Goal: Task Accomplishment & Management: Manage account settings

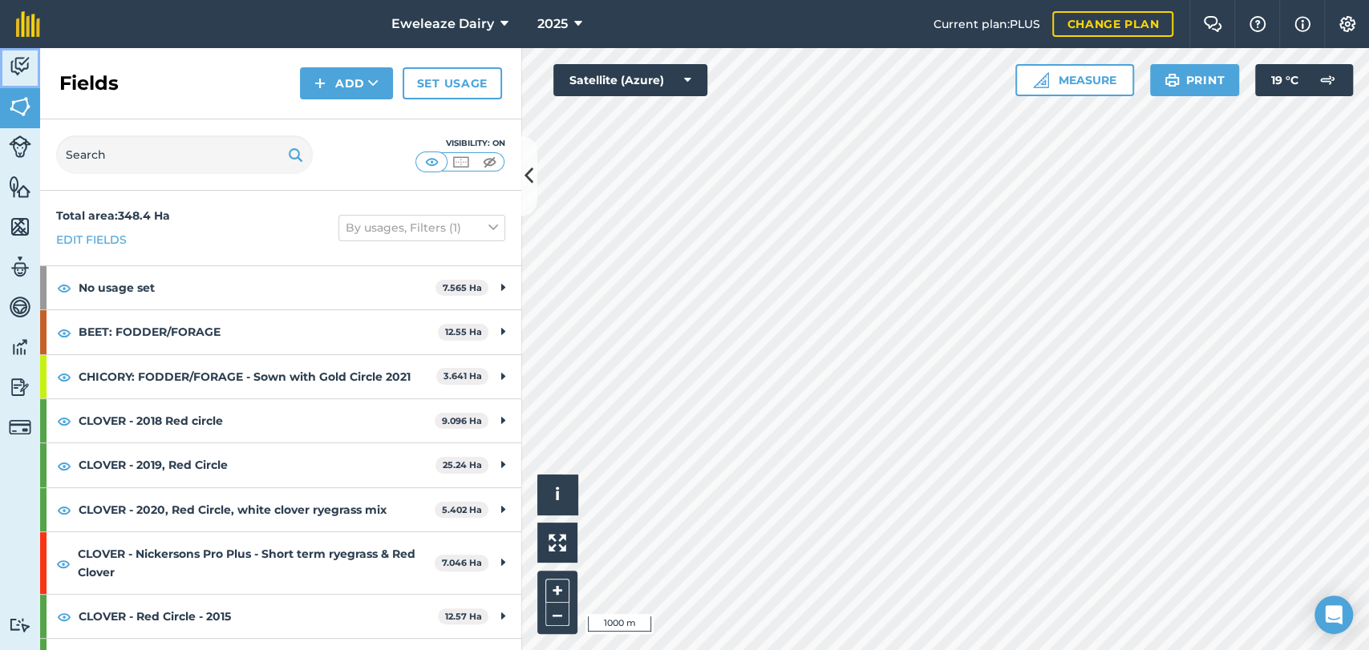
click at [26, 74] on img at bounding box center [20, 67] width 22 height 24
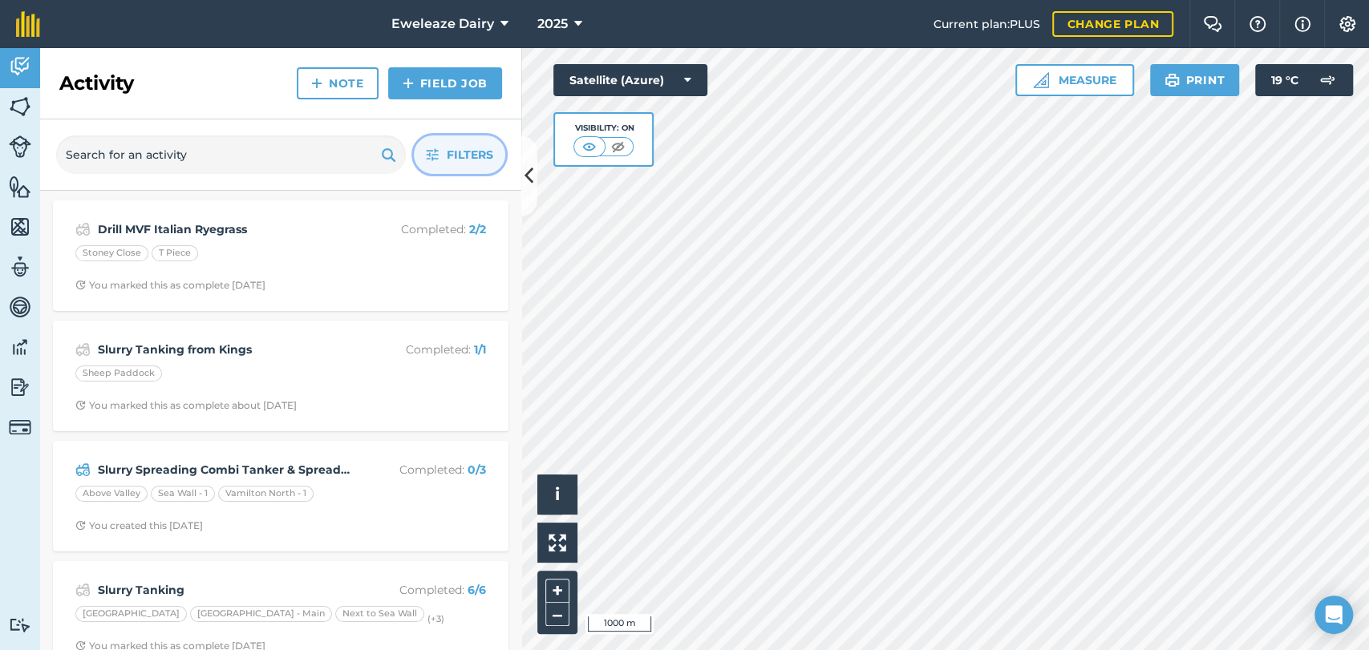
click at [472, 172] on button "Filters" at bounding box center [459, 155] width 91 height 38
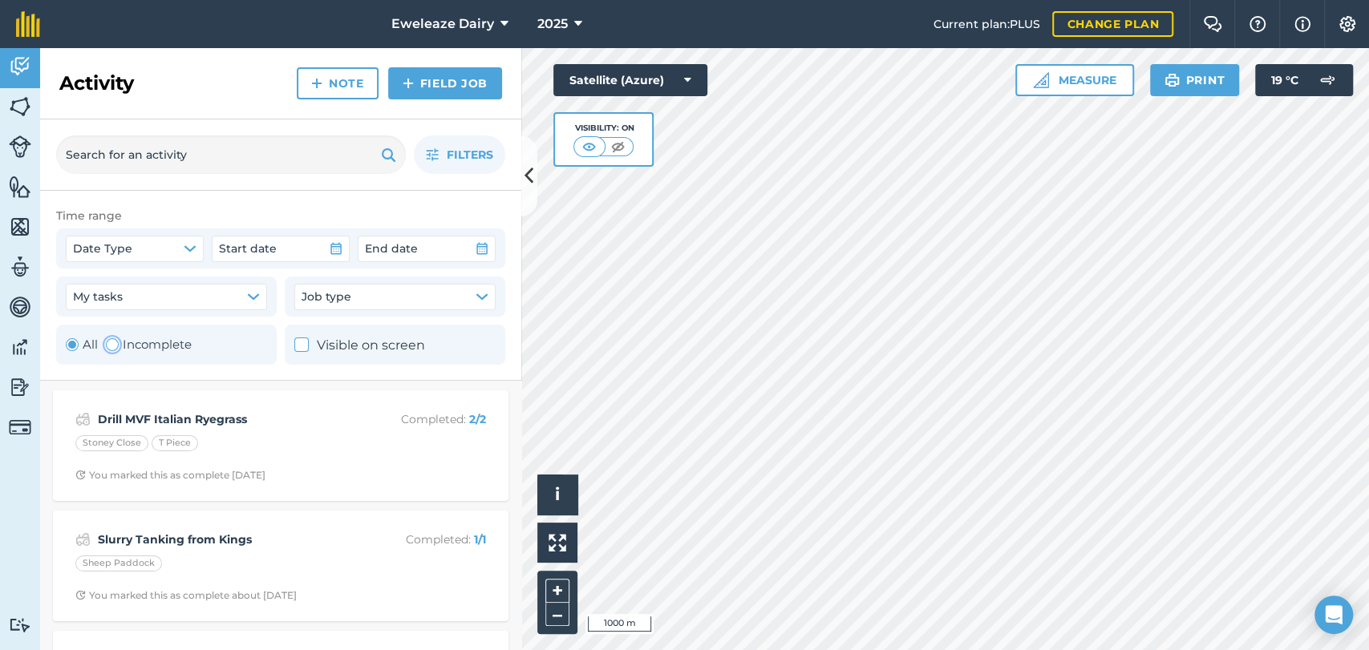
click at [106, 345] on div "Toggle Activity" at bounding box center [112, 344] width 13 height 13
radio input "false"
radio input "true"
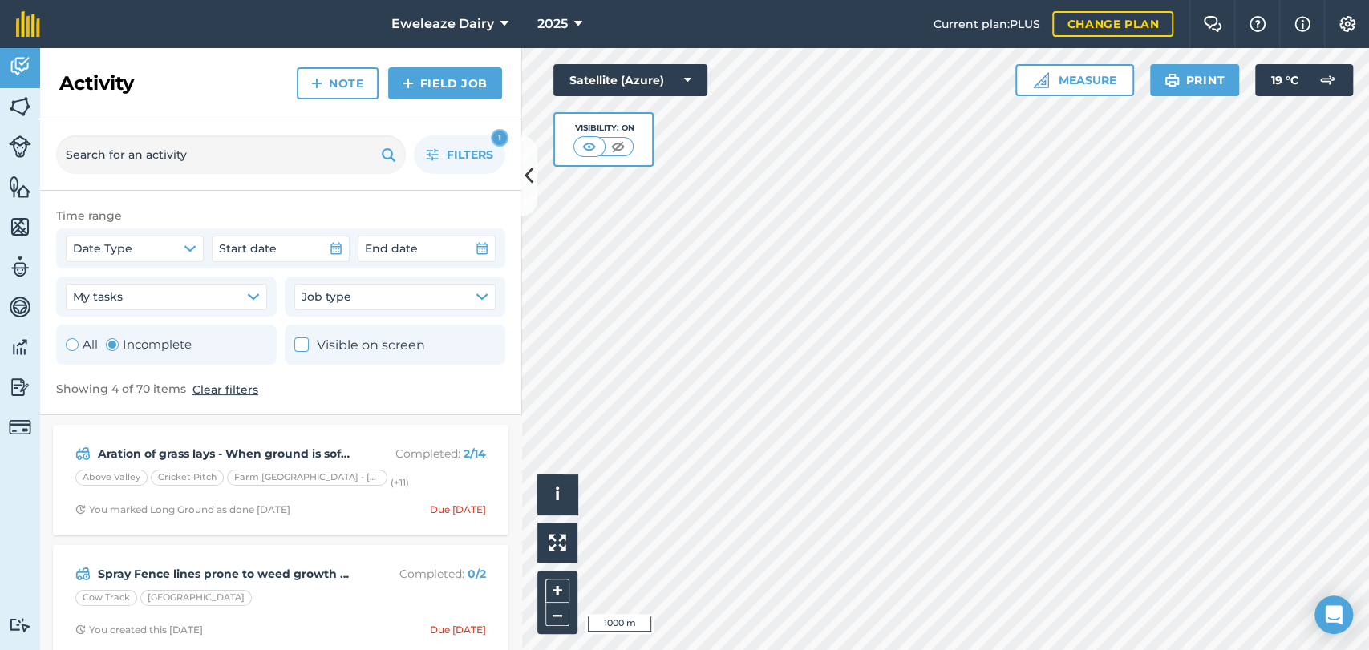
click at [475, 174] on div "Filters 1" at bounding box center [280, 154] width 481 height 71
click at [468, 148] on span "Filters" at bounding box center [470, 155] width 47 height 18
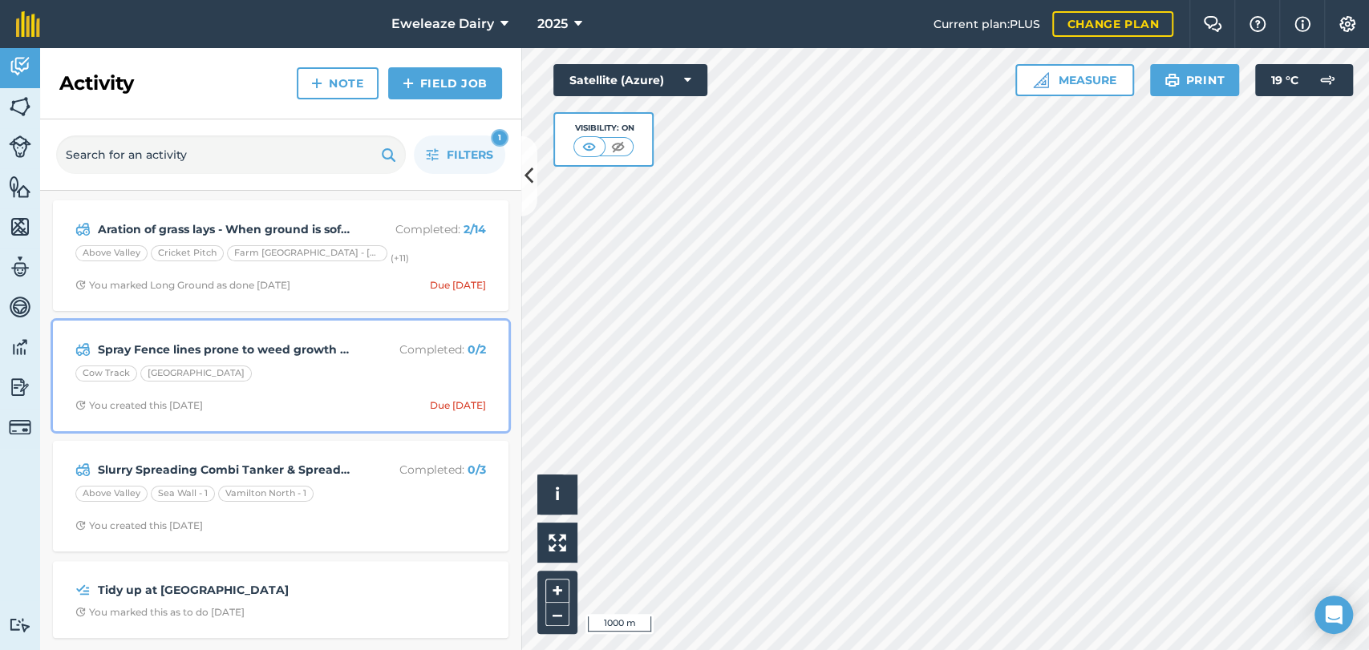
click at [373, 417] on div "Spray Fence lines prone to weed growth - Quad mounted and napsack sprayer Compl…" at bounding box center [281, 375] width 436 height 91
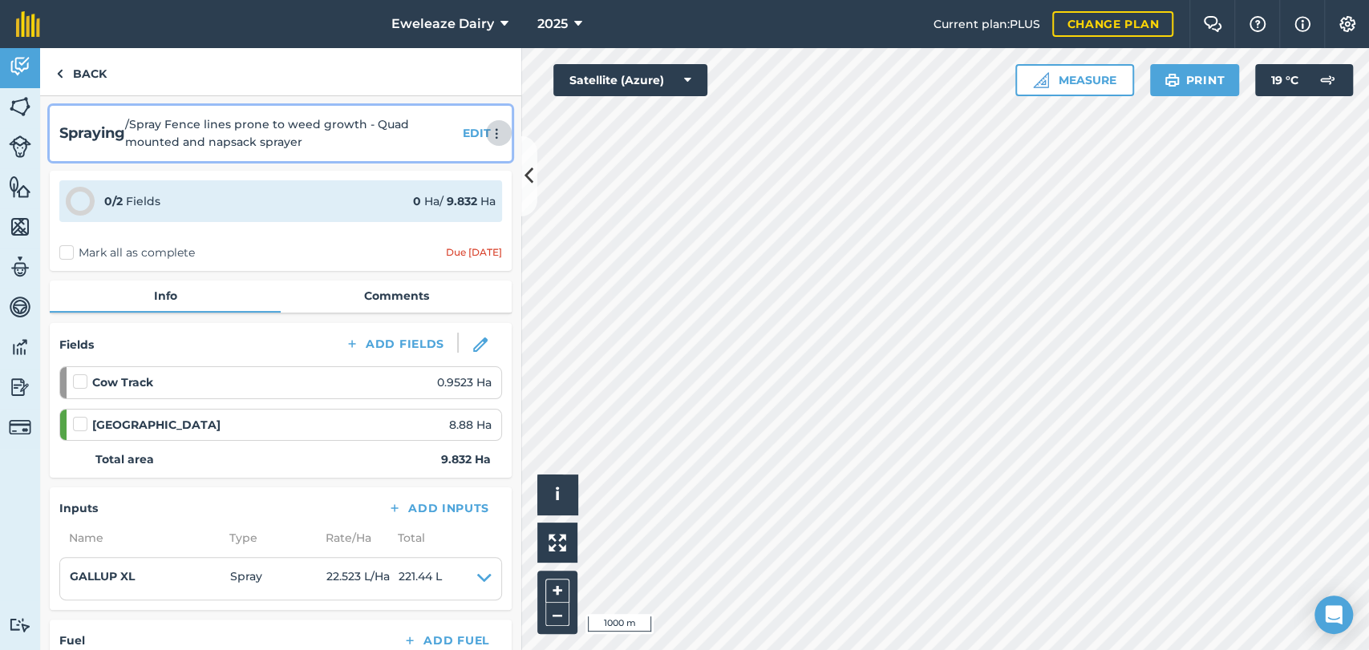
click at [488, 136] on img at bounding box center [496, 133] width 19 height 11
click at [422, 213] on link "Delete" at bounding box center [460, 207] width 103 height 32
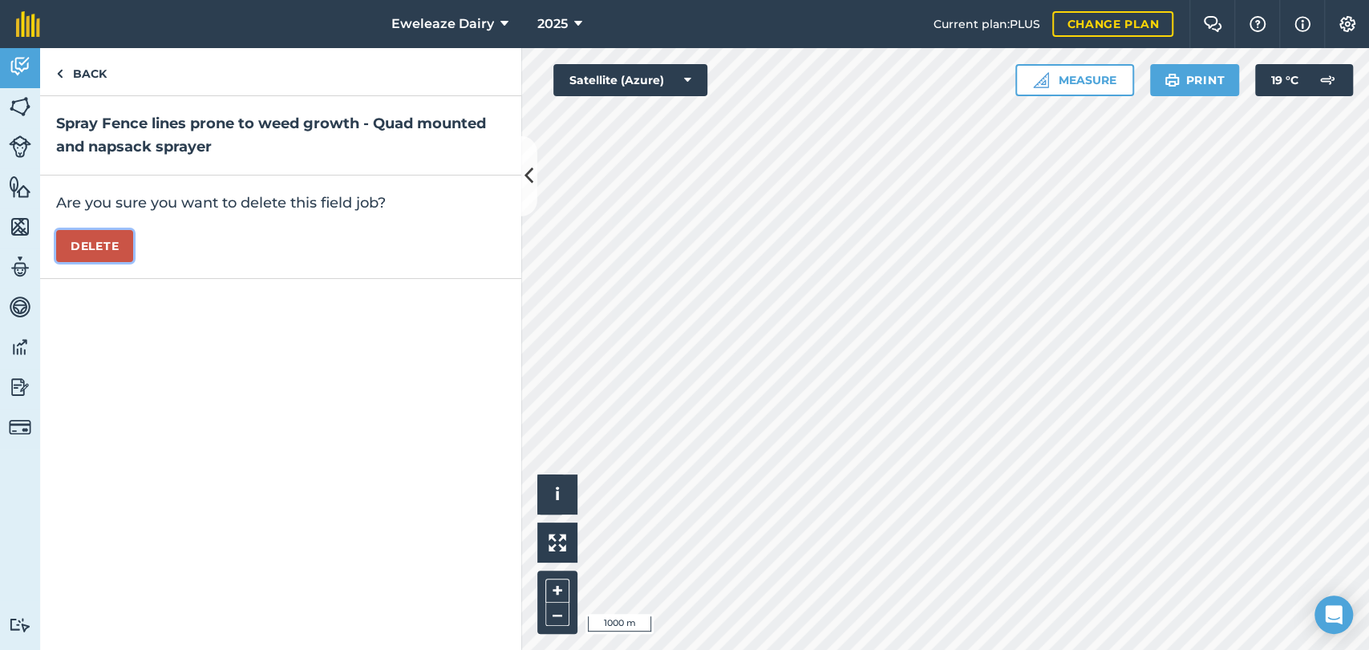
click at [110, 239] on button "Delete" at bounding box center [94, 246] width 77 height 32
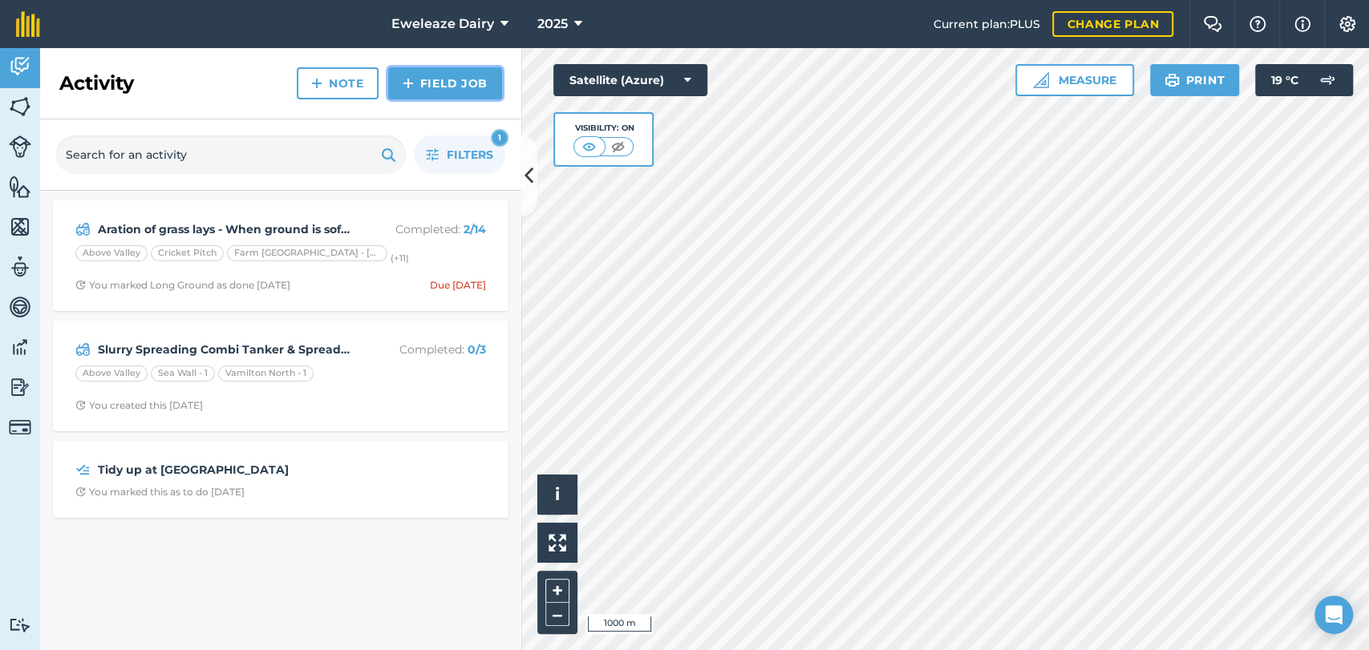
click at [447, 89] on link "Field Job" at bounding box center [445, 83] width 114 height 32
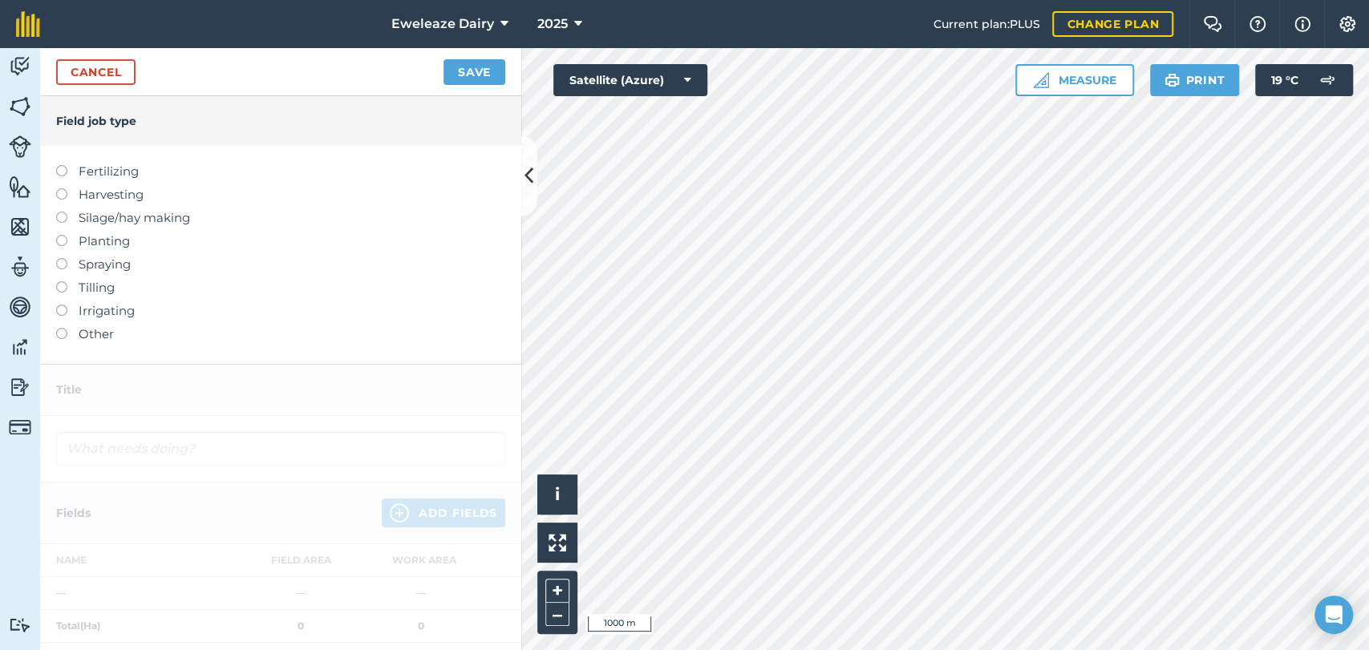
click at [61, 188] on label at bounding box center [67, 188] width 22 height 0
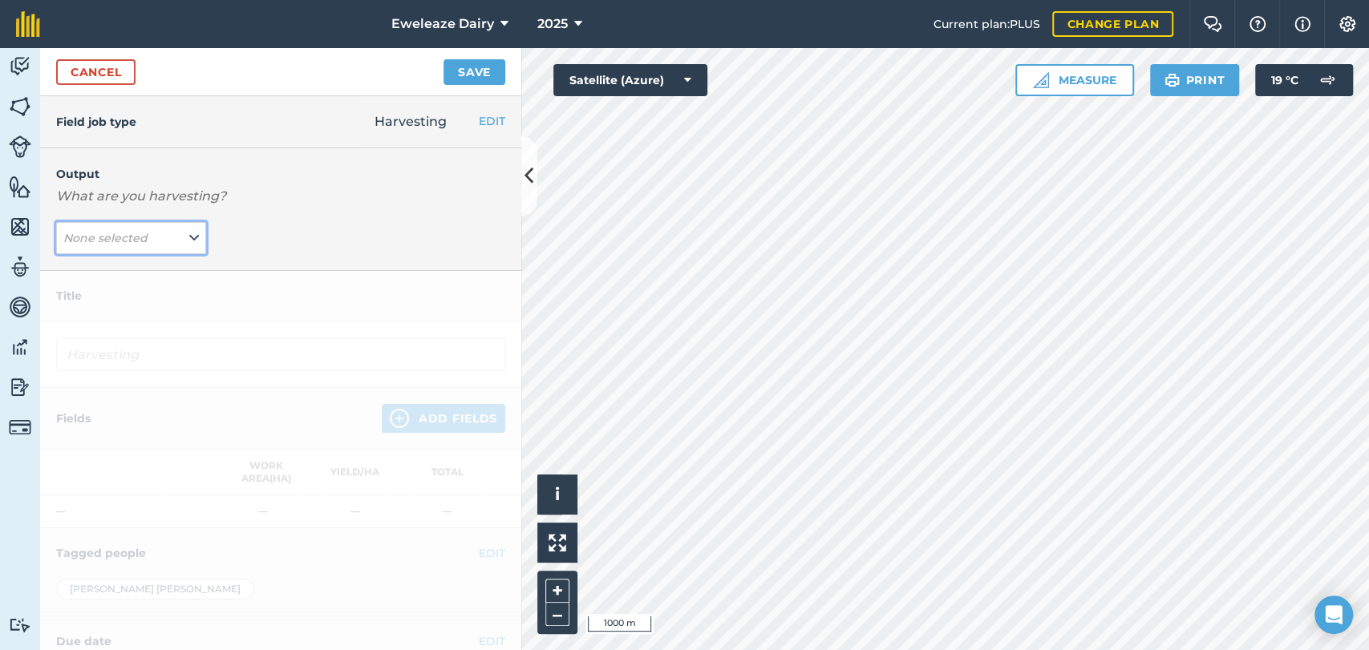
click at [144, 249] on button "None selected" at bounding box center [131, 238] width 150 height 32
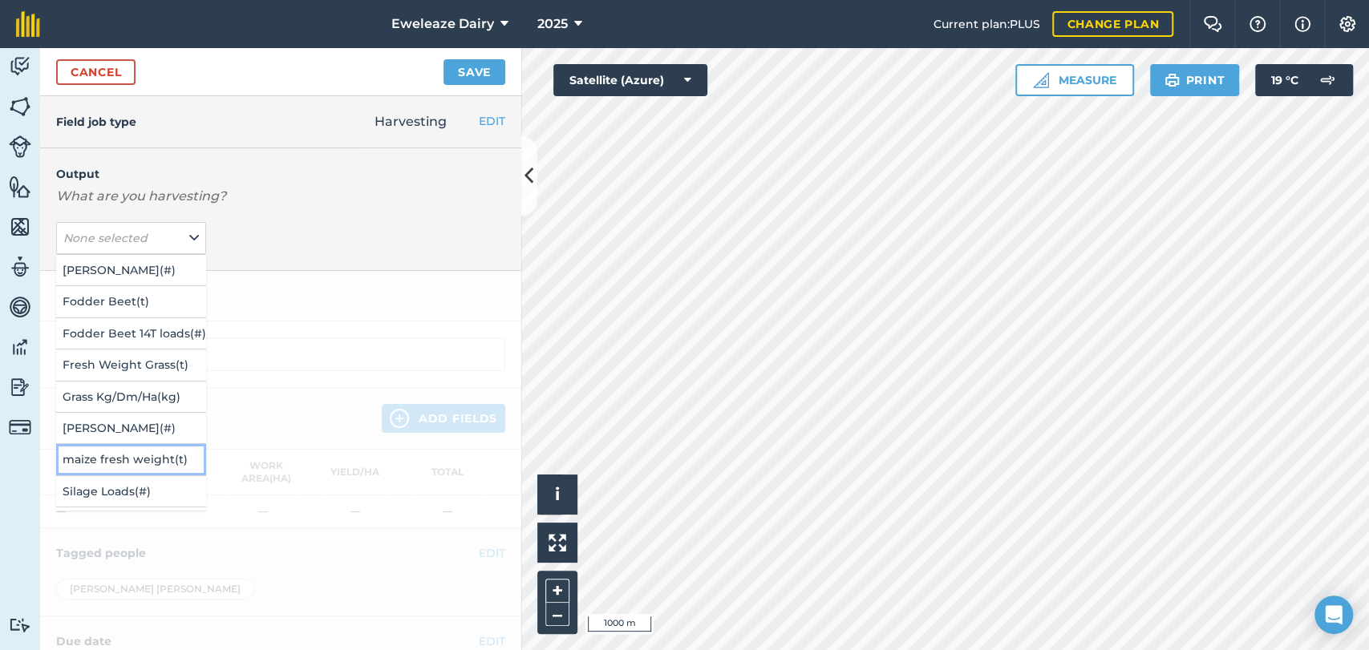
click at [144, 460] on button "maize fresh weight ( t )" at bounding box center [131, 459] width 150 height 30
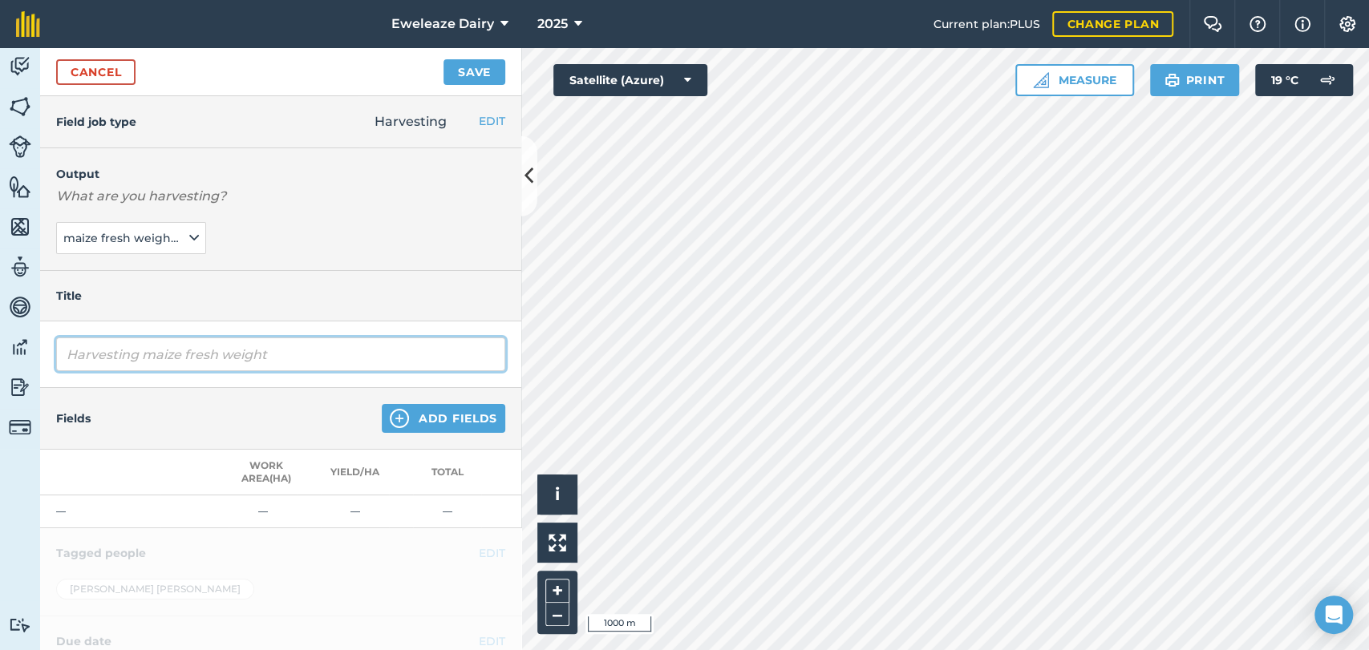
click at [308, 349] on input "Harvesting maize fresh weight" at bounding box center [280, 355] width 449 height 34
type input "H"
type input "Maize Harvesting"
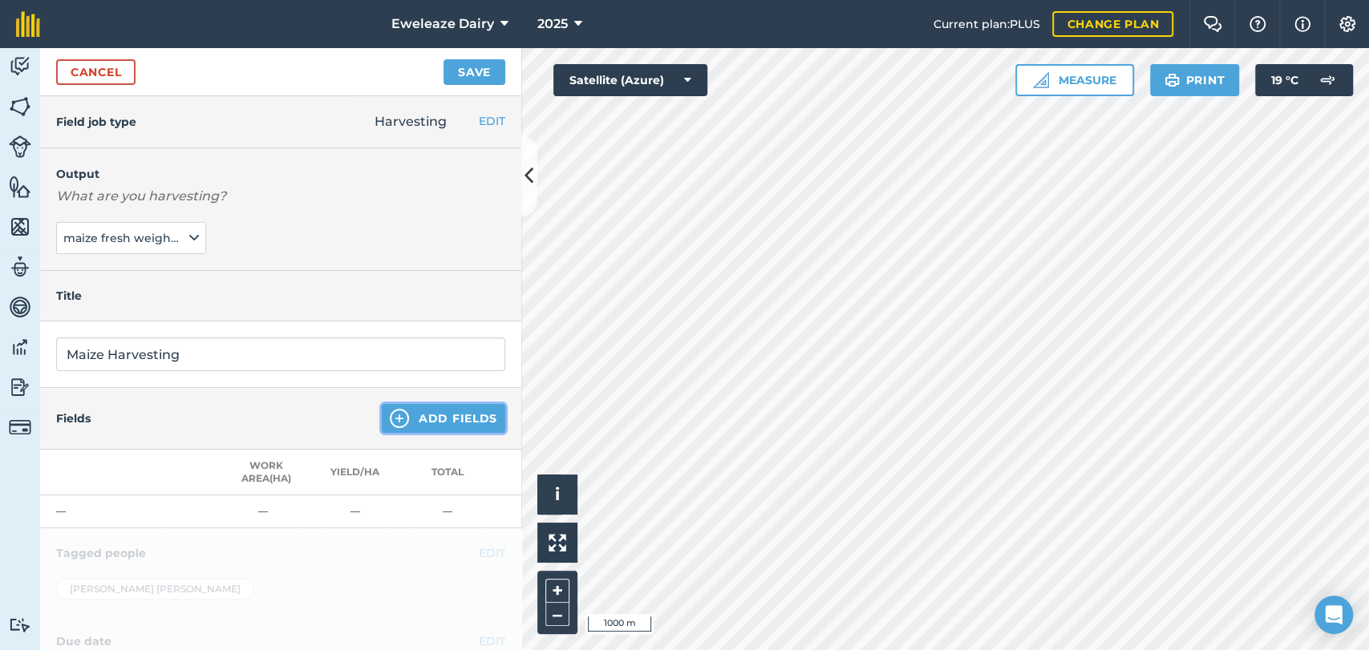
click at [449, 421] on button "Add Fields" at bounding box center [443, 418] width 123 height 29
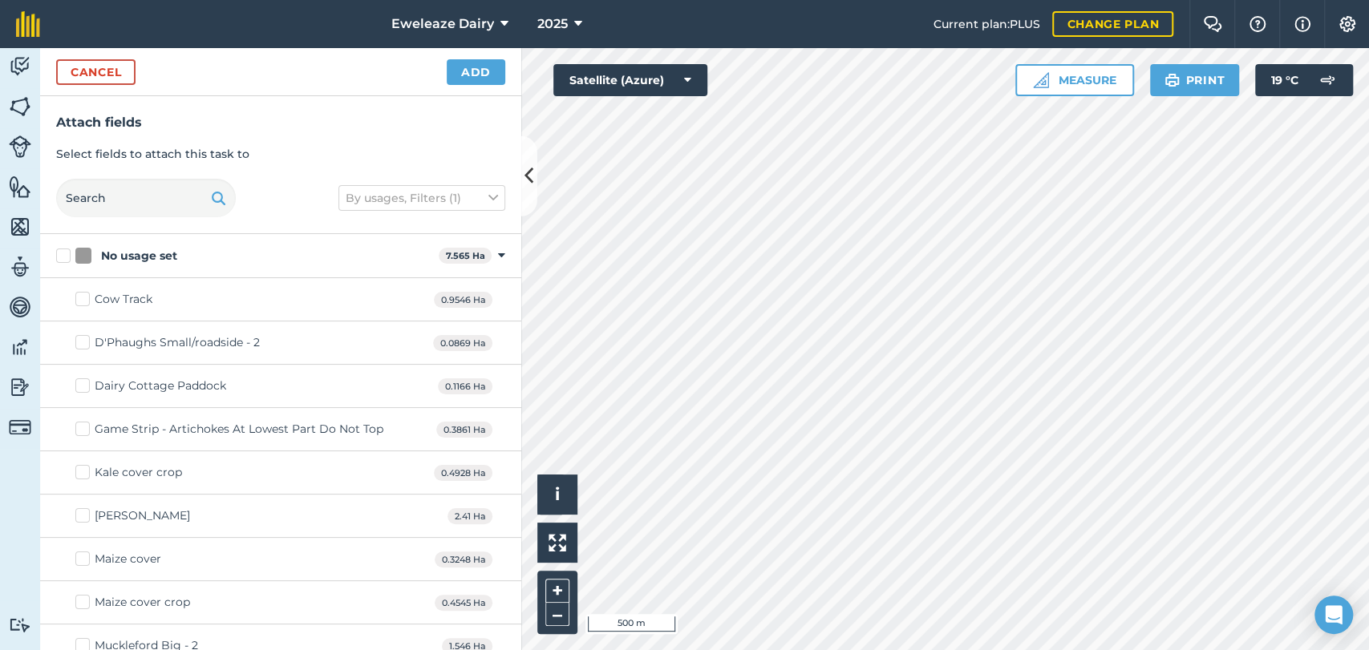
checkbox input "true"
click at [481, 69] on button "Add" at bounding box center [476, 72] width 59 height 26
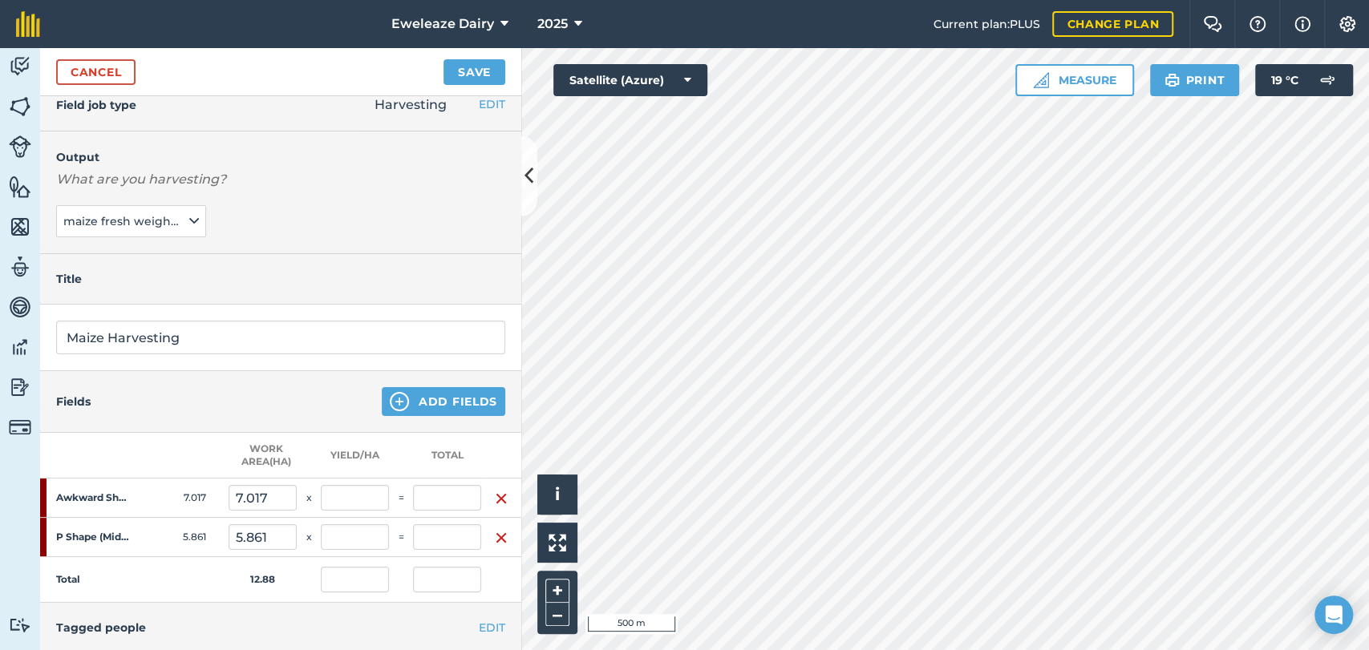
scroll to position [16, 13]
click at [169, 220] on button "maize fresh weight ( t )" at bounding box center [131, 222] width 150 height 32
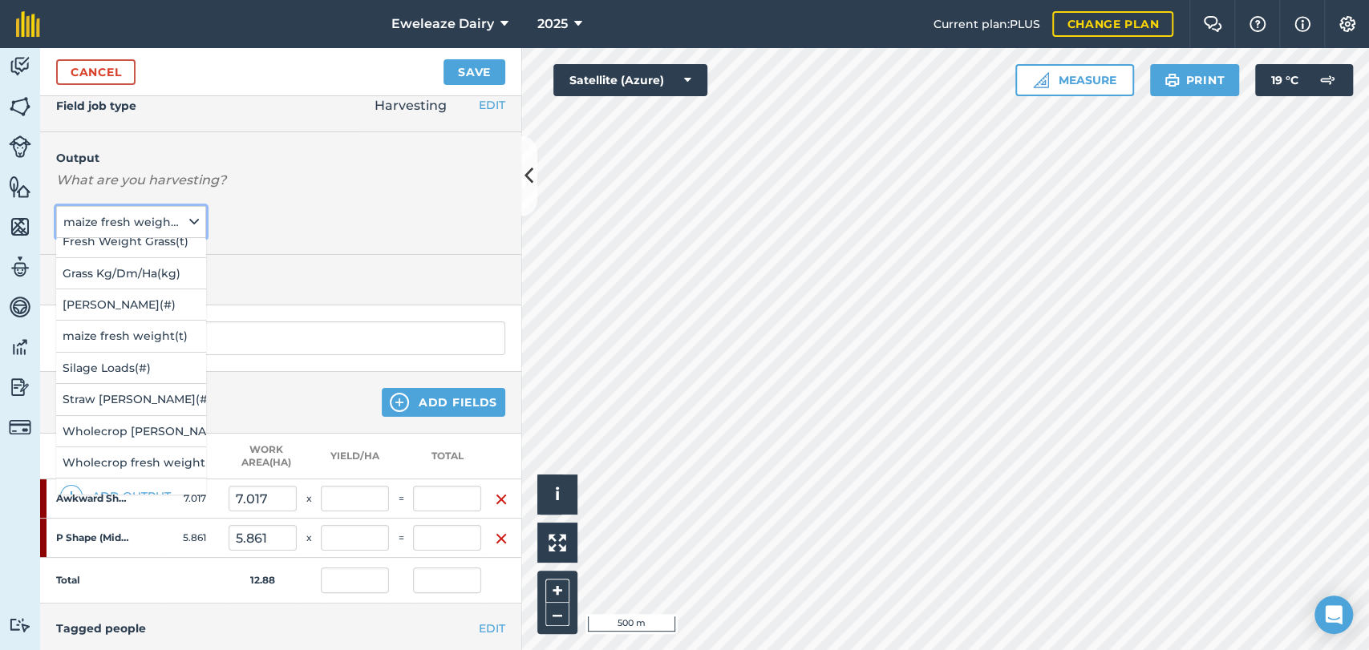
scroll to position [139, 0]
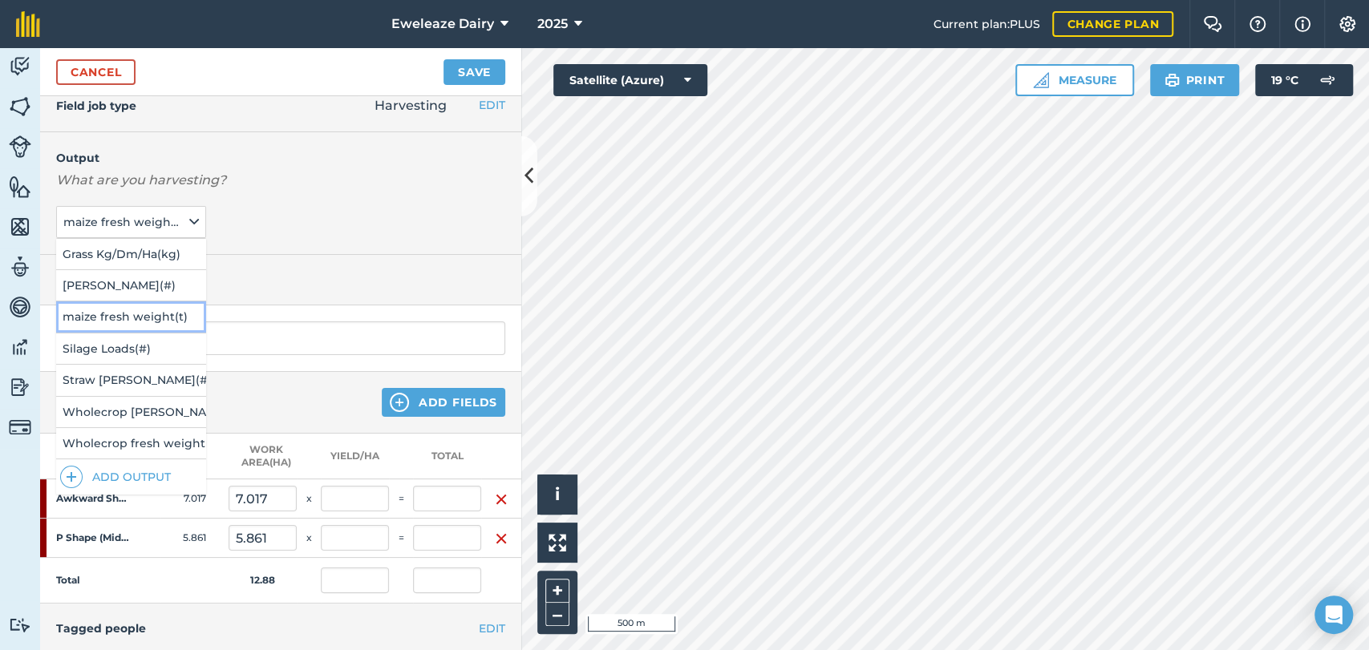
click at [132, 302] on button "maize fresh weight ( t )" at bounding box center [131, 317] width 150 height 30
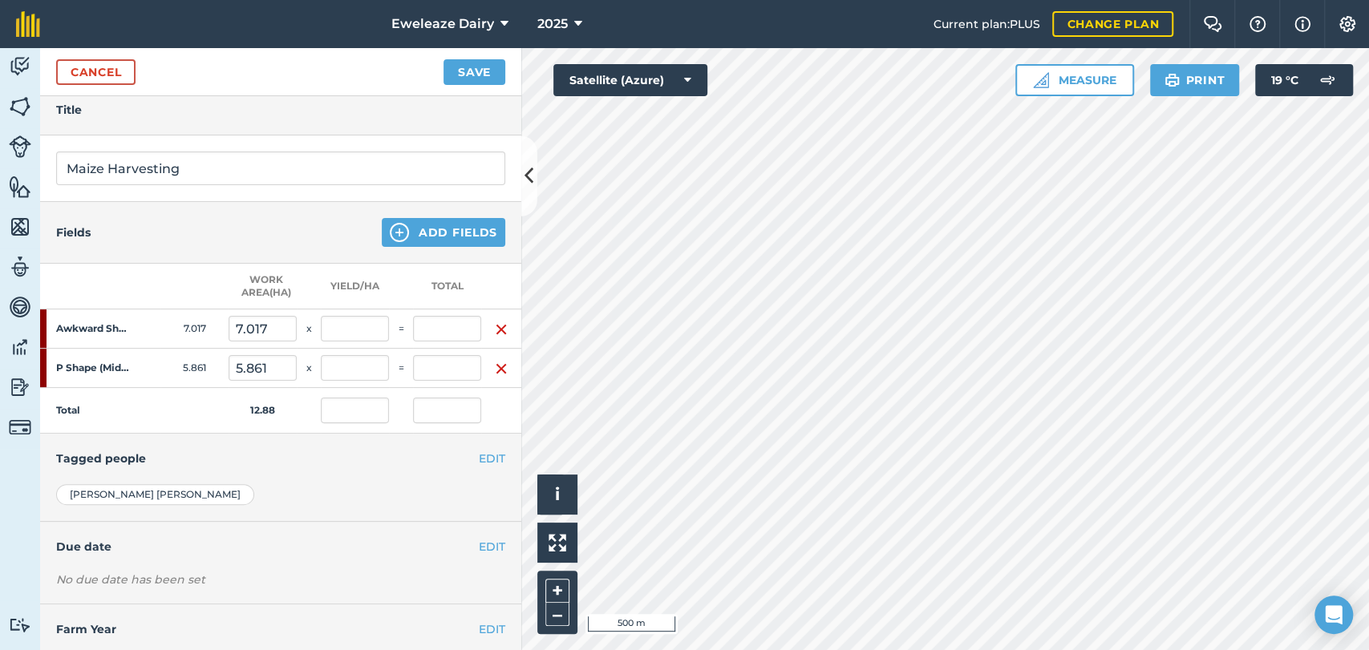
scroll to position [209, 13]
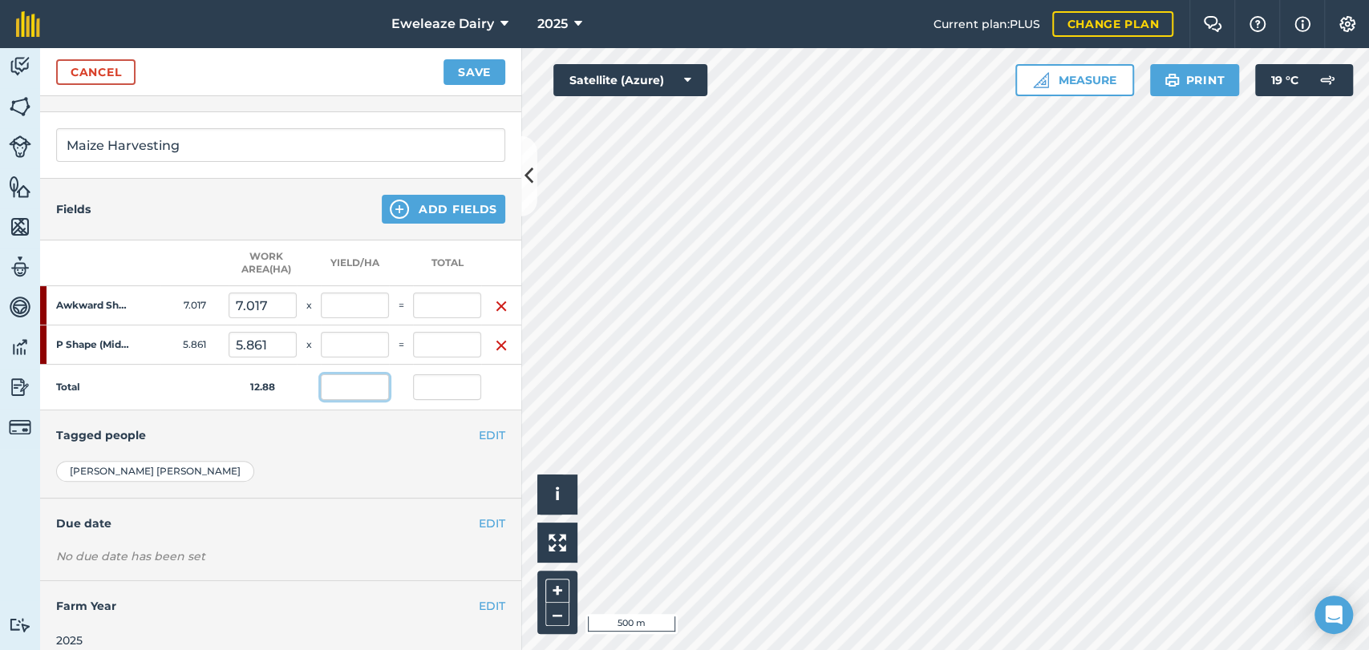
click at [349, 382] on input "text" at bounding box center [355, 387] width 68 height 26
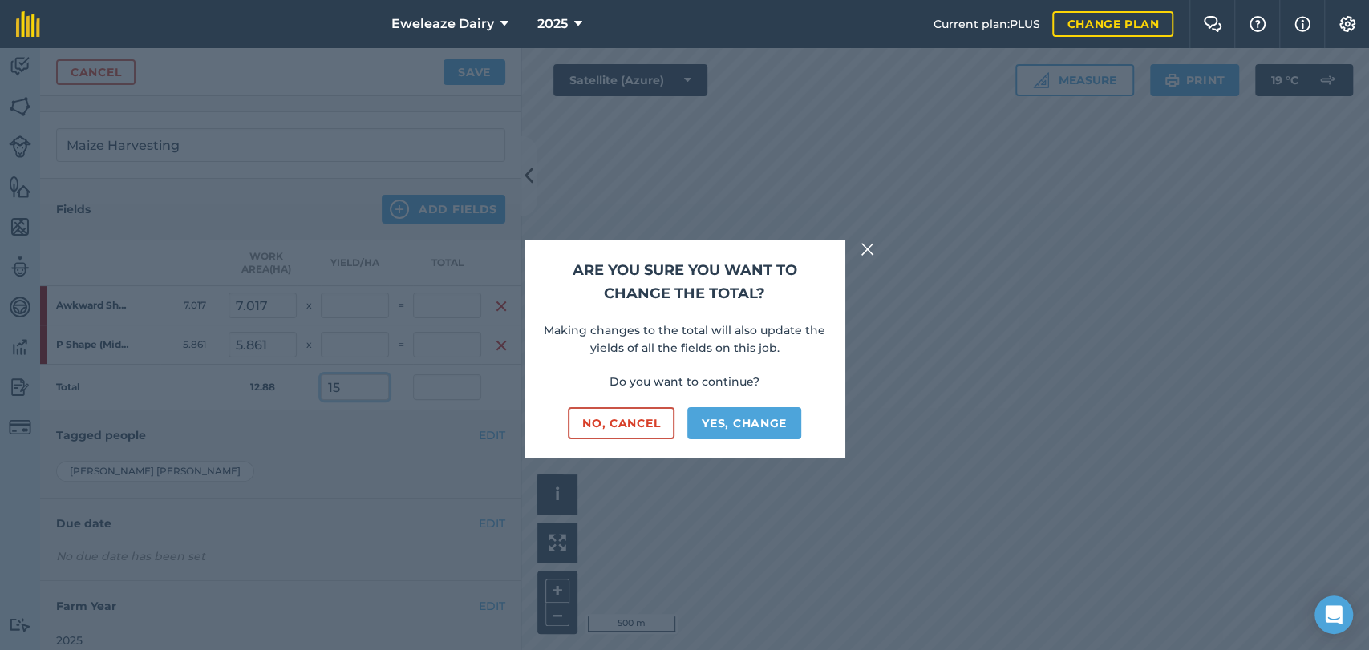
type input "15"
type input "105.255"
type input "193.17"
type input "15"
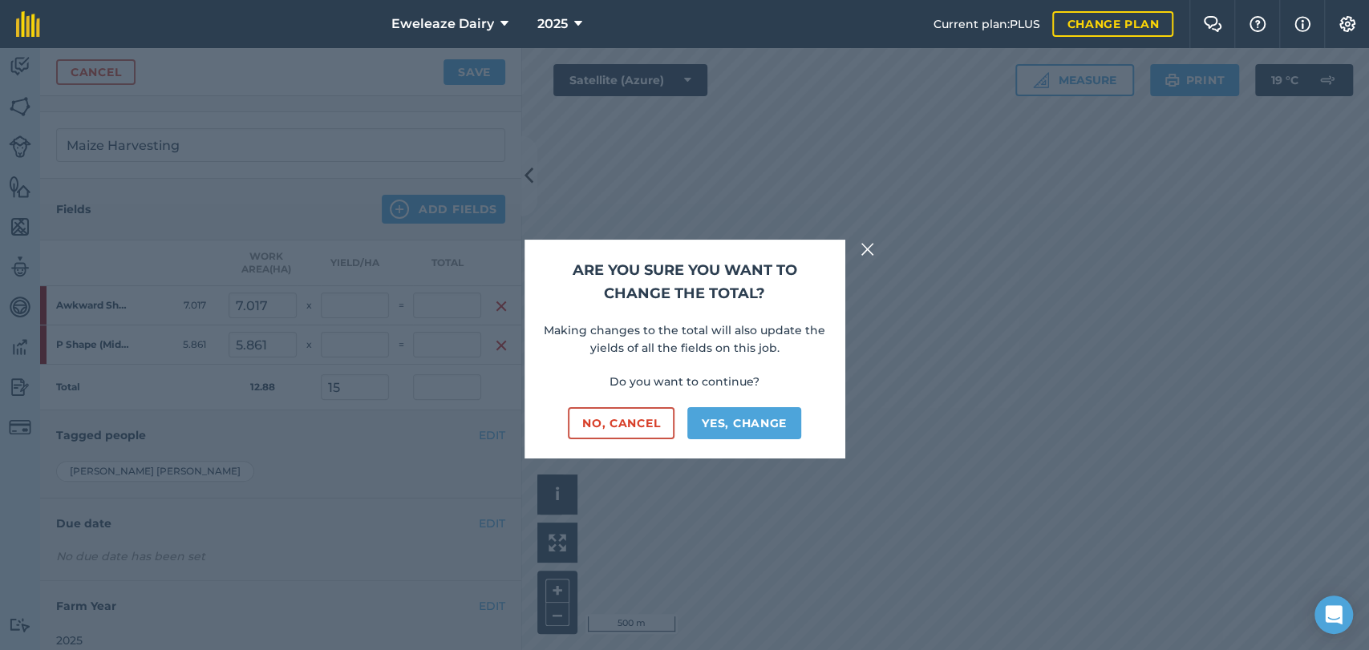
type input "87.915"
click at [742, 429] on button "Yes, change" at bounding box center [744, 423] width 114 height 32
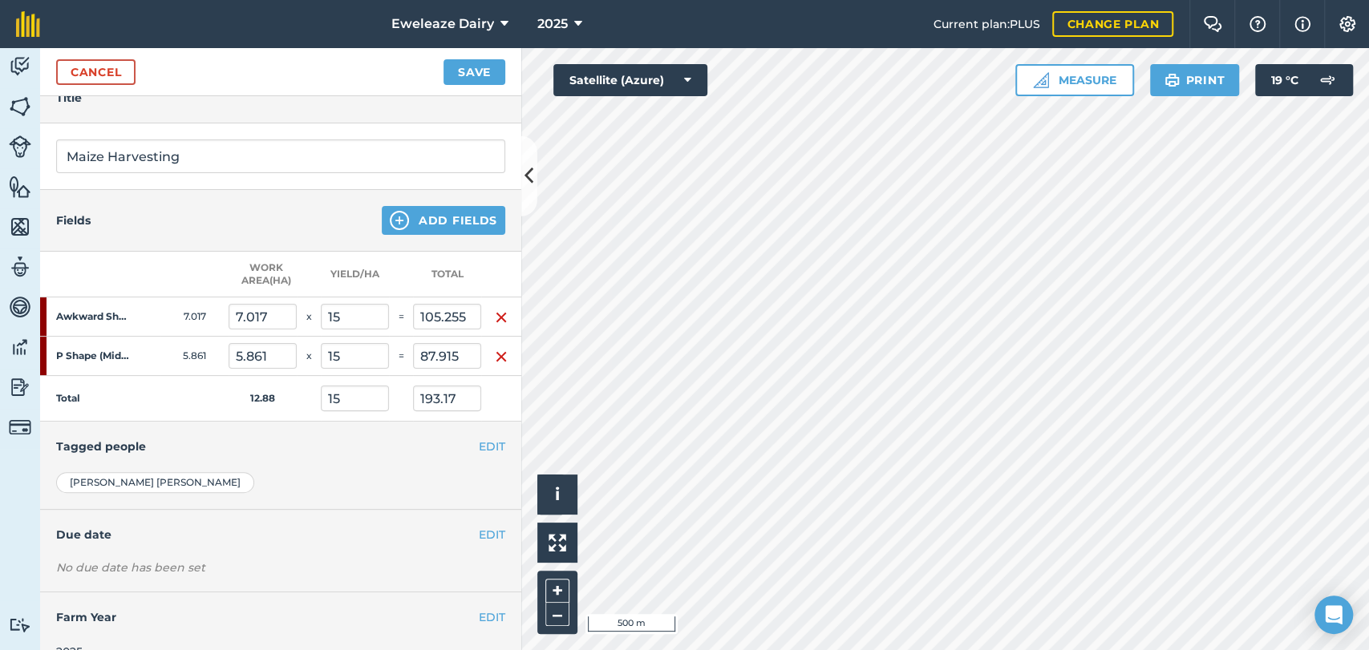
scroll to position [203, 13]
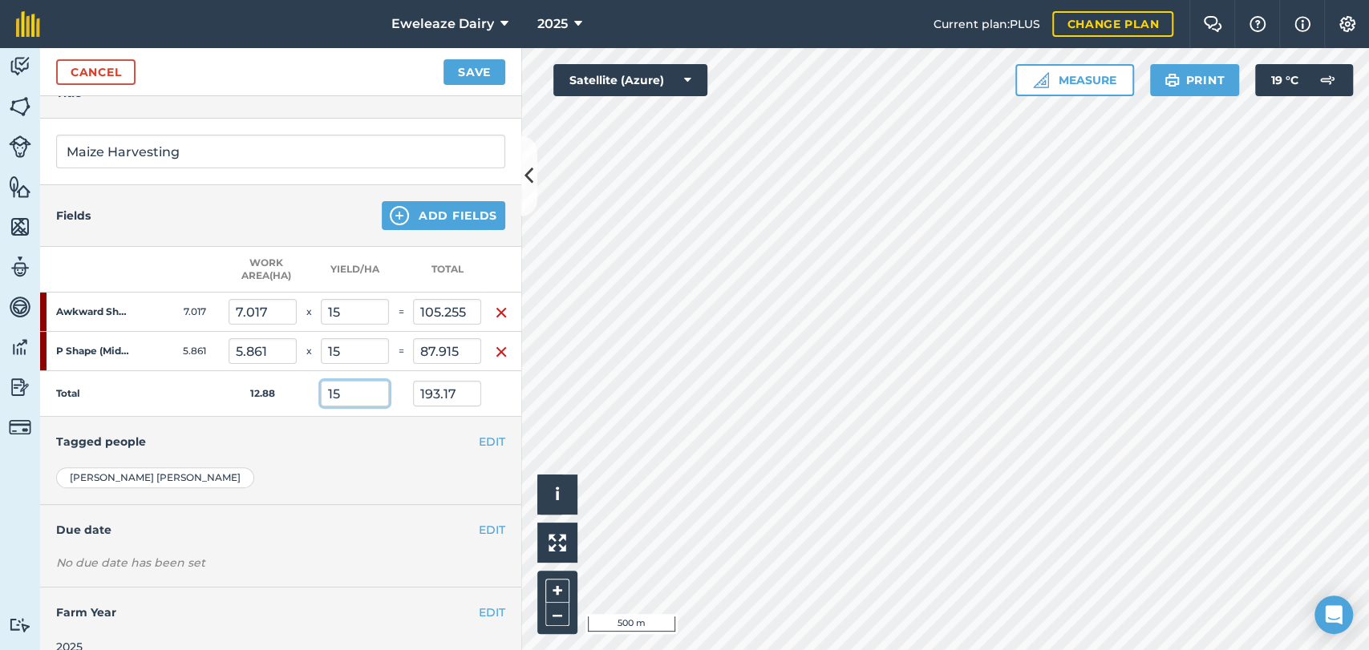
click at [348, 397] on input "15" at bounding box center [355, 394] width 68 height 26
type input "1"
type input "0"
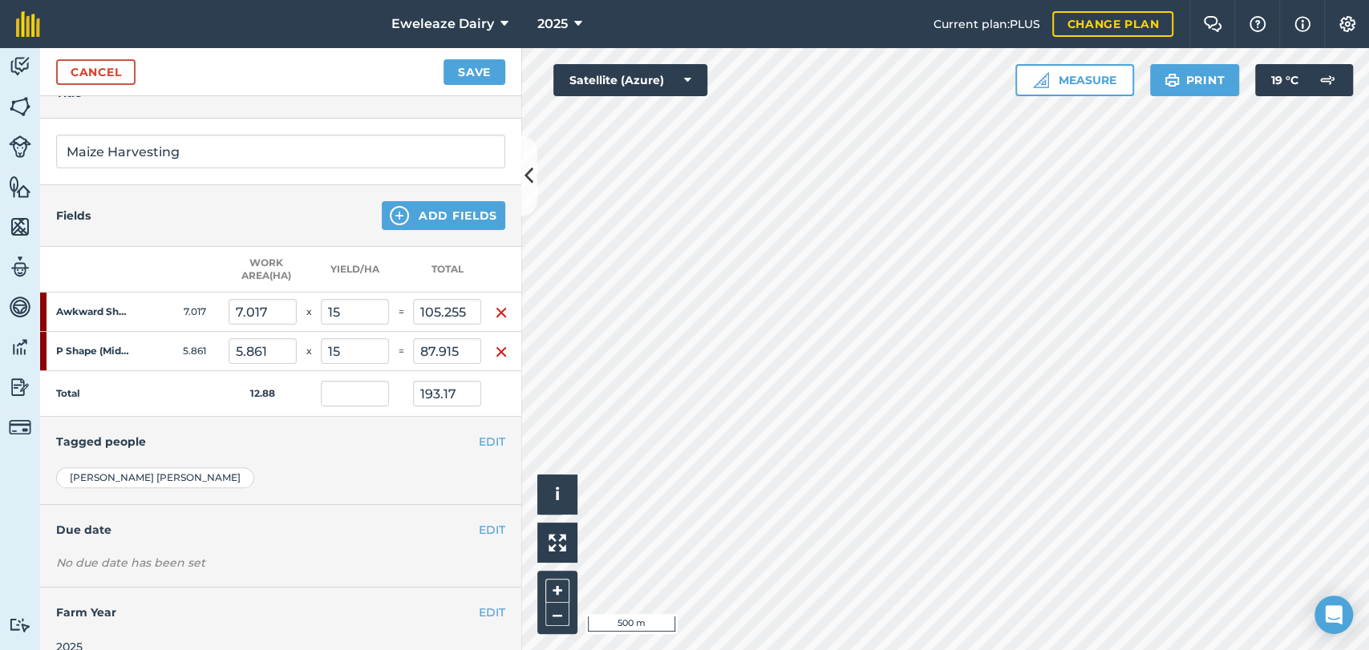
type input "0"
type input "37.065"
type input "260.085"
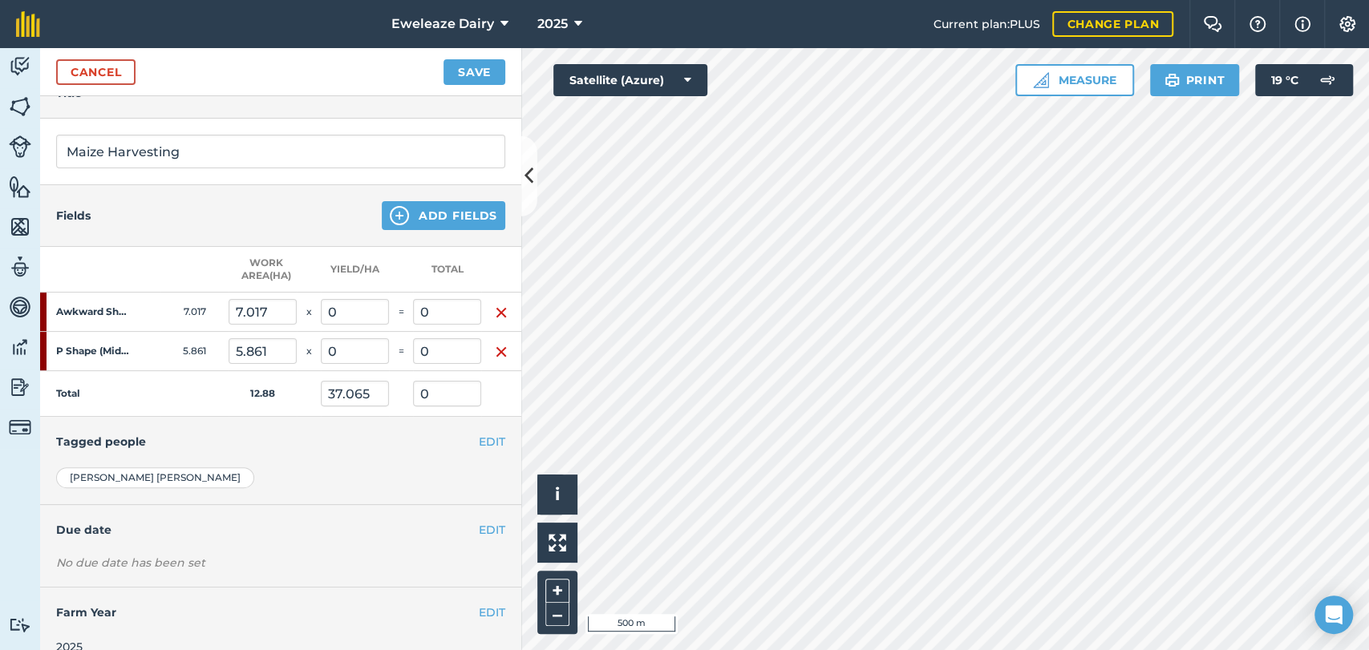
type input "477.323"
type input "37.065"
type input "217.238"
click at [378, 447] on h4 "Tagged people" at bounding box center [280, 442] width 449 height 18
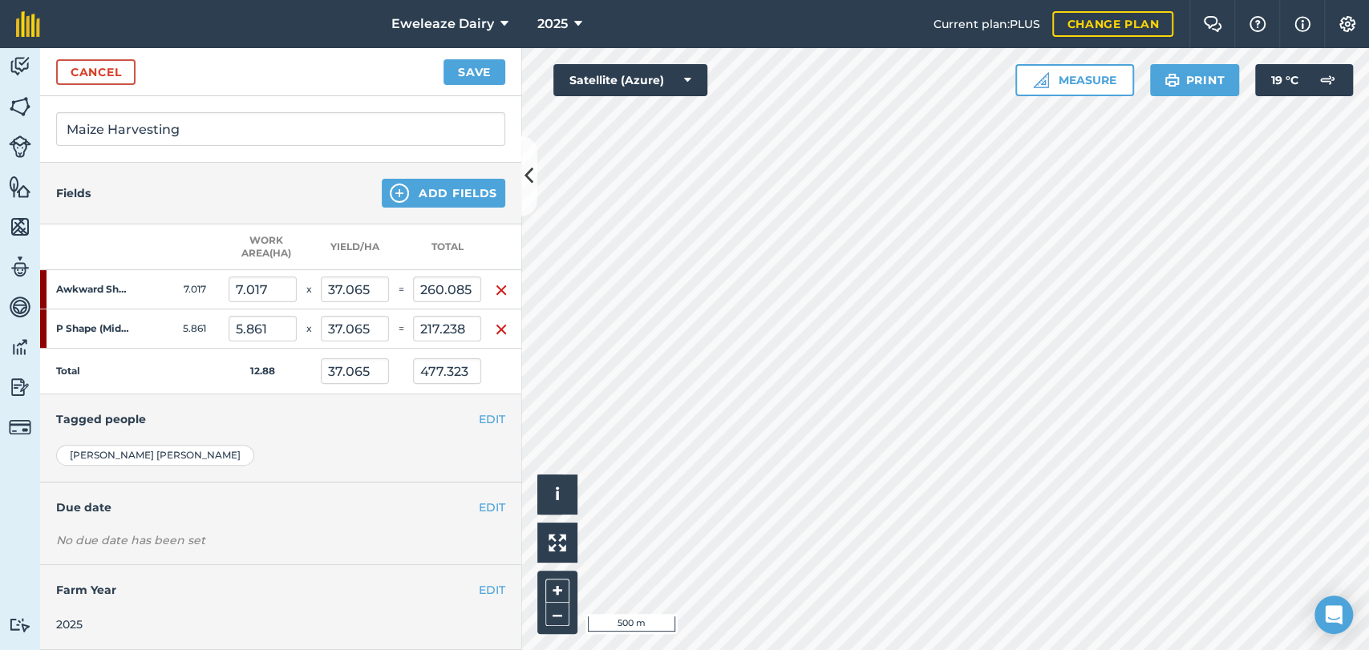
scroll to position [237, 13]
click at [479, 411] on button "EDIT" at bounding box center [492, 420] width 26 height 18
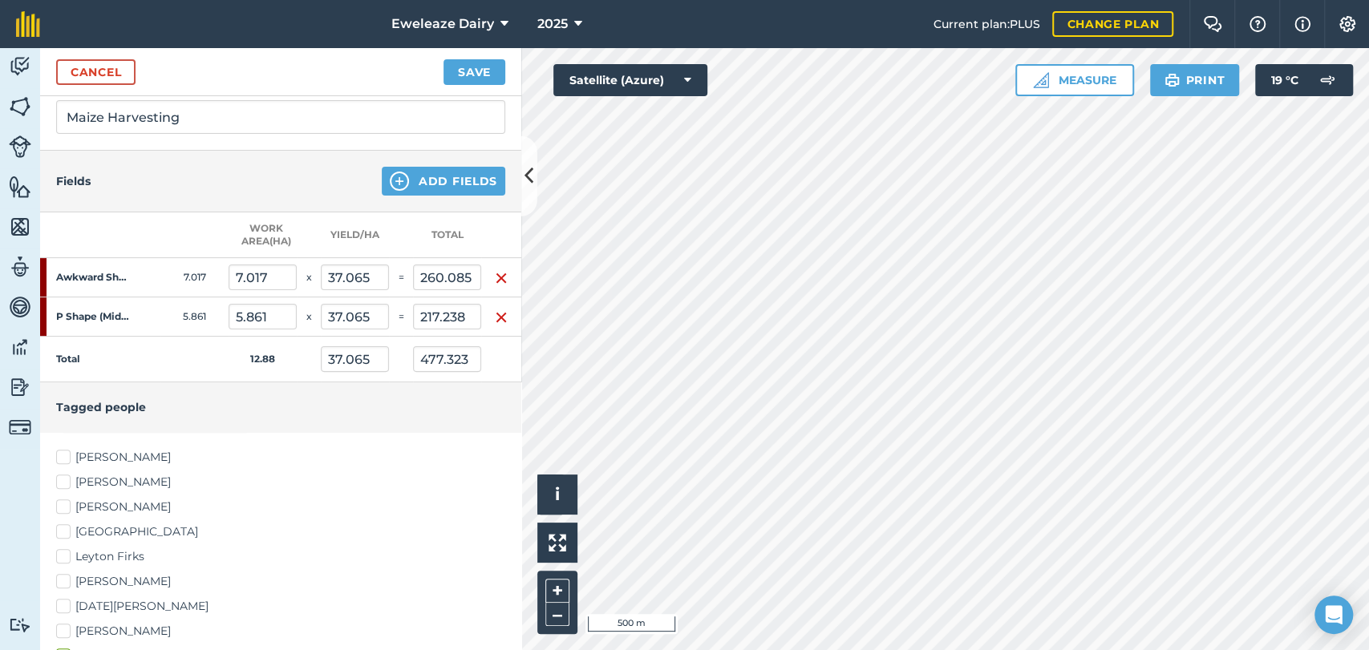
click at [56, 454] on label "[PERSON_NAME]" at bounding box center [280, 457] width 449 height 17
click at [56, 454] on input "[PERSON_NAME]" at bounding box center [61, 454] width 10 height 10
checkbox input "true"
click at [56, 500] on label "[PERSON_NAME]" at bounding box center [280, 507] width 449 height 17
click at [56, 500] on input "[PERSON_NAME]" at bounding box center [61, 504] width 10 height 10
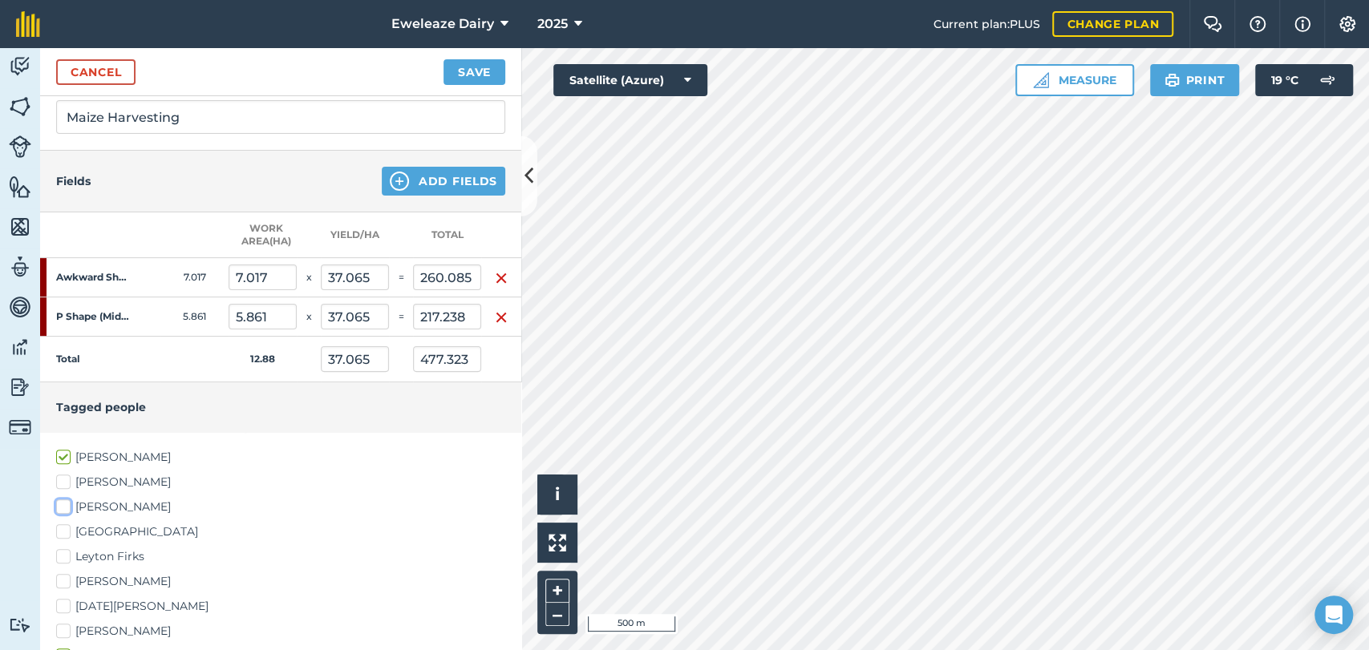
checkbox input "true"
click at [56, 529] on label "[GEOGRAPHIC_DATA]" at bounding box center [280, 532] width 449 height 17
click at [56, 529] on input "[GEOGRAPHIC_DATA]" at bounding box center [61, 529] width 10 height 10
checkbox input "true"
click at [56, 558] on label "Leyton Firks" at bounding box center [280, 556] width 449 height 17
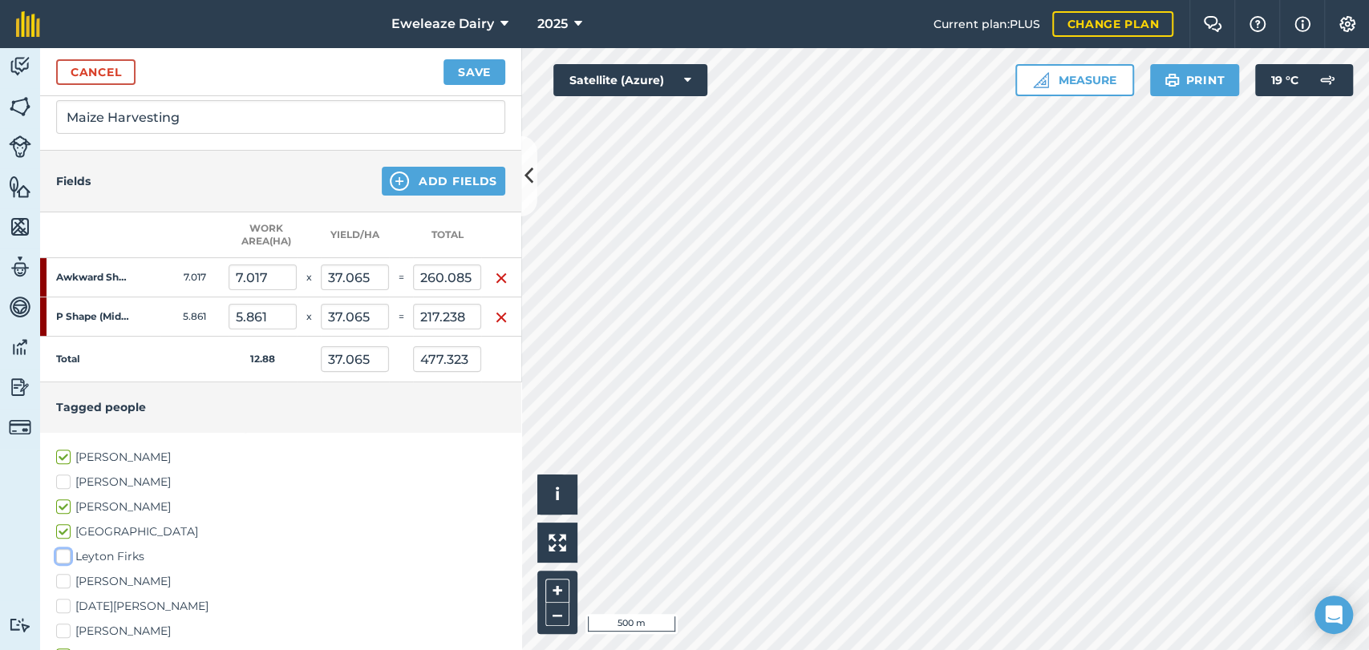
click at [56, 558] on input "Leyton Firks" at bounding box center [61, 553] width 10 height 10
checkbox input "true"
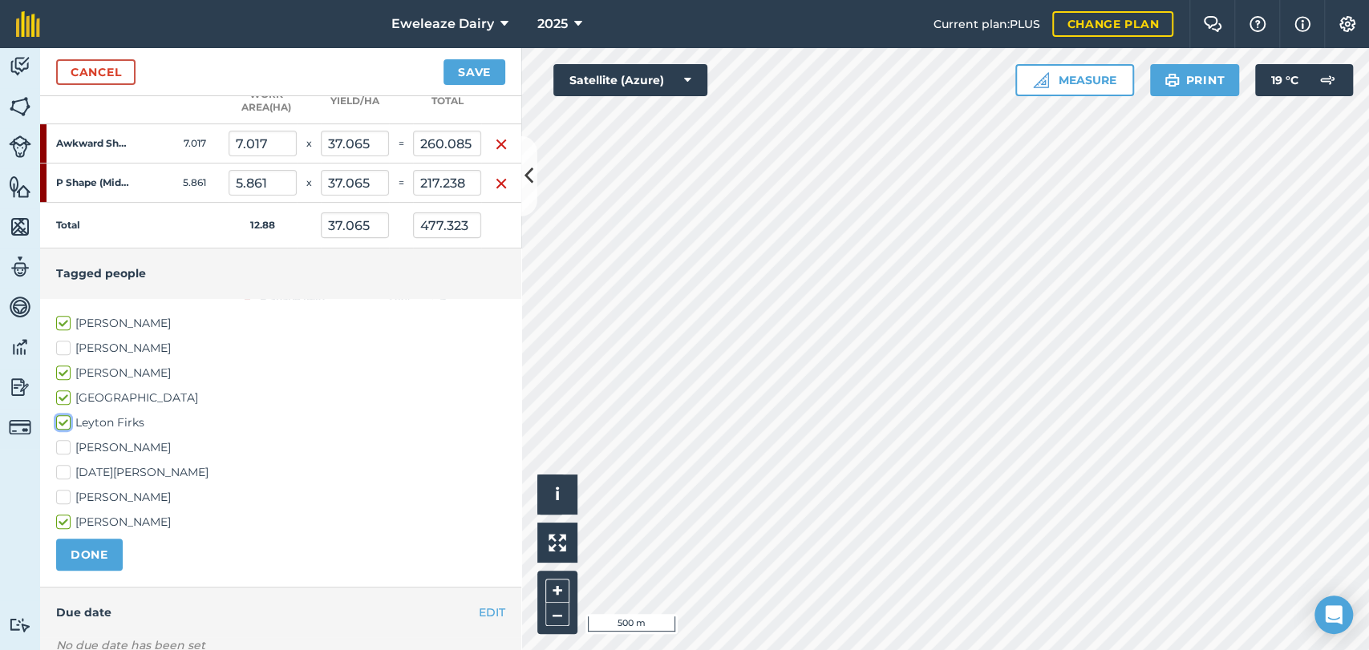
scroll to position [374, 13]
click at [83, 557] on button "DONE" at bounding box center [89, 552] width 67 height 32
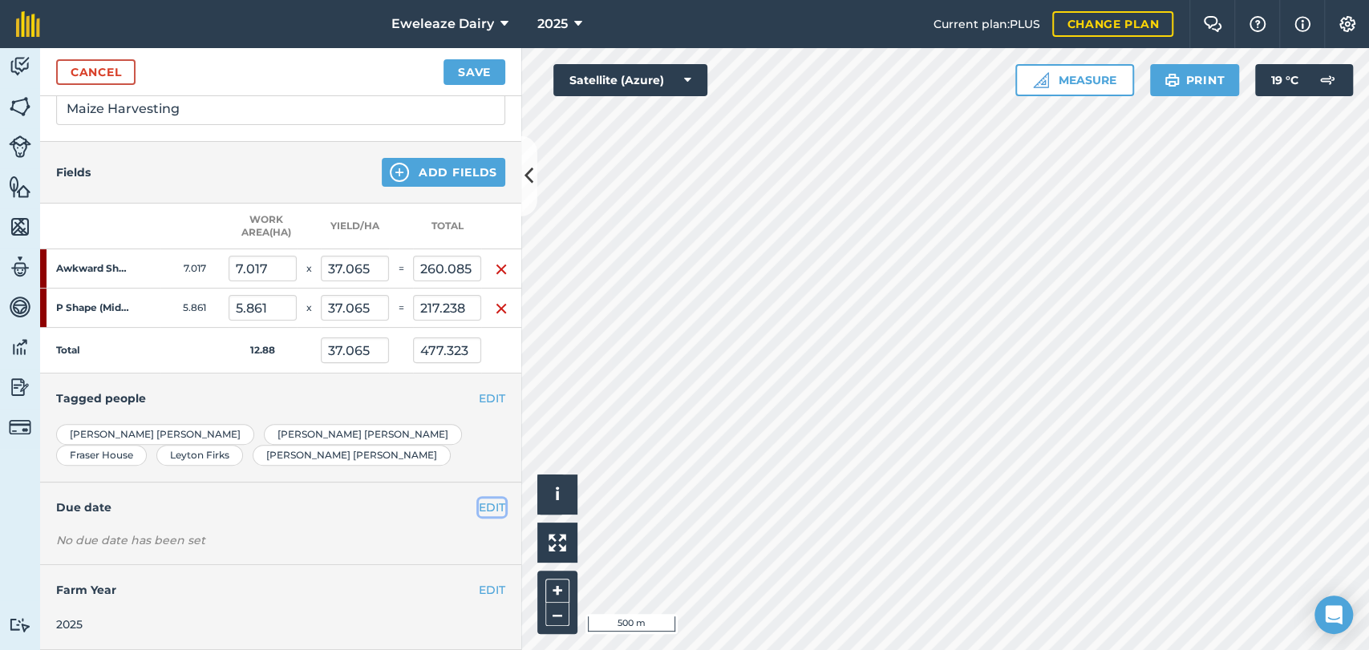
click at [479, 499] on button "EDIT" at bounding box center [492, 508] width 26 height 18
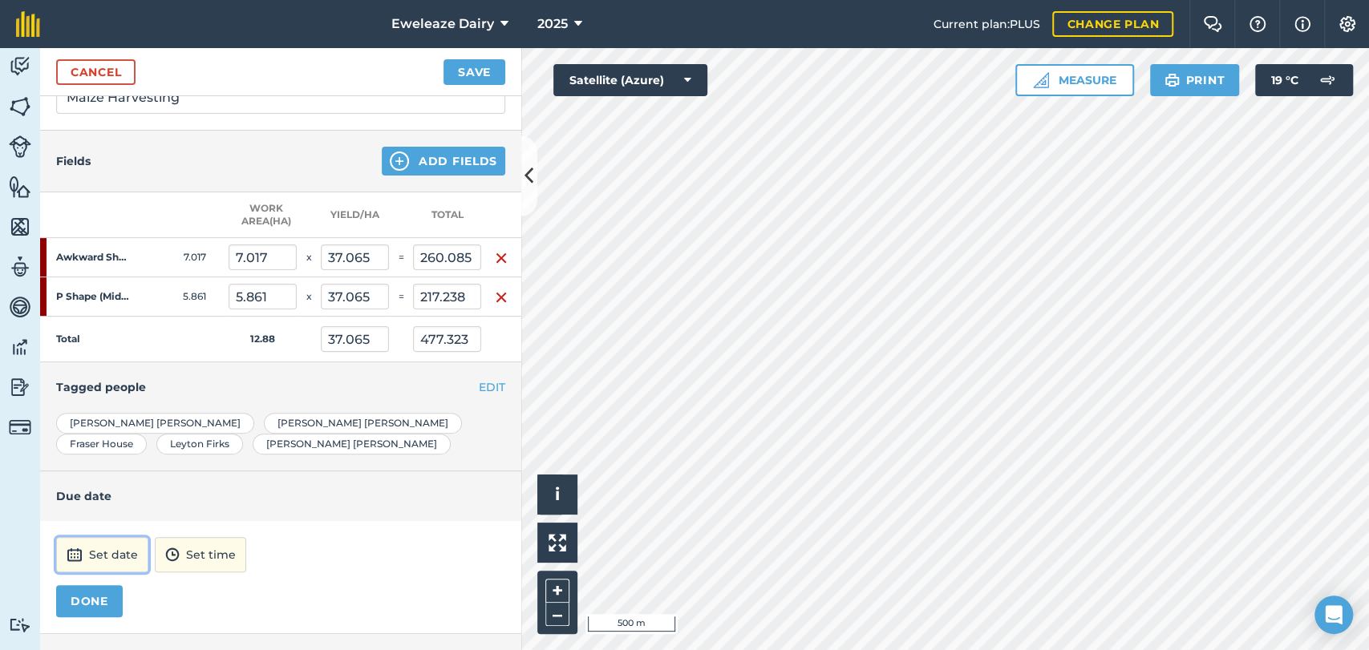
click at [96, 561] on button "Set date" at bounding box center [102, 554] width 92 height 35
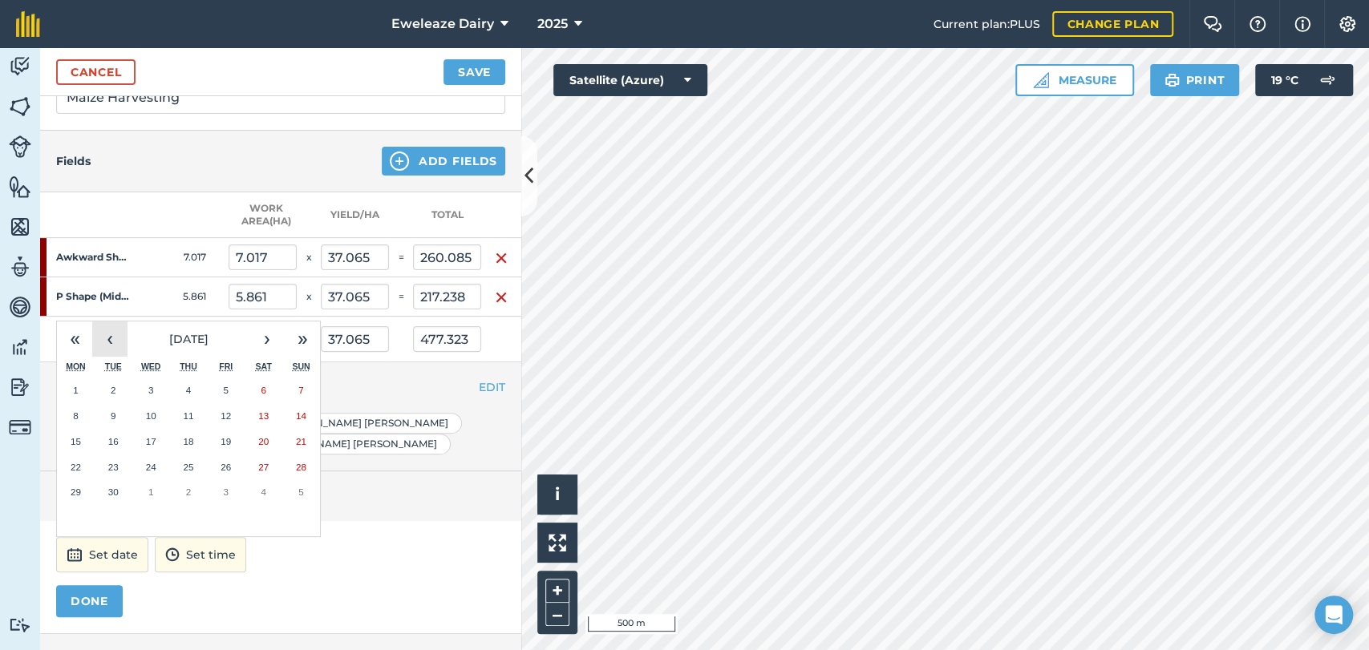
click at [92, 337] on button "‹" at bounding box center [109, 339] width 35 height 35
click at [71, 488] on abbr "25" at bounding box center [76, 492] width 10 height 10
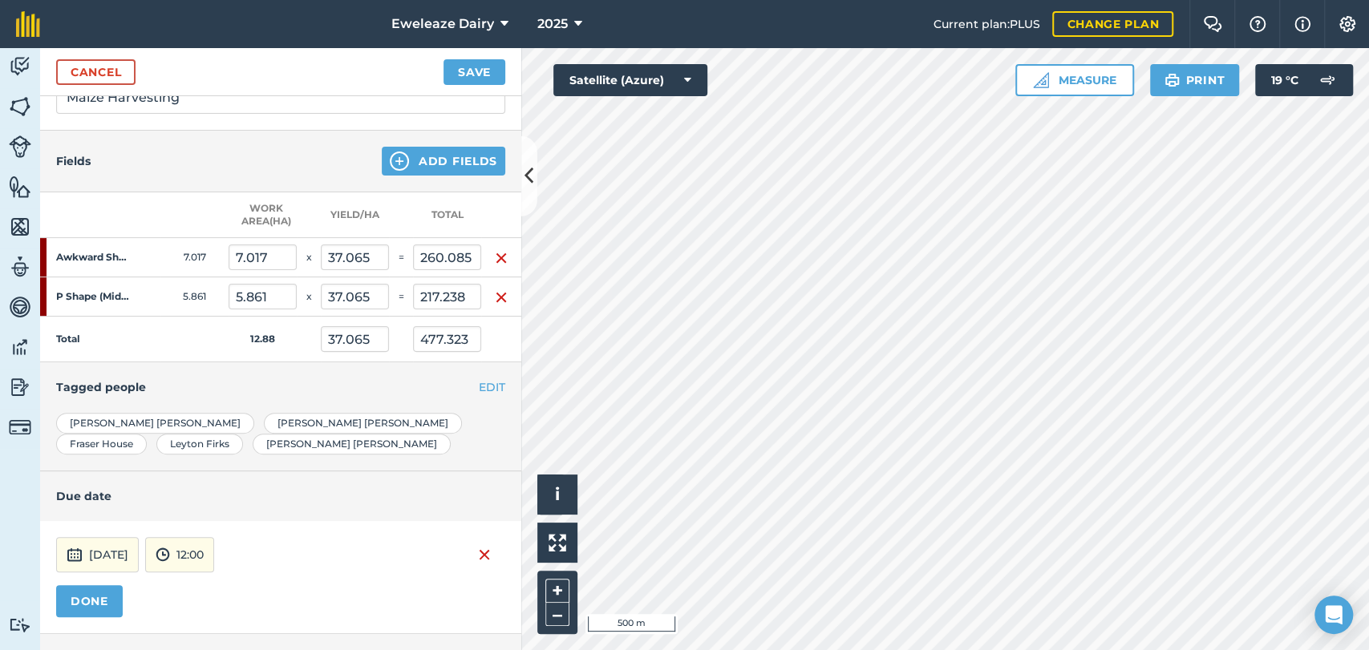
scroll to position [338, 13]
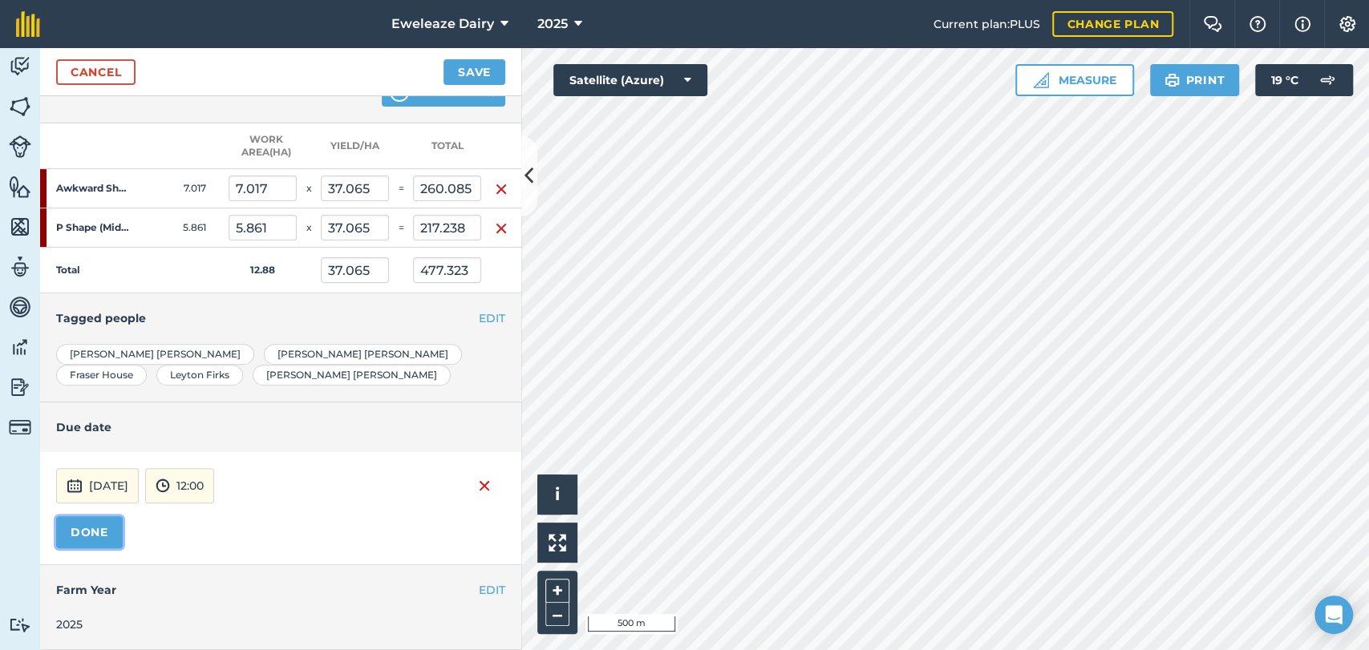
click at [77, 530] on button "DONE" at bounding box center [89, 532] width 67 height 32
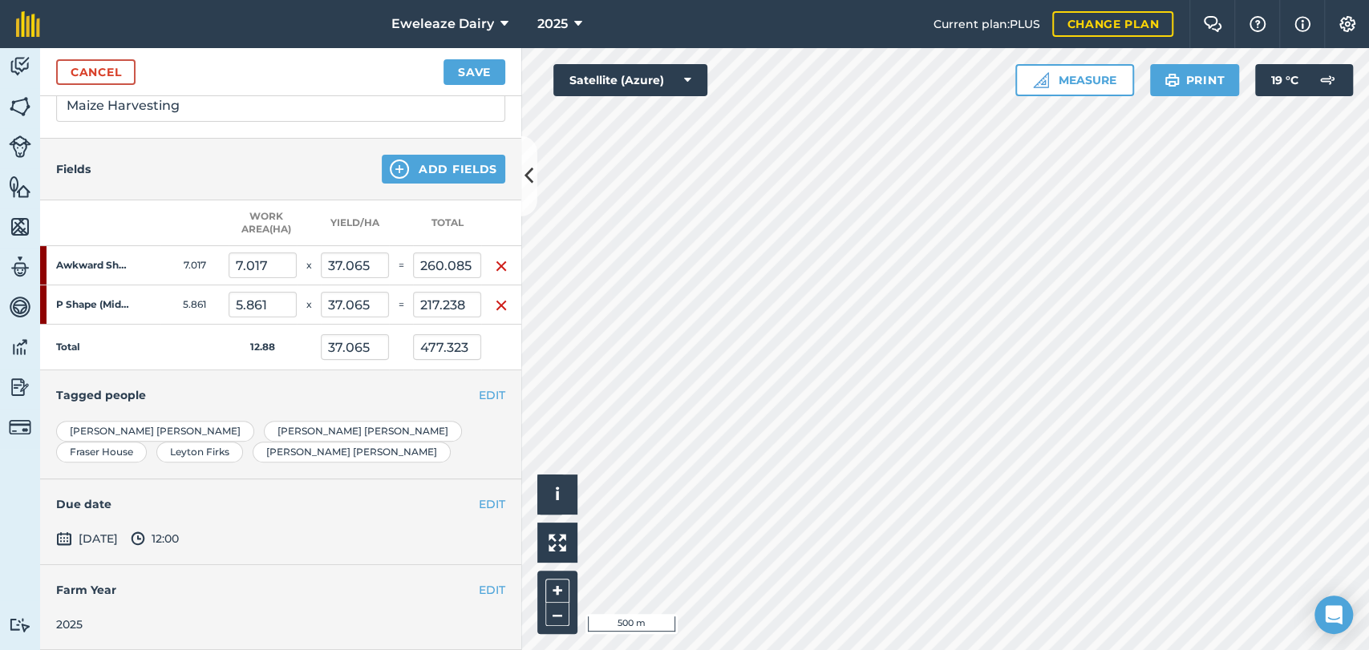
scroll to position [0, 13]
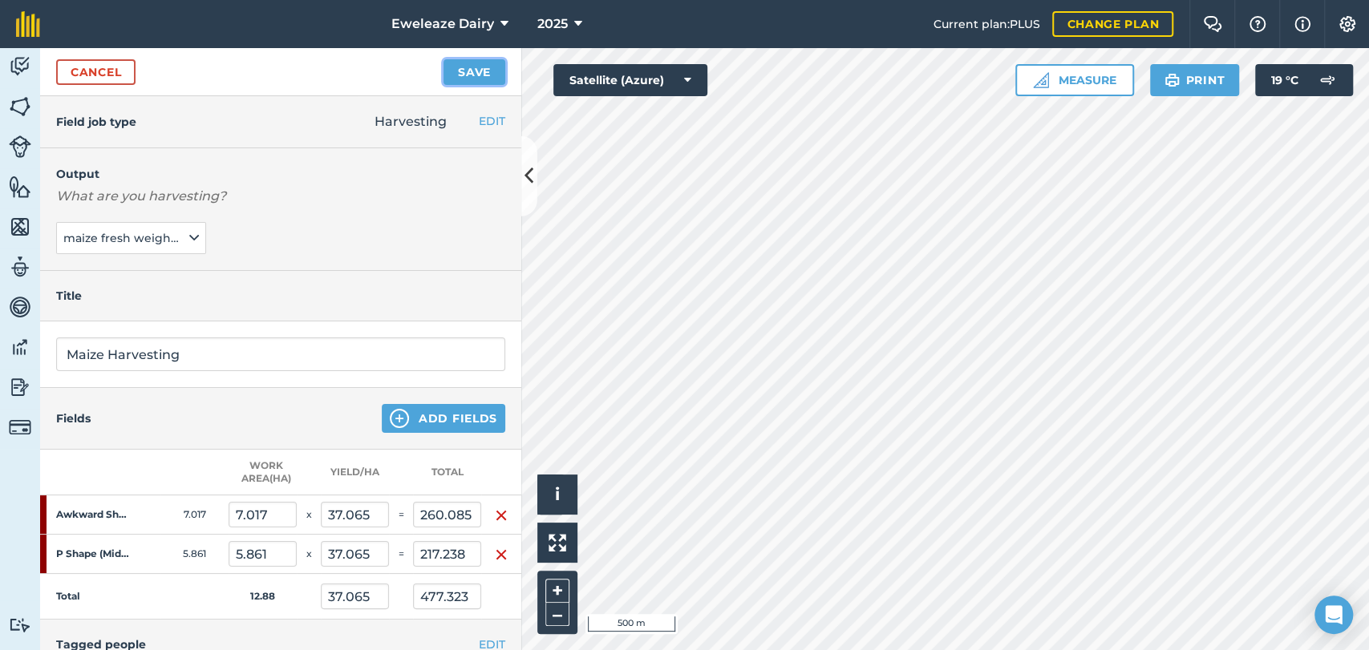
click at [482, 71] on button "Save" at bounding box center [474, 72] width 62 height 26
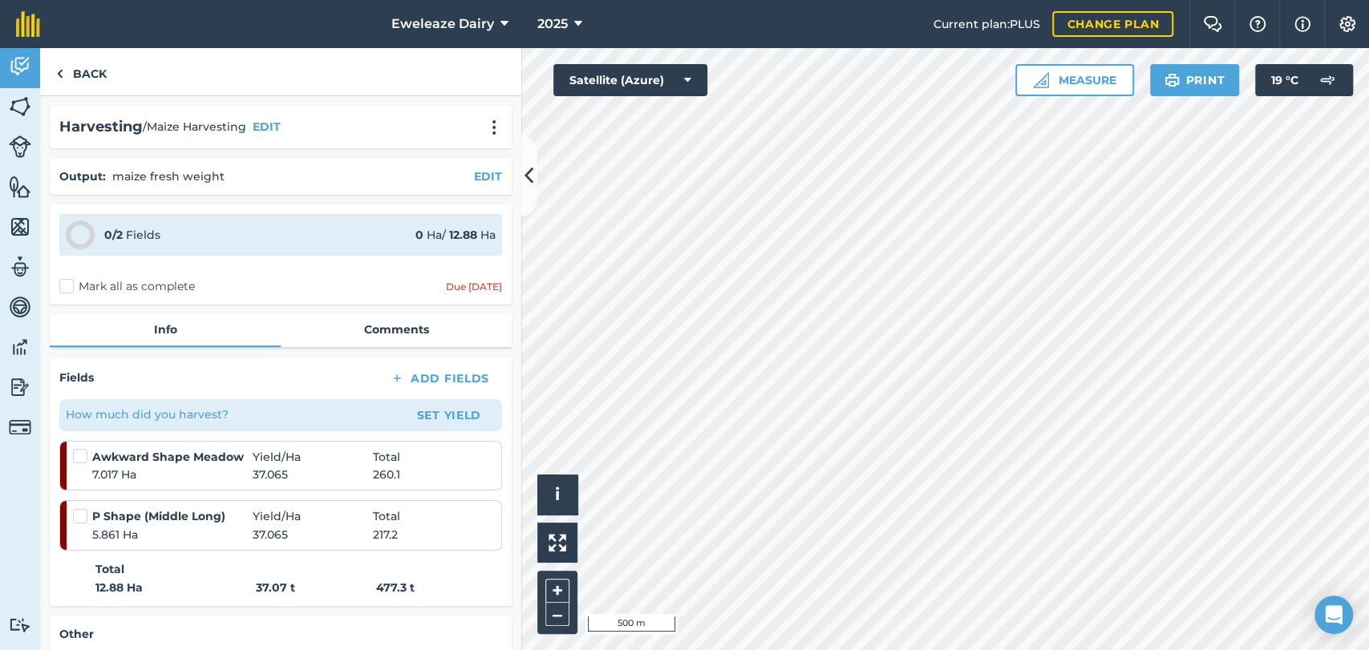
click at [63, 281] on label "Mark all as complete" at bounding box center [127, 286] width 136 height 17
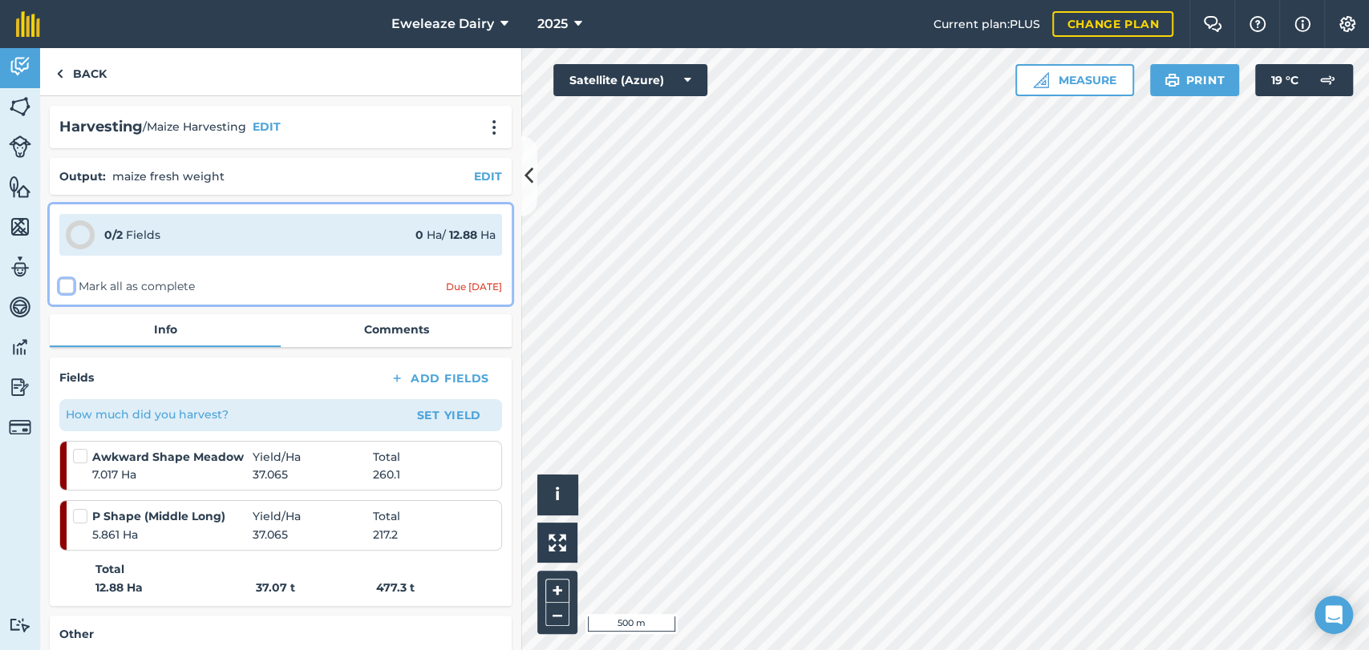
click at [63, 281] on input "Mark all as complete" at bounding box center [64, 283] width 10 height 10
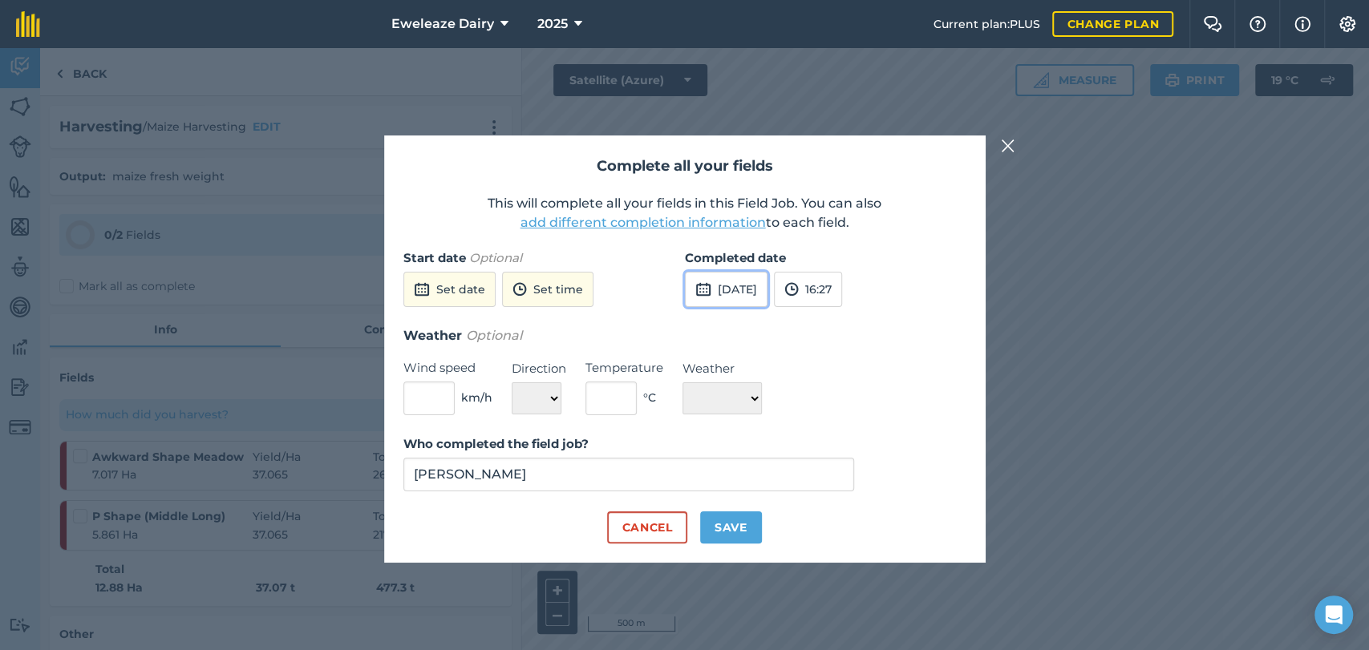
click at [725, 280] on button "[DATE]" at bounding box center [726, 289] width 83 height 35
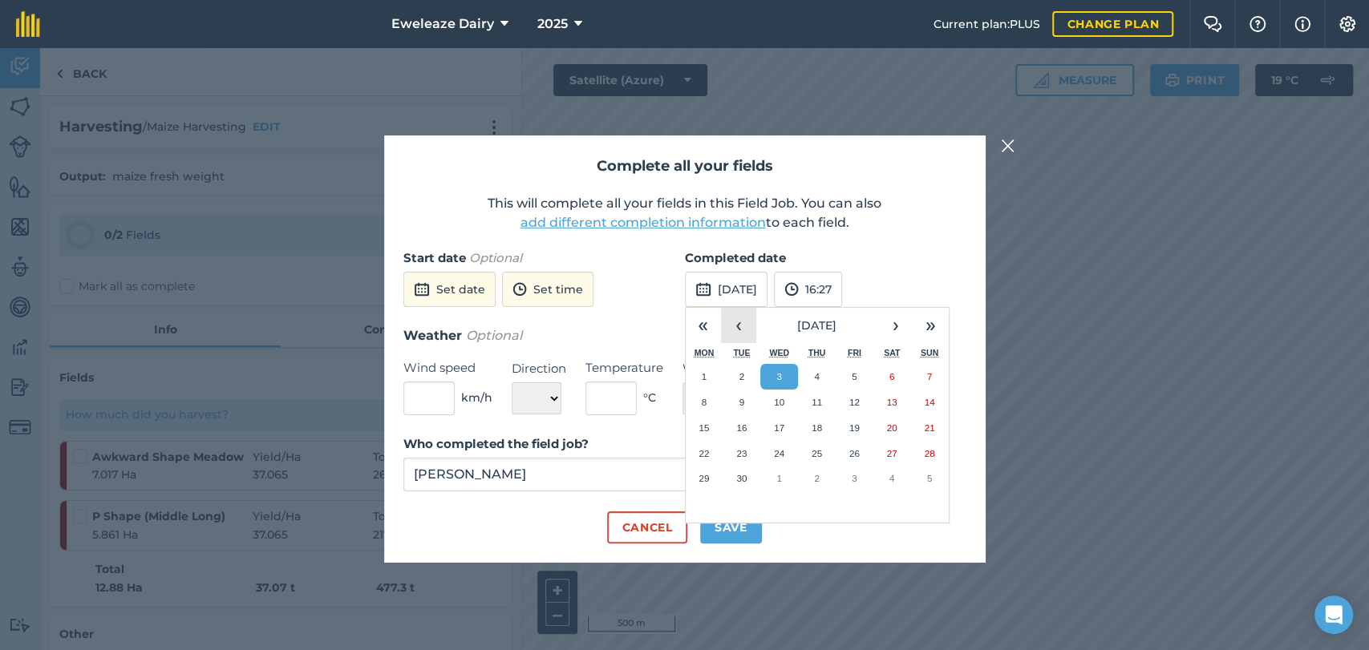
click at [738, 325] on button "‹" at bounding box center [738, 325] width 35 height 35
click at [710, 470] on button "25" at bounding box center [705, 479] width 38 height 26
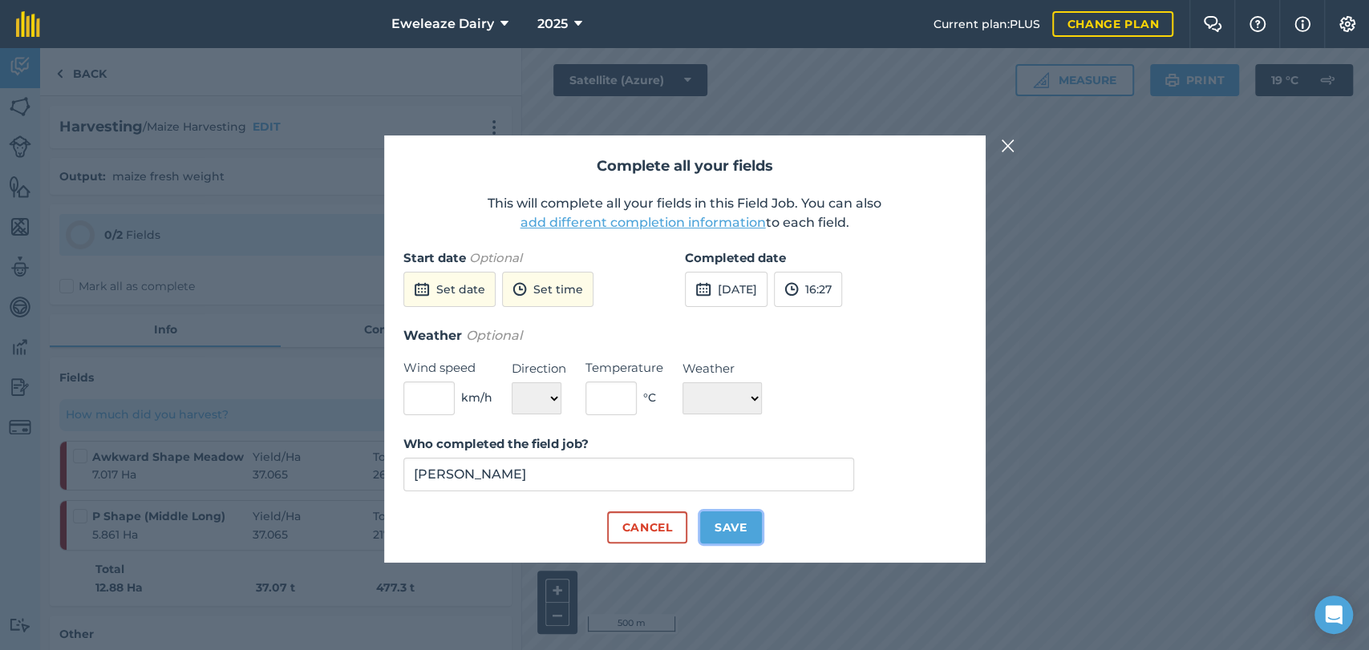
click at [714, 533] on button "Save" at bounding box center [731, 528] width 62 height 32
checkbox input "true"
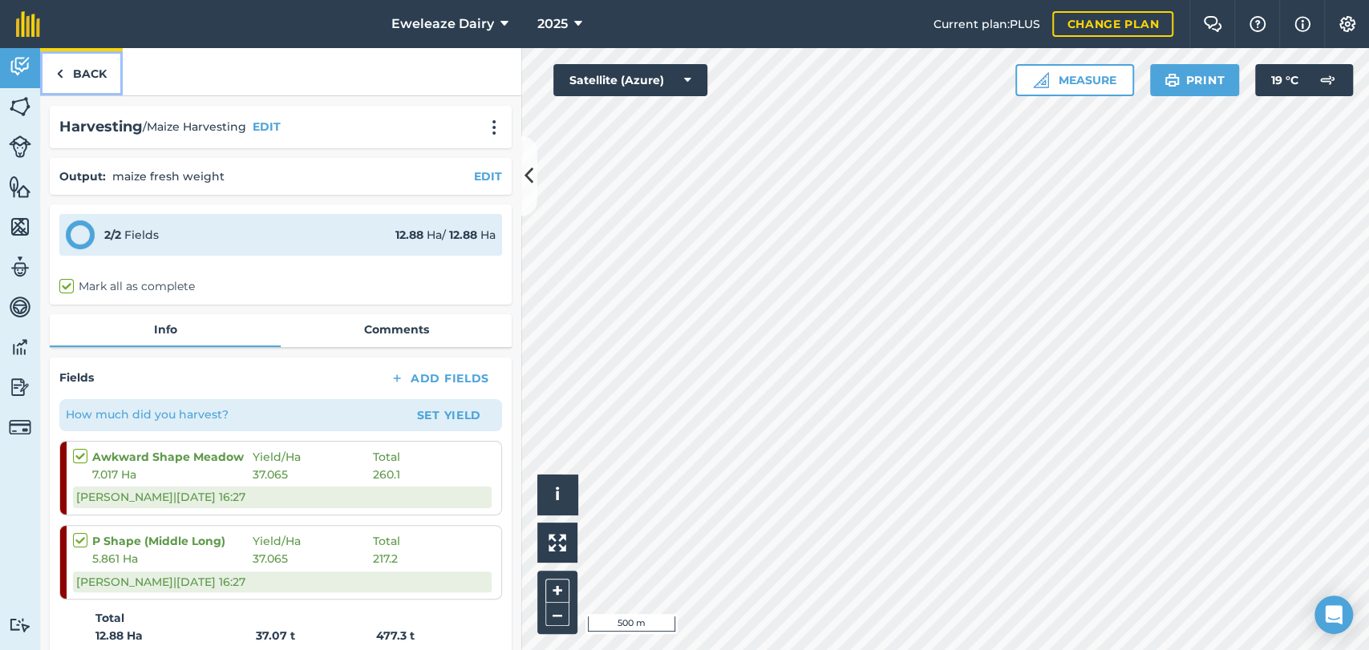
click at [85, 63] on link "Back" at bounding box center [81, 71] width 83 height 47
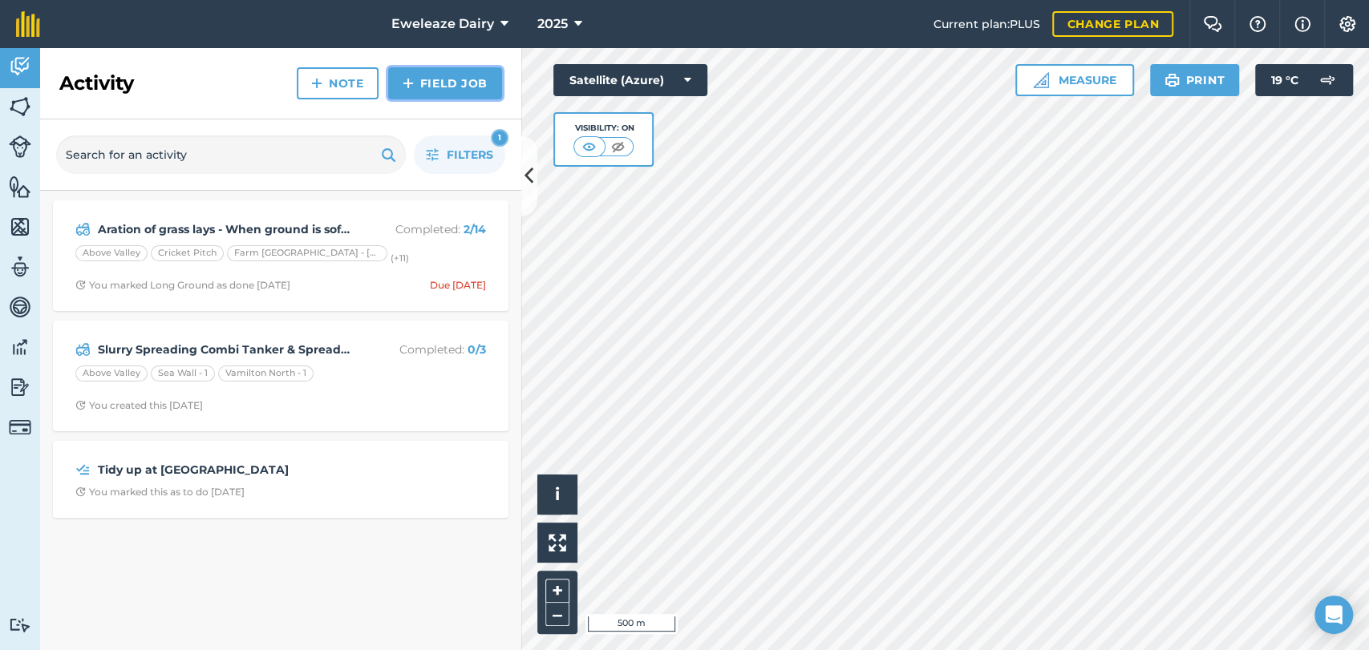
click at [444, 77] on link "Field Job" at bounding box center [445, 83] width 114 height 32
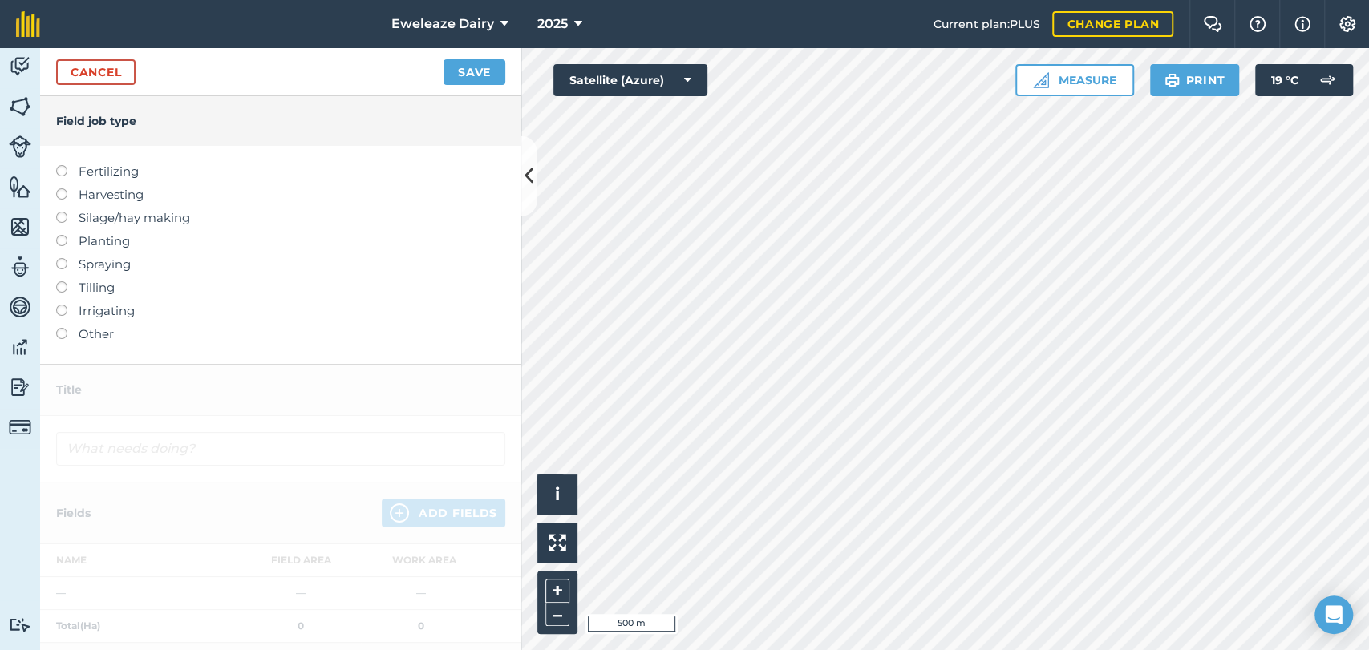
click at [56, 190] on label "Harvesting" at bounding box center [280, 194] width 449 height 19
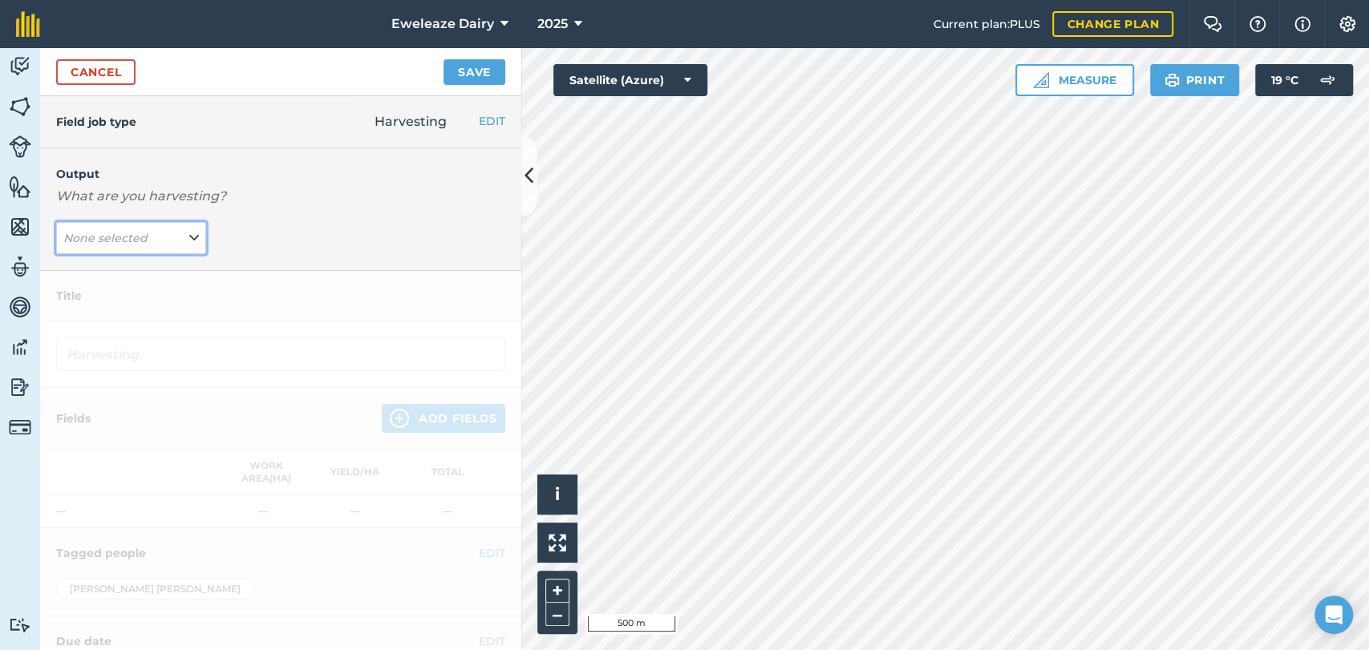
click at [119, 245] on span "None selected" at bounding box center [106, 238] width 87 height 18
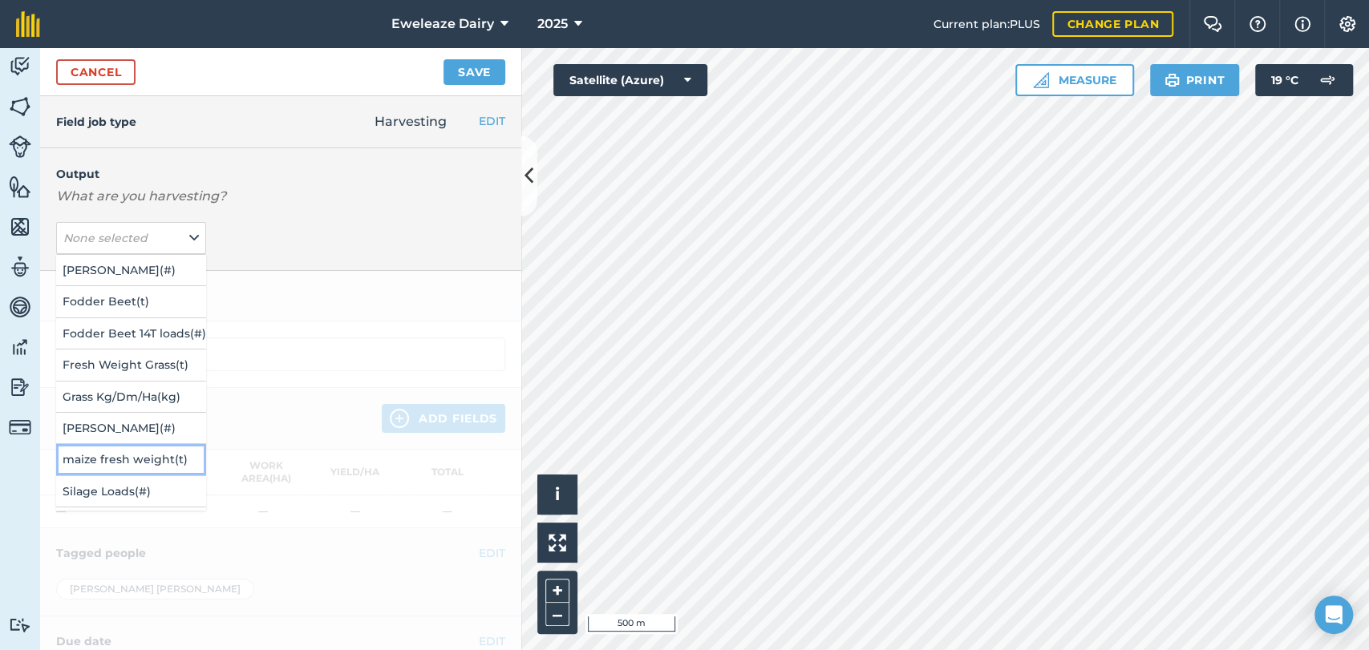
click at [152, 462] on button "maize fresh weight ( t )" at bounding box center [131, 459] width 150 height 30
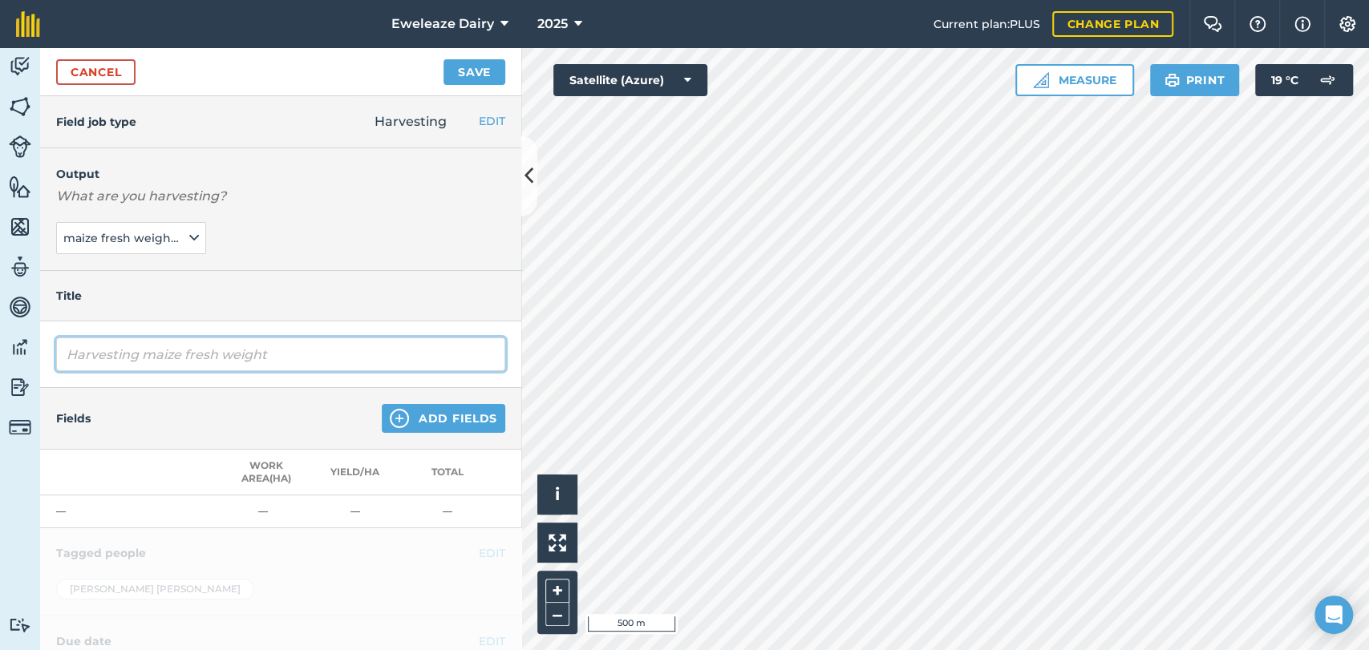
click at [140, 354] on input "Harvesting maize fresh weight" at bounding box center [280, 355] width 449 height 34
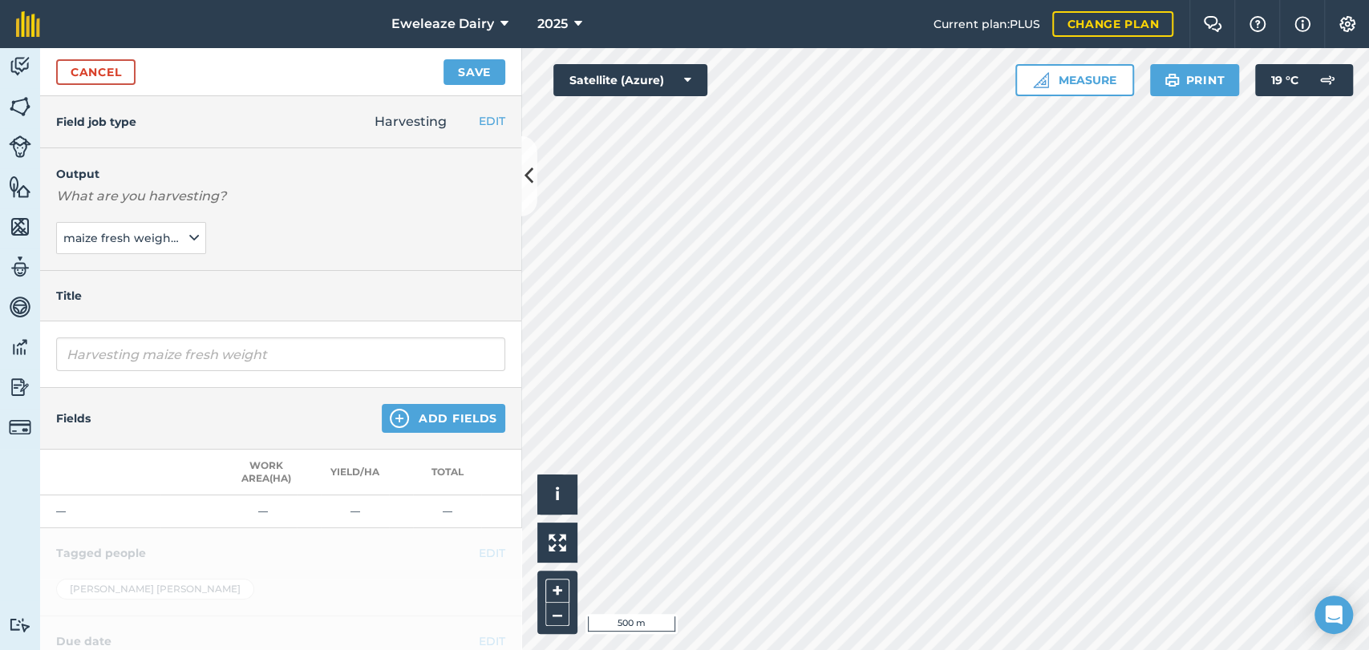
drag, startPoint x: 332, startPoint y: 383, endPoint x: 302, endPoint y: 358, distance: 38.8
click at [302, 358] on div "Harvesting maize fresh weight" at bounding box center [280, 355] width 481 height 67
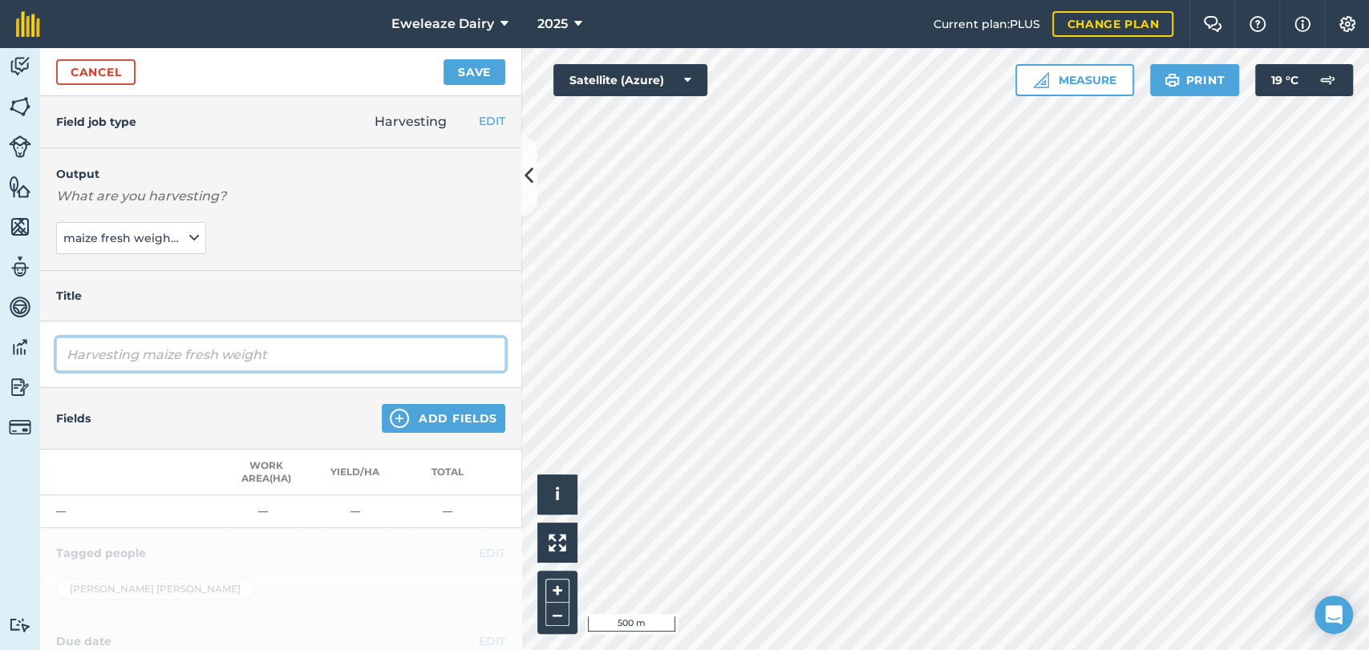
click at [302, 358] on input "Harvesting maize fresh weight" at bounding box center [280, 355] width 449 height 34
type input "H"
type input "Maize Harvesting"
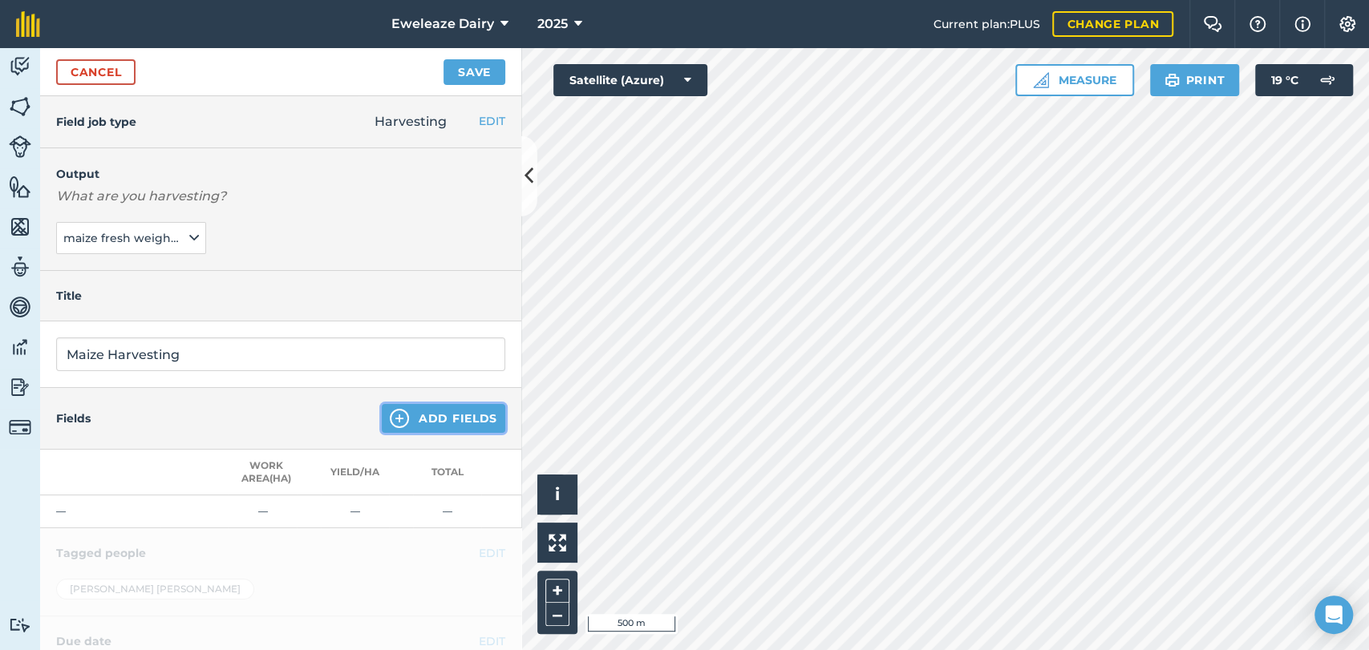
click at [427, 419] on button "Add Fields" at bounding box center [443, 418] width 123 height 29
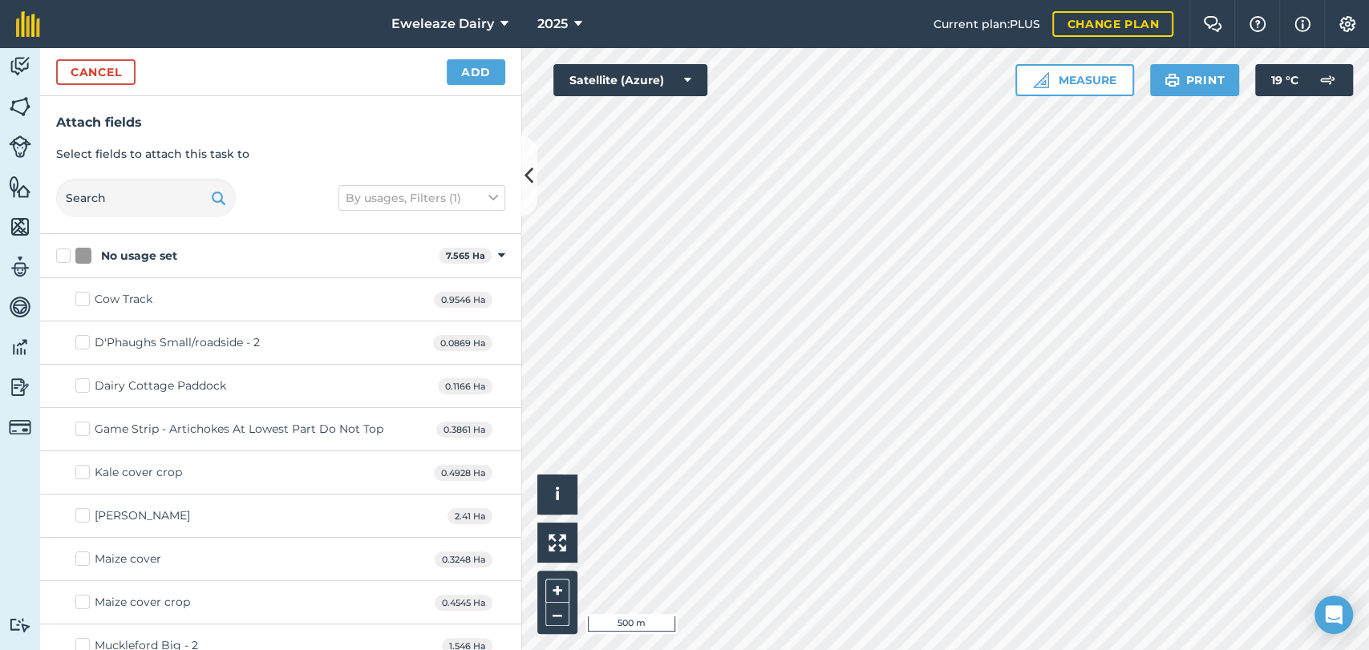
checkbox input "true"
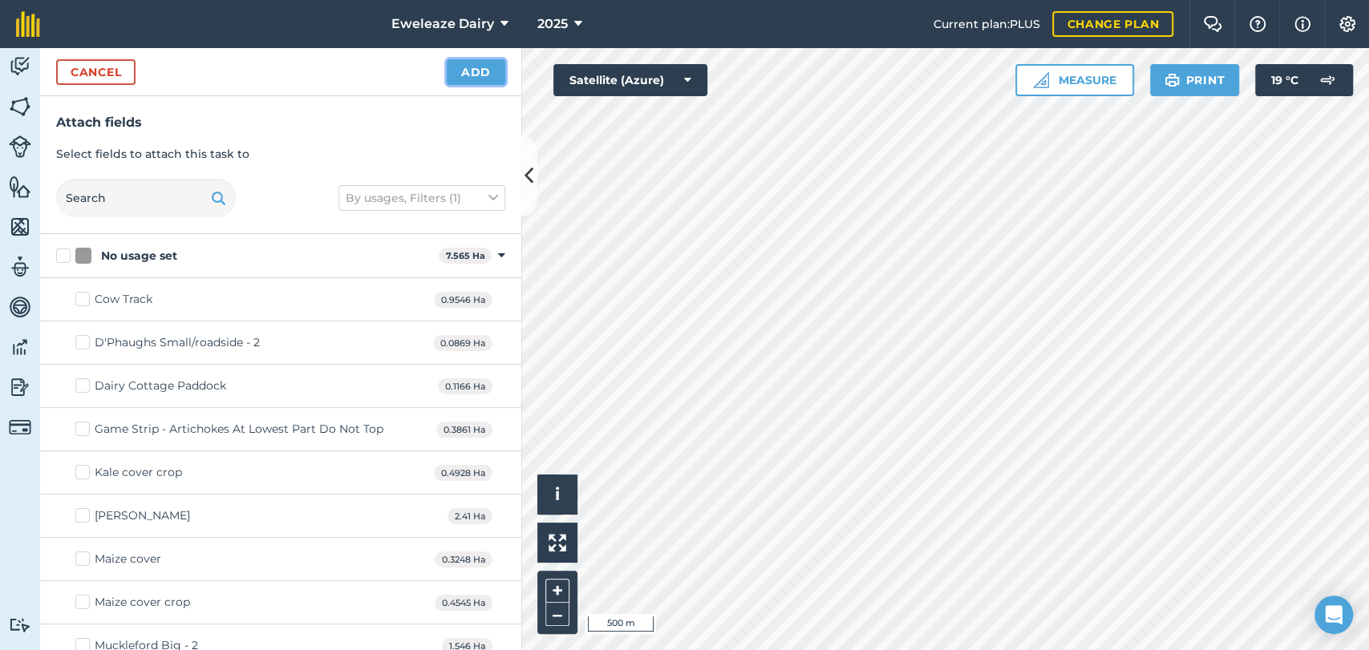
click at [502, 77] on button "Add" at bounding box center [476, 72] width 59 height 26
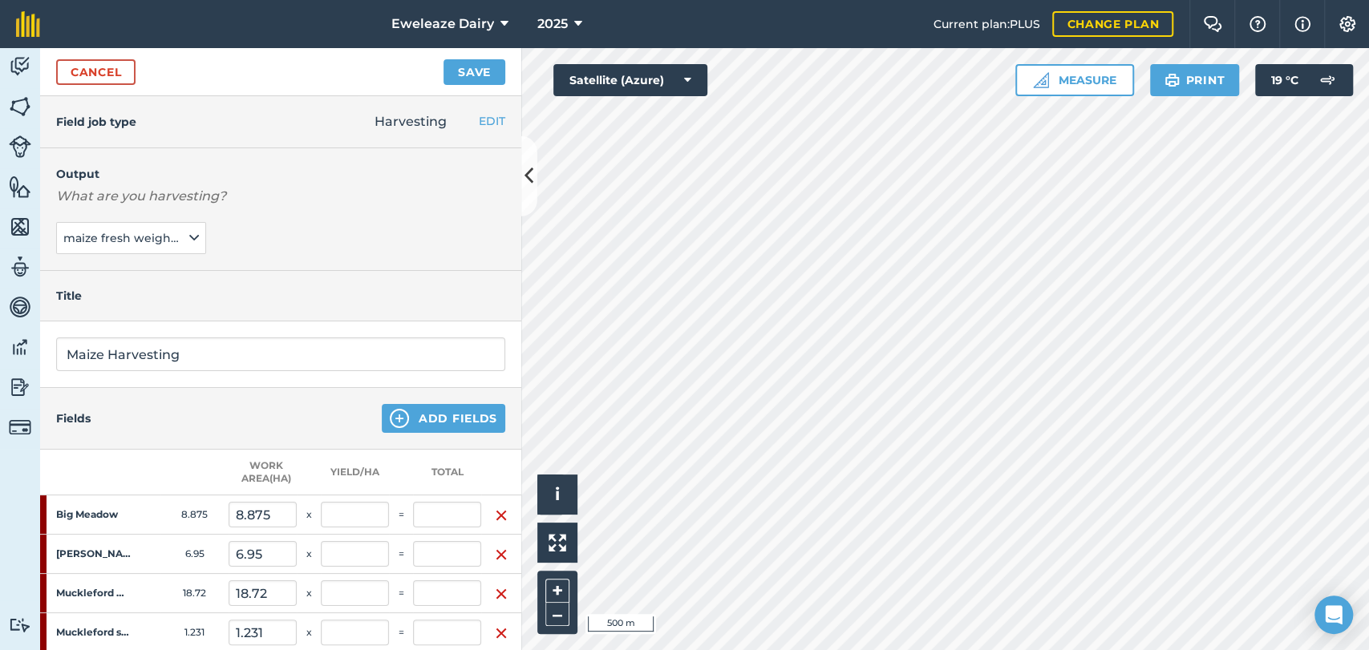
click at [427, 230] on div "Output What are you harvesting? maize fresh weight ( t )" at bounding box center [280, 209] width 481 height 123
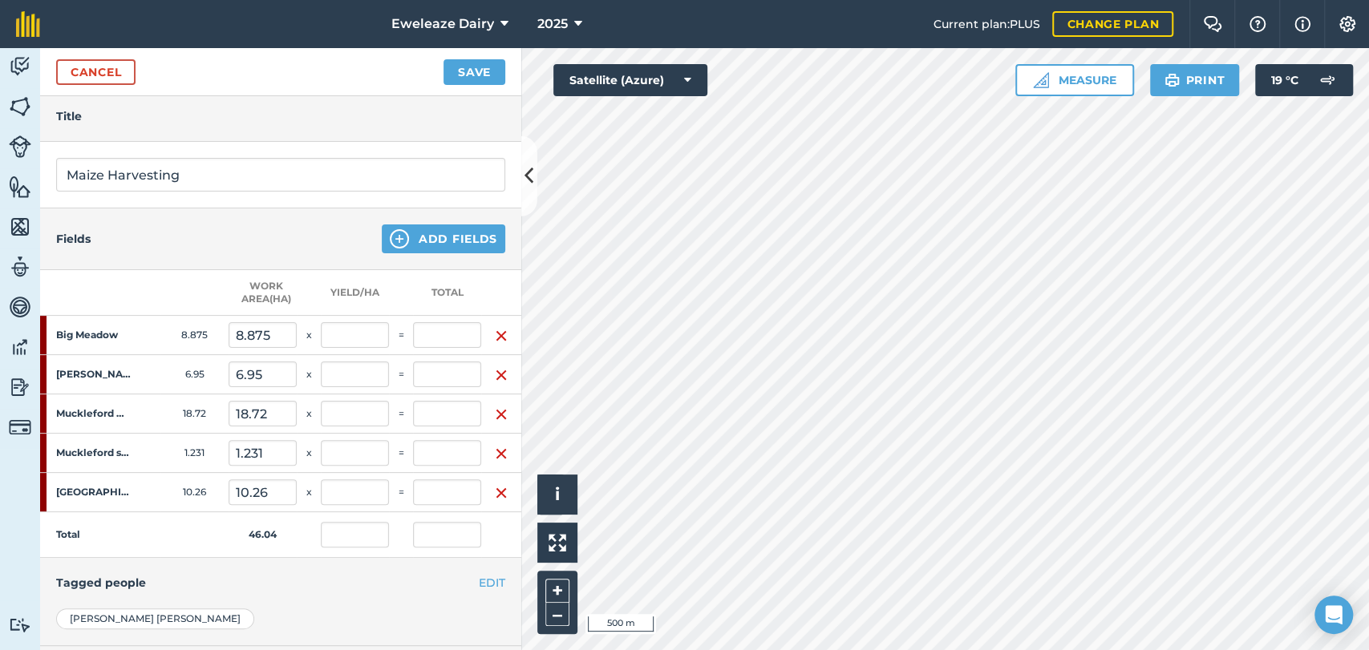
scroll to position [188, 0]
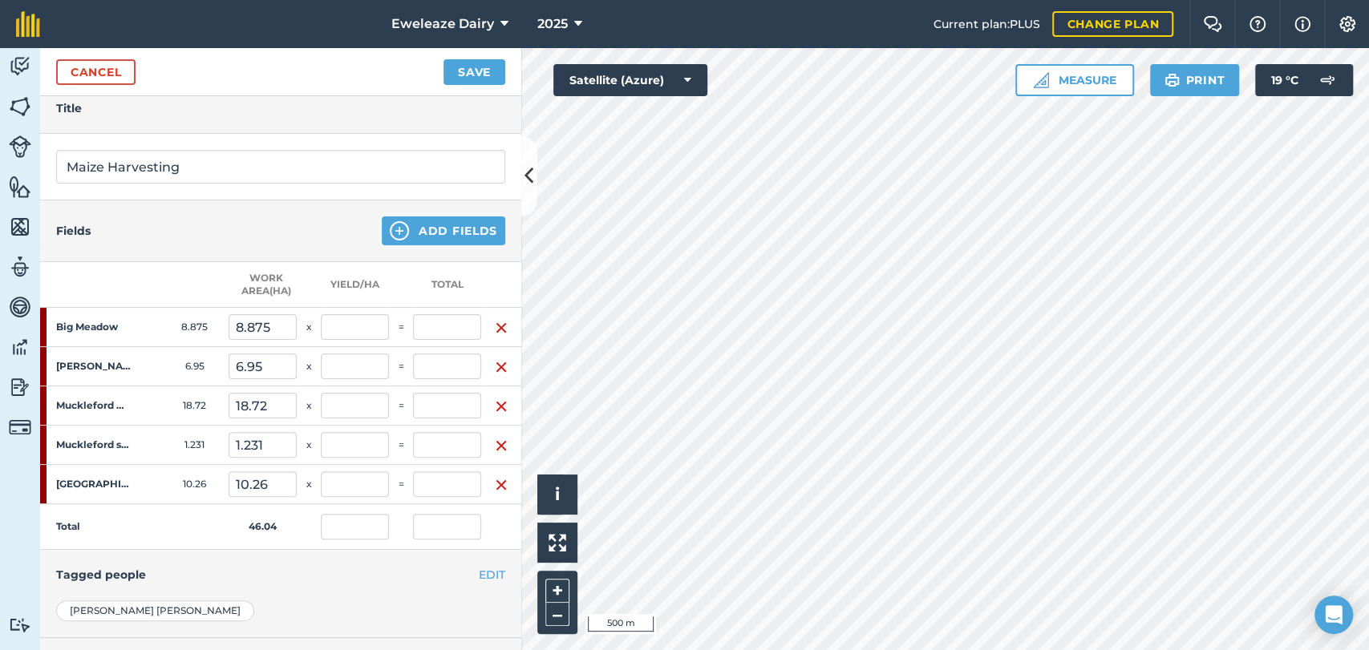
click at [424, 245] on div "Fields Add Fields" at bounding box center [280, 231] width 481 height 62
click at [414, 239] on div at bounding box center [414, 239] width 0 height 0
click at [424, 245] on div "Fields Add Fields" at bounding box center [280, 231] width 481 height 62
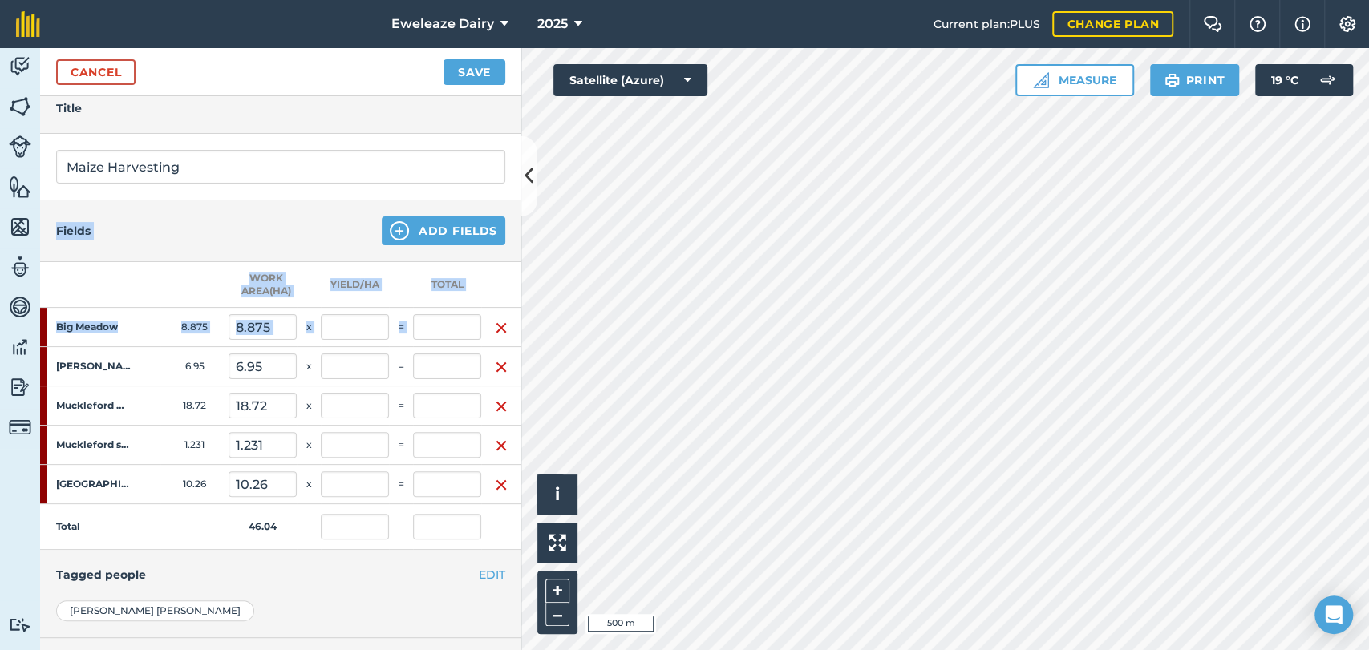
click at [414, 239] on div at bounding box center [414, 239] width 0 height 0
click at [424, 245] on div "Fields Add Fields" at bounding box center [280, 231] width 481 height 62
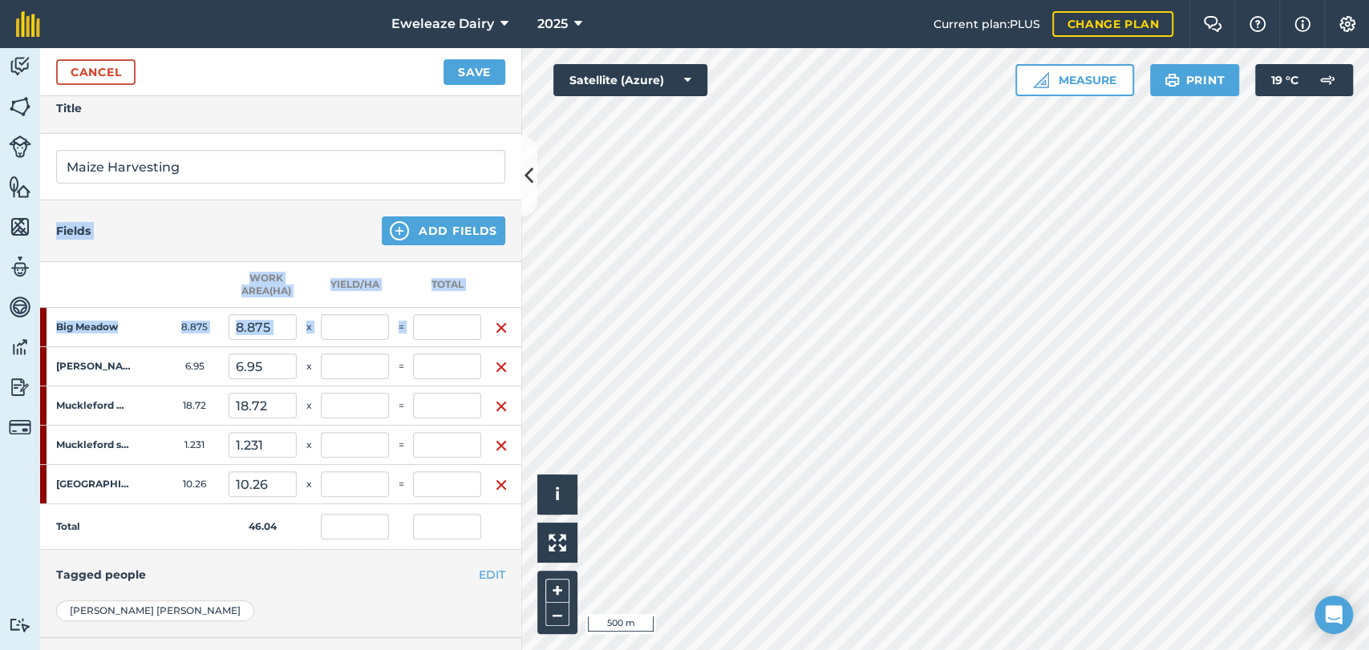
click at [424, 245] on div "Fields Add Fields" at bounding box center [280, 231] width 481 height 62
click at [414, 239] on div at bounding box center [414, 239] width 0 height 0
click at [424, 245] on div "Fields Add Fields" at bounding box center [280, 231] width 481 height 62
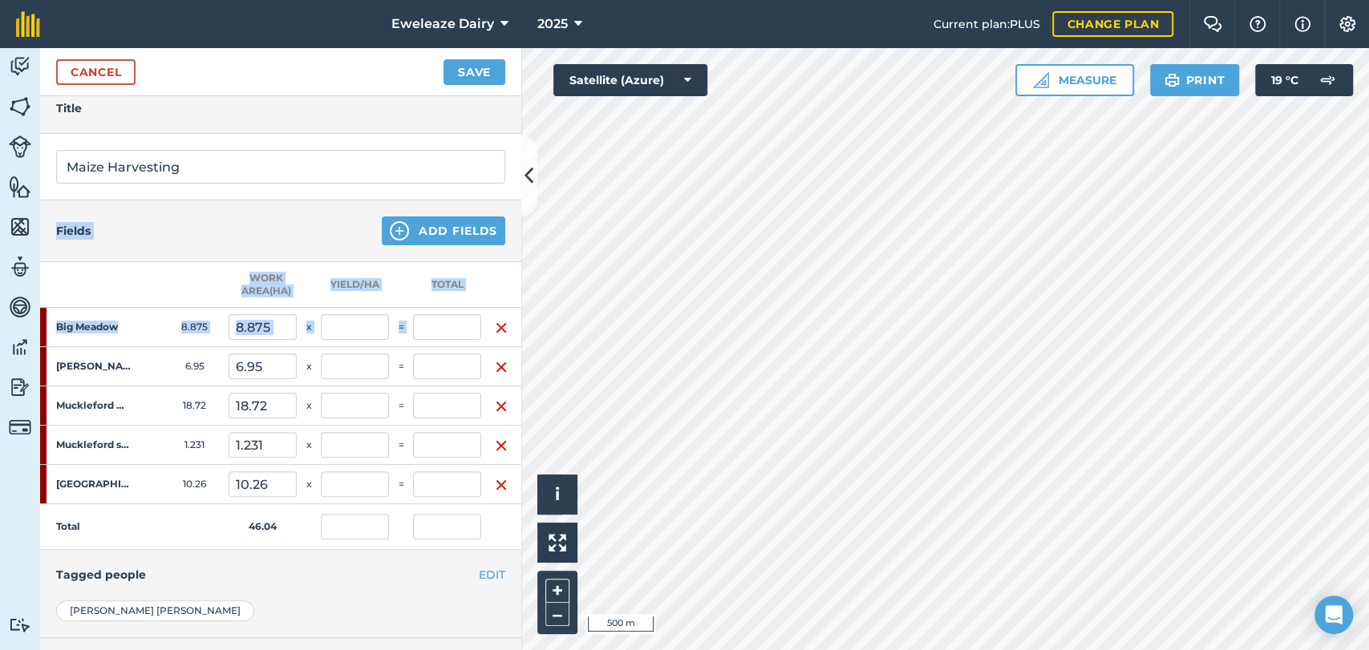
click at [424, 245] on div "Fields Add Fields" at bounding box center [280, 231] width 481 height 62
click at [414, 239] on div at bounding box center [414, 239] width 0 height 0
click at [424, 245] on div "Fields Add Fields" at bounding box center [280, 231] width 481 height 62
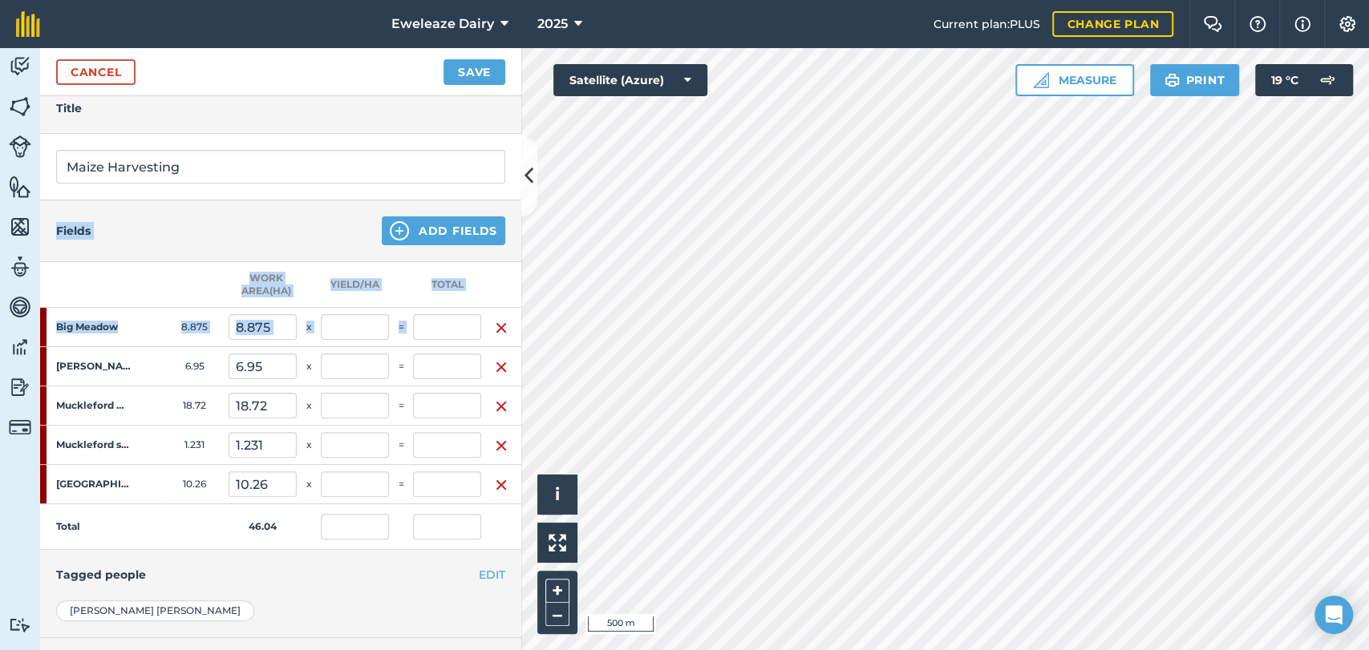
click at [424, 245] on div "Fields Add Fields" at bounding box center [280, 231] width 481 height 62
click at [212, 224] on div "Fields Add Fields" at bounding box center [280, 231] width 481 height 62
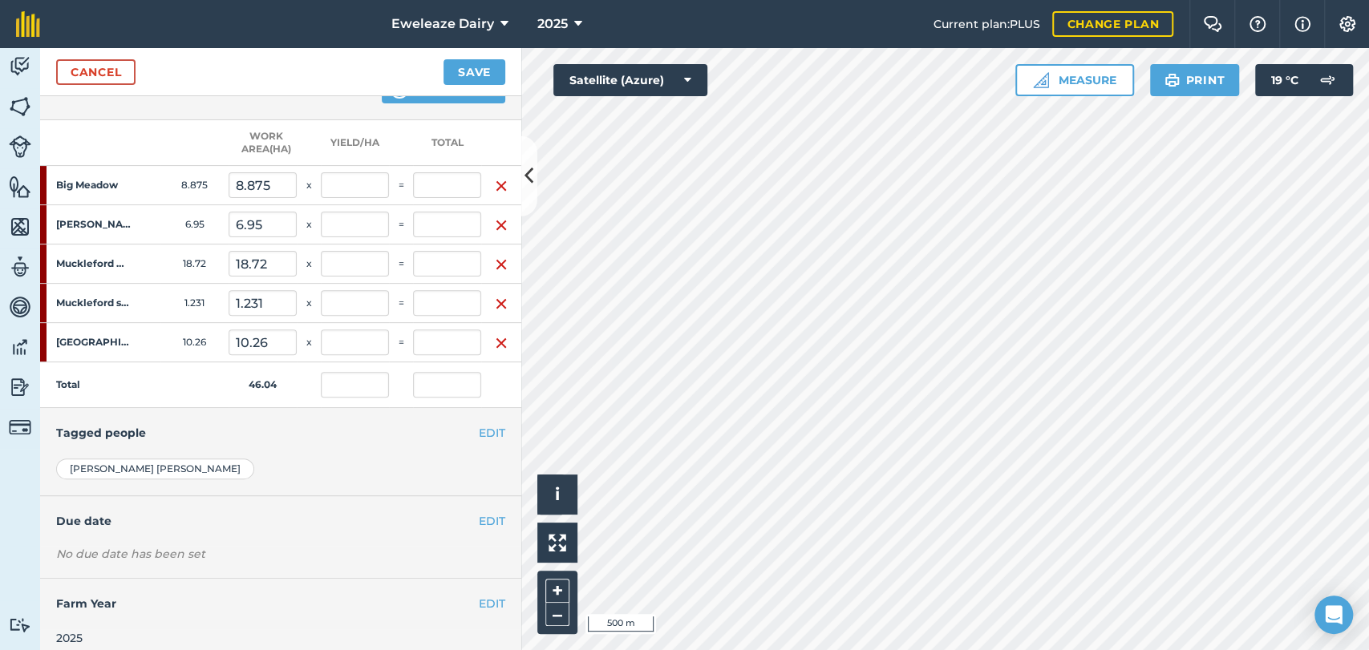
scroll to position [354, 0]
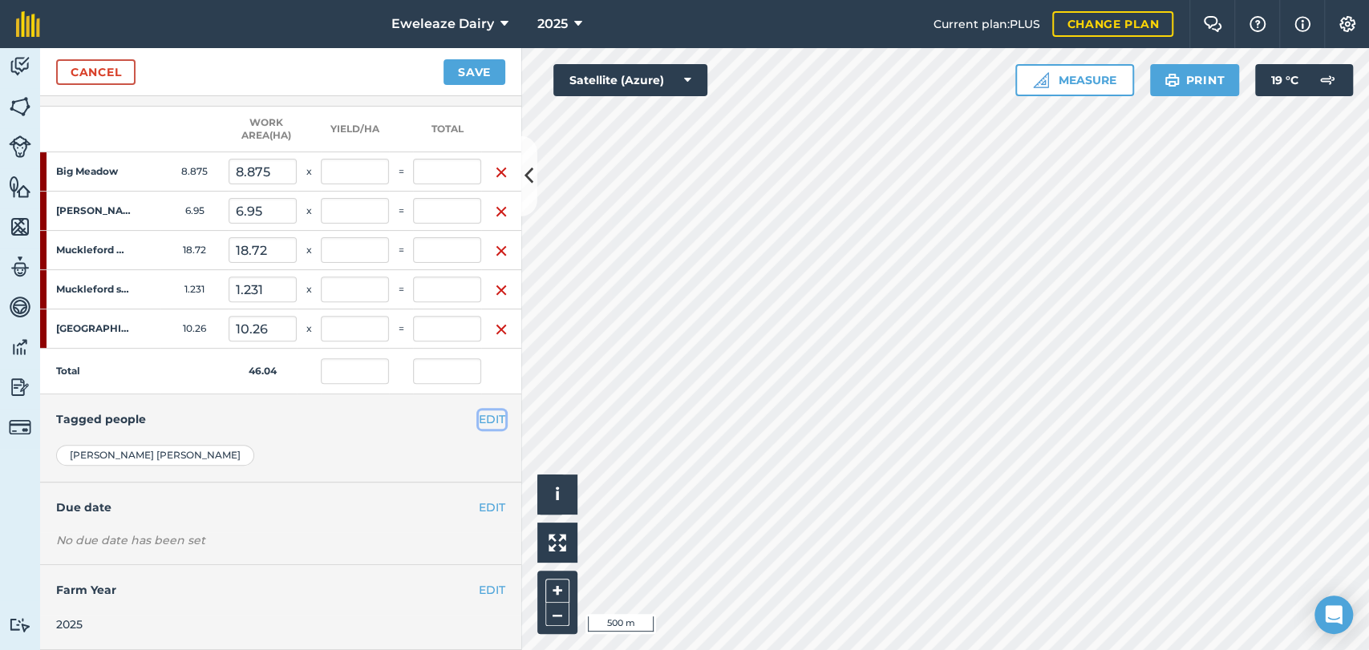
click at [479, 411] on button "EDIT" at bounding box center [492, 420] width 26 height 18
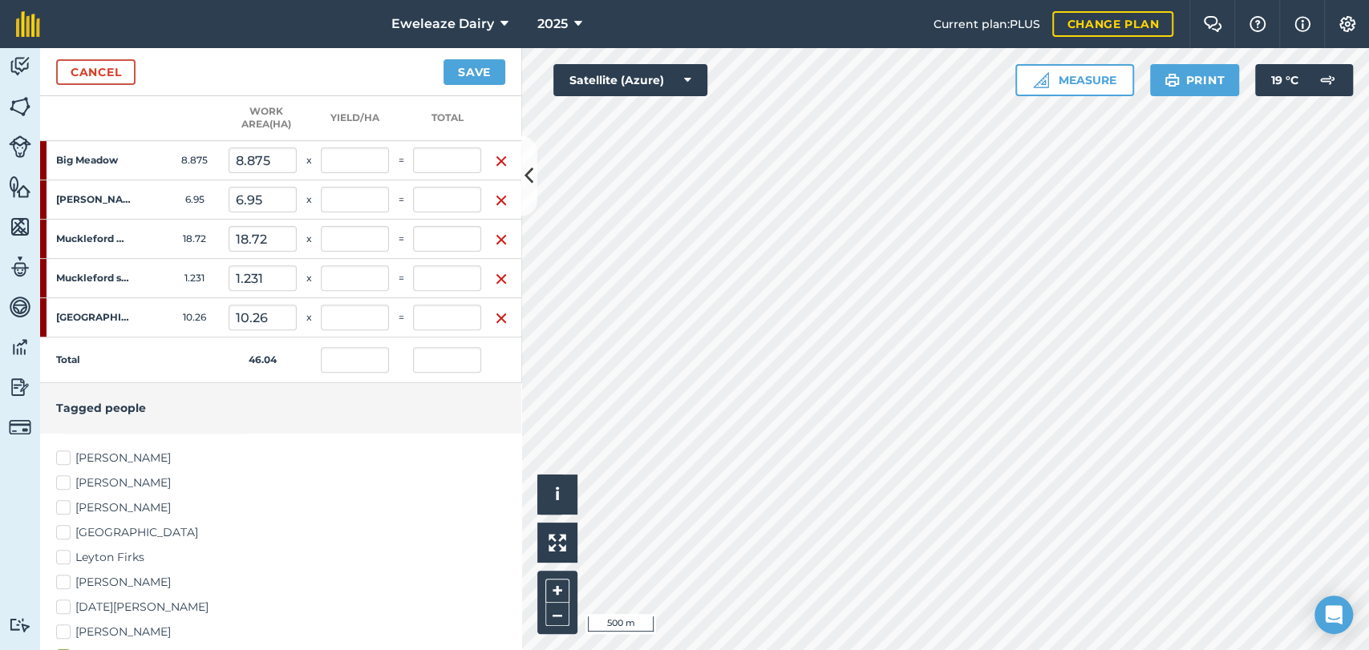
click at [68, 502] on label "[PERSON_NAME]" at bounding box center [280, 508] width 449 height 17
click at [67, 502] on input "[PERSON_NAME]" at bounding box center [61, 505] width 10 height 10
checkbox input "true"
click at [65, 454] on label "[PERSON_NAME]" at bounding box center [280, 458] width 449 height 17
click at [65, 454] on input "[PERSON_NAME]" at bounding box center [61, 455] width 10 height 10
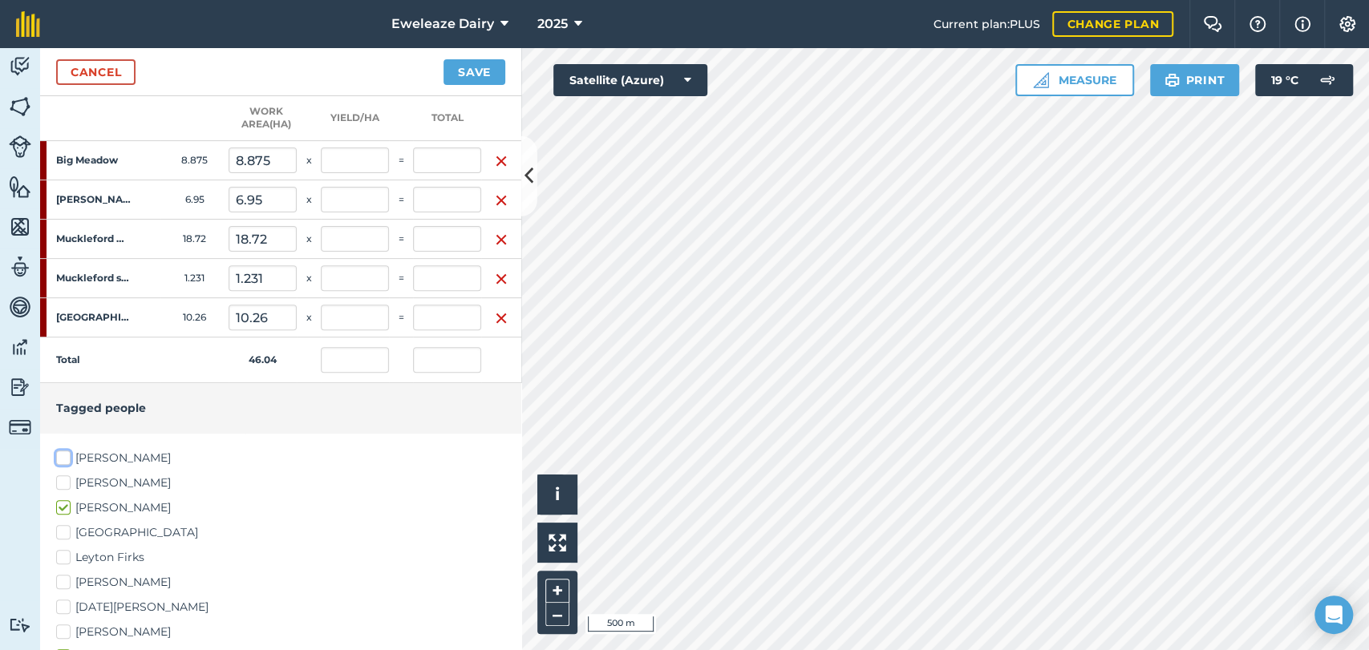
checkbox input "true"
click at [68, 557] on label "Leyton Firks" at bounding box center [280, 557] width 449 height 17
click at [67, 557] on input "Leyton Firks" at bounding box center [61, 554] width 10 height 10
checkbox input "true"
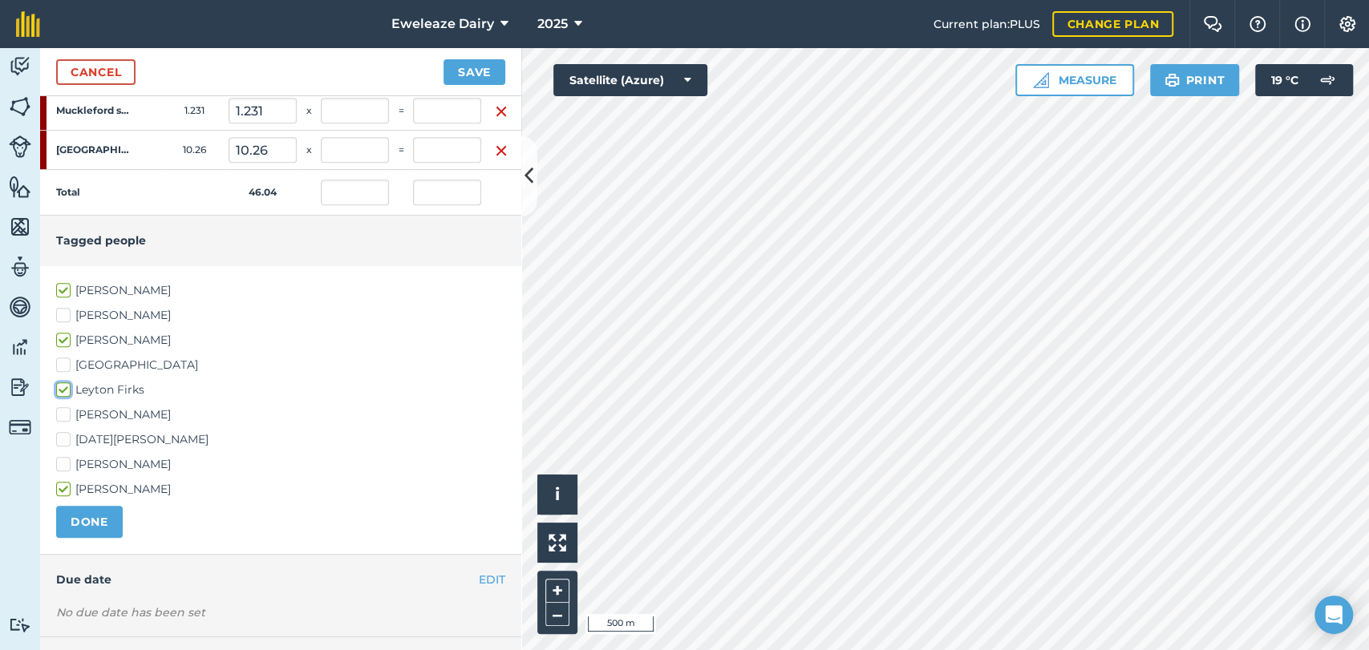
scroll to position [523, 0]
click at [106, 520] on button "DONE" at bounding box center [89, 521] width 67 height 32
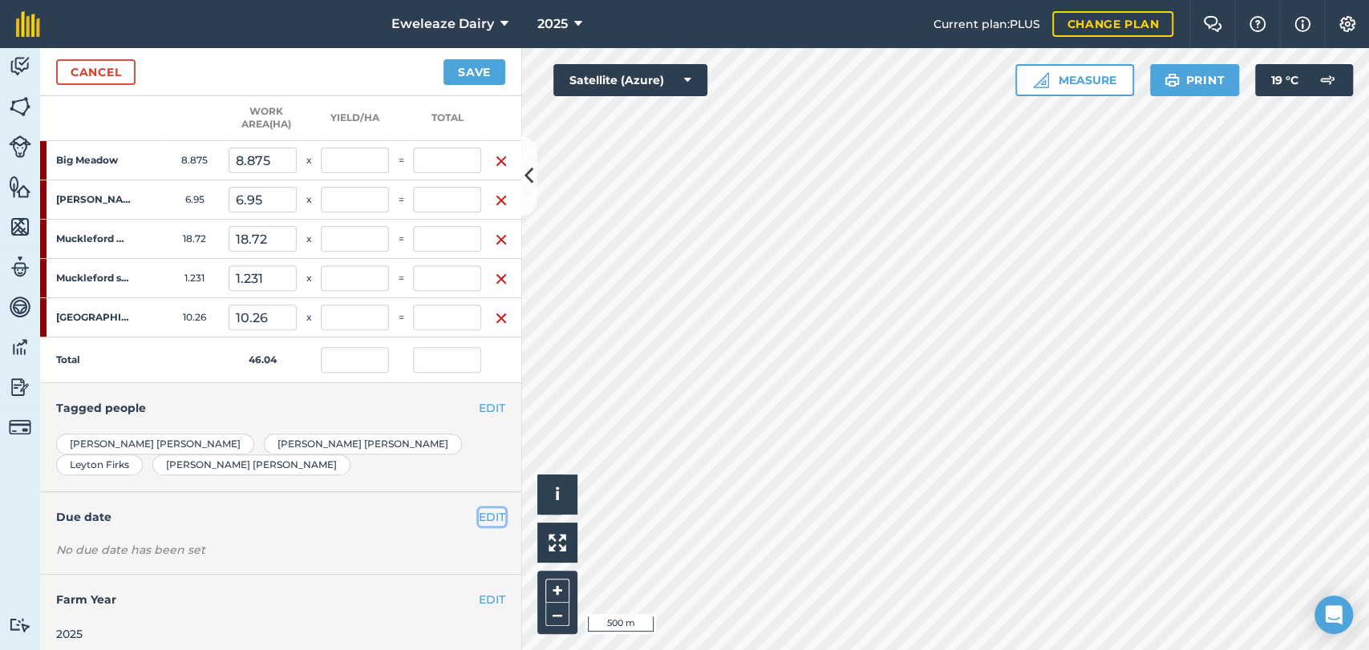
click at [479, 508] on button "EDIT" at bounding box center [492, 517] width 26 height 18
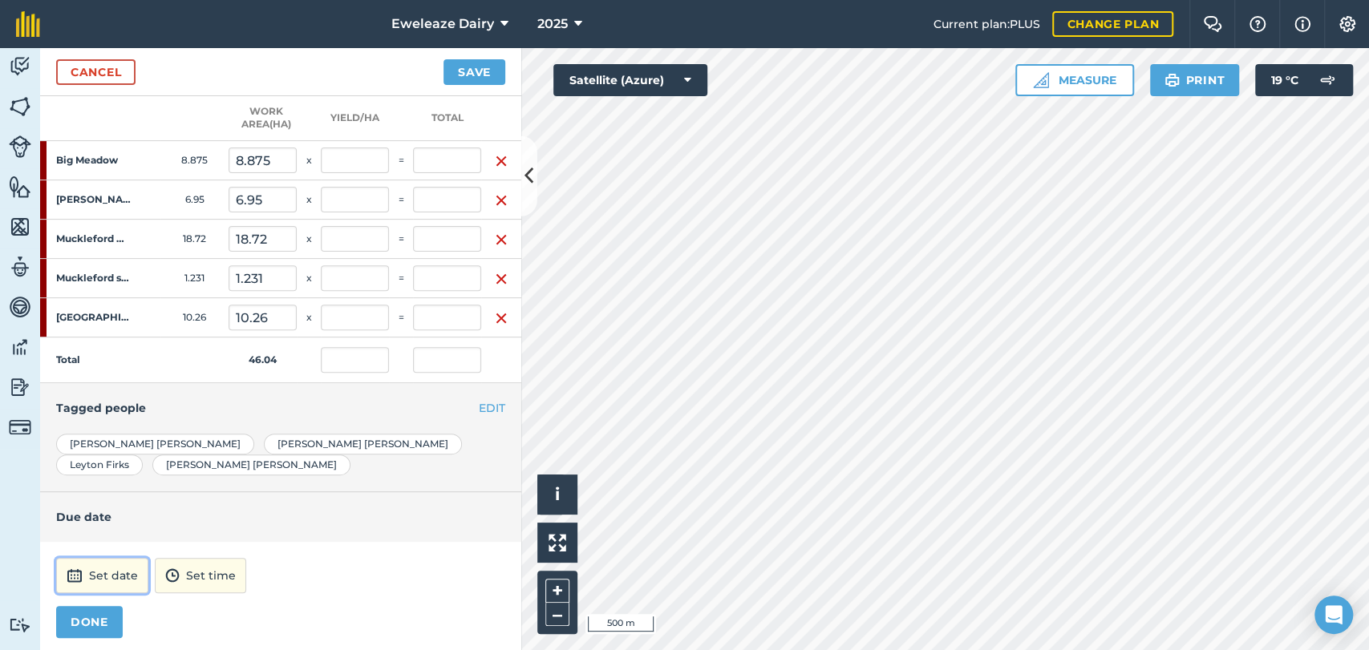
click at [96, 558] on button "Set date" at bounding box center [102, 575] width 92 height 35
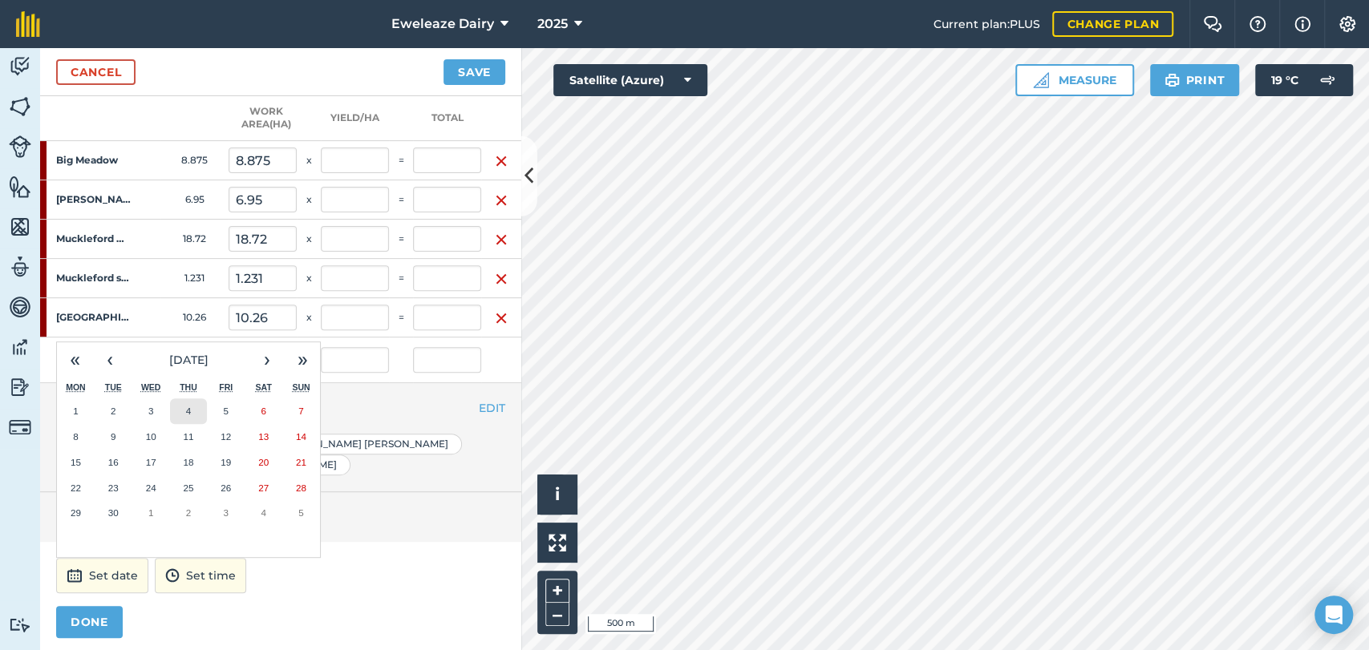
click at [189, 406] on abbr "4" at bounding box center [188, 411] width 5 height 10
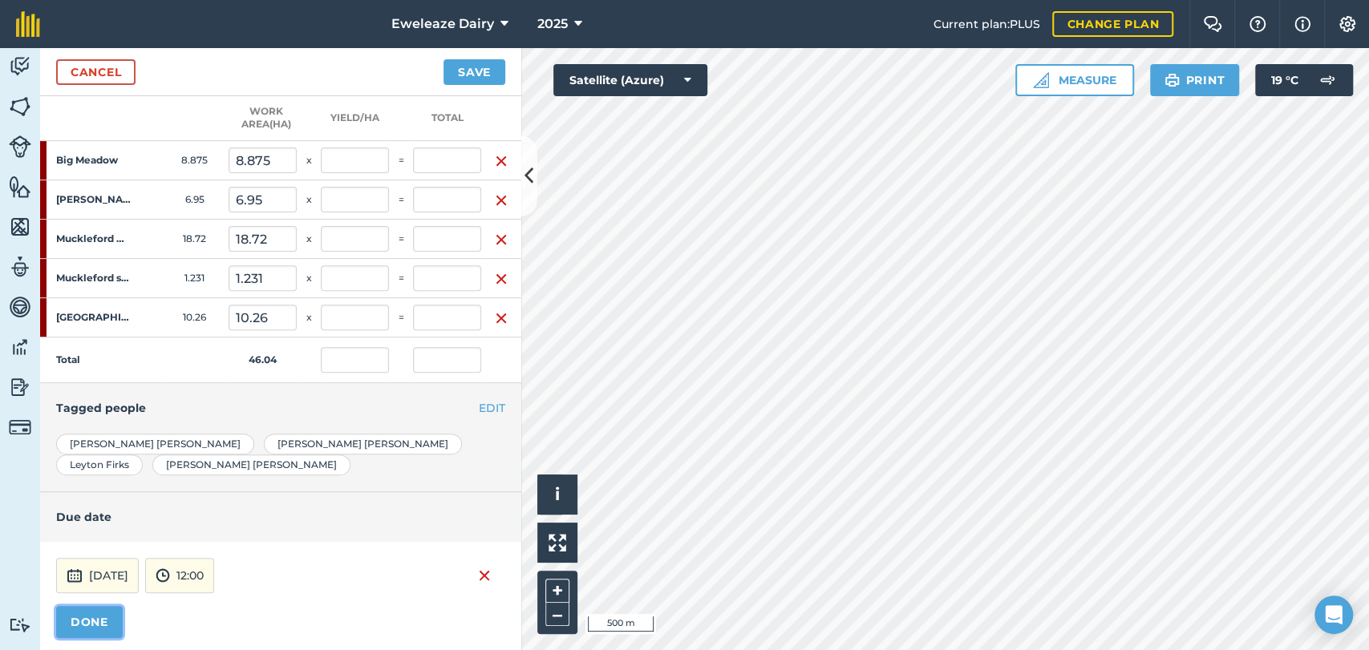
click at [99, 606] on button "DONE" at bounding box center [89, 622] width 67 height 32
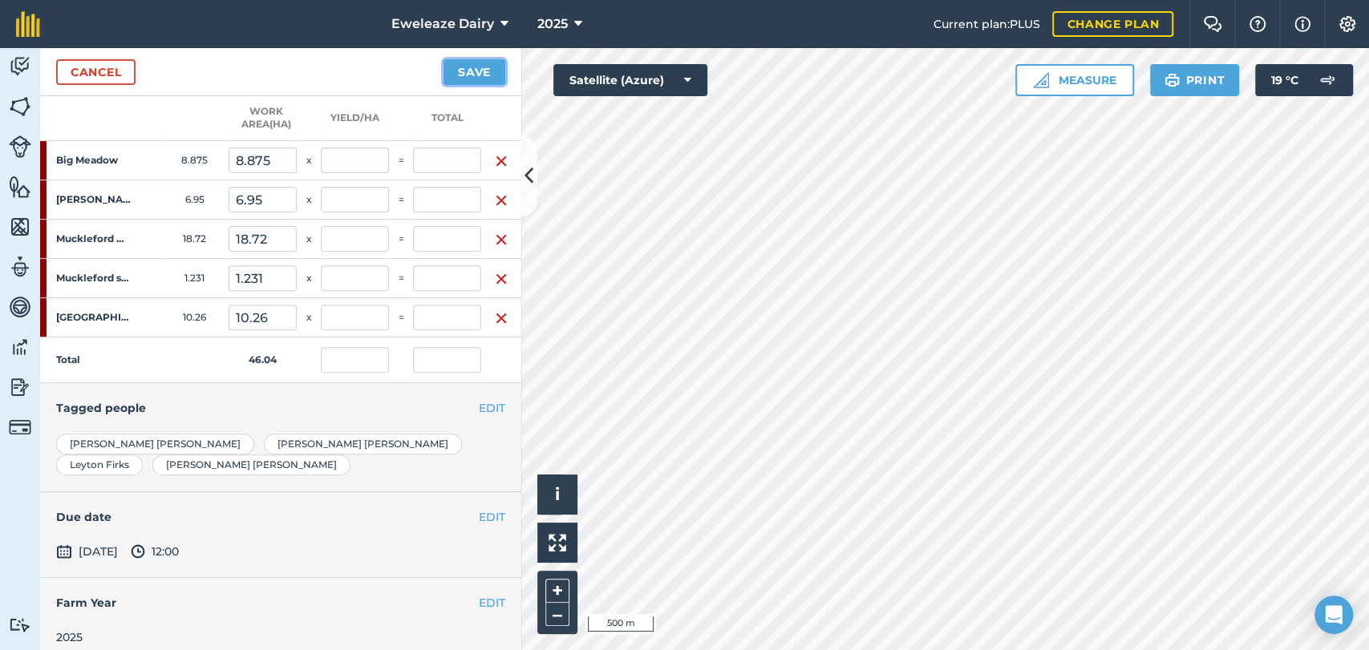
click at [476, 78] on button "Save" at bounding box center [474, 72] width 62 height 26
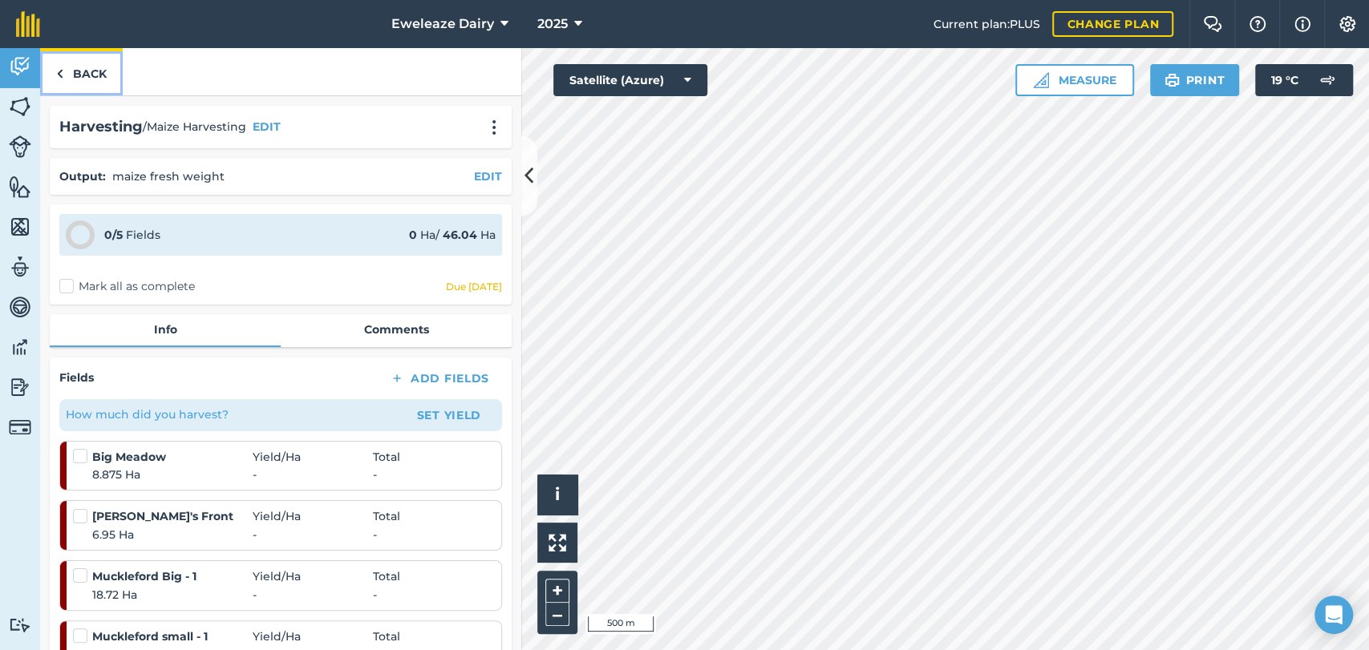
click at [78, 82] on link "Back" at bounding box center [81, 71] width 83 height 47
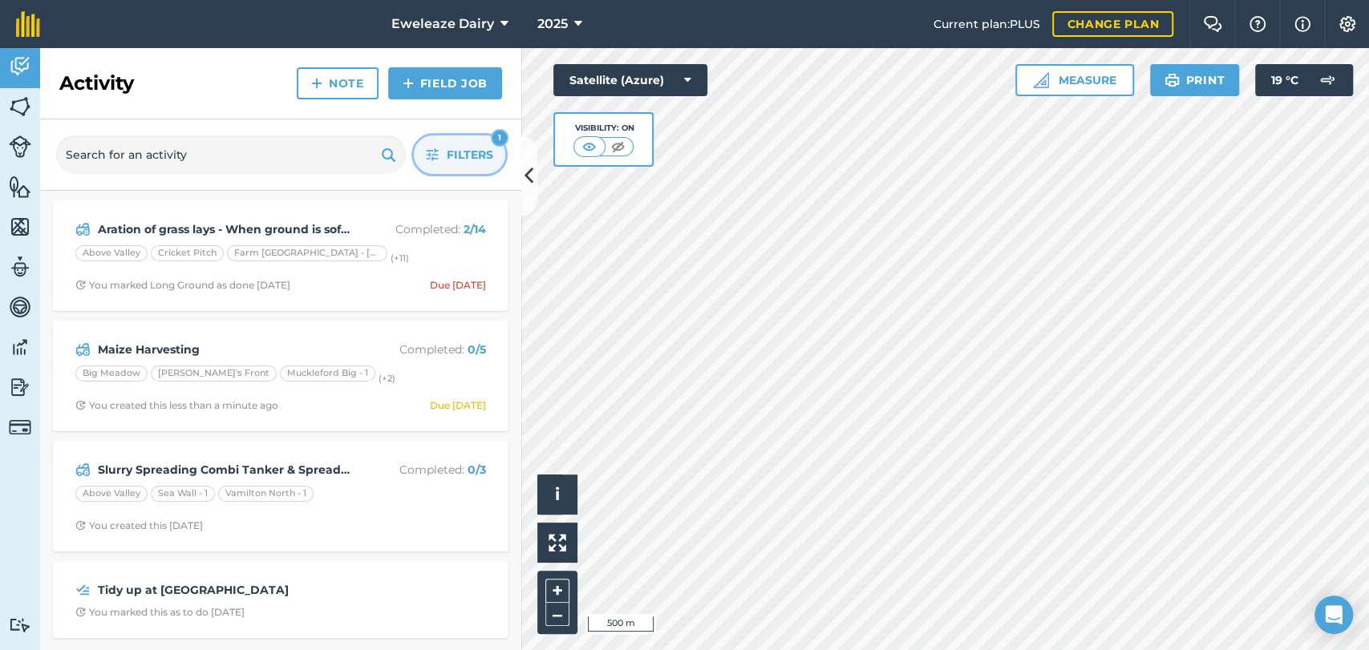
click at [471, 158] on span "Filters" at bounding box center [470, 155] width 47 height 18
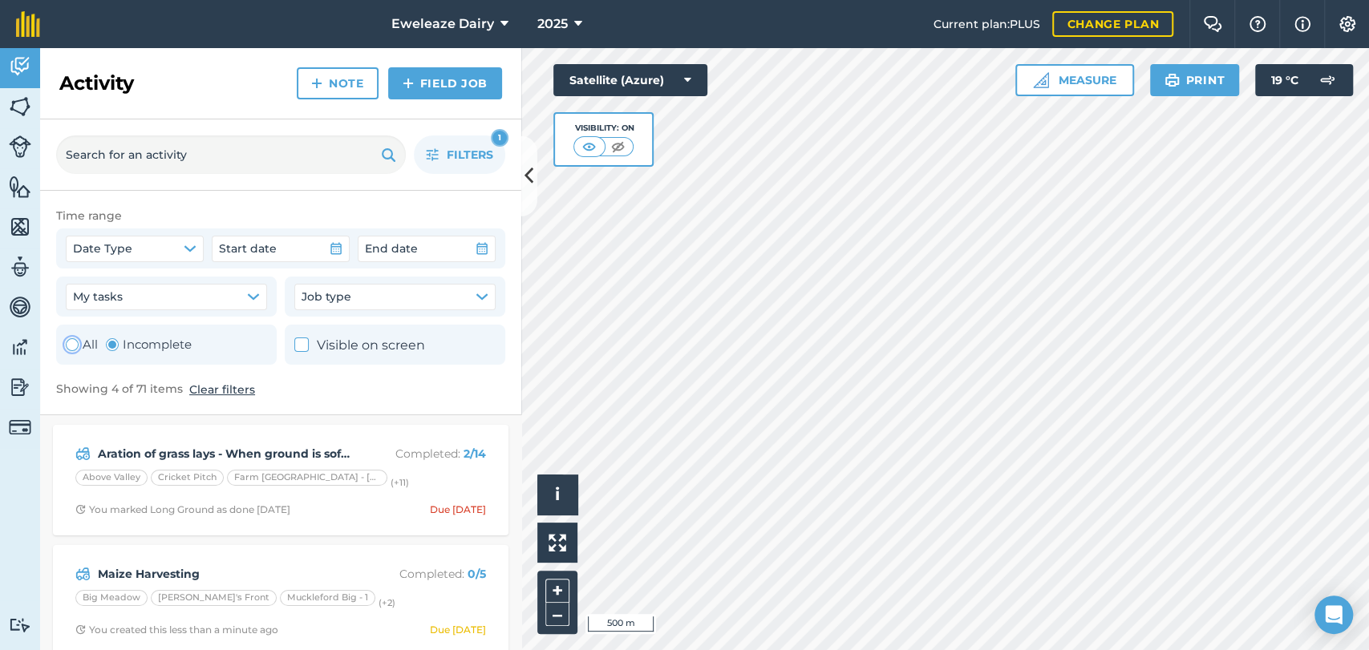
click at [71, 348] on div "Toggle Activity" at bounding box center [72, 344] width 13 height 13
radio input "true"
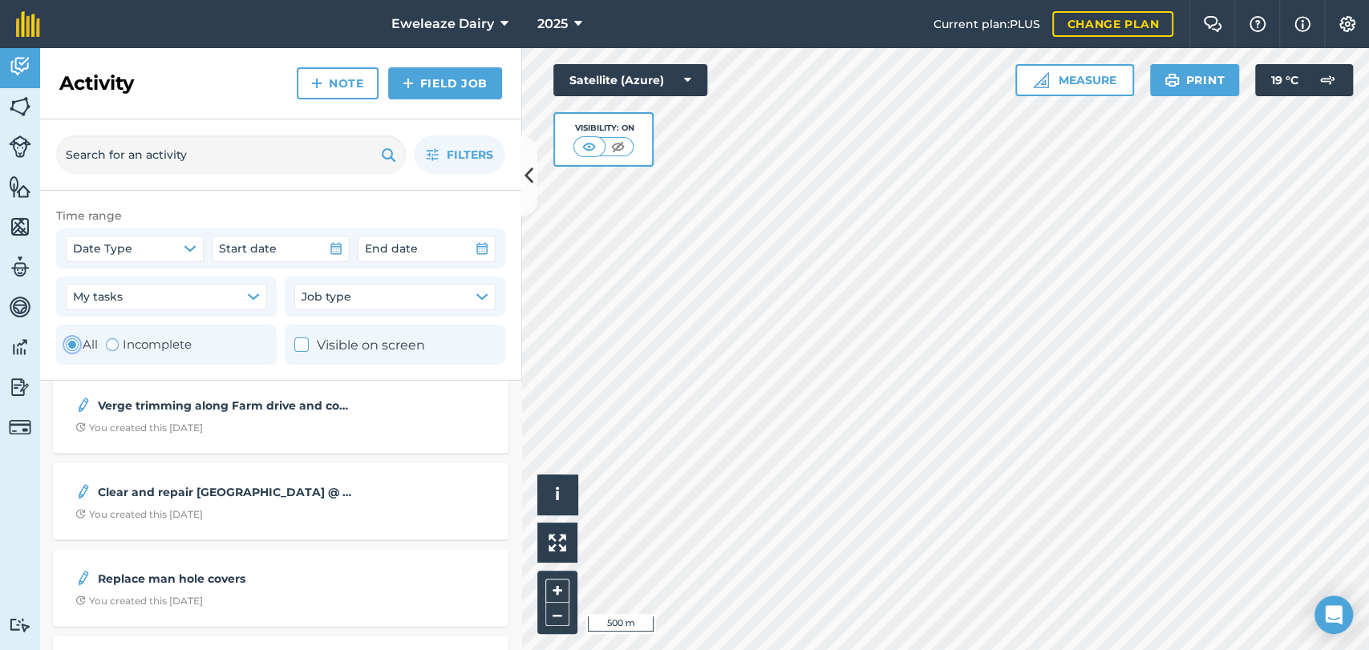
scroll to position [2326, 0]
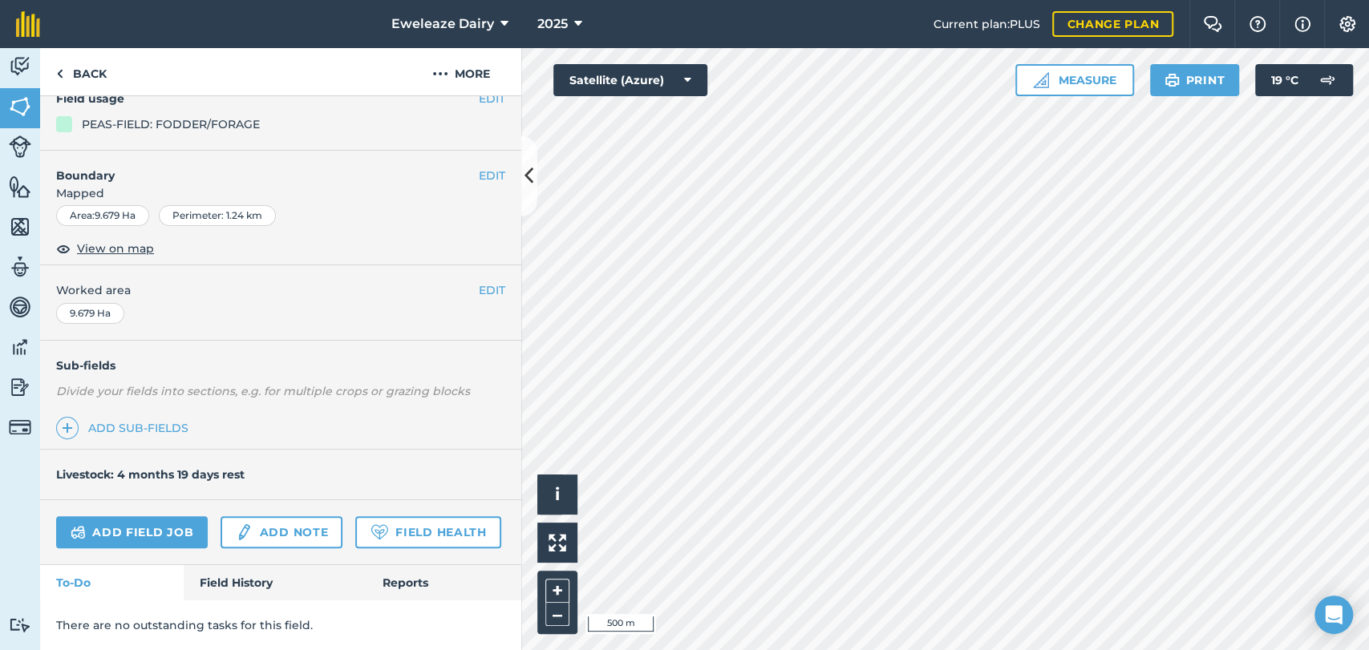
scroll to position [218, 0]
click at [225, 578] on link "Field History" at bounding box center [275, 582] width 182 height 35
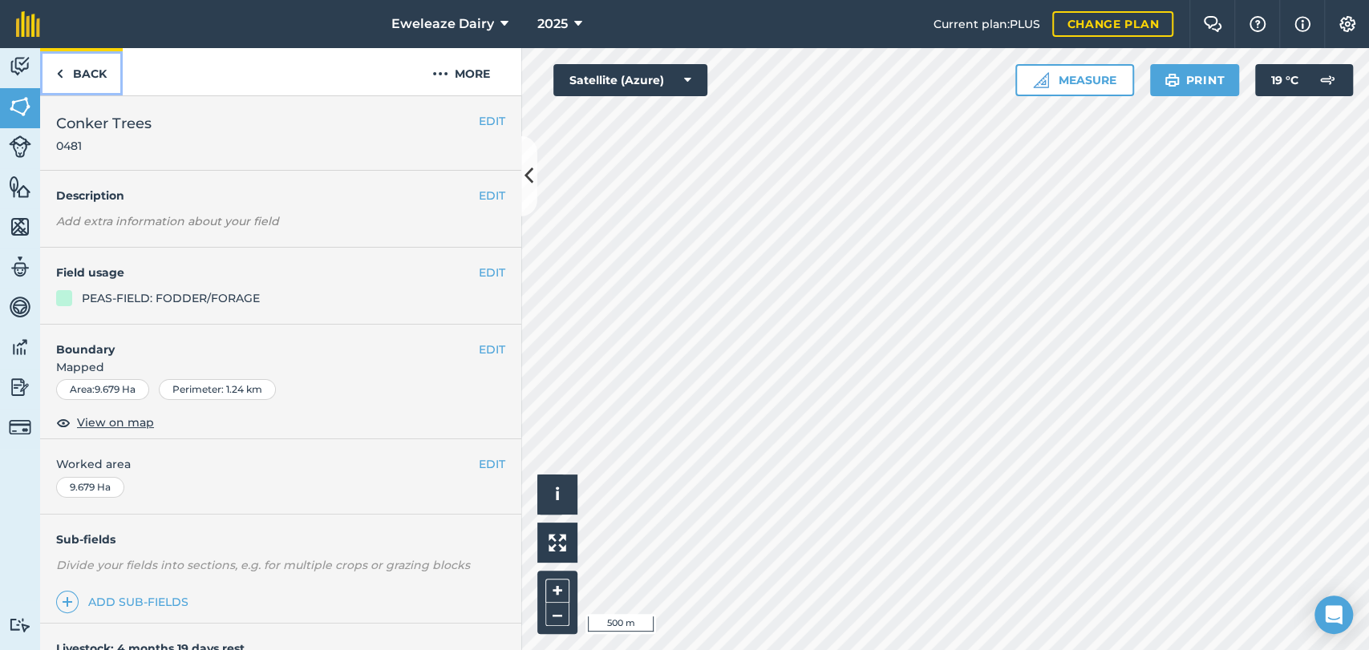
click at [82, 67] on link "Back" at bounding box center [81, 71] width 83 height 47
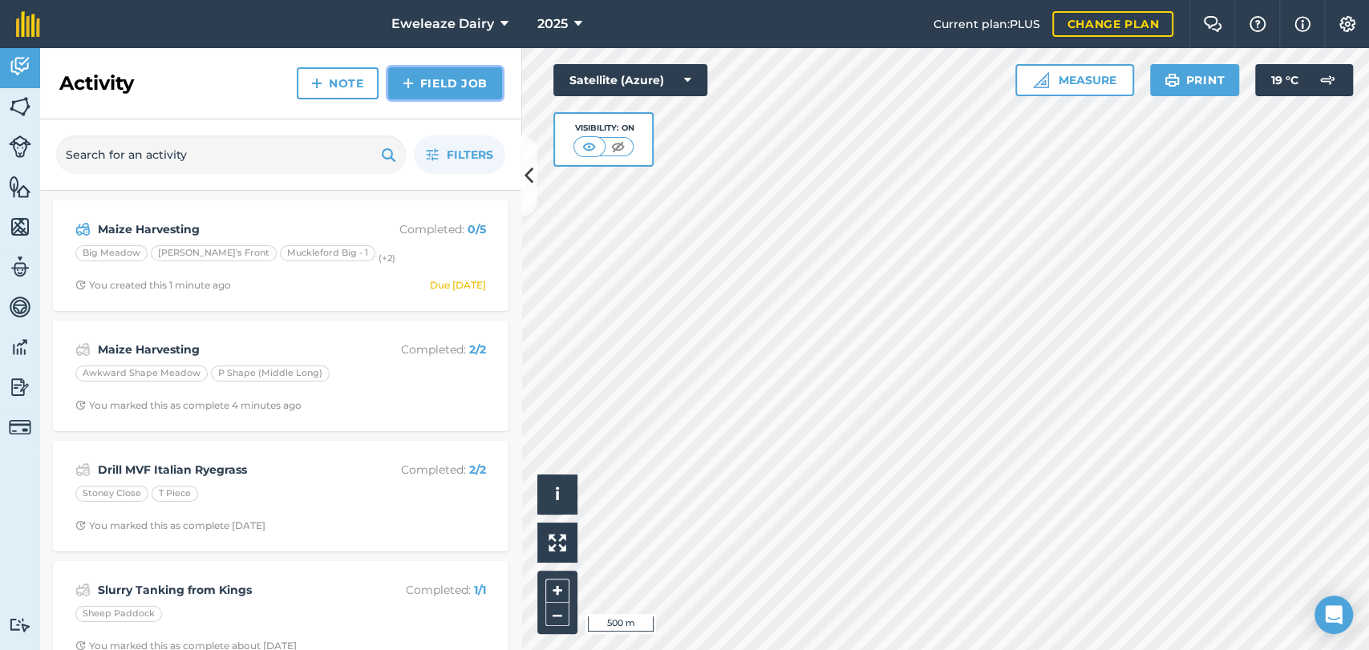
click at [432, 88] on link "Field Job" at bounding box center [445, 83] width 114 height 32
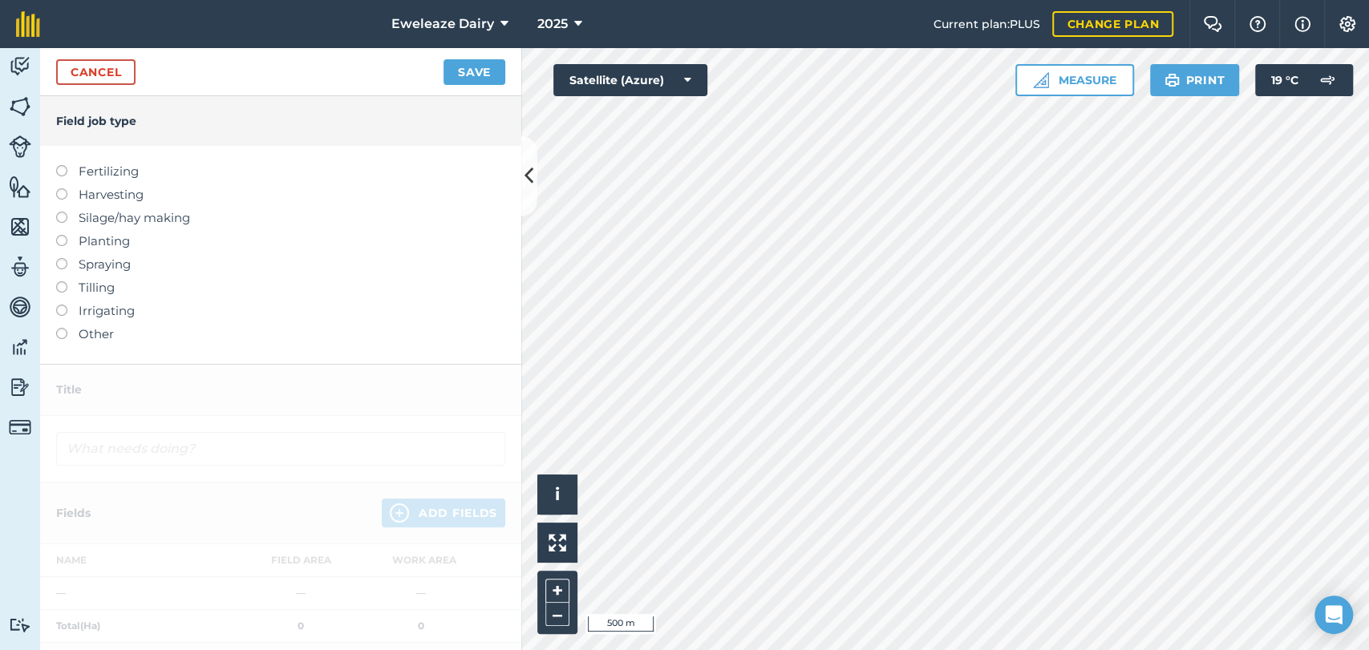
click at [59, 188] on label at bounding box center [67, 188] width 22 height 0
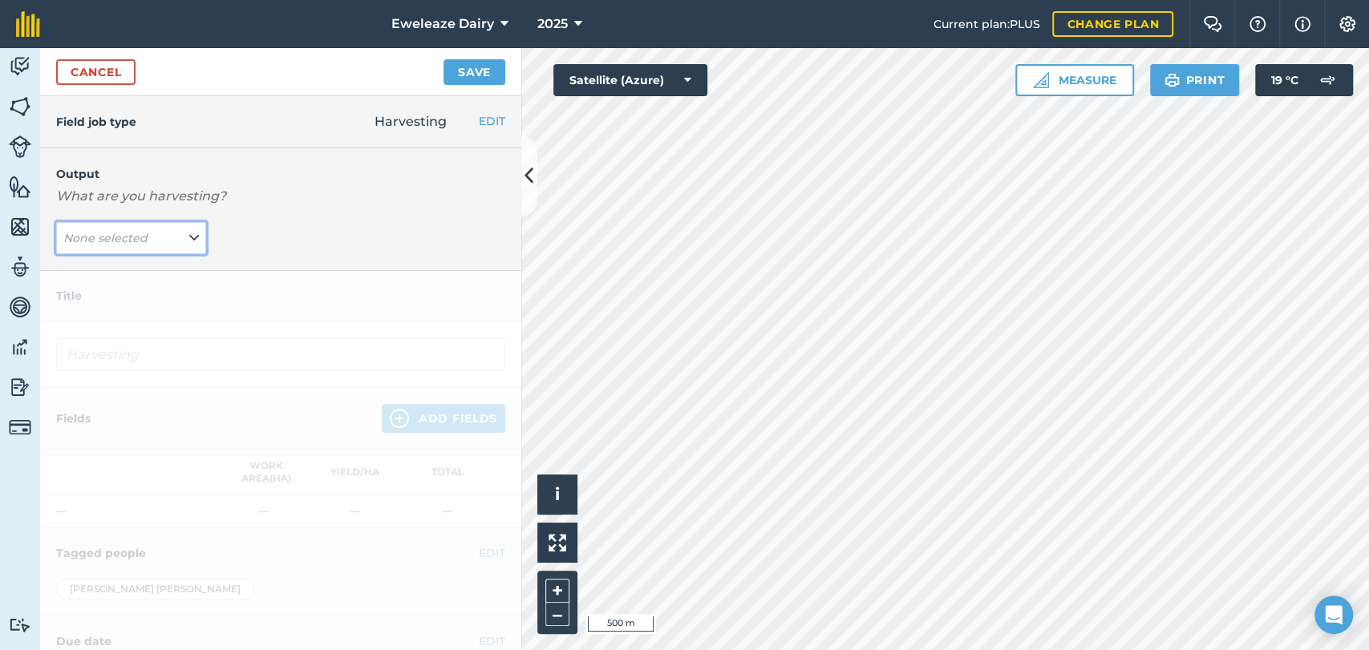
click at [129, 244] on em "None selected" at bounding box center [105, 238] width 84 height 14
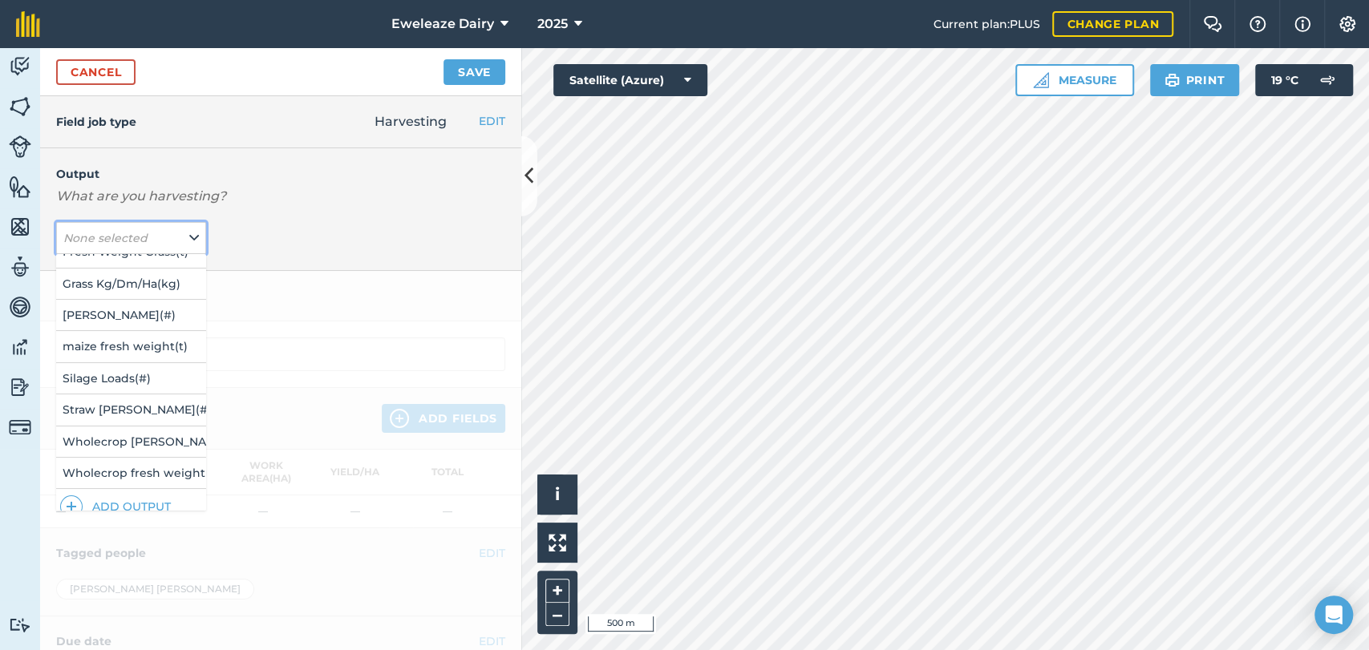
scroll to position [139, 0]
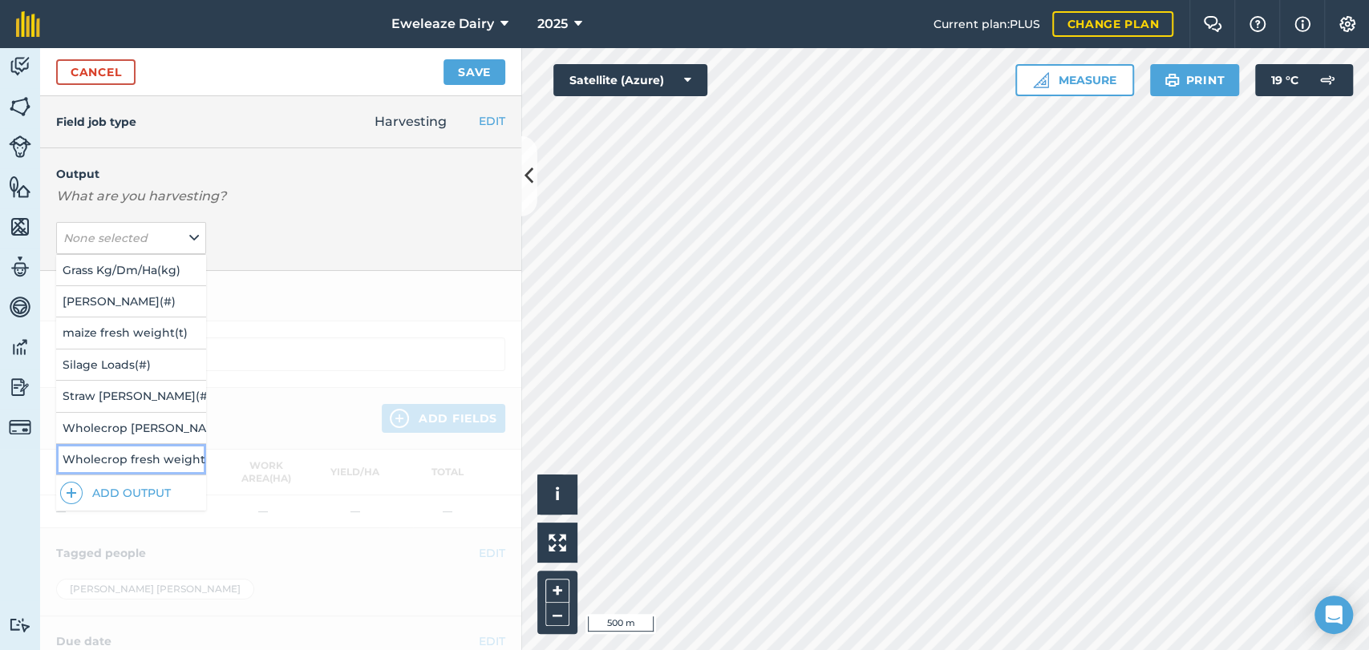
click at [151, 450] on button "Wholecrop fresh weight ( t )" at bounding box center [131, 459] width 150 height 30
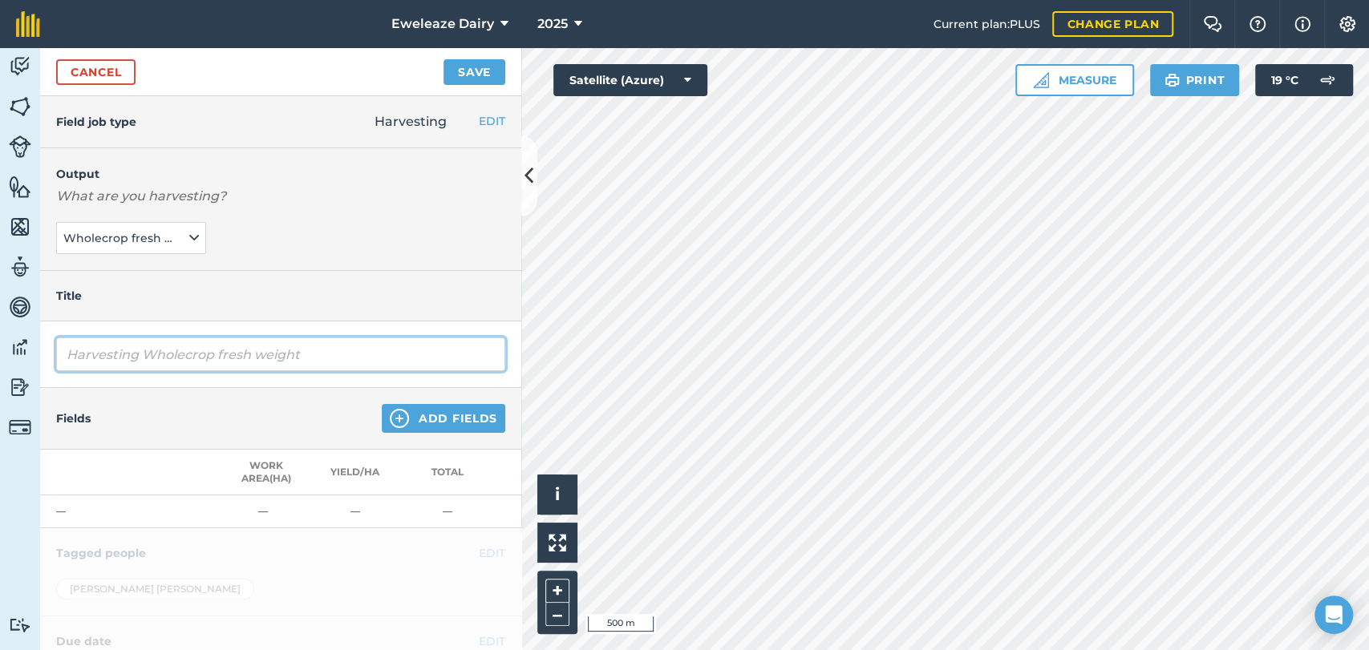
click at [359, 355] on input "Harvesting Wholecrop fresh weight" at bounding box center [280, 355] width 449 height 34
type input "H"
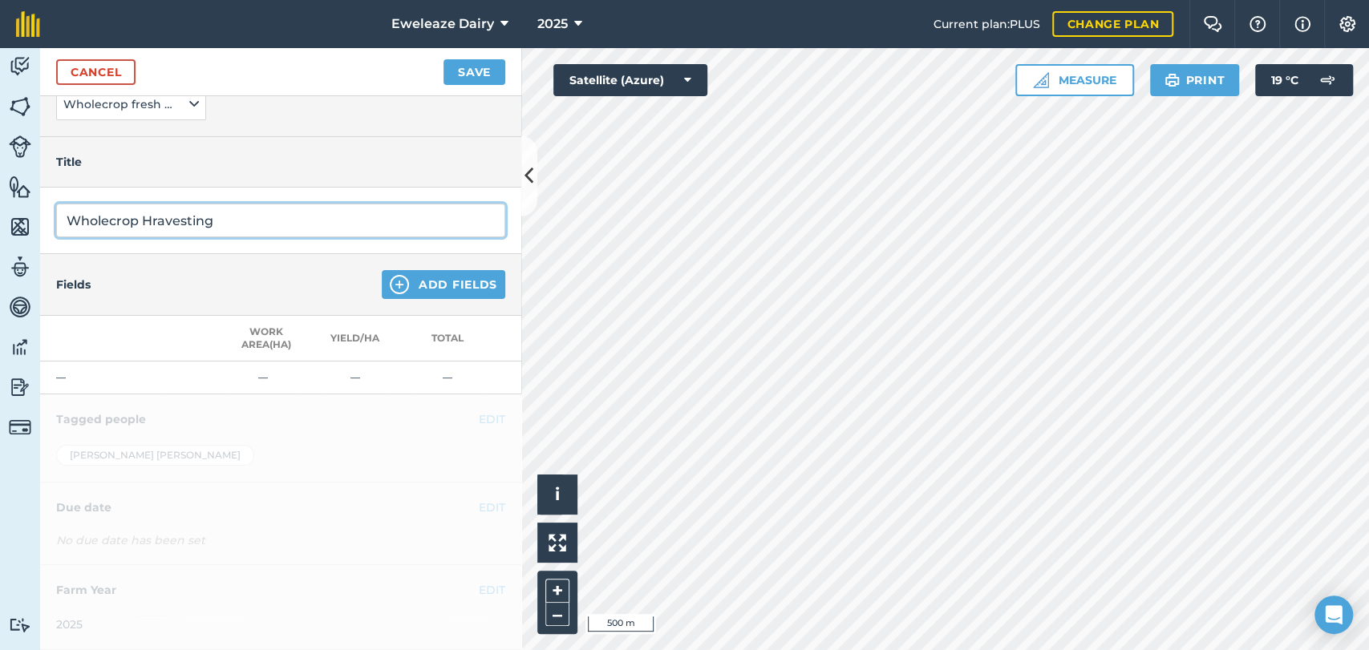
type input "Wholecrop Hravesting"
click at [423, 283] on button "Add Fields" at bounding box center [443, 284] width 123 height 29
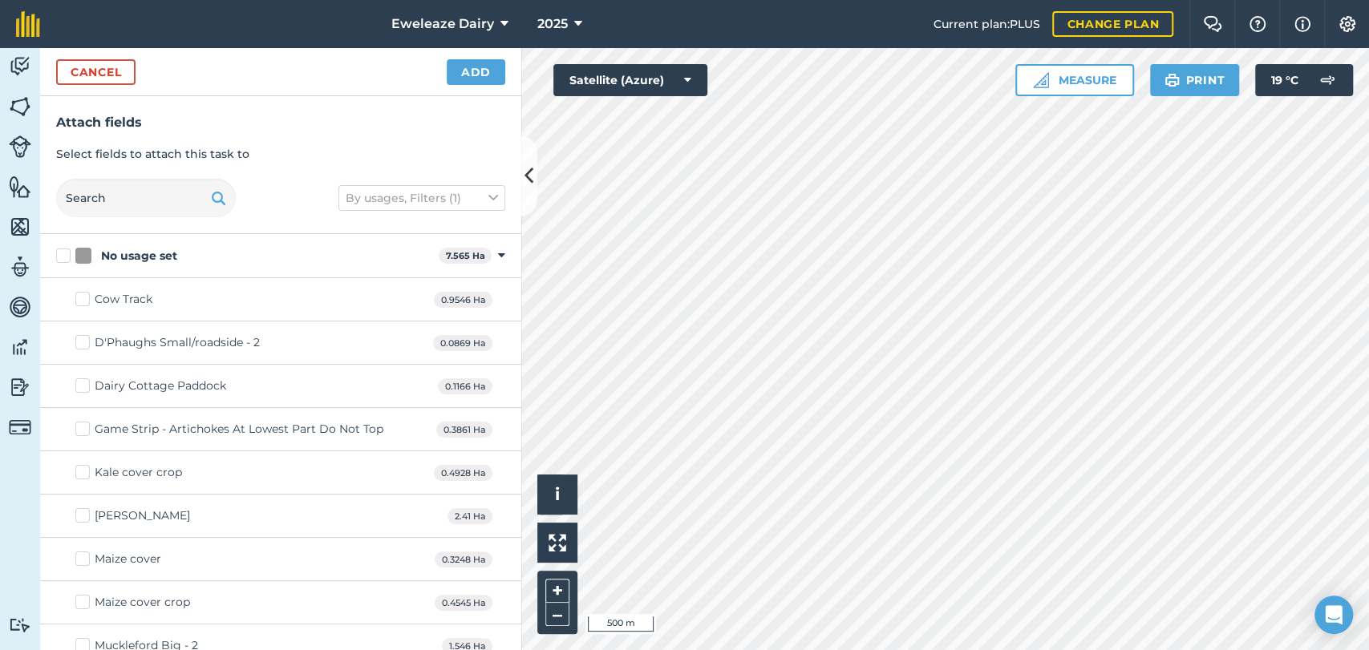
checkbox input "true"
click at [468, 71] on button "Add" at bounding box center [476, 72] width 59 height 26
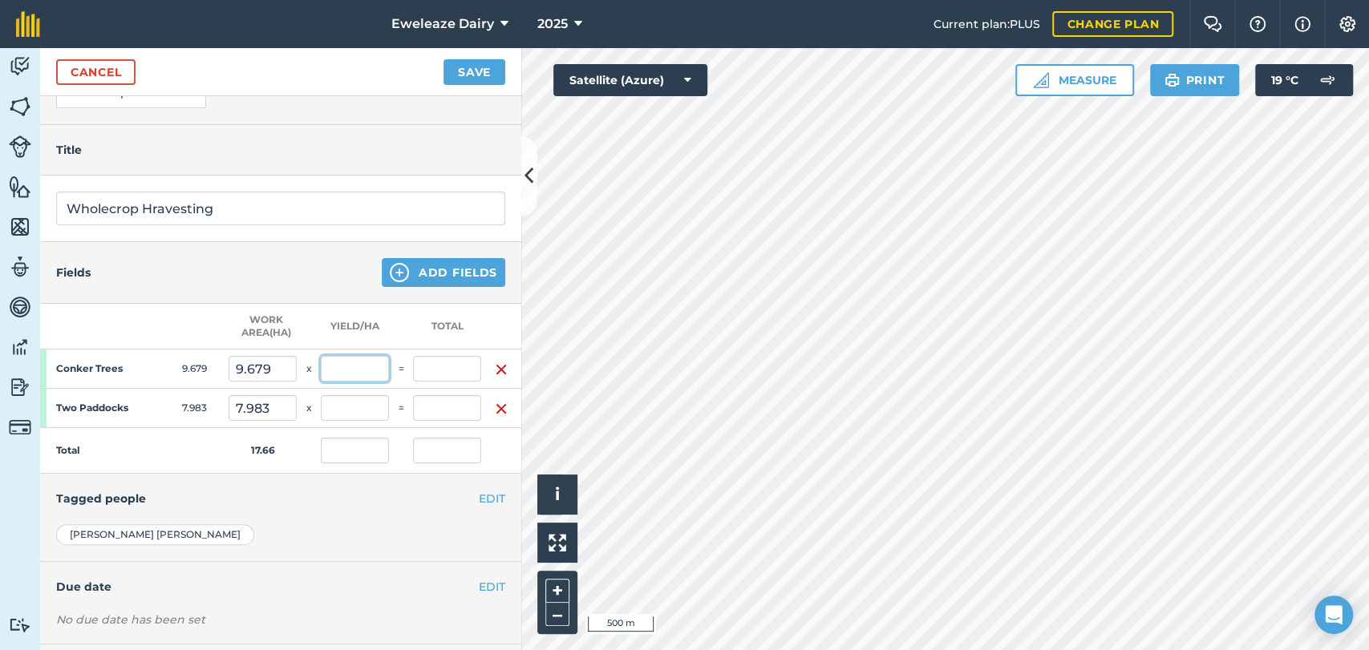
click at [358, 368] on input "text" at bounding box center [355, 369] width 68 height 26
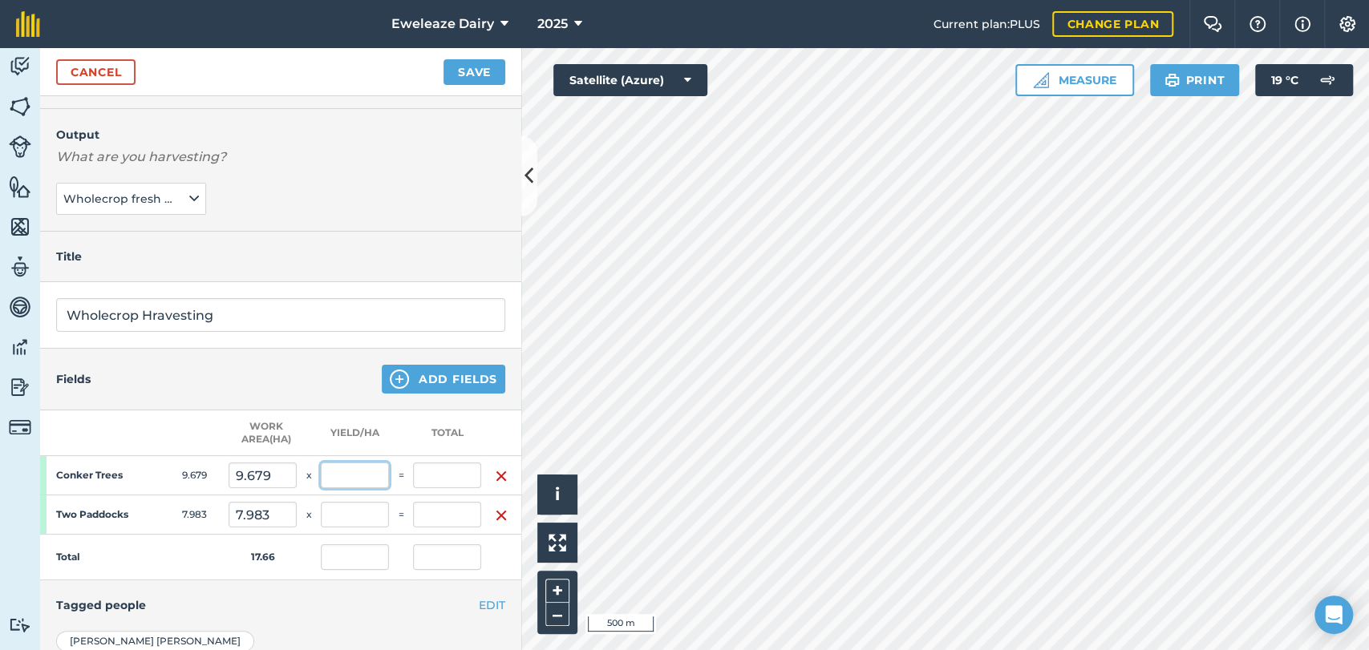
scroll to position [44, 0]
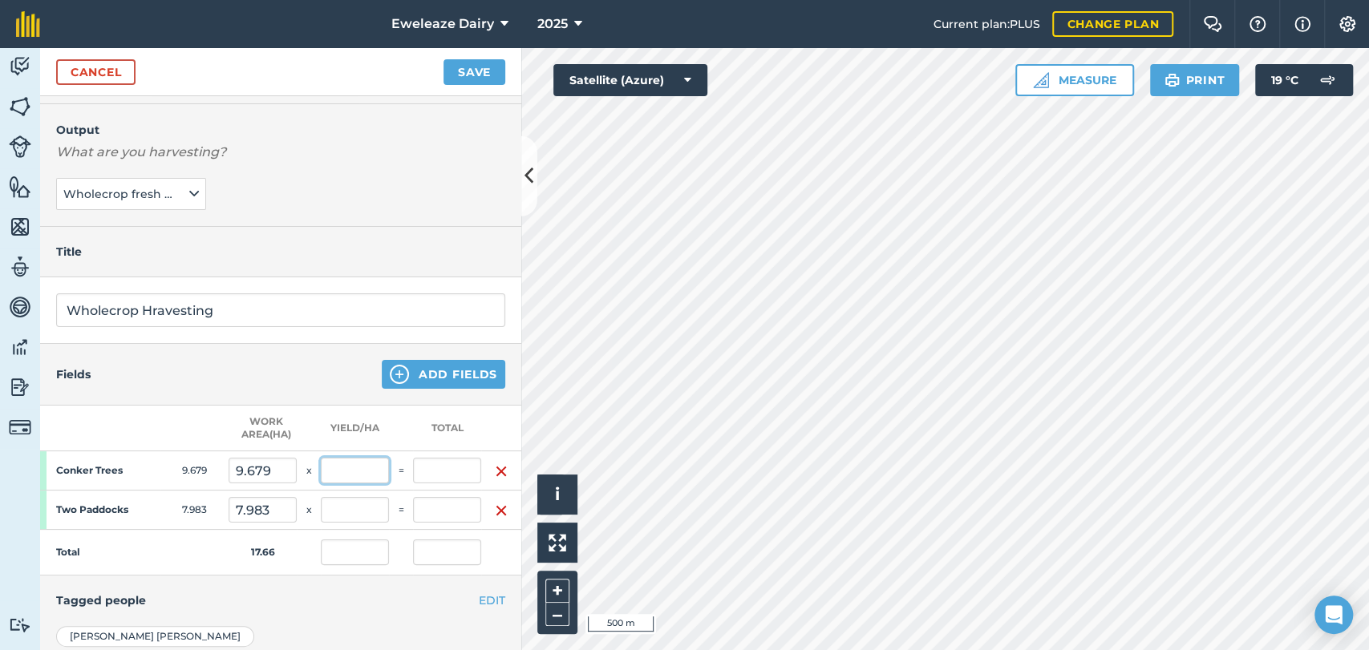
click at [362, 467] on input "text" at bounding box center [355, 471] width 68 height 26
type input "250"
type input "2,419.75"
type input "137.003"
type input "2,419.75"
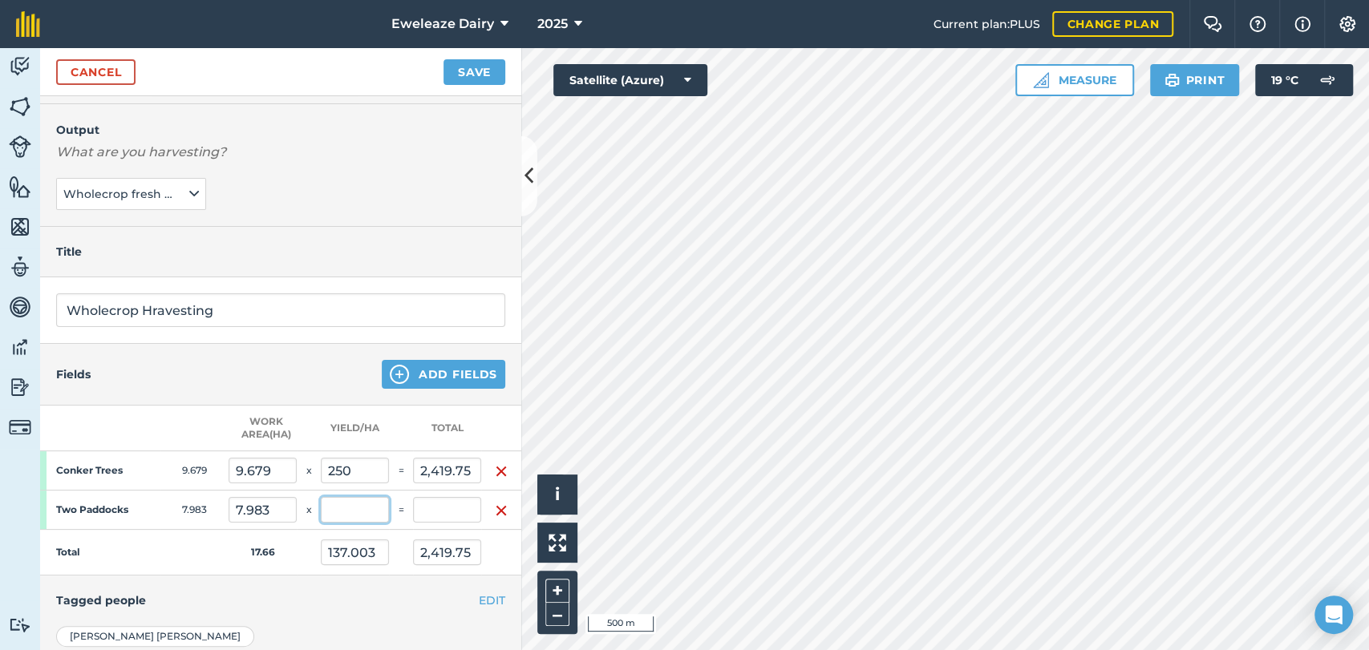
click at [357, 508] on input "text" at bounding box center [355, 510] width 68 height 26
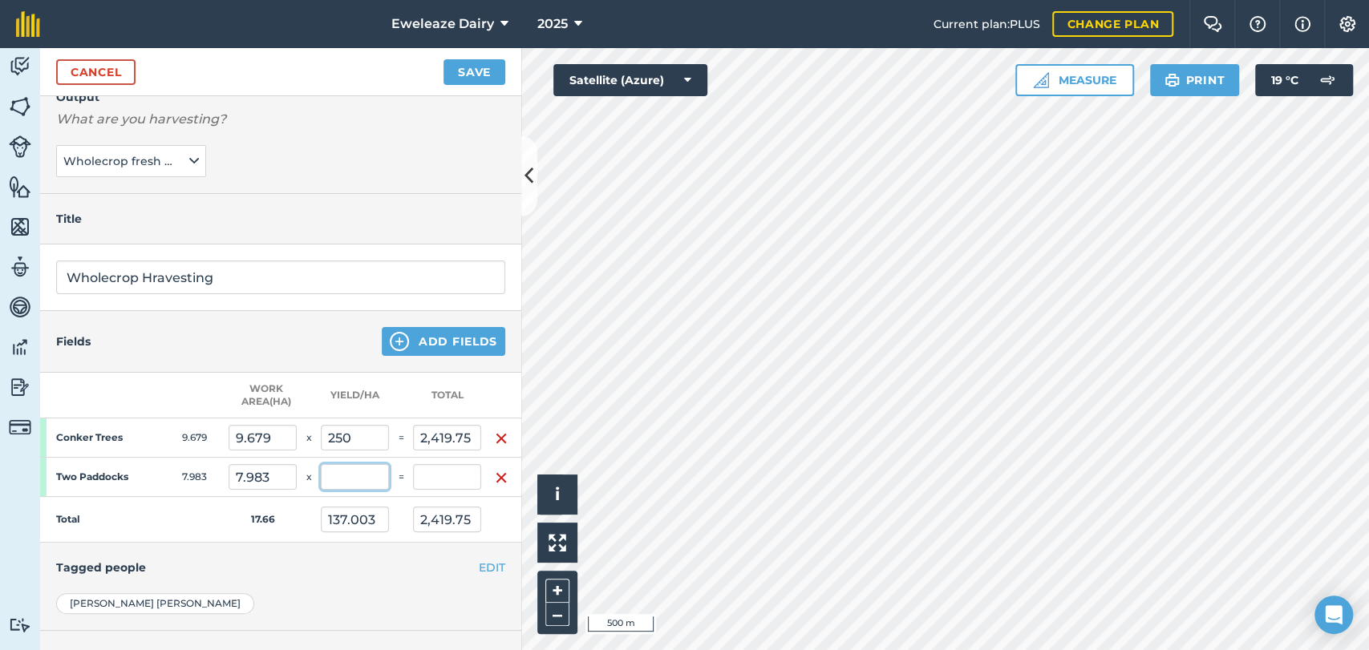
scroll to position [50, 0]
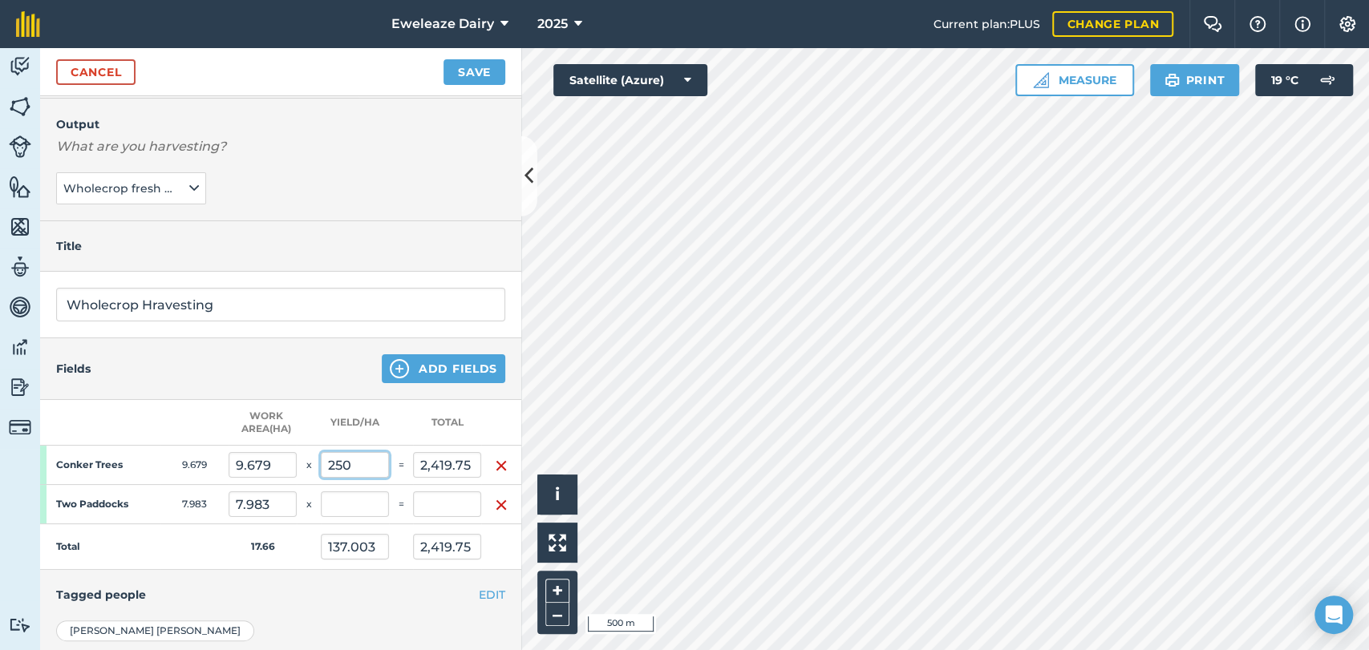
click at [366, 463] on input "250" at bounding box center [355, 465] width 68 height 26
type input "2"
type input "0"
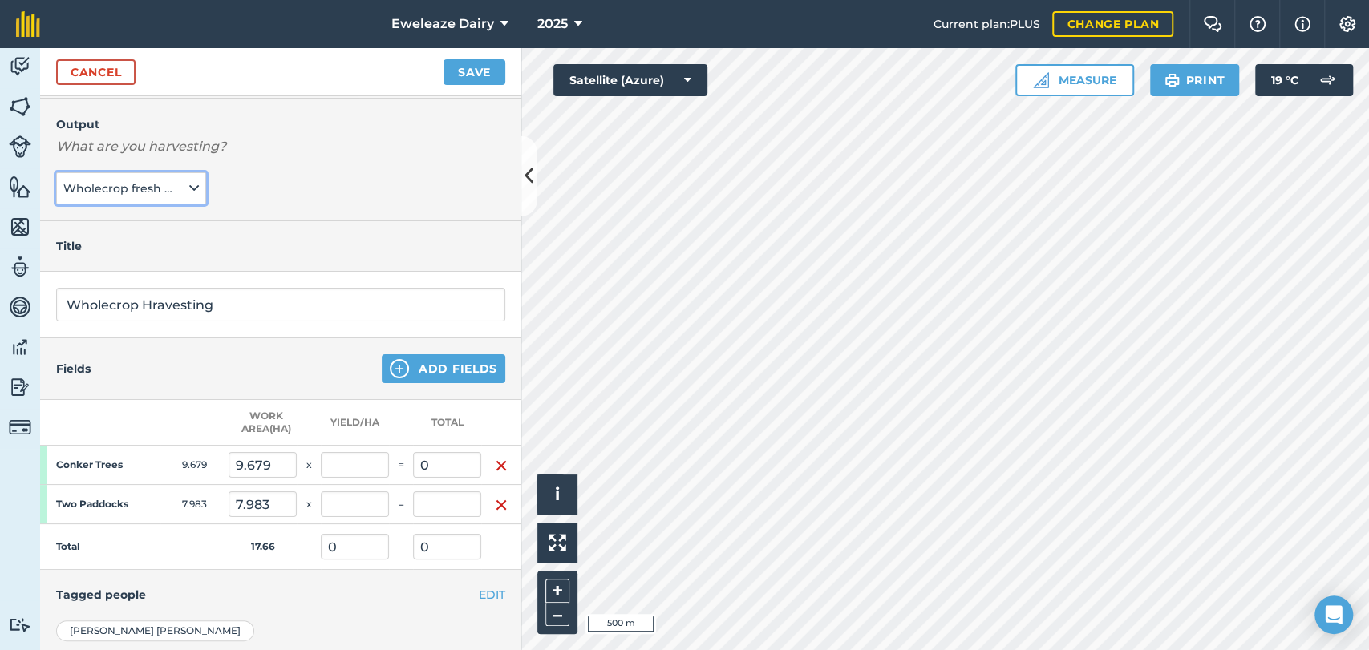
click at [189, 199] on button "Wholecrop fresh weight ( t )" at bounding box center [131, 188] width 150 height 32
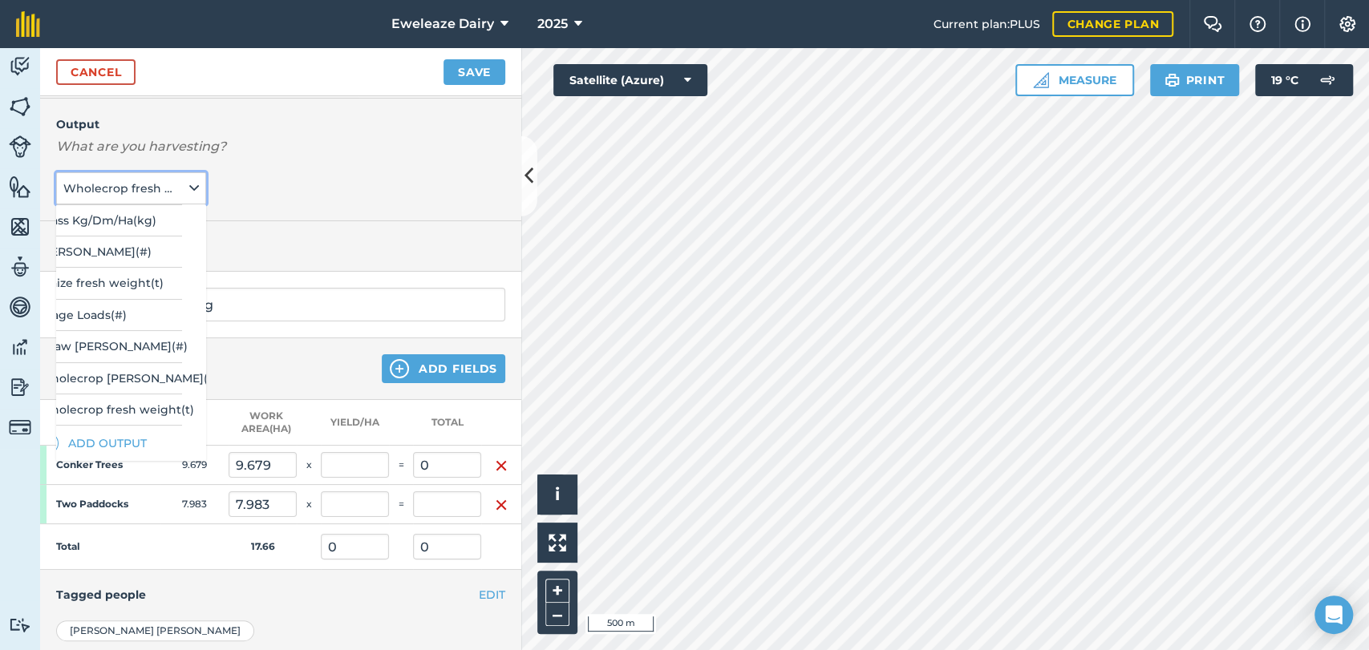
scroll to position [138, 26]
click at [162, 401] on button "Wholecrop fresh weight ( t )" at bounding box center [105, 410] width 150 height 30
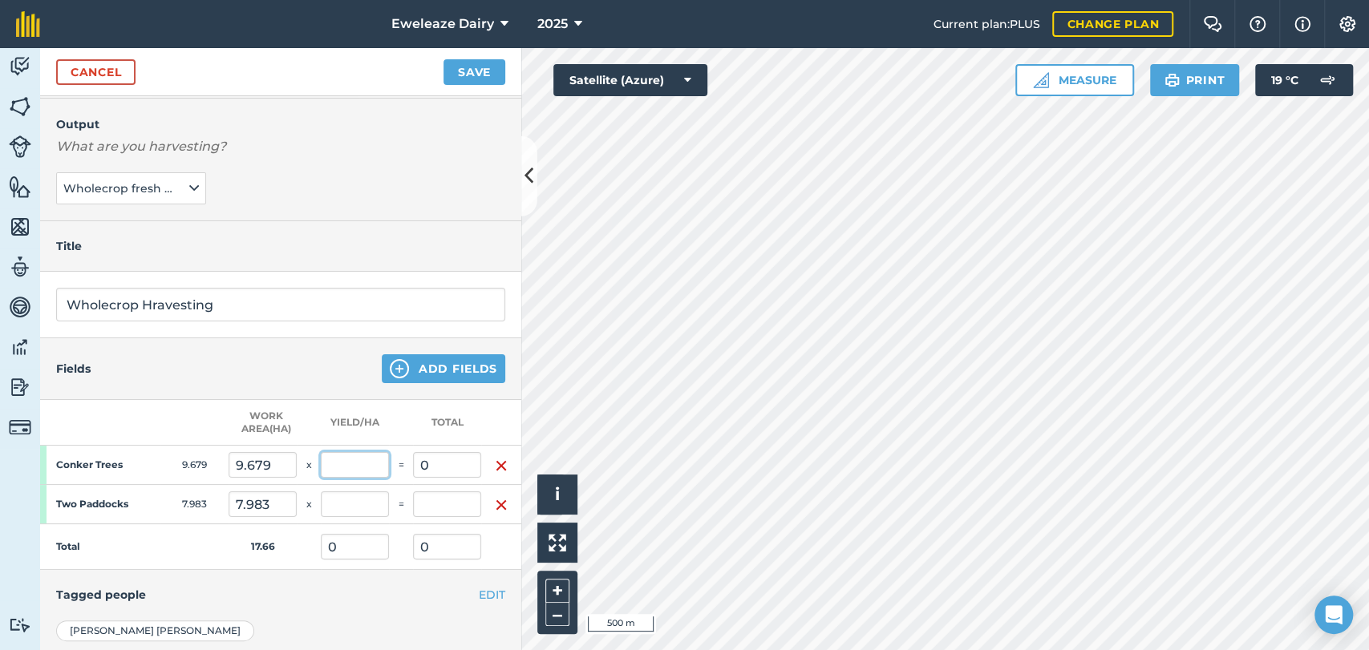
click at [362, 468] on input "text" at bounding box center [355, 465] width 68 height 26
type input "240"
type input "2,322.96"
type input "131.523"
type input "2,322.96"
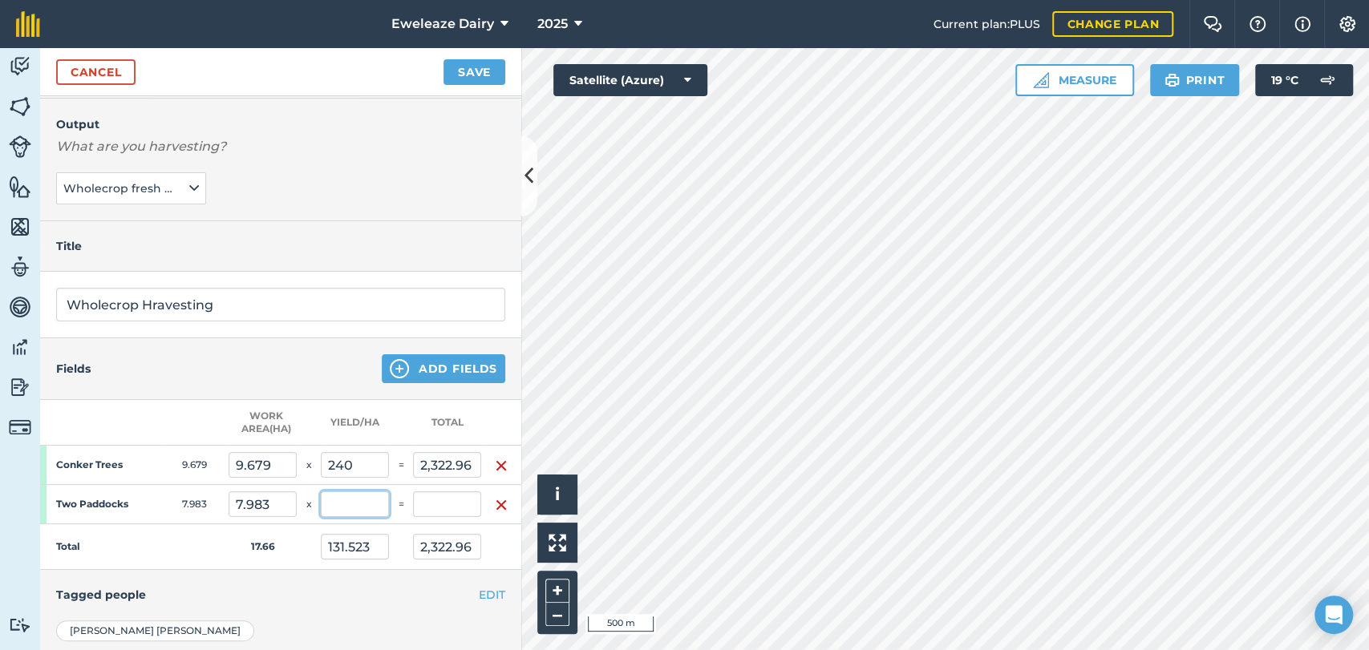
click at [361, 503] on input "text" at bounding box center [355, 505] width 68 height 26
click at [361, 458] on input "240" at bounding box center [355, 465] width 68 height 26
type input "2"
type input "0"
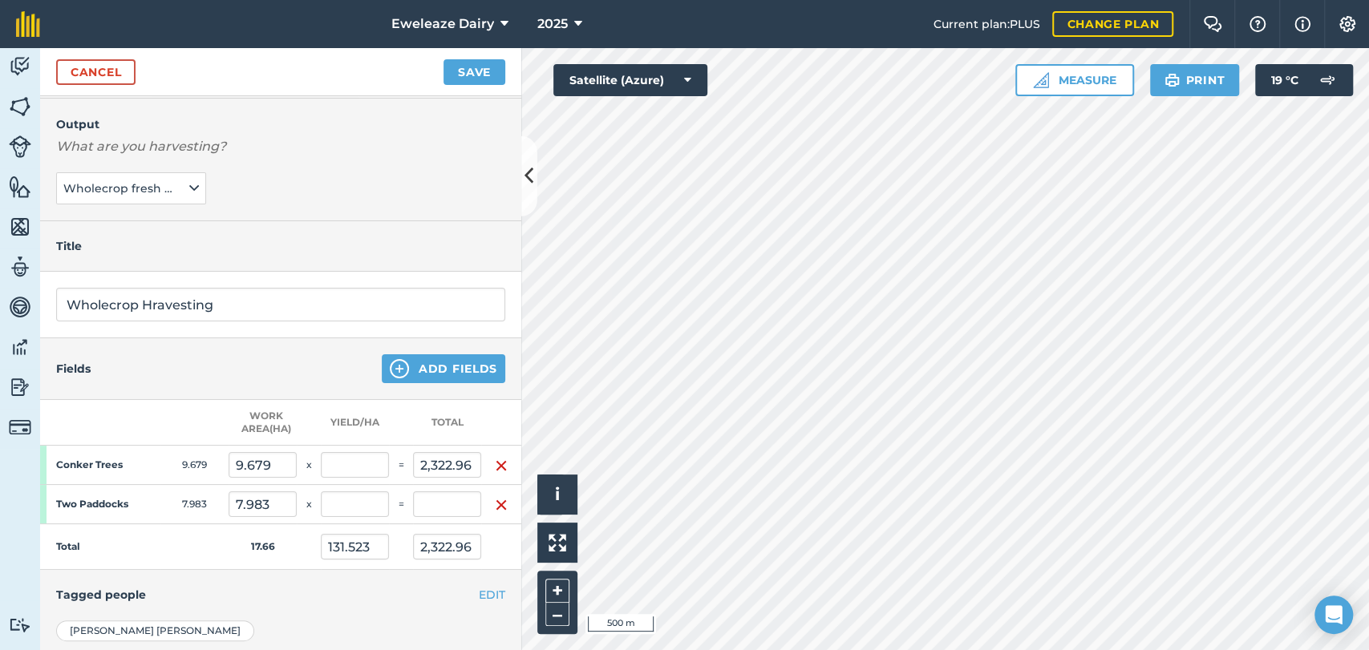
type input "0"
click at [500, 461] on img "button" at bounding box center [501, 465] width 13 height 19
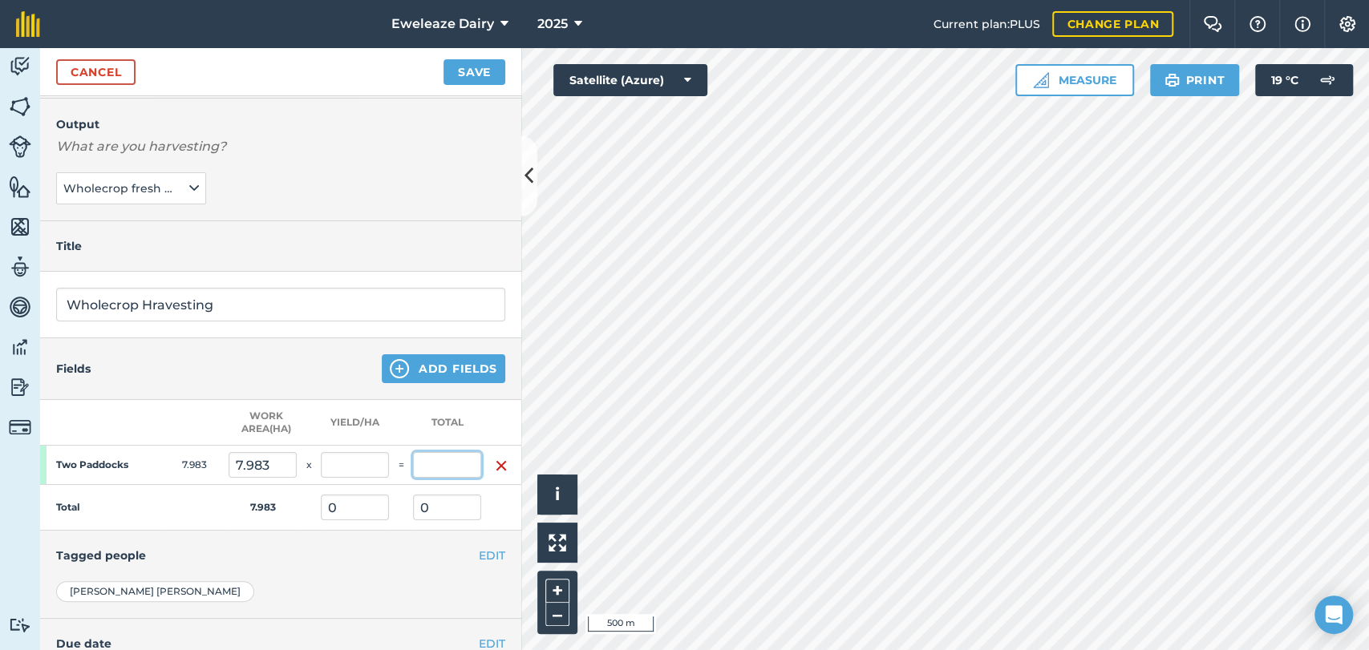
click at [431, 461] on input "text" at bounding box center [447, 465] width 68 height 26
type input "240"
type input "30.064"
type input "240"
type input "30.064"
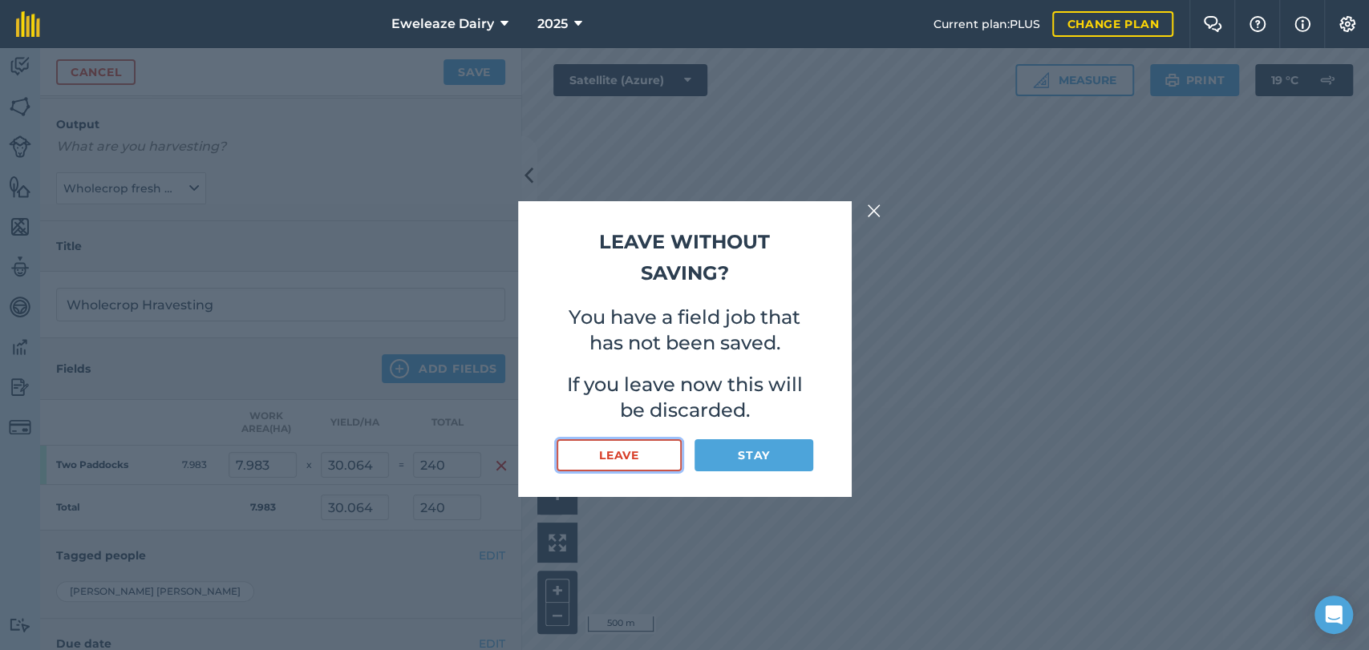
click at [644, 457] on button "Leave" at bounding box center [620, 455] width 126 height 32
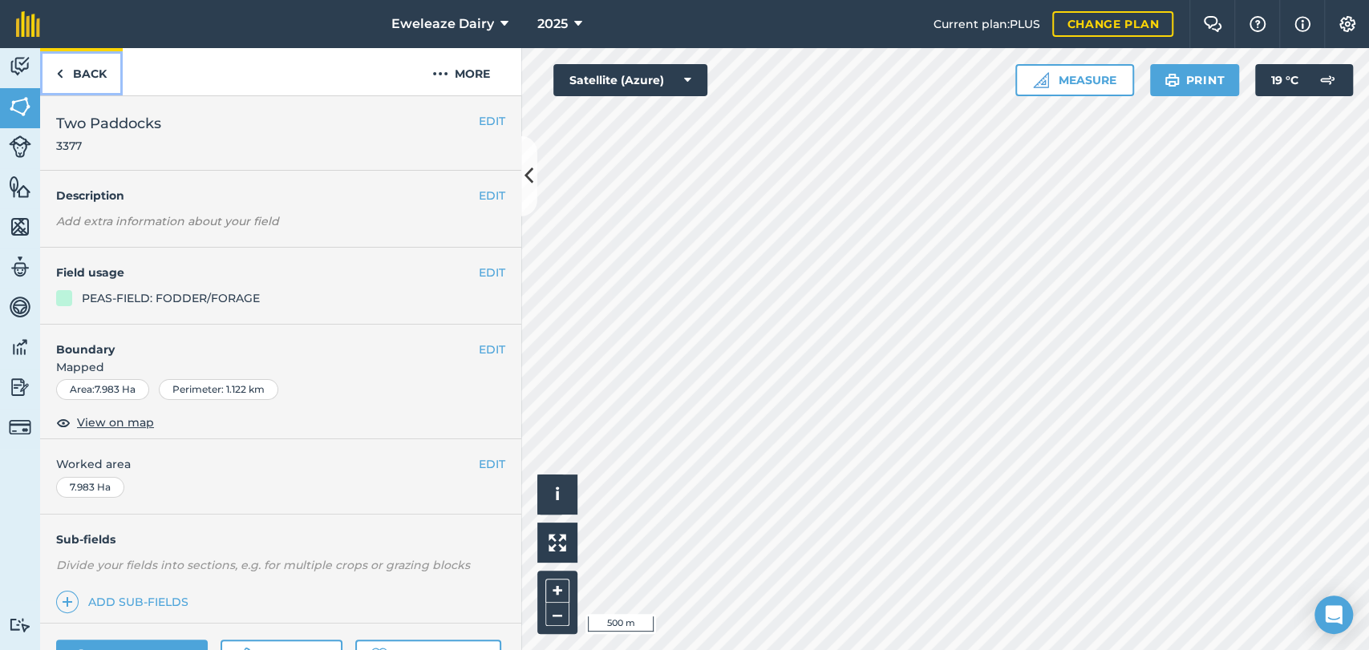
click at [68, 60] on link "Back" at bounding box center [81, 71] width 83 height 47
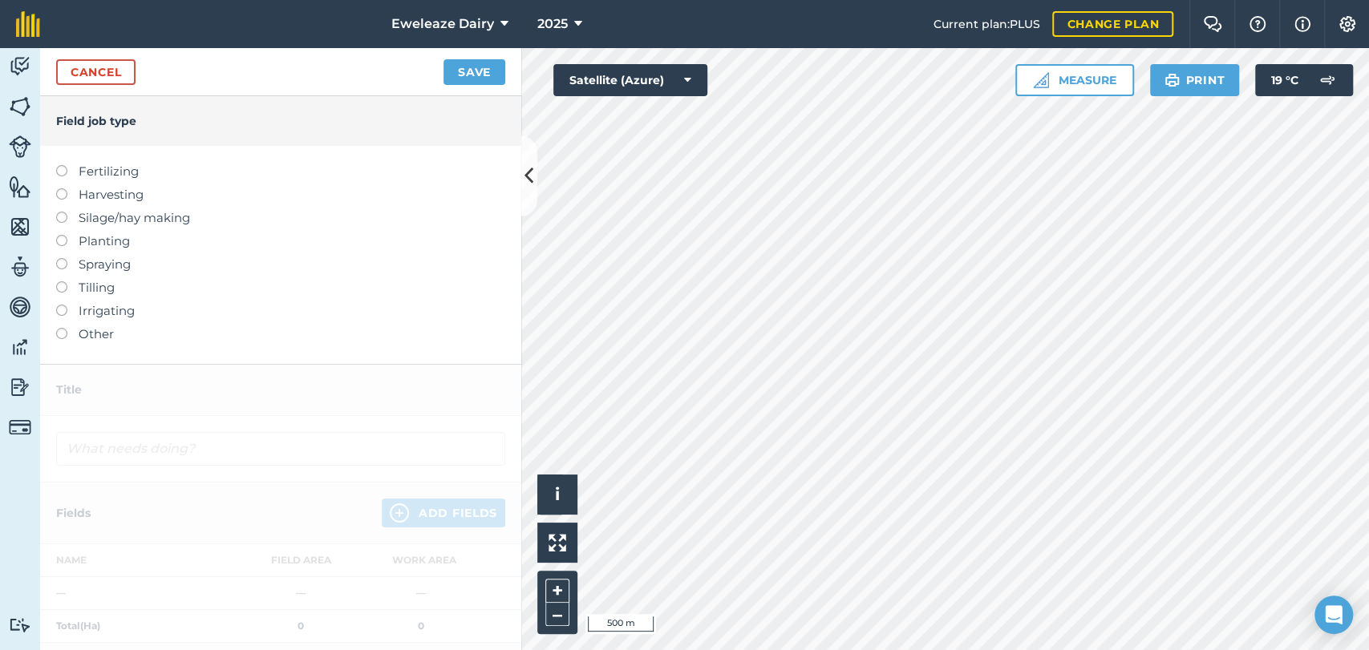
click at [67, 194] on label "Harvesting" at bounding box center [280, 194] width 449 height 19
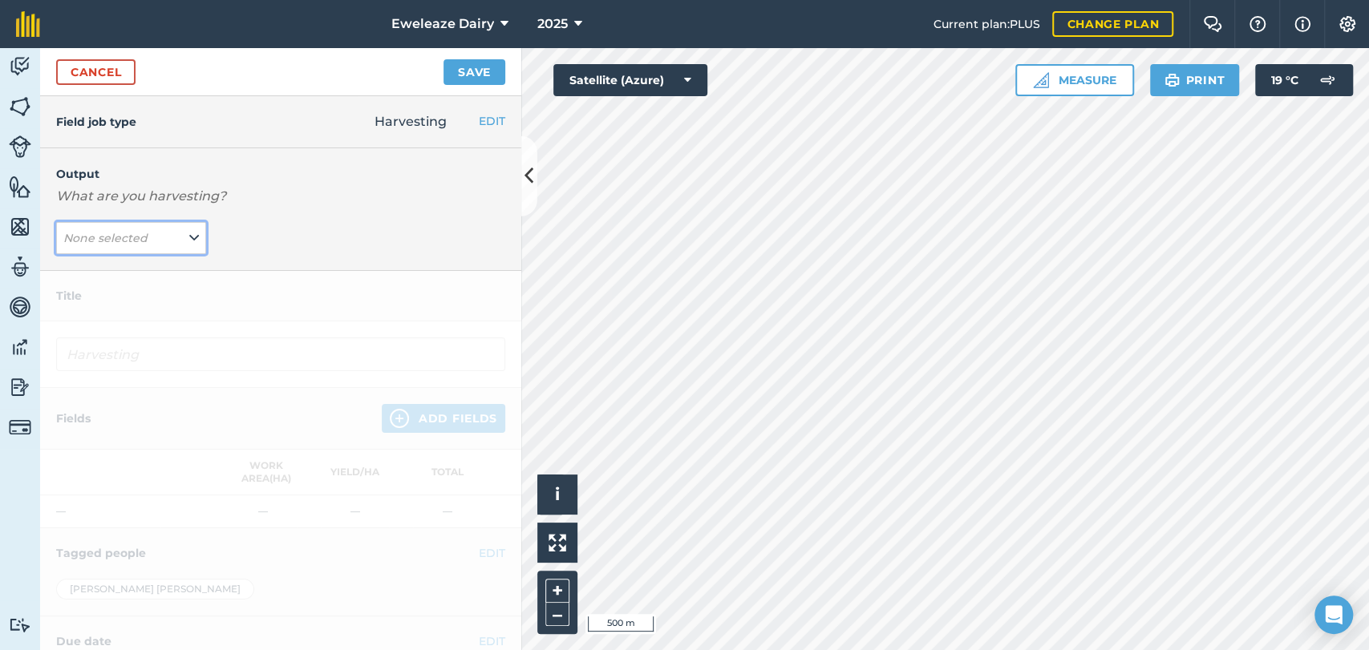
click at [166, 244] on button "None selected" at bounding box center [131, 238] width 150 height 32
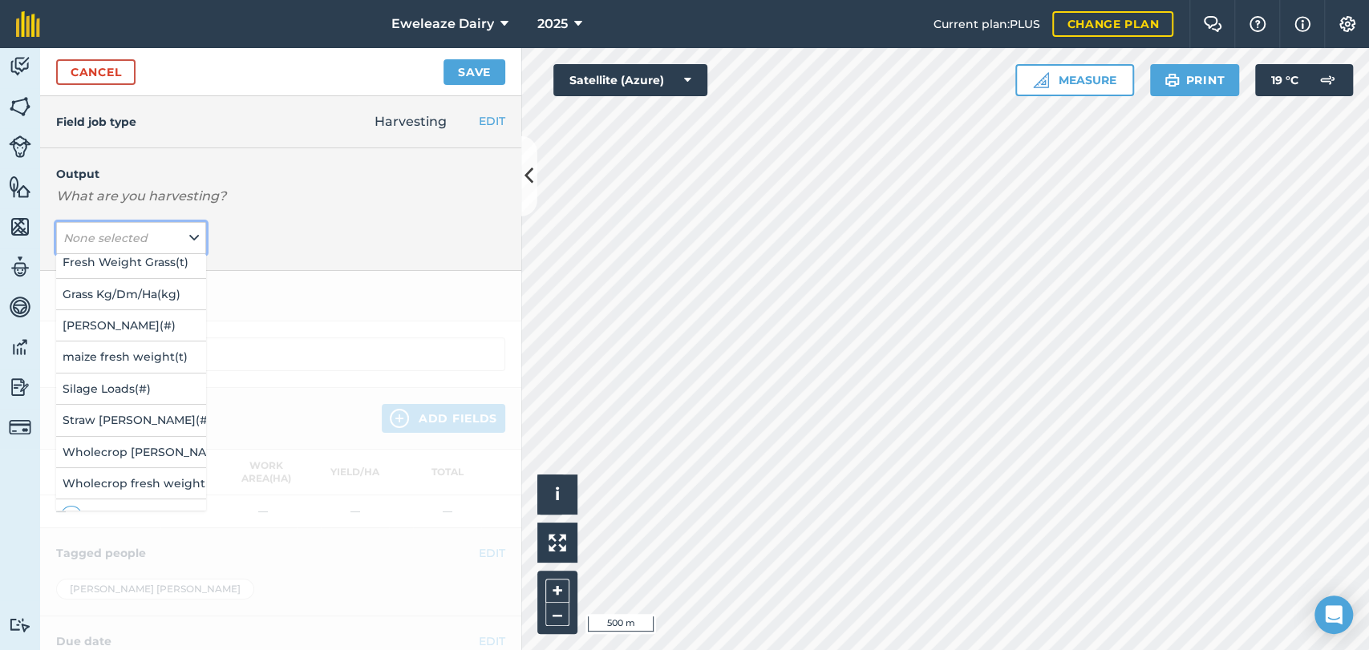
scroll to position [139, 0]
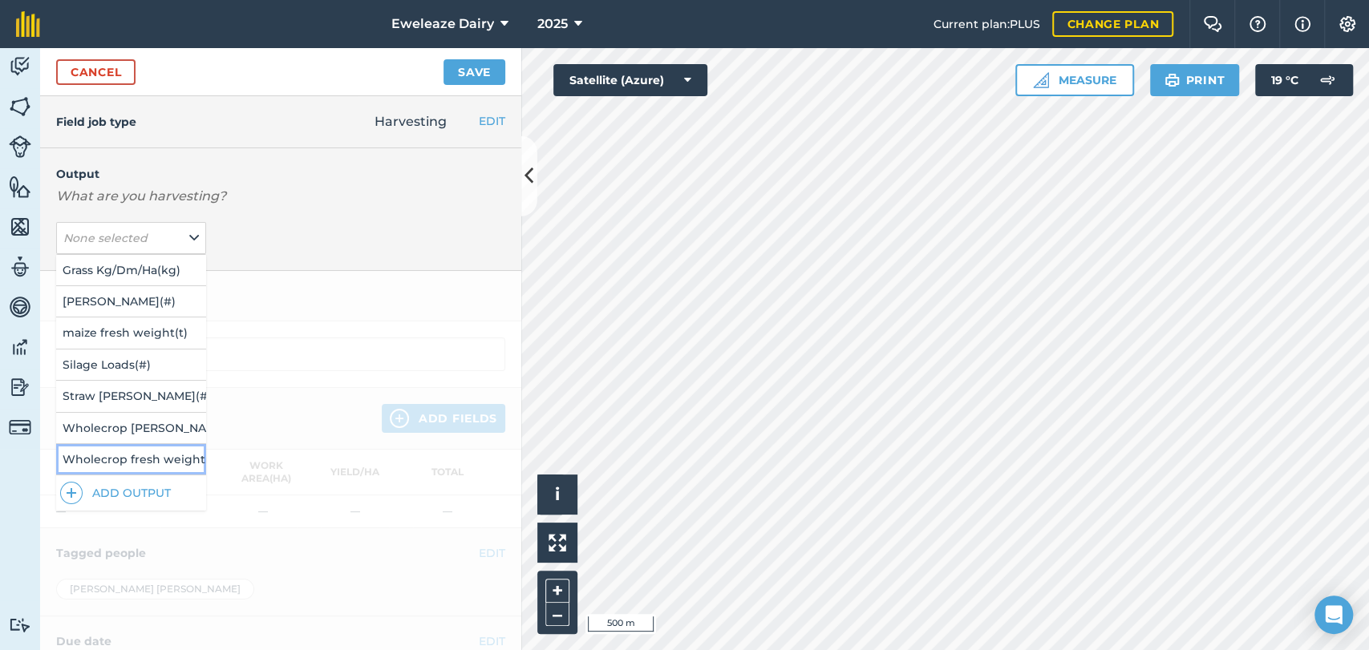
click at [153, 457] on button "Wholecrop fresh weight ( t )" at bounding box center [131, 459] width 150 height 30
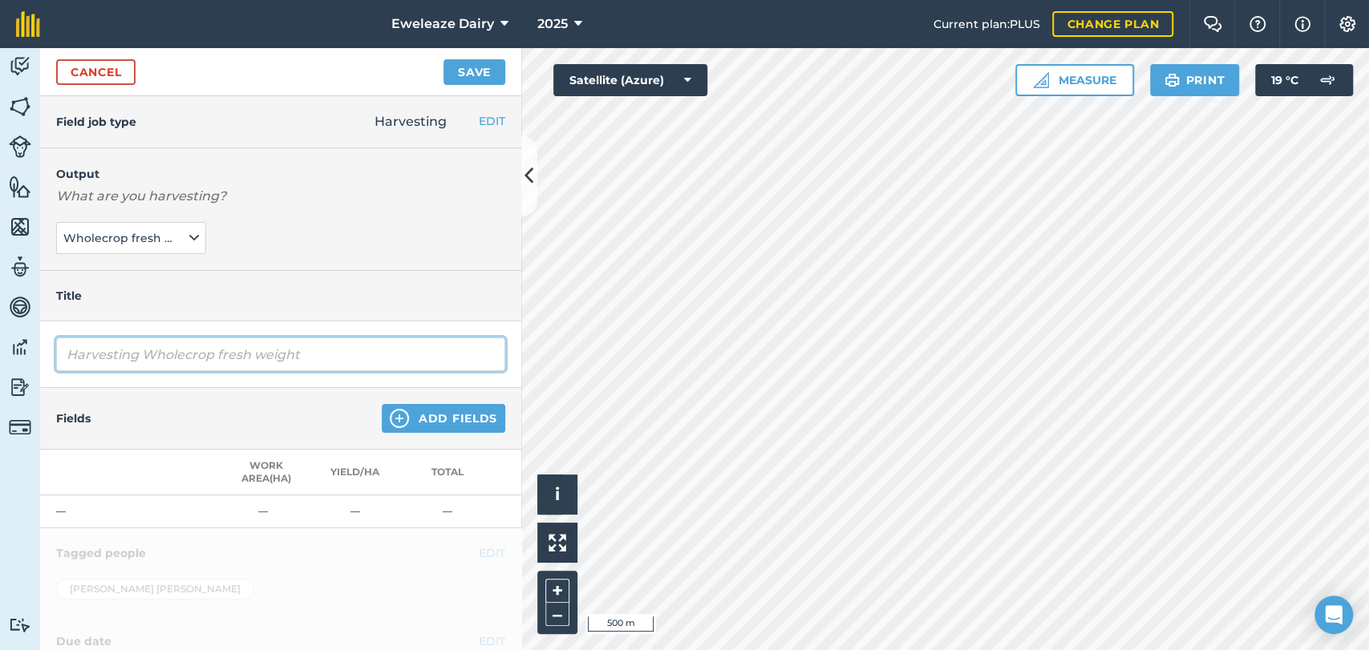
click at [179, 354] on input "Harvesting Wholecrop fresh weight" at bounding box center [280, 355] width 449 height 34
click at [312, 358] on input "Harvesting Wholecrop fresh weight" at bounding box center [280, 355] width 449 height 34
type input "Harvesting Wholecrop harvesting"
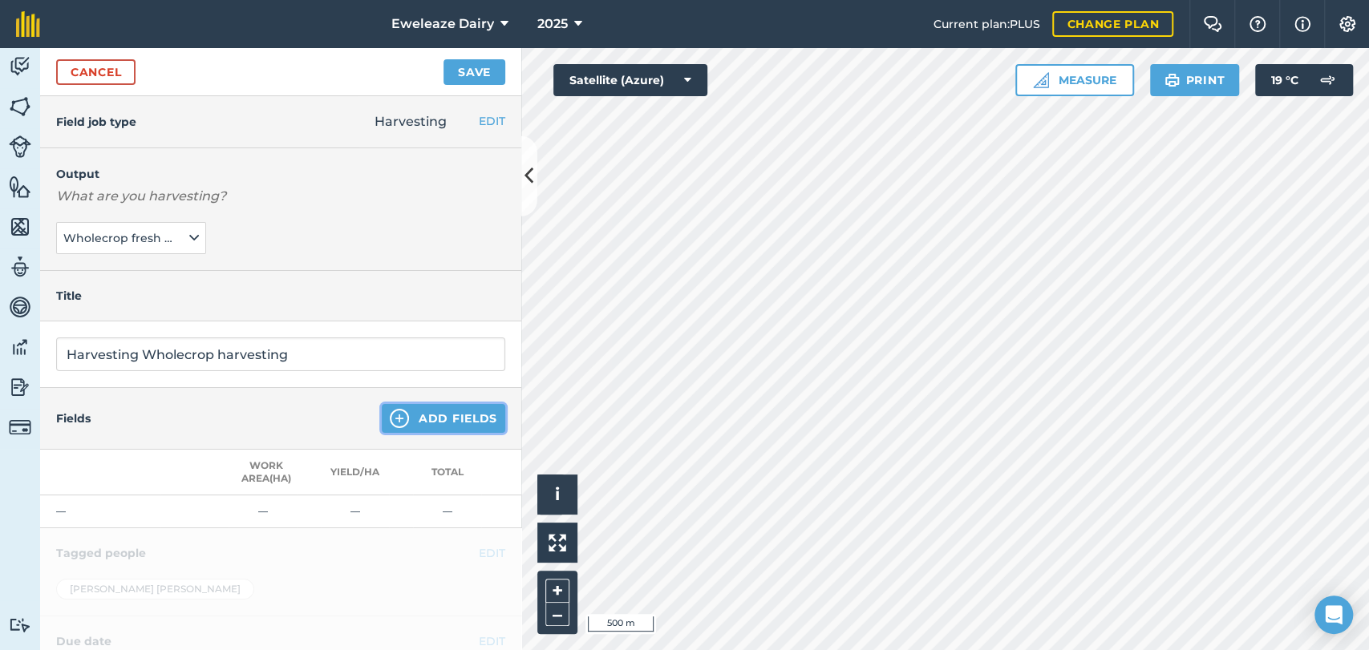
click at [445, 416] on button "Add Fields" at bounding box center [443, 418] width 123 height 29
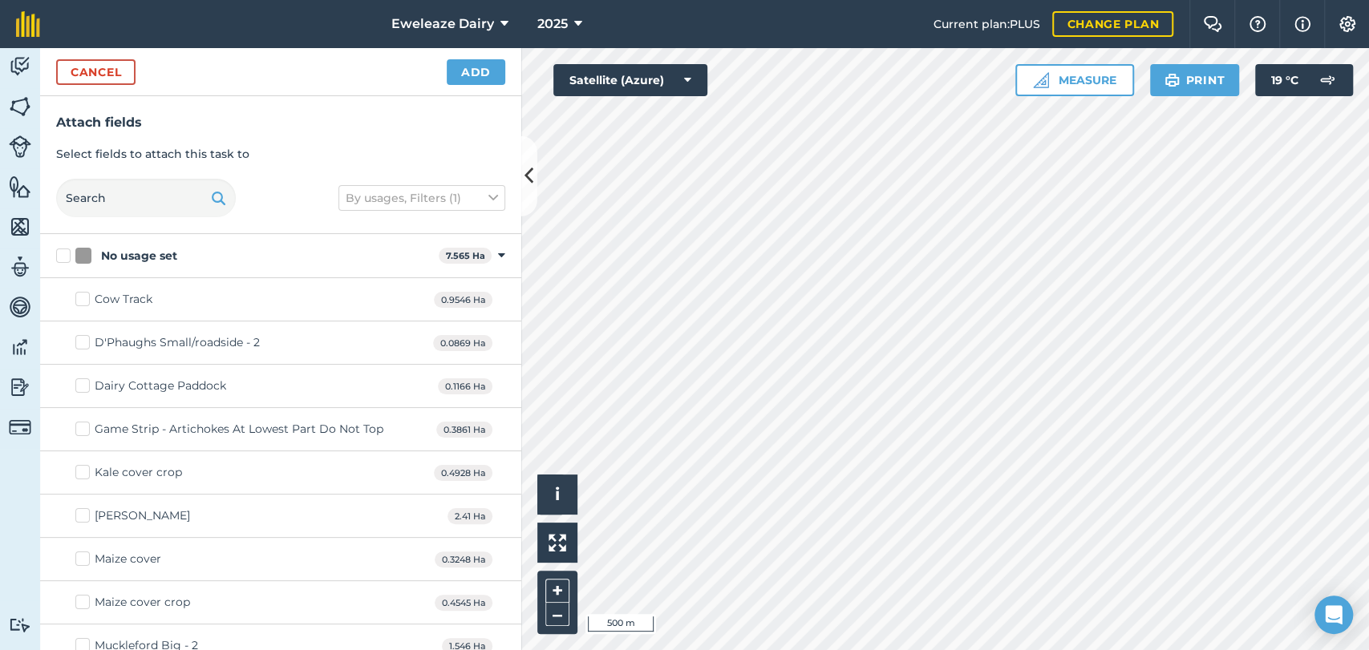
checkbox input "true"
click at [494, 72] on button "Add" at bounding box center [476, 72] width 59 height 26
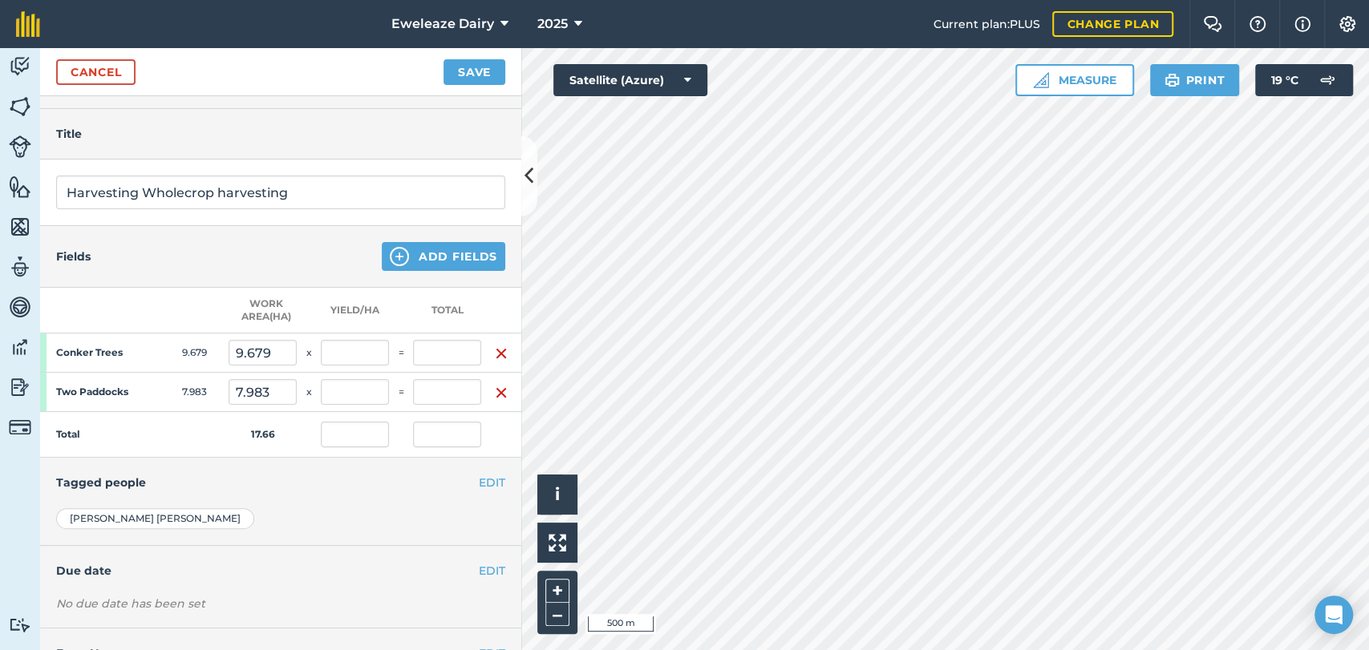
scroll to position [163, 0]
click at [450, 362] on input "text" at bounding box center [447, 352] width 68 height 26
type input "240"
type input "24.796"
type input "13.588"
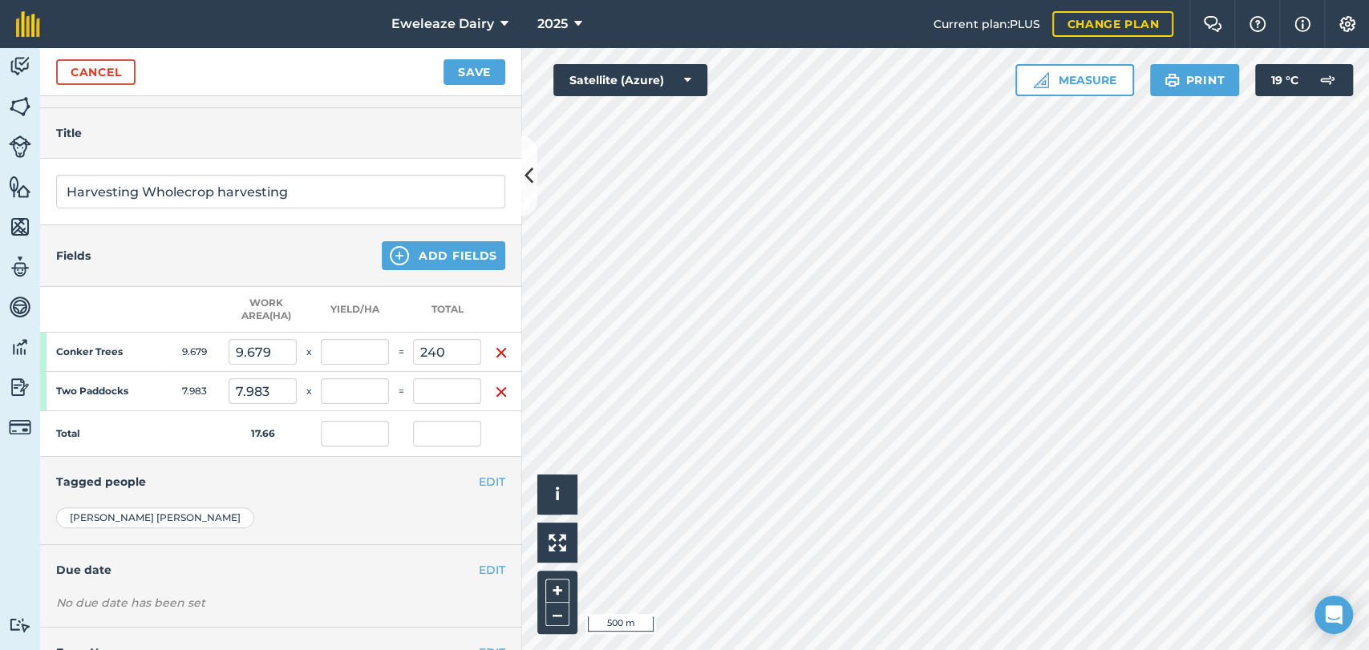
type input "240"
click at [436, 397] on input "text" at bounding box center [447, 391] width 68 height 26
type input "72"
type input "17.665"
type input "312"
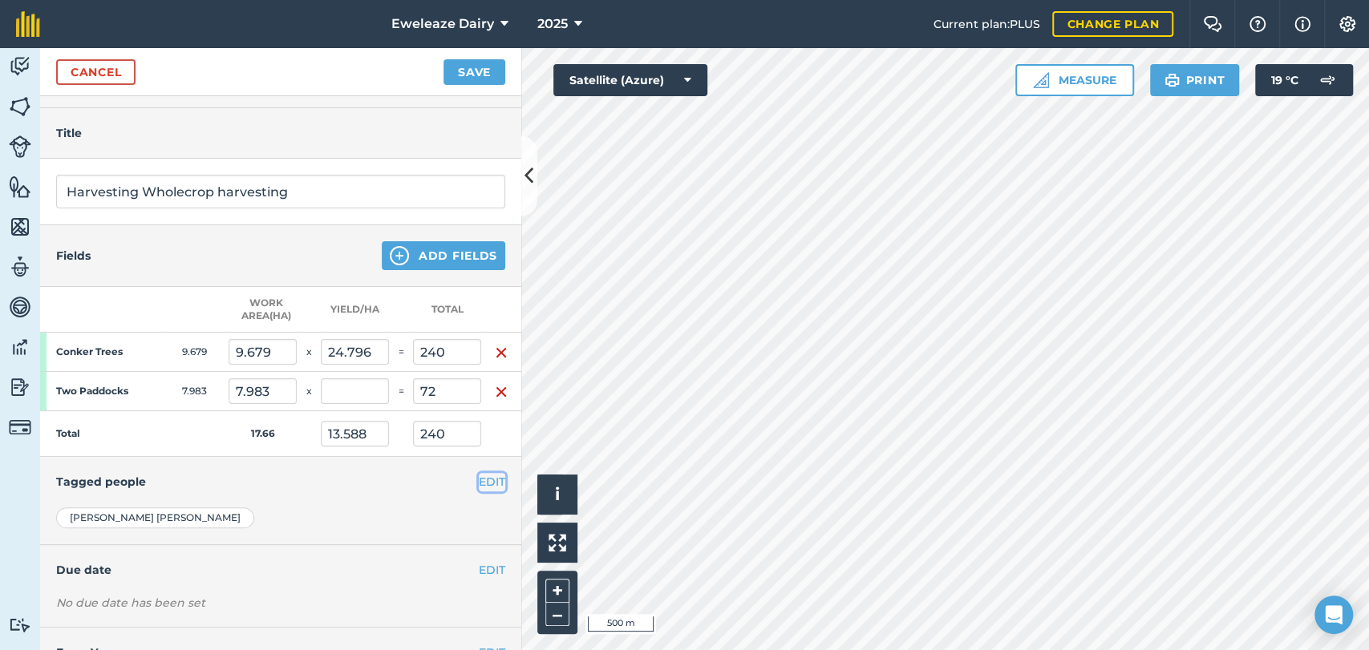
type input "9.019"
click at [486, 480] on button "EDIT" at bounding box center [492, 482] width 26 height 18
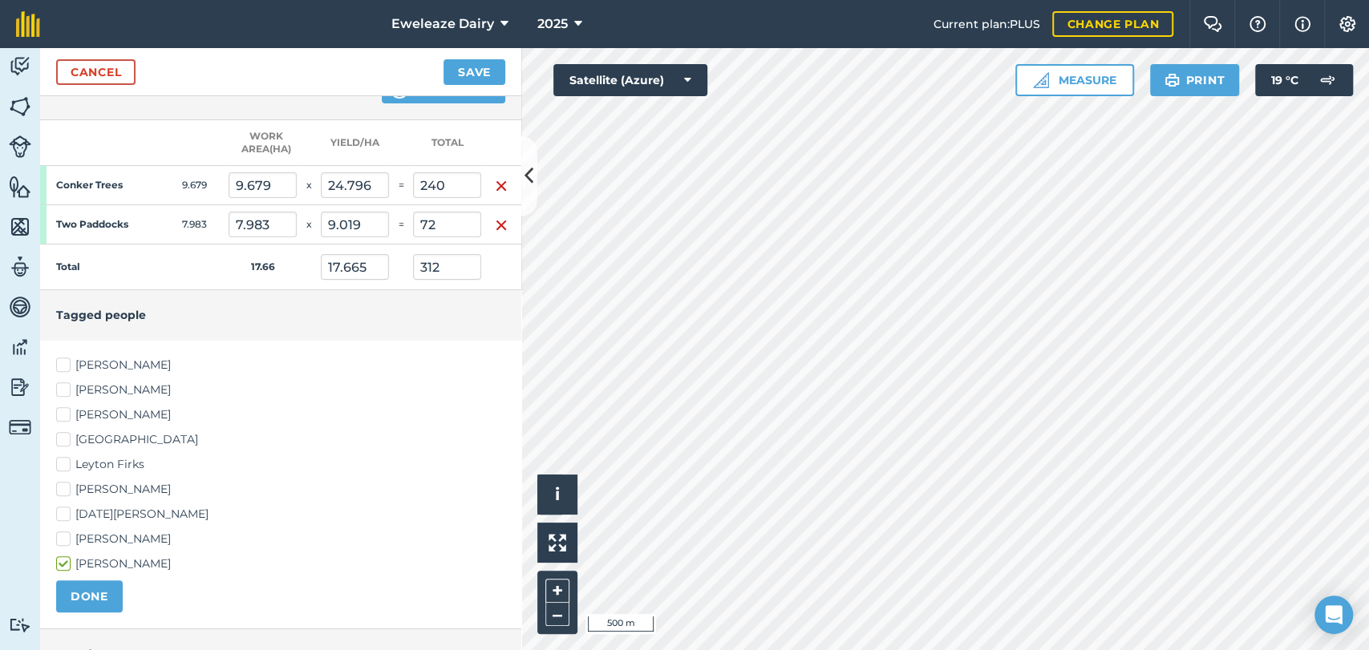
scroll to position [334, 0]
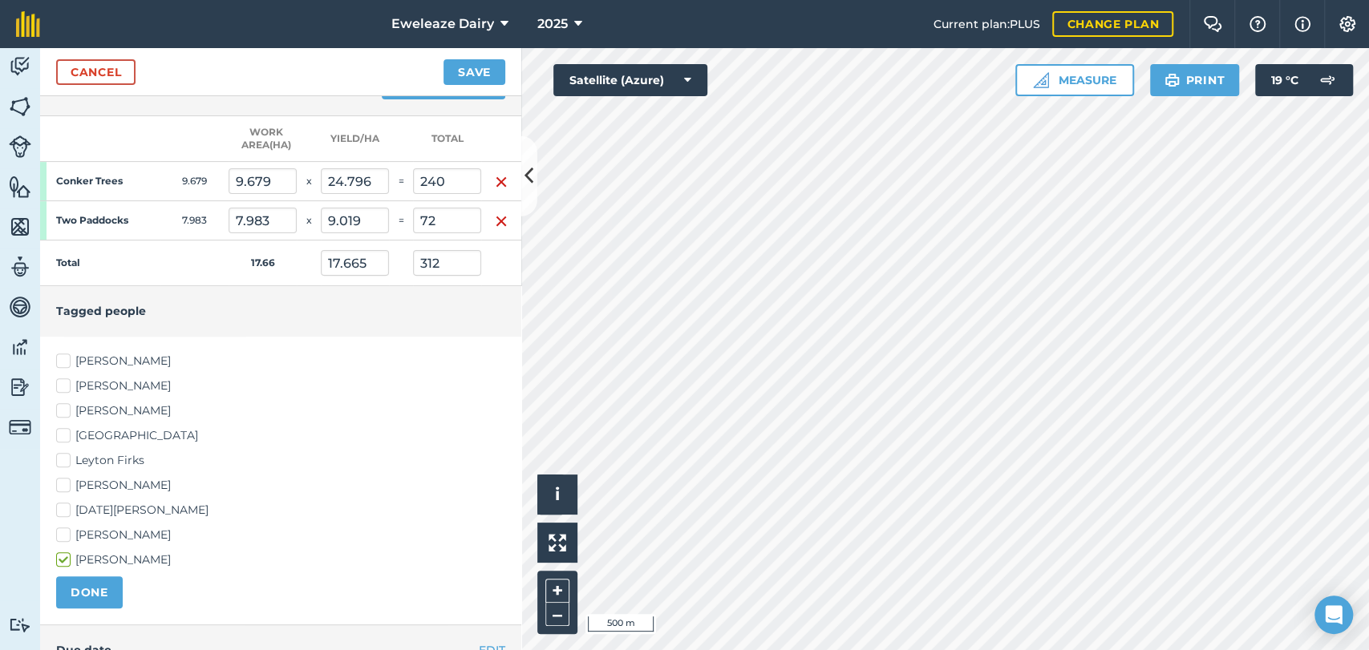
click at [64, 468] on div "[PERSON_NAME] [PERSON_NAME] [PERSON_NAME] [PERSON_NAME] House Leyton [PERSON_NA…" at bounding box center [280, 461] width 449 height 216
click at [64, 460] on label "Leyton Firks" at bounding box center [280, 460] width 449 height 17
click at [64, 460] on input "Leyton Firks" at bounding box center [61, 457] width 10 height 10
checkbox input "true"
click at [60, 365] on label "[PERSON_NAME]" at bounding box center [280, 361] width 449 height 17
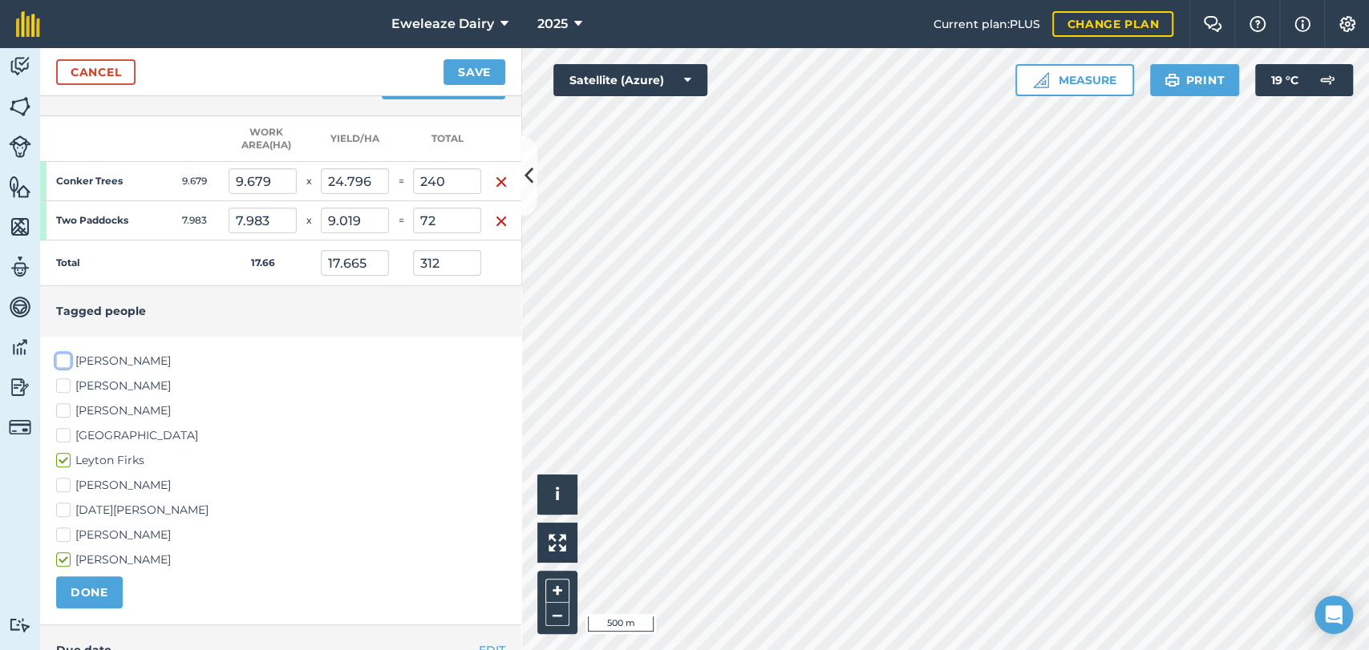
click at [60, 363] on input "[PERSON_NAME]" at bounding box center [61, 358] width 10 height 10
checkbox input "true"
click at [101, 583] on button "DONE" at bounding box center [89, 593] width 67 height 32
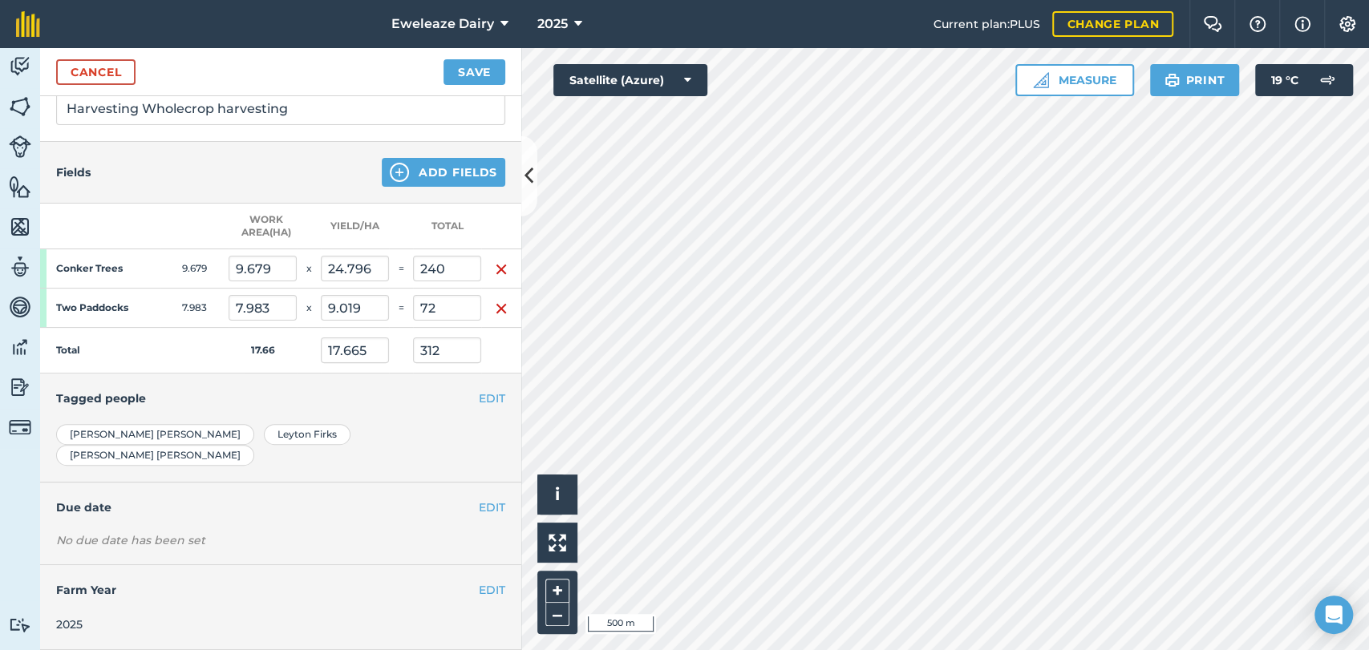
scroll to position [237, 0]
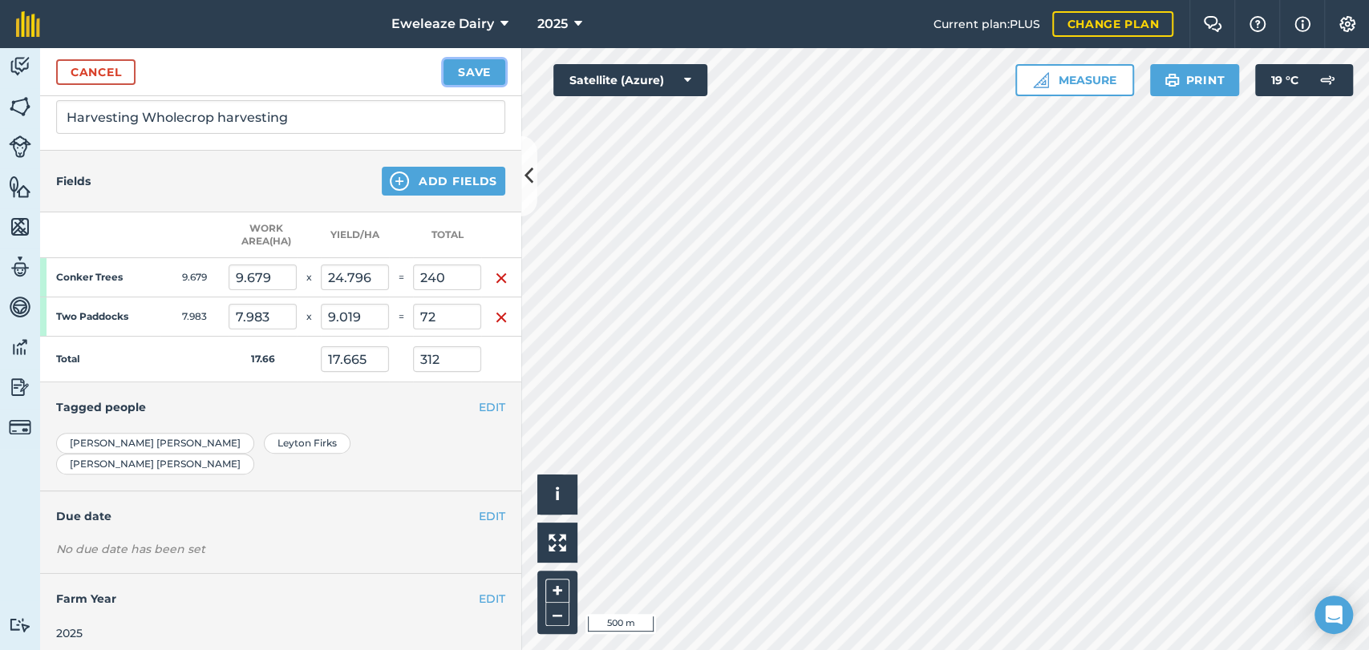
click at [464, 76] on button "Save" at bounding box center [474, 72] width 62 height 26
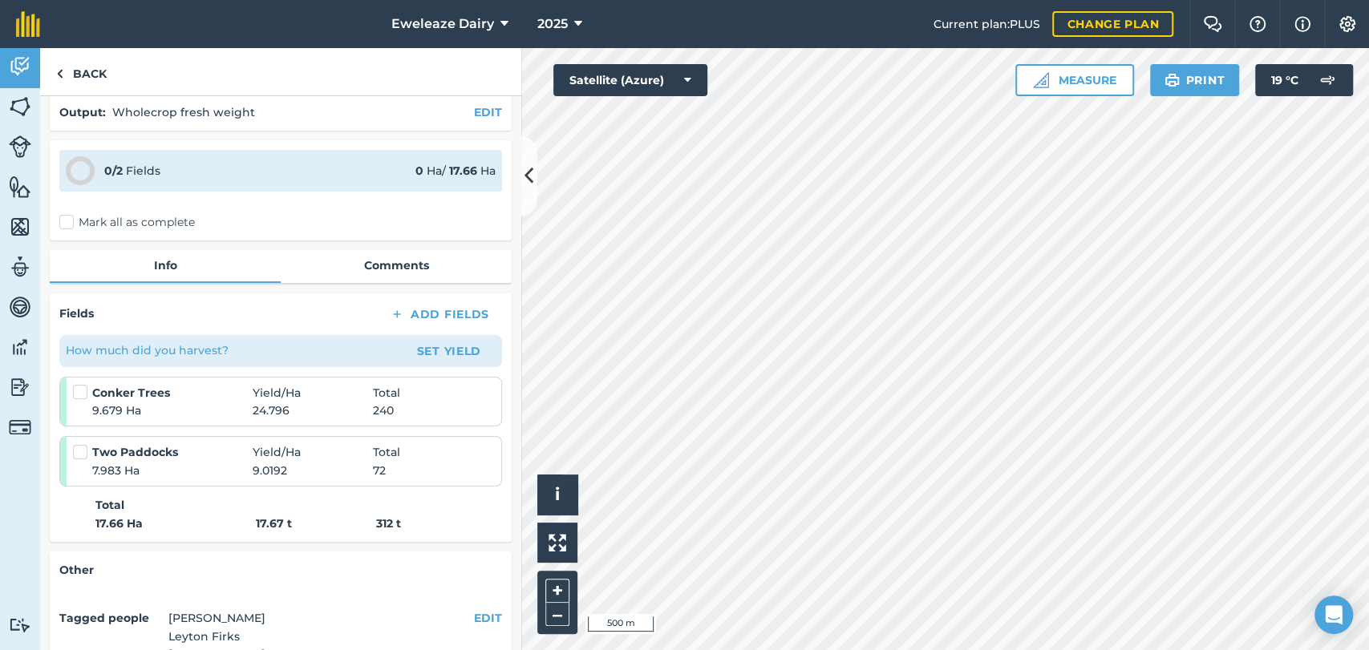
scroll to position [58, 0]
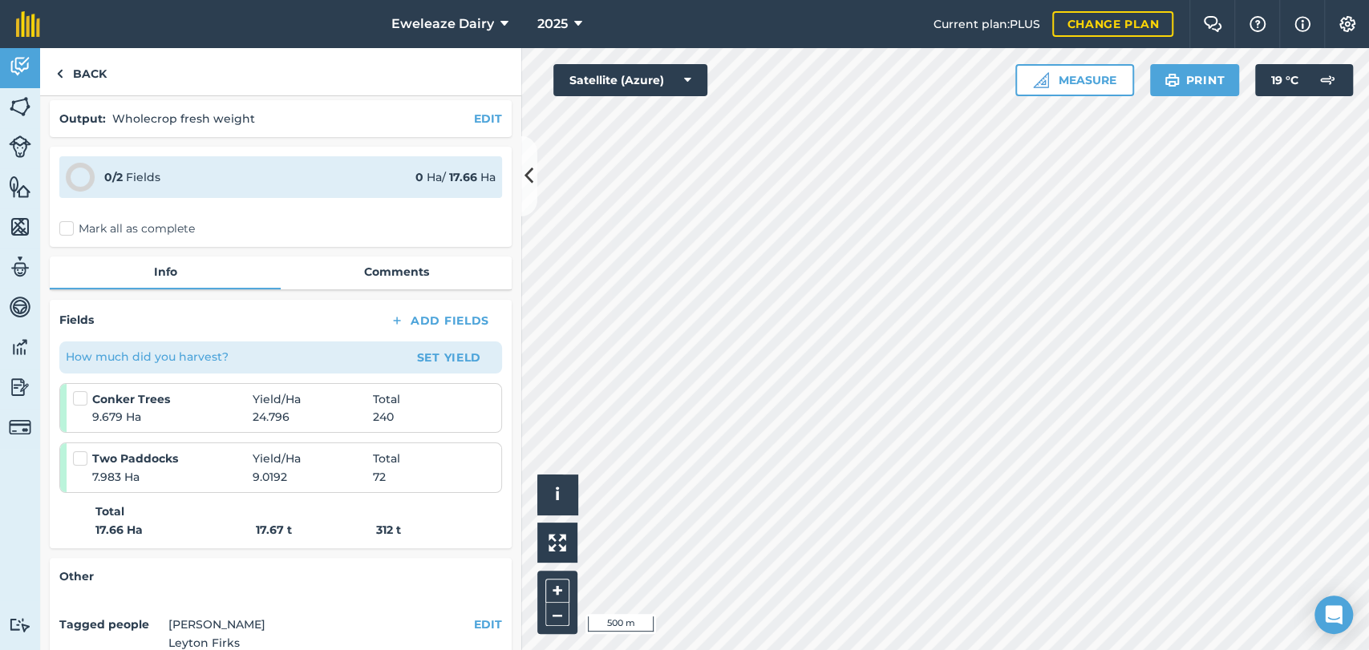
click at [64, 231] on label "Mark all as complete" at bounding box center [127, 229] width 136 height 17
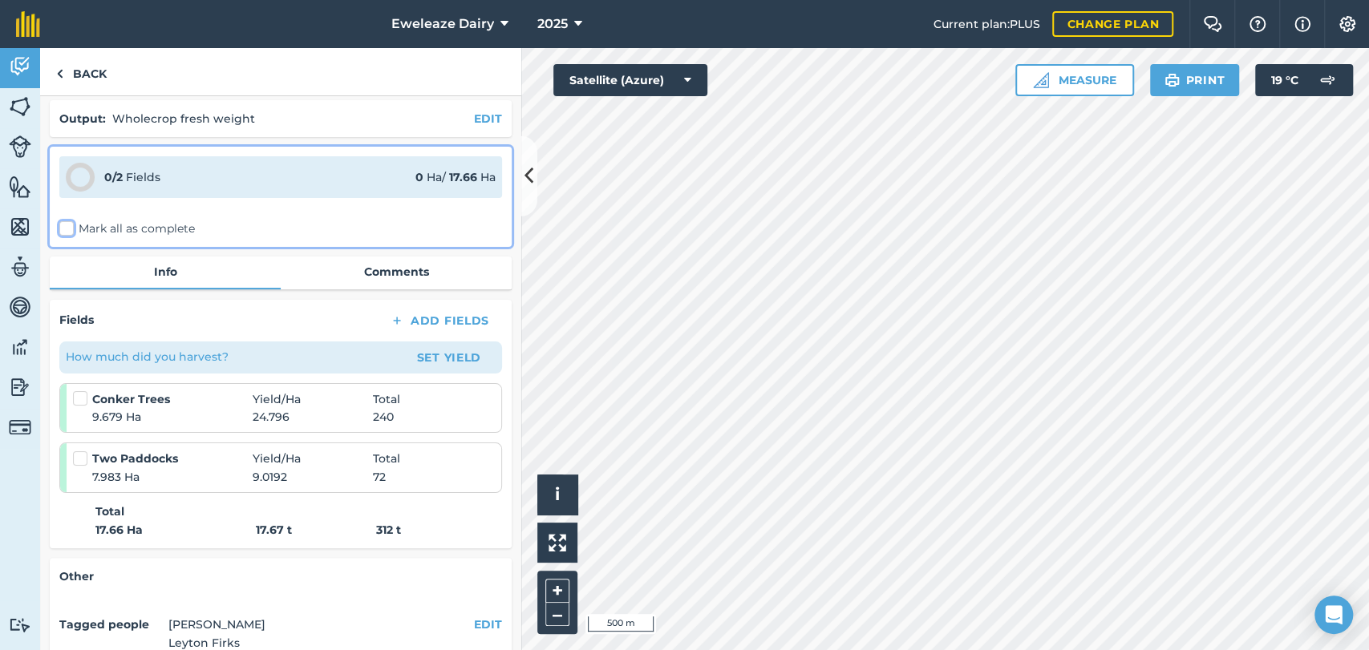
click at [64, 278] on input "Mark all as complete" at bounding box center [64, 283] width 10 height 10
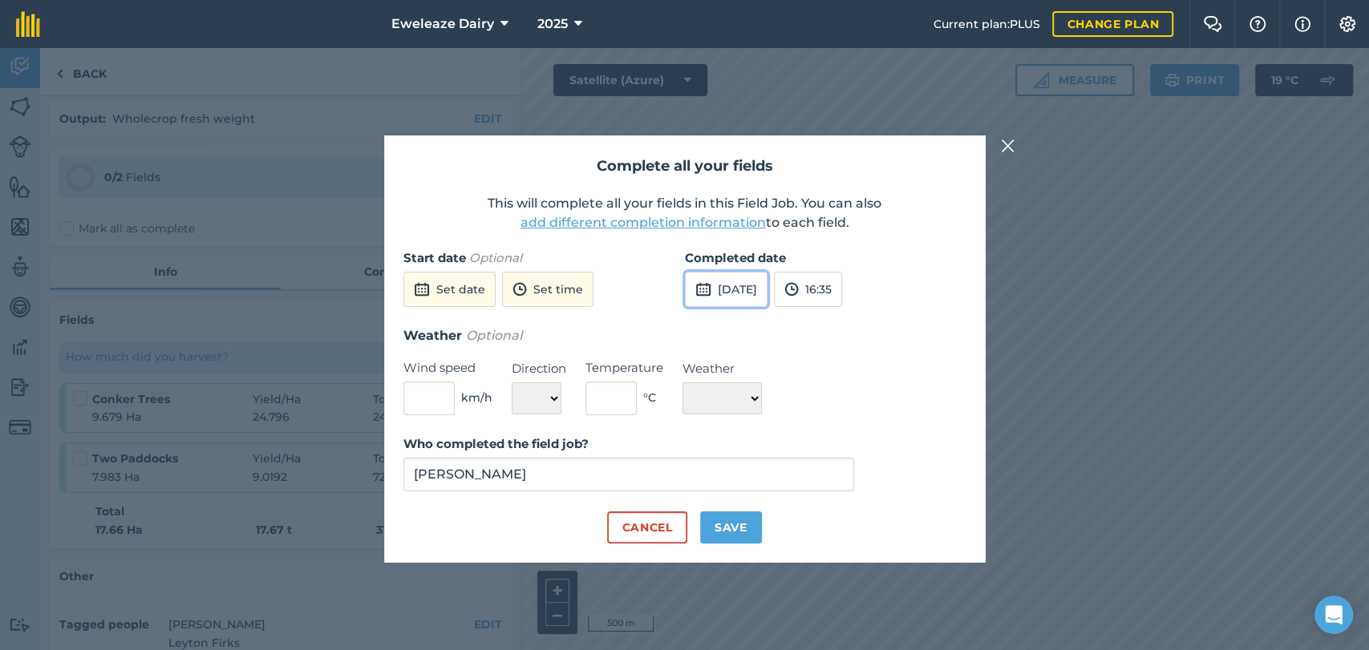
click at [762, 287] on button "[DATE]" at bounding box center [726, 289] width 83 height 35
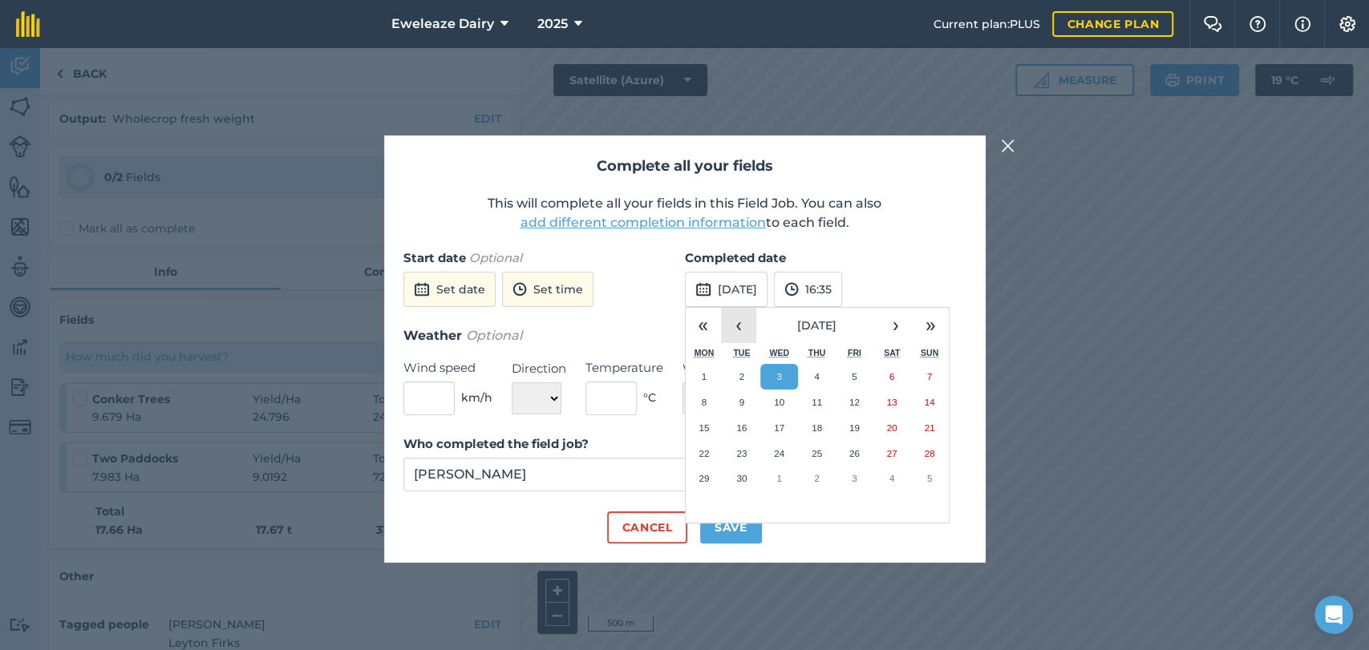
click at [733, 326] on button "‹" at bounding box center [738, 325] width 35 height 35
click at [816, 428] on abbr "17" at bounding box center [817, 428] width 10 height 10
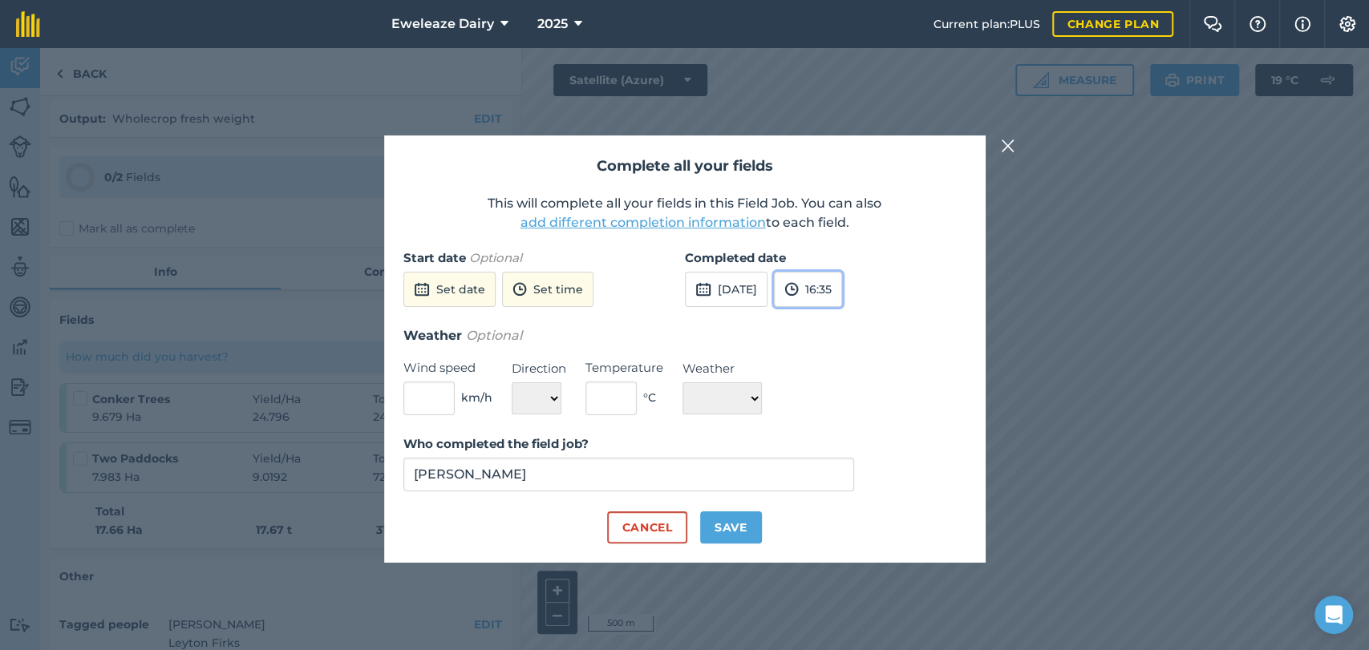
click at [836, 295] on button "16:35" at bounding box center [808, 289] width 68 height 35
click at [718, 322] on div "Completed date [DATE] 16:35 00:00 00:30 01:00 01:30 02:00 02:30 03:00 03:30 04:…" at bounding box center [825, 287] width 281 height 77
click at [739, 522] on button "Save" at bounding box center [731, 528] width 62 height 32
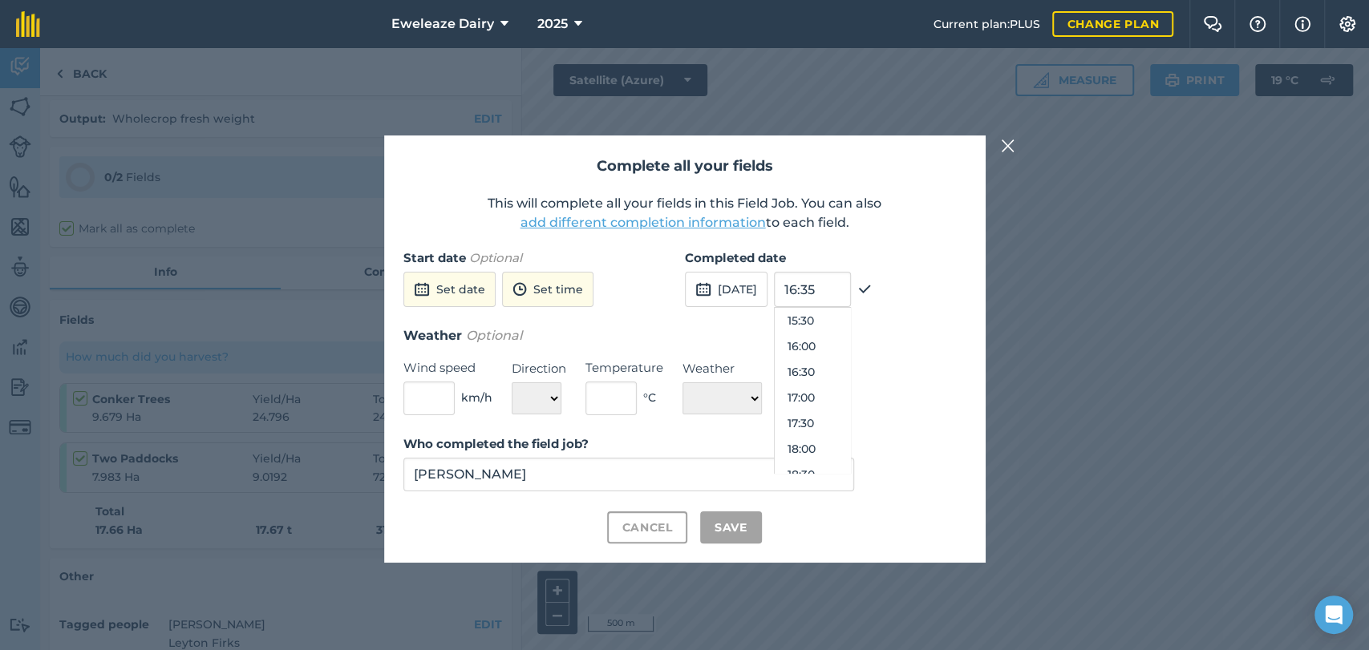
checkbox input "true"
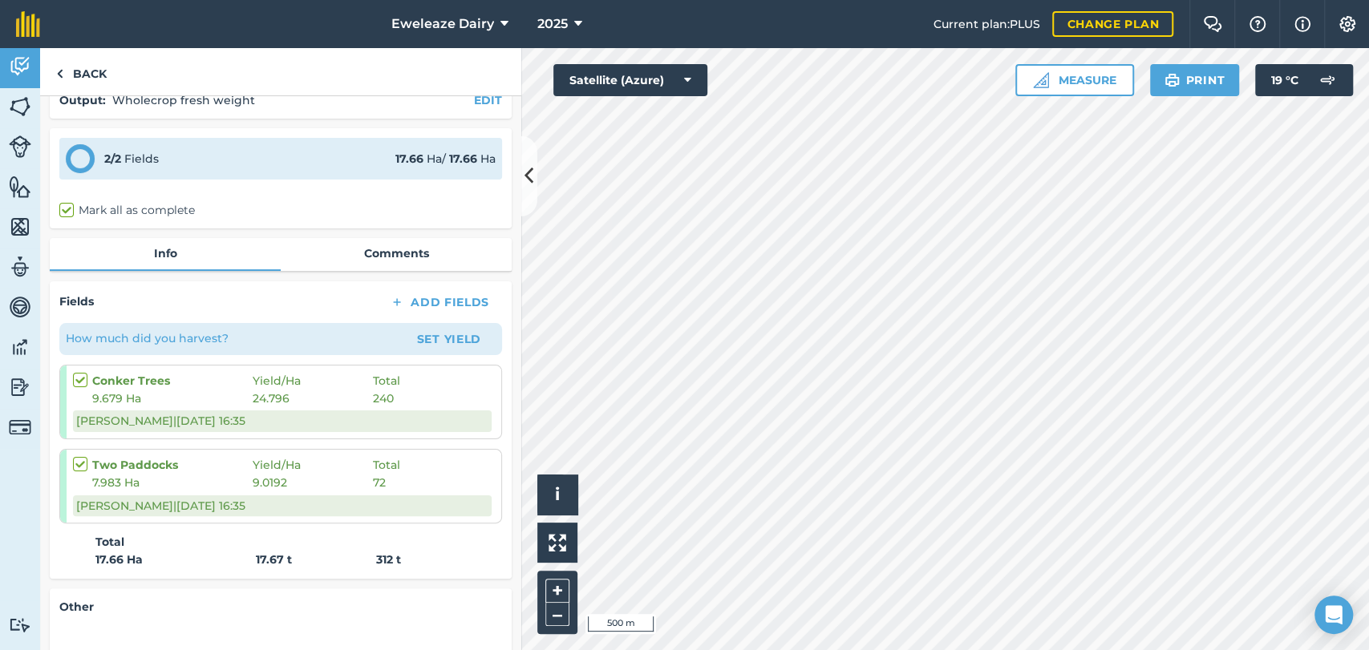
scroll to position [77, 0]
click at [76, 455] on label at bounding box center [82, 455] width 19 height 0
click at [76, 463] on input "checkbox" at bounding box center [78, 460] width 10 height 10
checkbox input "true"
checkbox input "false"
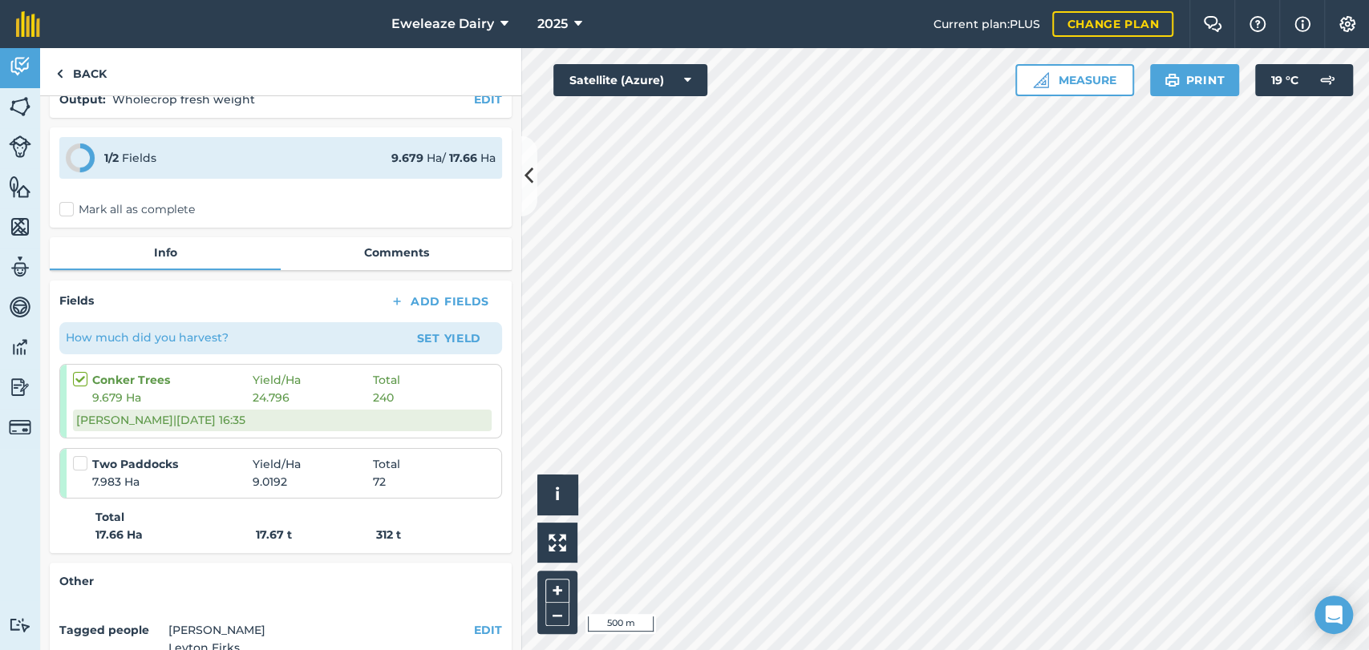
click at [76, 455] on label at bounding box center [82, 455] width 19 height 0
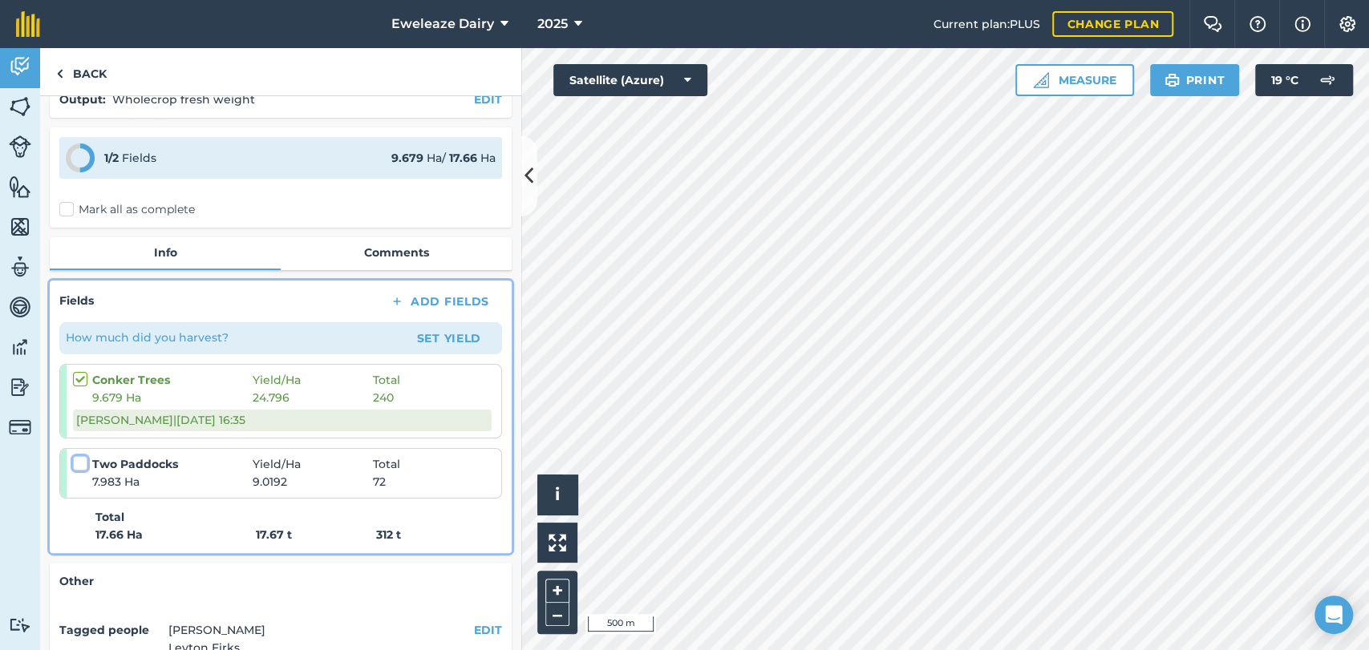
click at [76, 463] on input "checkbox" at bounding box center [78, 460] width 10 height 10
checkbox input "false"
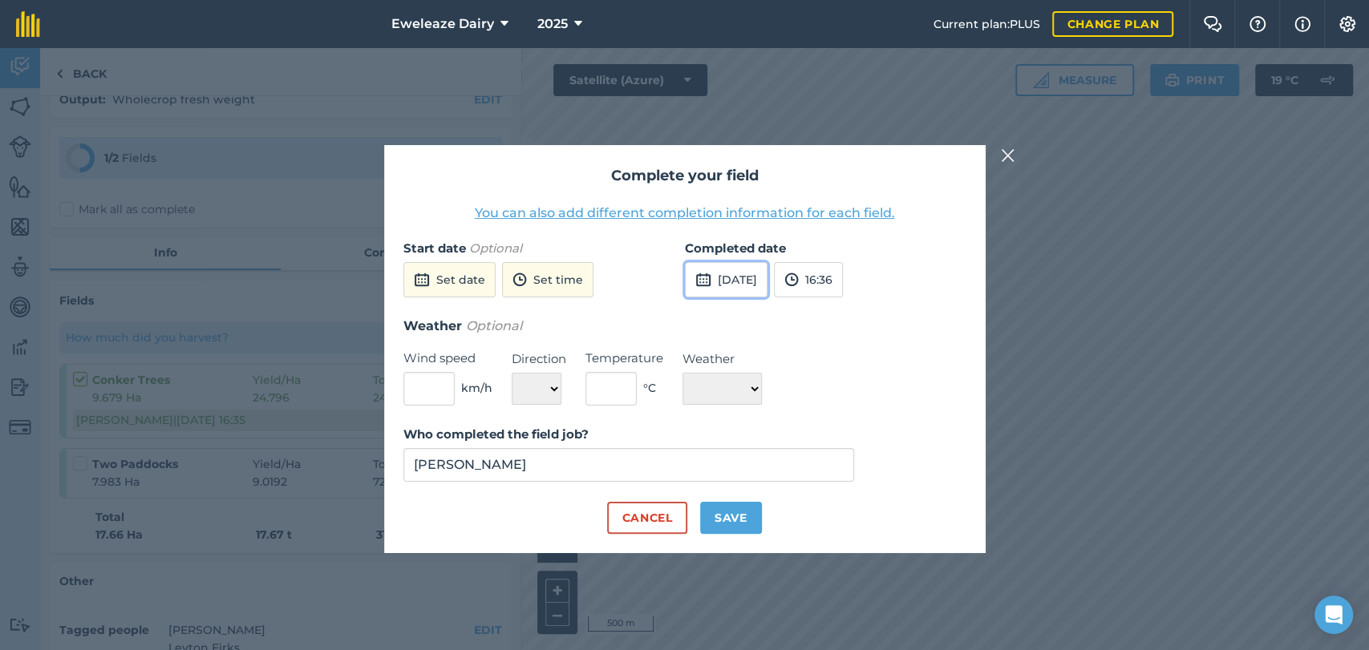
click at [759, 294] on button "[DATE]" at bounding box center [726, 279] width 83 height 35
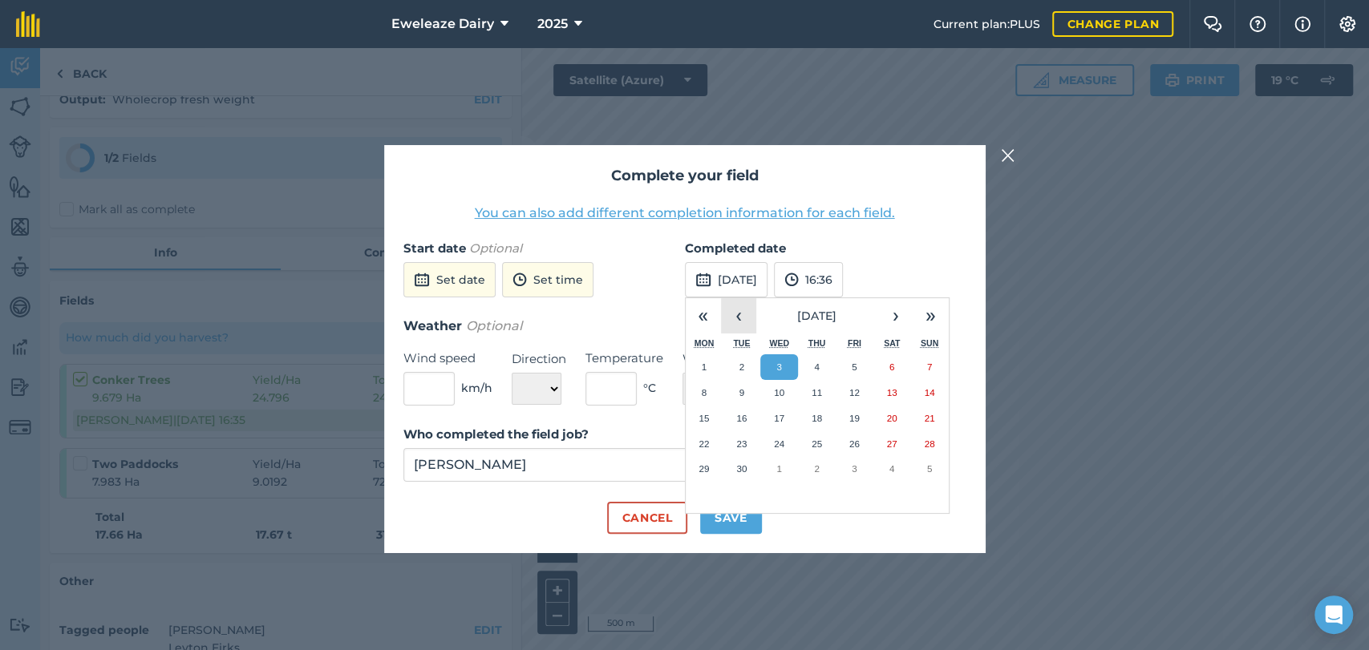
click at [738, 316] on button "‹" at bounding box center [738, 315] width 35 height 35
drag, startPoint x: 795, startPoint y: 368, endPoint x: 736, endPoint y: 329, distance: 71.2
click at [736, 329] on div "« ‹ [DATE] › » Mon Tue Wed Thu Fri Sat Sun 28 29 30 31 1 2 3 4 5 6 7 8 9 10 11 …" at bounding box center [817, 406] width 265 height 217
click at [736, 329] on button "‹" at bounding box center [738, 315] width 35 height 35
click at [898, 443] on button "26" at bounding box center [892, 444] width 38 height 26
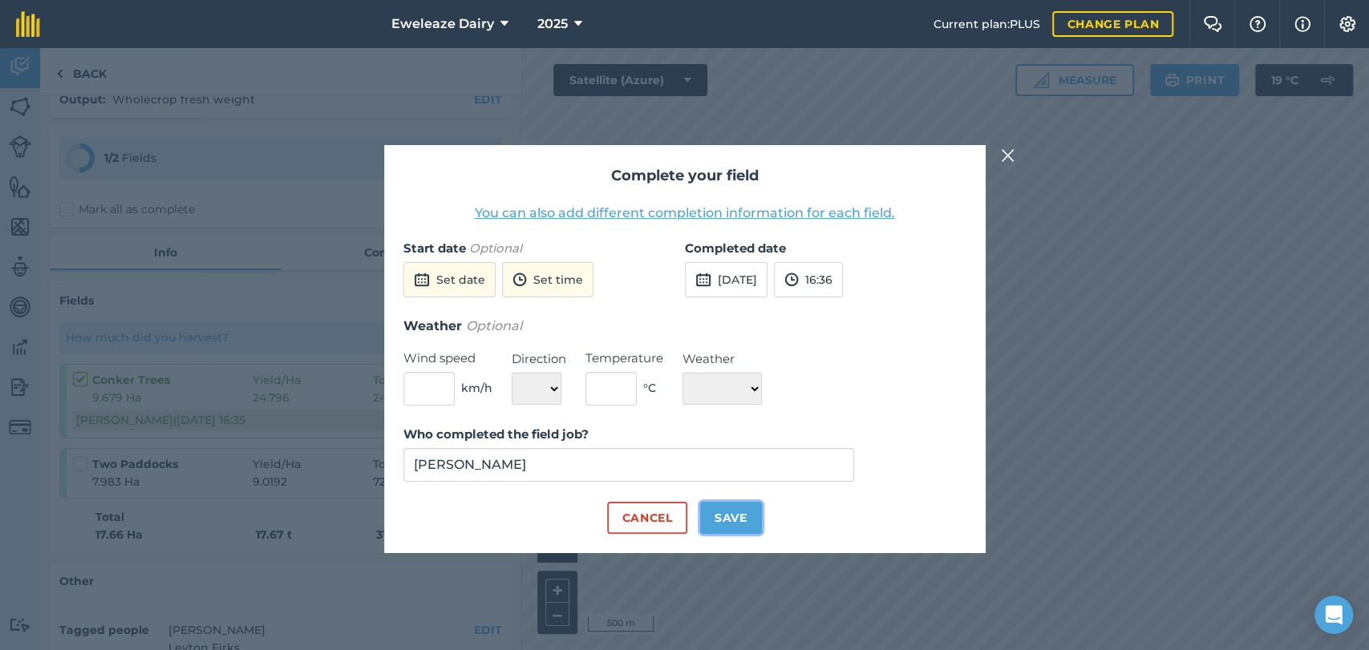
click at [718, 521] on button "Save" at bounding box center [731, 518] width 62 height 32
checkbox input "true"
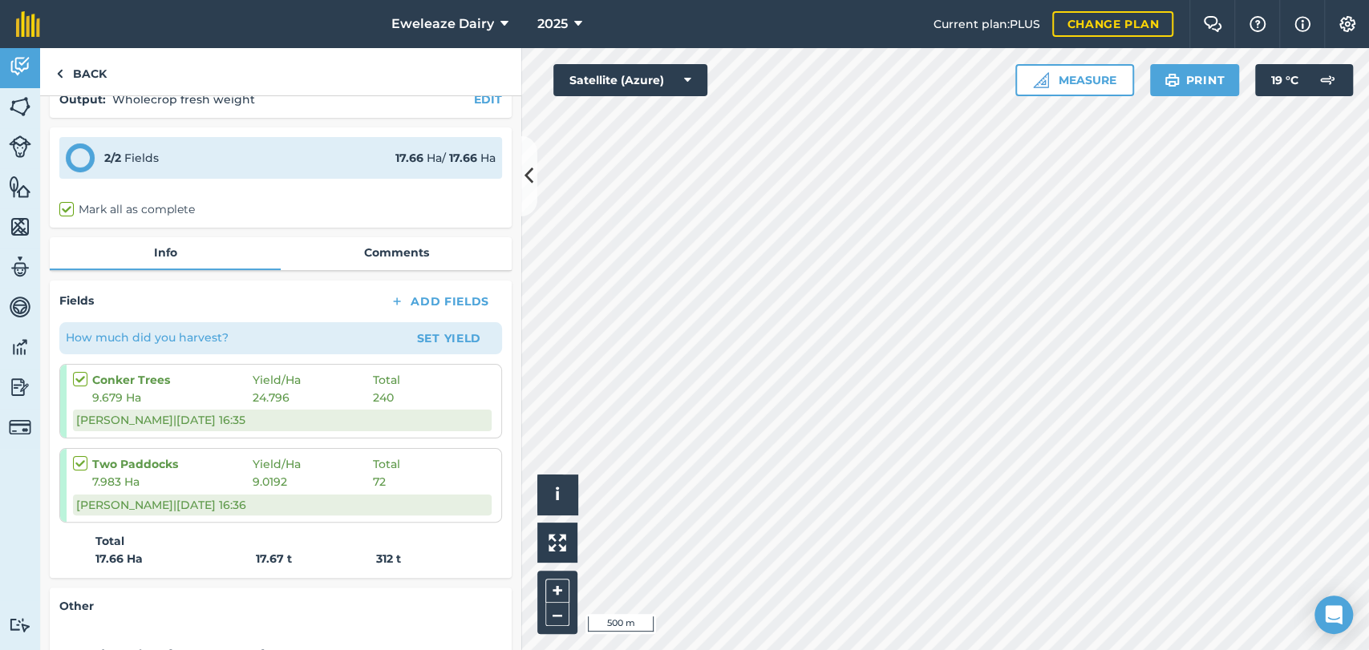
click at [285, 508] on div "[PERSON_NAME] | [DATE] 16:36" at bounding box center [282, 505] width 419 height 21
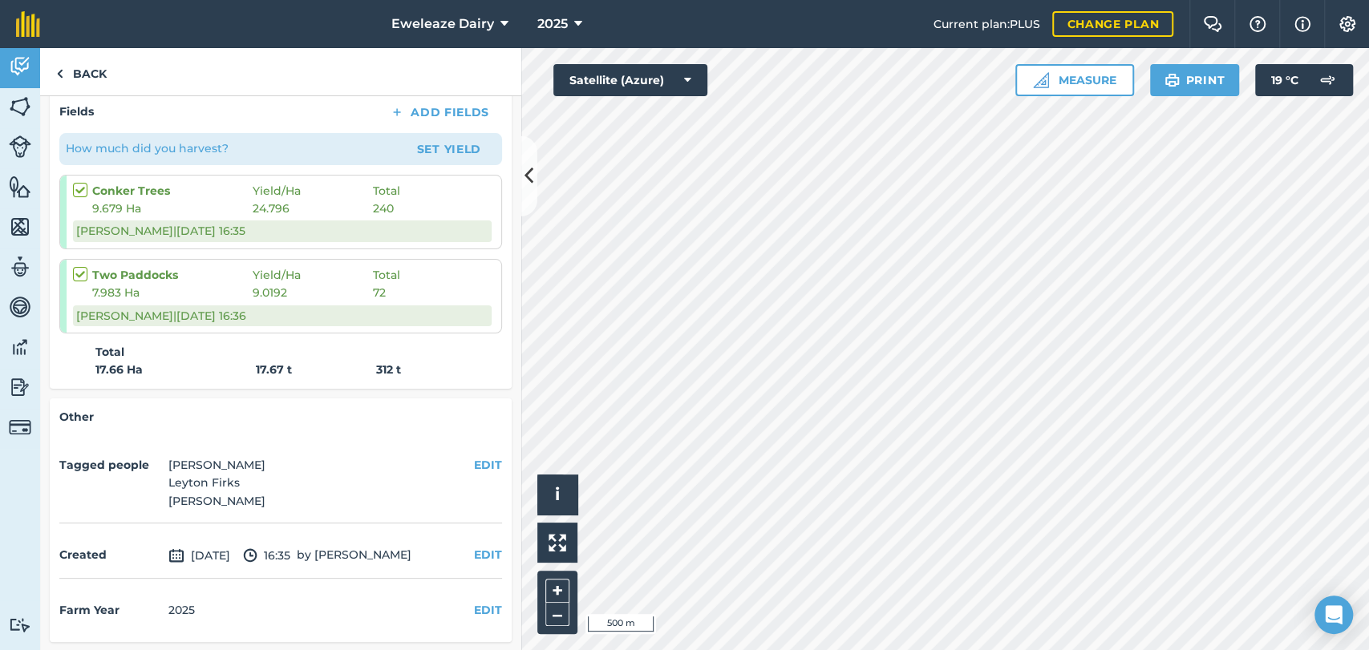
scroll to position [0, 0]
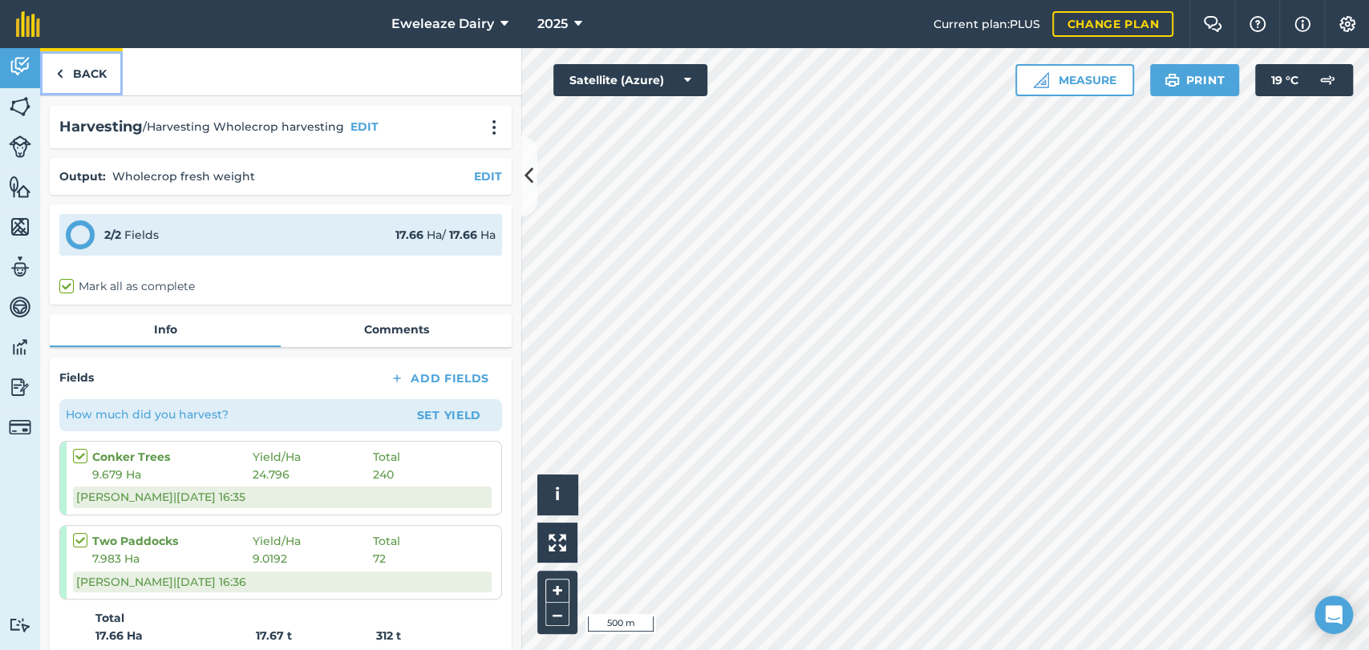
click at [91, 71] on link "Back" at bounding box center [81, 71] width 83 height 47
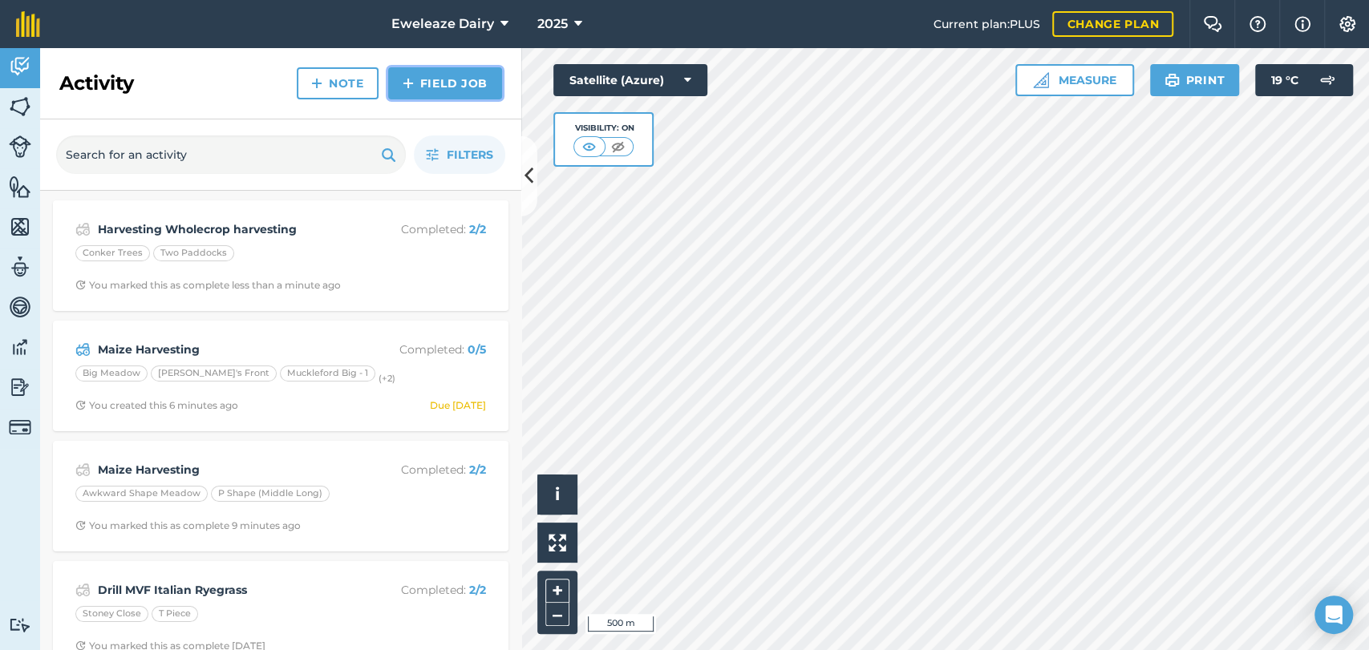
click at [451, 90] on link "Field Job" at bounding box center [445, 83] width 114 height 32
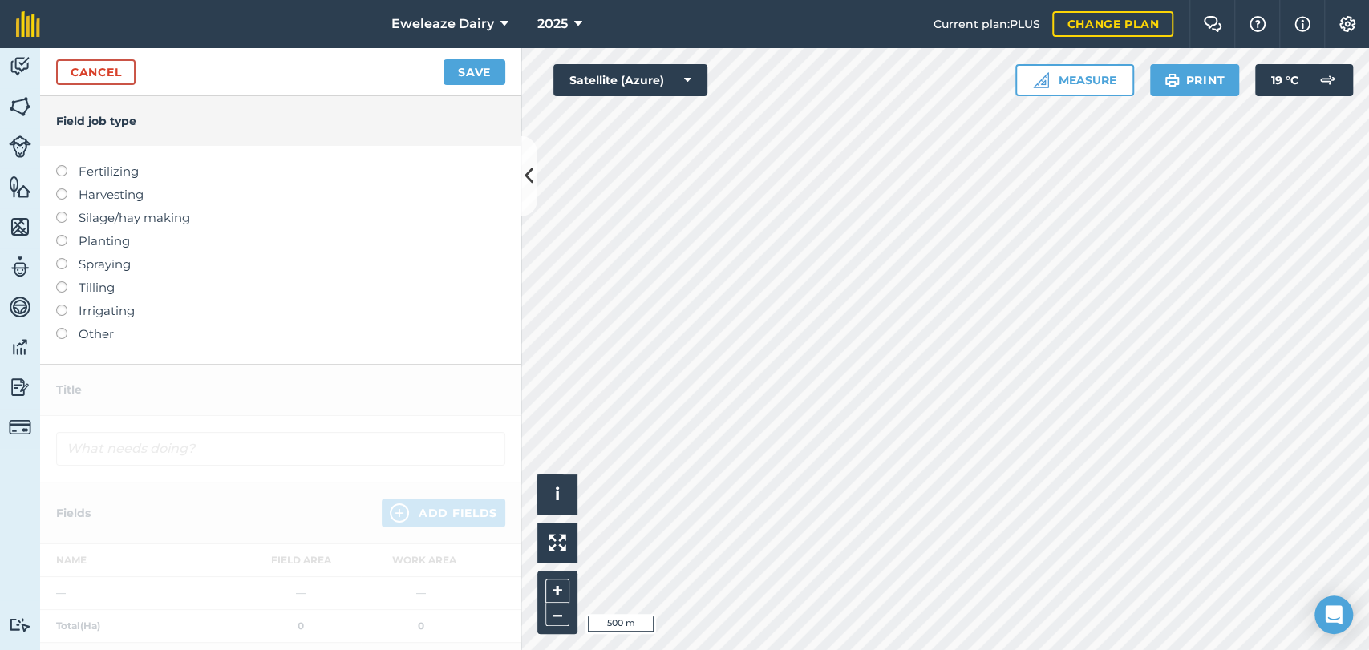
click at [59, 281] on label at bounding box center [67, 281] width 22 height 0
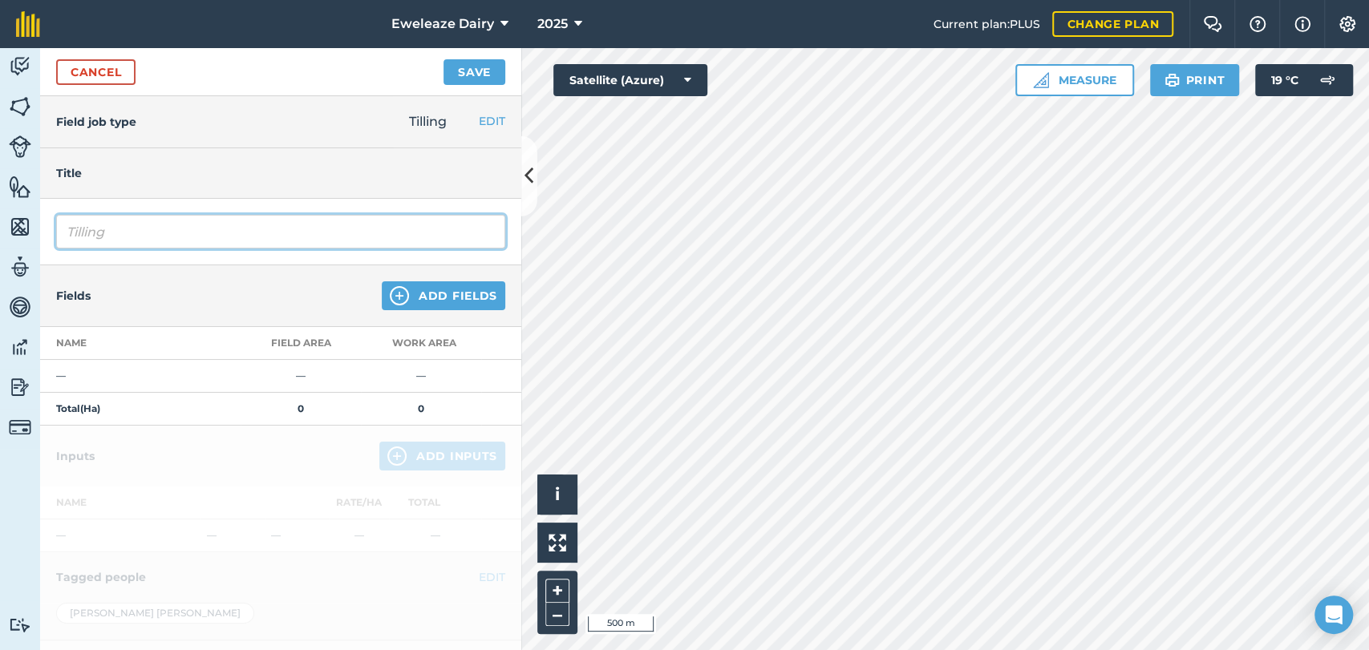
click at [120, 229] on input "Tilling" at bounding box center [280, 232] width 449 height 34
type input "Topping -Freshen up grass lays before autumn growth"
click at [432, 277] on div "Fields Add Fields" at bounding box center [280, 296] width 481 height 62
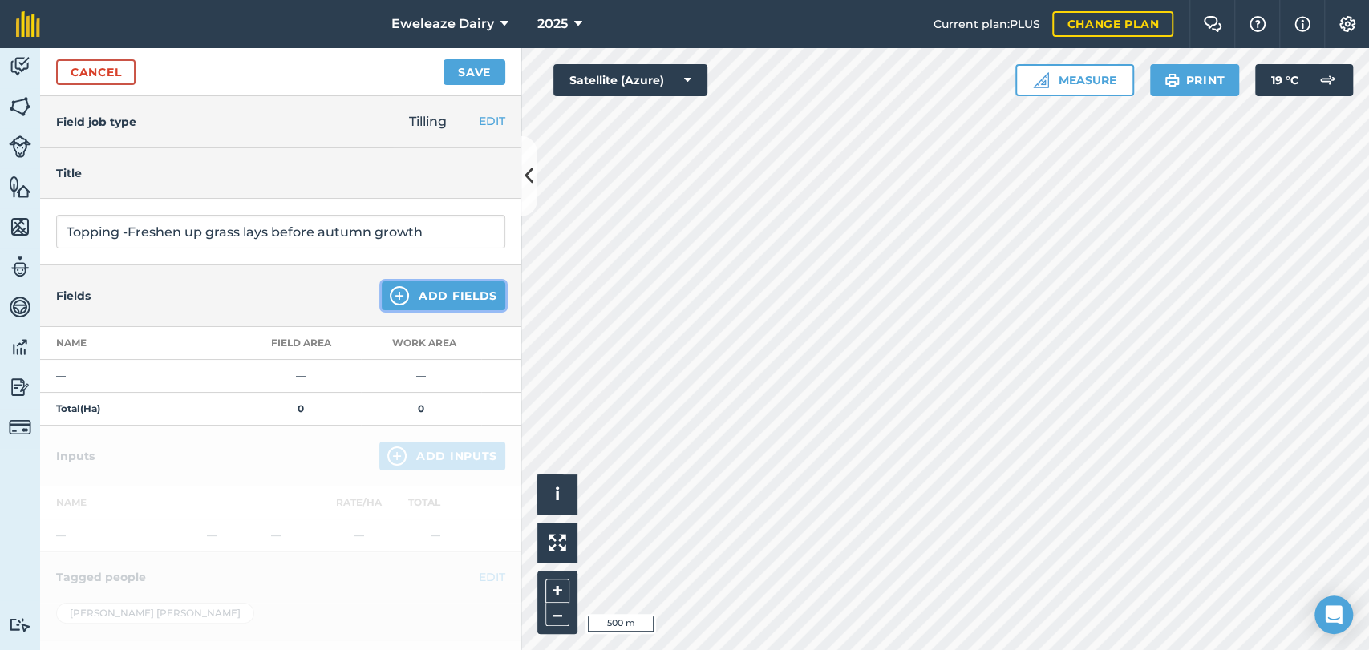
click at [428, 300] on button "Add Fields" at bounding box center [443, 295] width 123 height 29
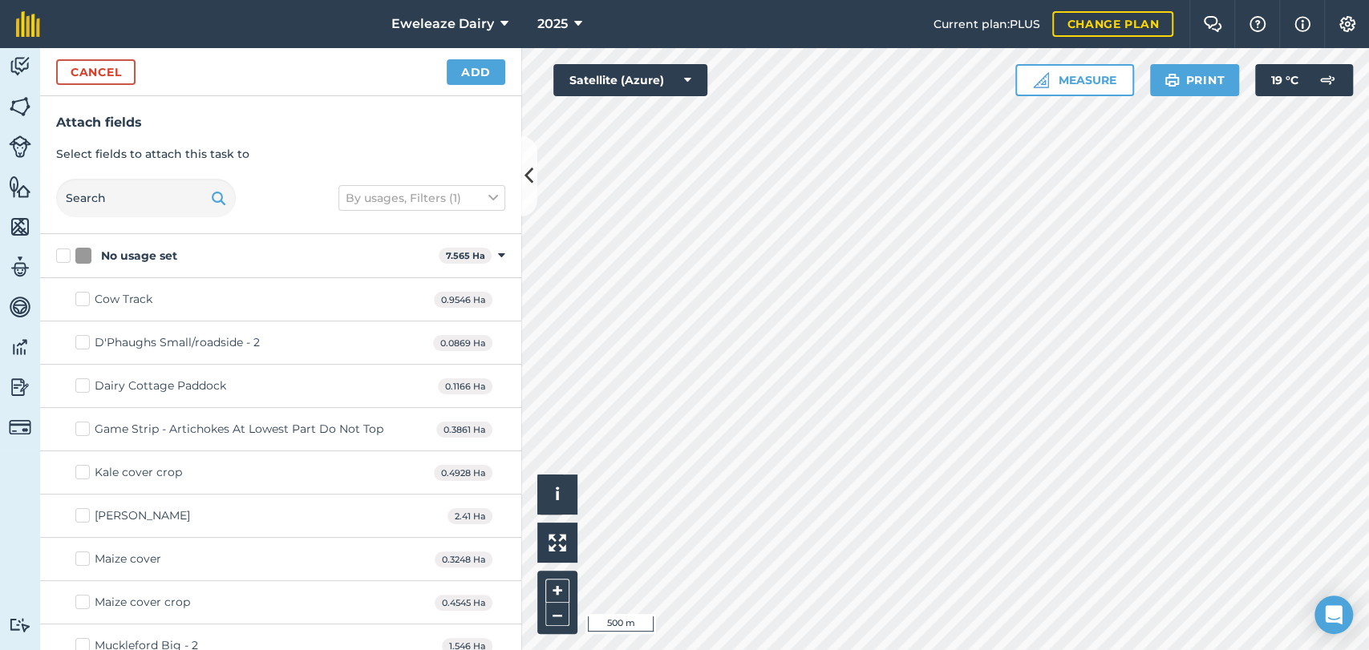
checkbox input "true"
checkbox input "false"
checkbox input "true"
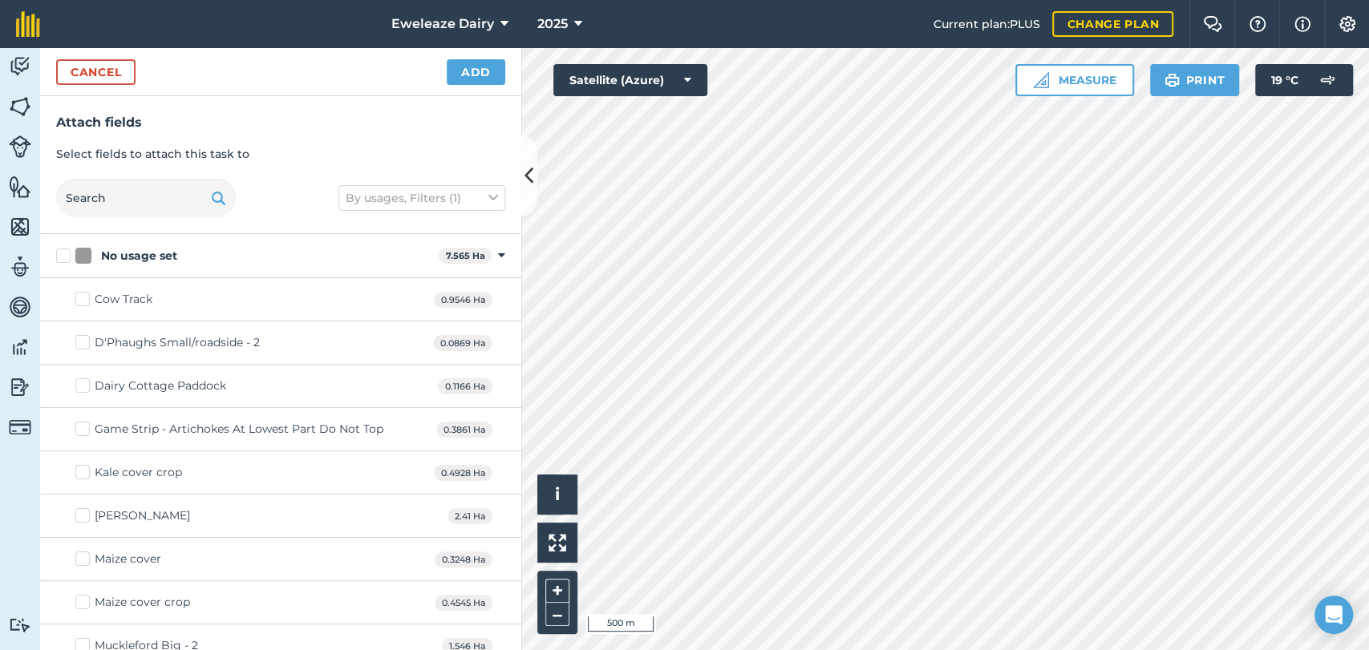
checkbox input "true"
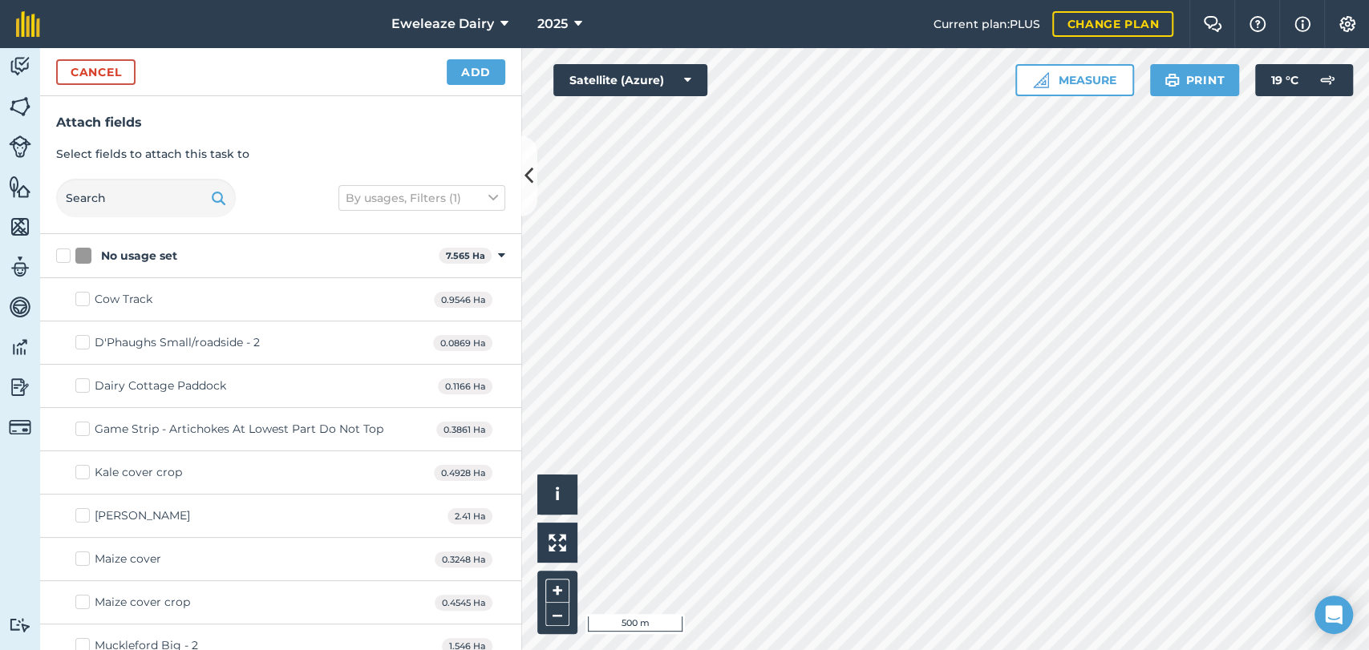
checkbox input "true"
checkbox input "false"
checkbox input "true"
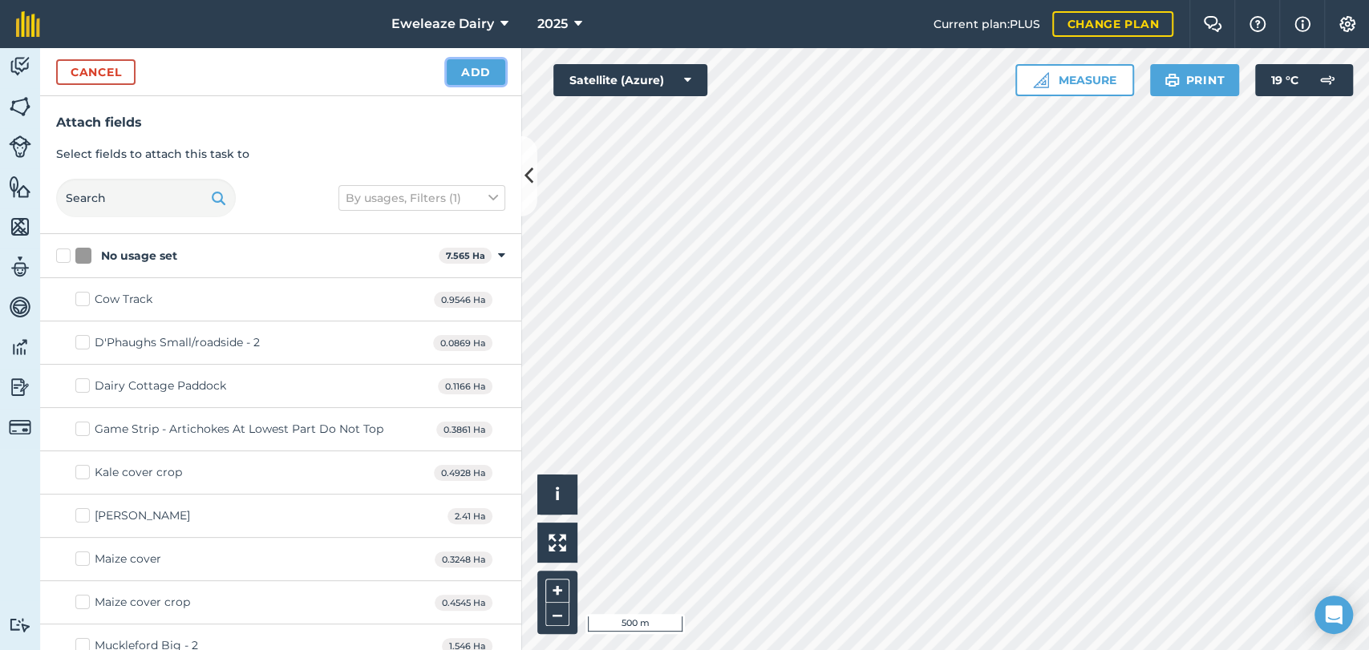
click at [477, 80] on button "Add" at bounding box center [476, 72] width 59 height 26
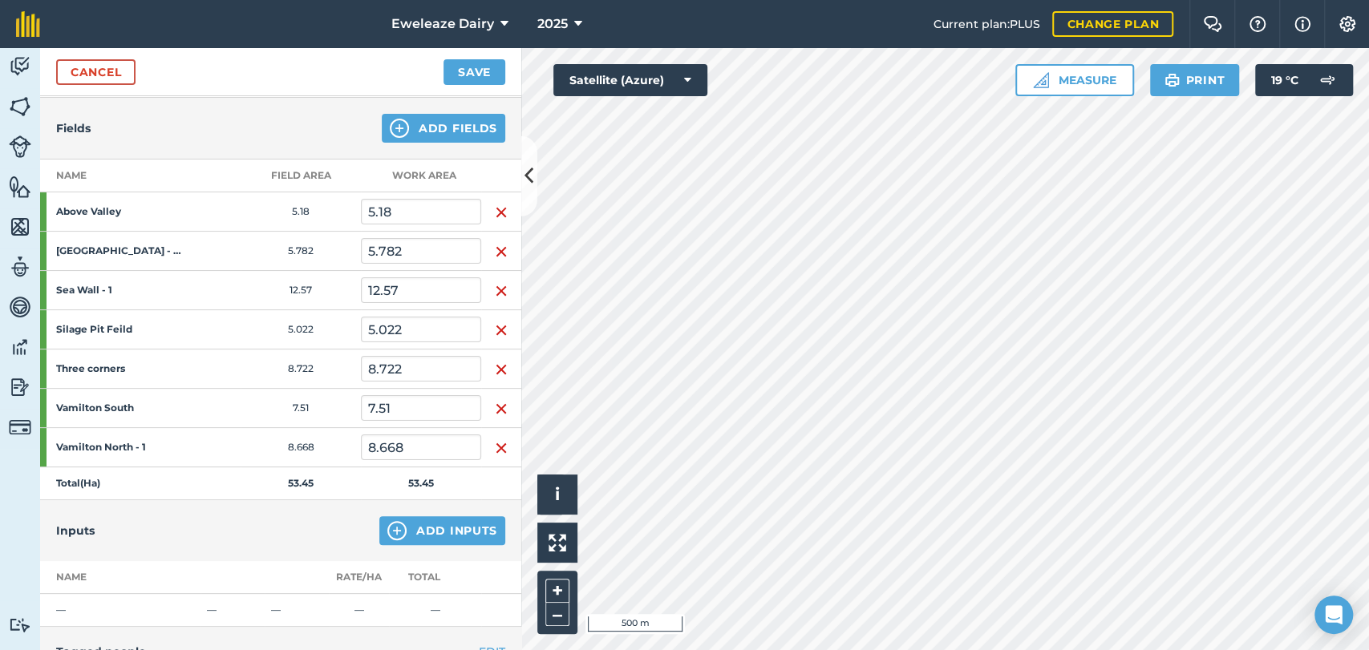
scroll to position [160, 0]
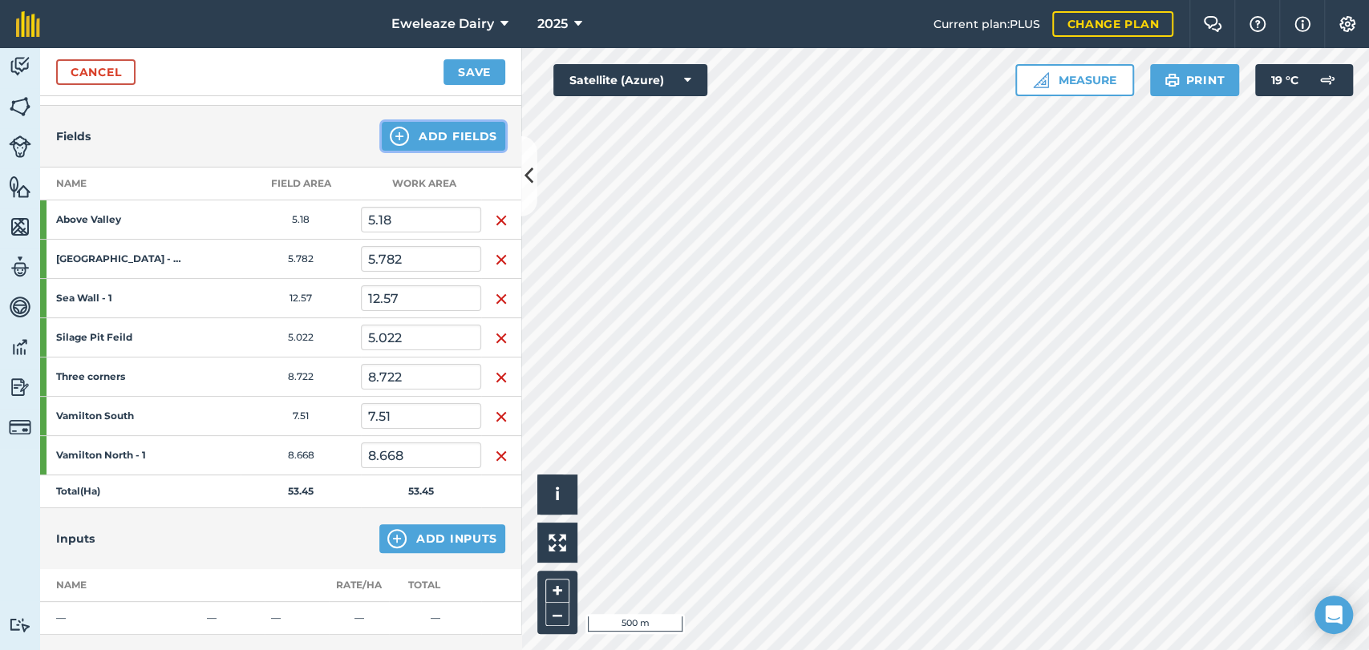
click at [453, 139] on button "Add Fields" at bounding box center [443, 136] width 123 height 29
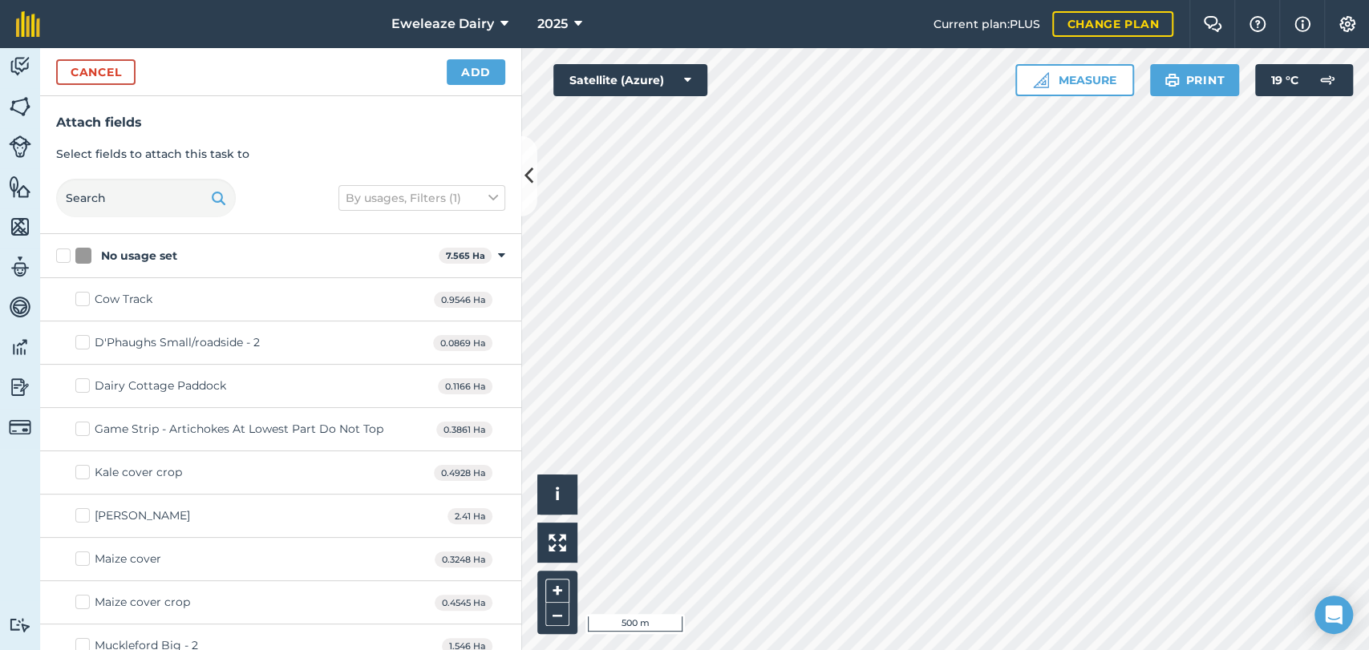
checkbox input "true"
click at [469, 74] on button "Add" at bounding box center [476, 72] width 59 height 26
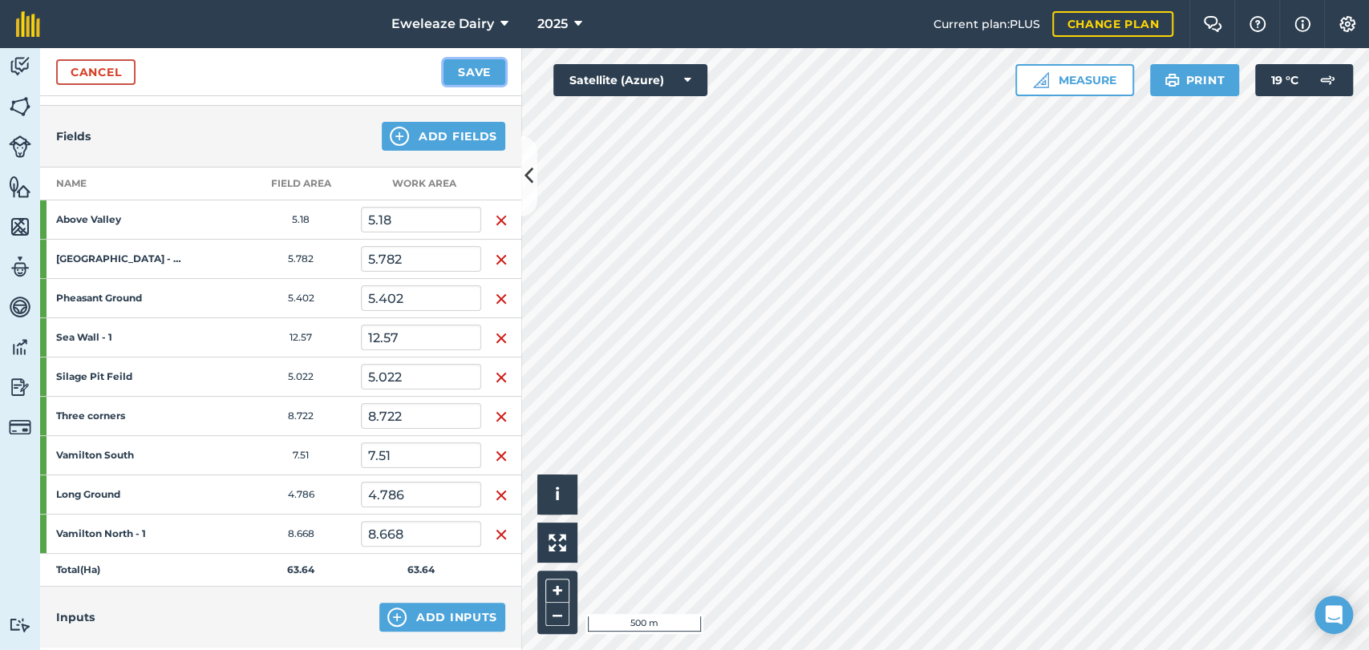
click at [490, 66] on button "Save" at bounding box center [474, 72] width 62 height 26
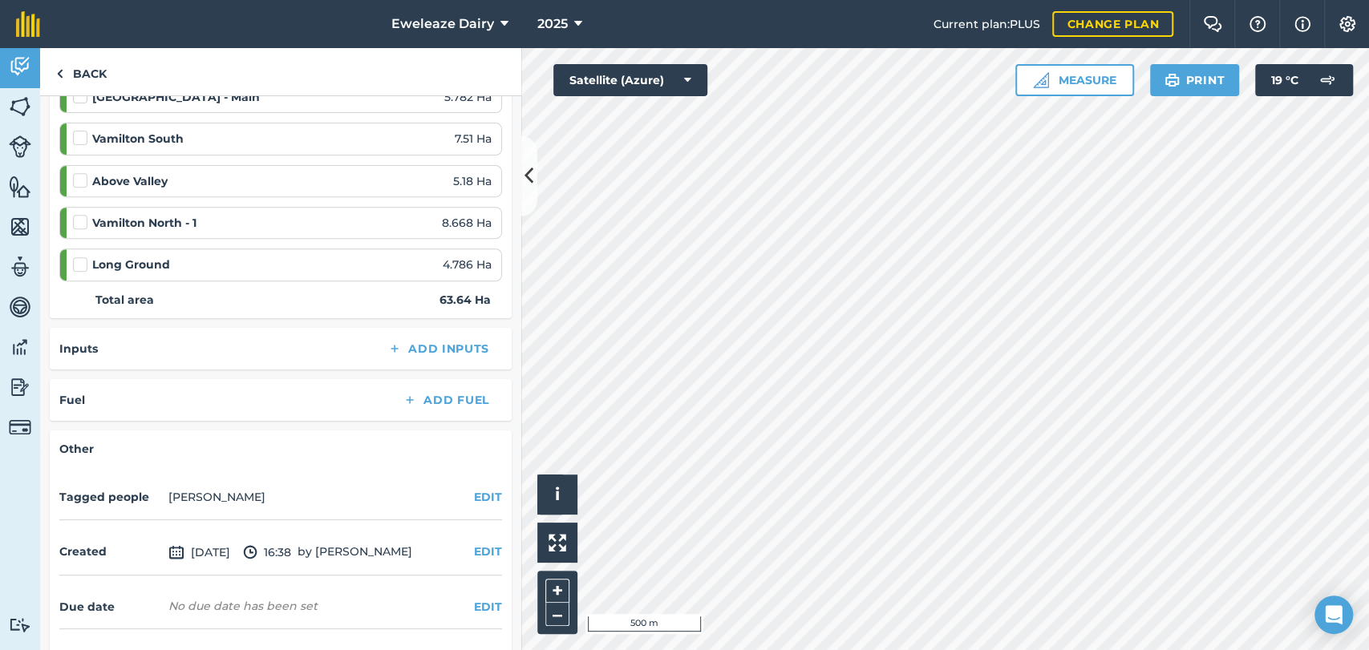
scroll to position [490, 0]
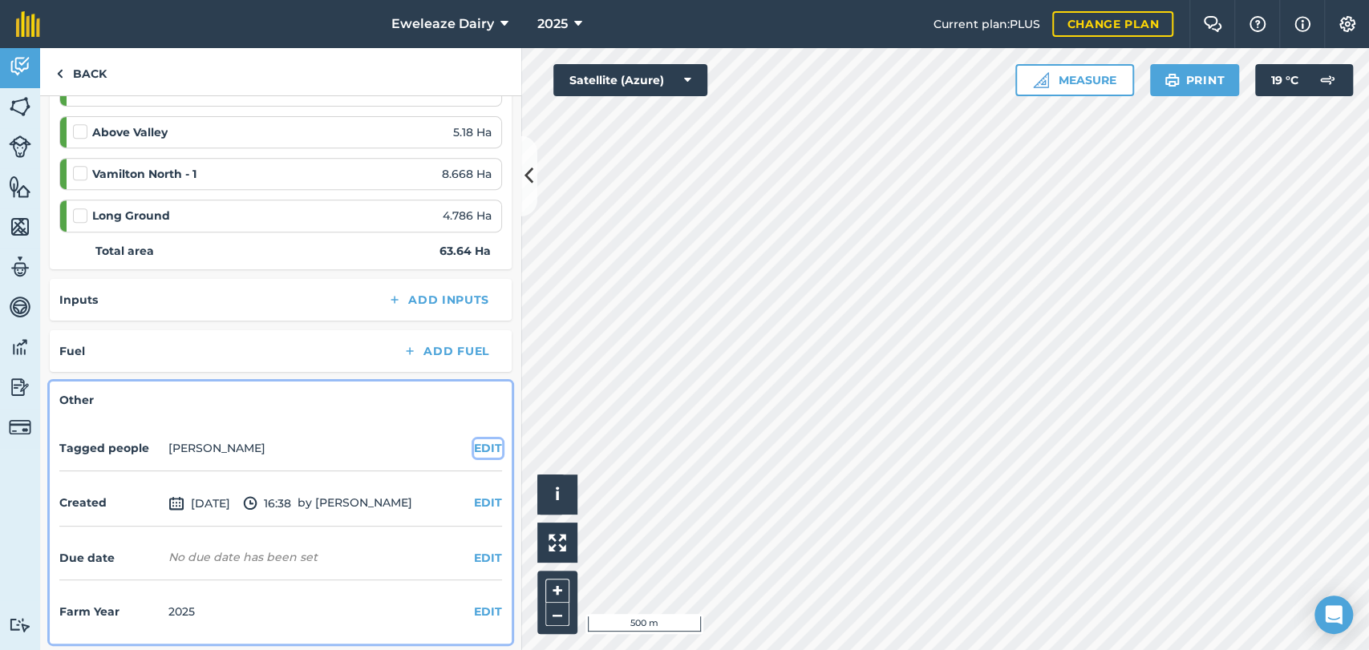
click at [474, 454] on button "EDIT" at bounding box center [488, 448] width 28 height 18
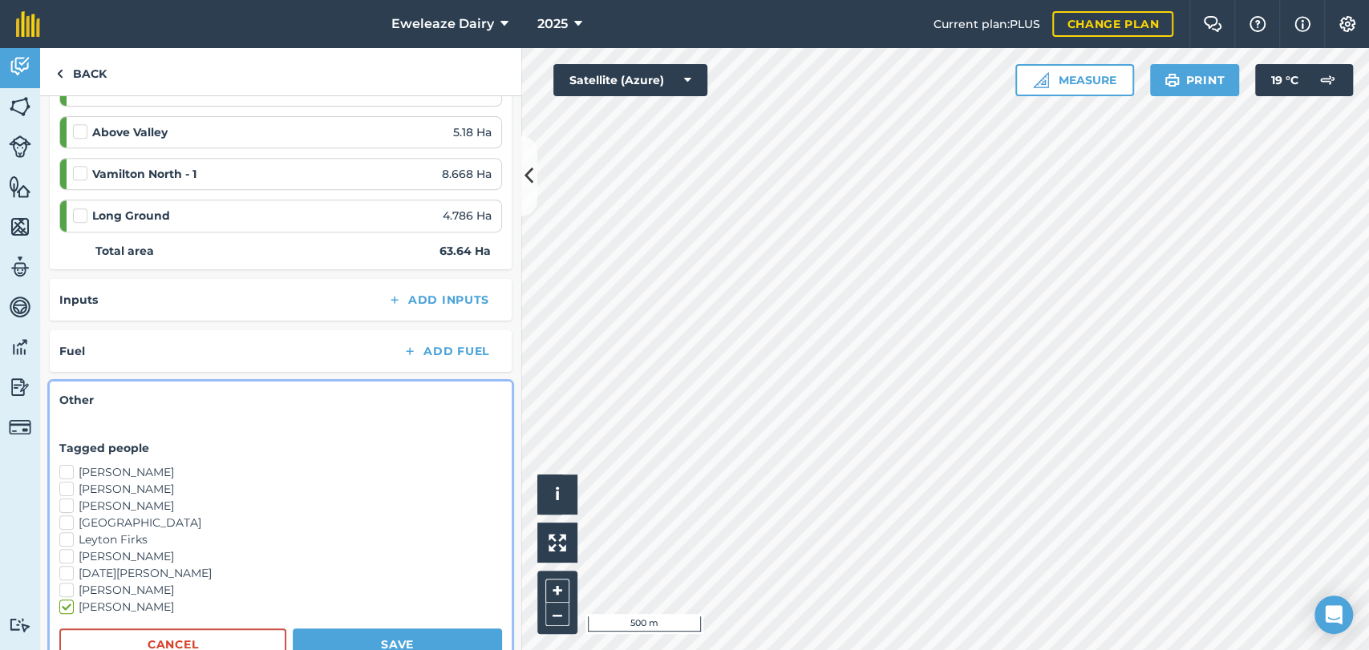
click at [12, 484] on div "Activity Fields Livestock Features Maps Team Vehicles Data Reporting Billing Tu…" at bounding box center [20, 349] width 40 height 602
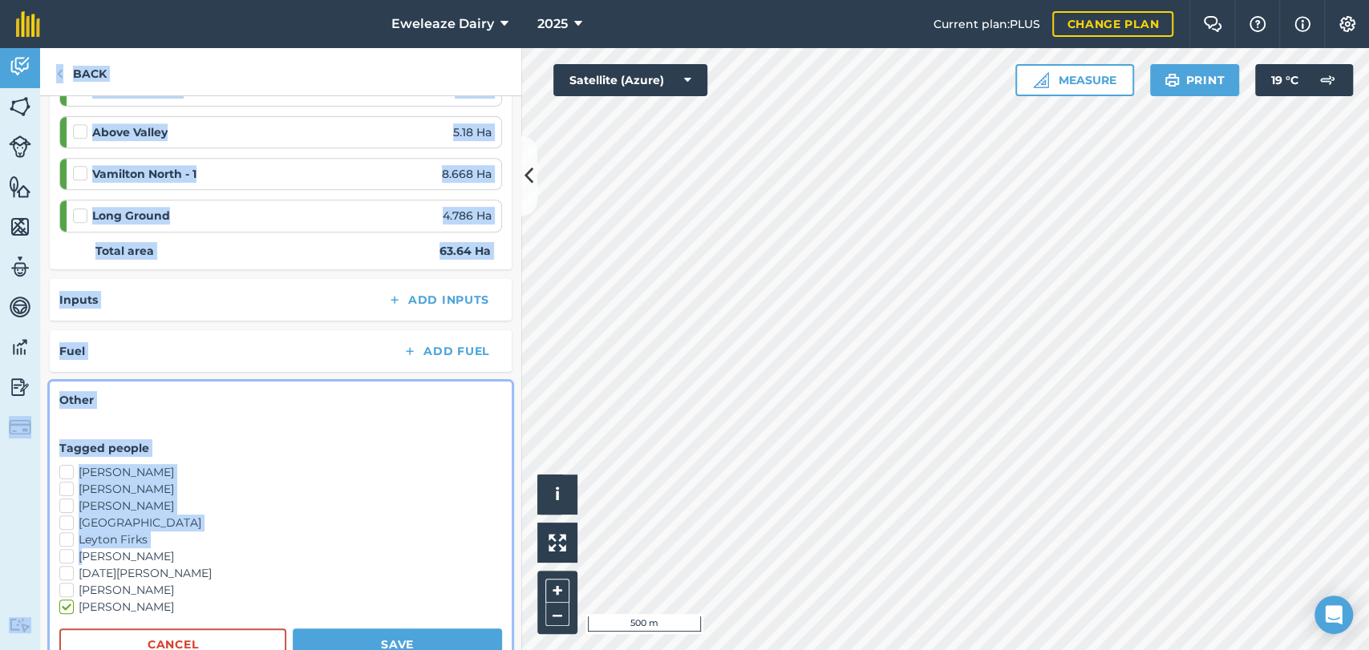
drag, startPoint x: 12, startPoint y: 484, endPoint x: 87, endPoint y: 553, distance: 102.1
click at [87, 553] on div "Activity Fields Livestock Features Maps Team Vehicles Data Reporting Billing Tu…" at bounding box center [684, 349] width 1369 height 602
click at [244, 361] on div "Fuel Add Fuel" at bounding box center [281, 351] width 462 height 42
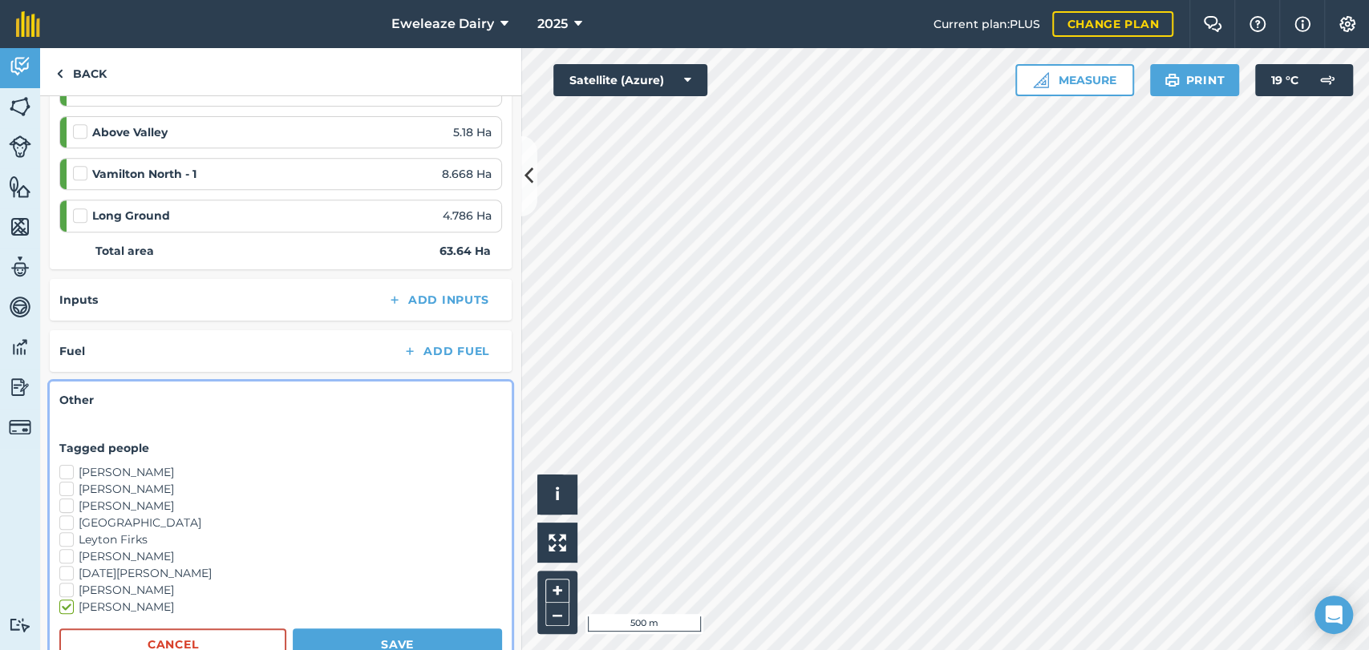
click at [64, 538] on label "Leyton Firks" at bounding box center [280, 540] width 443 height 17
click at [64, 538] on input "Leyton Firks" at bounding box center [64, 537] width 10 height 10
checkbox input "true"
click at [63, 481] on label "[PERSON_NAME]" at bounding box center [280, 489] width 443 height 17
click at [63, 481] on input "[PERSON_NAME]" at bounding box center [64, 486] width 10 height 10
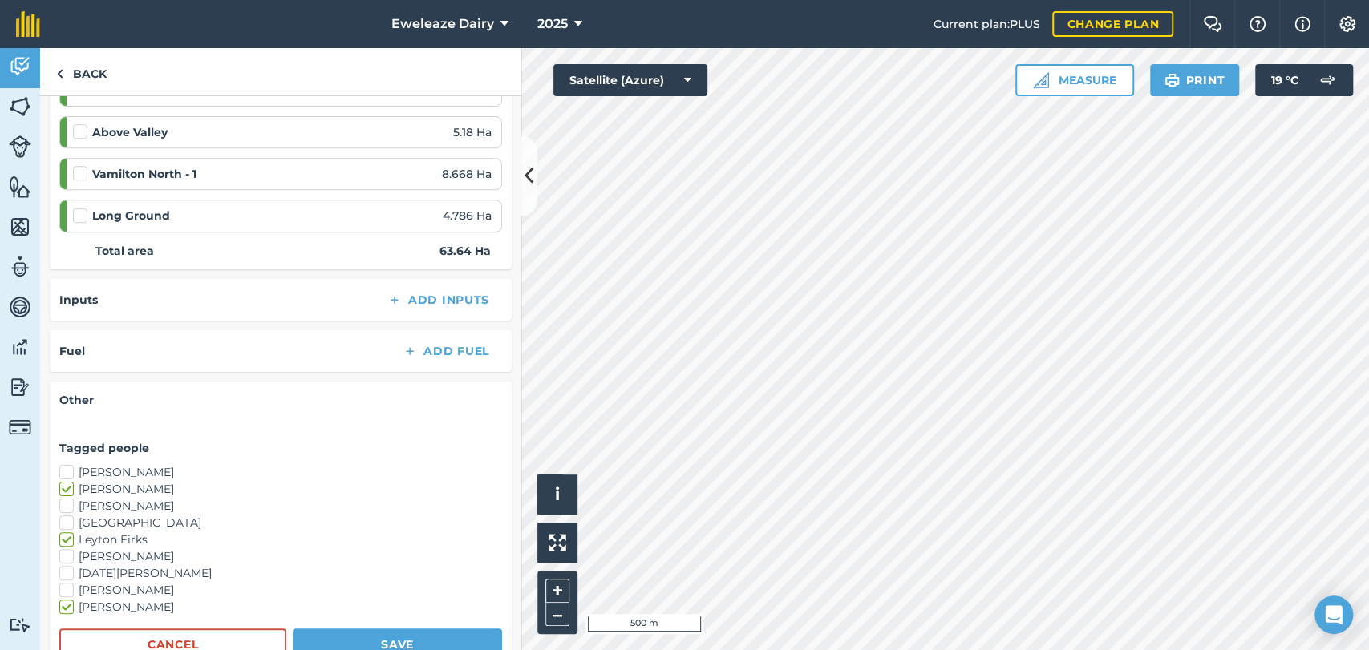
click at [66, 484] on label "[PERSON_NAME]" at bounding box center [280, 489] width 443 height 17
click at [66, 484] on input "[PERSON_NAME]" at bounding box center [64, 486] width 10 height 10
checkbox input "false"
click at [71, 468] on label "[PERSON_NAME]" at bounding box center [280, 472] width 443 height 17
click at [70, 468] on input "[PERSON_NAME]" at bounding box center [64, 469] width 10 height 10
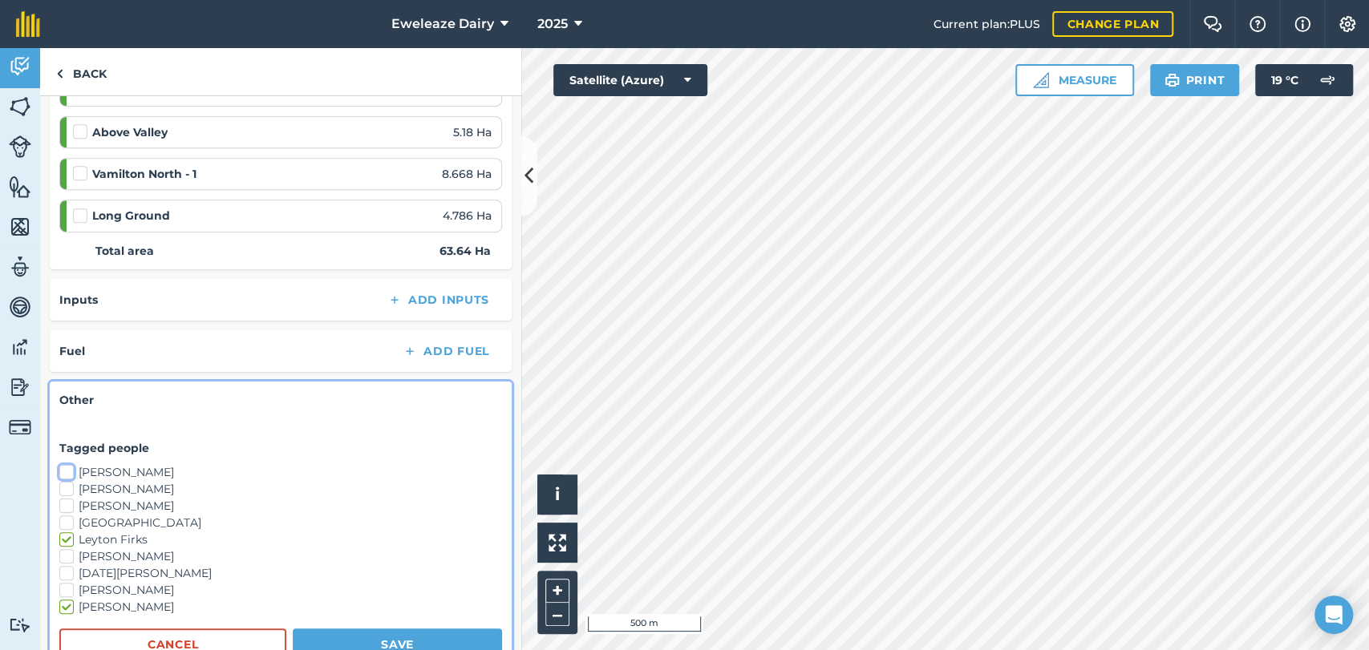
checkbox input "true"
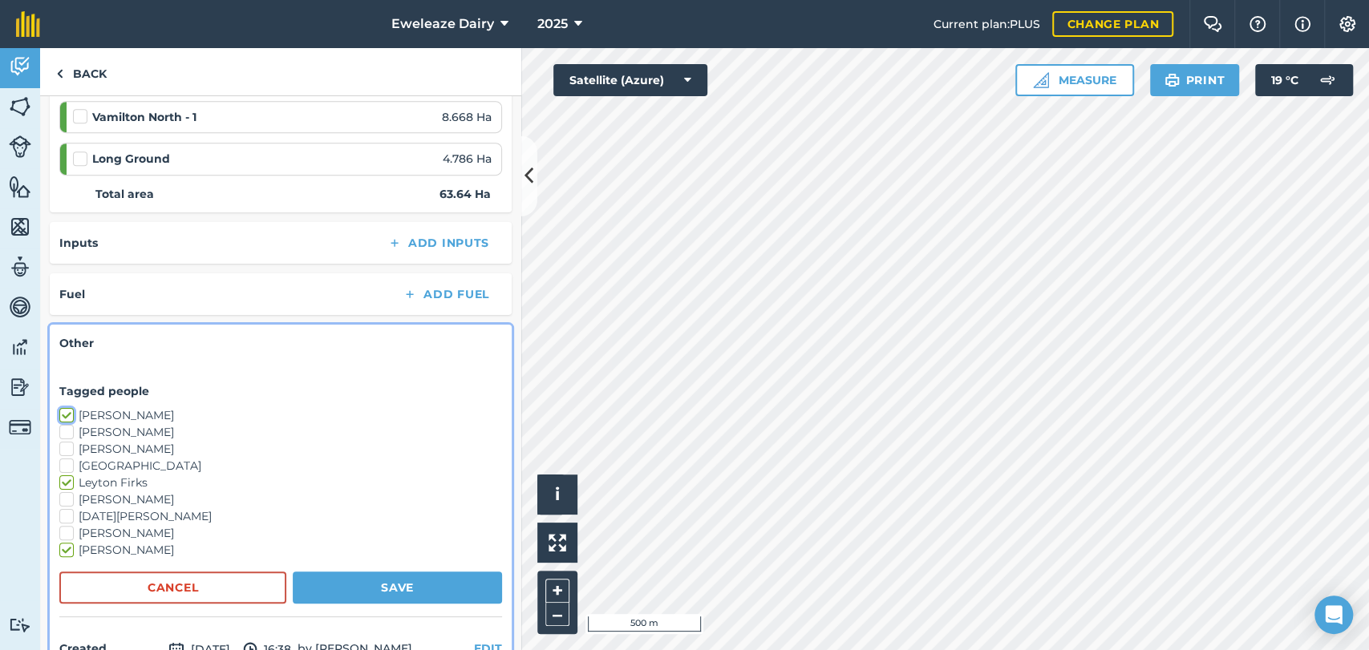
scroll to position [560, 0]
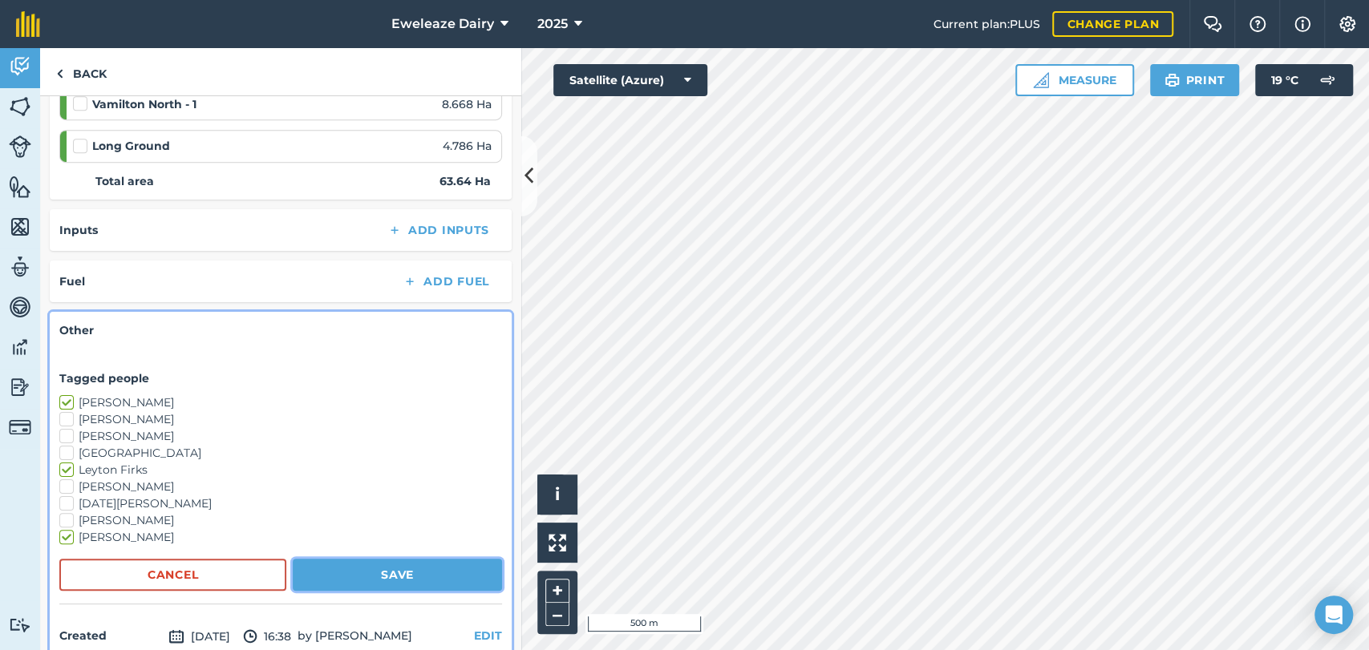
click at [399, 573] on button "Save" at bounding box center [397, 575] width 209 height 32
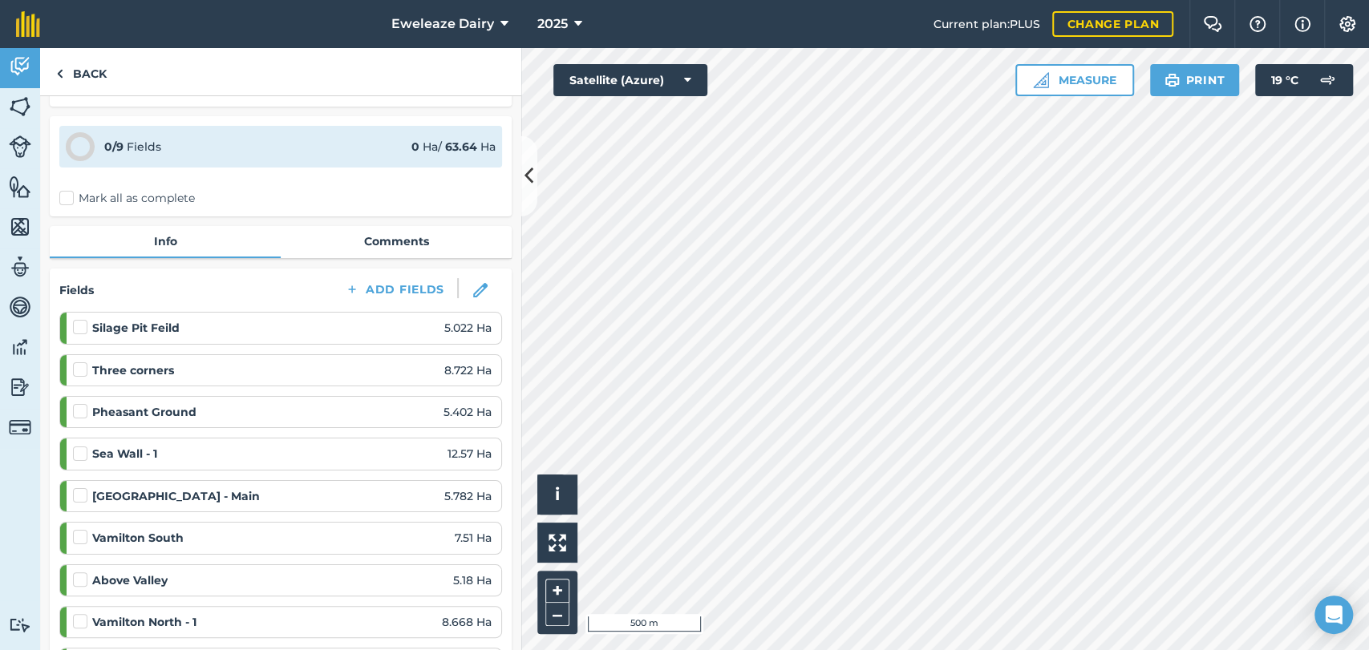
scroll to position [0, 0]
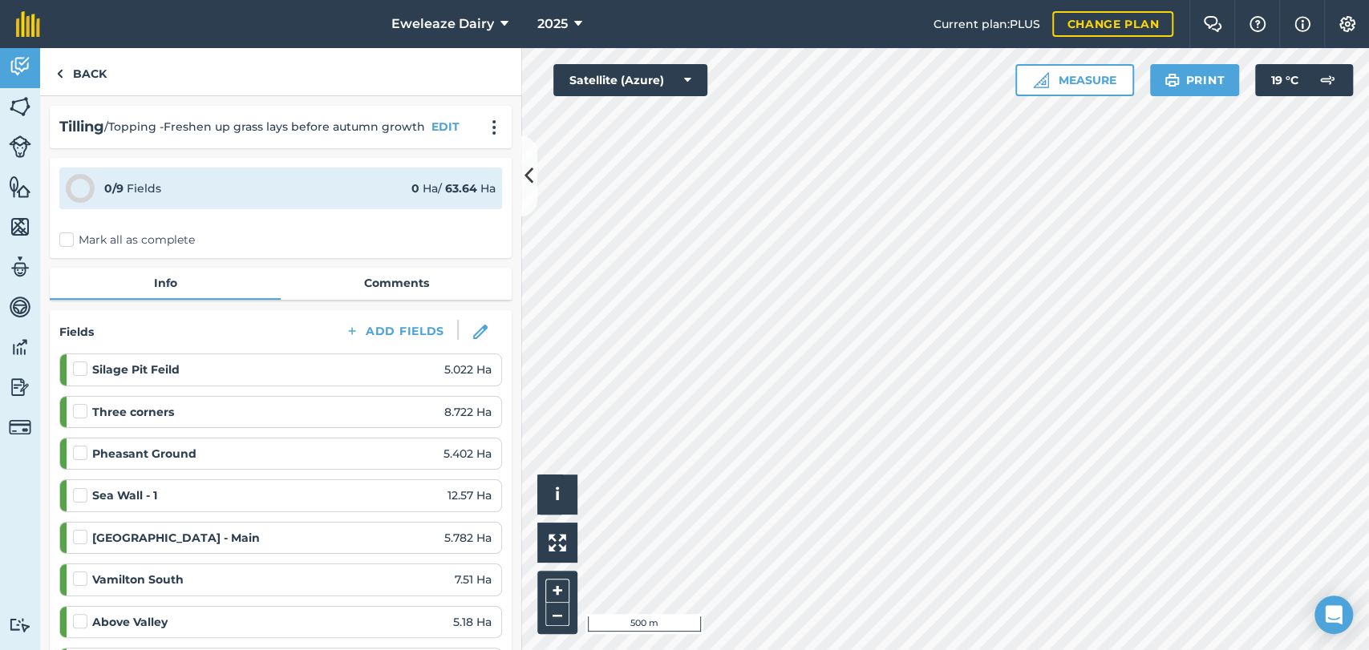
click at [80, 403] on label at bounding box center [82, 403] width 19 height 0
click at [80, 409] on input "checkbox" at bounding box center [78, 408] width 10 height 10
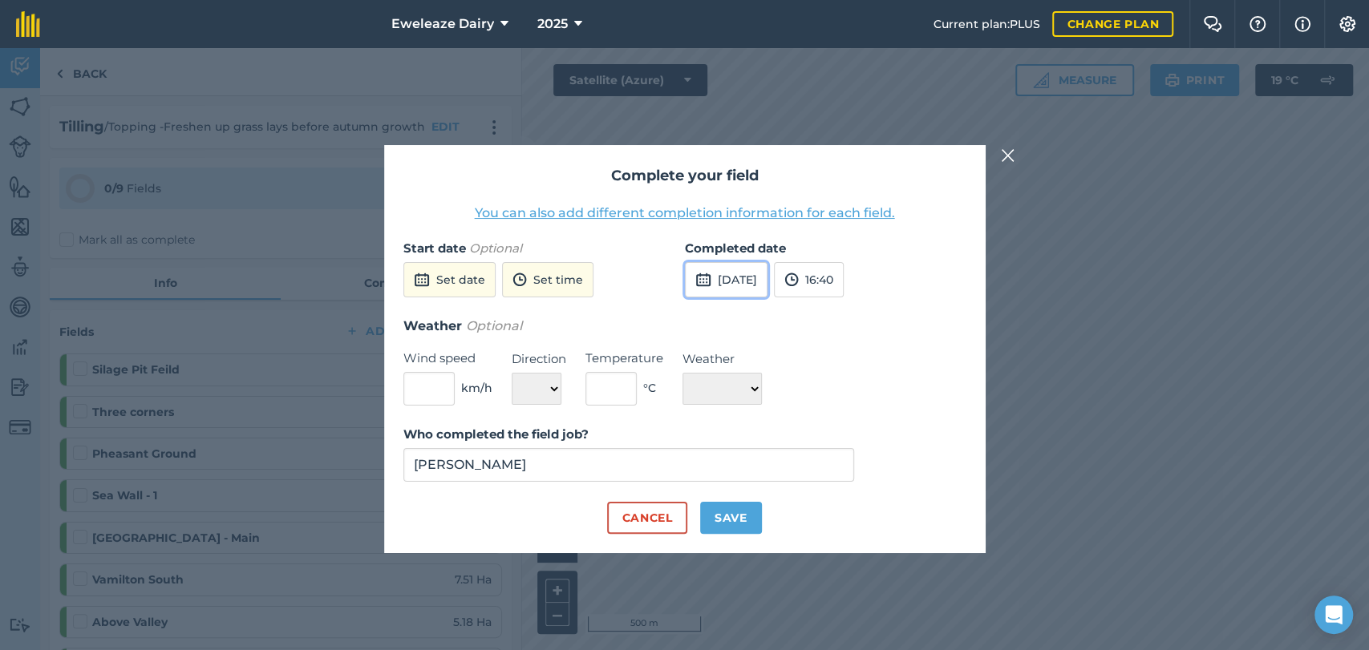
click at [731, 289] on button "[DATE]" at bounding box center [726, 279] width 83 height 35
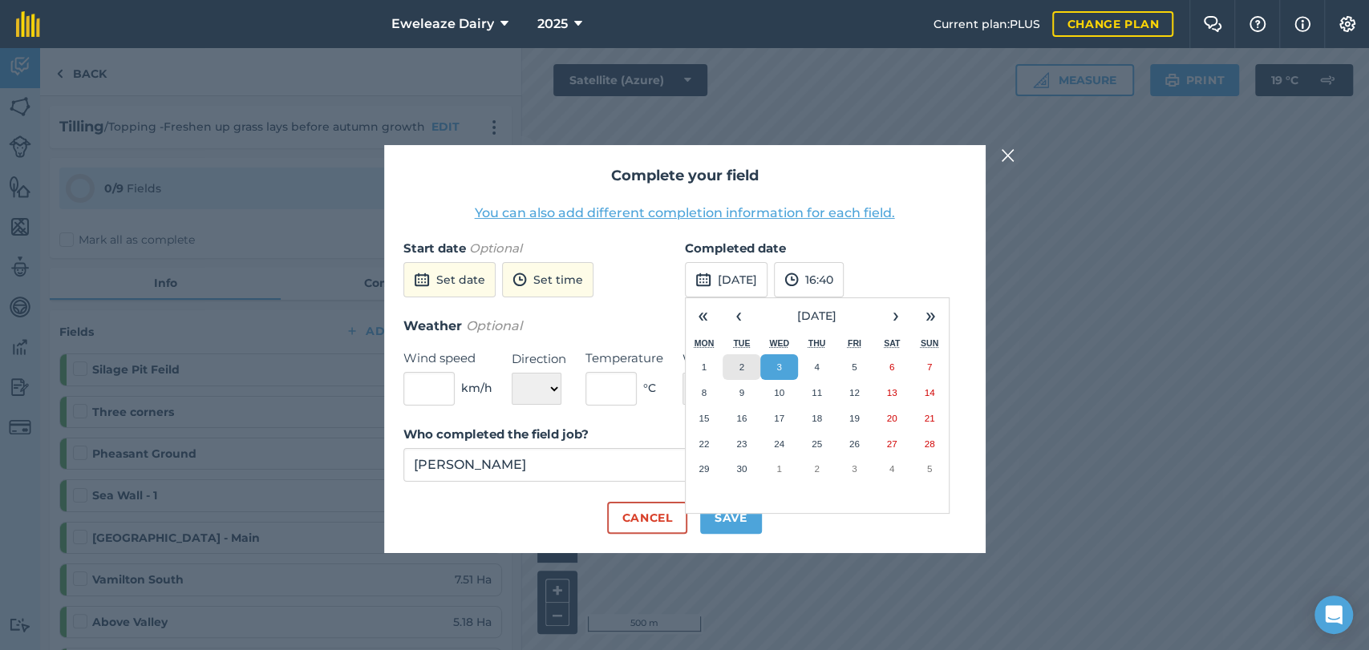
click at [743, 370] on abbr "2" at bounding box center [741, 367] width 5 height 10
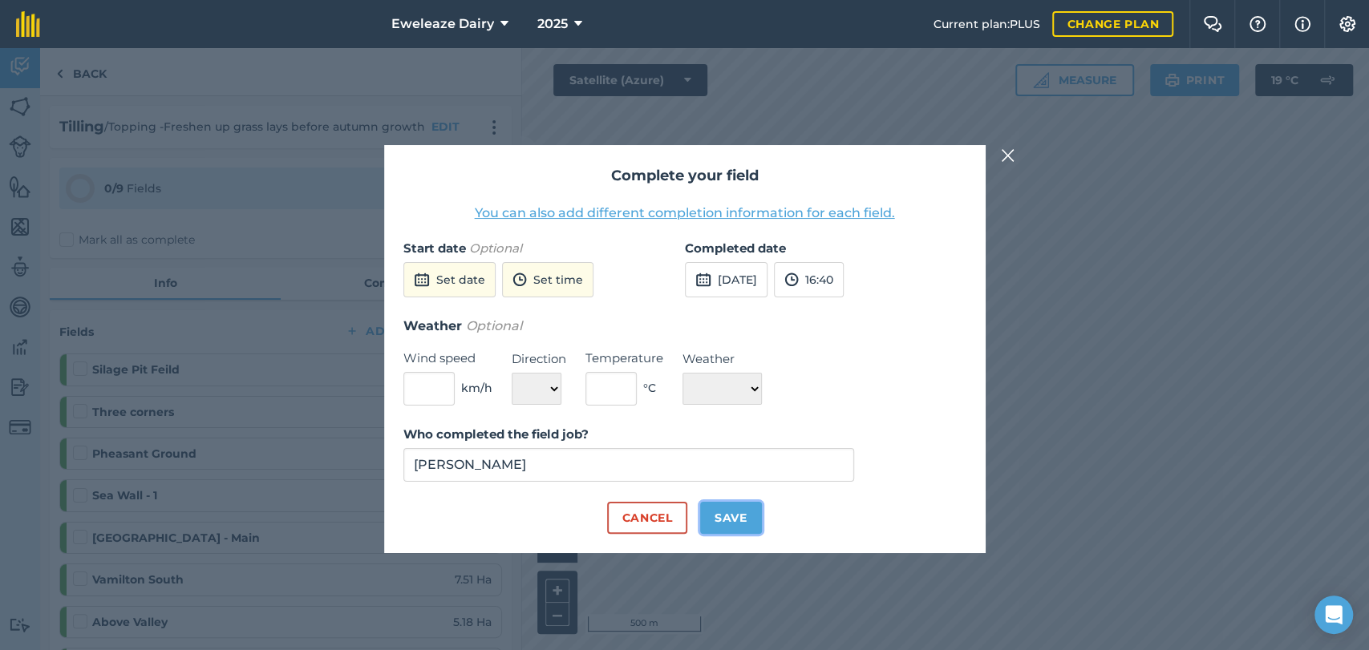
click at [720, 524] on button "Save" at bounding box center [731, 518] width 62 height 32
checkbox input "true"
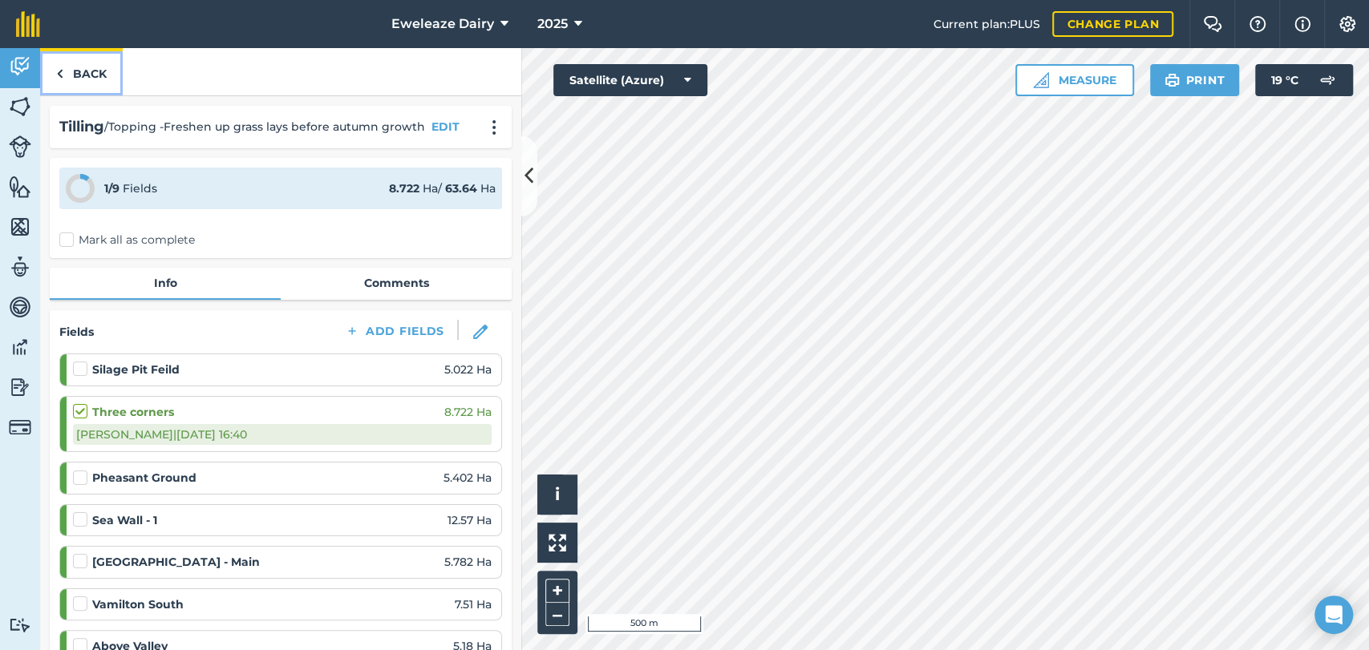
click at [83, 74] on link "Back" at bounding box center [81, 71] width 83 height 47
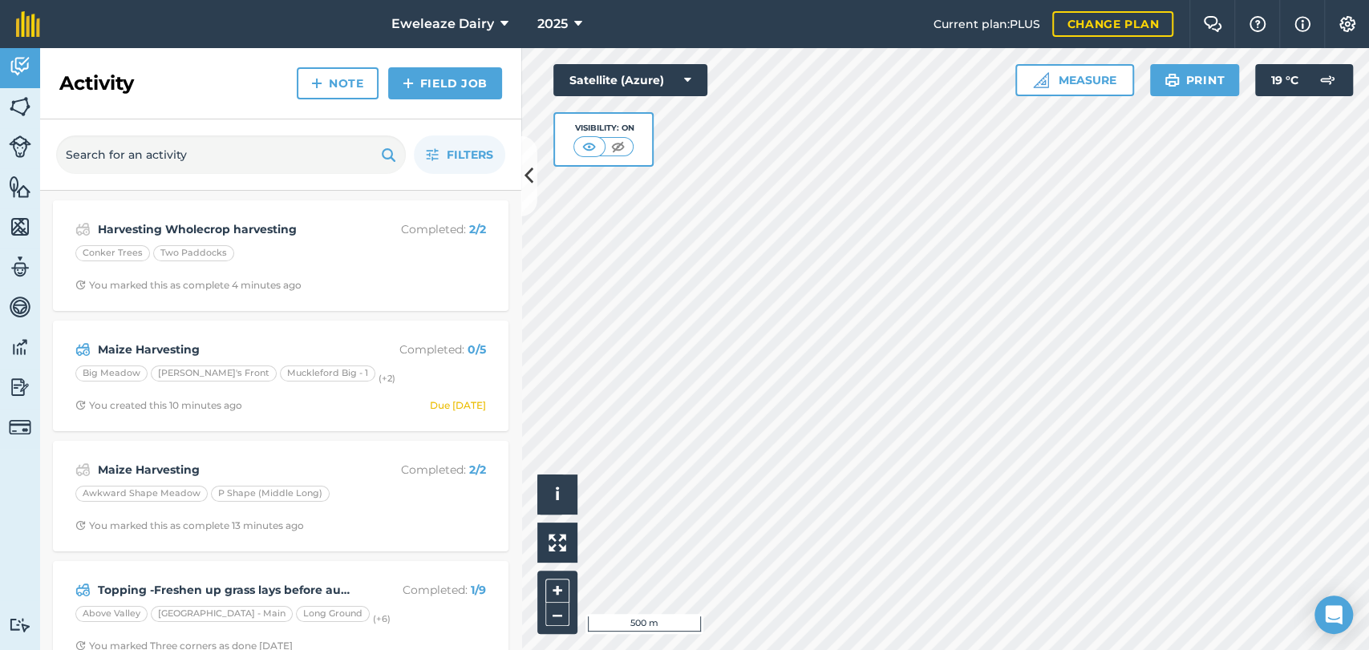
click at [468, 65] on div "Activity Note Field Job" at bounding box center [280, 83] width 481 height 71
click at [465, 82] on link "Field Job" at bounding box center [445, 83] width 114 height 32
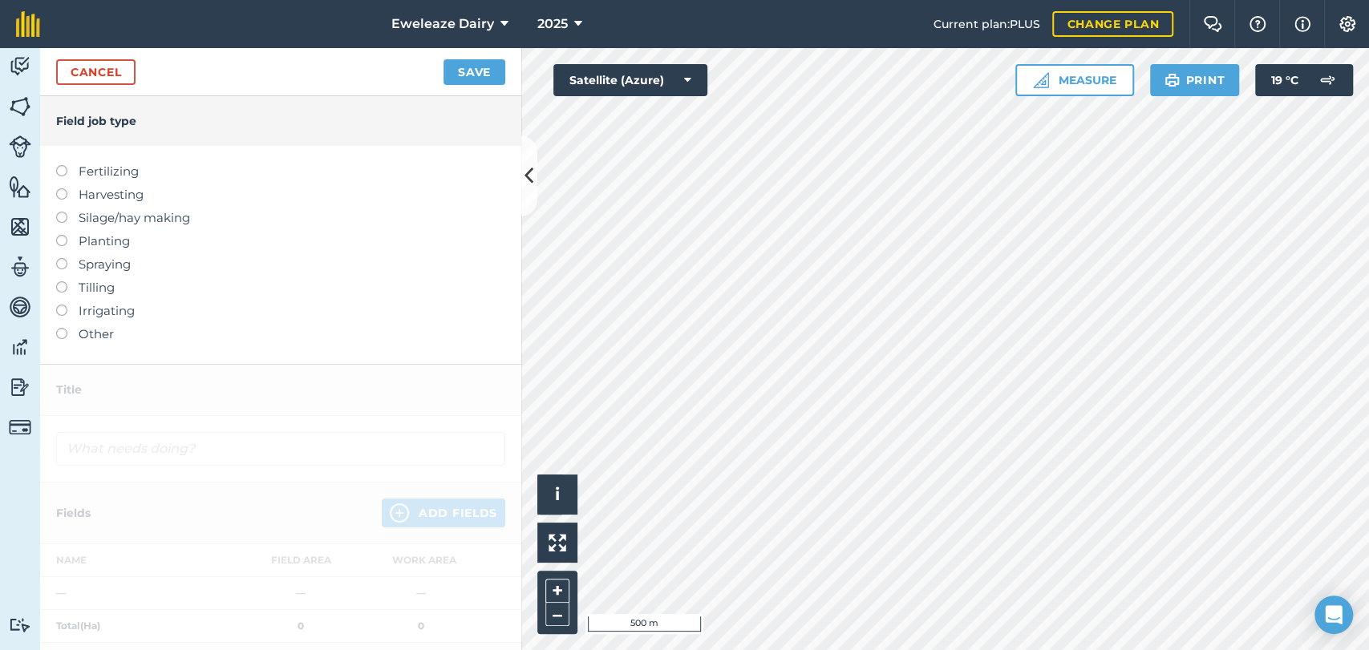
click at [67, 171] on label "Fertilizing" at bounding box center [280, 171] width 449 height 19
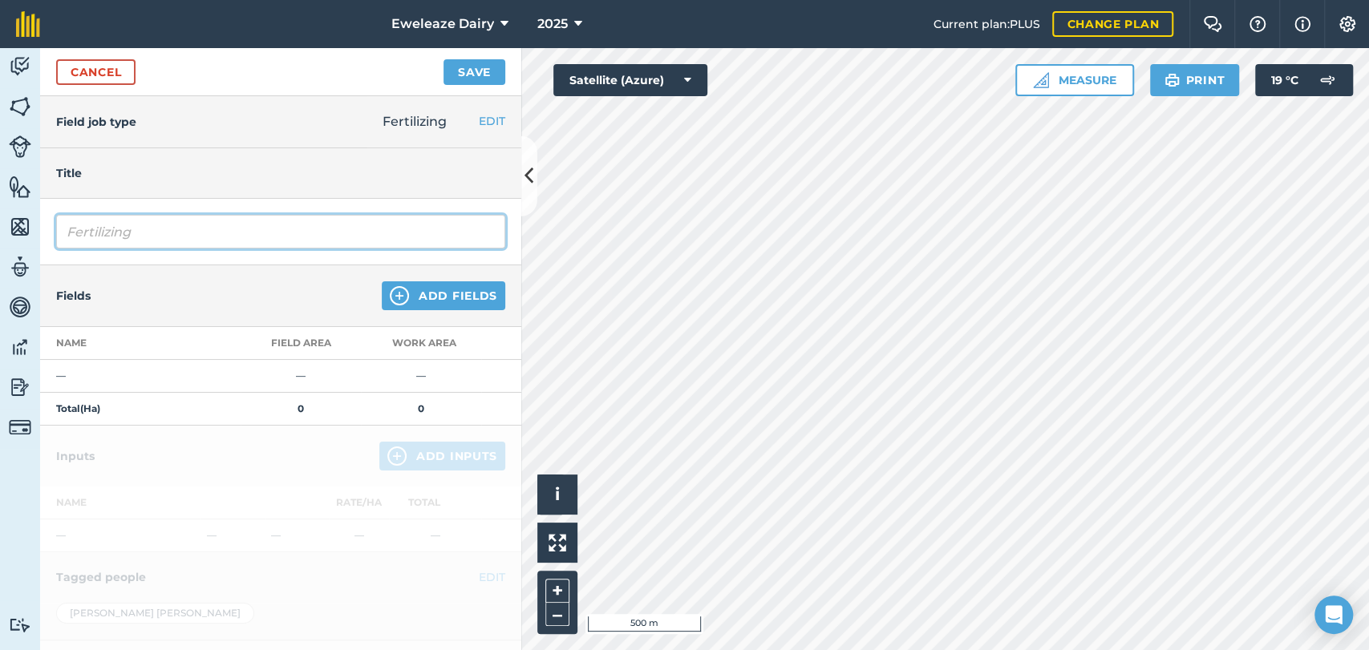
click at [180, 238] on input "Fertilizing" at bounding box center [280, 232] width 449 height 34
type input "F"
type input "Empty [GEOGRAPHIC_DATA]"
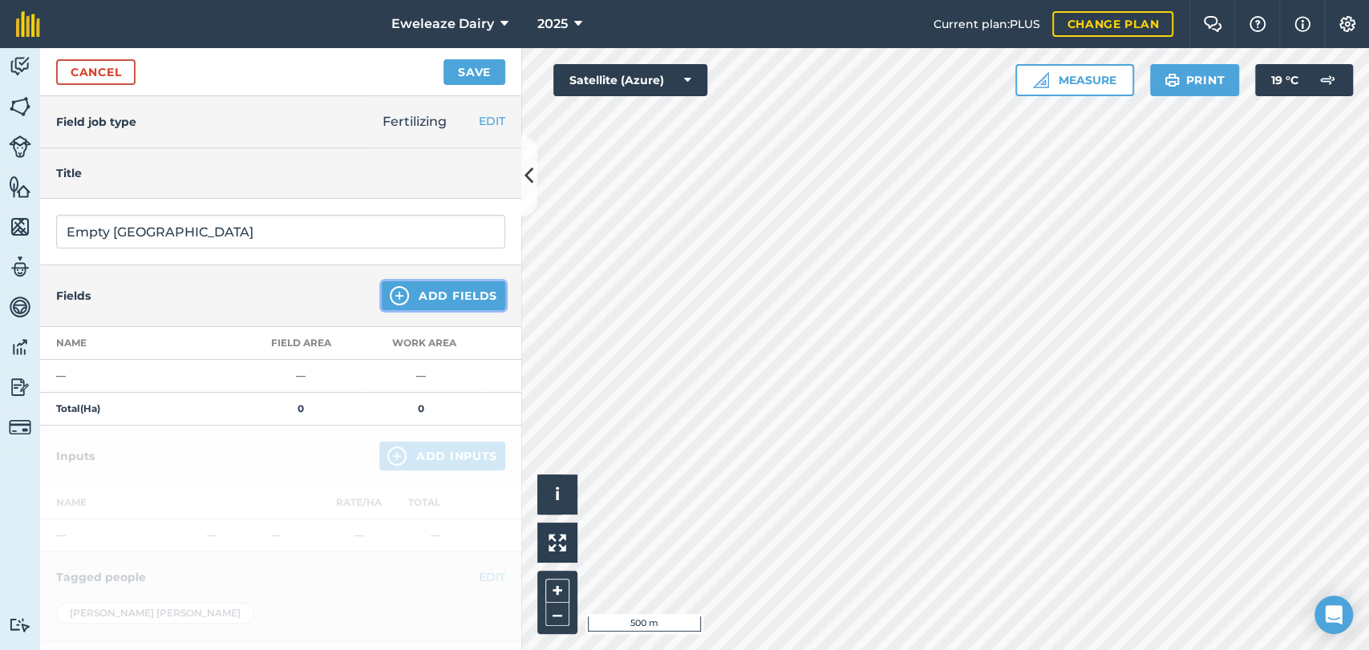
click at [439, 301] on button "Add Fields" at bounding box center [443, 295] width 123 height 29
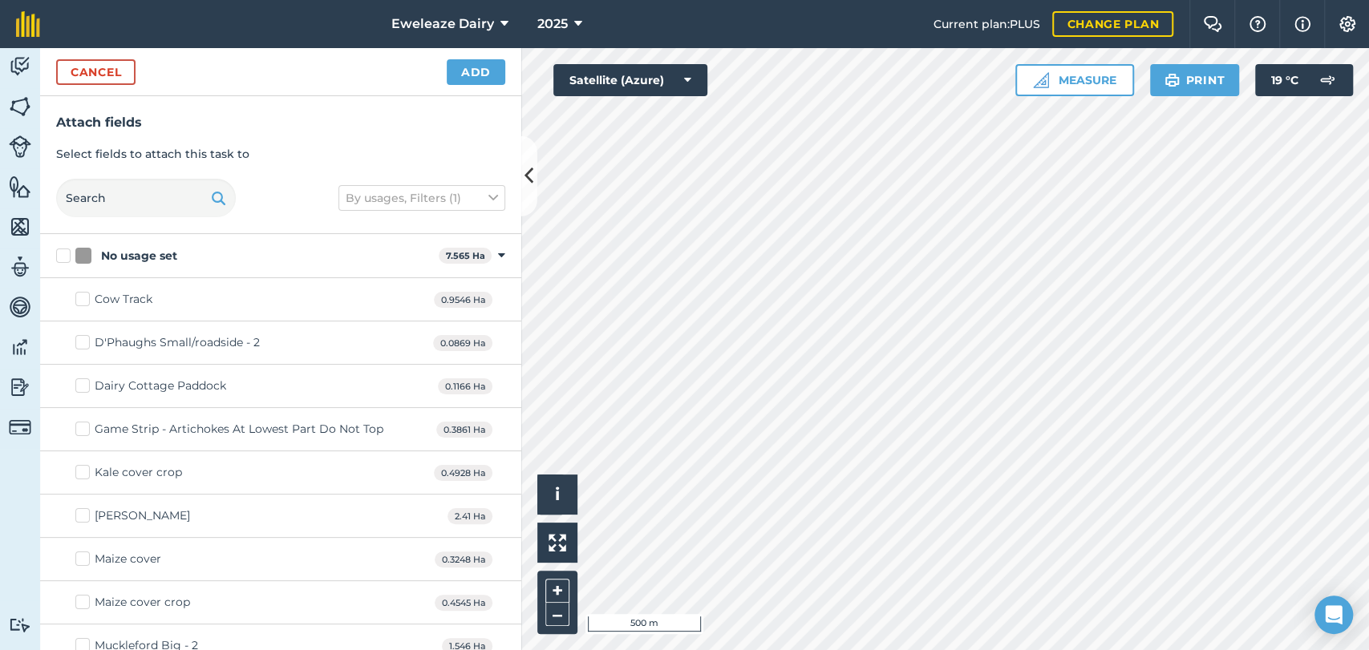
checkbox input "true"
click at [493, 59] on button "Add" at bounding box center [476, 72] width 59 height 26
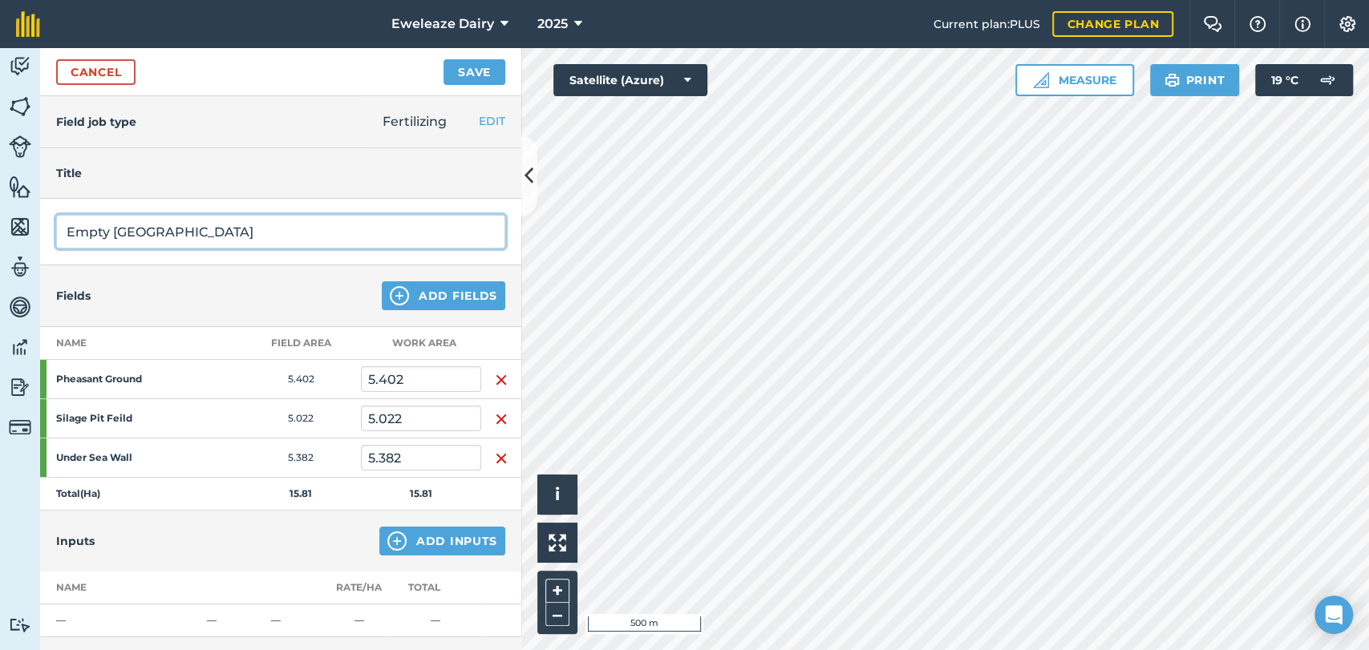
click at [259, 245] on input "Empty [GEOGRAPHIC_DATA]" at bounding box center [280, 232] width 449 height 34
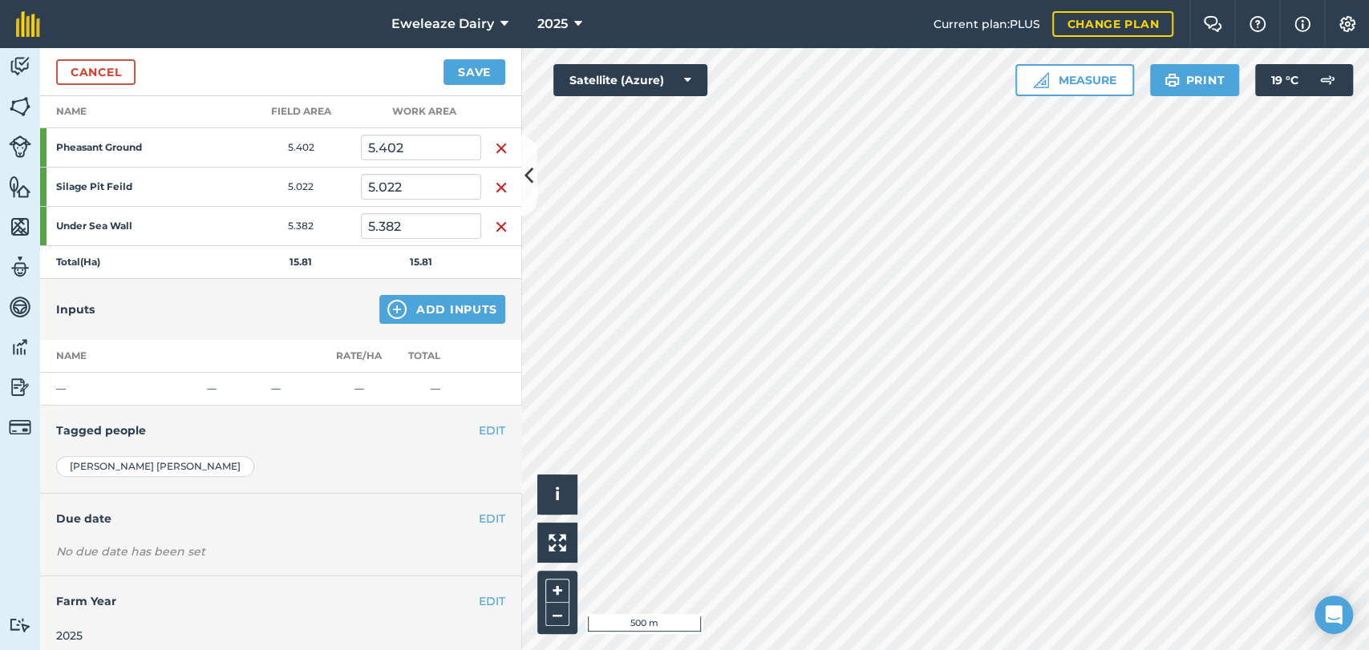
scroll to position [241, 0]
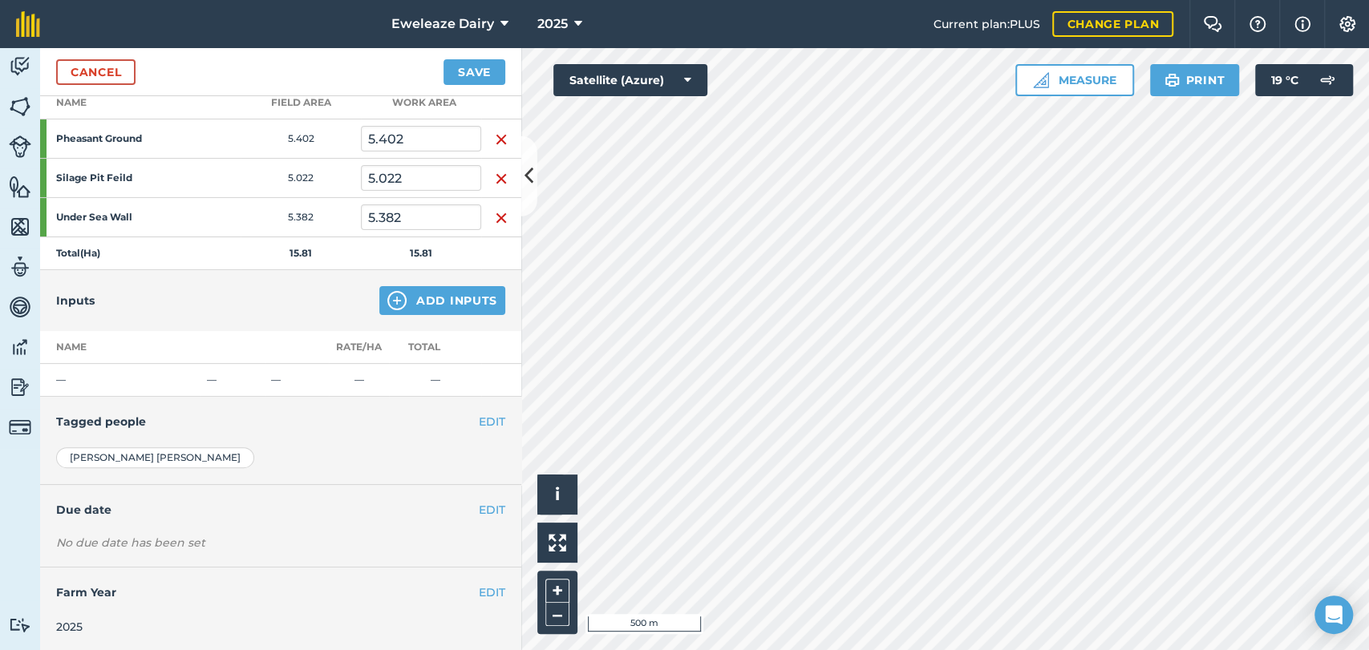
type input "Empty Slurry Lagoon - Liquid"
click at [445, 314] on div "Inputs Add Inputs" at bounding box center [280, 300] width 481 height 61
click at [434, 300] on button "Add Inputs" at bounding box center [442, 300] width 126 height 29
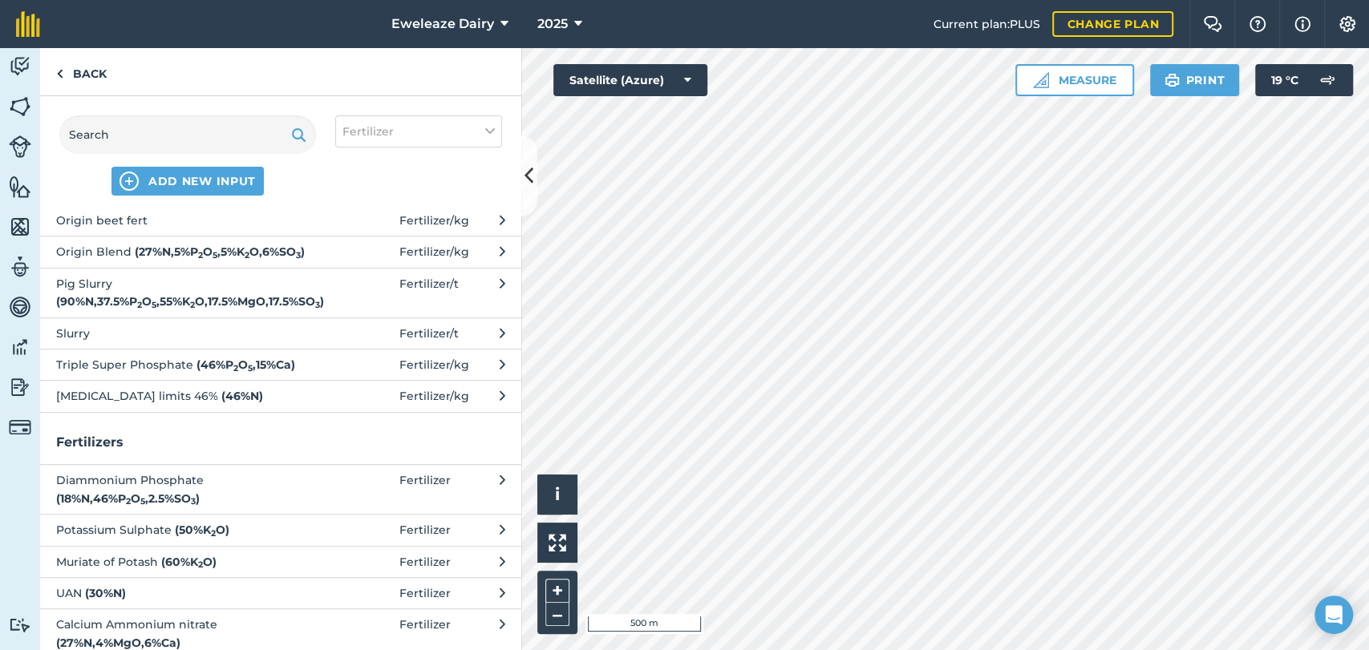
scroll to position [564, 0]
click at [138, 340] on span "Slurry" at bounding box center [187, 331] width 262 height 18
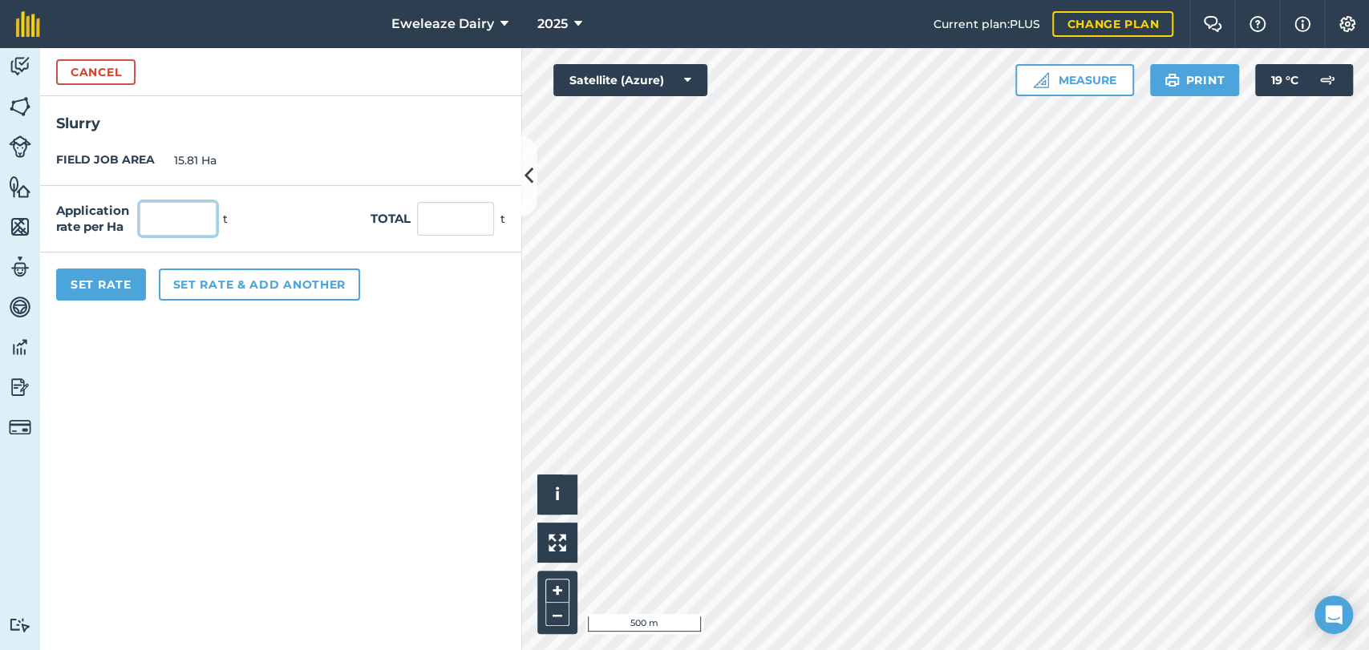
click at [169, 225] on input "text" at bounding box center [178, 219] width 77 height 34
type input "60"
type input "948.6"
click at [68, 289] on button "Set Rate" at bounding box center [101, 285] width 90 height 32
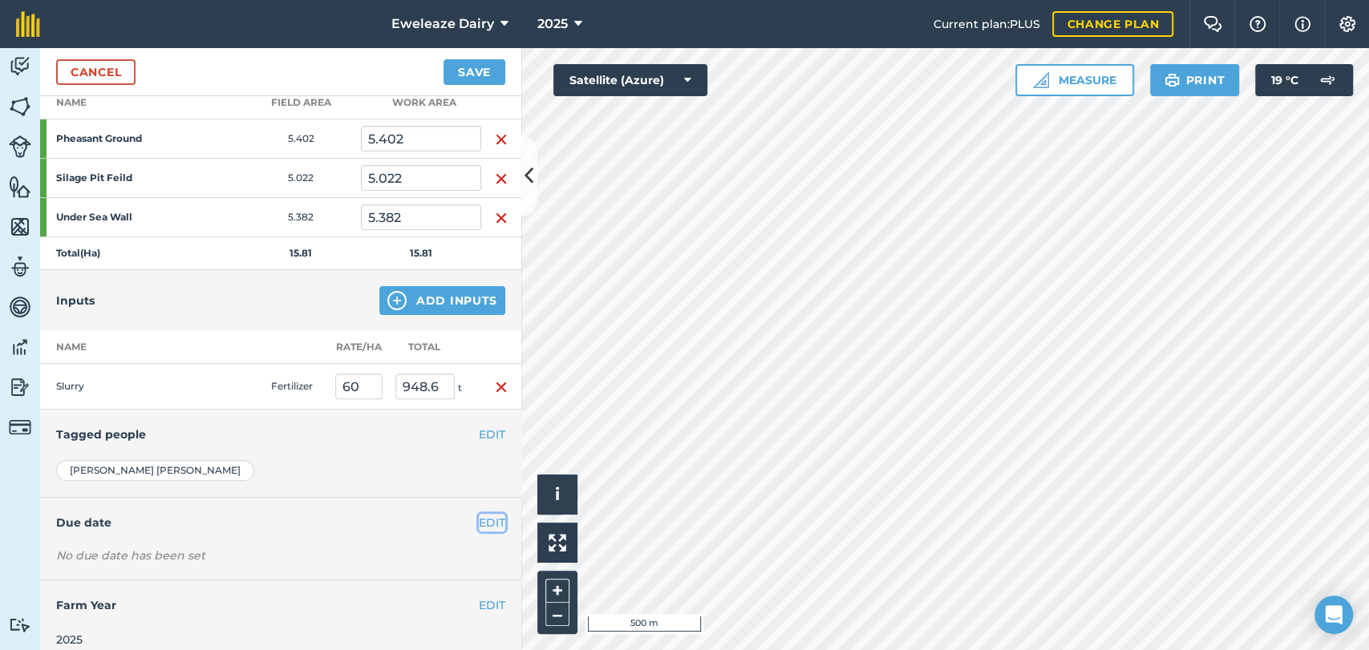
click at [479, 515] on button "EDIT" at bounding box center [492, 523] width 26 height 18
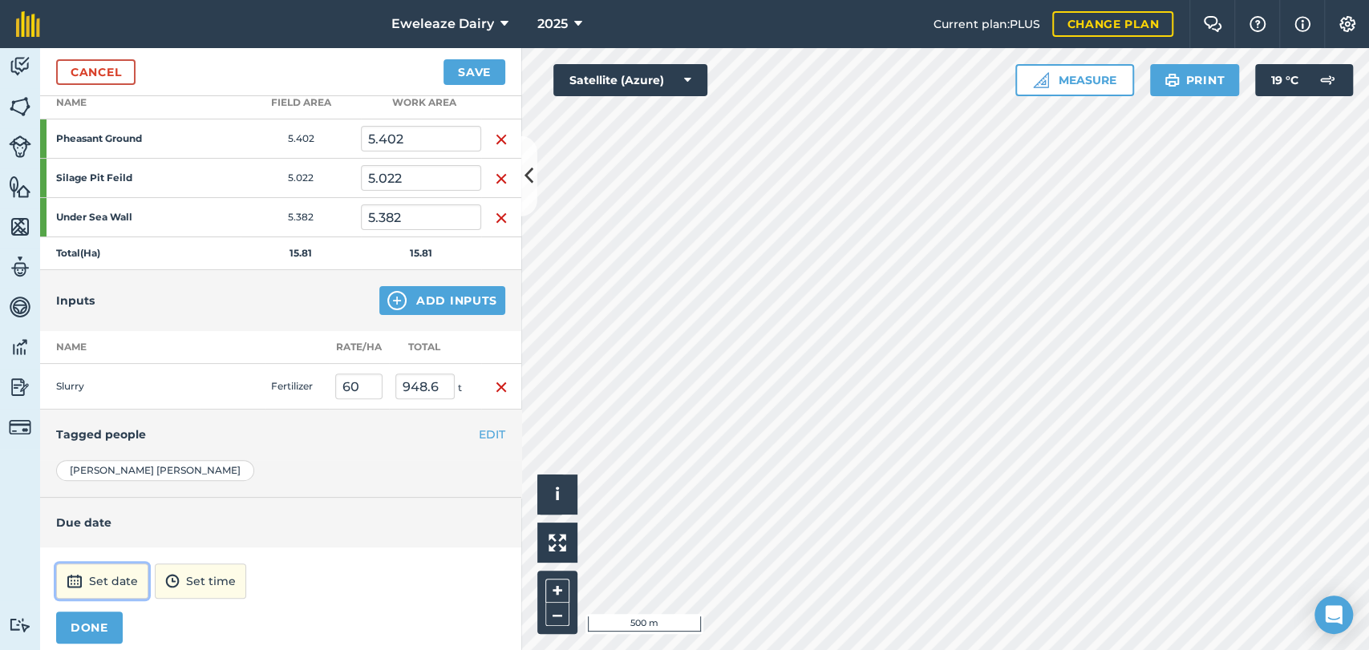
click at [114, 573] on button "Set date" at bounding box center [102, 581] width 92 height 35
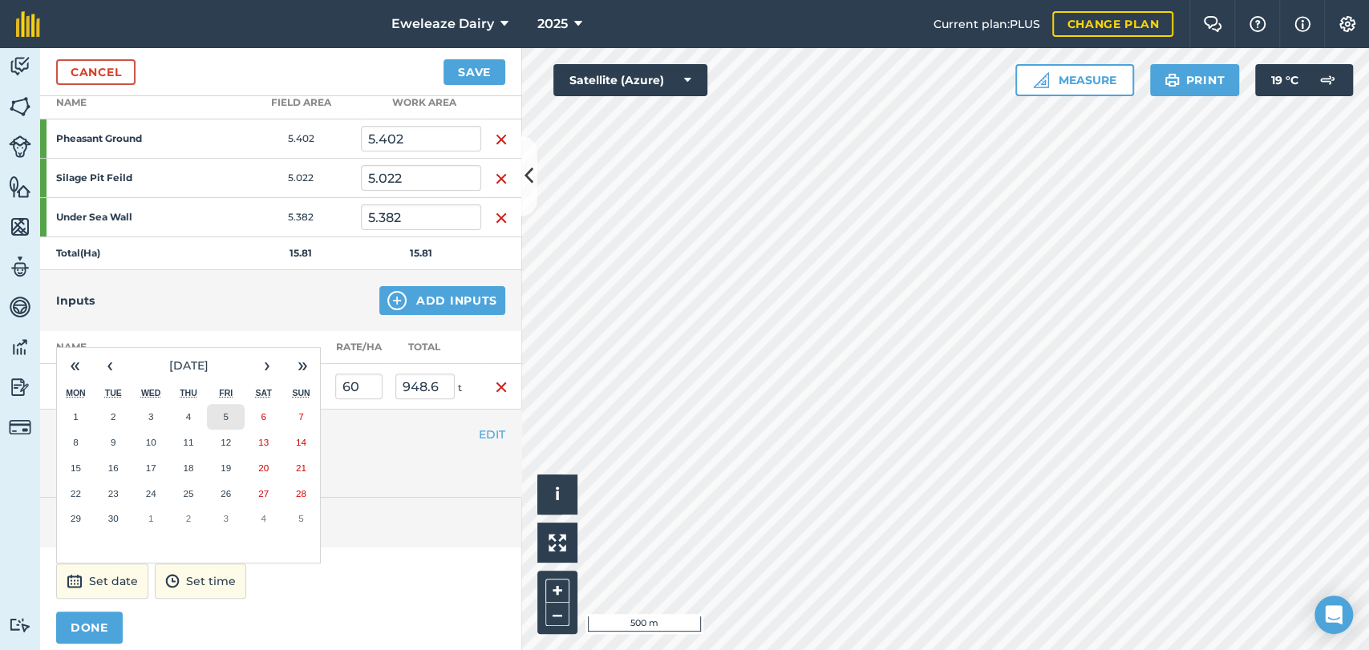
click at [231, 414] on button "5" at bounding box center [226, 417] width 38 height 26
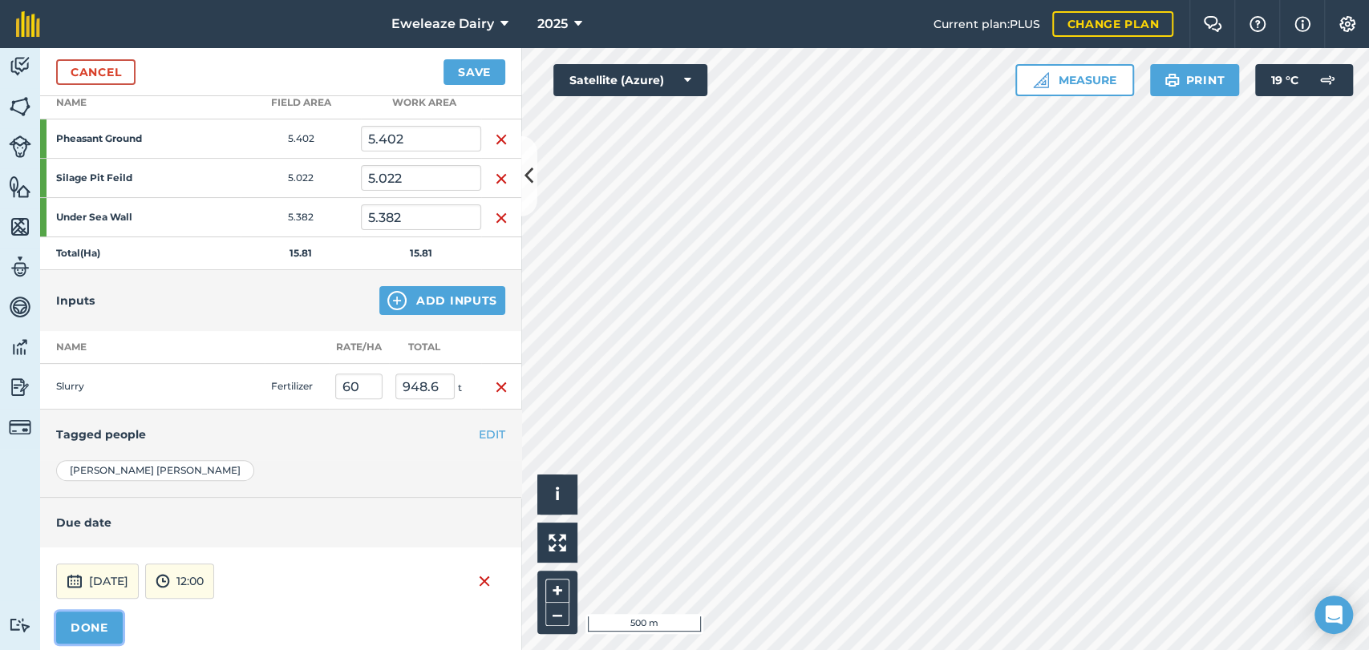
click at [96, 630] on button "DONE" at bounding box center [89, 628] width 67 height 32
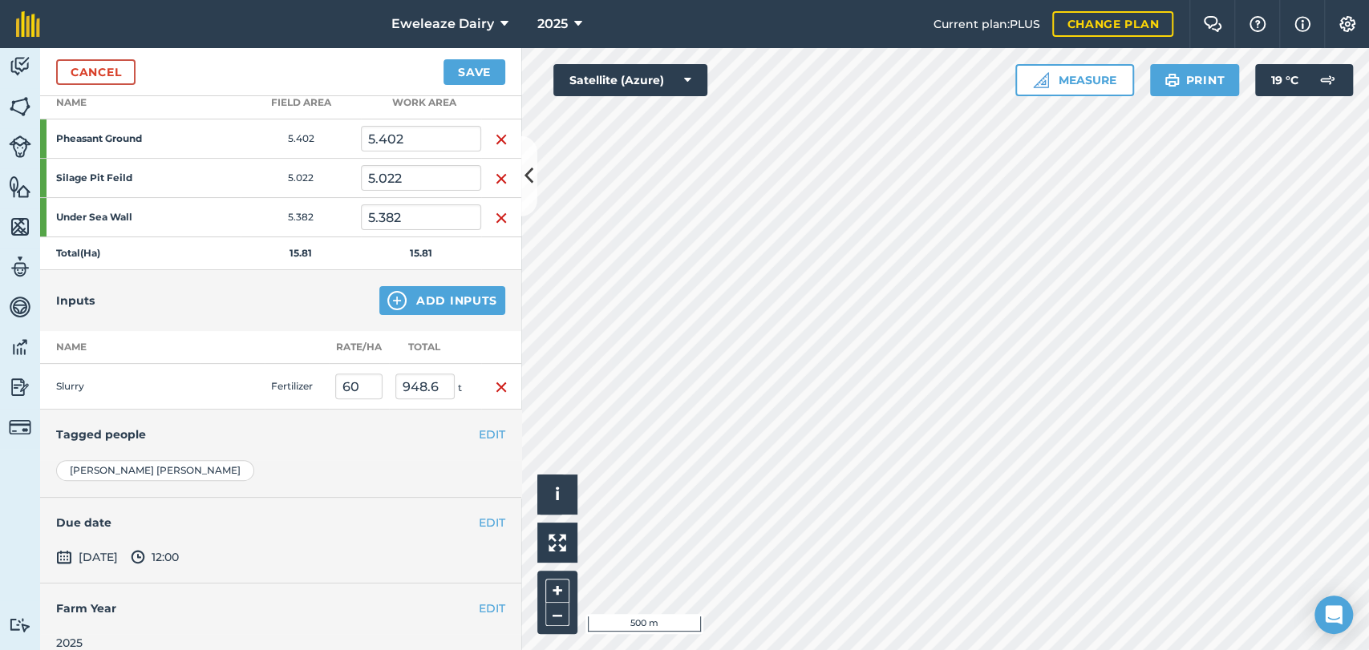
click at [96, 634] on div "2025" at bounding box center [280, 643] width 449 height 18
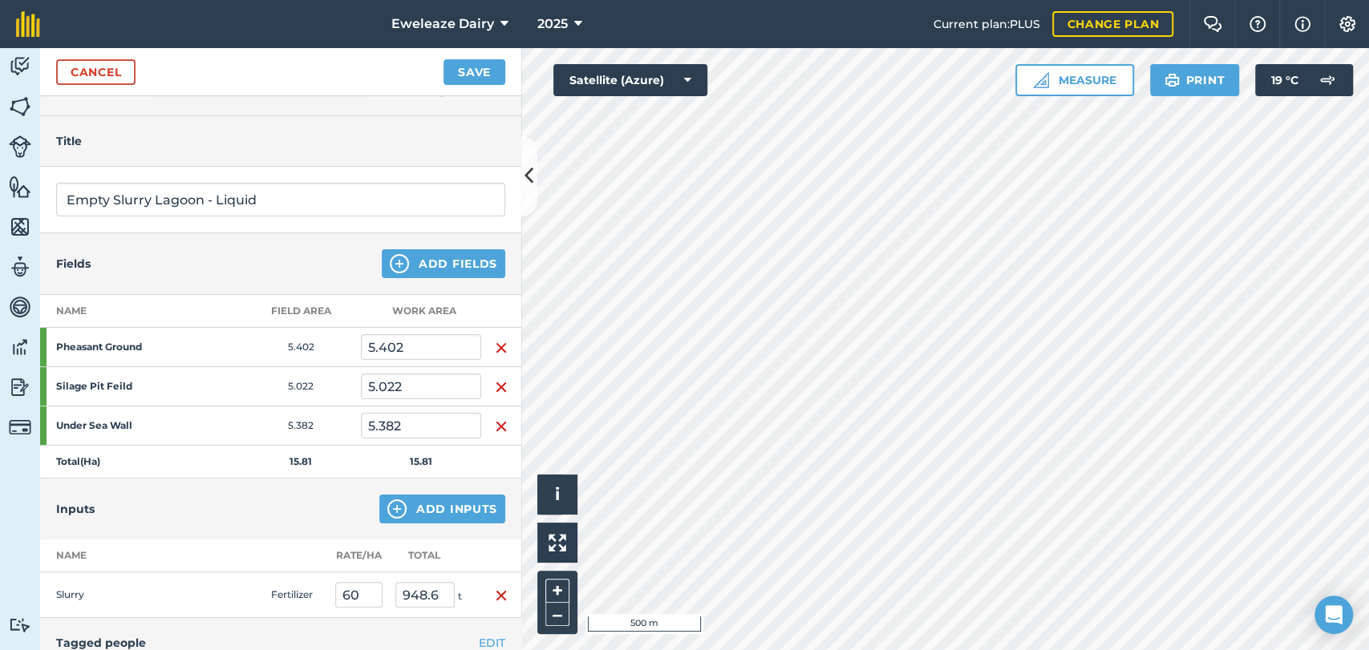
scroll to position [0, 0]
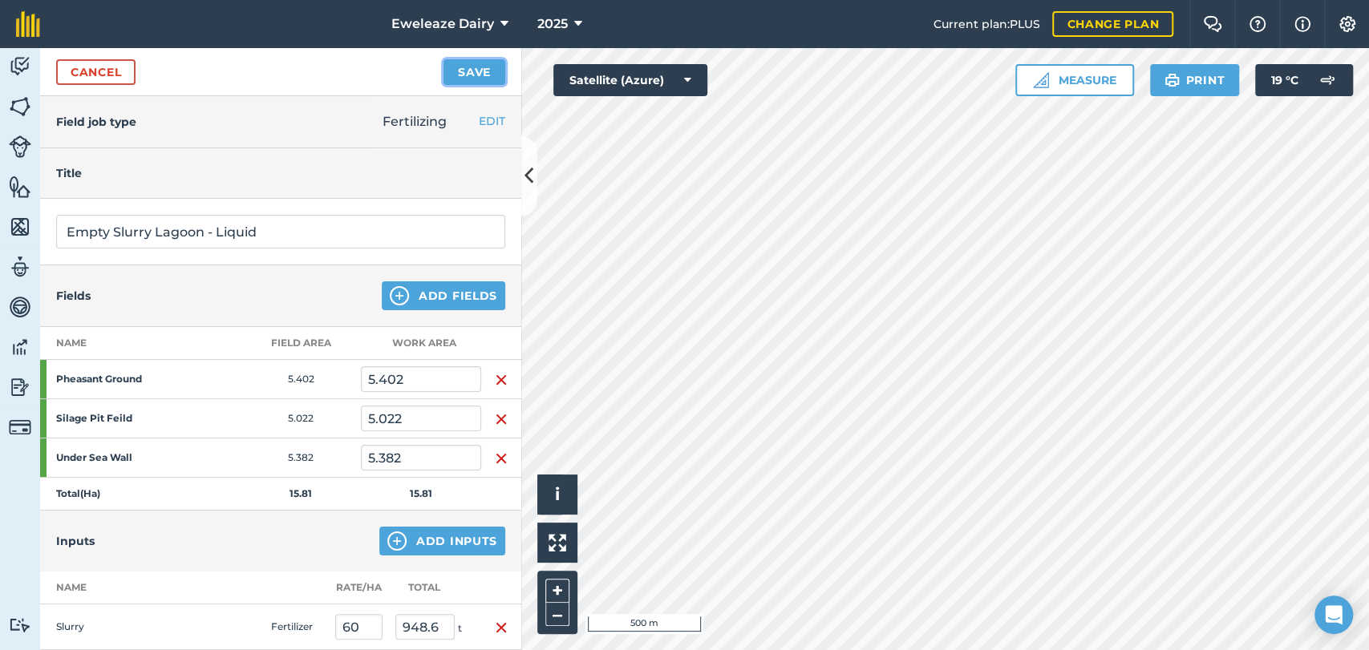
click at [464, 75] on button "Save" at bounding box center [474, 72] width 62 height 26
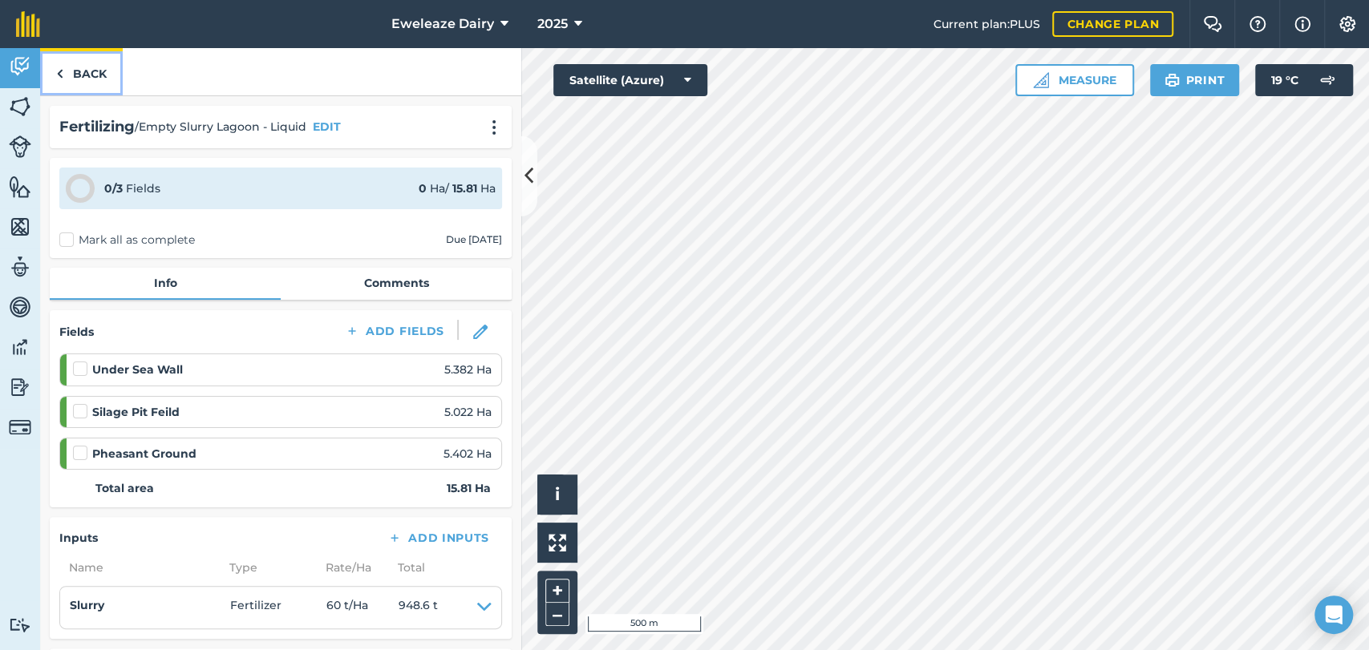
click at [73, 70] on link "Back" at bounding box center [81, 71] width 83 height 47
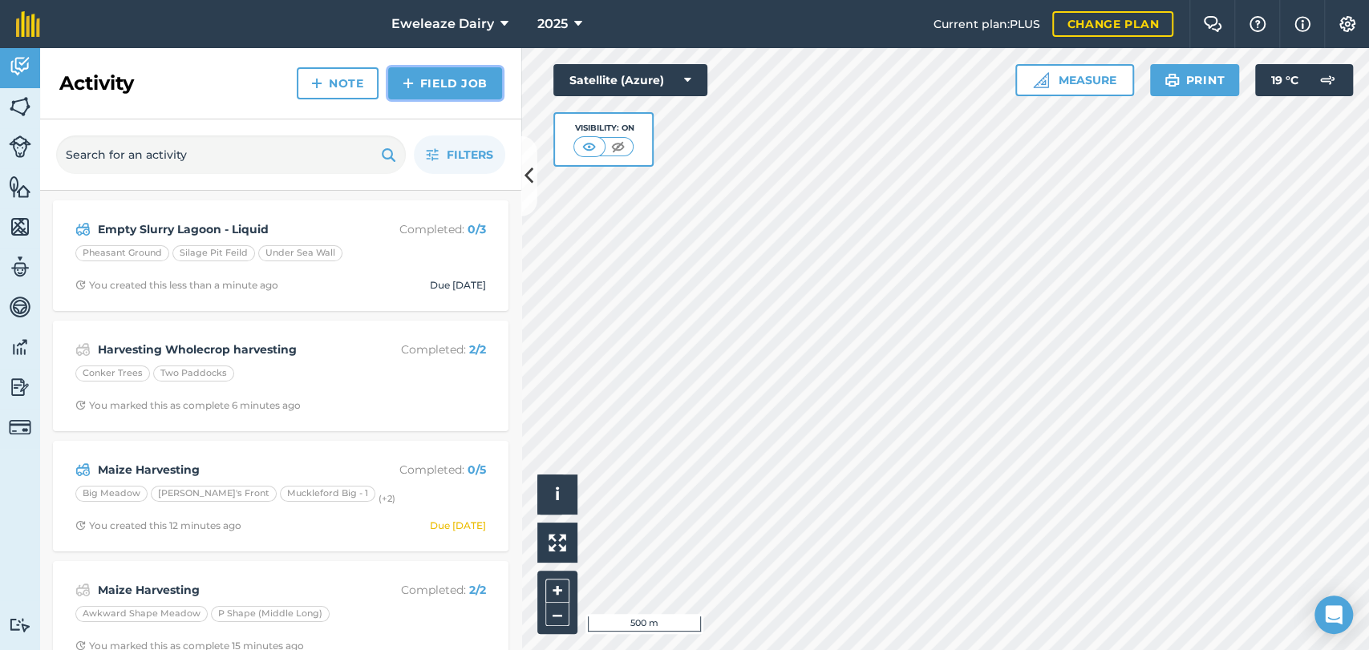
click at [409, 79] on img at bounding box center [408, 83] width 11 height 19
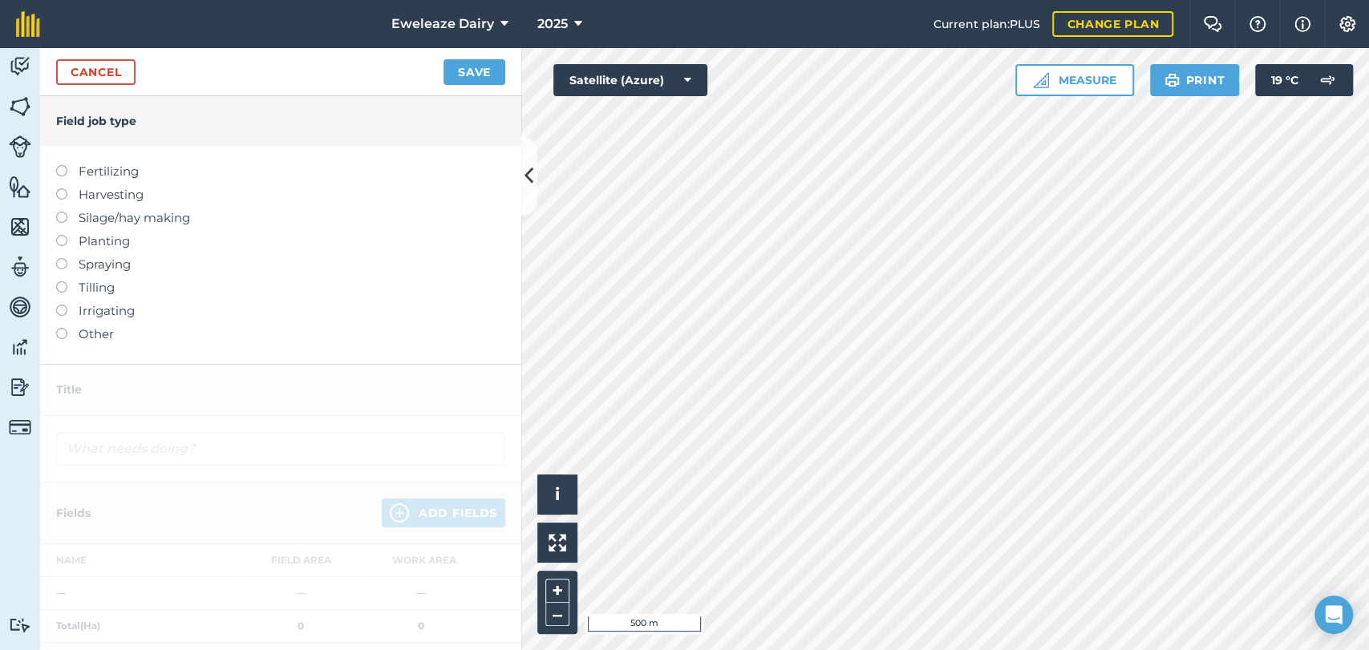
click at [65, 165] on label at bounding box center [67, 165] width 22 height 0
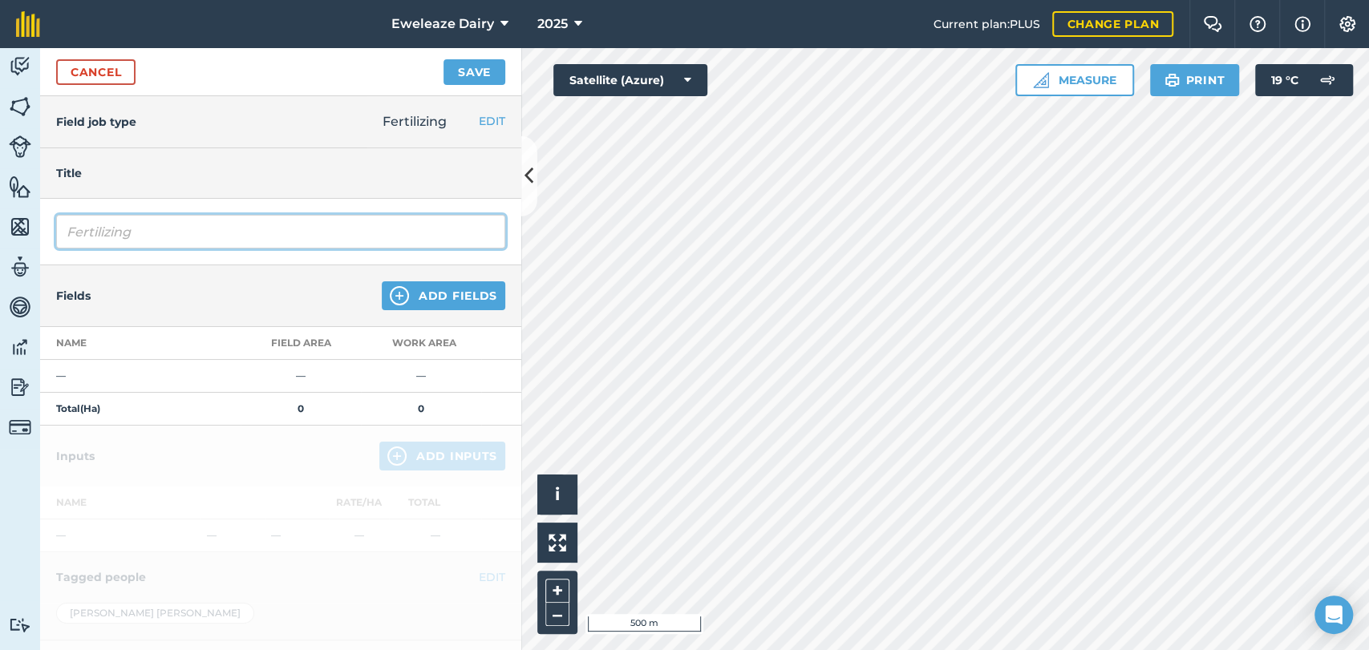
click at [192, 229] on input "Fertilizing" at bounding box center [280, 232] width 449 height 34
type input "F"
type input "Empty Slurry Lagoon - Solid"
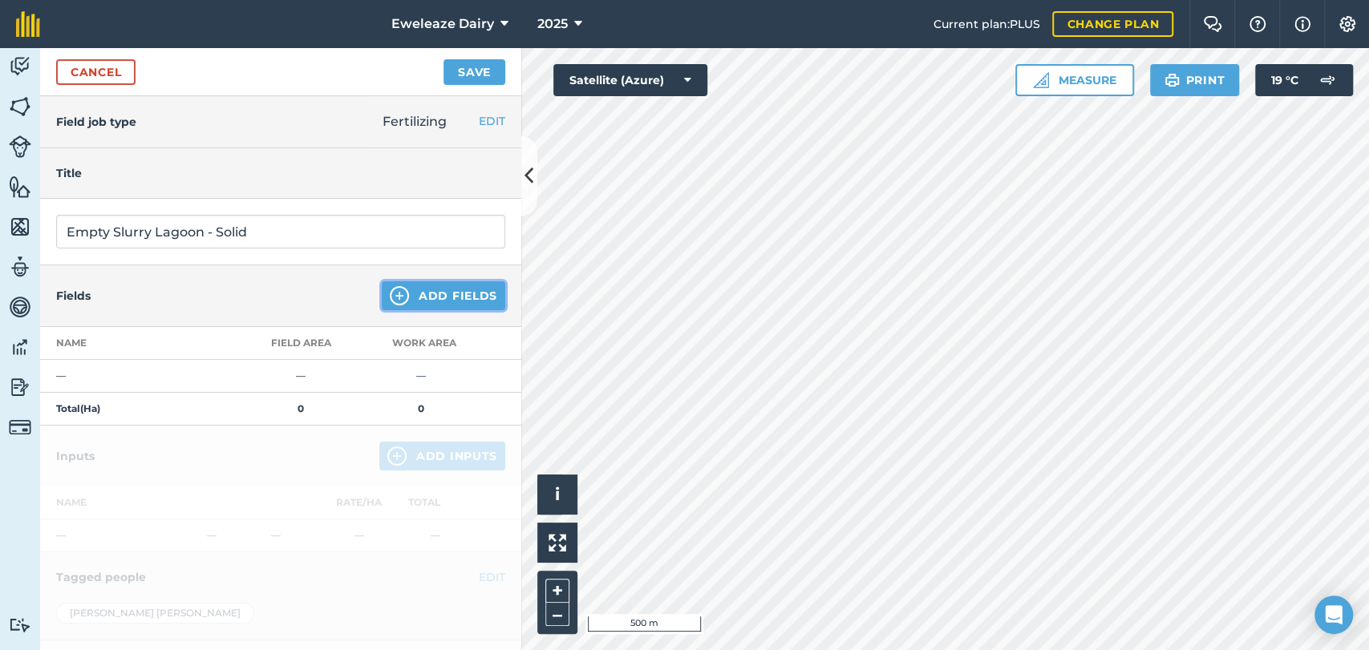
click at [413, 289] on button "Add Fields" at bounding box center [443, 295] width 123 height 29
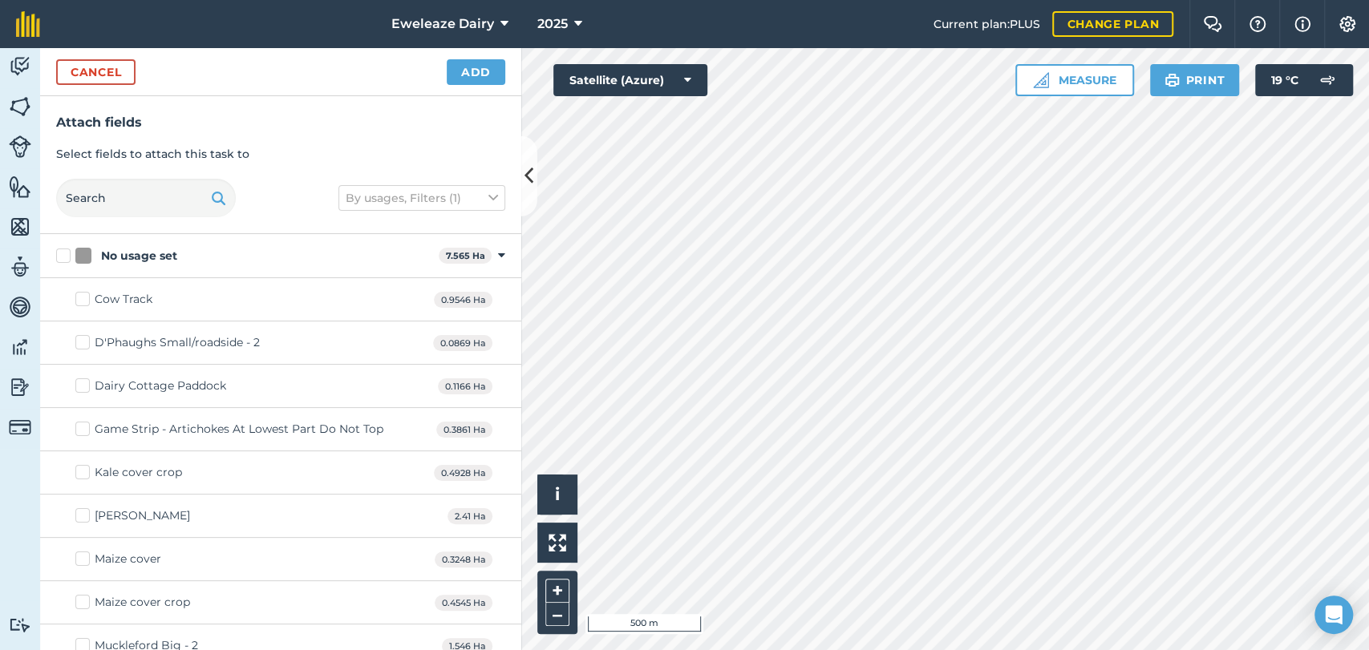
checkbox input "true"
click at [472, 68] on button "Add" at bounding box center [476, 72] width 59 height 26
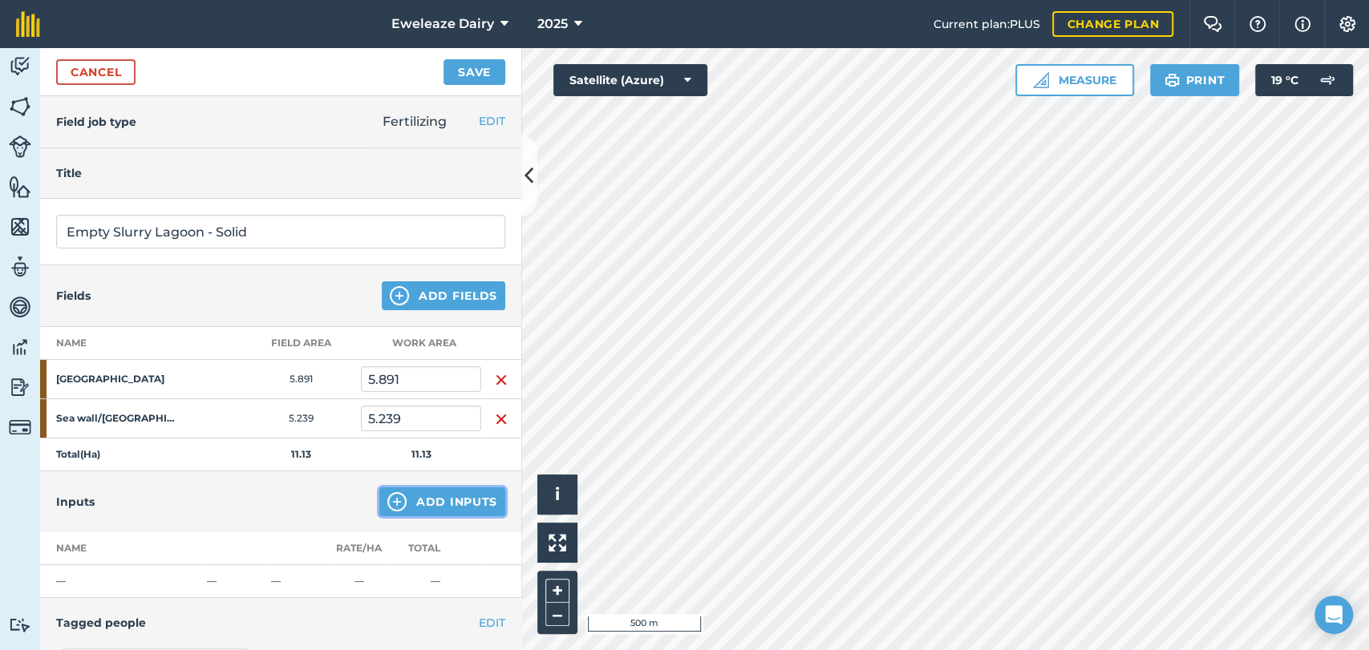
click at [398, 493] on button "Add Inputs" at bounding box center [442, 502] width 126 height 29
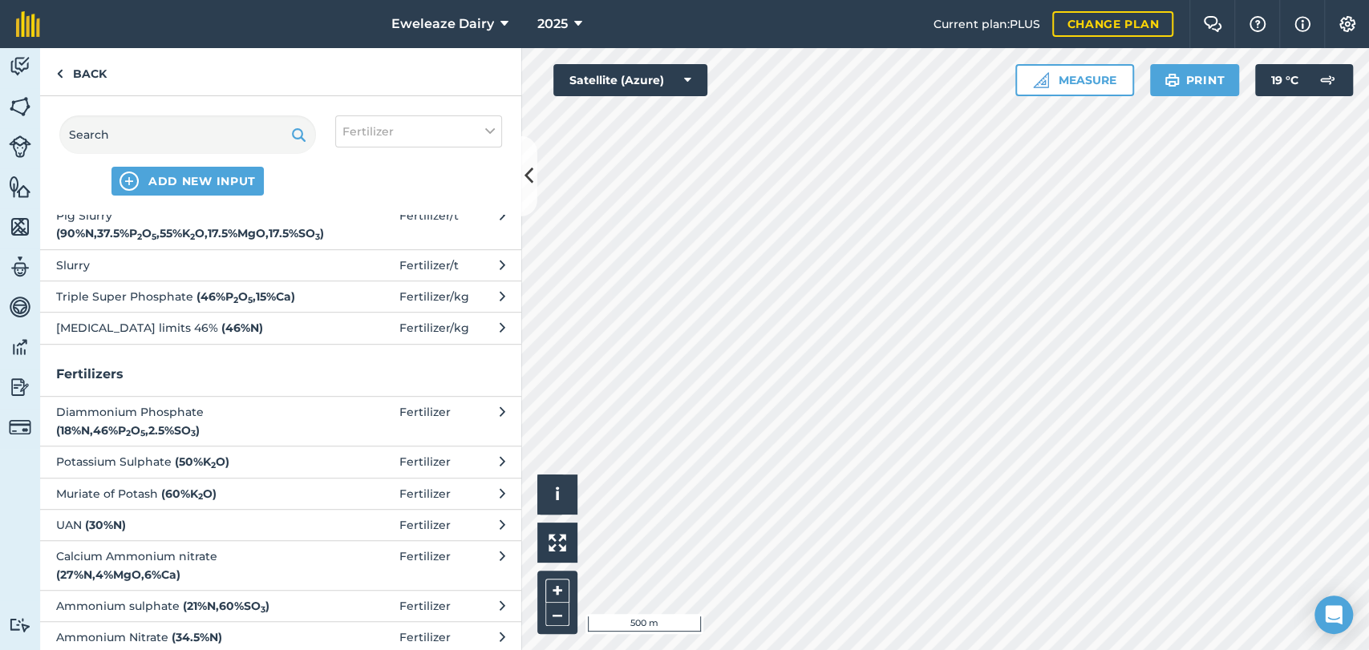
scroll to position [630, 0]
click at [269, 273] on span "Slurry" at bounding box center [187, 265] width 262 height 18
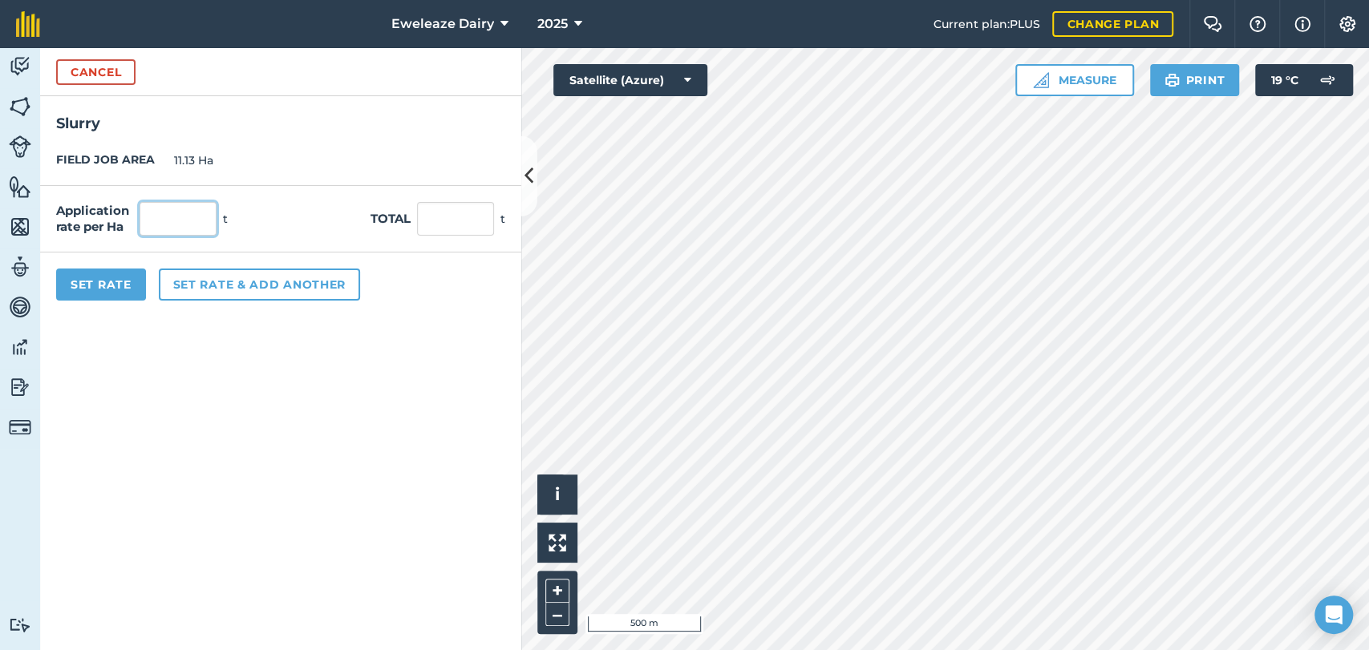
click at [188, 208] on input "text" at bounding box center [178, 219] width 77 height 34
type input "60"
type input "667.8"
click at [123, 283] on button "Set Rate" at bounding box center [101, 285] width 90 height 32
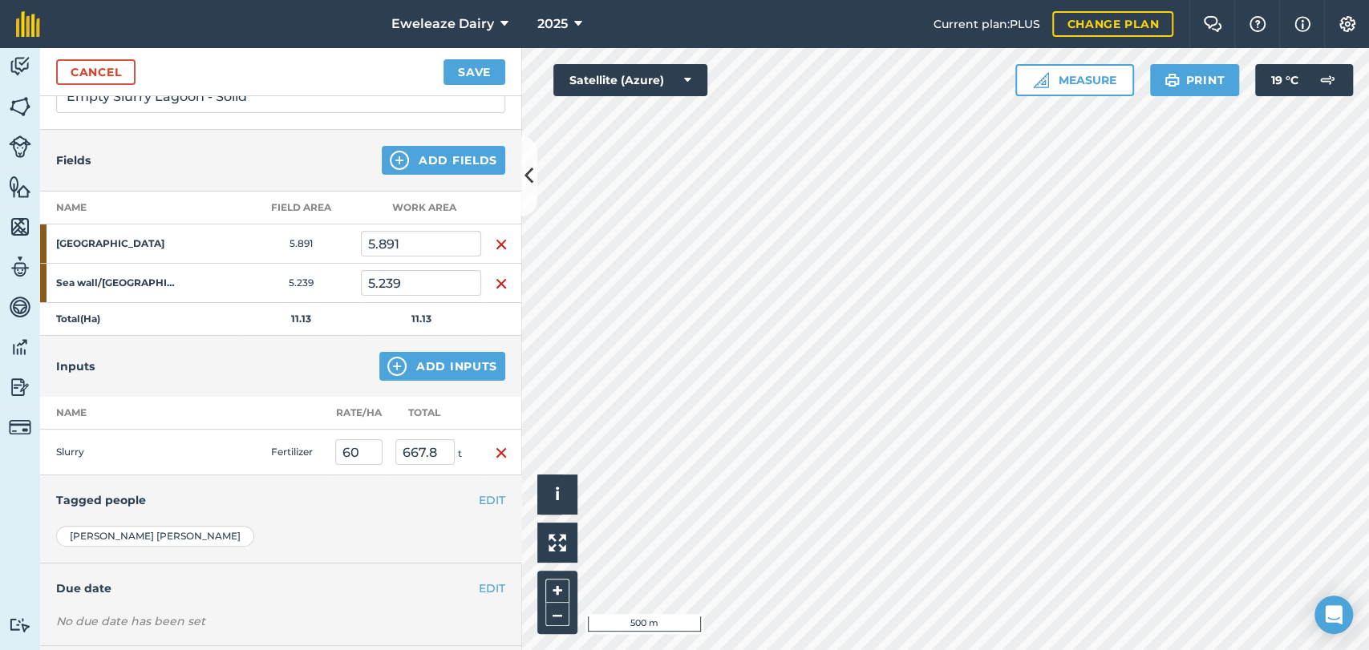
scroll to position [214, 0]
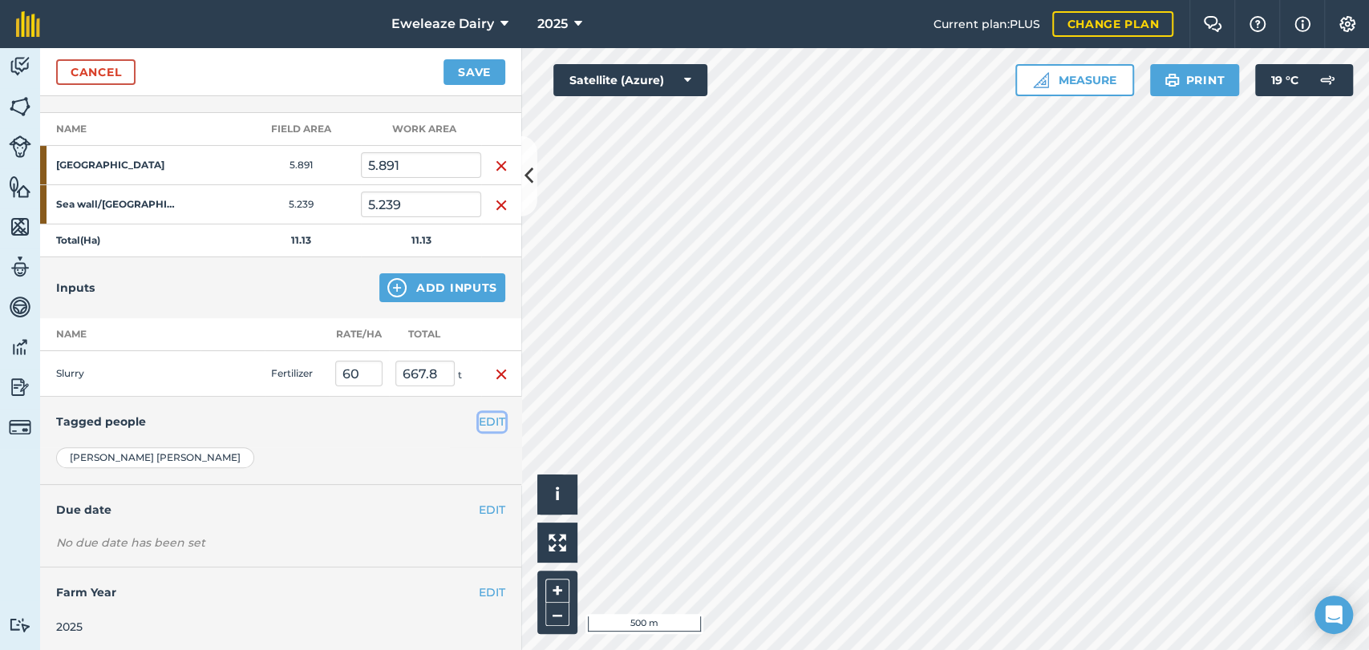
click at [482, 419] on button "EDIT" at bounding box center [492, 422] width 26 height 18
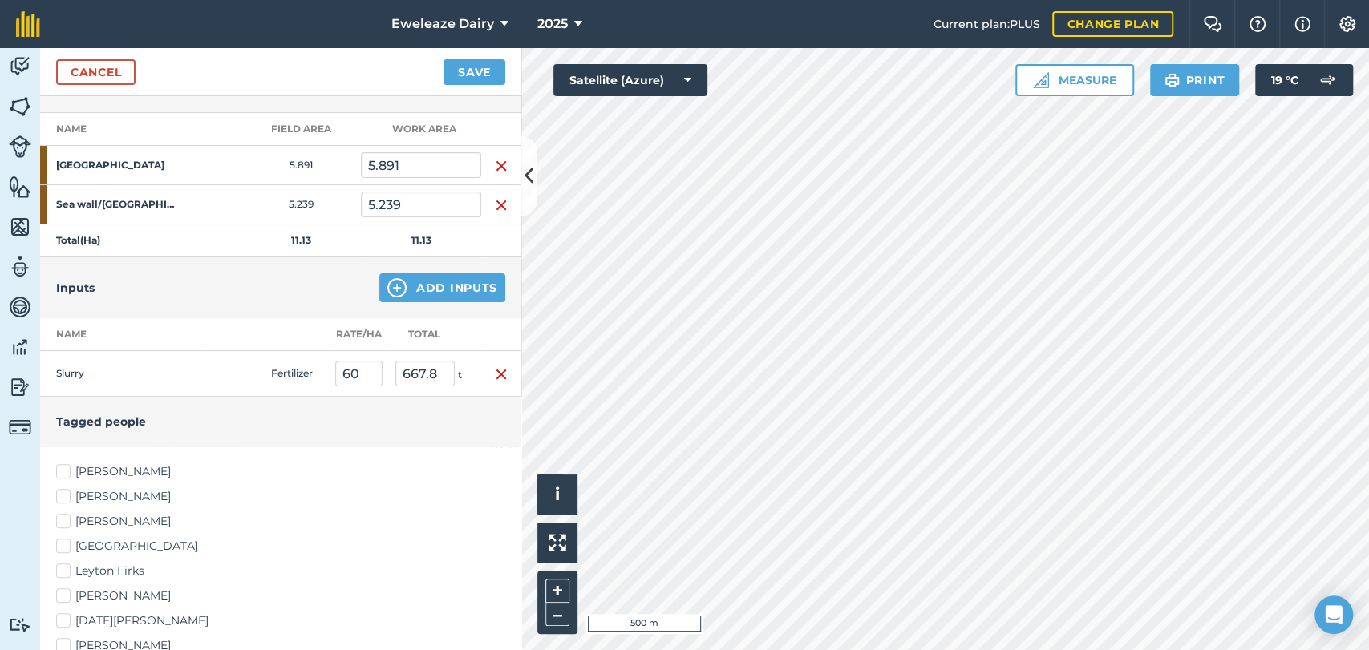
click at [64, 467] on label "[PERSON_NAME]" at bounding box center [280, 471] width 449 height 17
click at [64, 467] on input "[PERSON_NAME]" at bounding box center [61, 468] width 10 height 10
checkbox input "true"
click at [468, 64] on button "Save" at bounding box center [474, 72] width 62 height 26
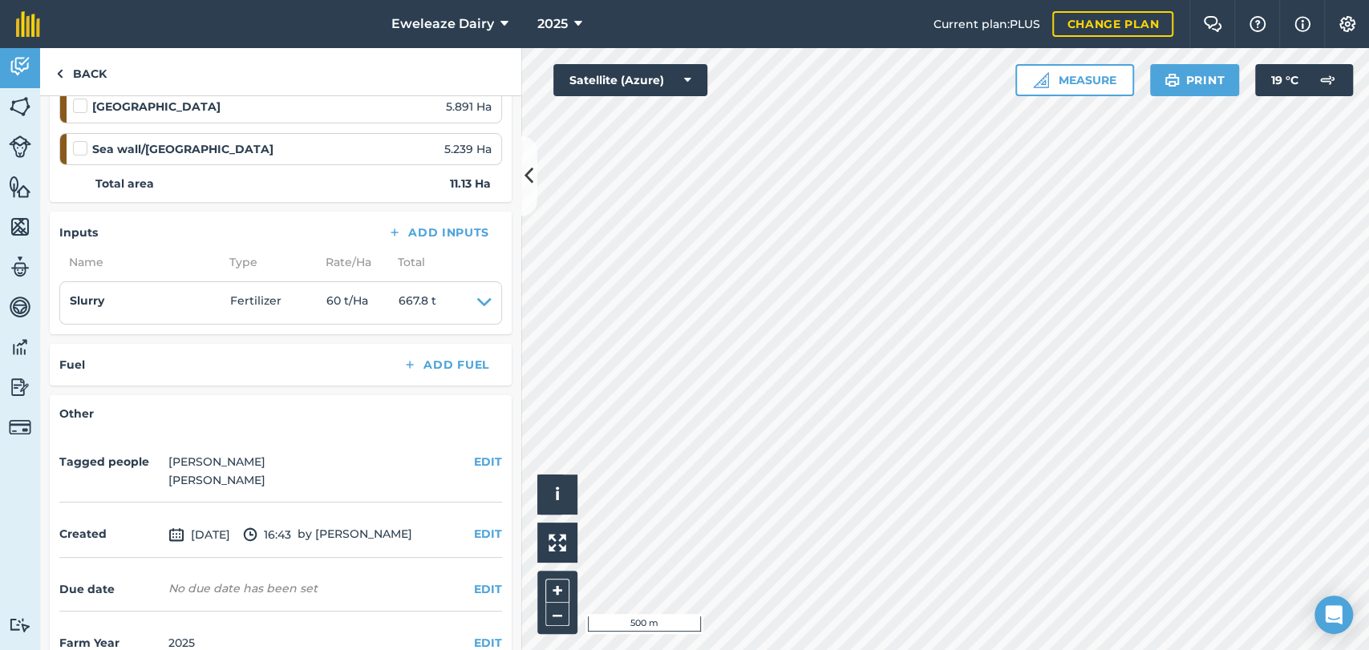
scroll to position [295, 0]
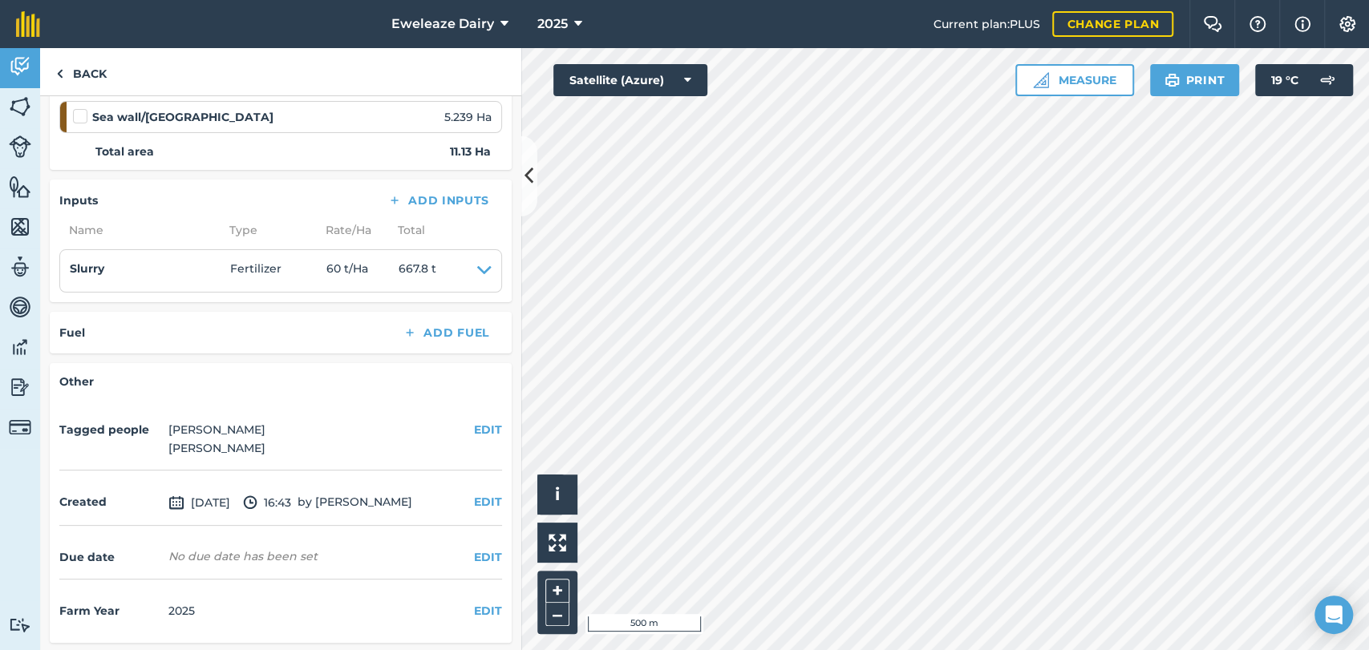
click at [472, 544] on div "Due date No due date has been set EDIT" at bounding box center [280, 558] width 443 height 44
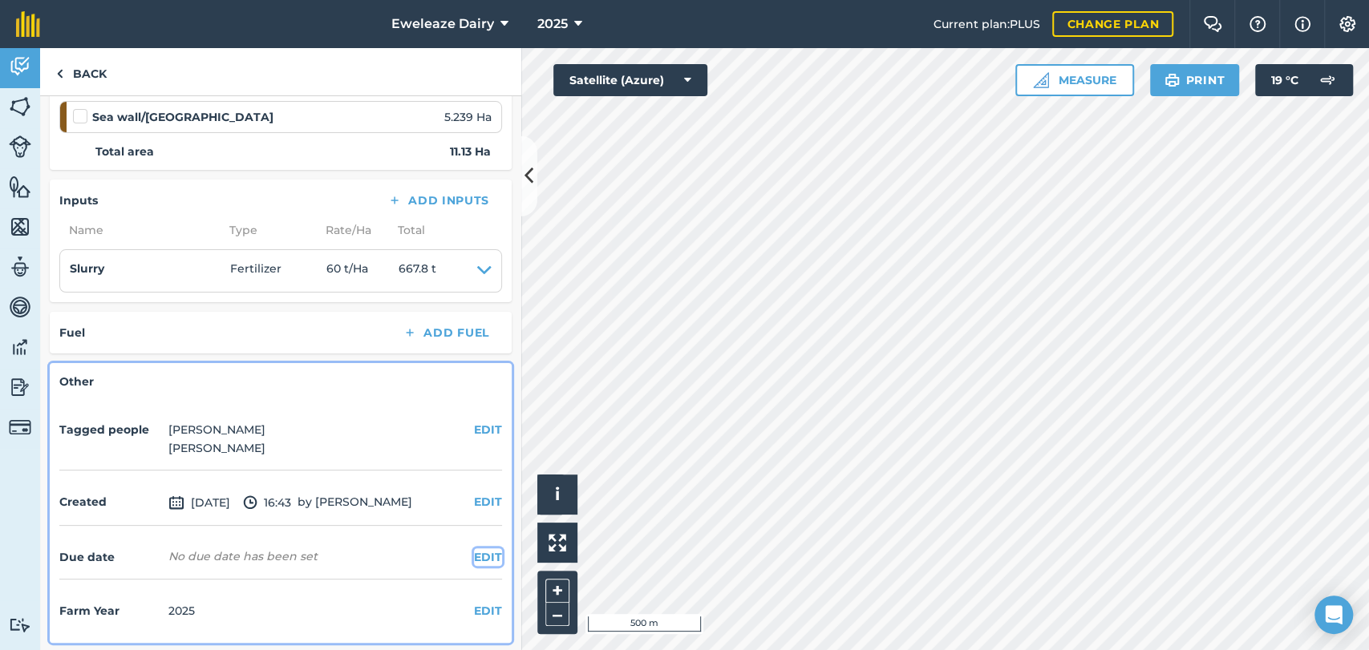
click at [474, 558] on button "EDIT" at bounding box center [488, 557] width 28 height 18
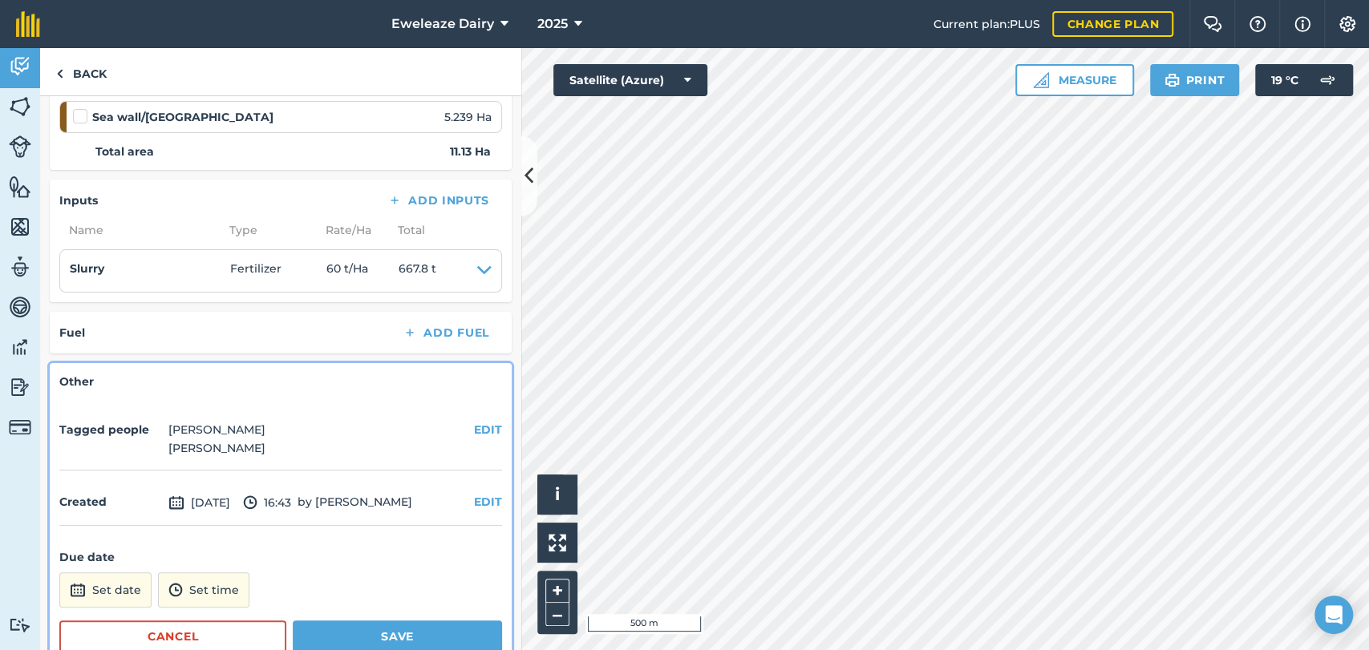
scroll to position [382, 0]
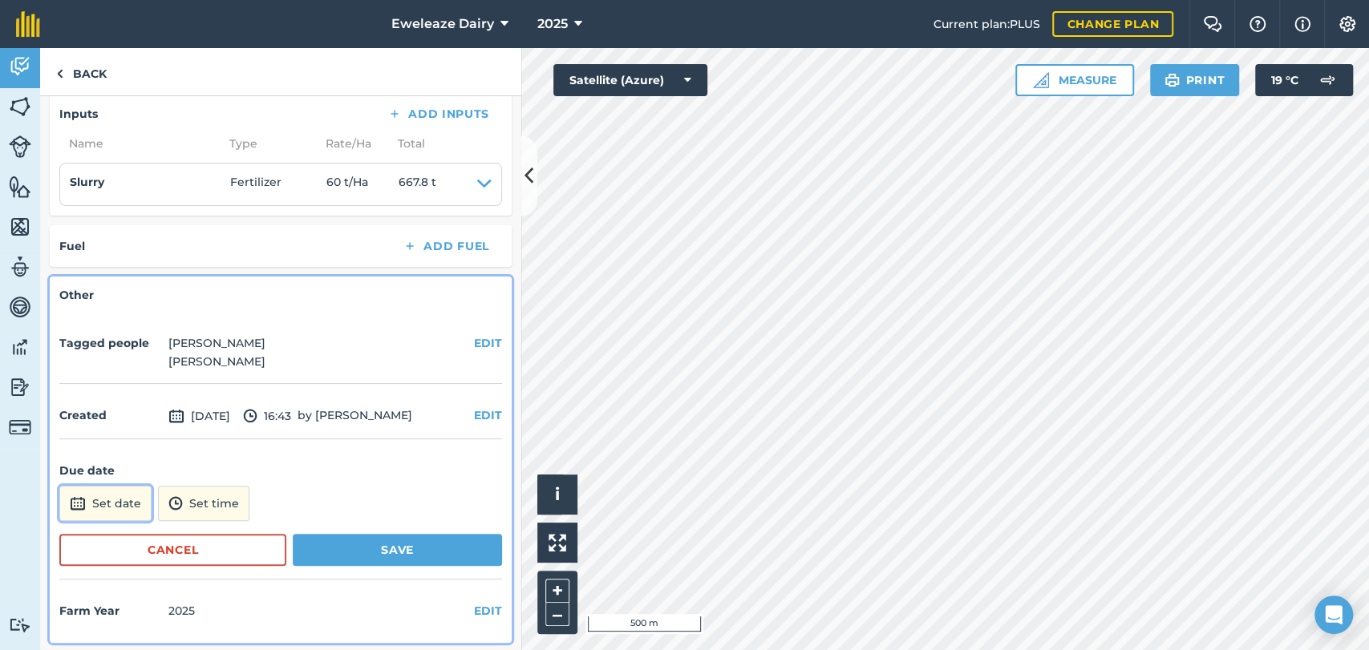
click at [127, 501] on button "Set date" at bounding box center [105, 503] width 92 height 35
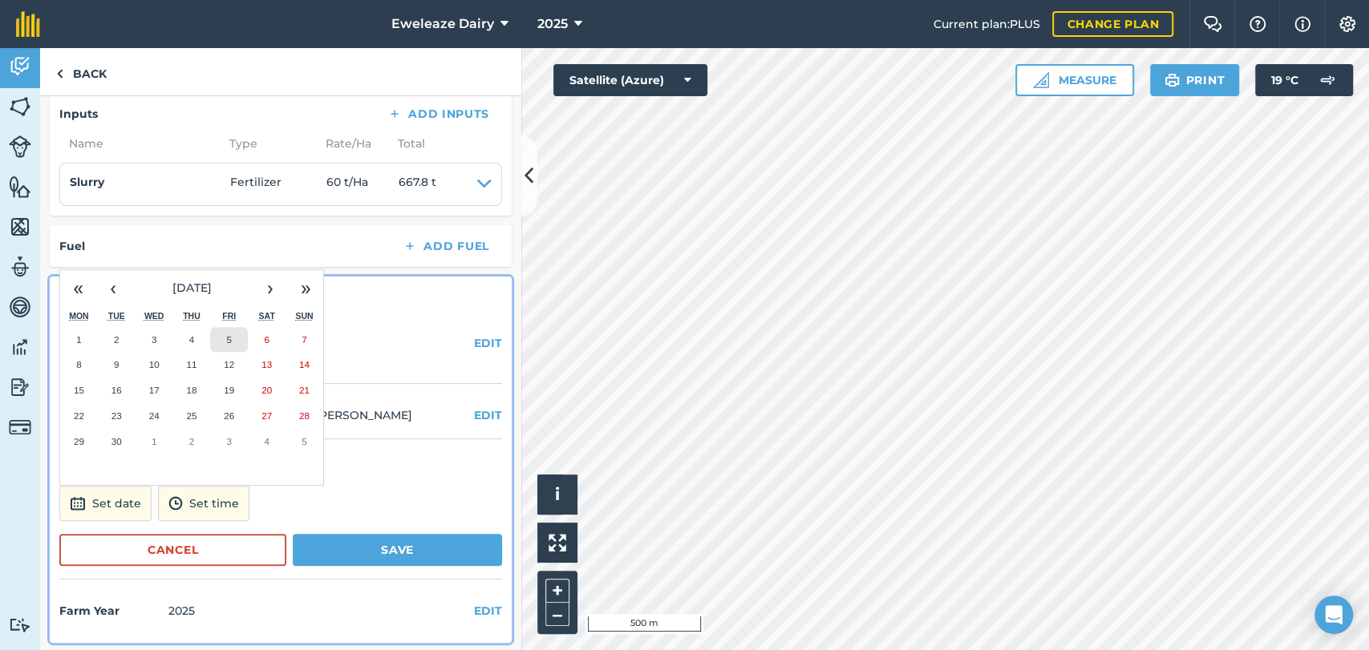
click at [229, 342] on abbr "5" at bounding box center [229, 339] width 5 height 10
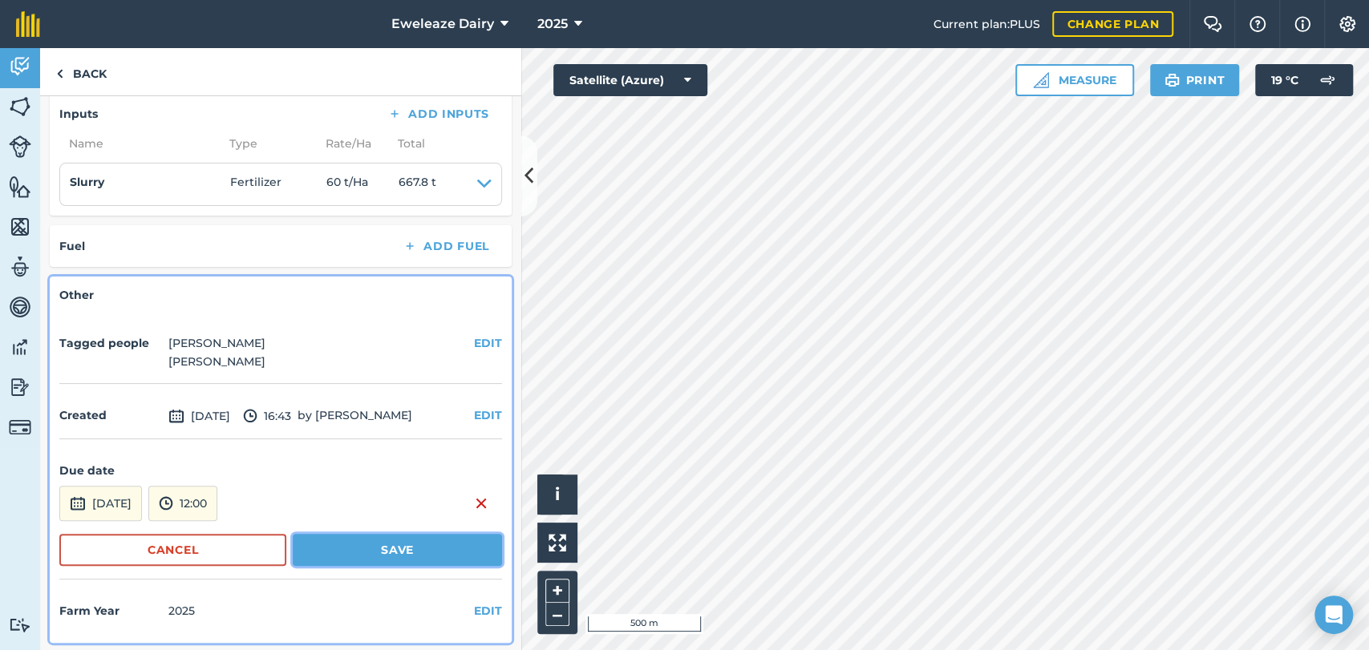
click at [381, 541] on button "Save" at bounding box center [397, 550] width 209 height 32
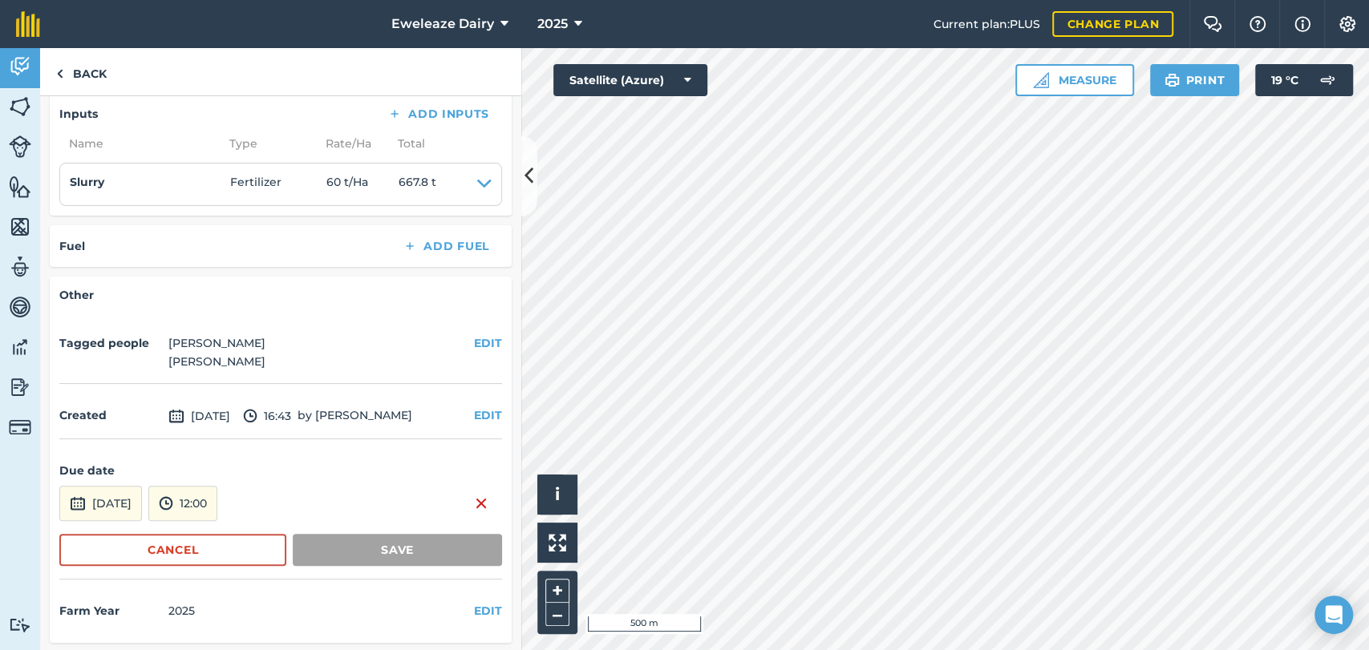
scroll to position [297, 0]
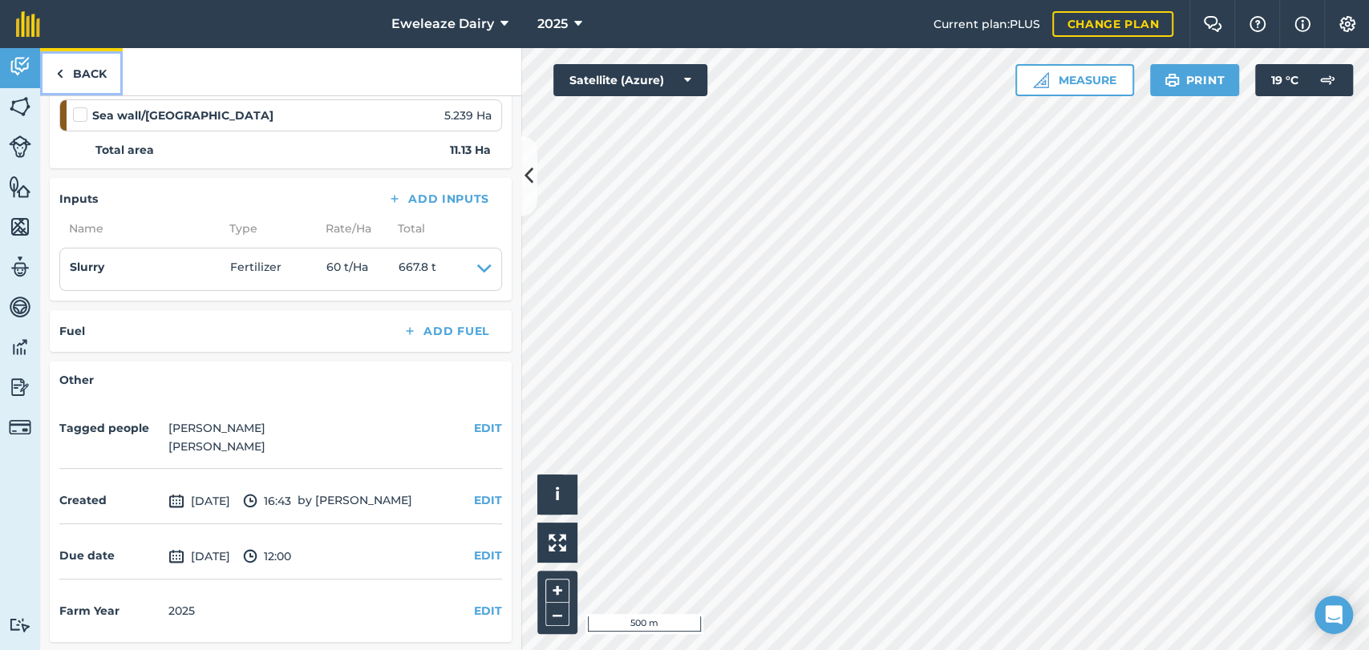
click at [75, 76] on link "Back" at bounding box center [81, 71] width 83 height 47
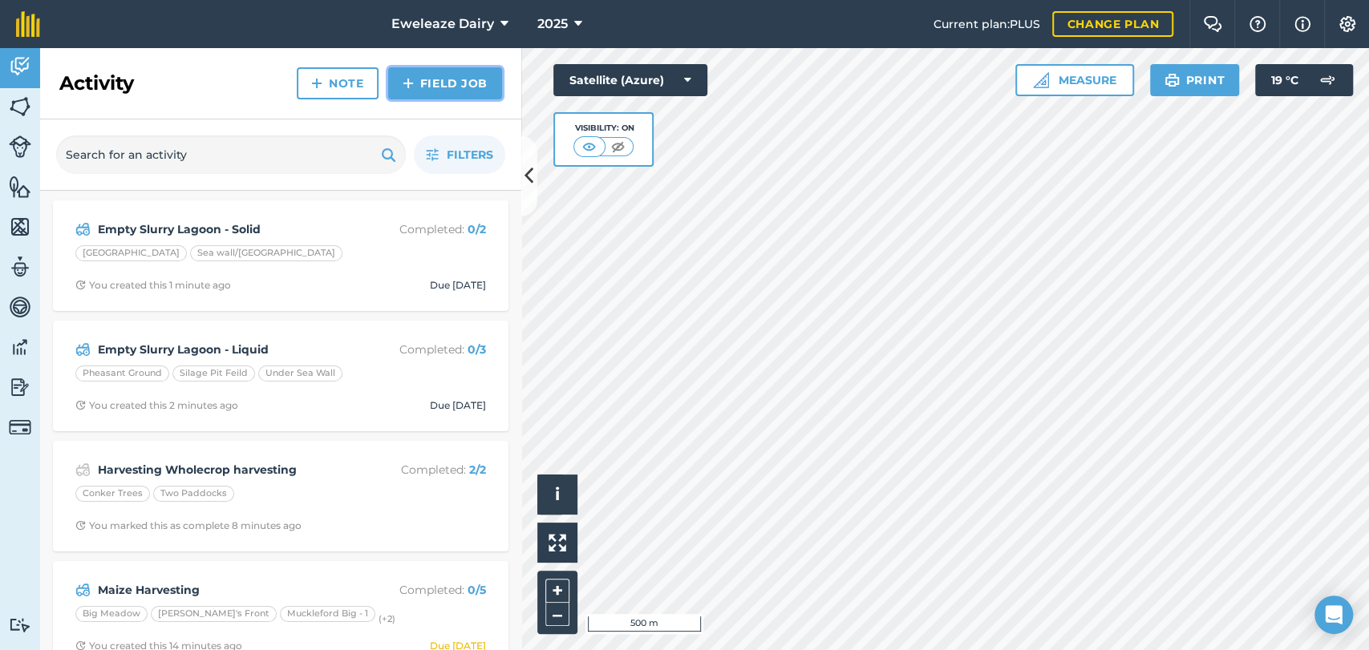
click at [454, 80] on link "Field Job" at bounding box center [445, 83] width 114 height 32
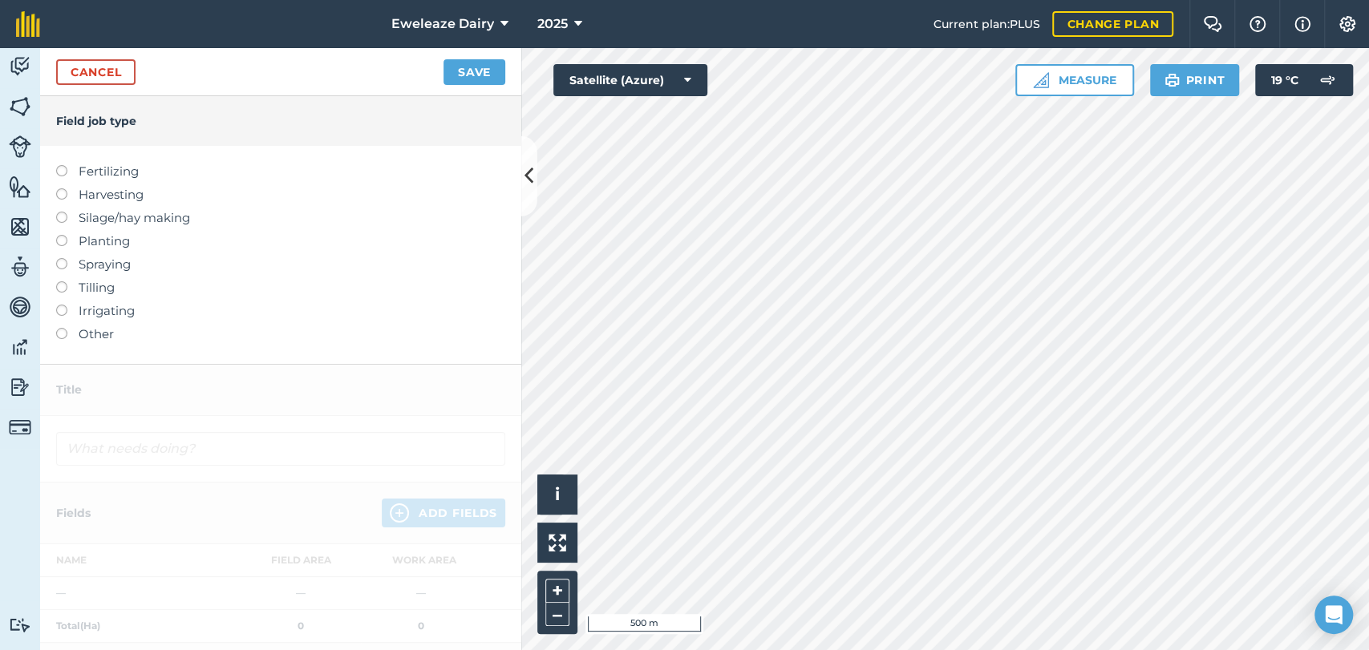
click at [62, 281] on label at bounding box center [67, 281] width 22 height 0
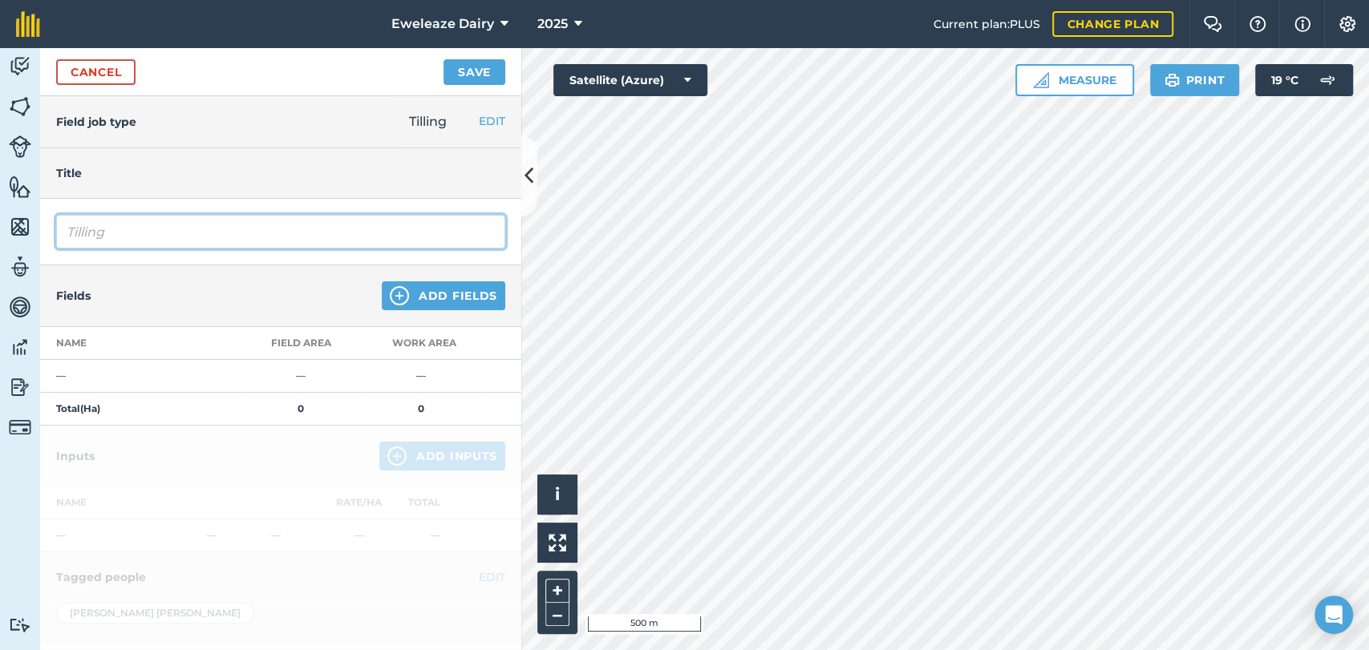
click at [136, 225] on input "Tilling" at bounding box center [280, 232] width 449 height 34
type input "T"
type input "Ploughing"
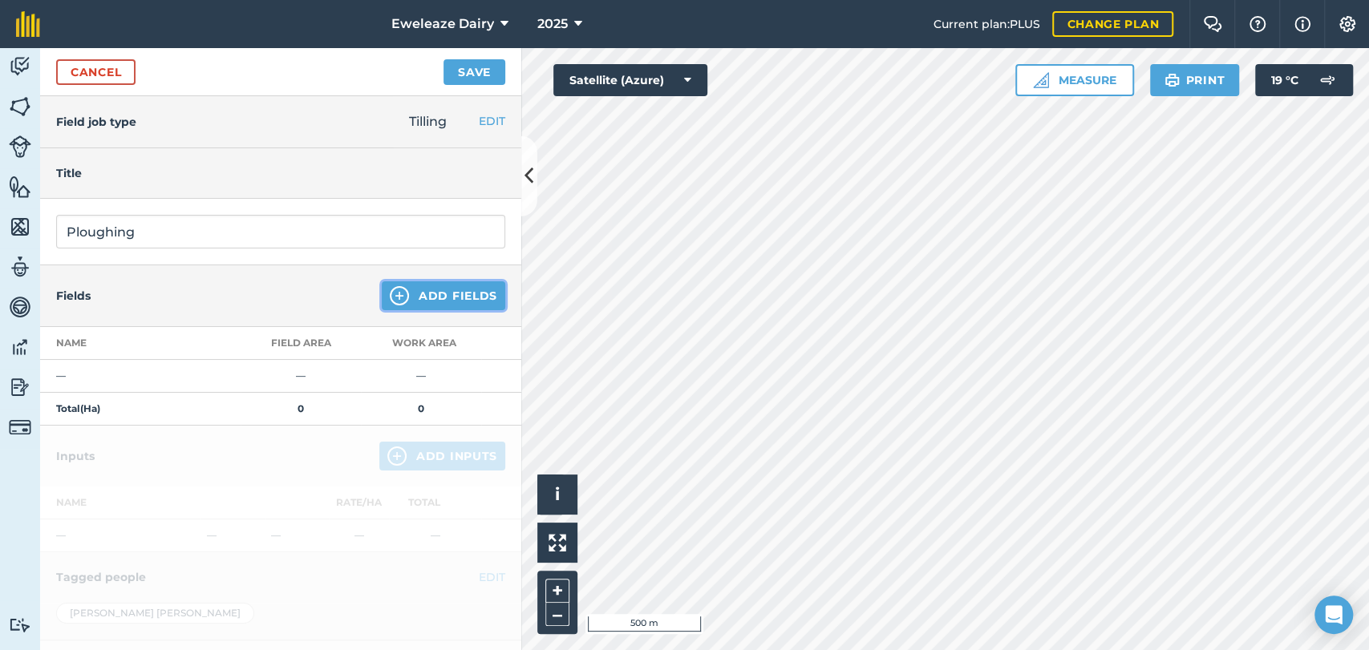
click at [452, 292] on button "Add Fields" at bounding box center [443, 295] width 123 height 29
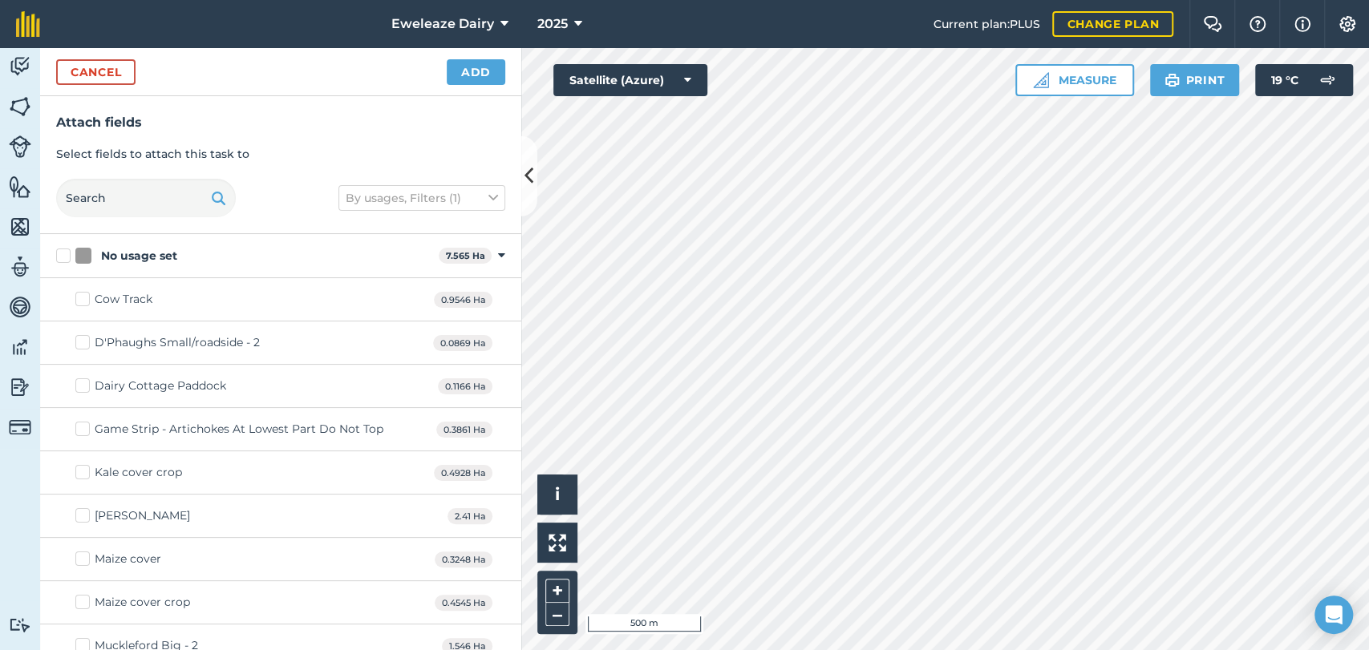
checkbox input "true"
click at [477, 76] on button "Add" at bounding box center [476, 72] width 59 height 26
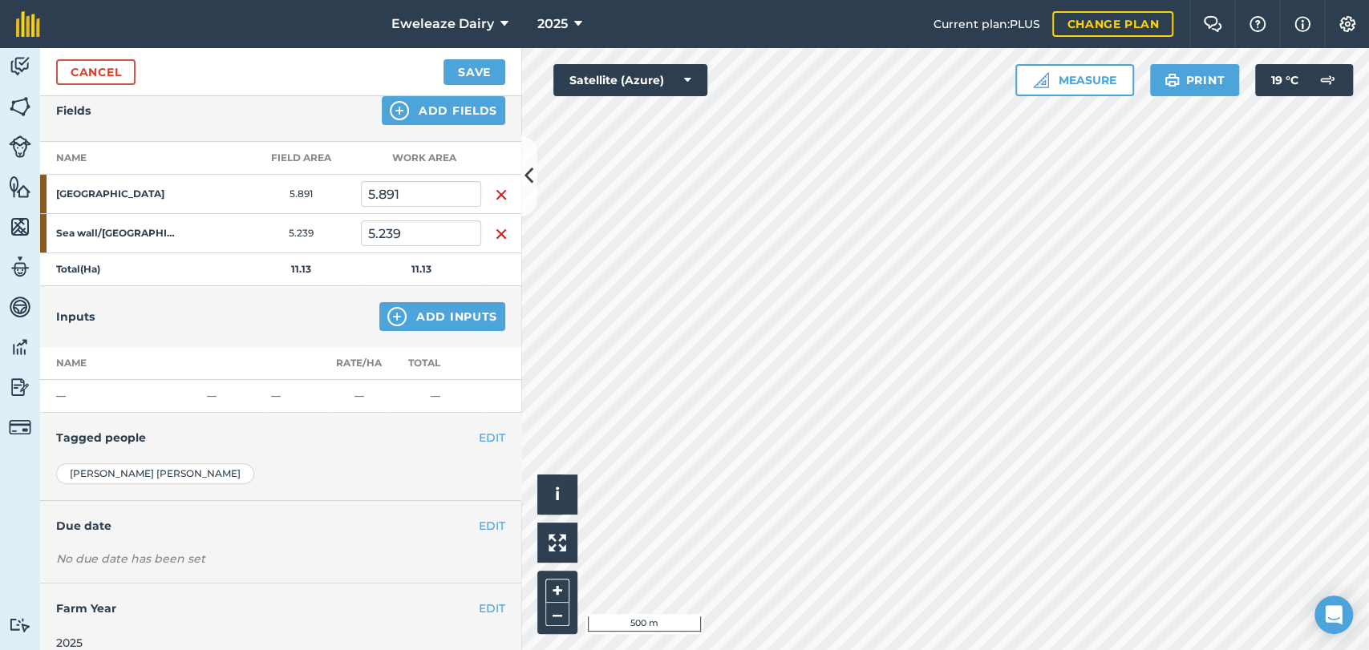
scroll to position [187, 0]
click at [479, 522] on button "EDIT" at bounding box center [492, 525] width 26 height 18
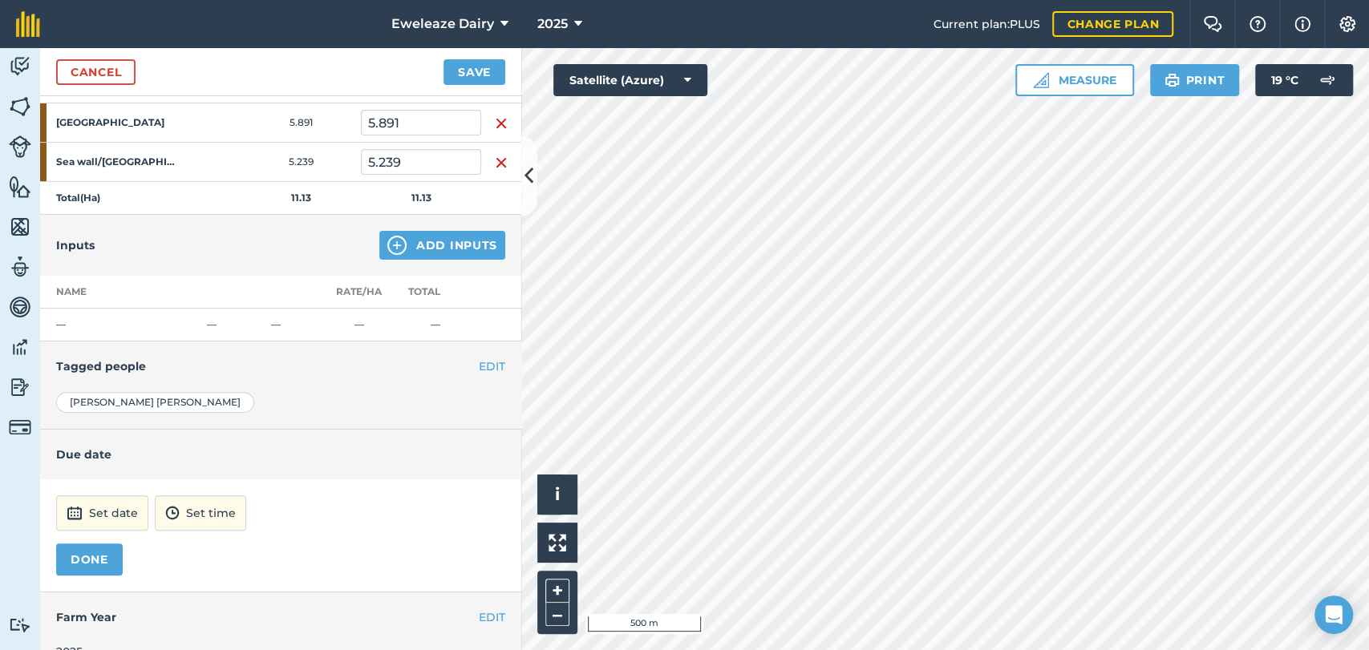
scroll to position [257, 0]
click at [115, 514] on button "Set date" at bounding box center [102, 513] width 92 height 35
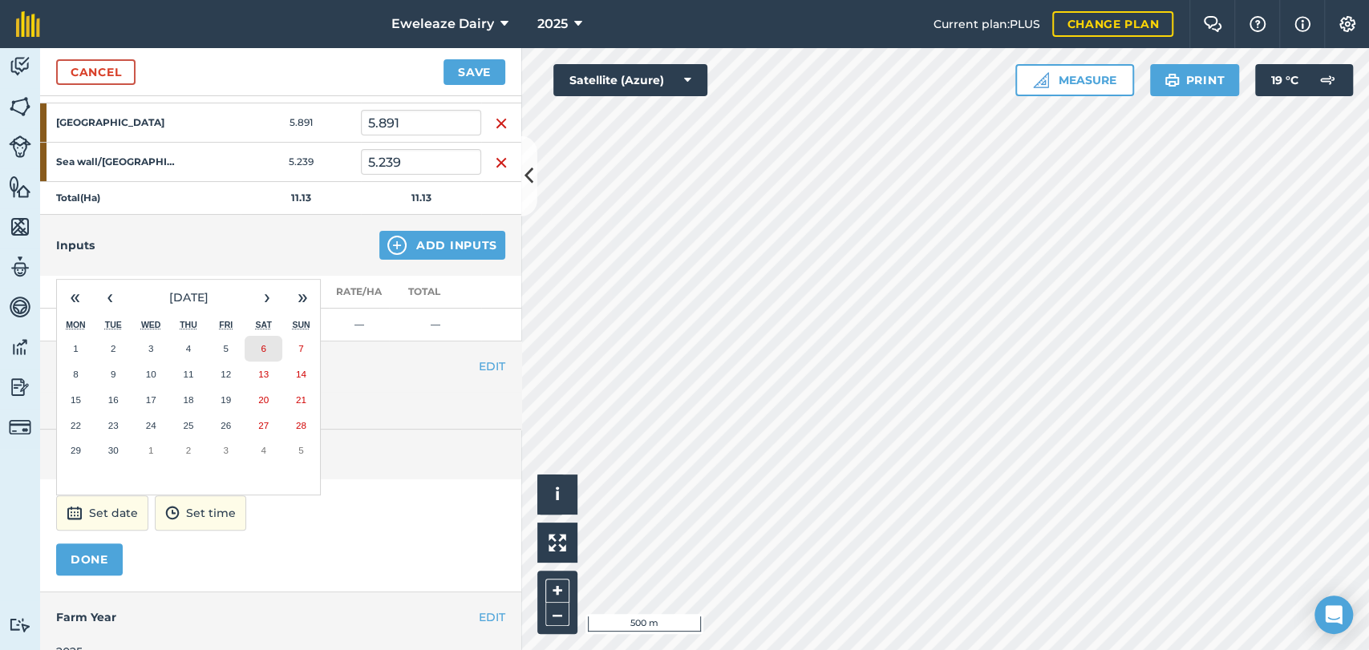
click at [254, 342] on button "6" at bounding box center [264, 349] width 38 height 26
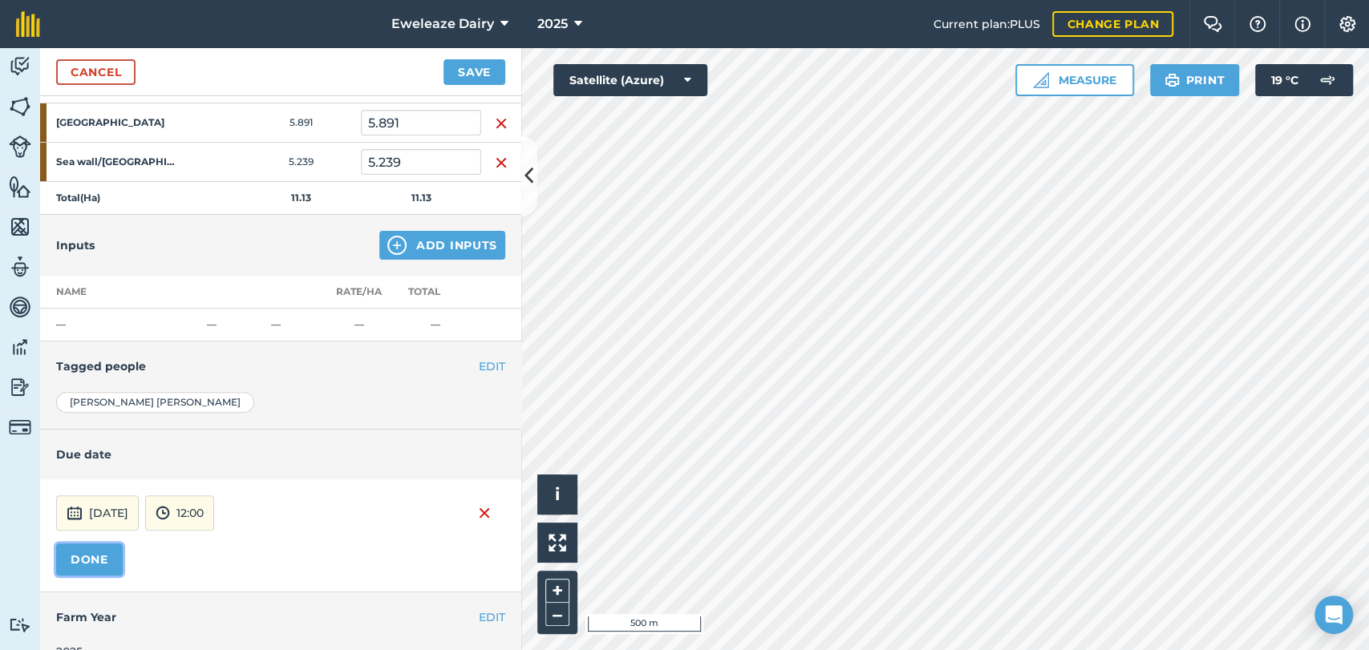
click at [90, 565] on button "DONE" at bounding box center [89, 560] width 67 height 32
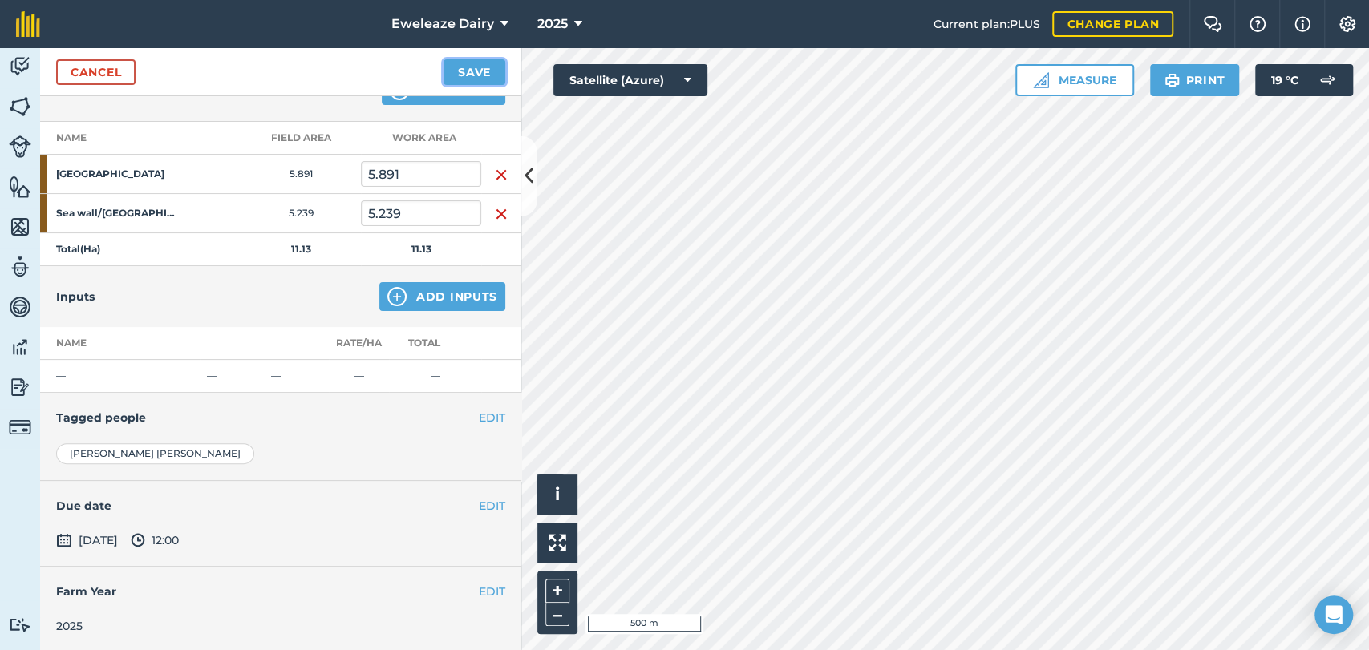
click at [476, 67] on button "Save" at bounding box center [474, 72] width 62 height 26
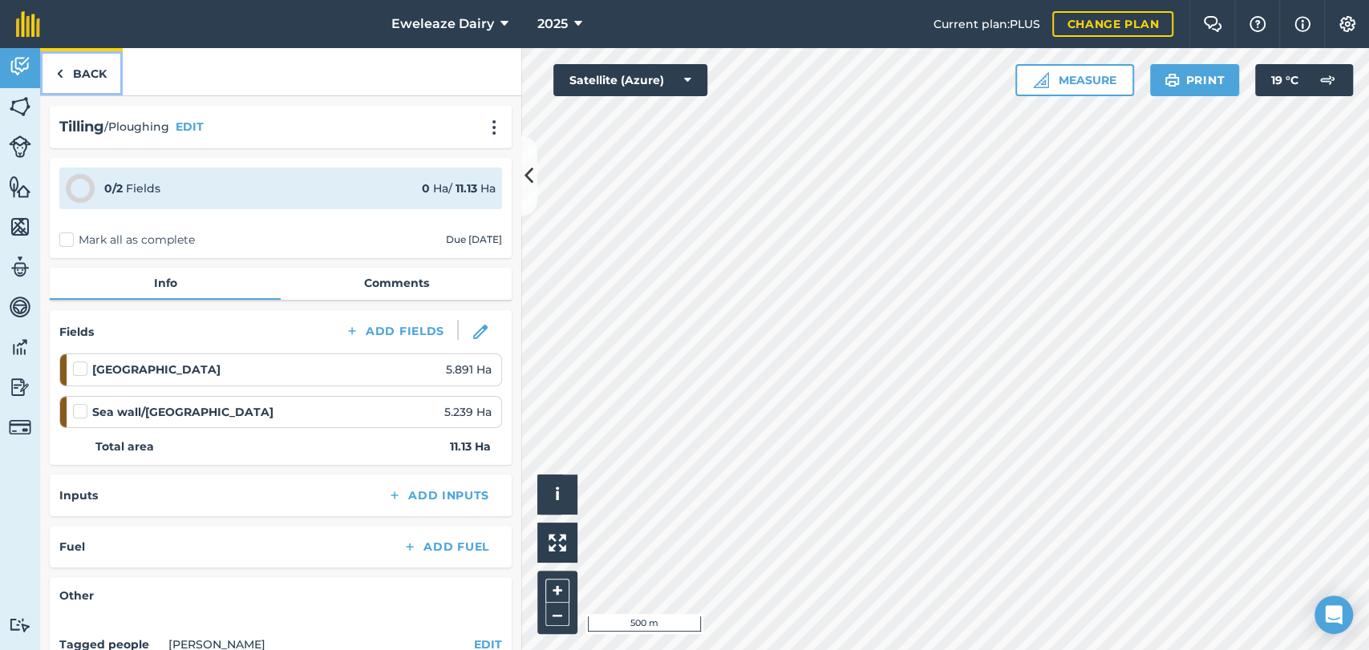
click at [72, 71] on link "Back" at bounding box center [81, 71] width 83 height 47
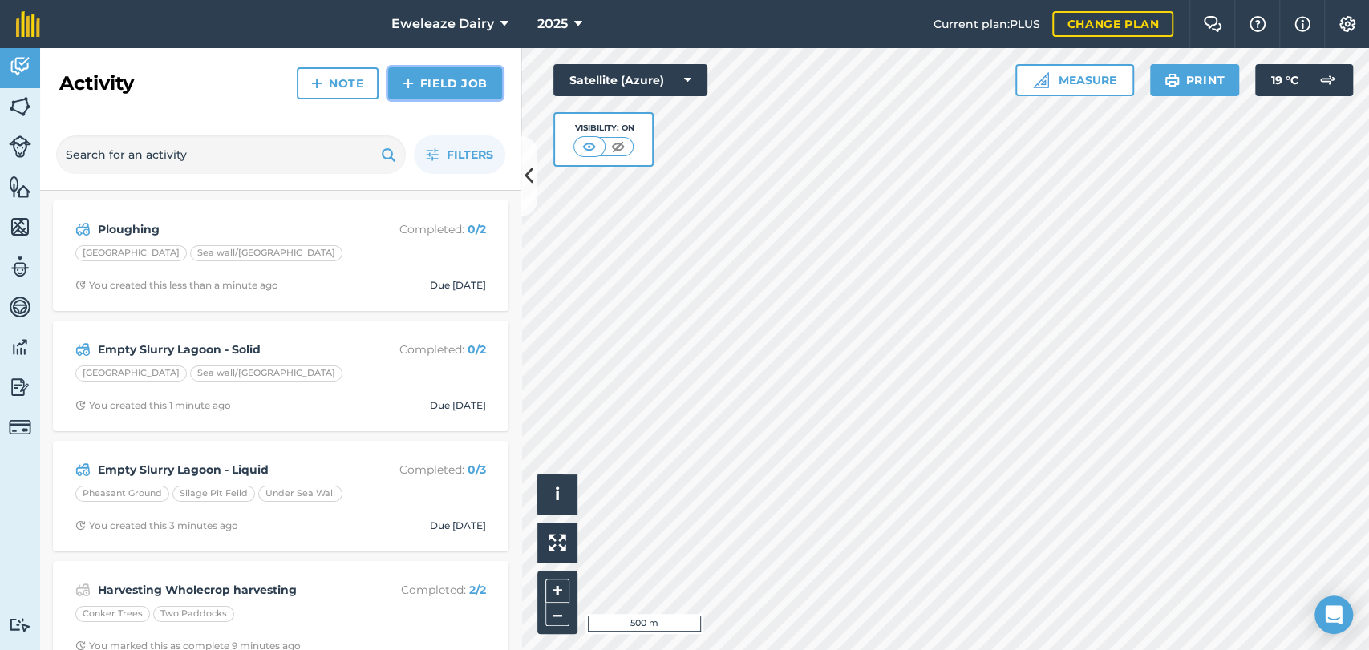
click at [429, 78] on link "Field Job" at bounding box center [445, 83] width 114 height 32
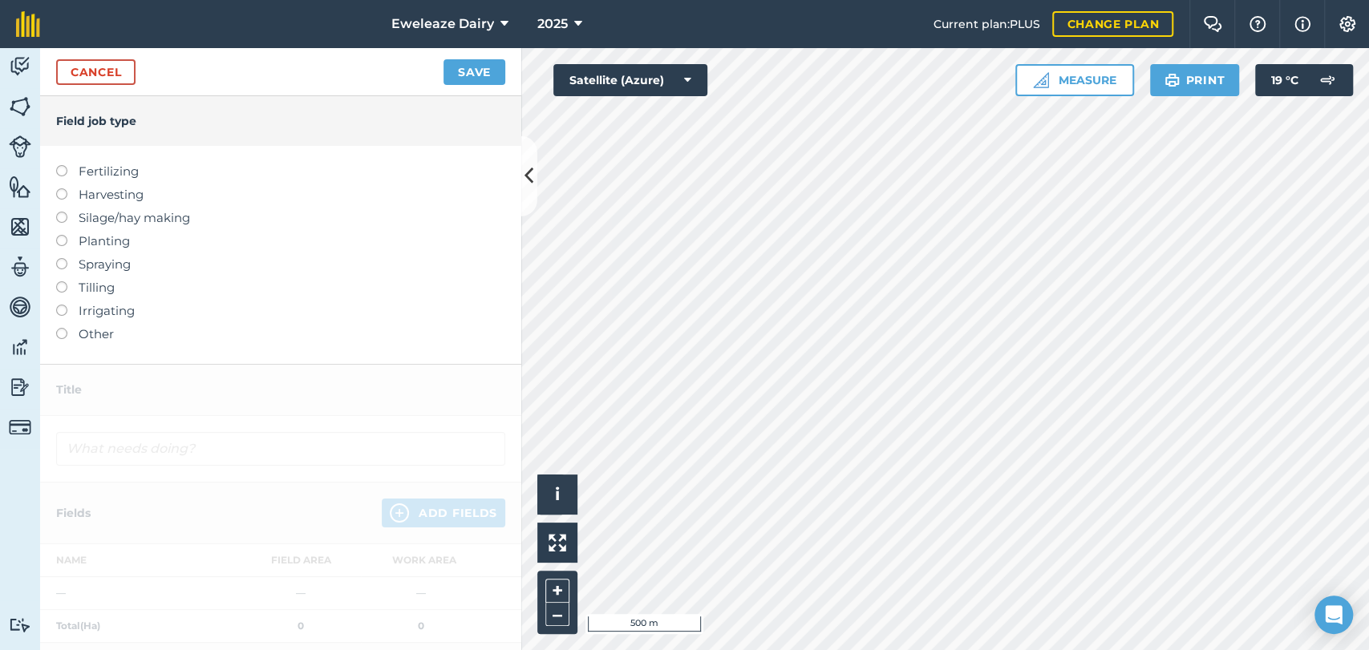
click at [61, 281] on label at bounding box center [67, 281] width 22 height 0
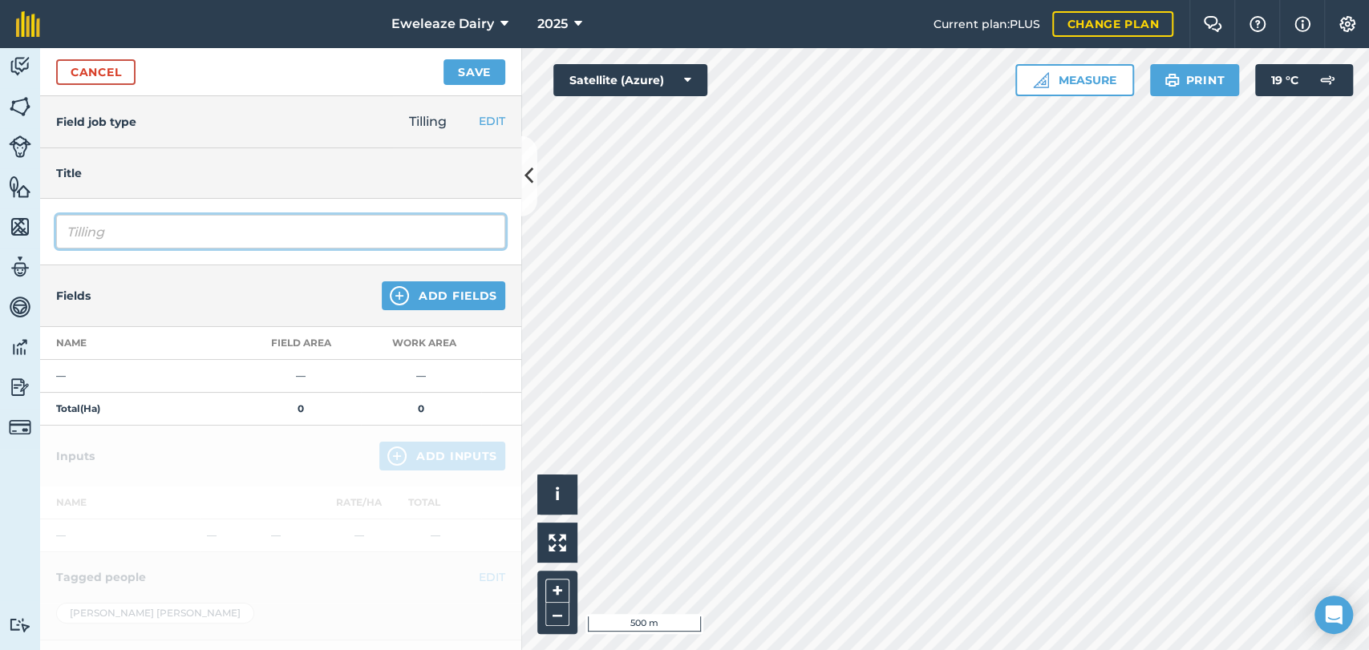
click at [153, 229] on input "Tilling" at bounding box center [280, 232] width 449 height 34
type input "T"
type input "Power Harrow"
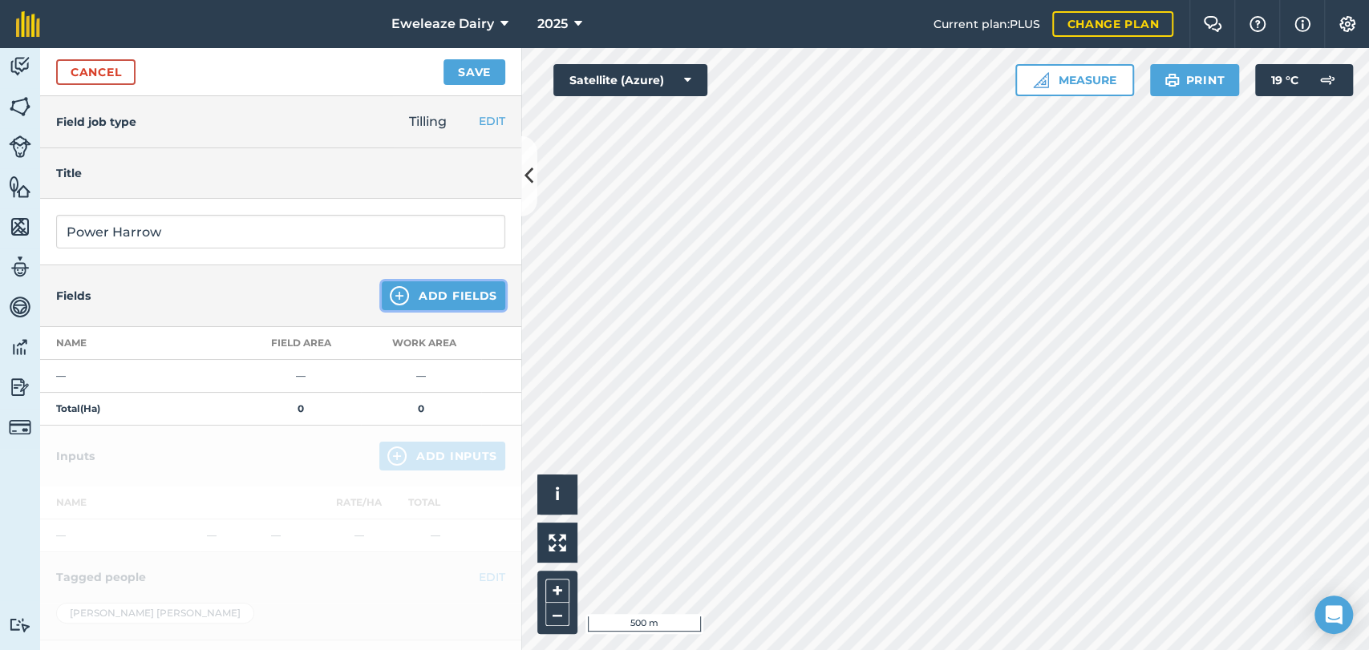
click at [445, 290] on button "Add Fields" at bounding box center [443, 295] width 123 height 29
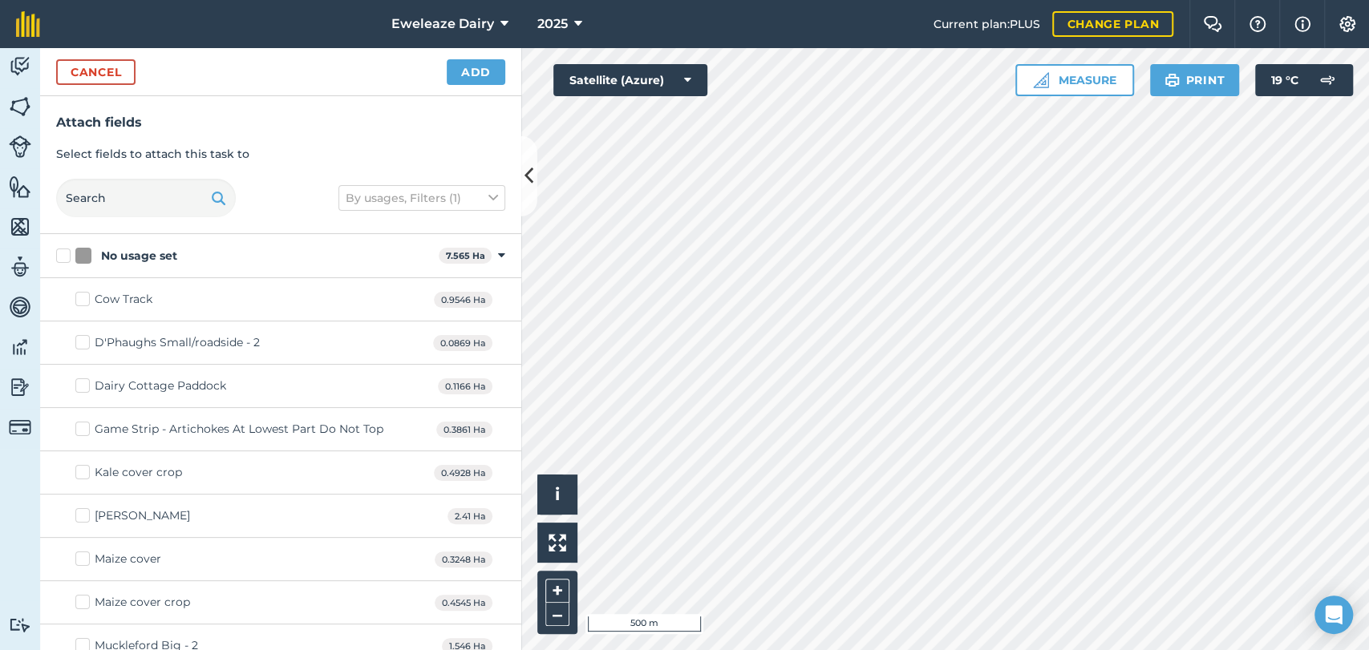
checkbox input "false"
checkbox input "true"
click at [465, 77] on button "Add" at bounding box center [476, 72] width 59 height 26
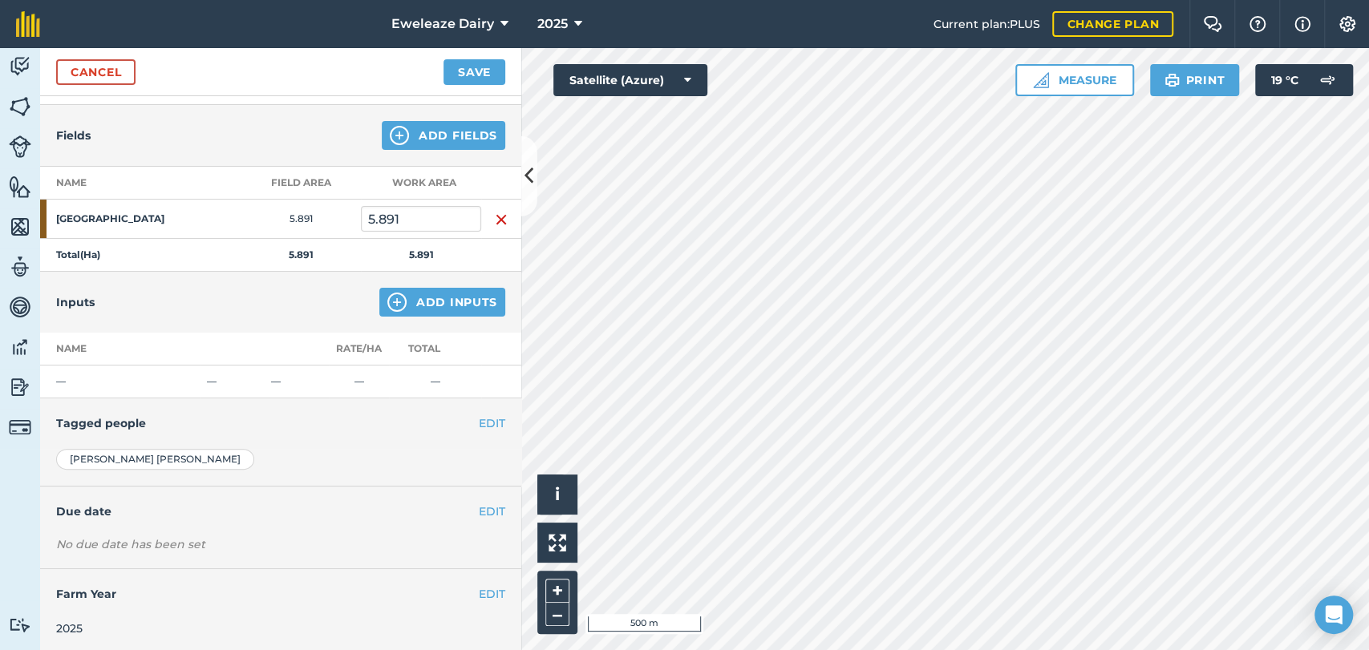
scroll to position [162, 0]
click at [479, 419] on button "EDIT" at bounding box center [492, 422] width 26 height 18
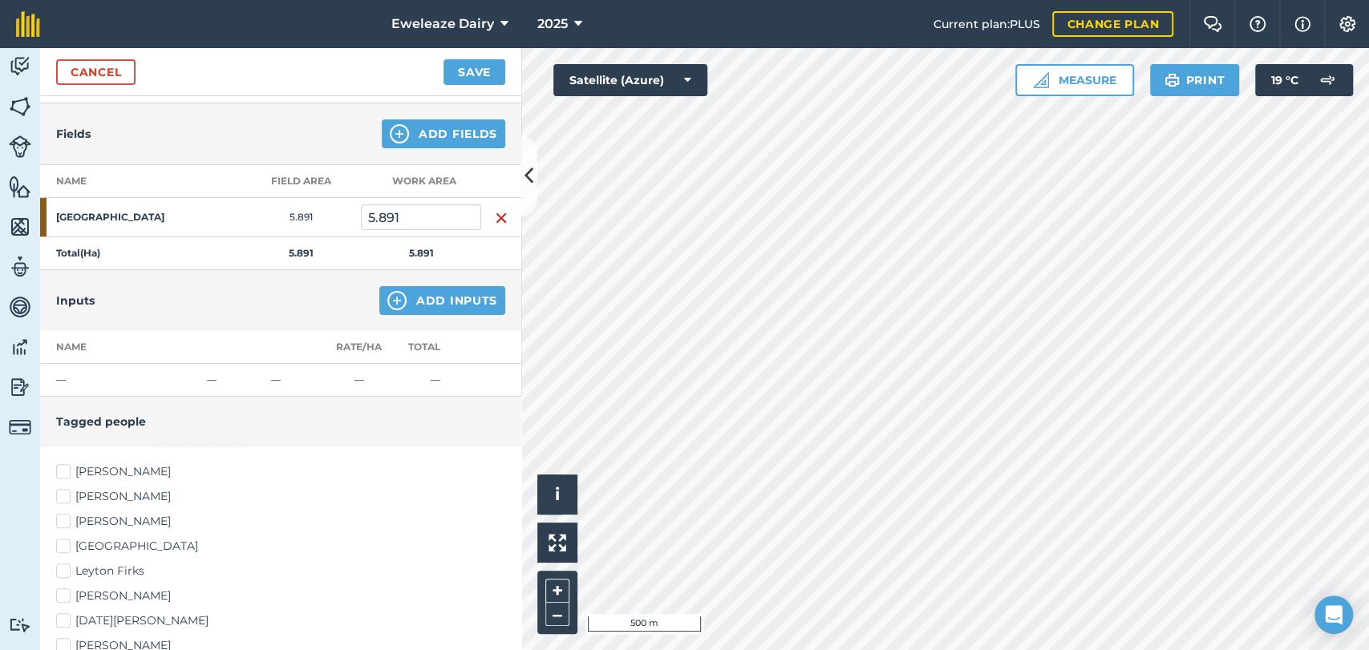
click at [71, 472] on label "[PERSON_NAME]" at bounding box center [280, 471] width 449 height 17
click at [67, 472] on input "[PERSON_NAME]" at bounding box center [61, 468] width 10 height 10
checkbox input "true"
click at [67, 573] on label "Leyton Firks" at bounding box center [280, 571] width 449 height 17
click at [67, 573] on input "Leyton Firks" at bounding box center [61, 568] width 10 height 10
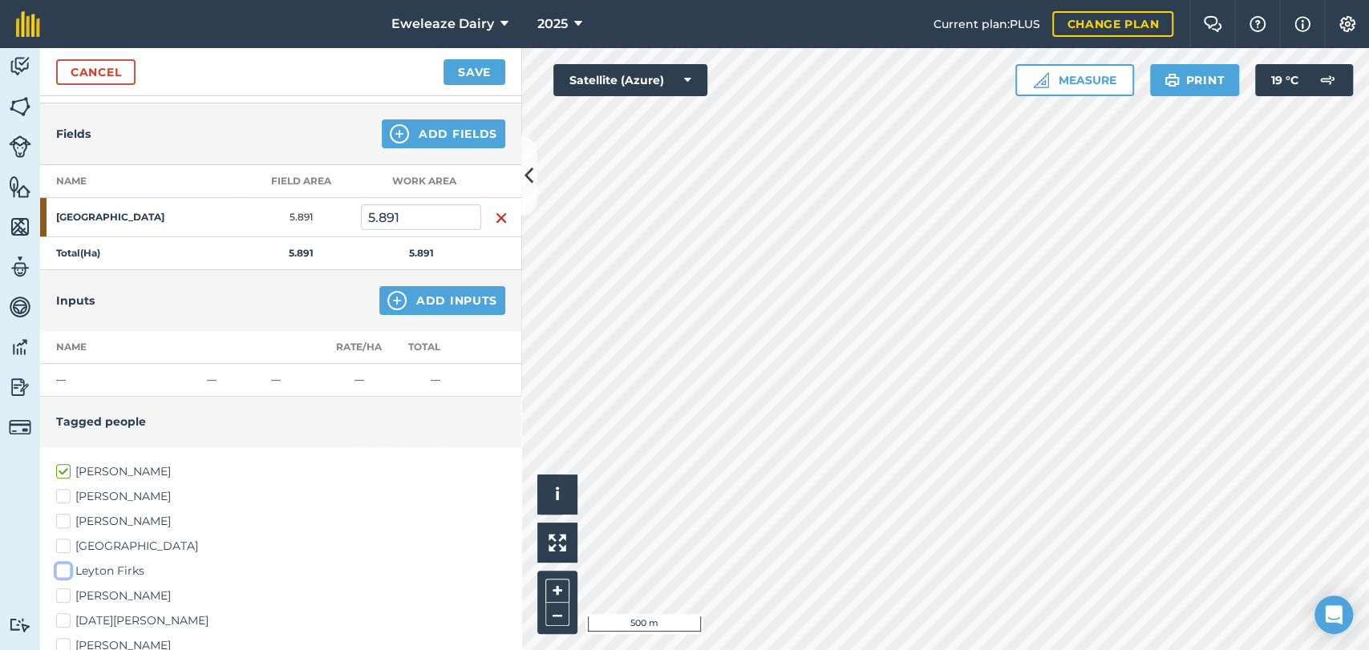
checkbox input "true"
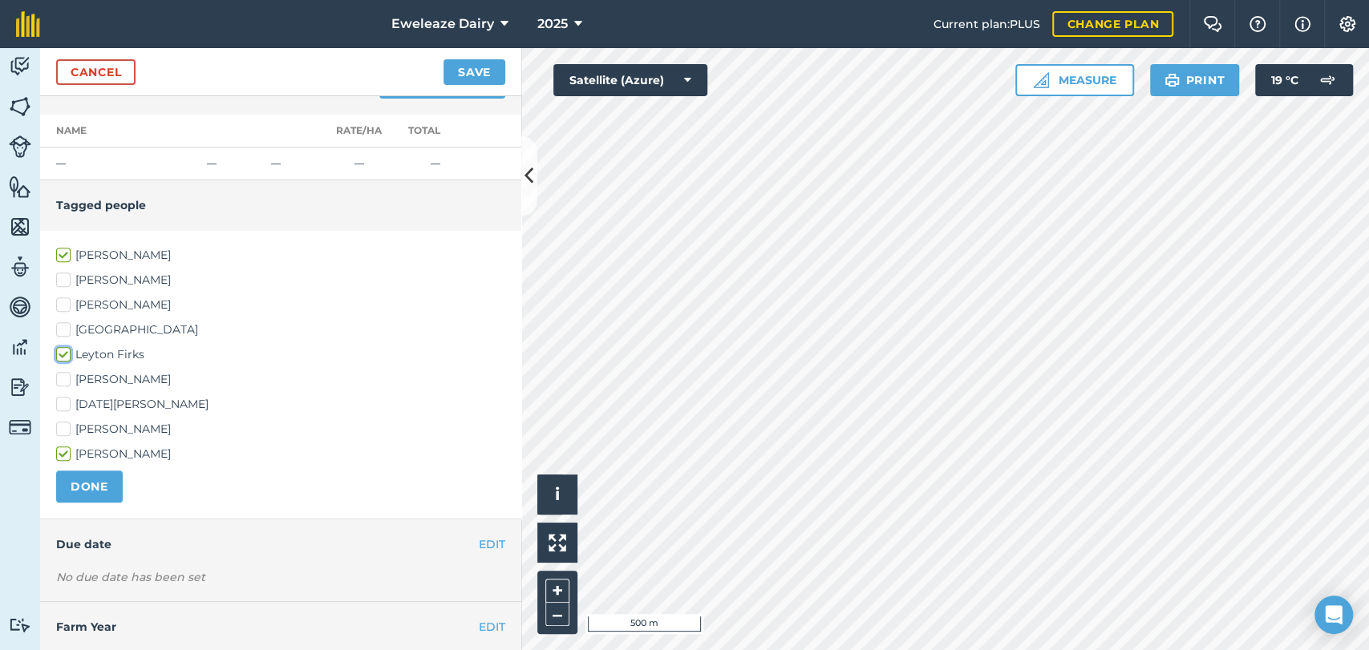
scroll to position [413, 0]
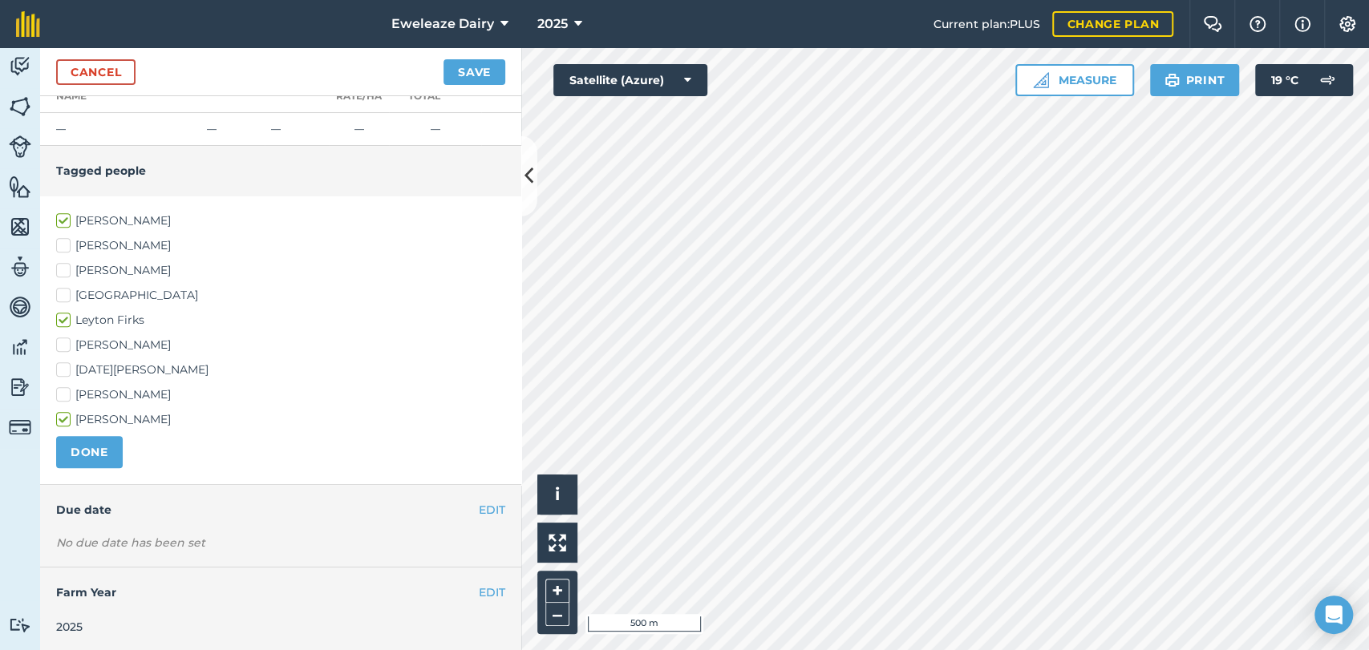
click at [493, 497] on div "EDIT Due date" at bounding box center [280, 510] width 481 height 50
click at [488, 503] on button "EDIT" at bounding box center [492, 510] width 26 height 18
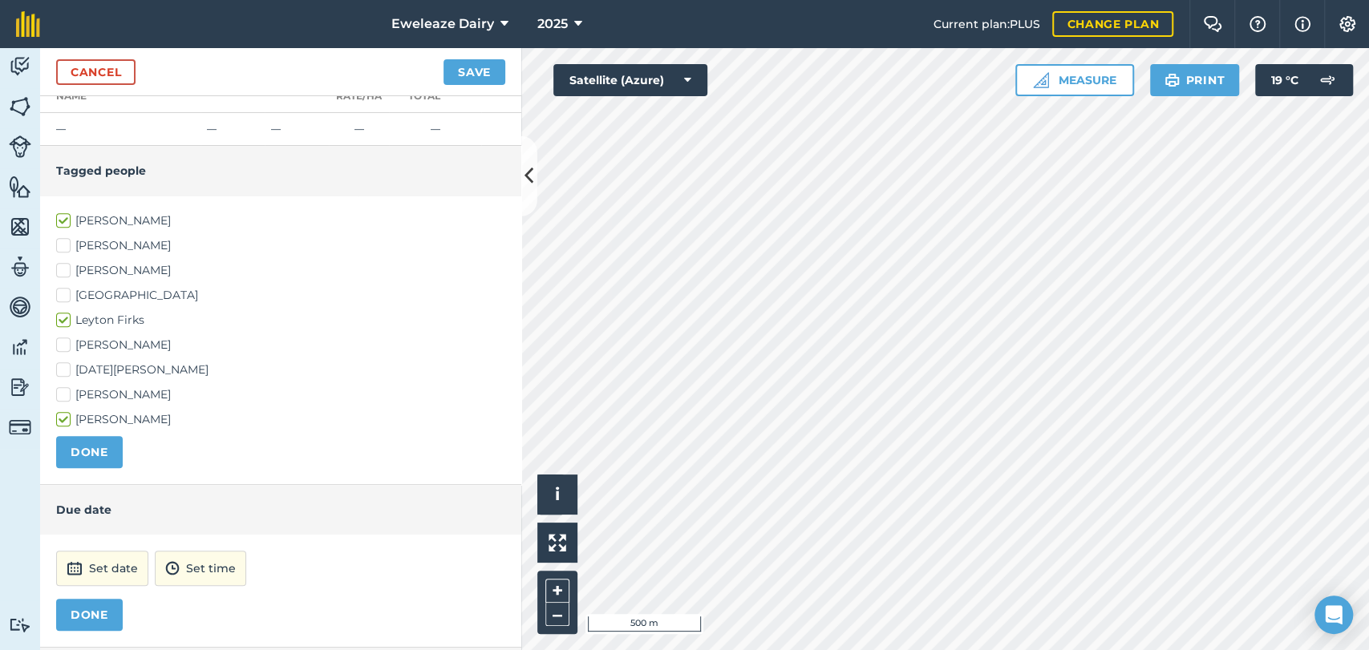
click at [488, 503] on h4 "Due date" at bounding box center [280, 510] width 449 height 18
click at [0, 469] on div "Activity Fields Livestock Features Maps Team Vehicles Data Reporting Billing Tu…" at bounding box center [20, 349] width 40 height 602
click at [107, 565] on button "Set date" at bounding box center [102, 568] width 92 height 35
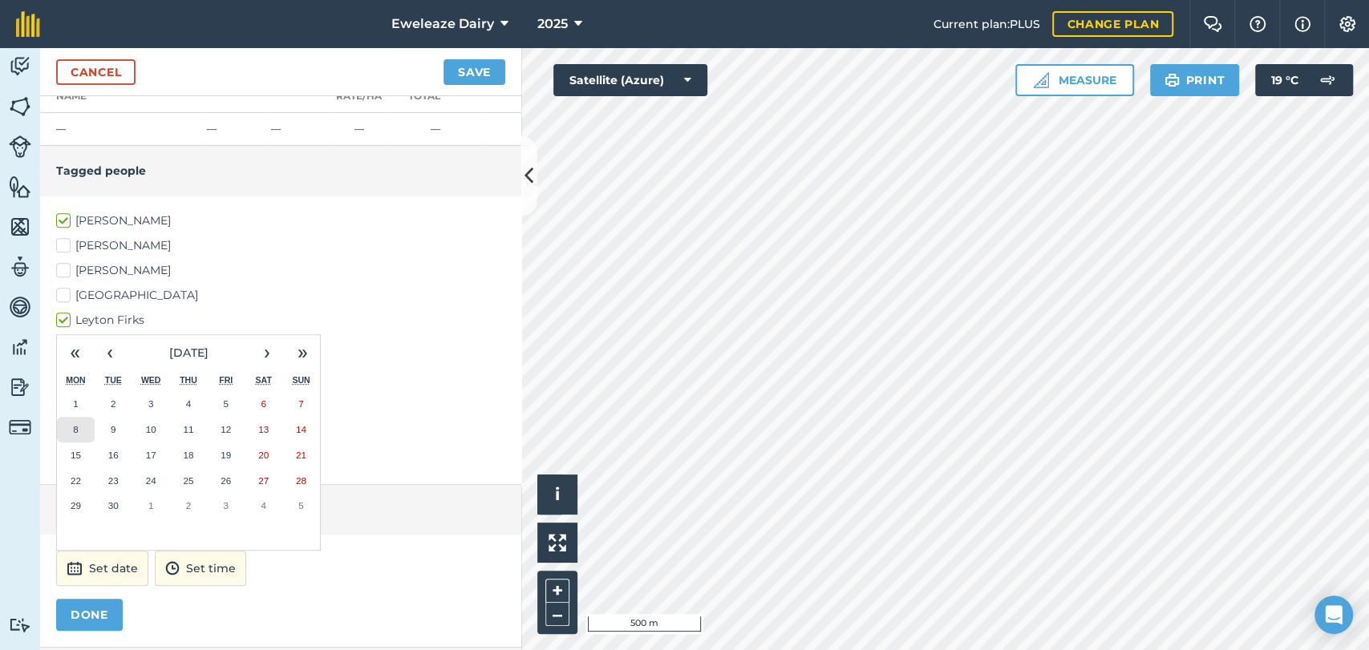
click at [71, 426] on button "8" at bounding box center [76, 430] width 38 height 26
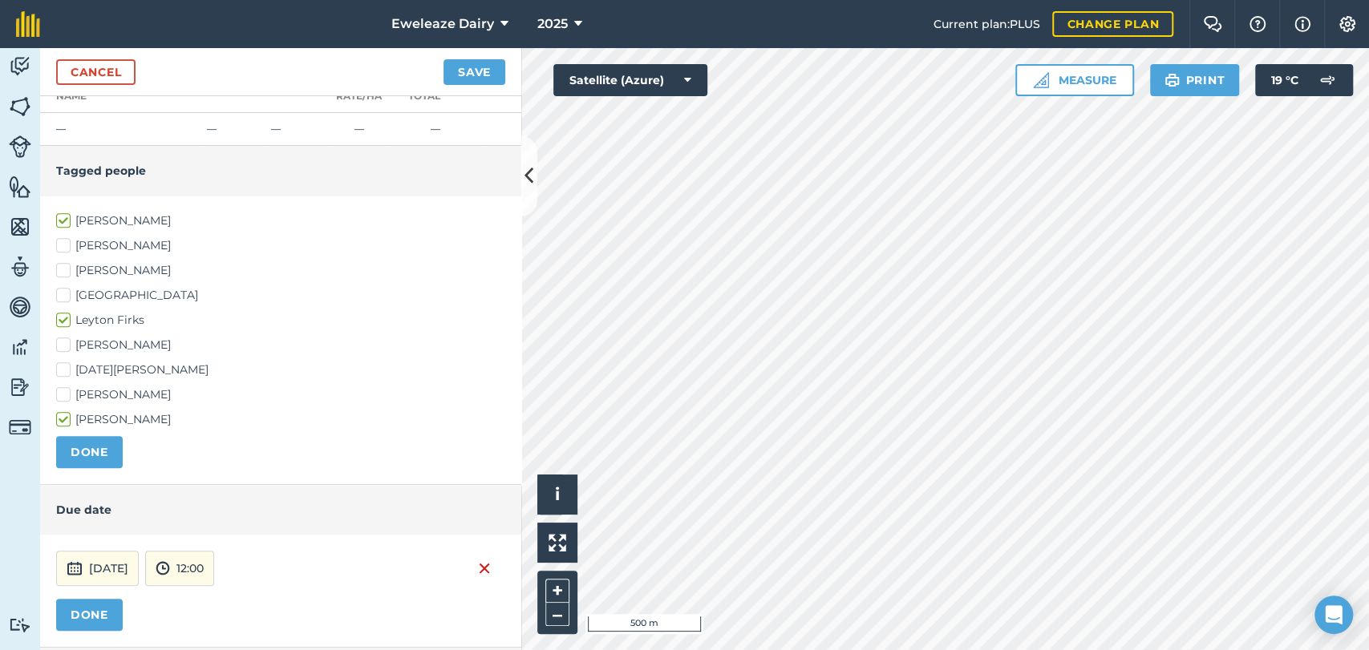
scroll to position [493, 0]
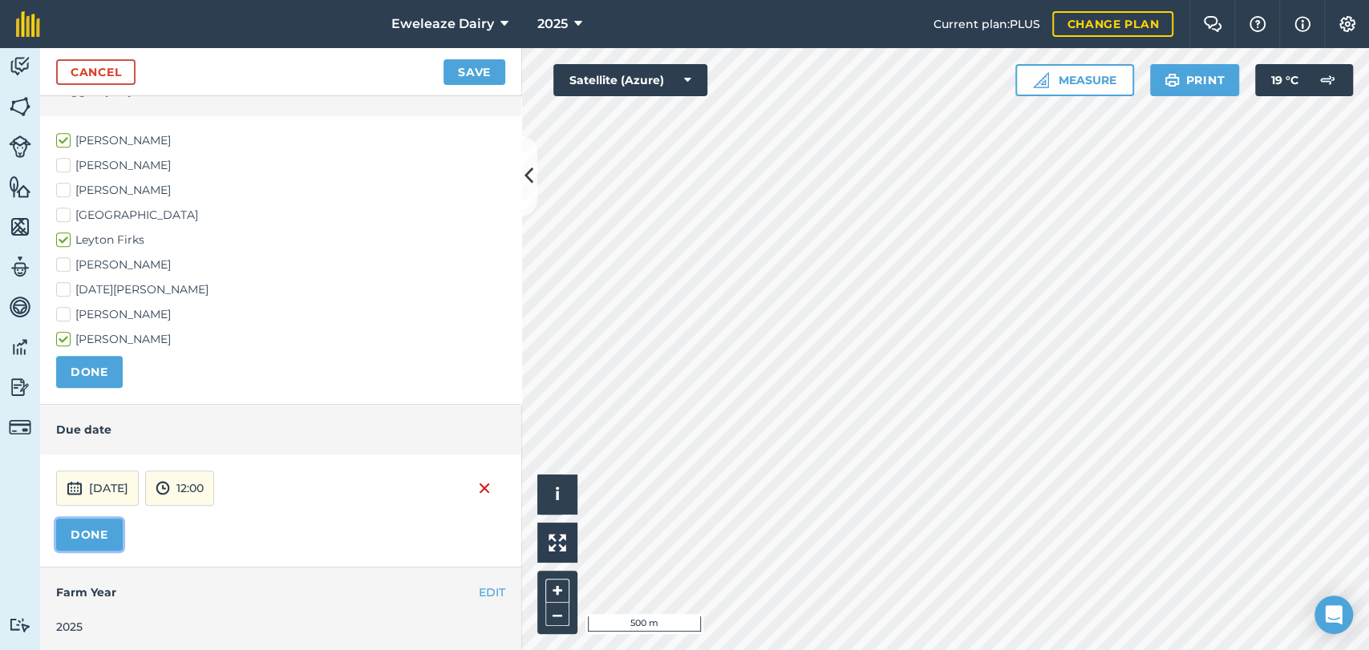
click at [83, 521] on button "DONE" at bounding box center [89, 535] width 67 height 32
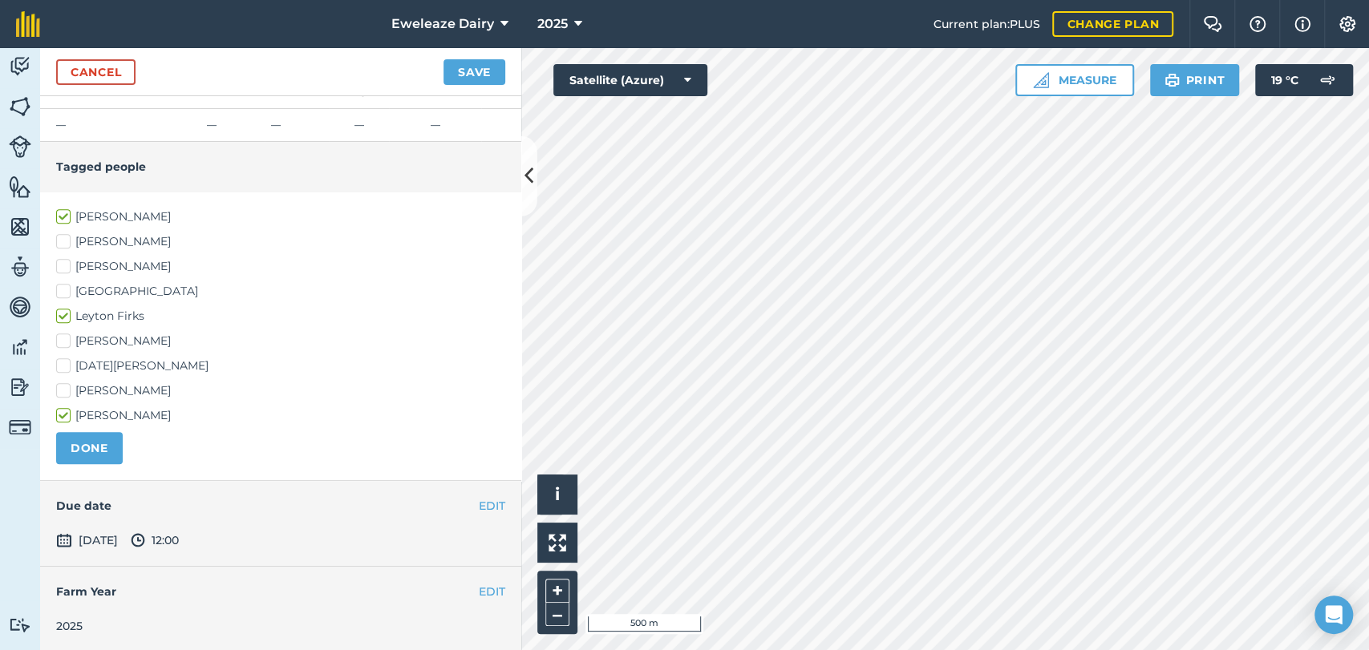
click at [83, 521] on div "EDIT Due date" at bounding box center [280, 506] width 481 height 50
click at [73, 512] on div at bounding box center [73, 512] width 0 height 0
click at [83, 521] on div "EDIT Due date" at bounding box center [280, 506] width 481 height 50
click at [81, 521] on div "EDIT Due date" at bounding box center [280, 506] width 481 height 50
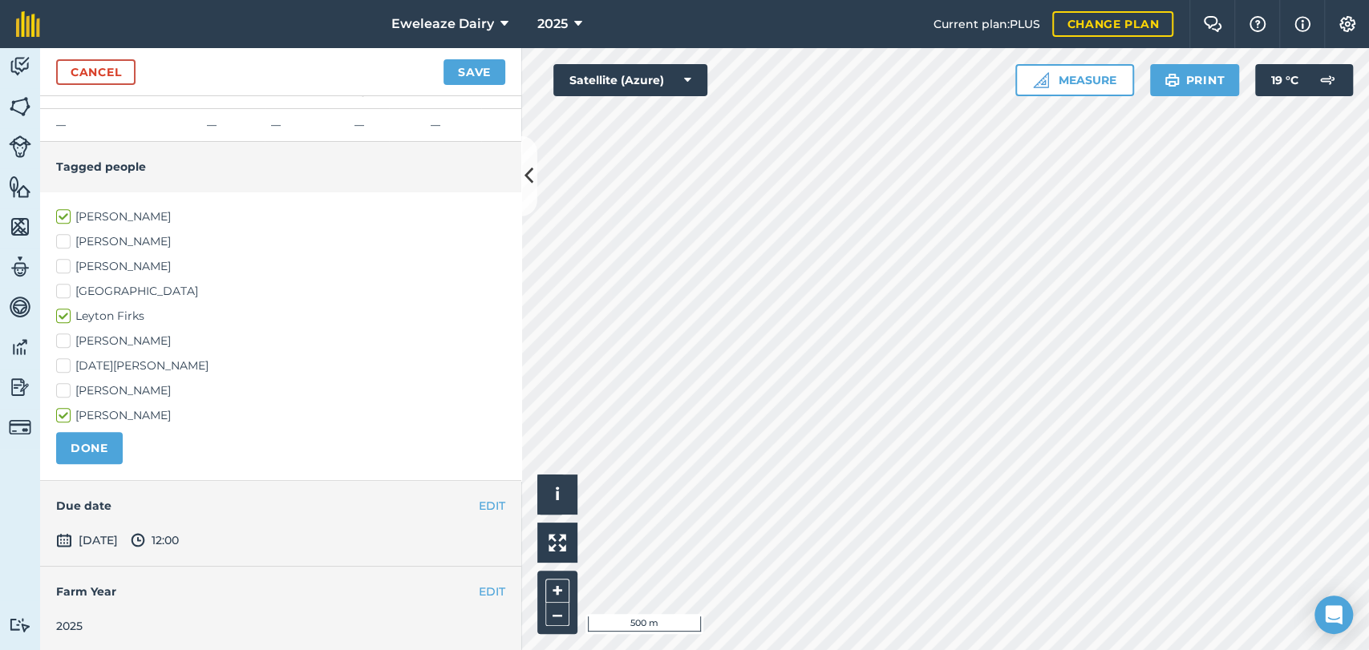
click at [394, 300] on div "[PERSON_NAME] [PERSON_NAME] [PERSON_NAME] [PERSON_NAME] House Leyton [PERSON_NA…" at bounding box center [280, 316] width 449 height 216
click at [460, 85] on div "Cancel Save" at bounding box center [280, 72] width 481 height 48
click at [464, 72] on button "Save" at bounding box center [474, 72] width 62 height 26
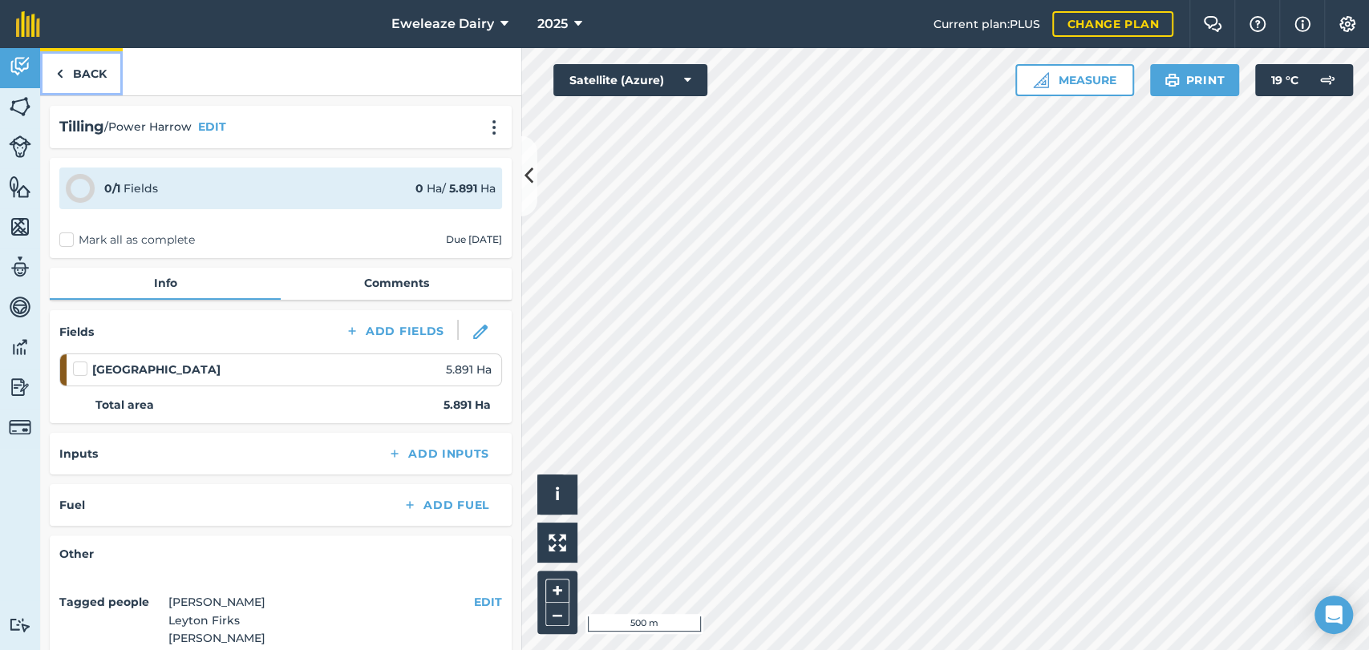
click at [90, 60] on link "Back" at bounding box center [81, 71] width 83 height 47
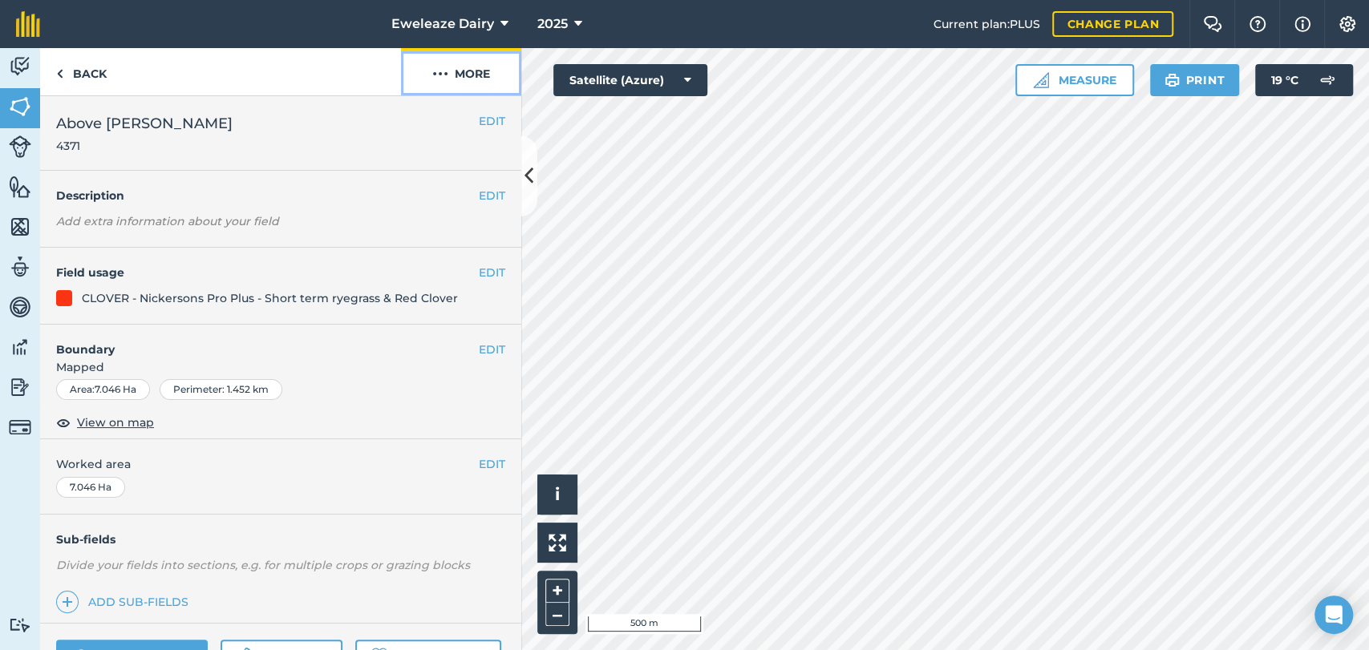
click at [459, 79] on button "More" at bounding box center [461, 71] width 120 height 47
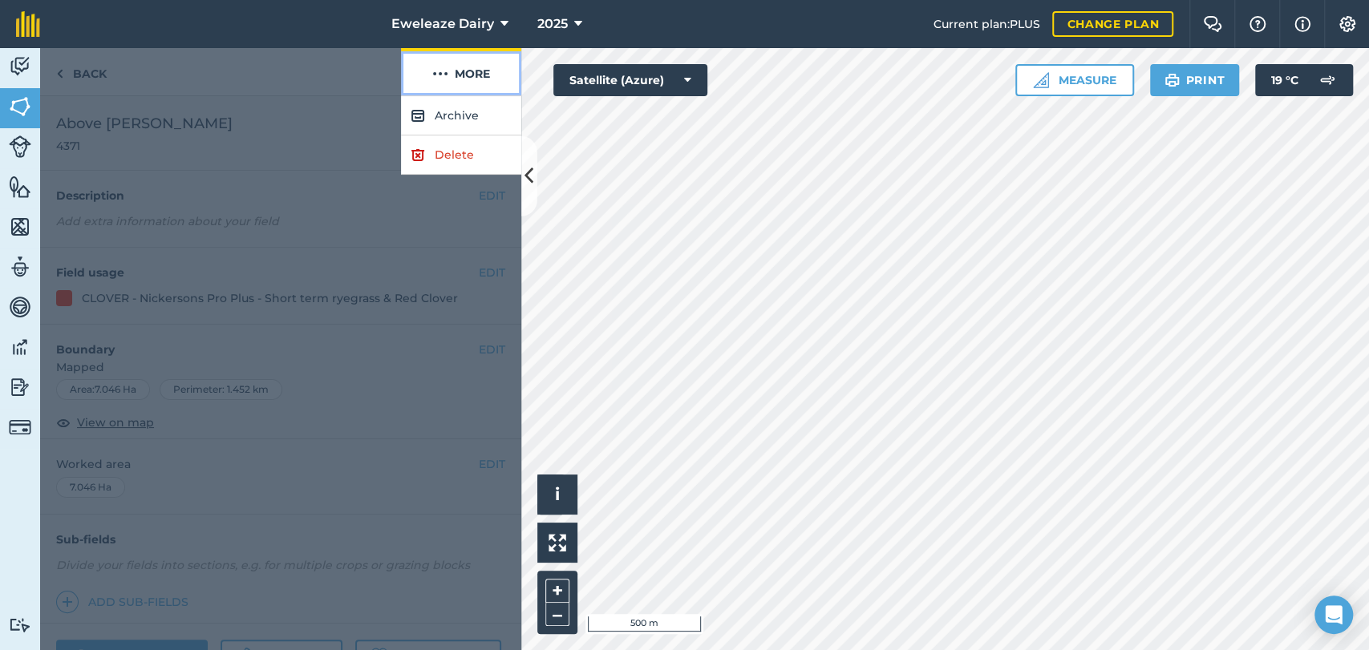
click at [449, 79] on button "More" at bounding box center [461, 71] width 120 height 47
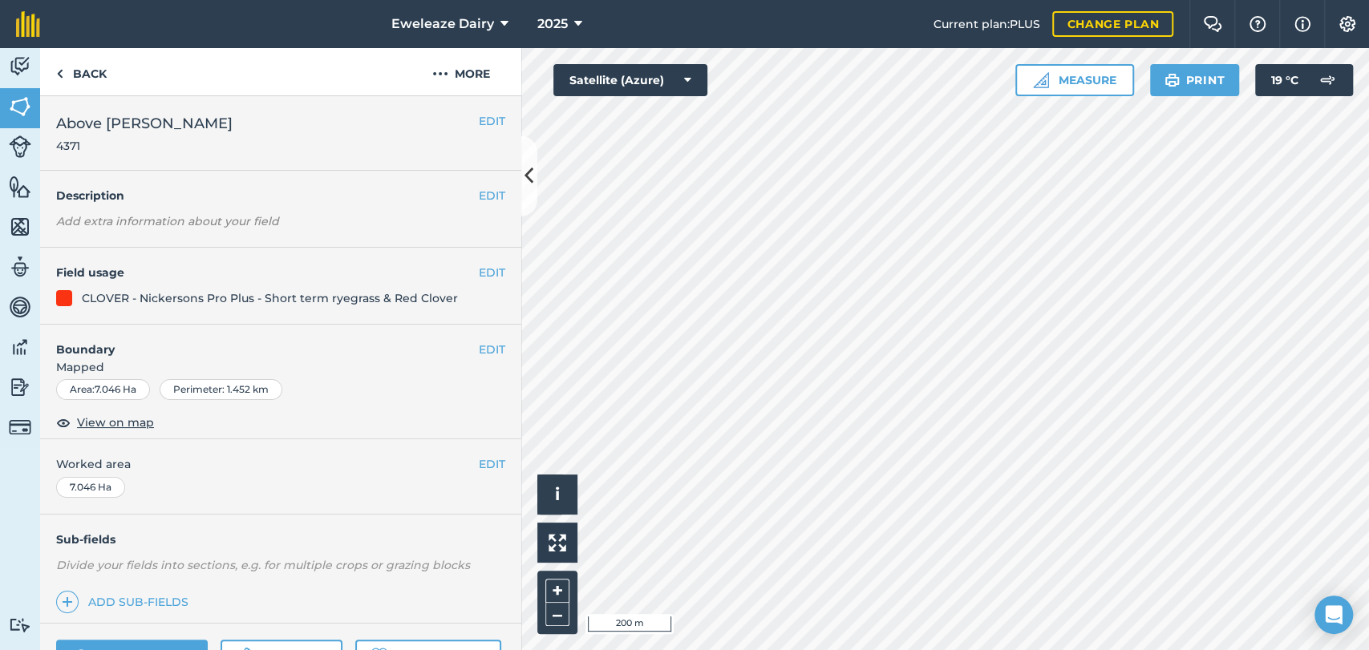
click at [446, 368] on span "Mapped" at bounding box center [280, 367] width 481 height 18
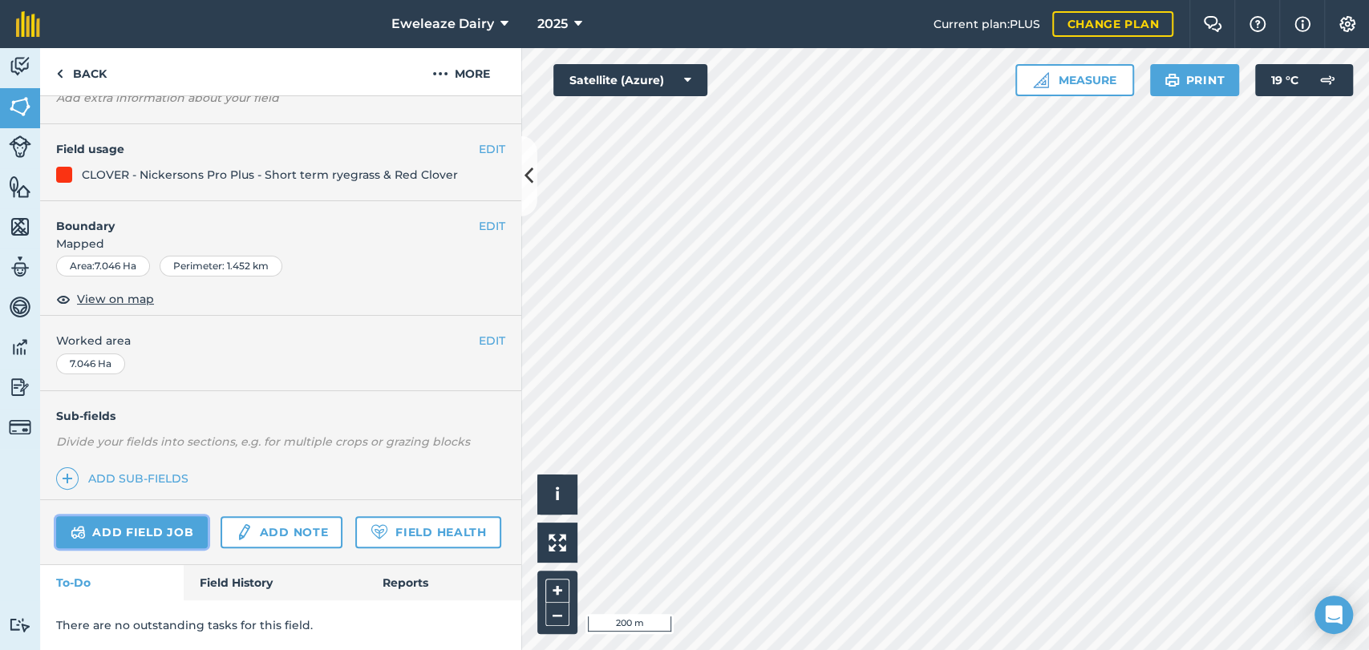
click at [163, 516] on link "Add field job" at bounding box center [132, 532] width 152 height 32
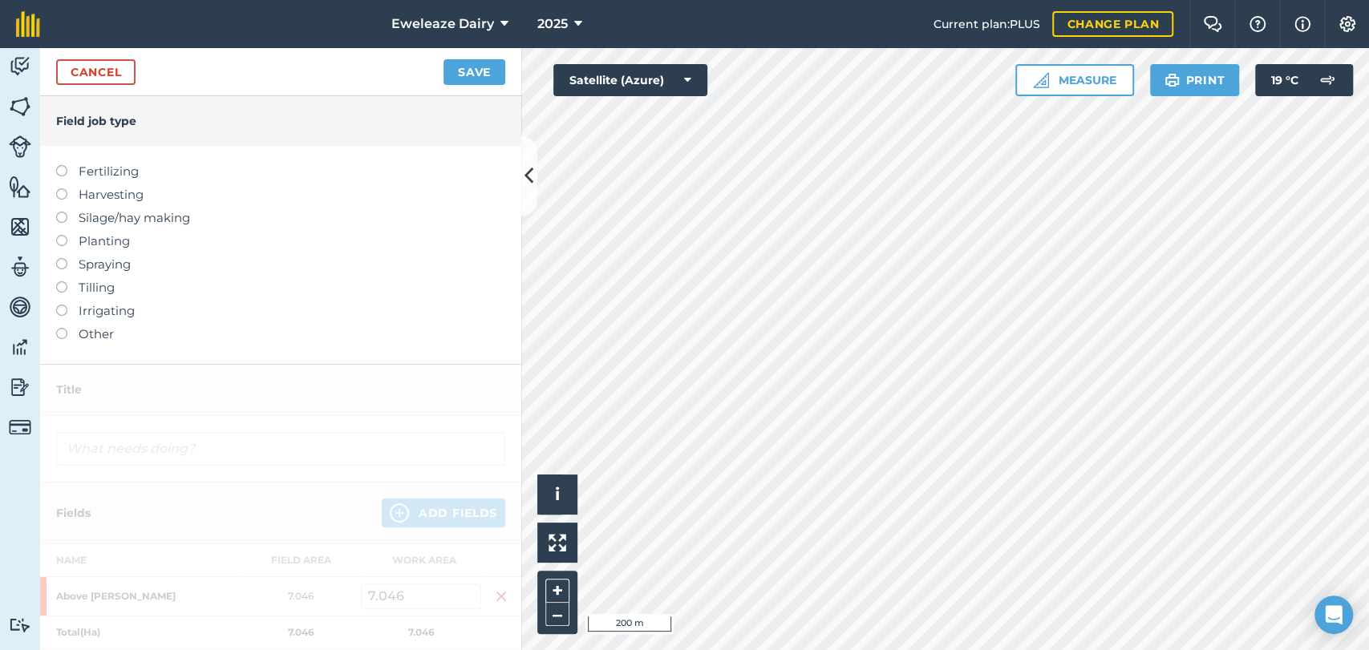
click at [63, 281] on label at bounding box center [67, 281] width 22 height 0
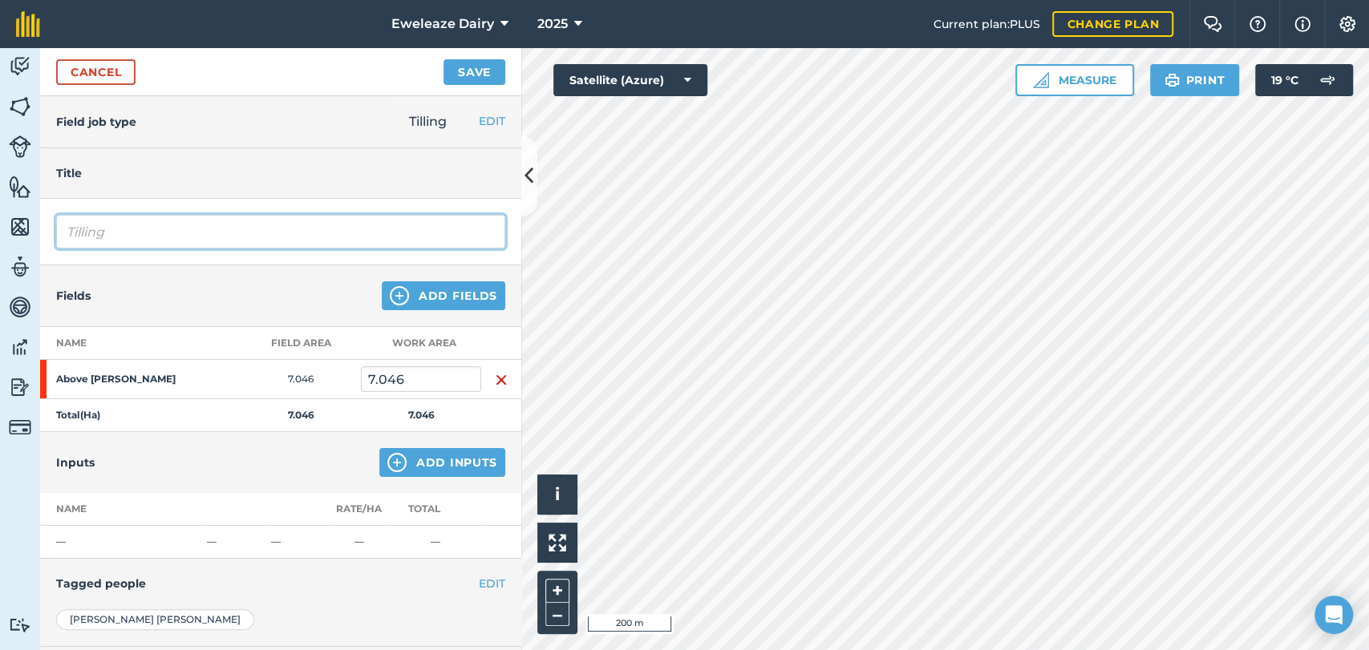
click at [135, 225] on input "Tilling" at bounding box center [280, 232] width 449 height 34
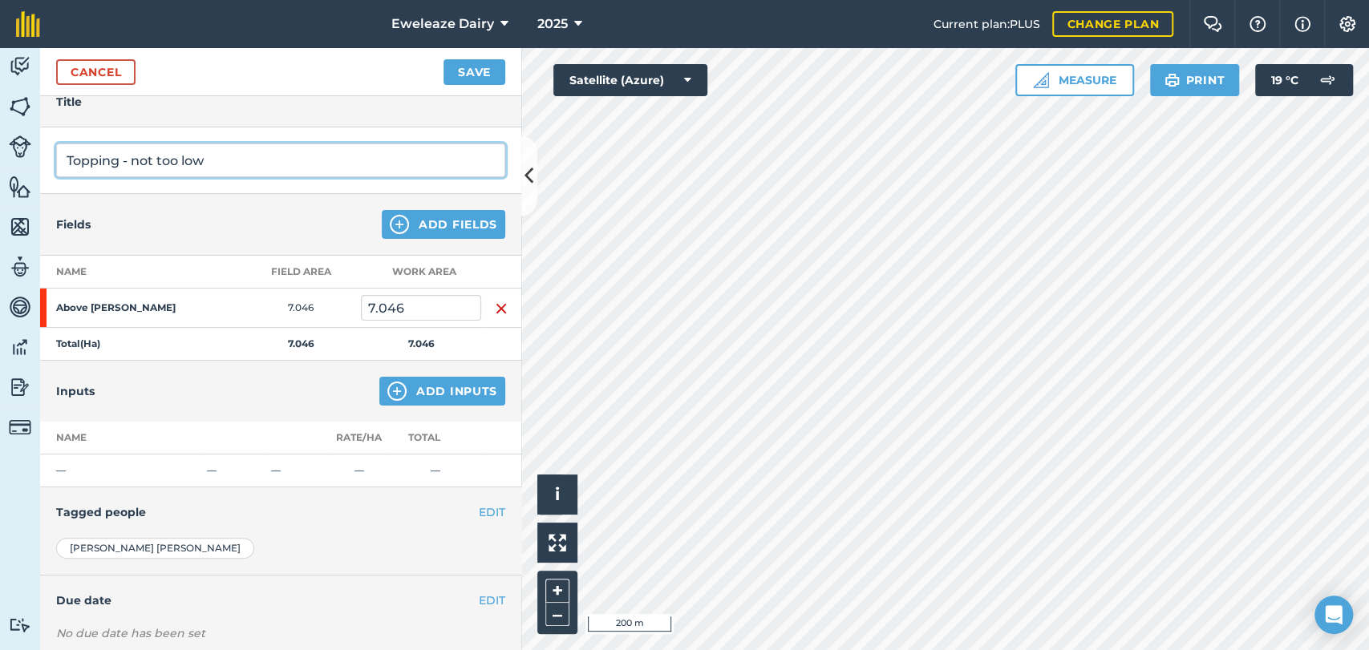
scroll to position [117, 0]
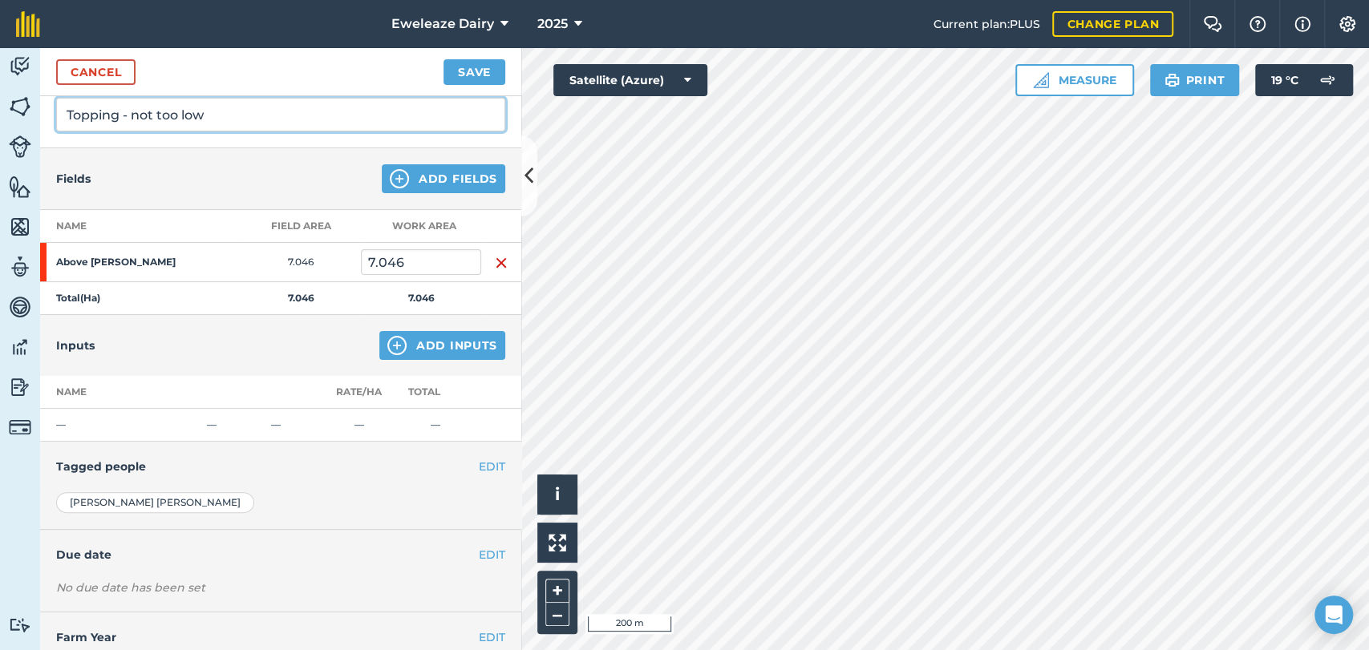
type input "Topping - not too low"
click at [479, 466] on button "EDIT" at bounding box center [492, 467] width 26 height 18
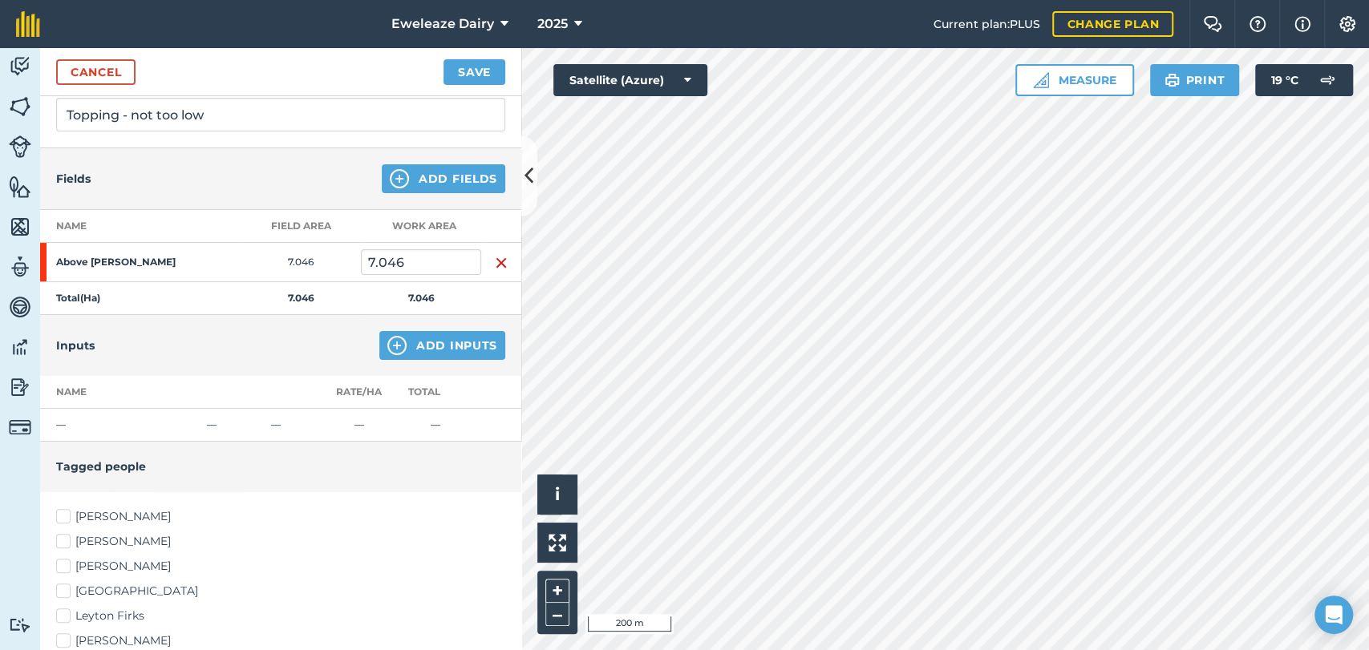
click at [65, 608] on label "Leyton Firks" at bounding box center [280, 616] width 449 height 17
click at [65, 608] on input "Leyton Firks" at bounding box center [61, 613] width 10 height 10
checkbox input "true"
click at [57, 521] on label "[PERSON_NAME]" at bounding box center [280, 516] width 449 height 17
click at [57, 519] on input "[PERSON_NAME]" at bounding box center [61, 513] width 10 height 10
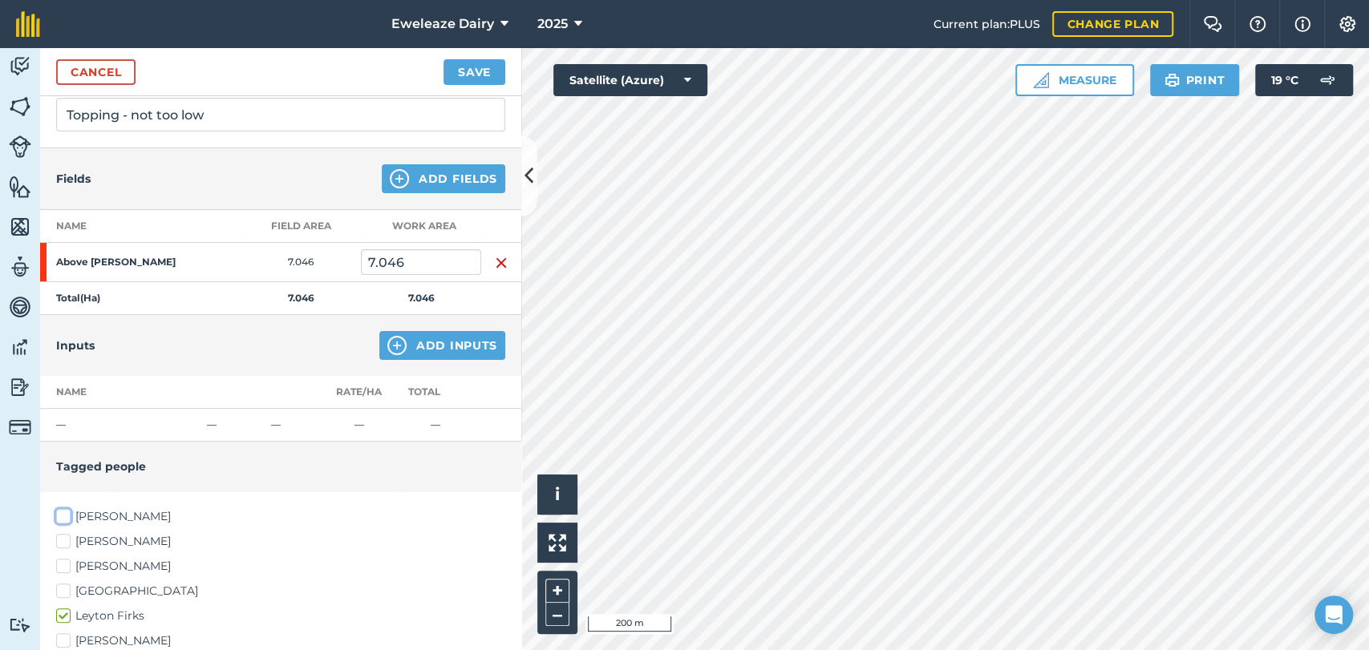
checkbox input "true"
click at [476, 63] on button "Save" at bounding box center [474, 72] width 62 height 26
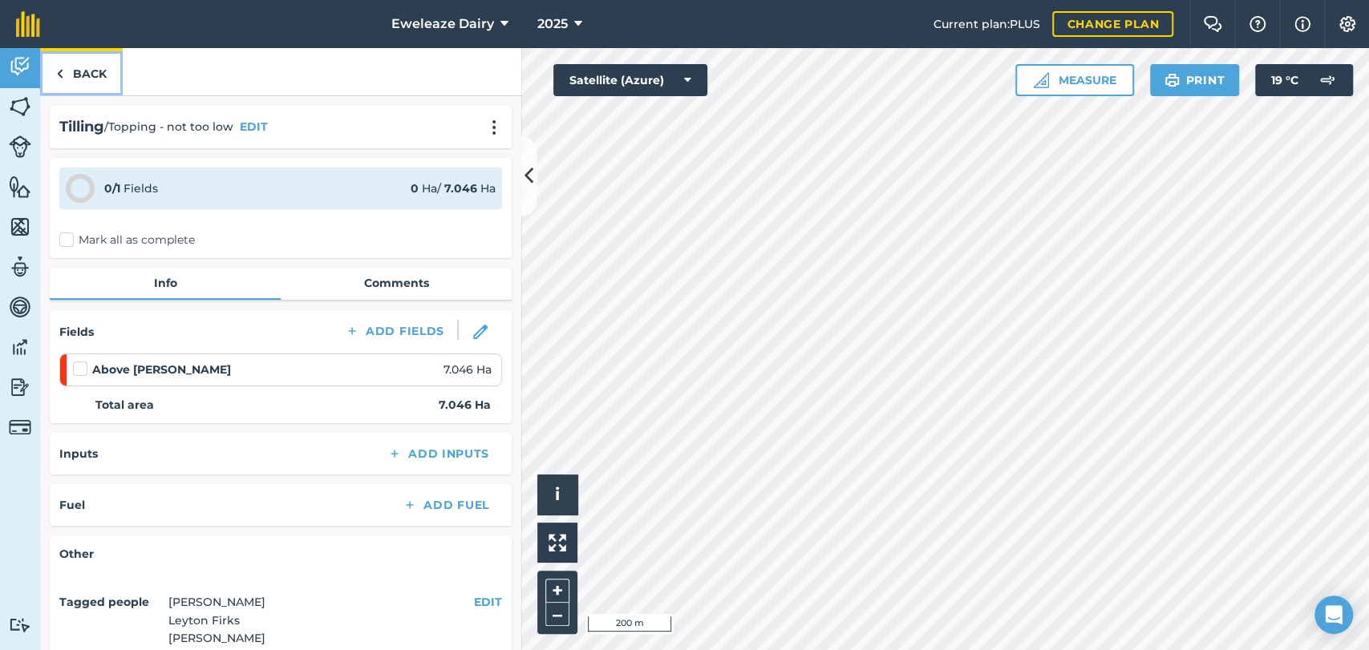
click at [88, 74] on link "Back" at bounding box center [81, 71] width 83 height 47
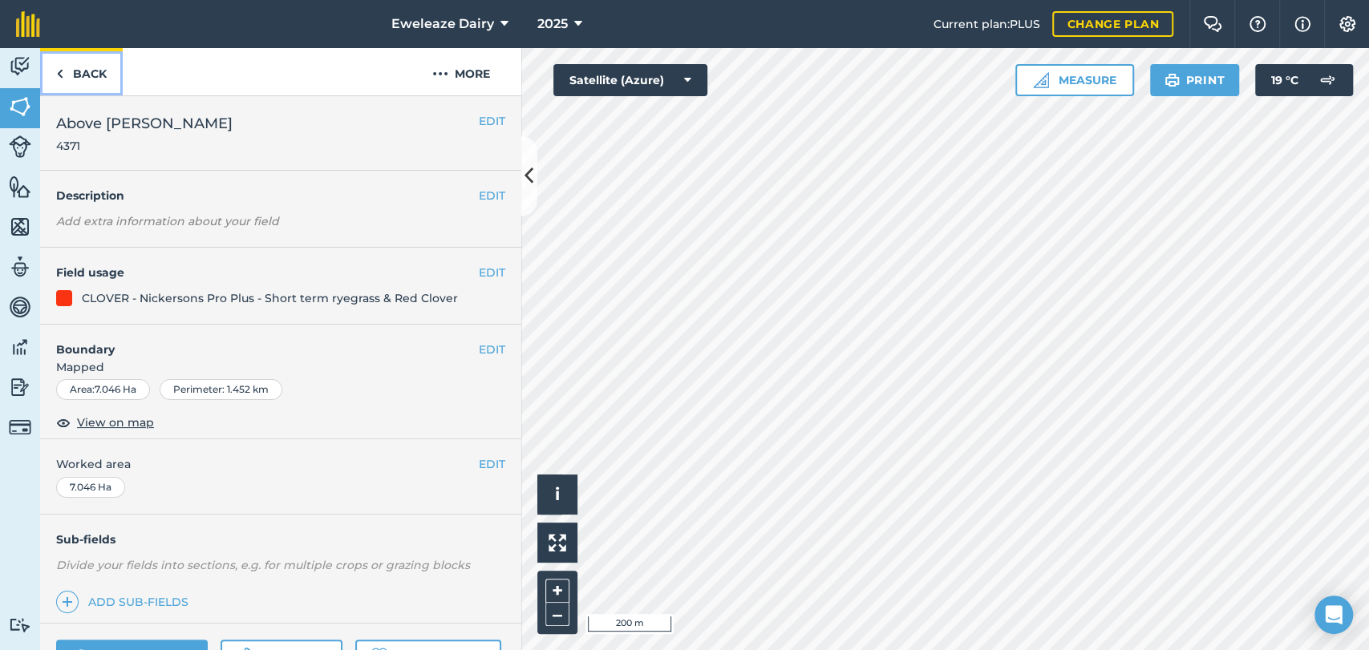
click at [96, 79] on link "Back" at bounding box center [81, 71] width 83 height 47
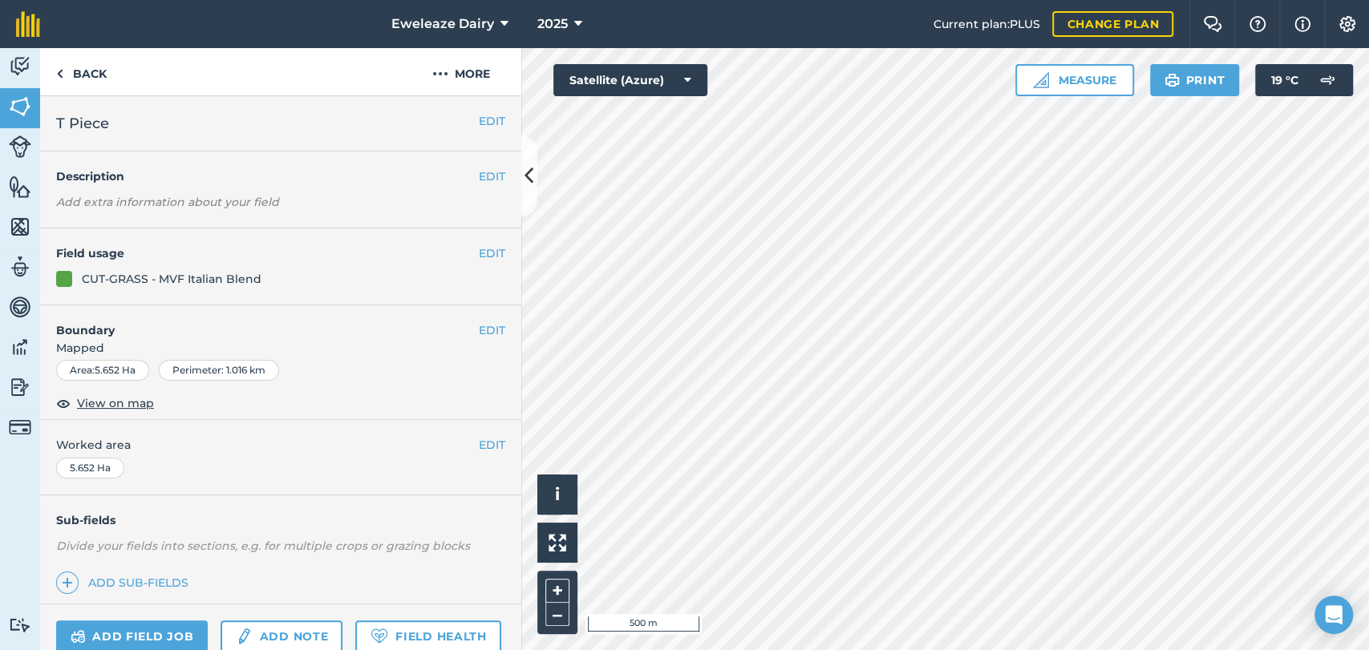
scroll to position [148, 0]
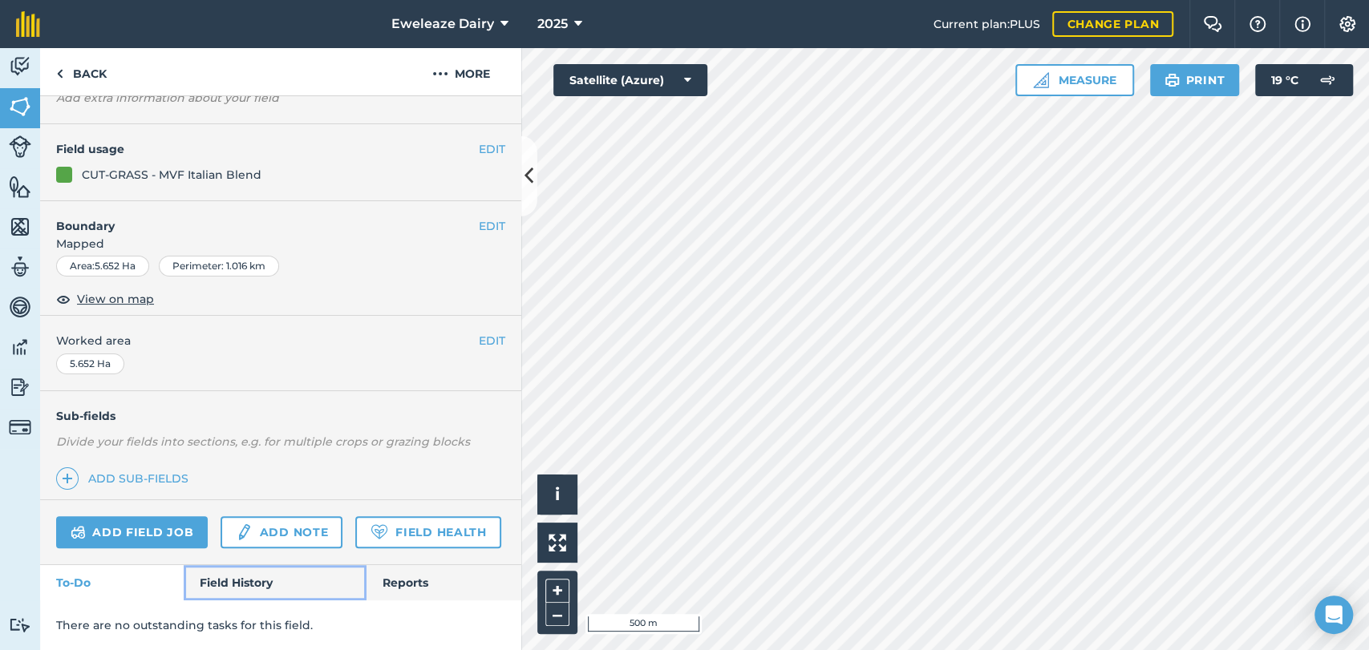
click at [223, 592] on link "Field History" at bounding box center [275, 582] width 182 height 35
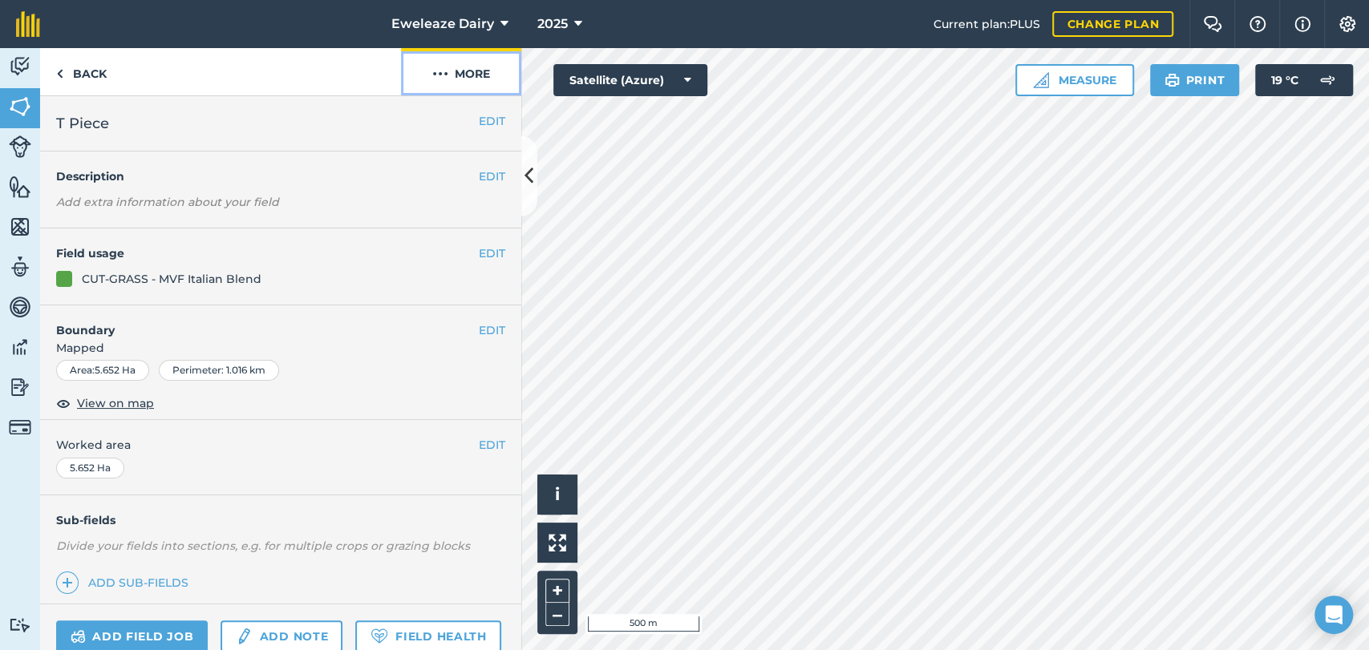
click at [469, 72] on button "More" at bounding box center [461, 71] width 120 height 47
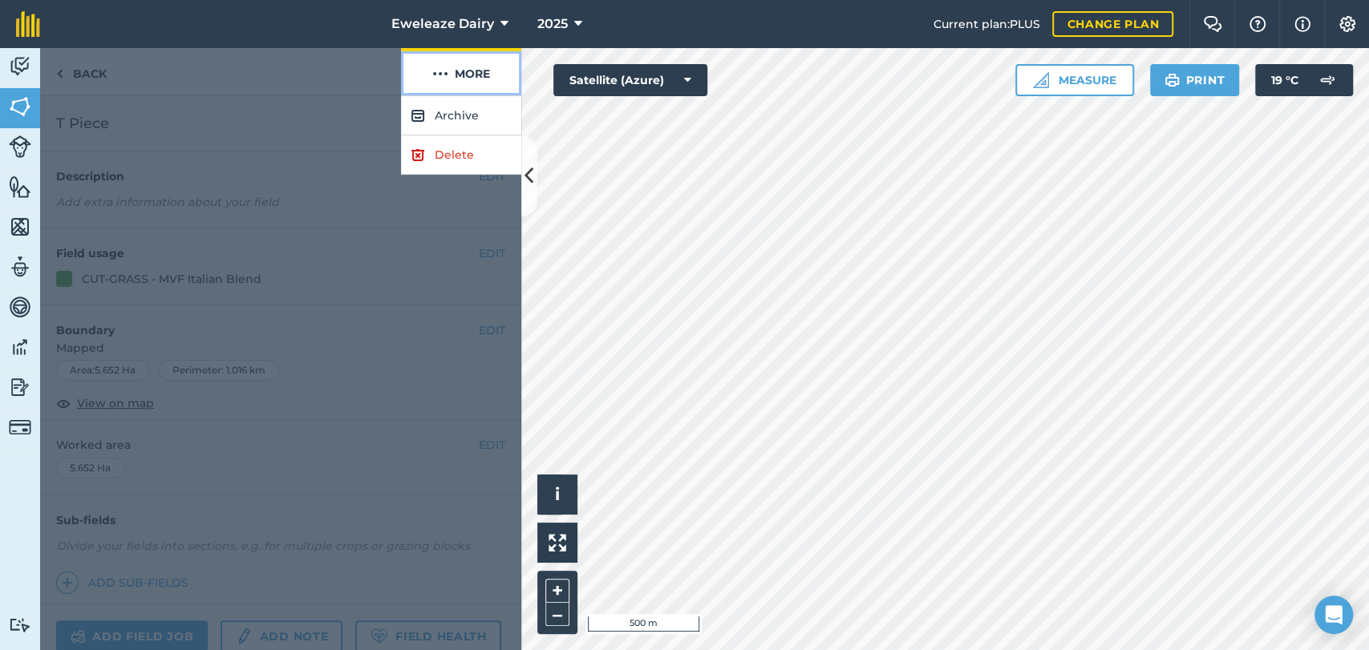
click at [459, 78] on button "More" at bounding box center [461, 71] width 120 height 47
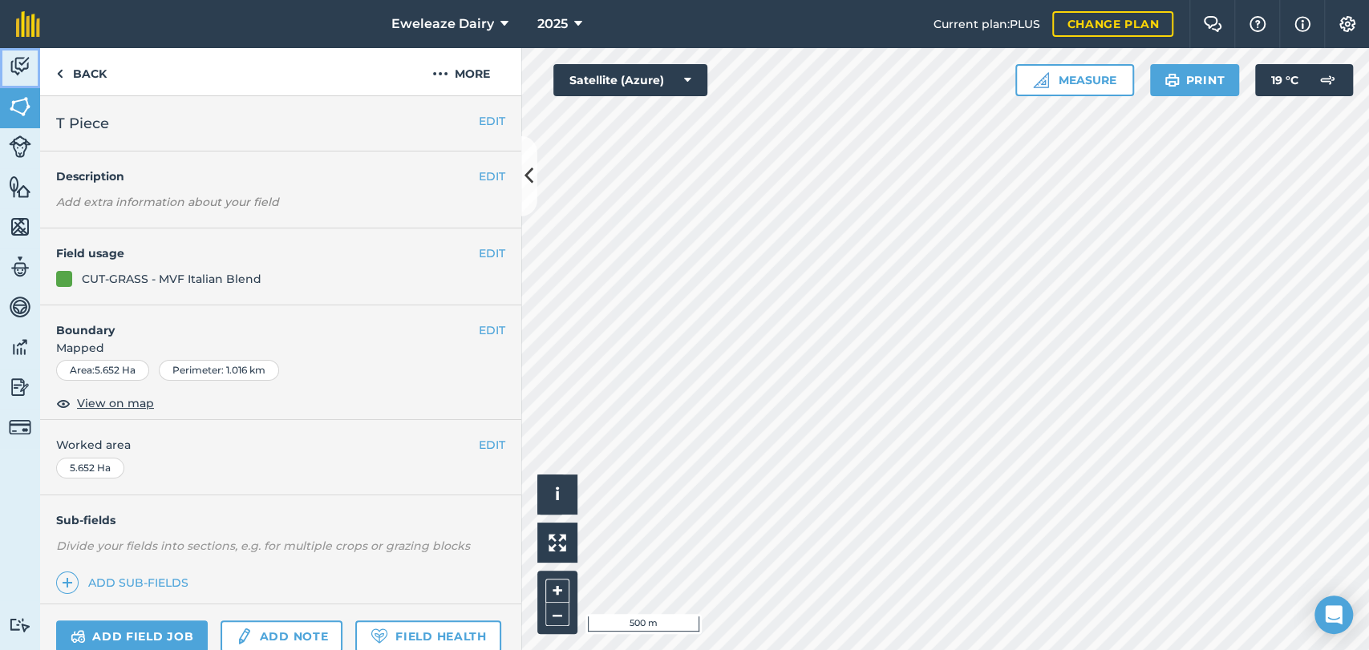
click at [13, 63] on img at bounding box center [20, 67] width 22 height 24
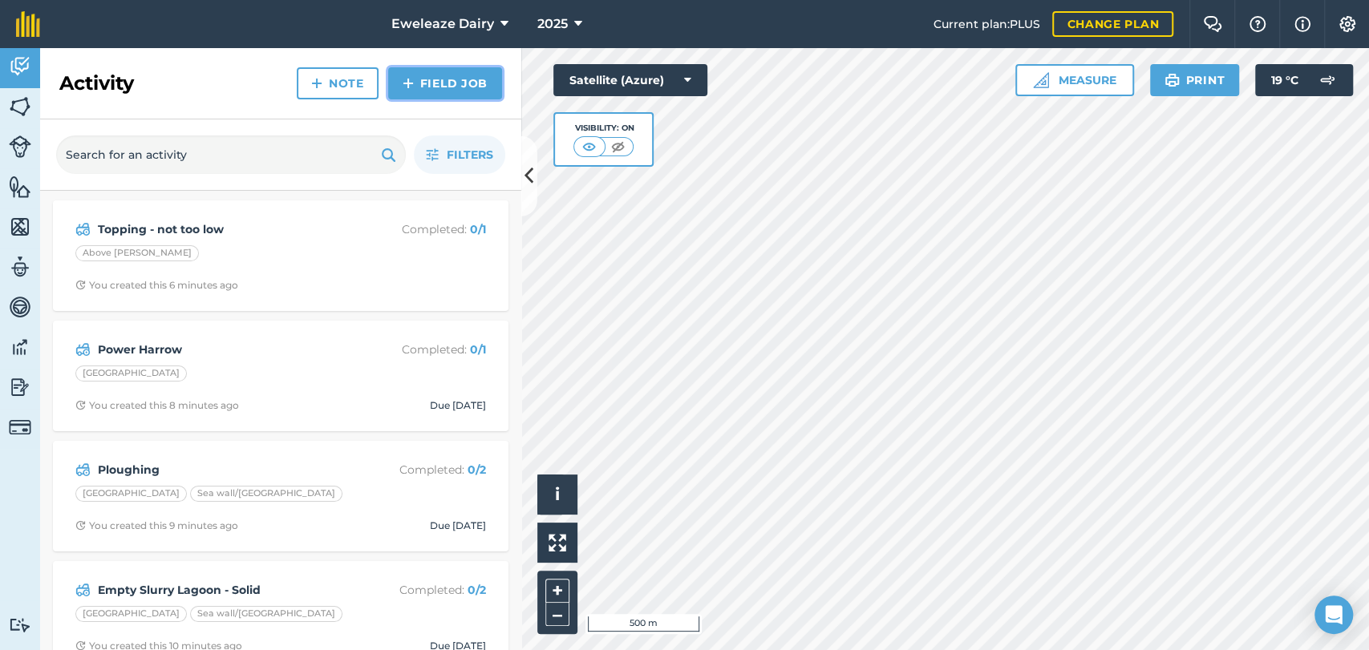
click at [440, 81] on link "Field Job" at bounding box center [445, 83] width 114 height 32
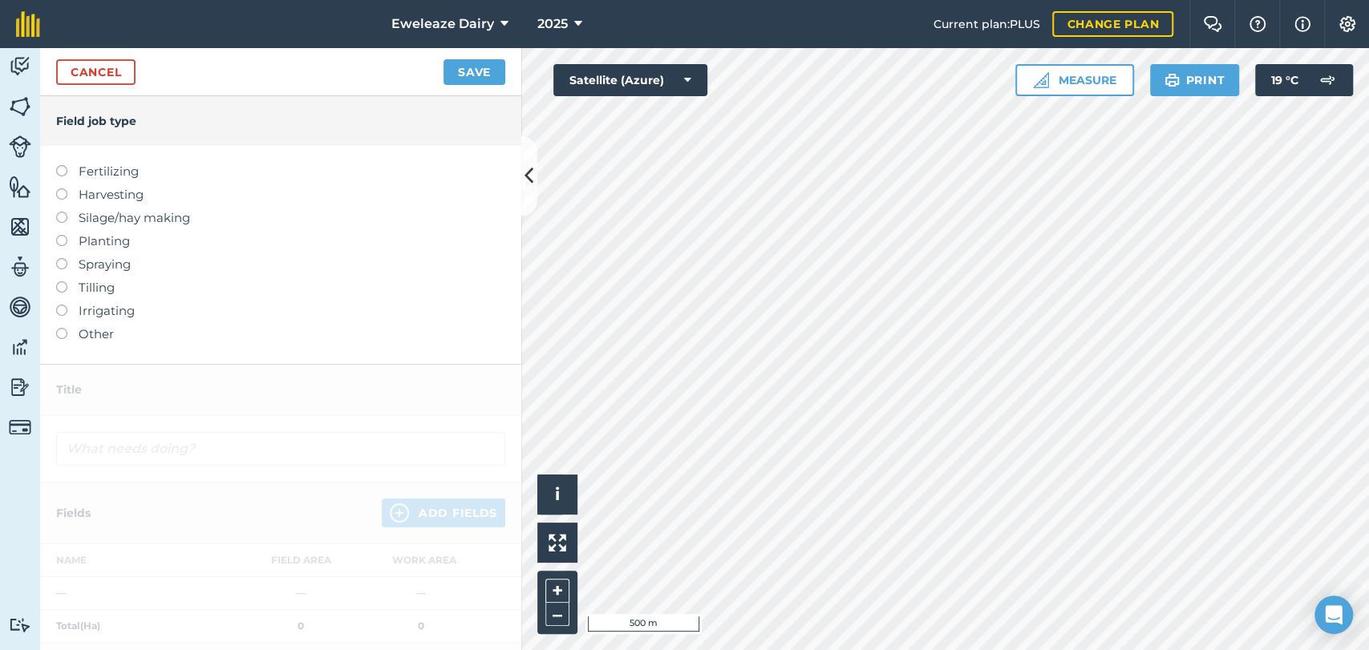
click at [60, 281] on label at bounding box center [67, 281] width 22 height 0
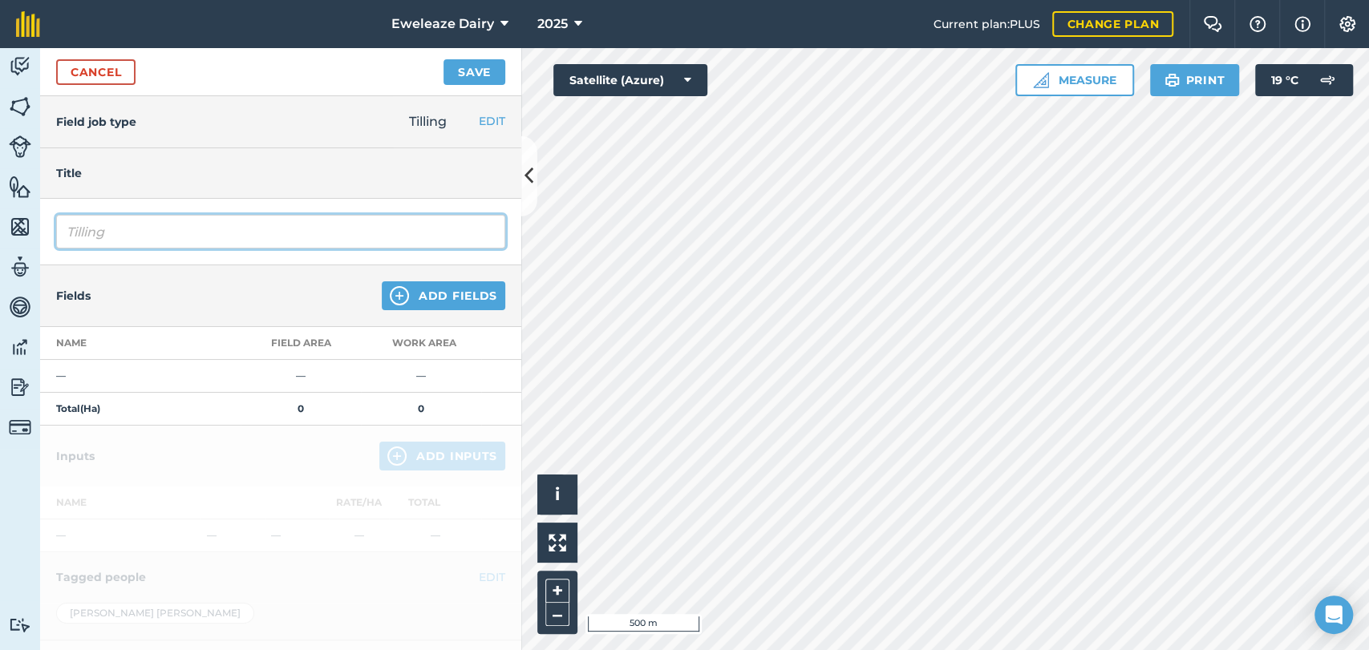
click at [142, 236] on input "Tilling" at bounding box center [280, 232] width 449 height 34
type input "T"
click at [188, 218] on input "Rip up stubbles (min-Till" at bounding box center [280, 232] width 449 height 34
click at [289, 235] on input "Rip up stubbles (Min-Till" at bounding box center [280, 232] width 449 height 34
type input "Rip up stubbles (Min-Till)"
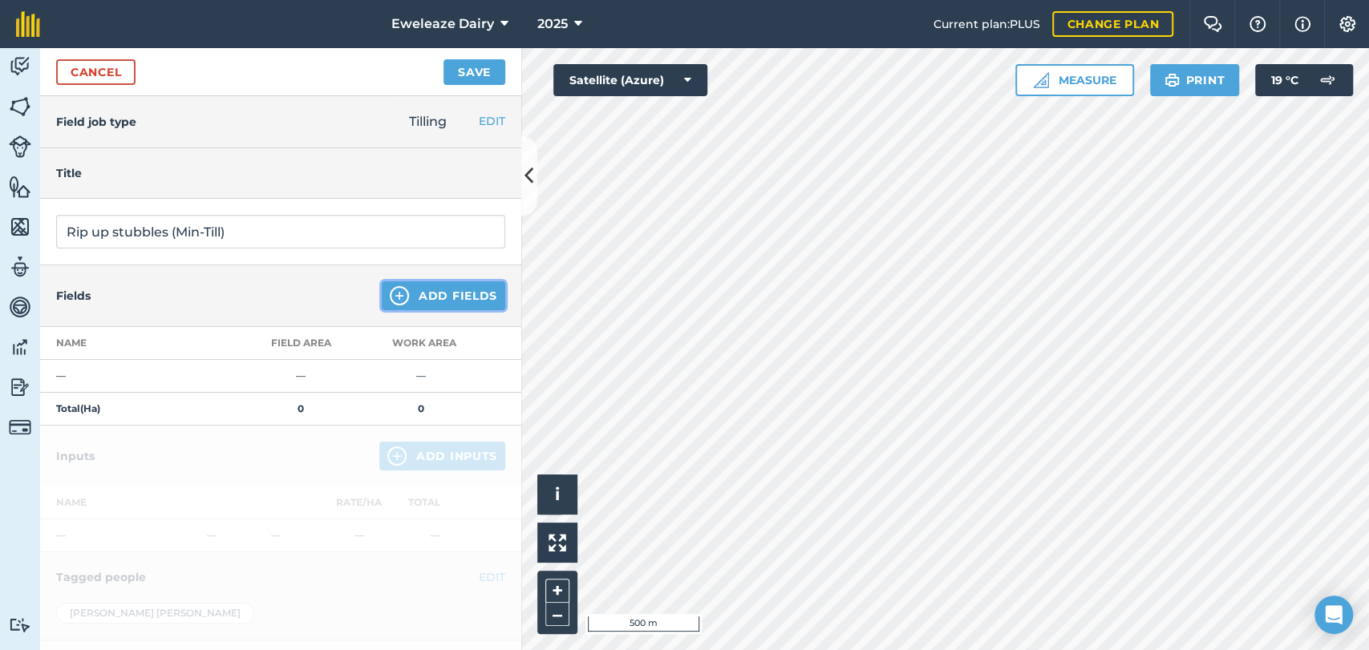
click at [431, 307] on button "Add Fields" at bounding box center [443, 295] width 123 height 29
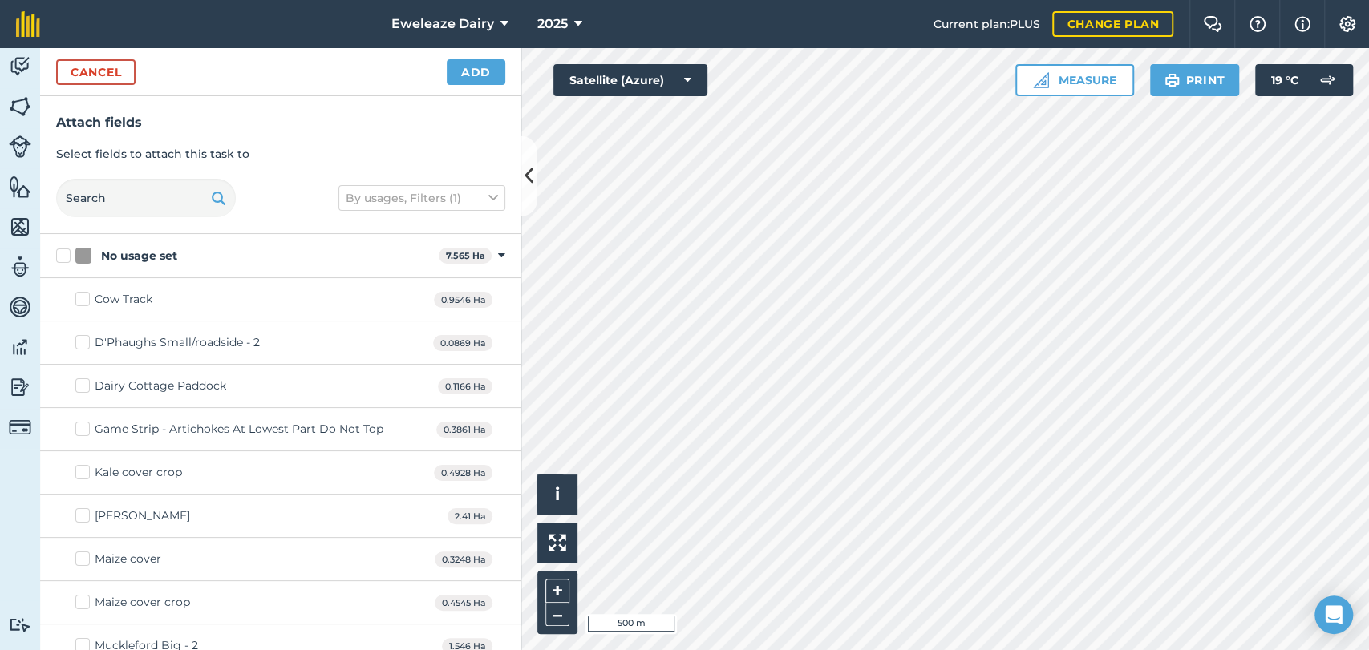
checkbox input "true"
click at [792, 0] on html "Eweleaze Dairy 2025 Current plan : PLUS Change plan Farm Chat Help Info Setting…" at bounding box center [684, 325] width 1369 height 650
click at [811, 650] on html "Eweleaze Dairy 2025 Current plan : PLUS Change plan Farm Chat Help Info Setting…" at bounding box center [684, 325] width 1369 height 650
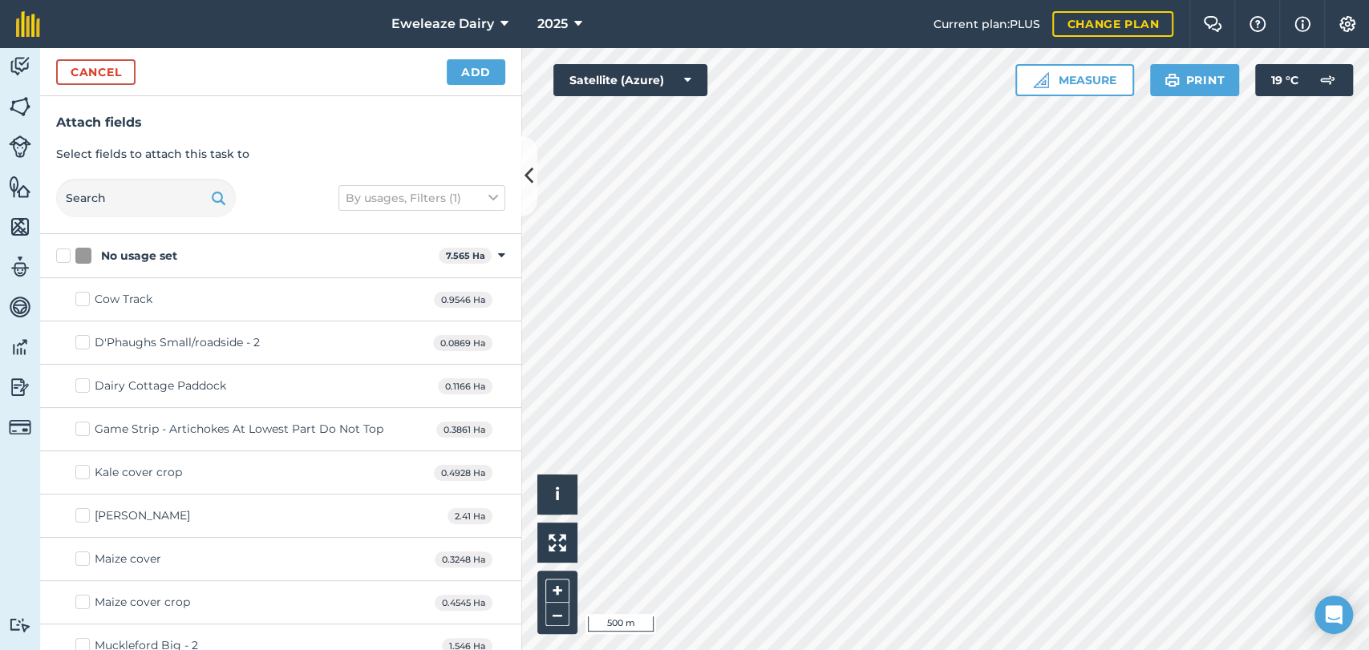
click at [750, 650] on html "Eweleaze Dairy 2025 Current plan : PLUS Change plan Farm Chat Help Info Setting…" at bounding box center [684, 325] width 1369 height 650
click at [880, 0] on html "Eweleaze Dairy 2025 Current plan : PLUS Change plan Farm Chat Help Info Setting…" at bounding box center [684, 325] width 1369 height 650
checkbox input "true"
click at [475, 75] on button "Add" at bounding box center [476, 72] width 59 height 26
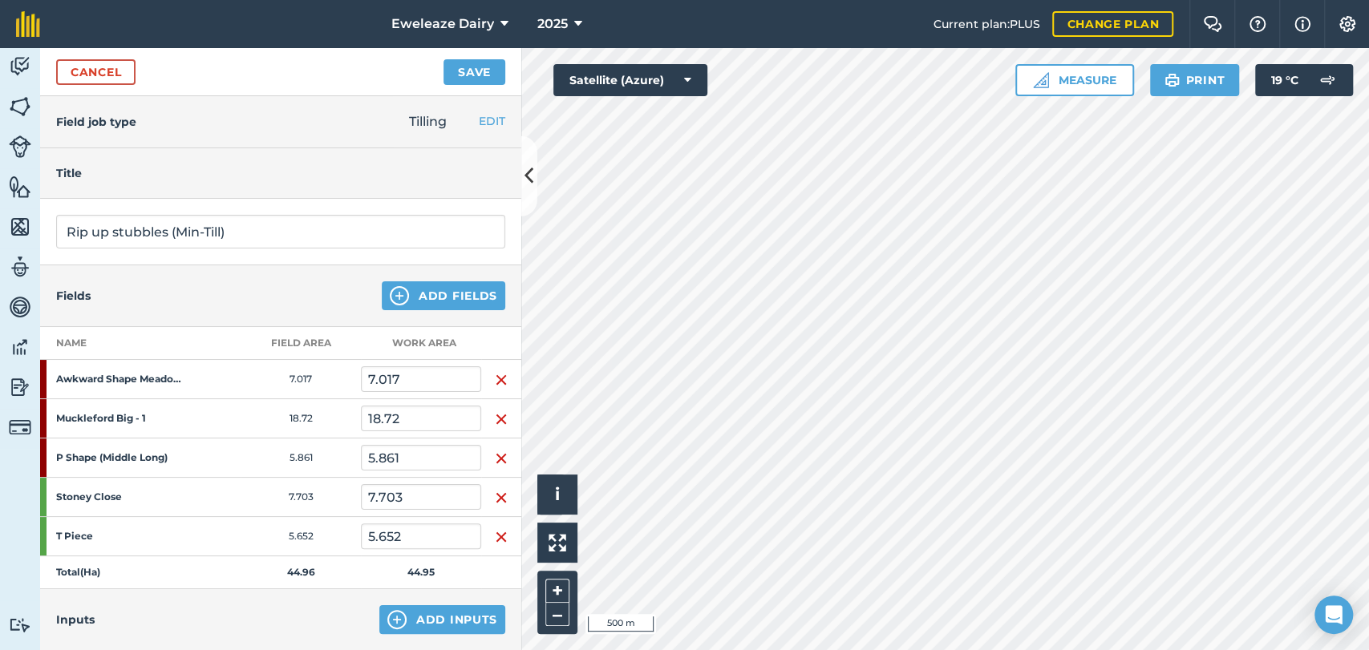
click at [495, 423] on img "button" at bounding box center [501, 419] width 13 height 19
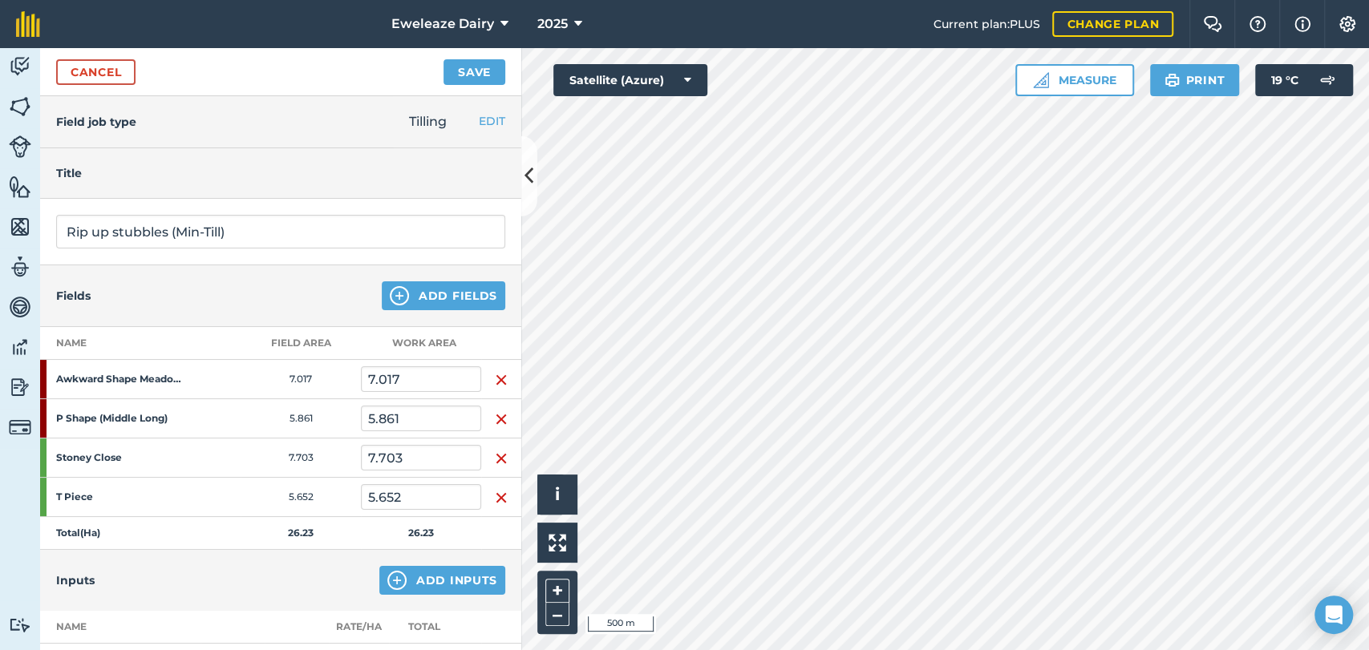
scroll to position [280, 0]
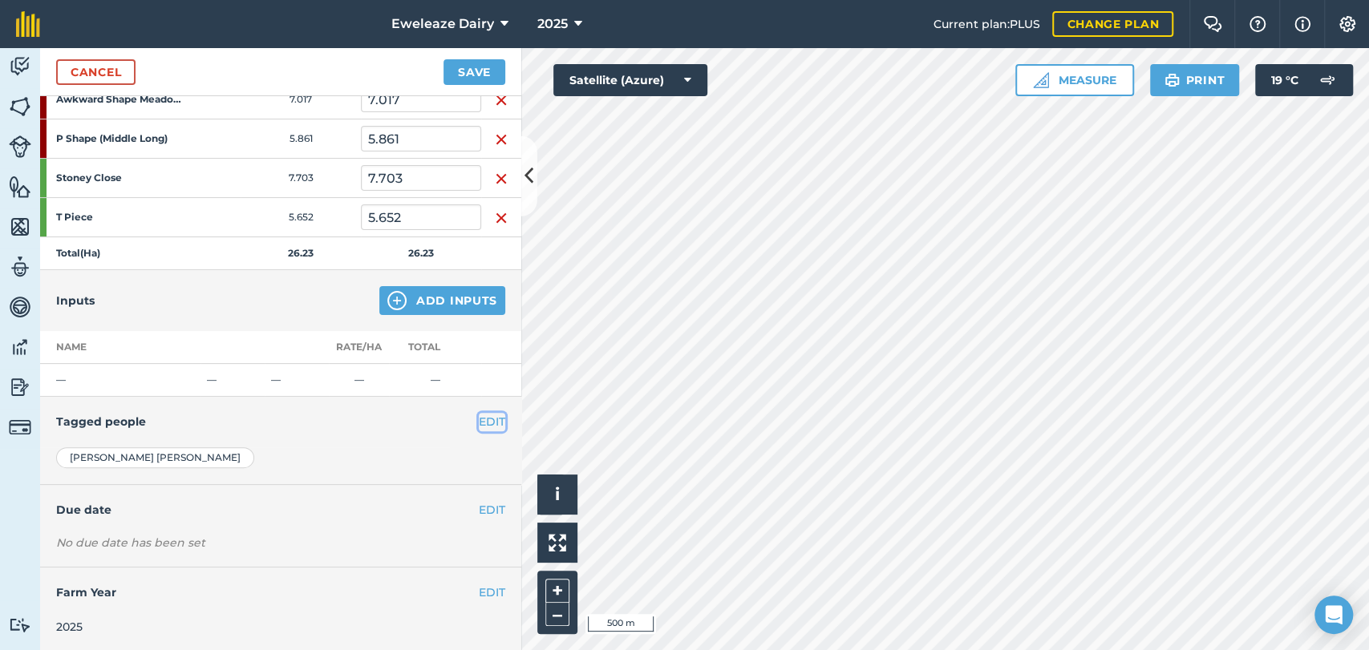
click at [479, 413] on button "EDIT" at bounding box center [492, 422] width 26 height 18
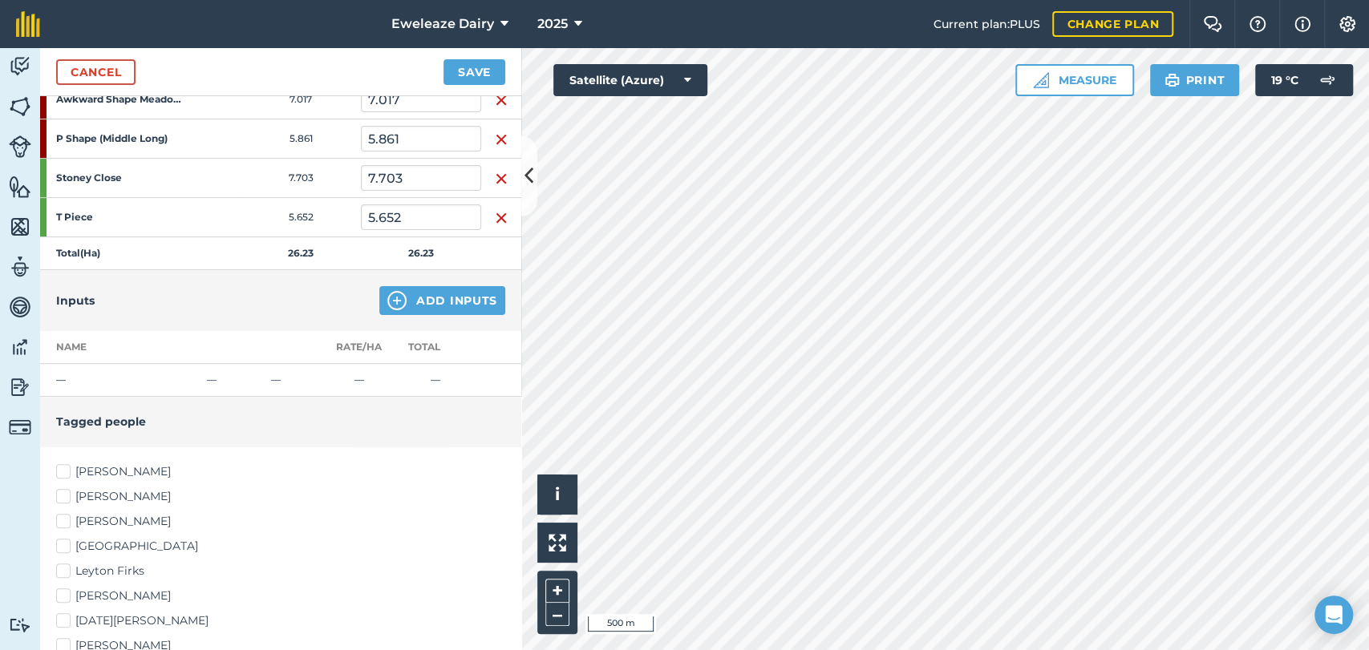
click at [64, 470] on label "[PERSON_NAME]" at bounding box center [280, 471] width 449 height 17
click at [64, 470] on input "[PERSON_NAME]" at bounding box center [61, 468] width 10 height 10
checkbox input "true"
click at [59, 572] on label "Leyton Firks" at bounding box center [280, 571] width 449 height 17
click at [59, 572] on input "Leyton Firks" at bounding box center [61, 568] width 10 height 10
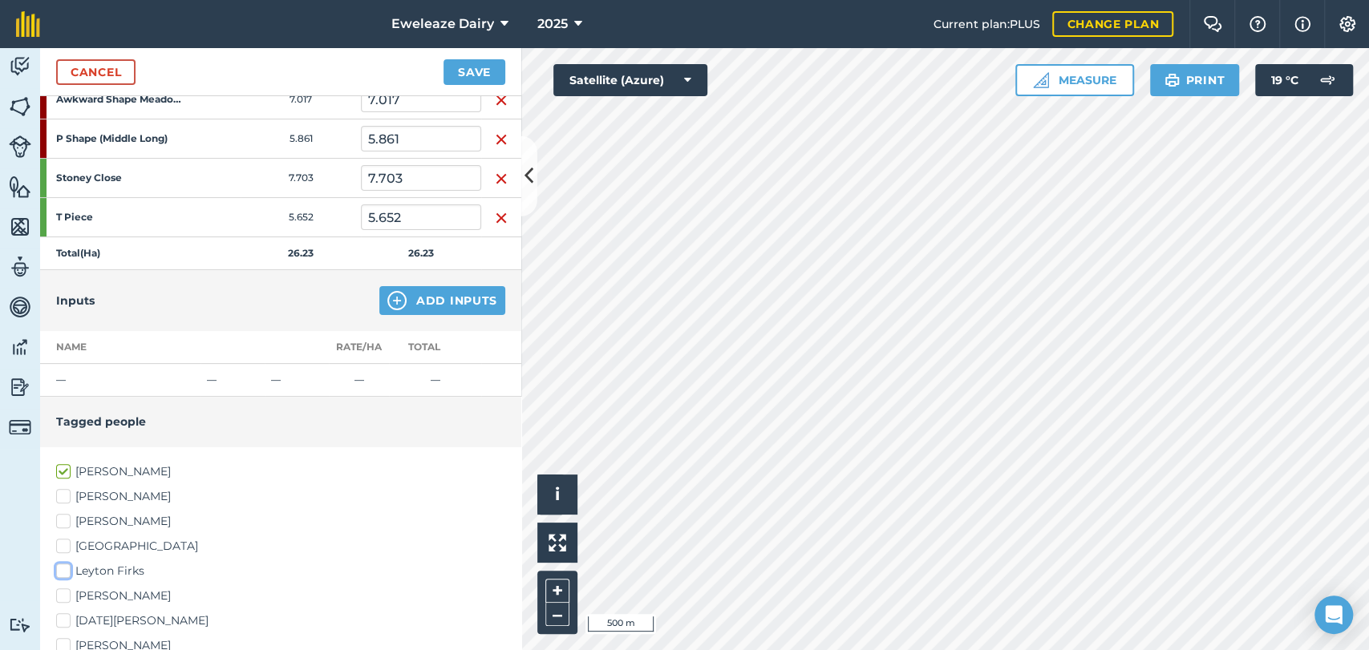
checkbox input "true"
click at [481, 75] on button "Save" at bounding box center [474, 72] width 62 height 26
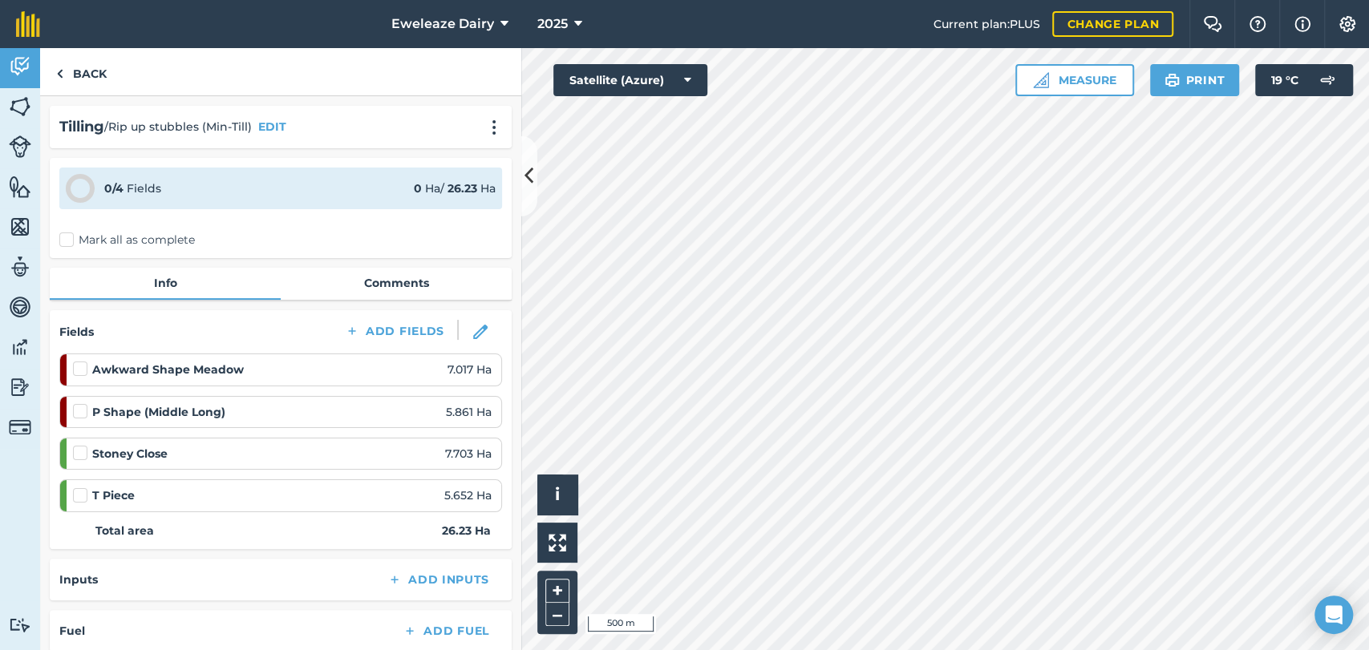
click at [66, 237] on label "Mark all as complete" at bounding box center [127, 240] width 136 height 17
click at [66, 237] on input "Mark all as complete" at bounding box center [64, 237] width 10 height 10
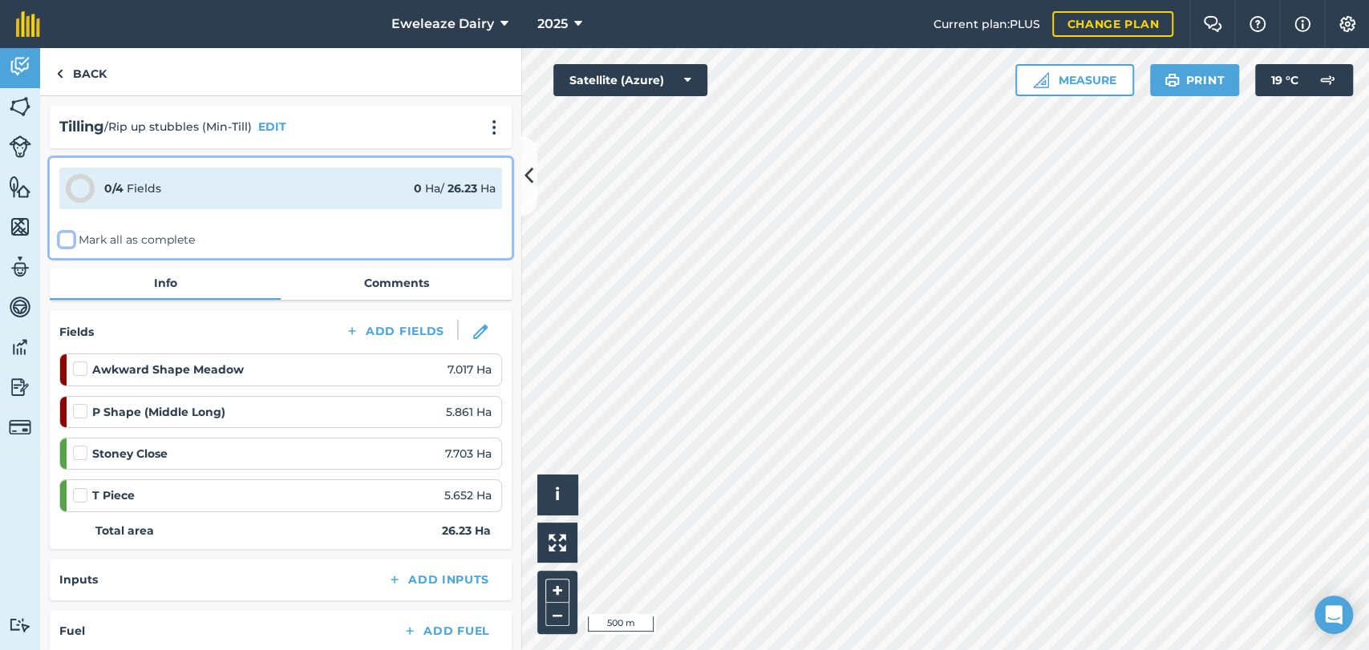
checkbox input "false"
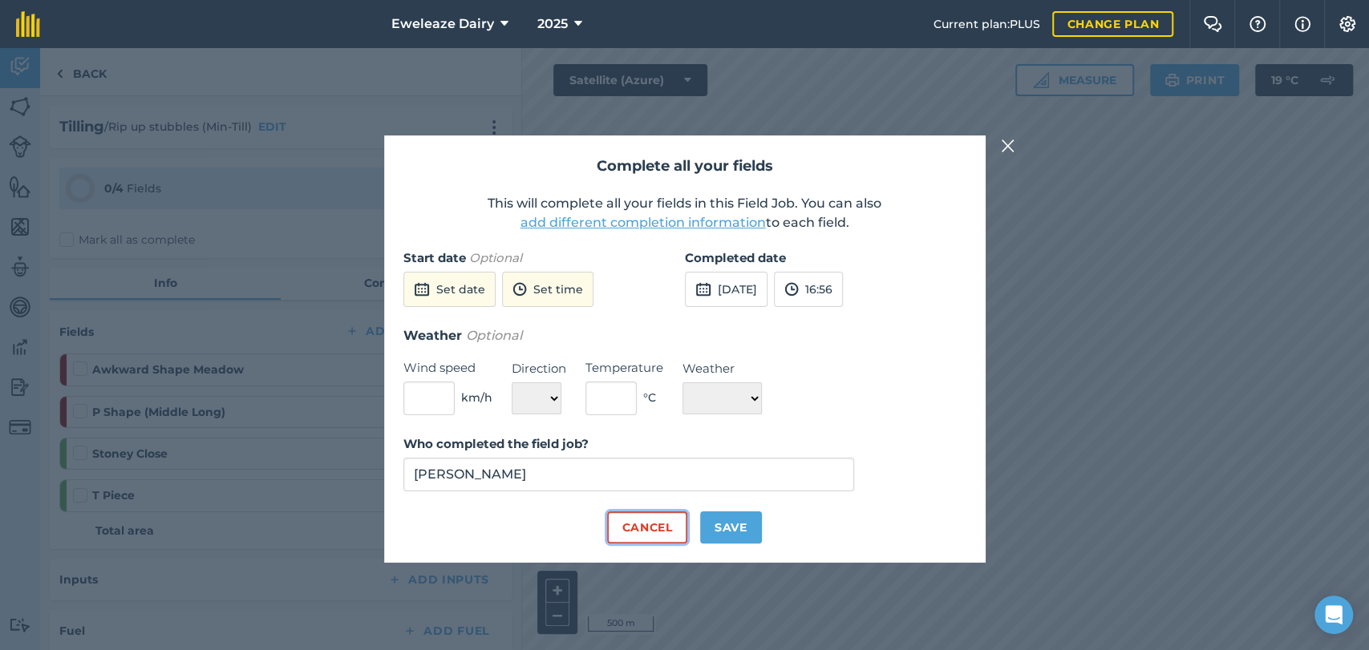
click at [658, 537] on button "Cancel" at bounding box center [646, 528] width 79 height 32
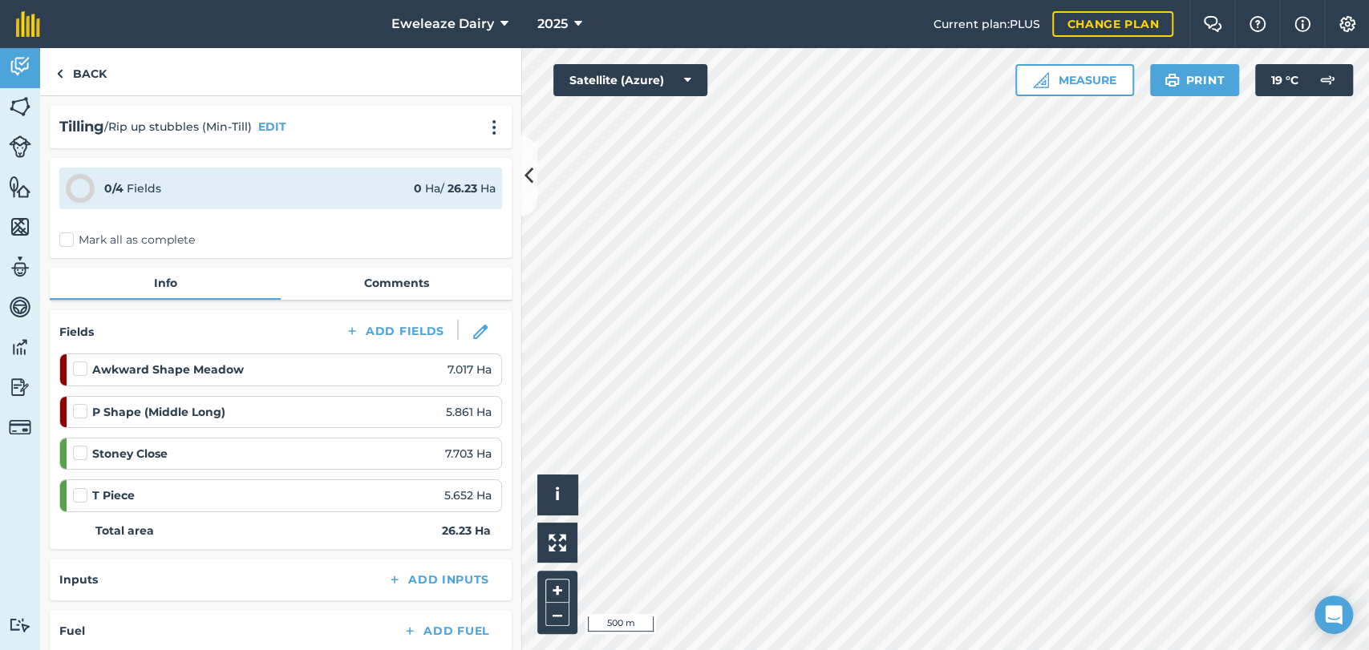
click at [77, 361] on label at bounding box center [82, 361] width 19 height 0
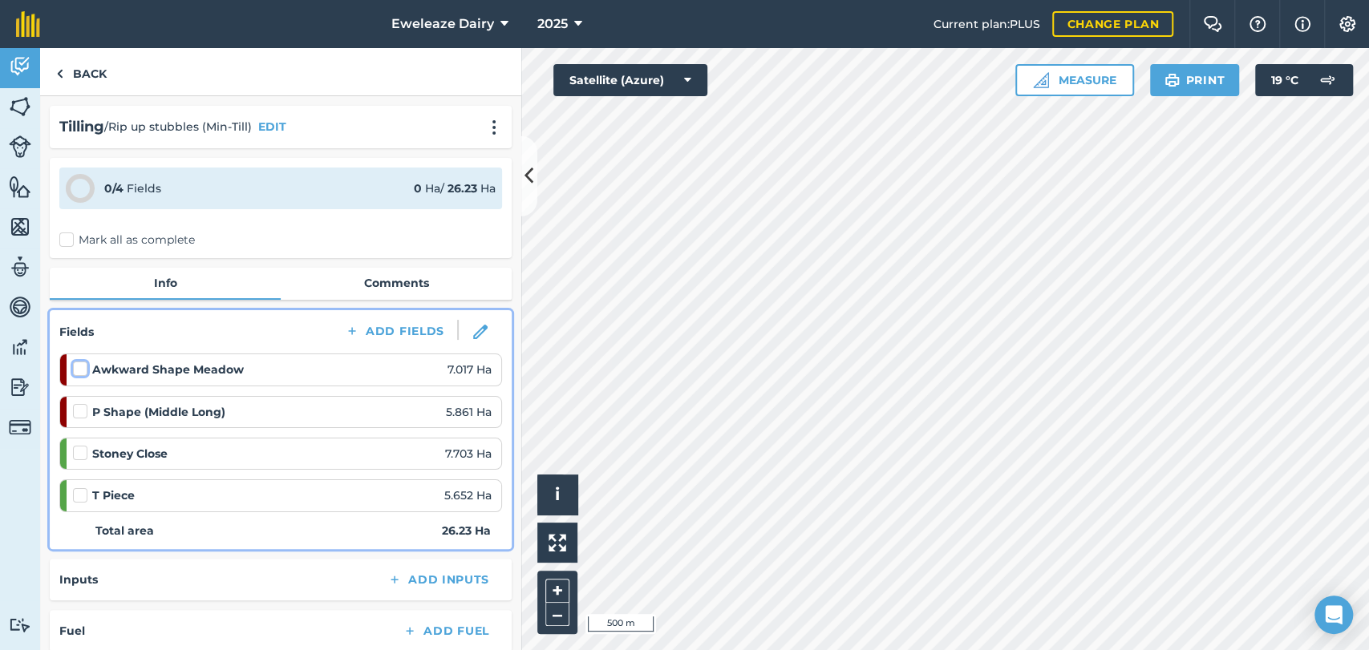
click at [77, 371] on input "checkbox" at bounding box center [78, 366] width 10 height 10
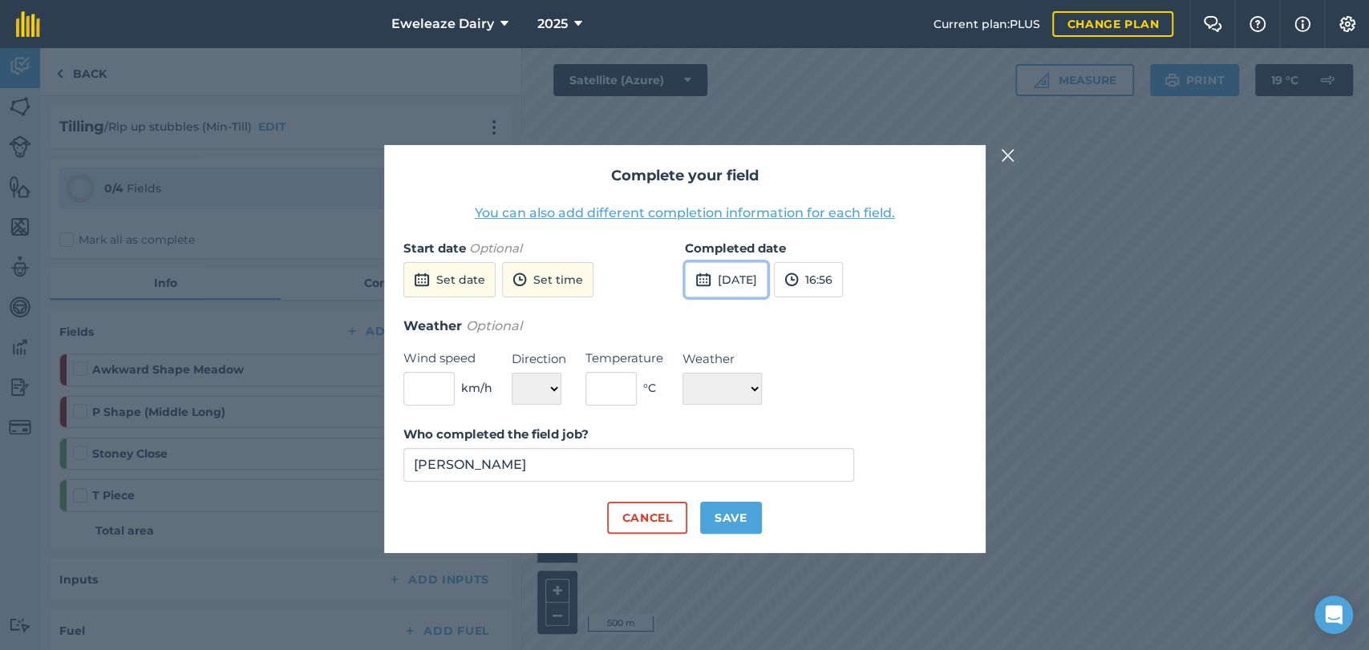
click at [727, 288] on button "[DATE]" at bounding box center [726, 279] width 83 height 35
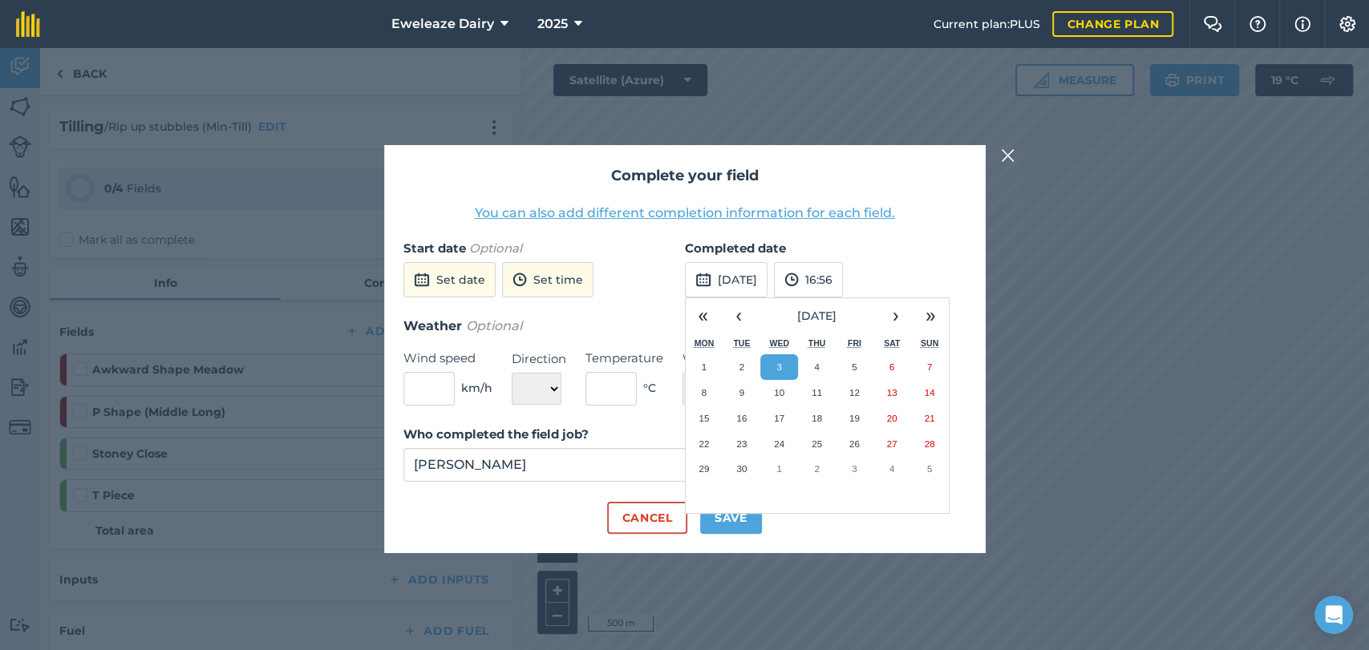
click at [0, 213] on div "Complete your field You can also add different completion information for each …" at bounding box center [684, 349] width 1369 height 602
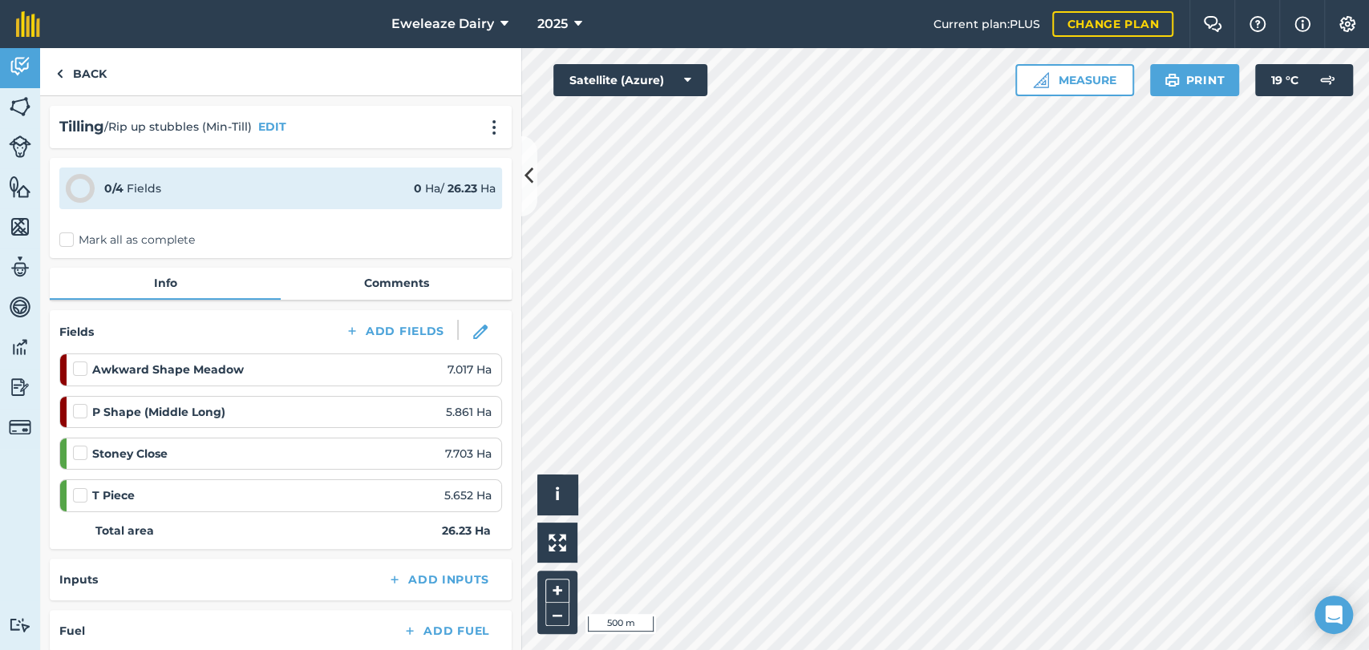
click at [81, 361] on label at bounding box center [82, 361] width 19 height 0
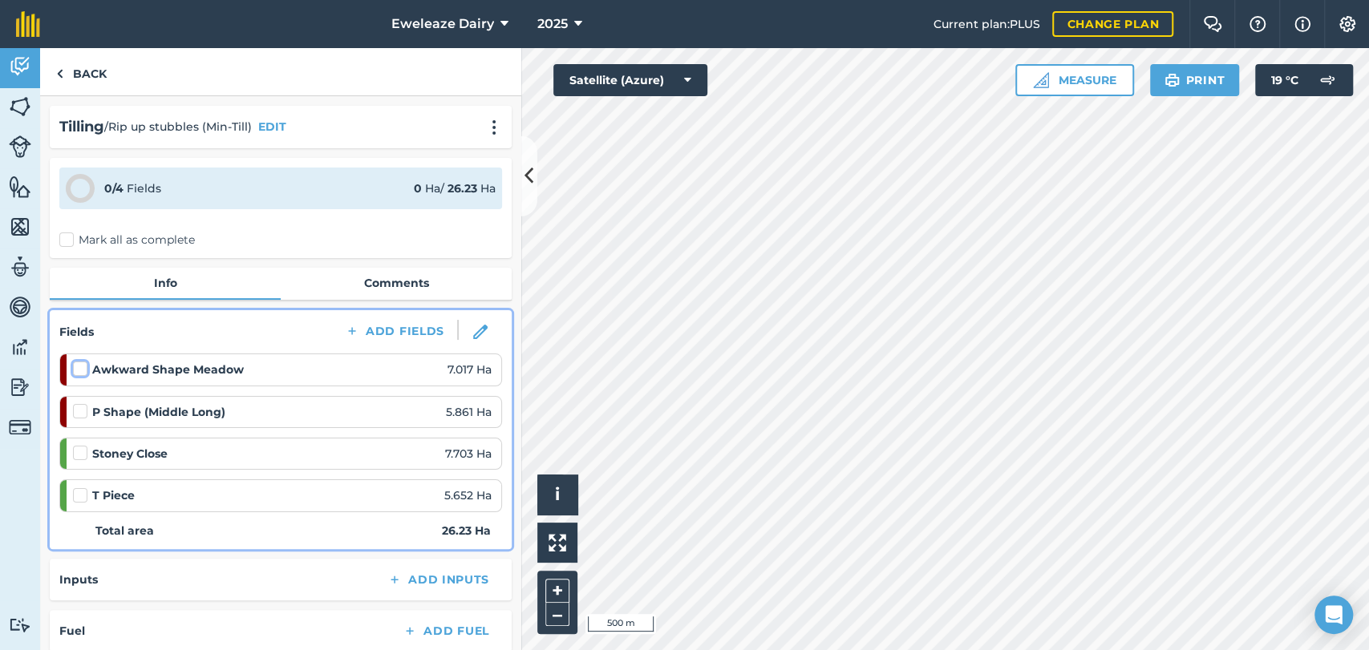
click at [81, 370] on input "checkbox" at bounding box center [78, 366] width 10 height 10
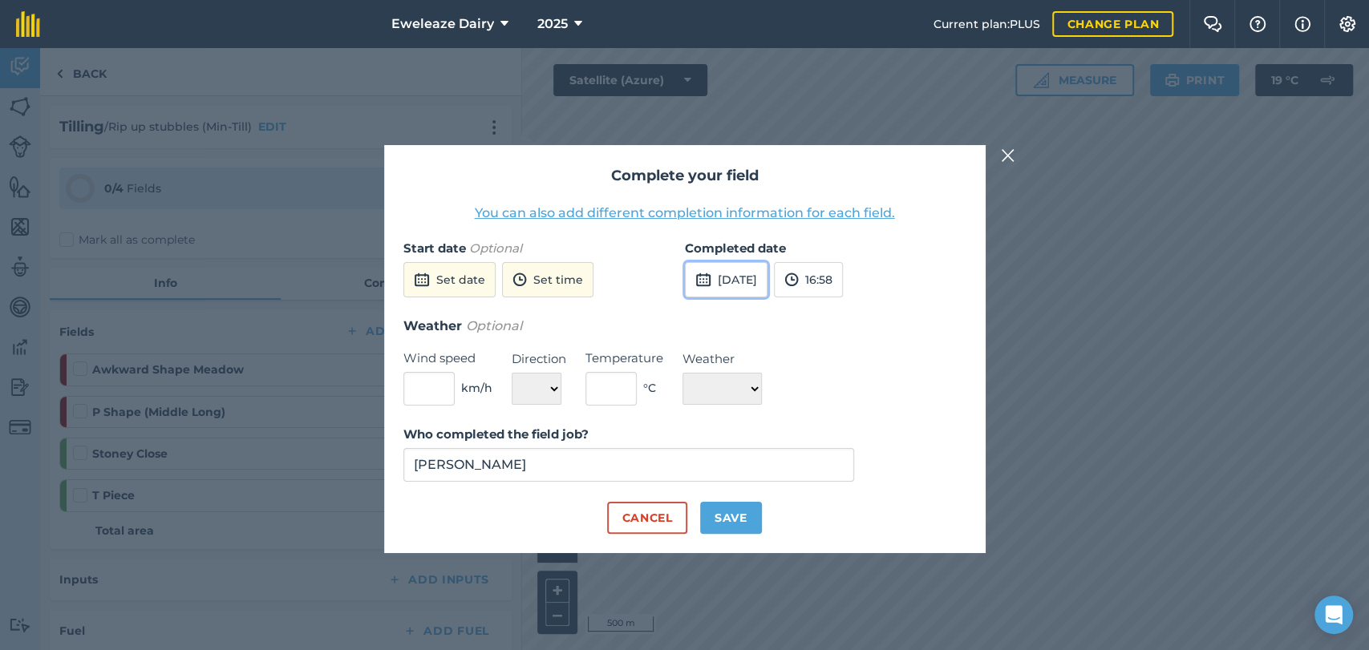
click at [735, 289] on button "[DATE]" at bounding box center [726, 279] width 83 height 35
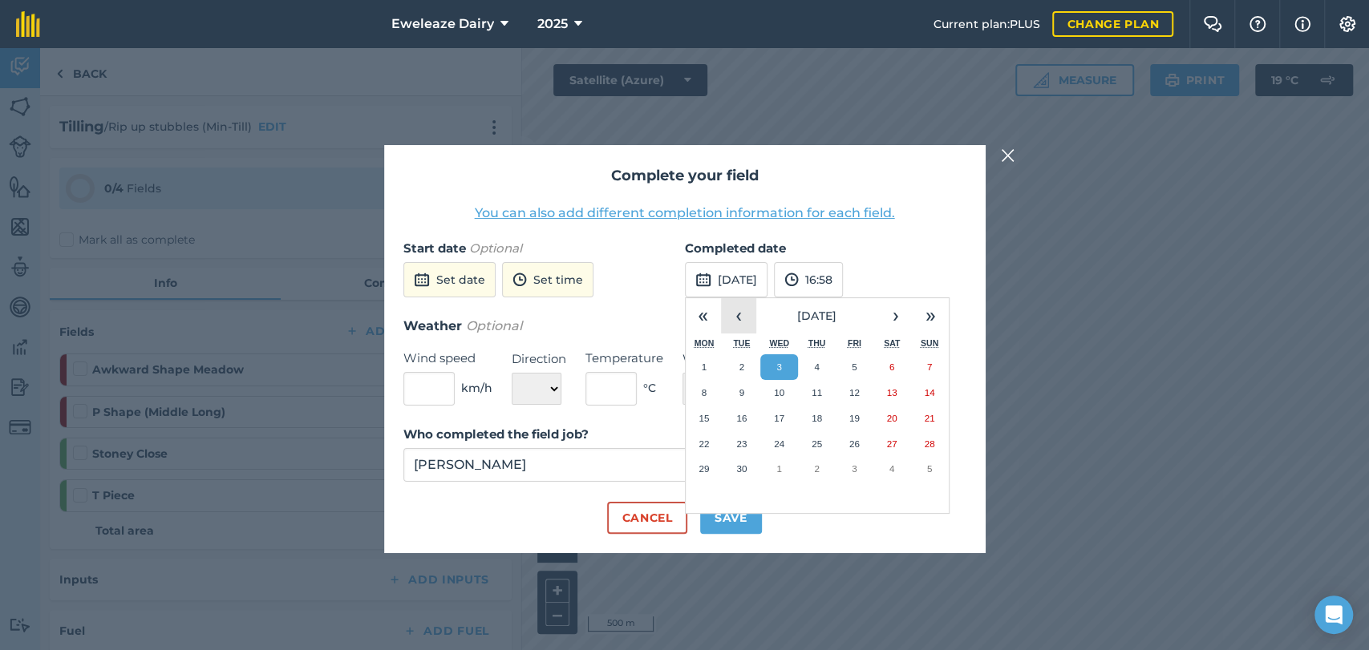
click at [733, 325] on button "‹" at bounding box center [738, 315] width 35 height 35
click at [826, 475] on button "28" at bounding box center [817, 469] width 38 height 26
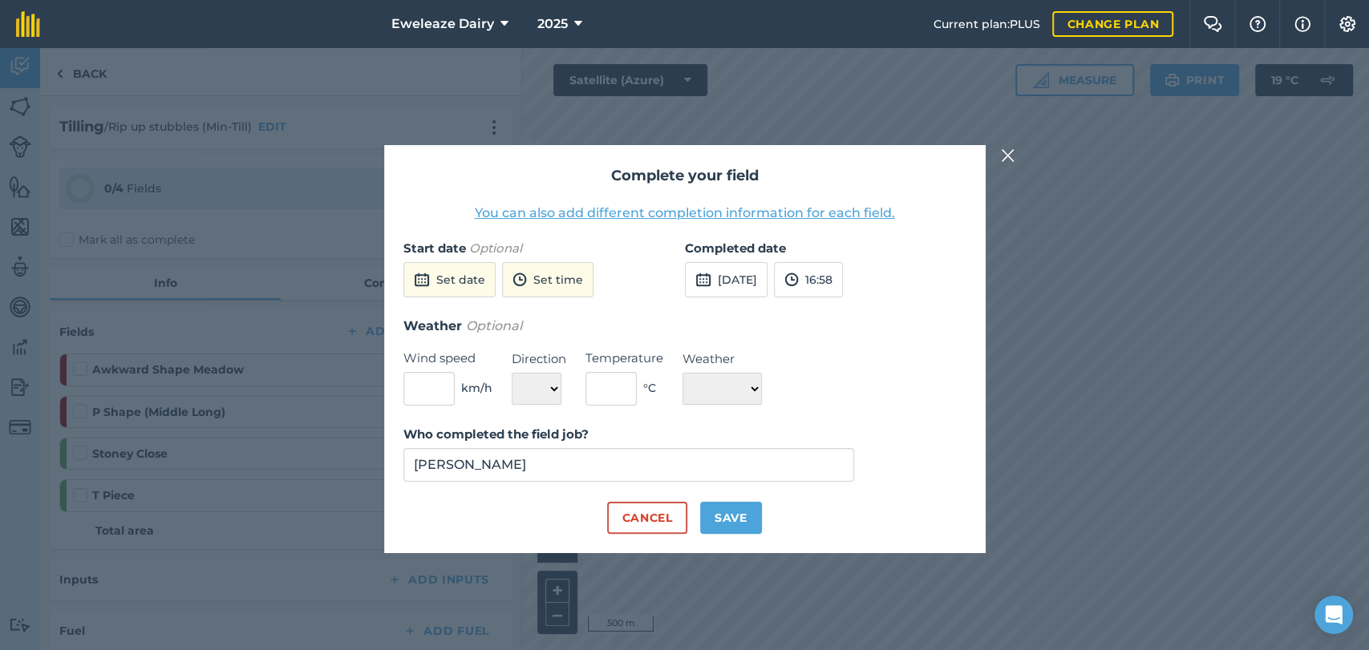
click at [0, 281] on div "Complete your field You can also add different completion information for each …" at bounding box center [684, 349] width 1369 height 602
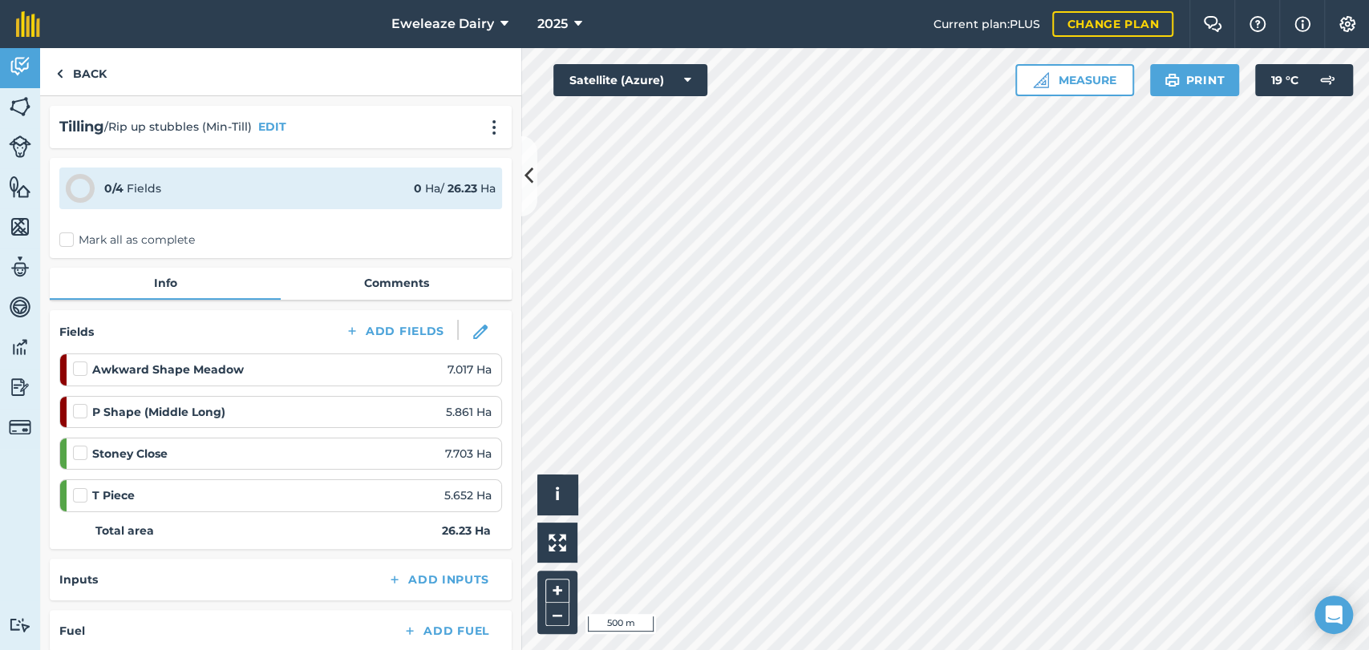
click at [77, 361] on label at bounding box center [82, 361] width 19 height 0
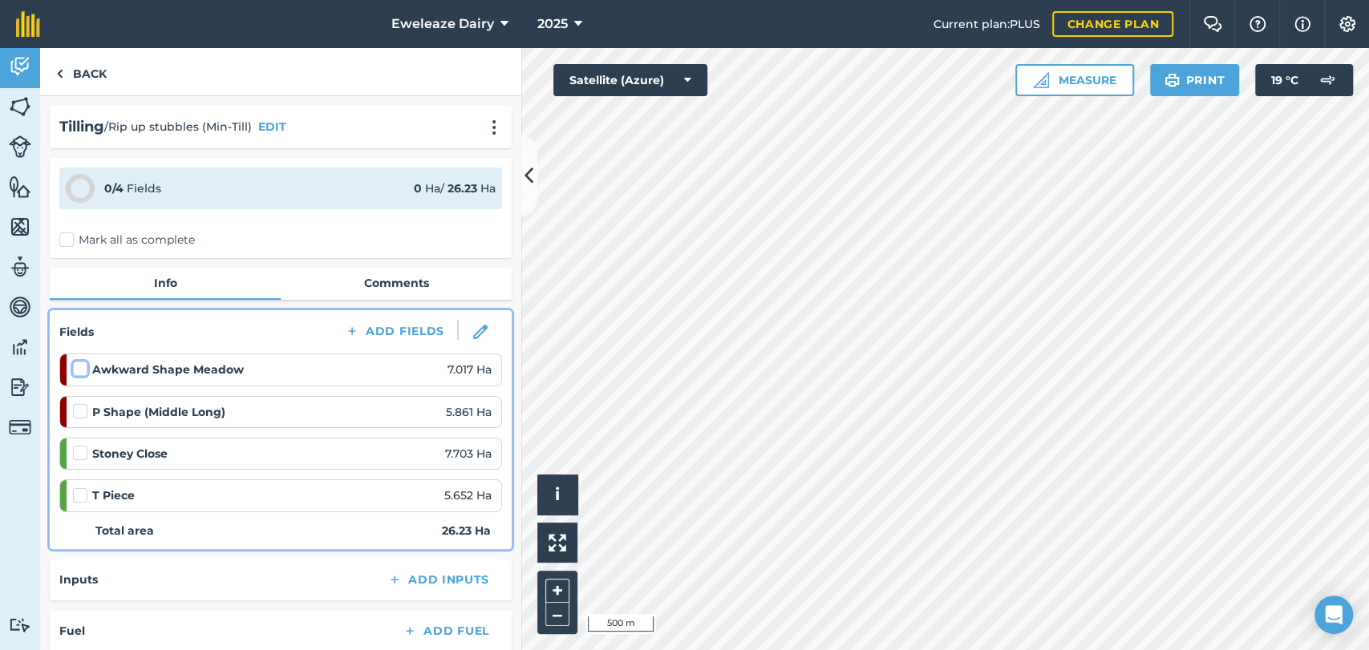
click at [77, 371] on input "checkbox" at bounding box center [78, 366] width 10 height 10
checkbox input "false"
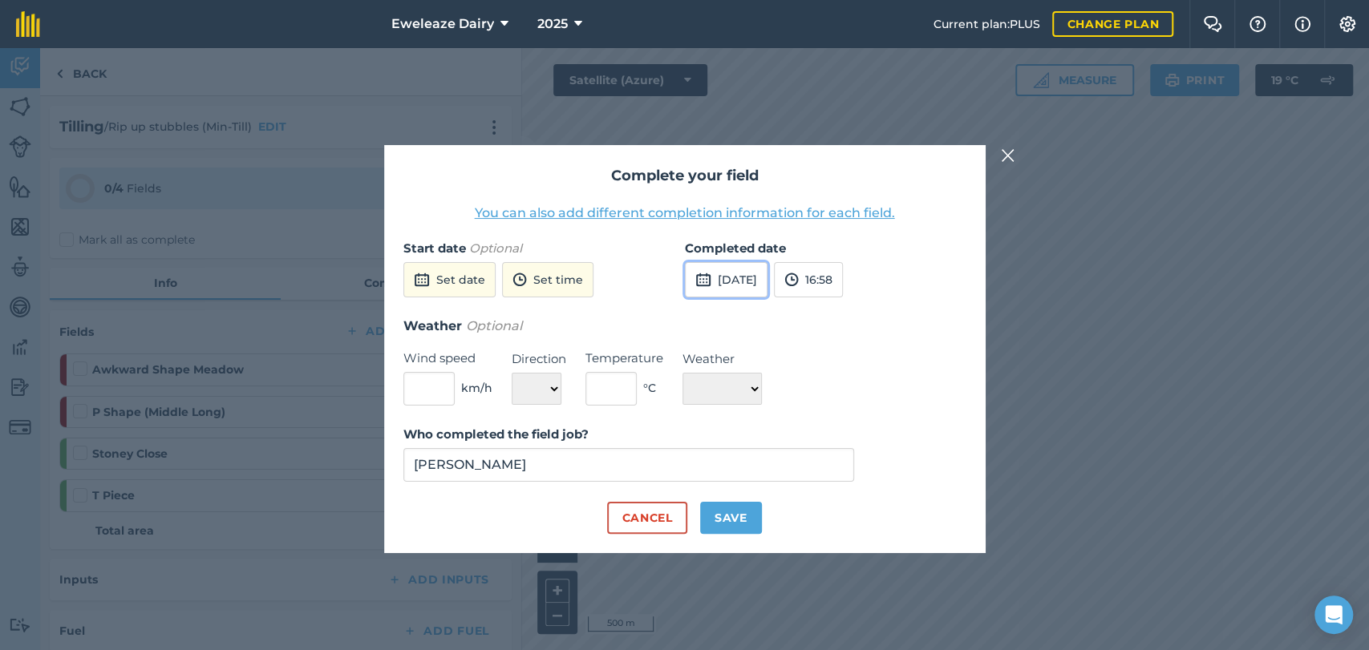
click at [729, 284] on button "[DATE]" at bounding box center [726, 279] width 83 height 35
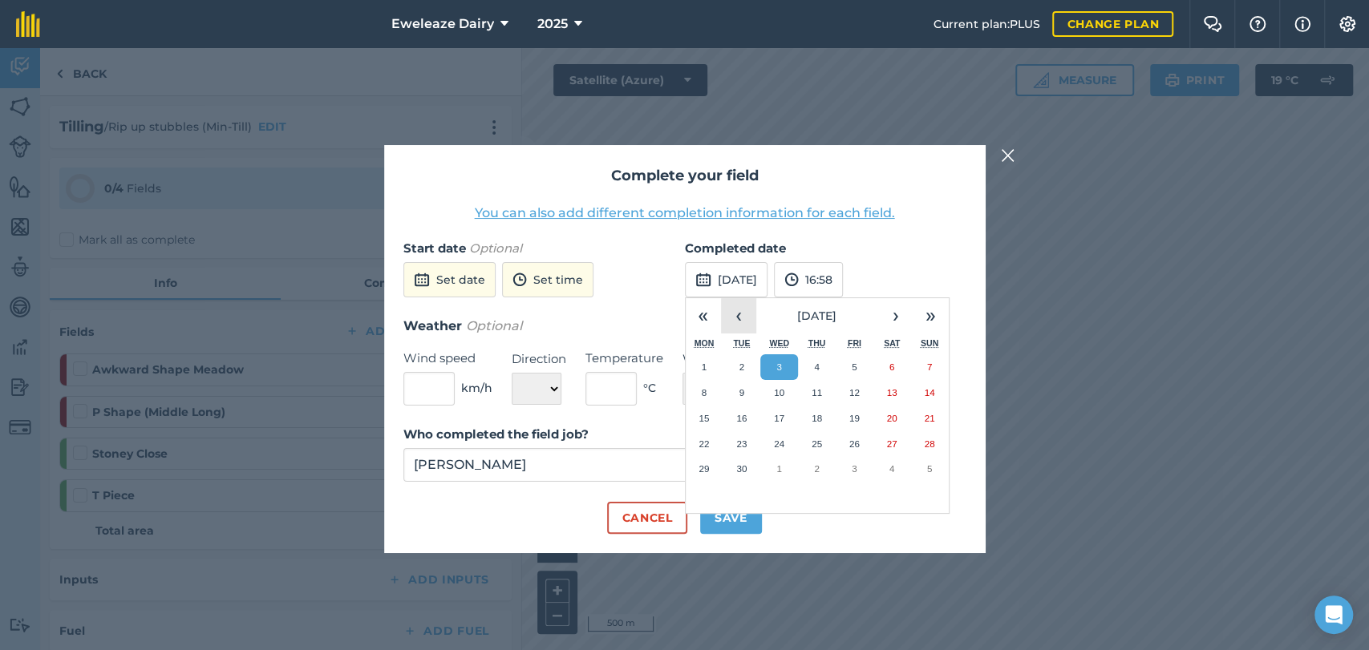
click at [743, 318] on button "‹" at bounding box center [738, 315] width 35 height 35
click at [821, 464] on abbr "28" at bounding box center [817, 468] width 10 height 10
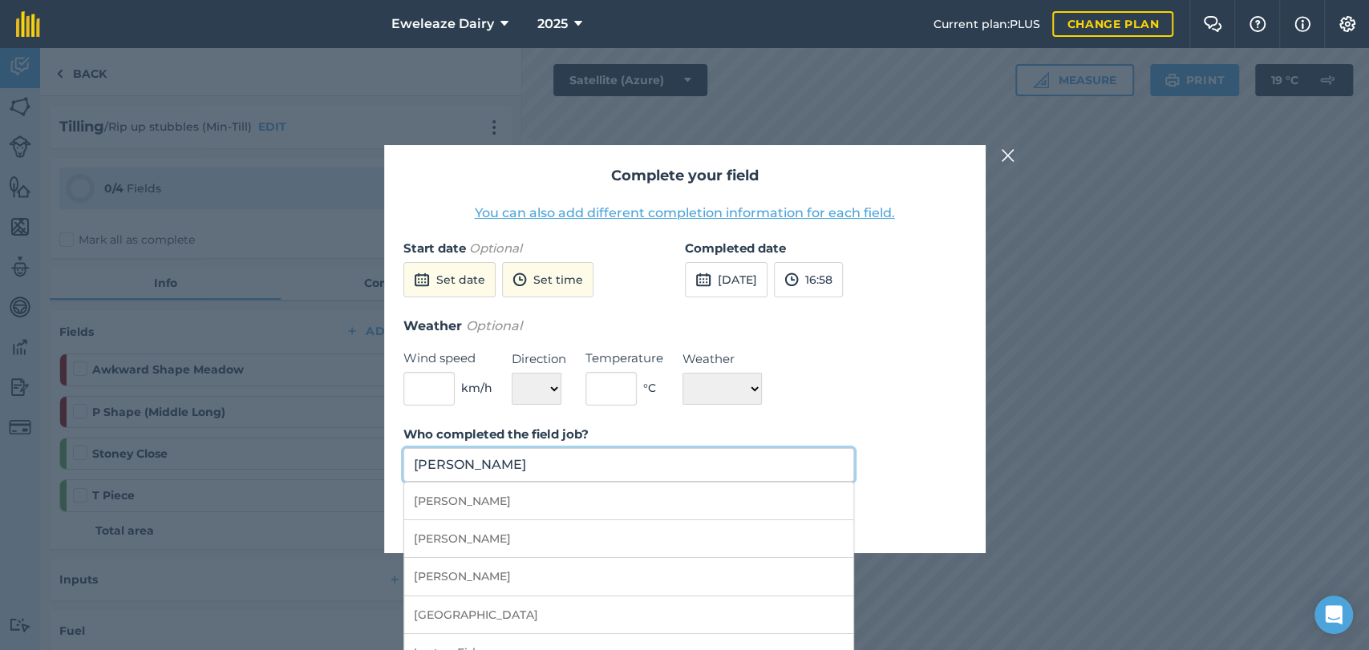
click at [712, 448] on input "[PERSON_NAME]" at bounding box center [628, 465] width 451 height 34
click at [532, 496] on li "[PERSON_NAME]" at bounding box center [629, 502] width 450 height 38
type input "[PERSON_NAME]"
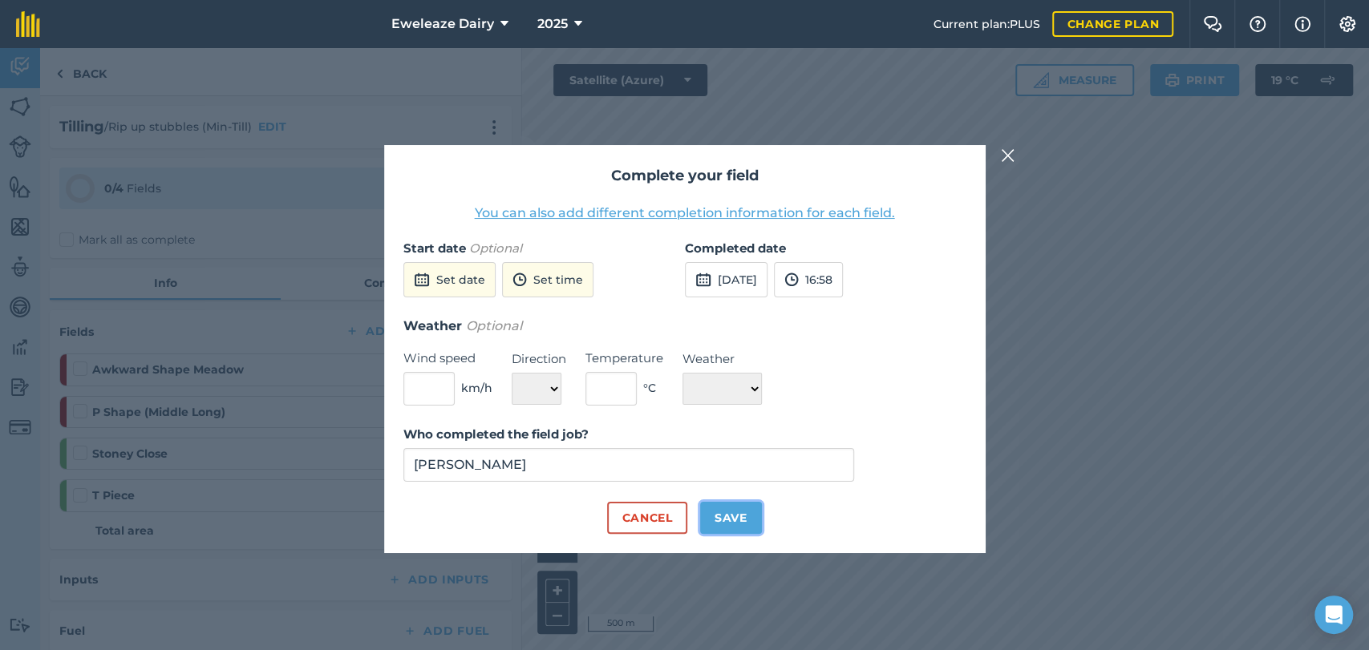
click at [745, 516] on button "Save" at bounding box center [731, 518] width 62 height 32
checkbox input "true"
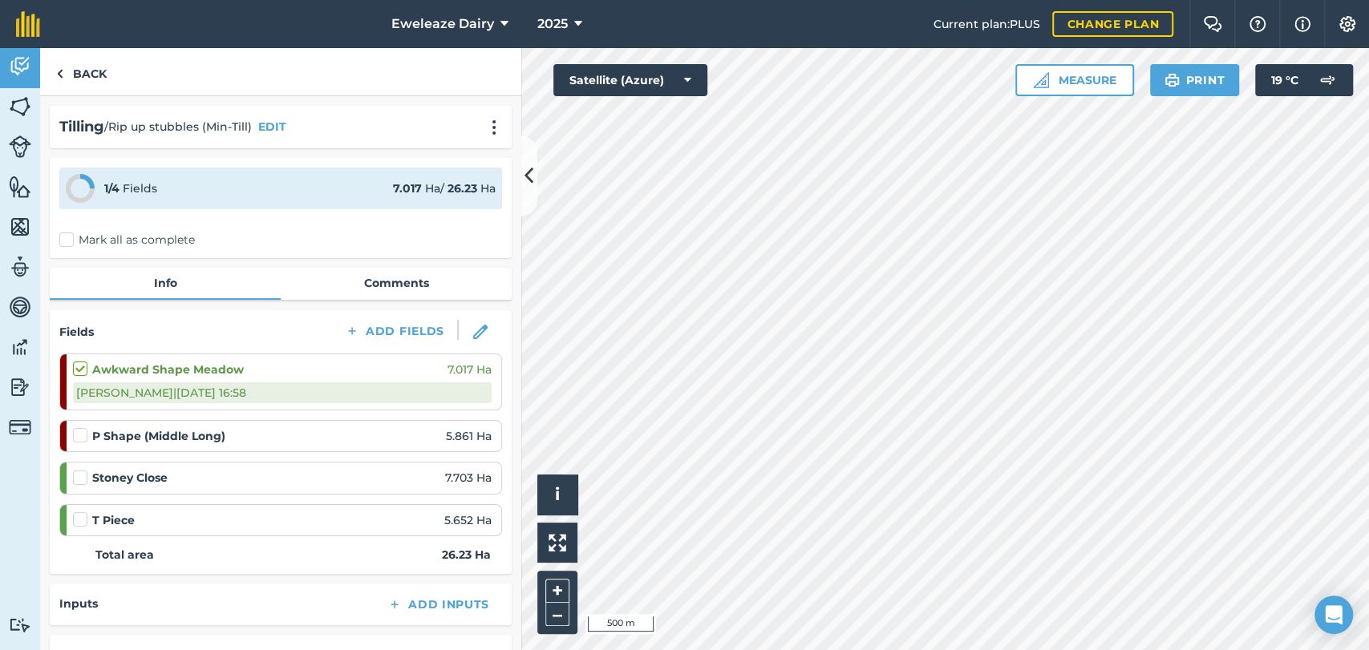
click at [77, 427] on label at bounding box center [82, 427] width 19 height 0
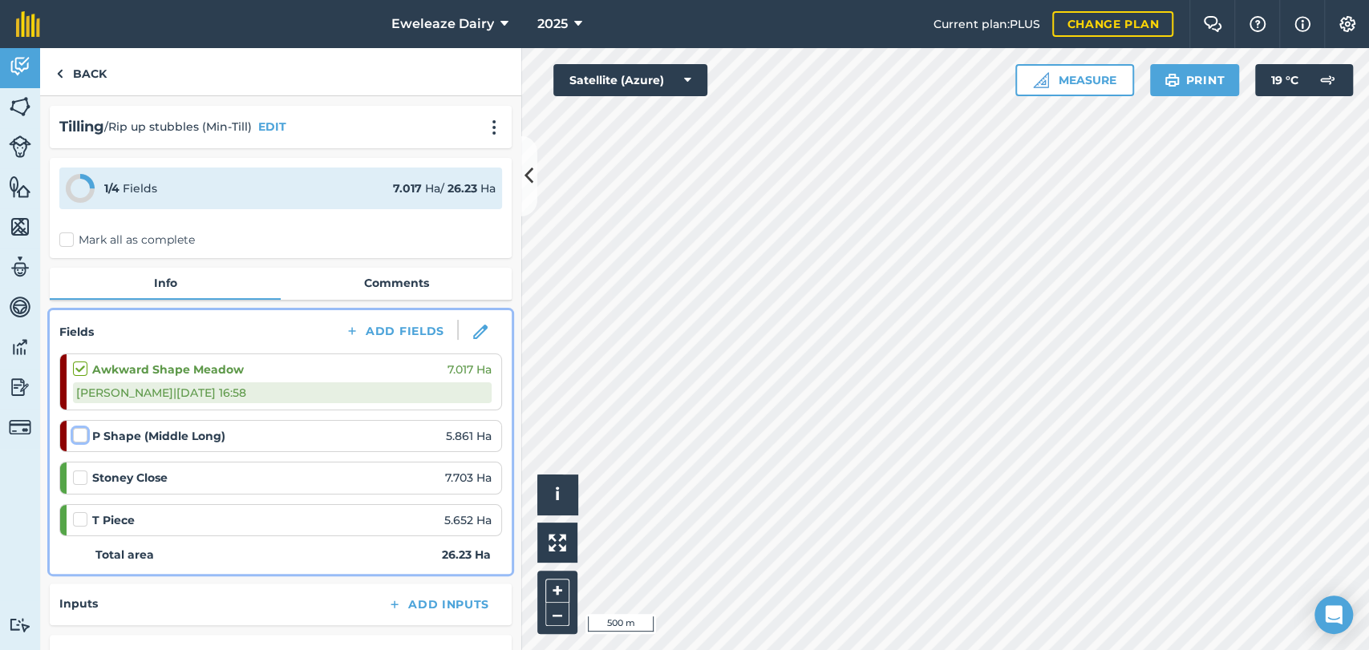
click at [77, 437] on input "checkbox" at bounding box center [78, 432] width 10 height 10
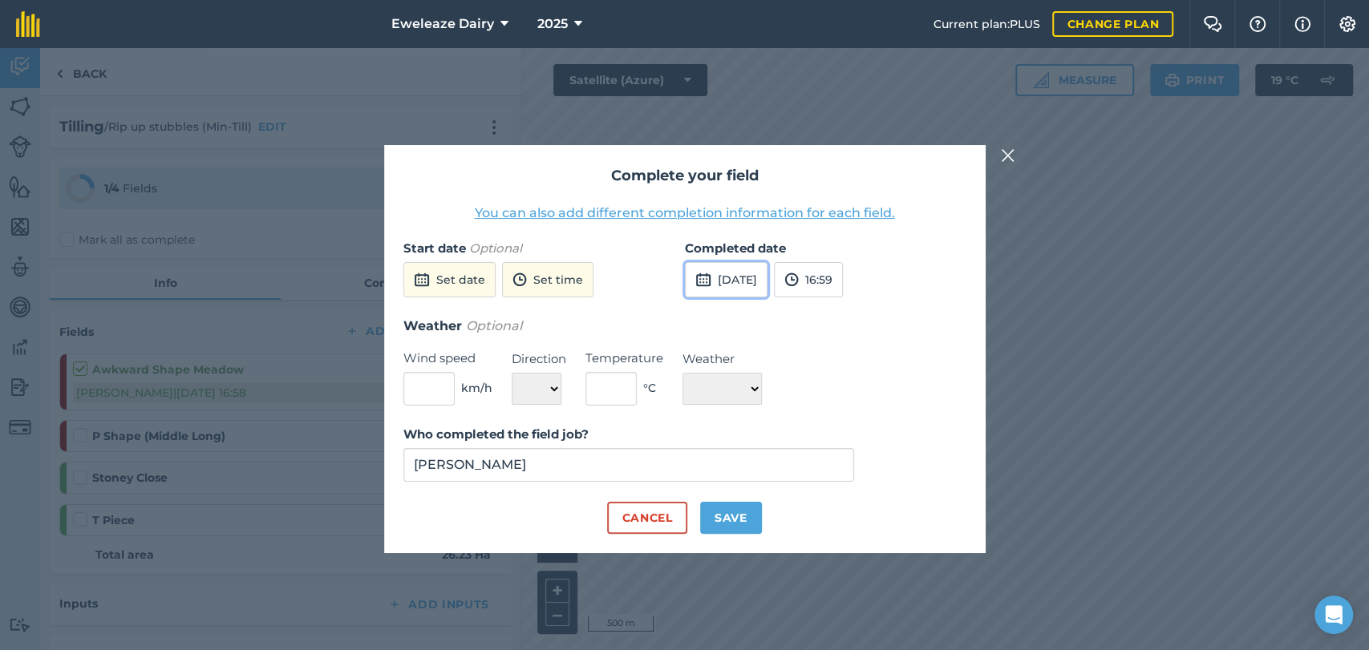
click at [758, 277] on button "[DATE]" at bounding box center [726, 279] width 83 height 35
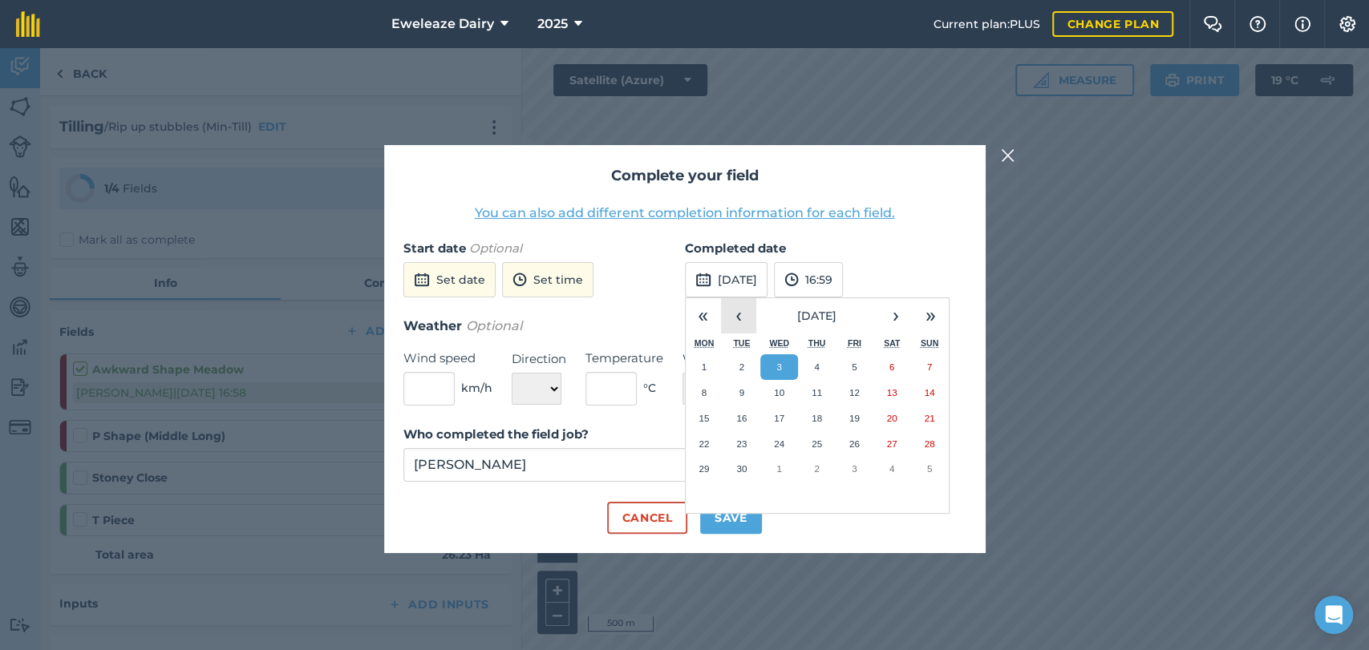
click at [744, 318] on button "‹" at bounding box center [738, 315] width 35 height 35
click at [779, 460] on button "27" at bounding box center [779, 469] width 38 height 26
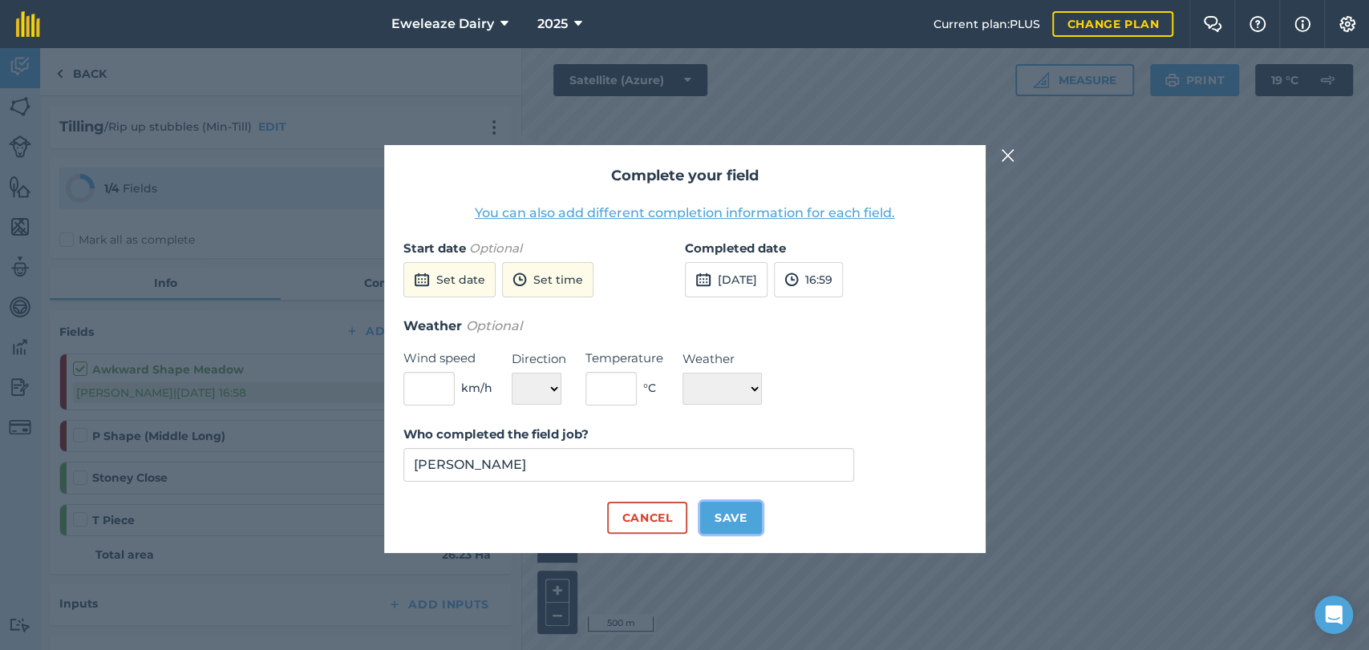
click at [738, 511] on button "Save" at bounding box center [731, 518] width 62 height 32
checkbox input "true"
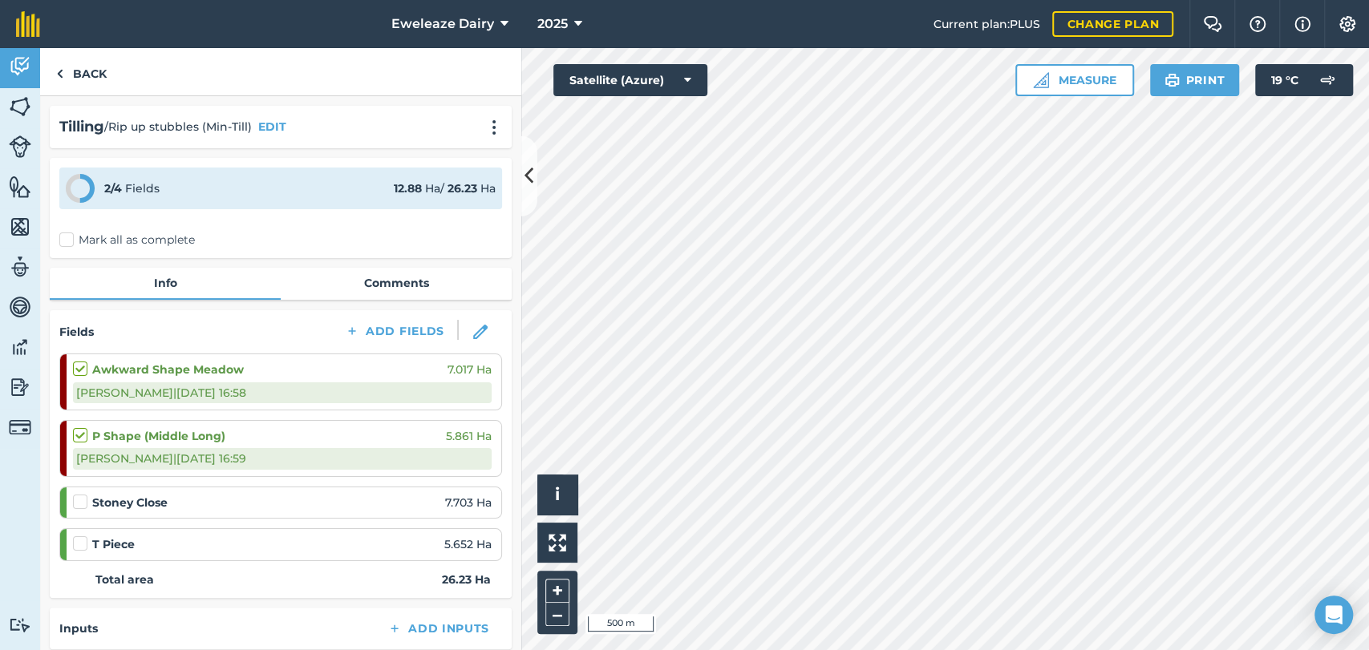
click at [321, 439] on div "P Shape (Middle Long) 5.861 Ha" at bounding box center [282, 436] width 419 height 18
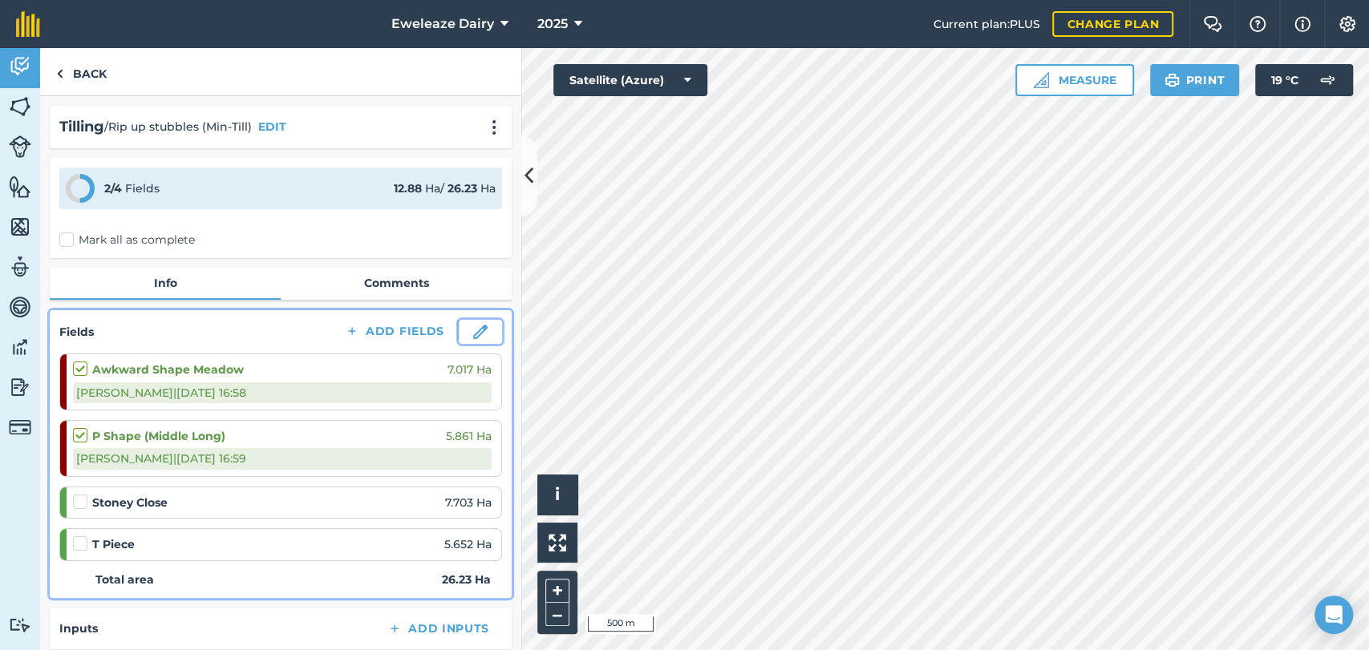
click at [473, 334] on img at bounding box center [480, 332] width 14 height 14
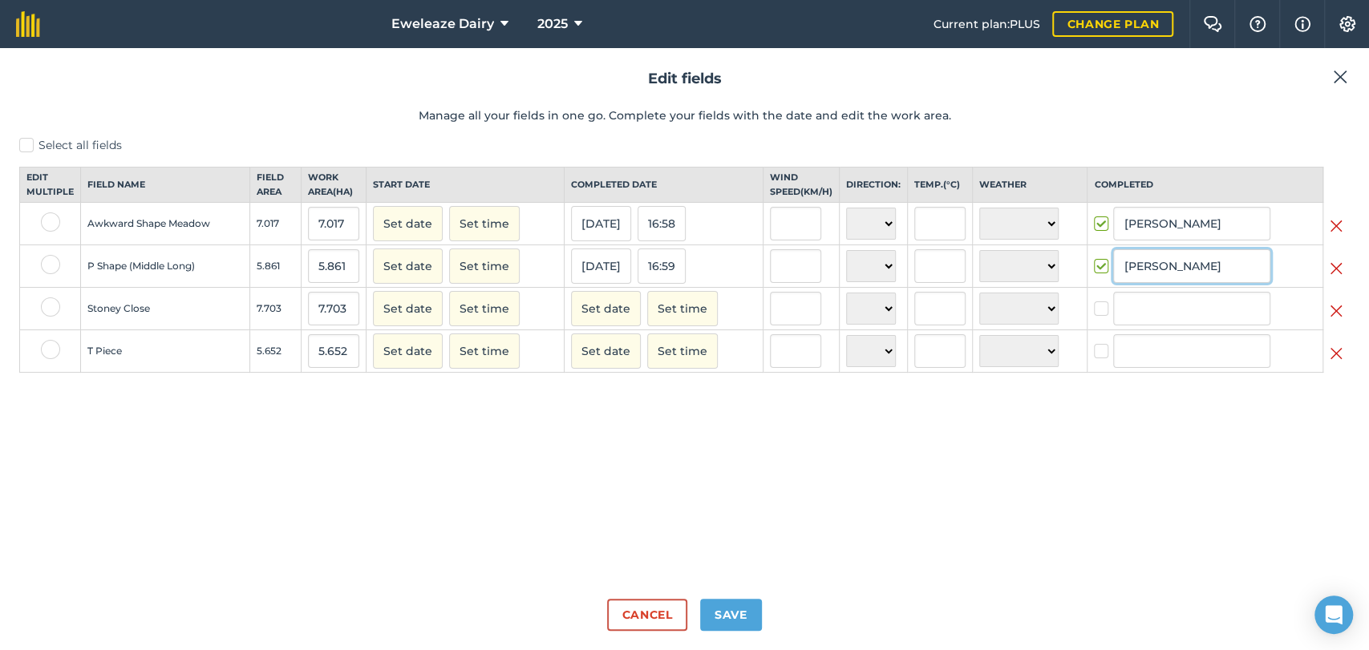
click at [1204, 283] on input "[PERSON_NAME]" at bounding box center [1191, 266] width 157 height 34
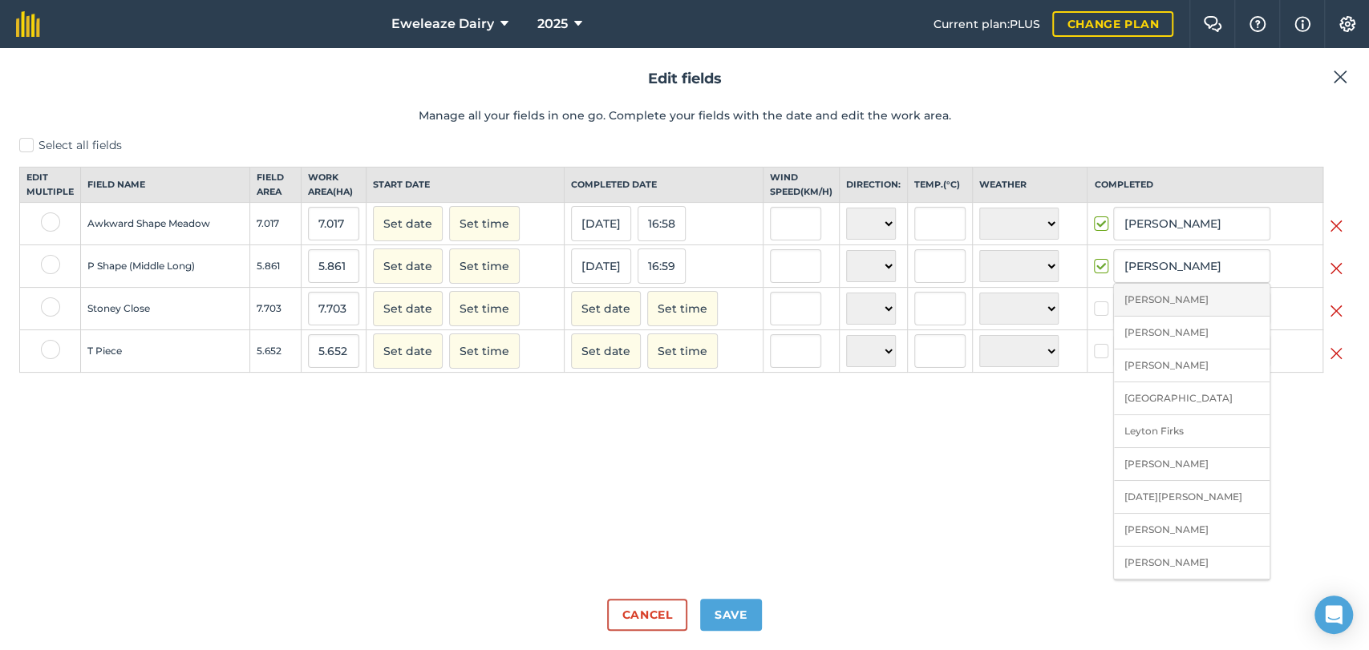
click at [1160, 317] on li "[PERSON_NAME]" at bounding box center [1192, 300] width 156 height 33
type input "[PERSON_NAME]"
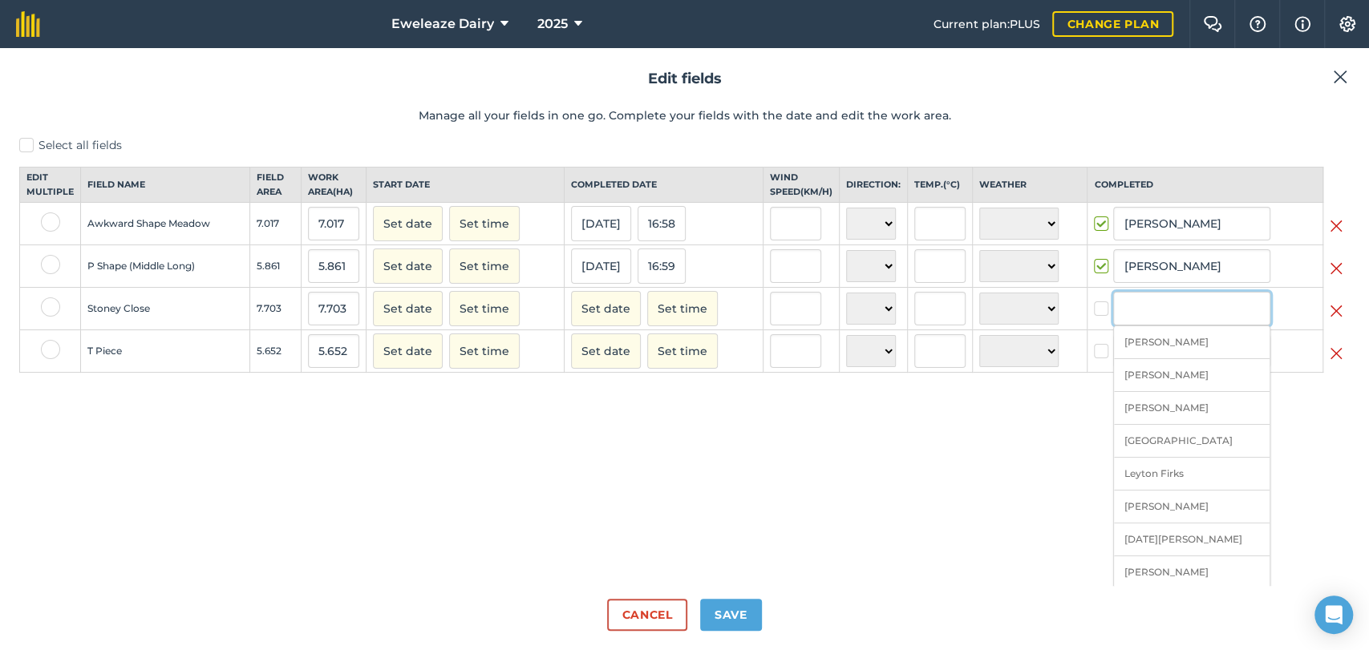
click at [1148, 322] on input "text" at bounding box center [1191, 309] width 157 height 34
click at [1142, 483] on li "Leyton Firks" at bounding box center [1192, 474] width 156 height 33
checkbox input "true"
type input "Leyton Firks"
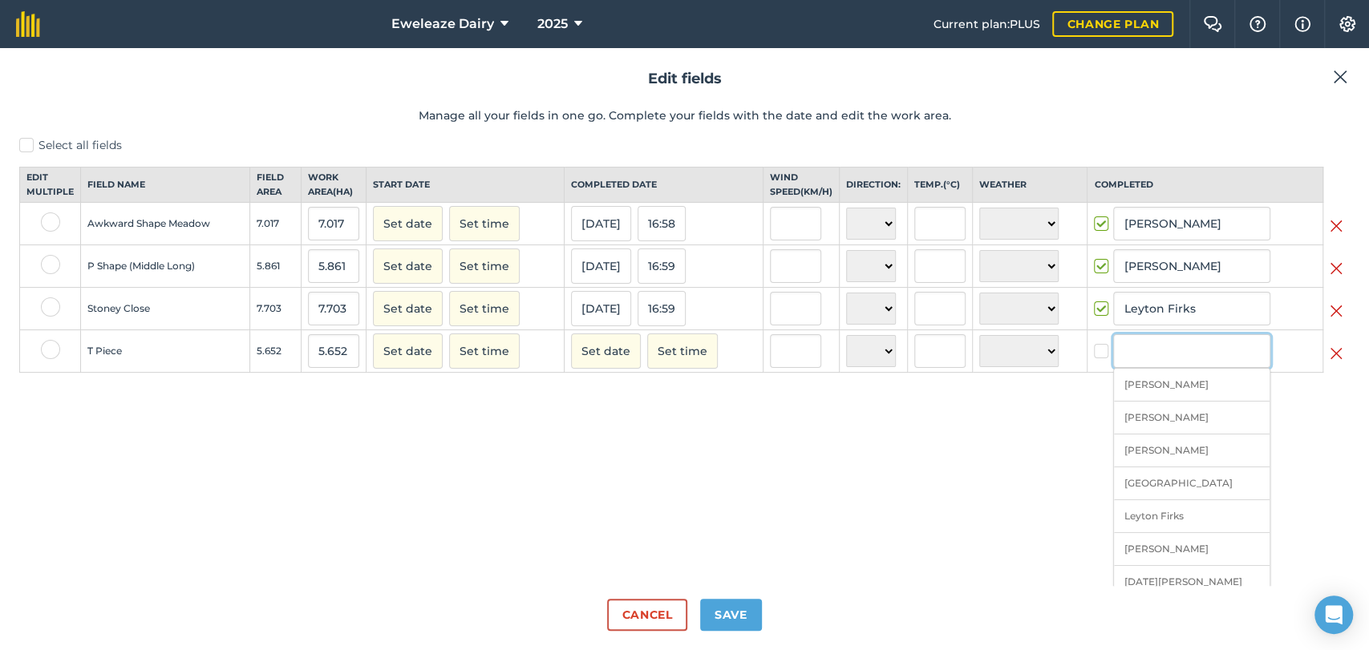
click at [1148, 365] on input "text" at bounding box center [1191, 351] width 157 height 34
click at [1132, 526] on li "Leyton Firks" at bounding box center [1192, 516] width 156 height 33
checkbox input "true"
type input "Leyton Firks"
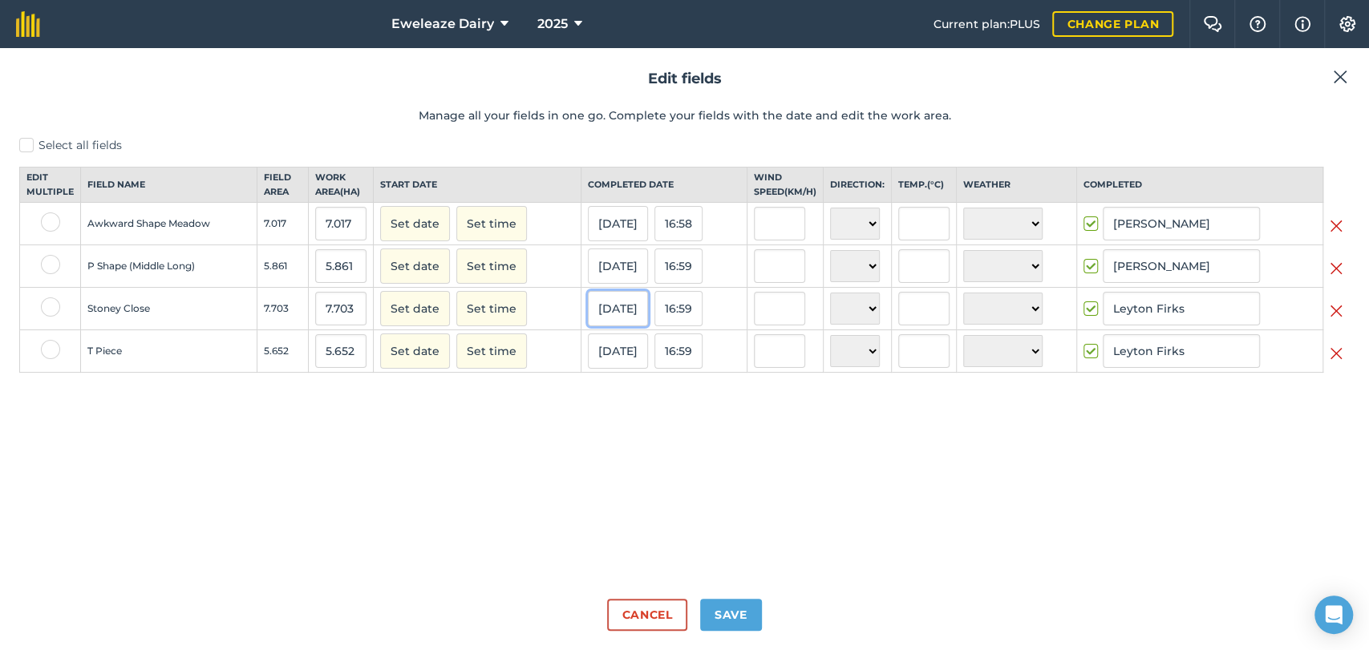
click at [621, 326] on button "[DATE]" at bounding box center [618, 308] width 60 height 35
click at [641, 362] on button "‹" at bounding box center [641, 344] width 35 height 35
click at [641, 492] on abbr "26" at bounding box center [645, 487] width 9 height 9
click at [614, 368] on button "[DATE]" at bounding box center [618, 351] width 60 height 35
click at [629, 405] on button "‹" at bounding box center [641, 387] width 35 height 35
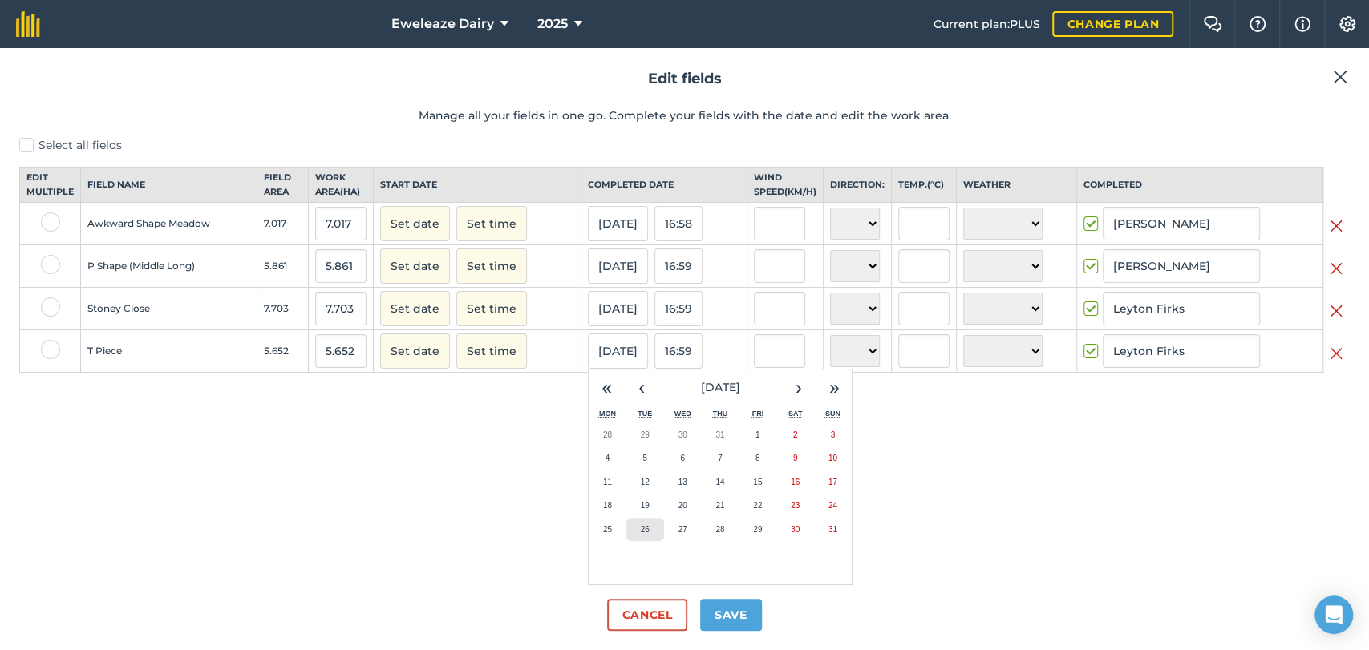
click at [640, 539] on button "26" at bounding box center [645, 530] width 38 height 24
click at [735, 608] on button "Save" at bounding box center [731, 615] width 62 height 32
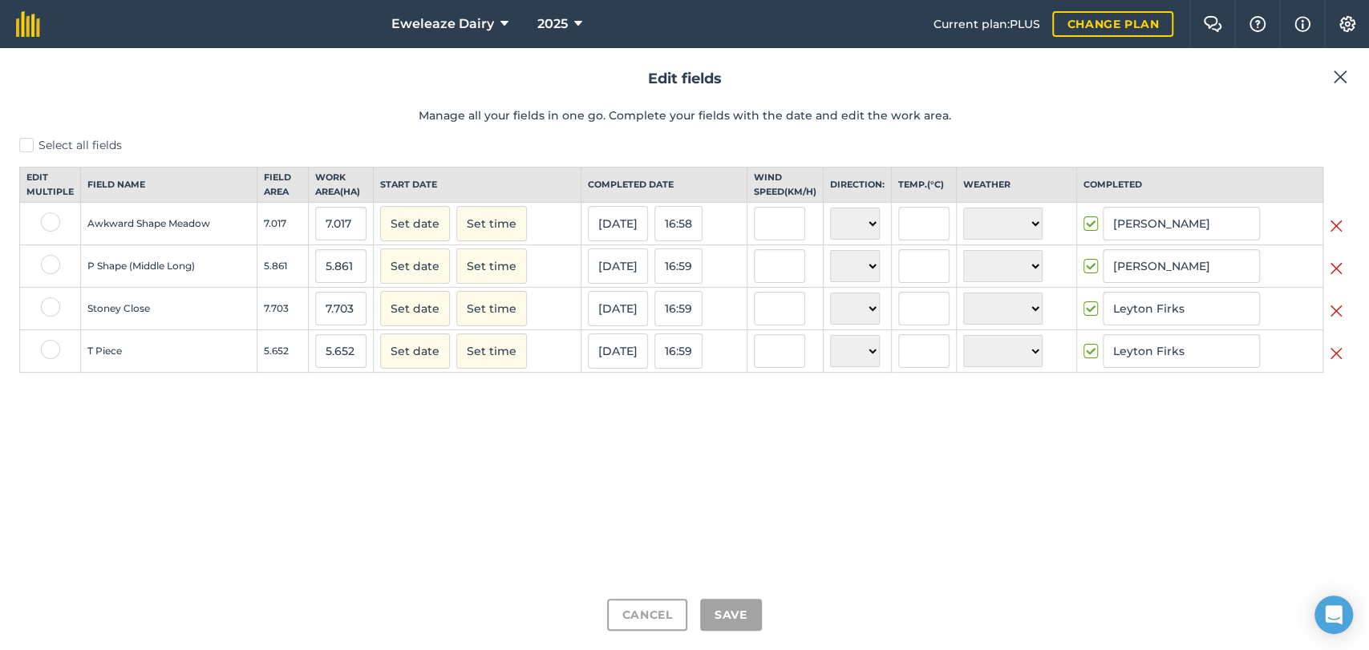
checkbox input "true"
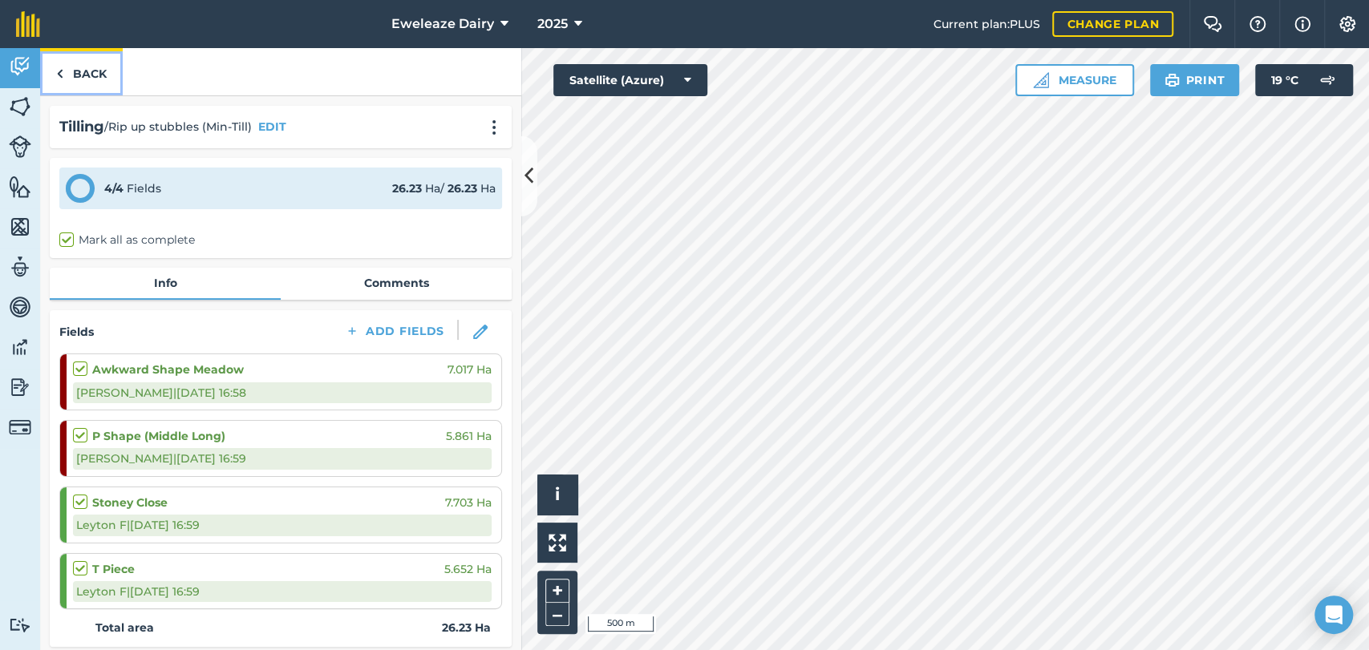
click at [82, 71] on link "Back" at bounding box center [81, 71] width 83 height 47
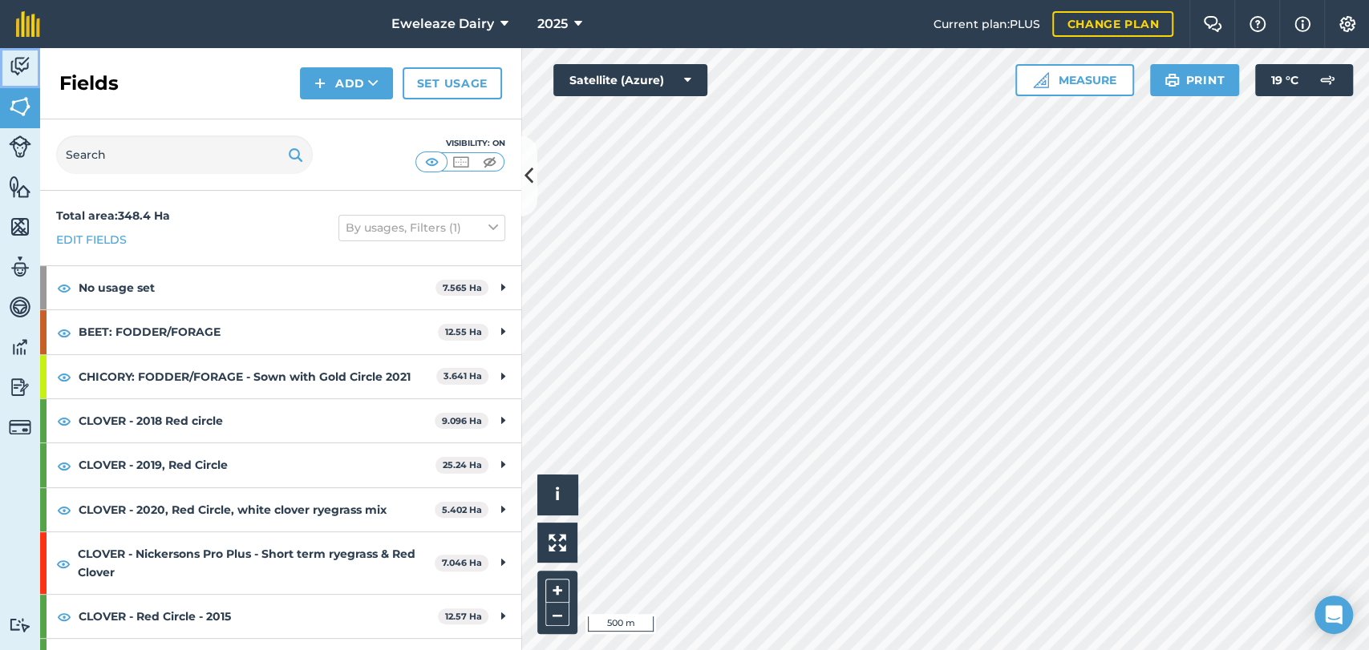
click at [12, 52] on link "Activity" at bounding box center [20, 68] width 40 height 40
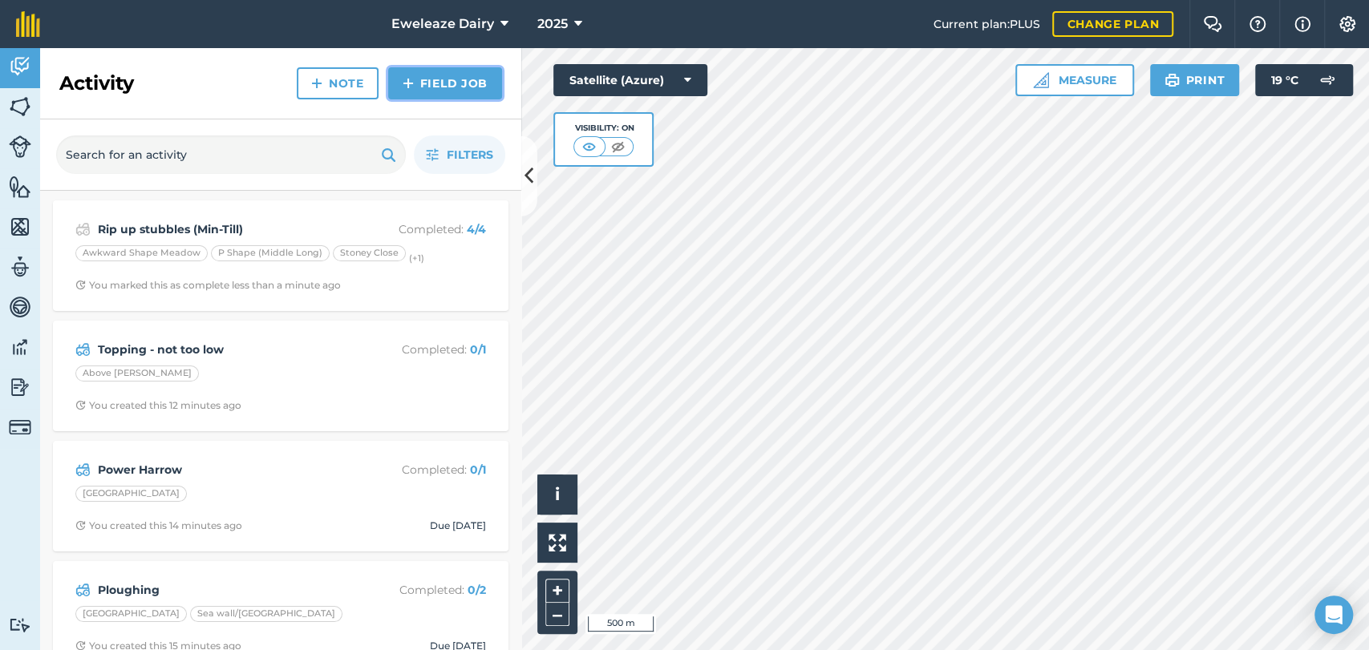
click at [467, 77] on link "Field Job" at bounding box center [445, 83] width 114 height 32
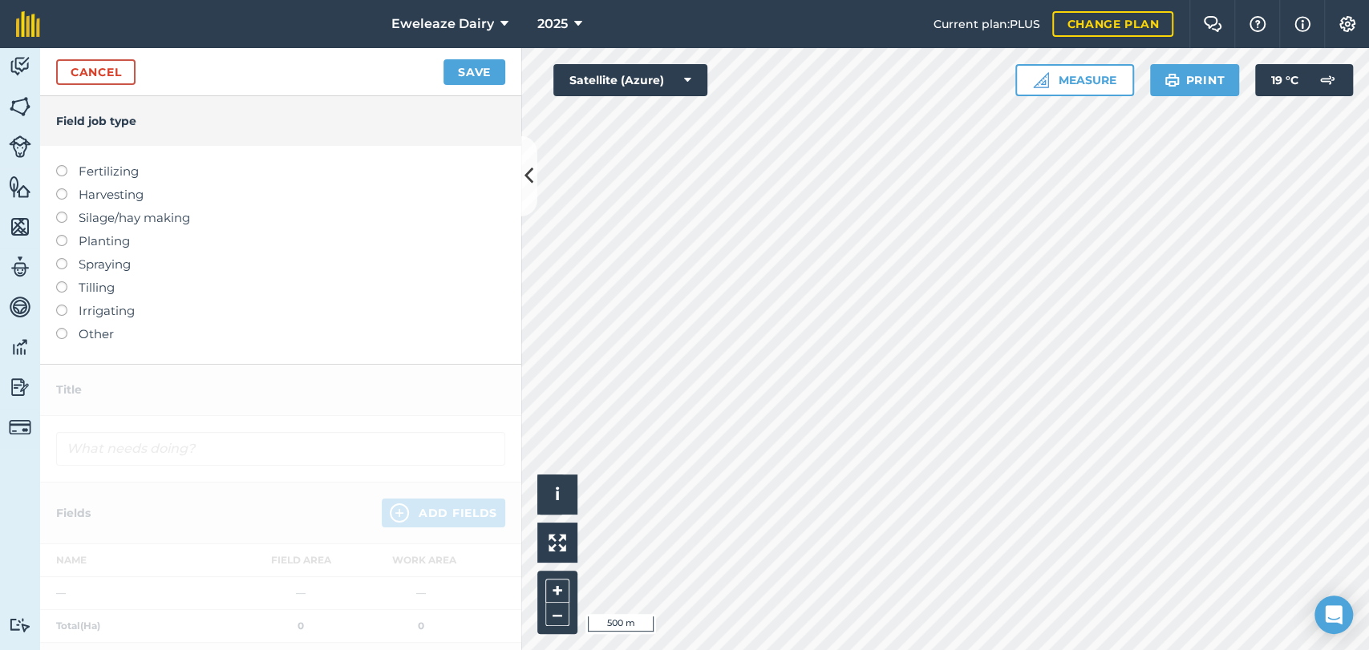
click at [56, 235] on label at bounding box center [67, 235] width 22 height 0
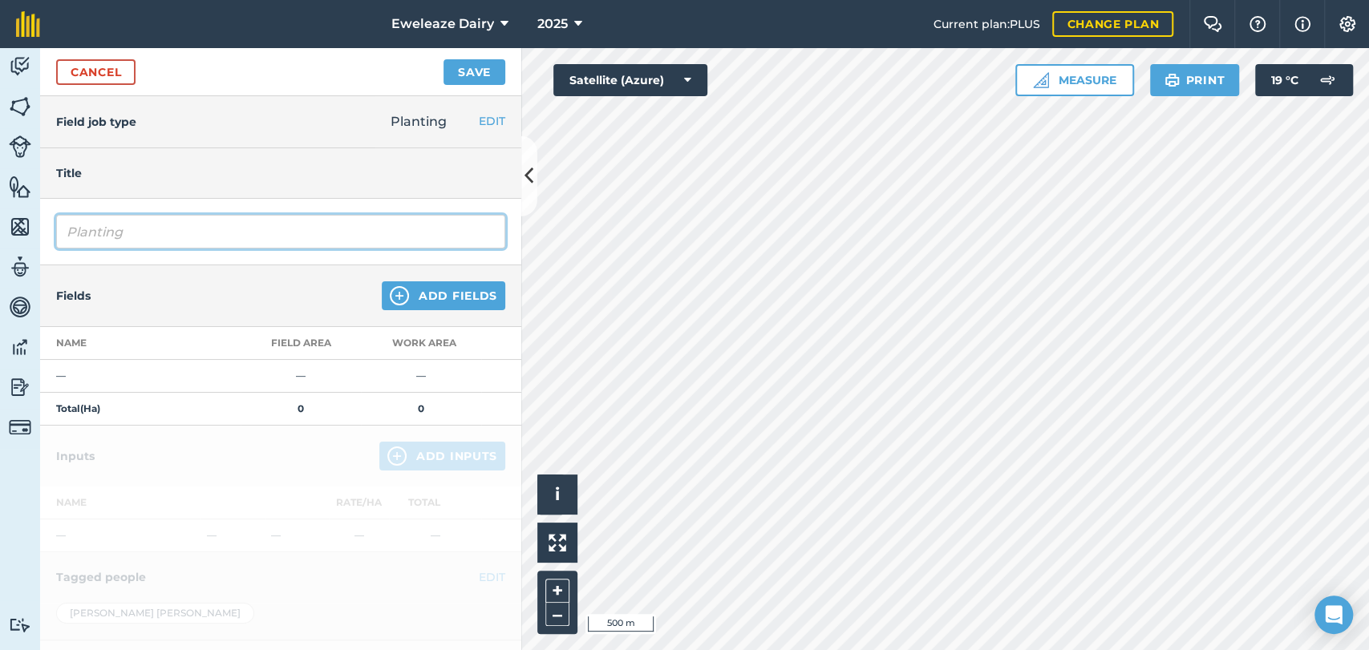
click at [157, 232] on input "Planting" at bounding box center [280, 232] width 449 height 34
type input "P"
type input "Drilling MVF Silage Buster"
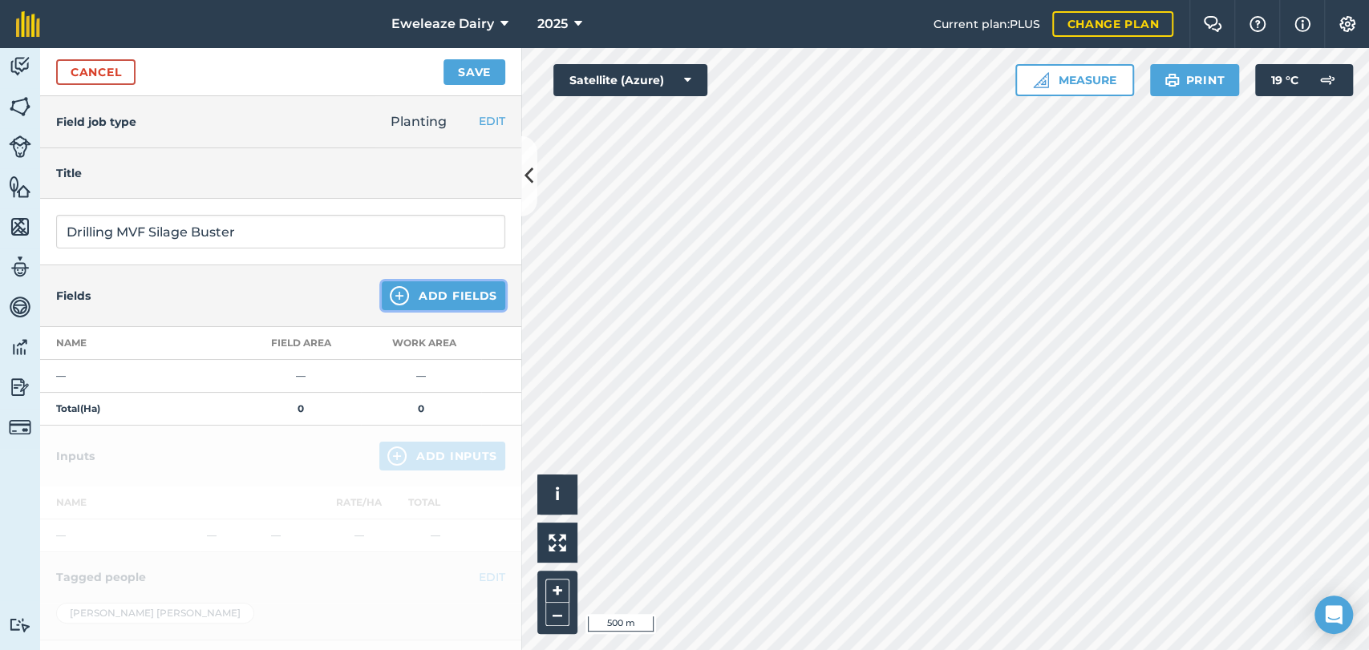
click at [446, 298] on button "Add Fields" at bounding box center [443, 295] width 123 height 29
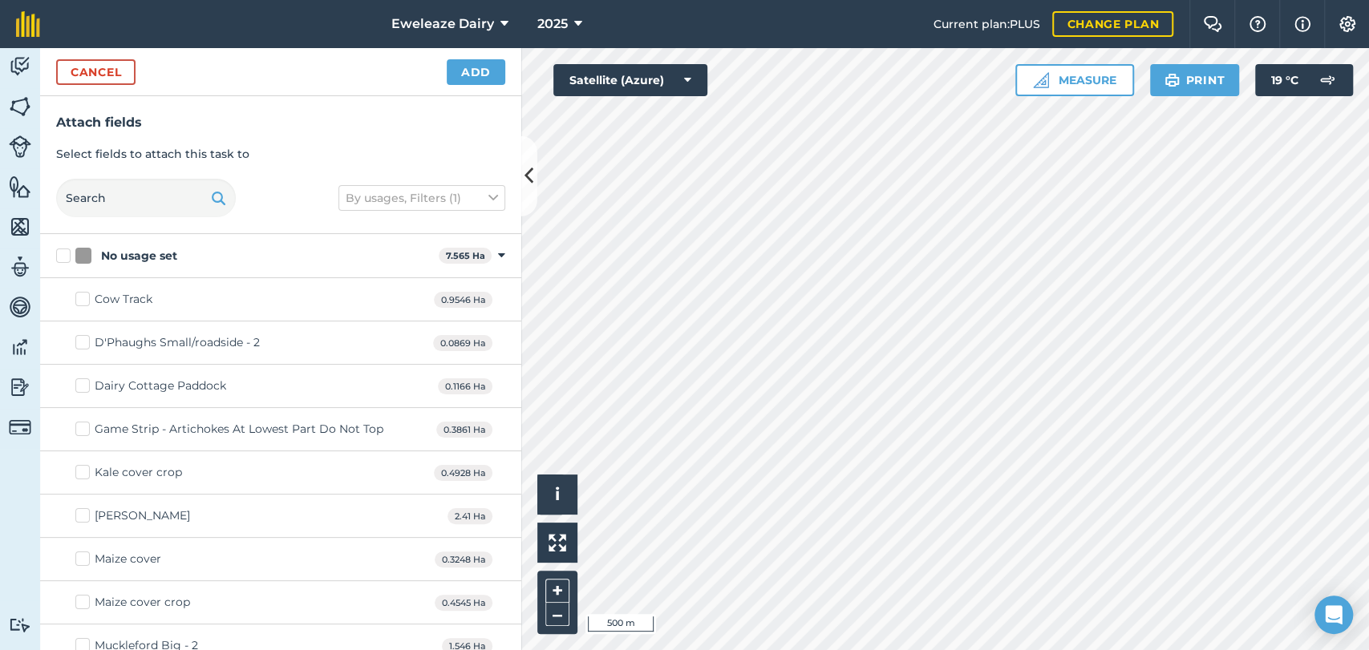
checkbox input "true"
click at [479, 75] on button "Add" at bounding box center [476, 72] width 59 height 26
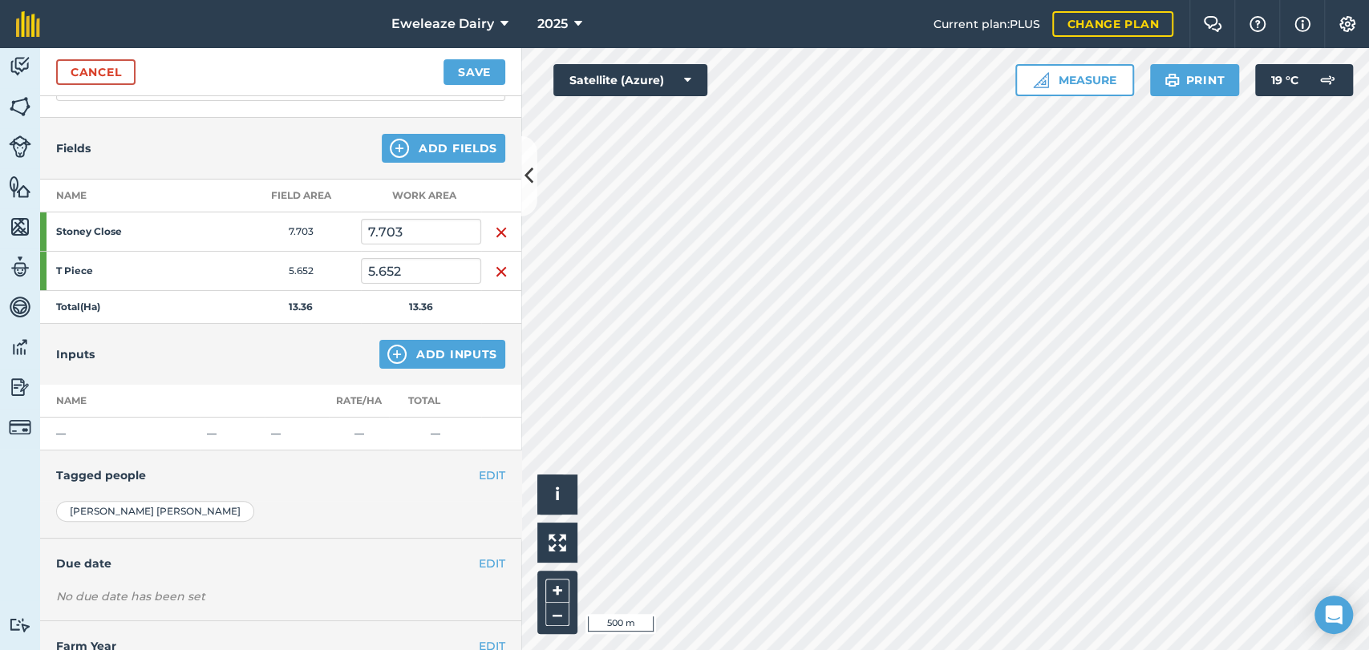
scroll to position [177, 0]
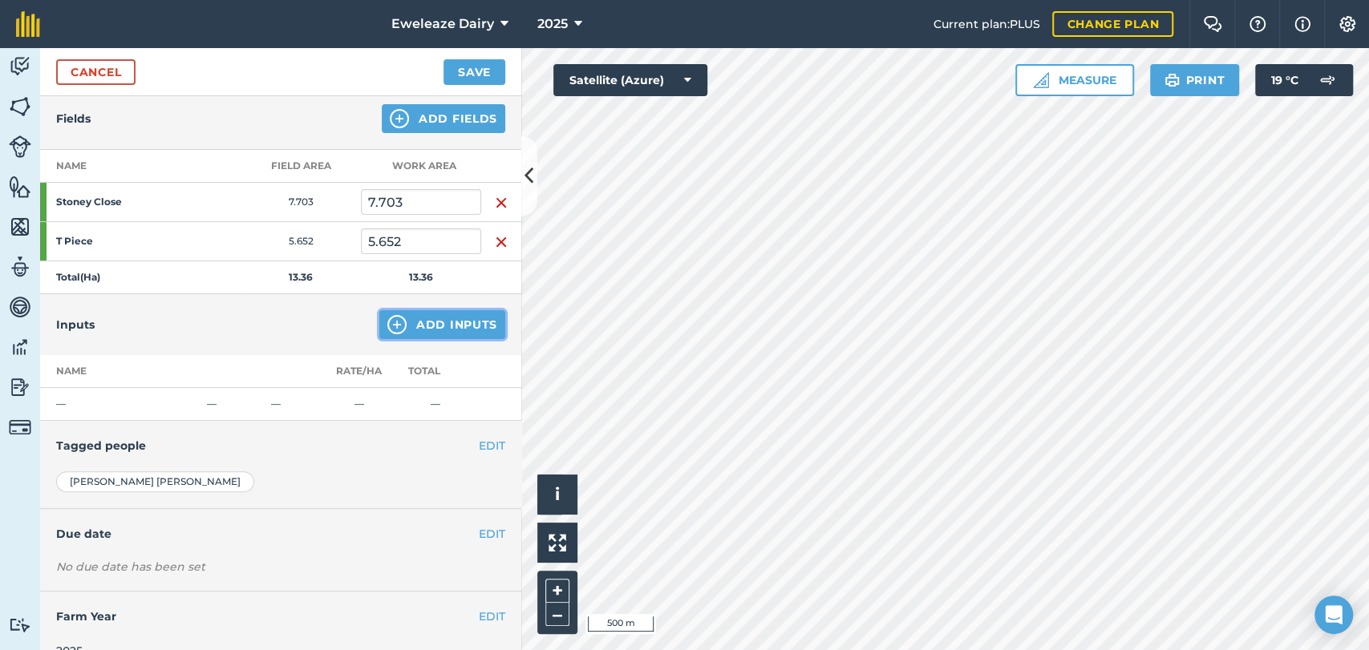
click at [417, 323] on button "Add Inputs" at bounding box center [442, 324] width 126 height 29
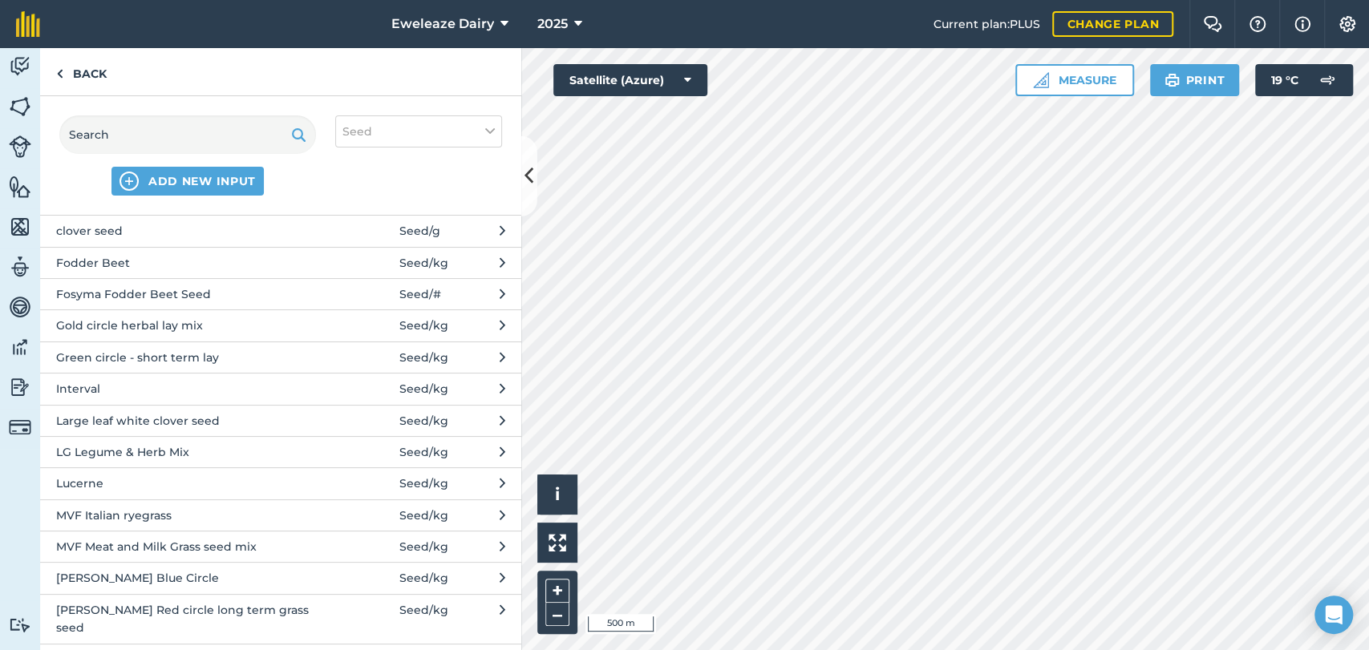
scroll to position [168, 0]
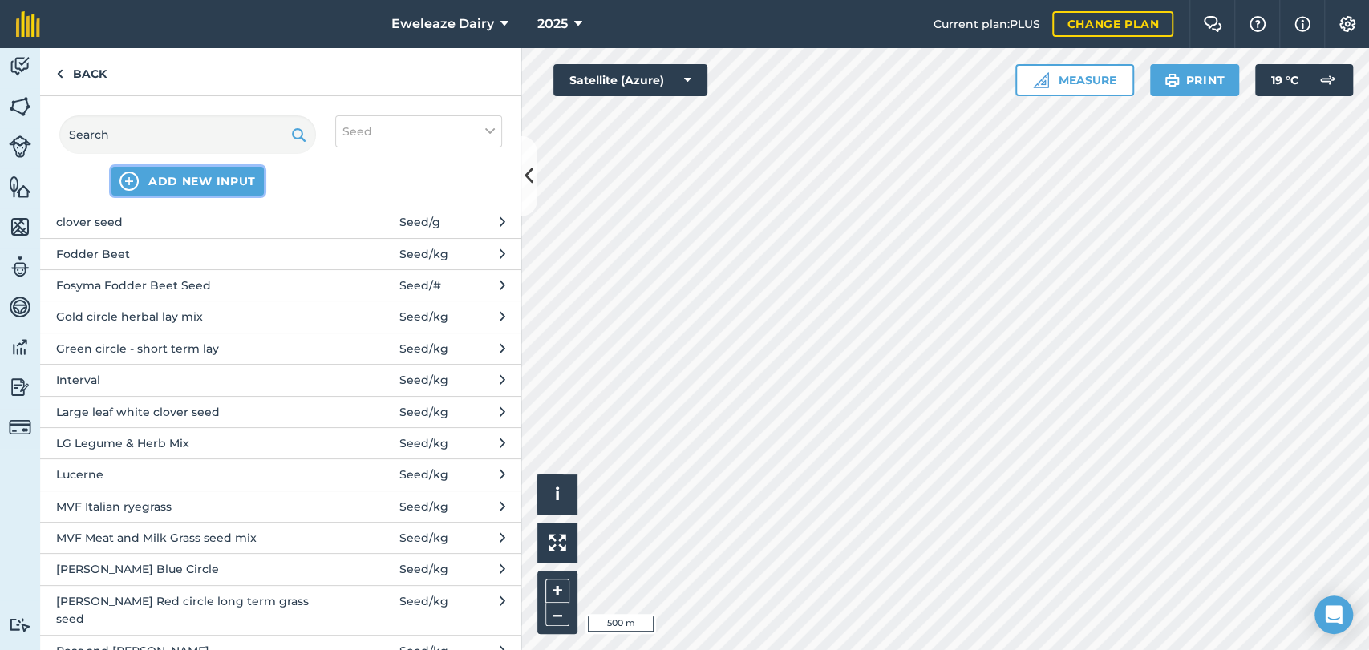
click at [192, 173] on span "ADD NEW INPUT" at bounding box center [201, 181] width 107 height 16
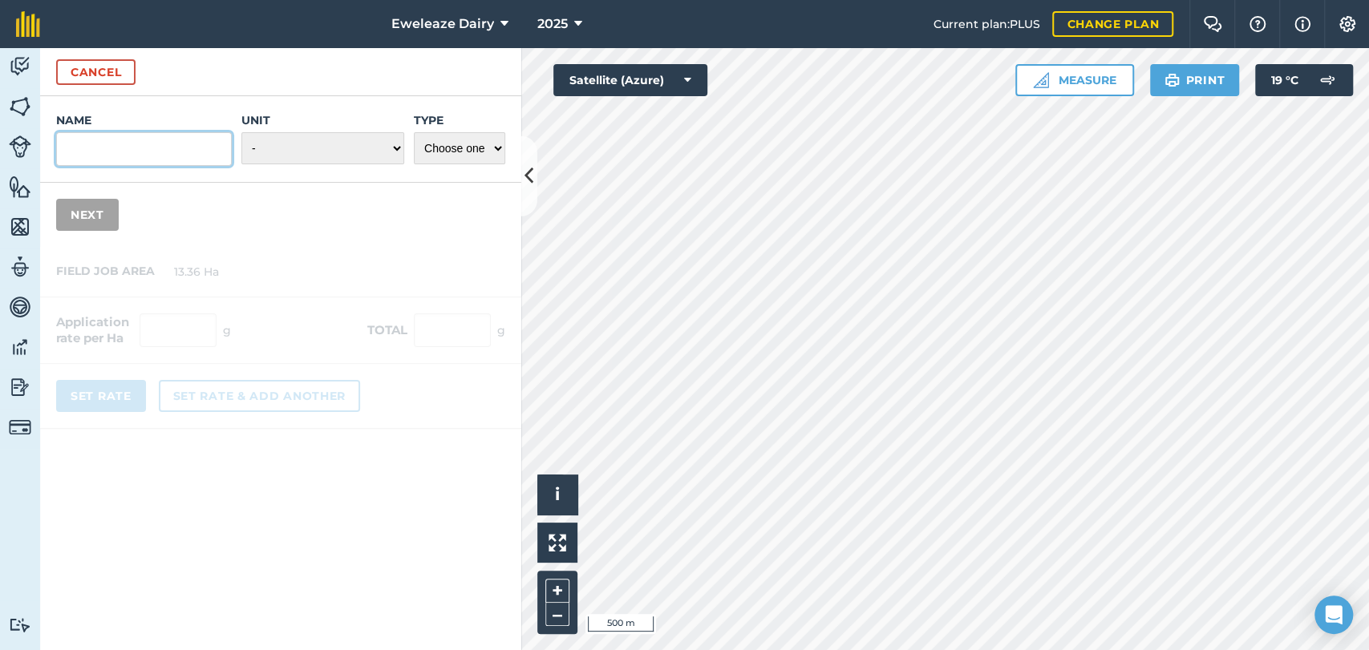
click at [170, 147] on input "Name" at bounding box center [144, 149] width 176 height 34
type input "Mole Valley Silage Buster"
click at [367, 158] on select "- Grams/g Kilograms/kg Metric tonnes/t Millilitres/ml Litres/L Ounces/oz Pounds…" at bounding box center [322, 148] width 163 height 32
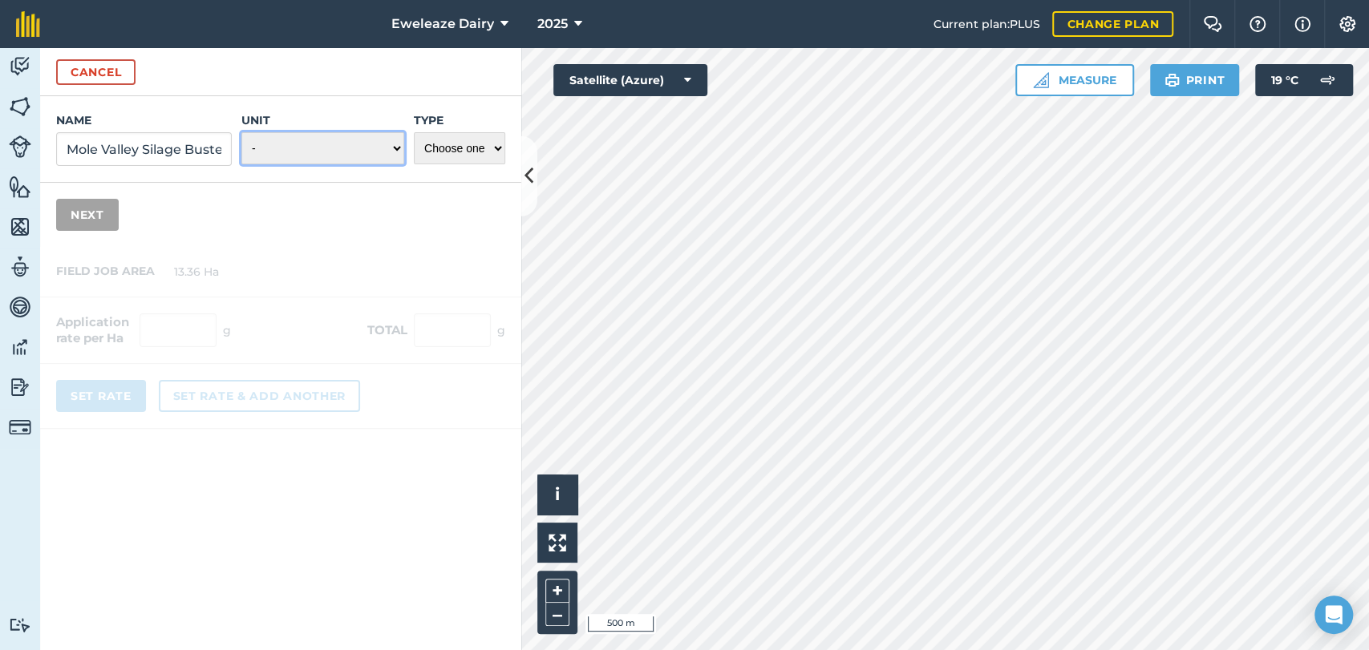
select select "KILOGRAMS"
click at [241, 132] on select "- Grams/g Kilograms/kg Metric tonnes/t Millilitres/ml Litres/L Ounces/oz Pounds…" at bounding box center [322, 148] width 163 height 32
click at [457, 136] on select "Choose one Fertilizer Seed Spray Fuel Other" at bounding box center [459, 148] width 91 height 32
select select "SEED"
click at [414, 132] on select "Choose one Fertilizer Seed Spray Fuel Other" at bounding box center [459, 148] width 91 height 32
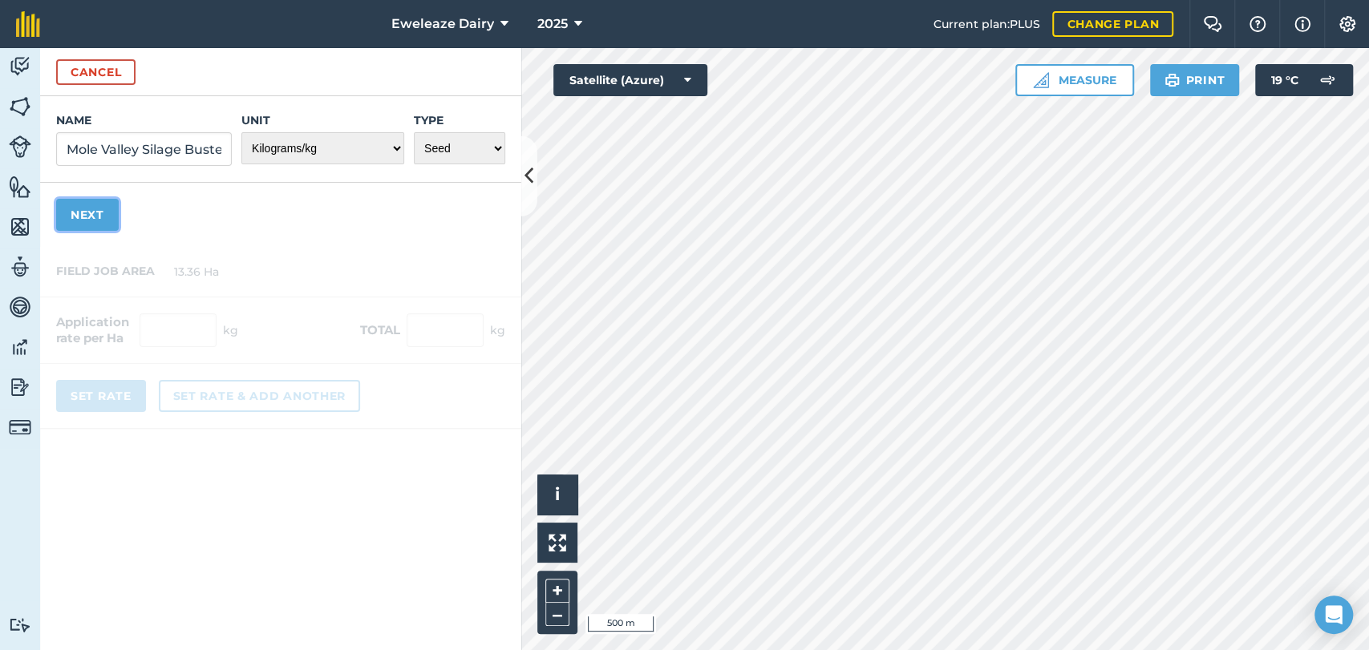
click at [82, 219] on button "Next" at bounding box center [87, 215] width 63 height 32
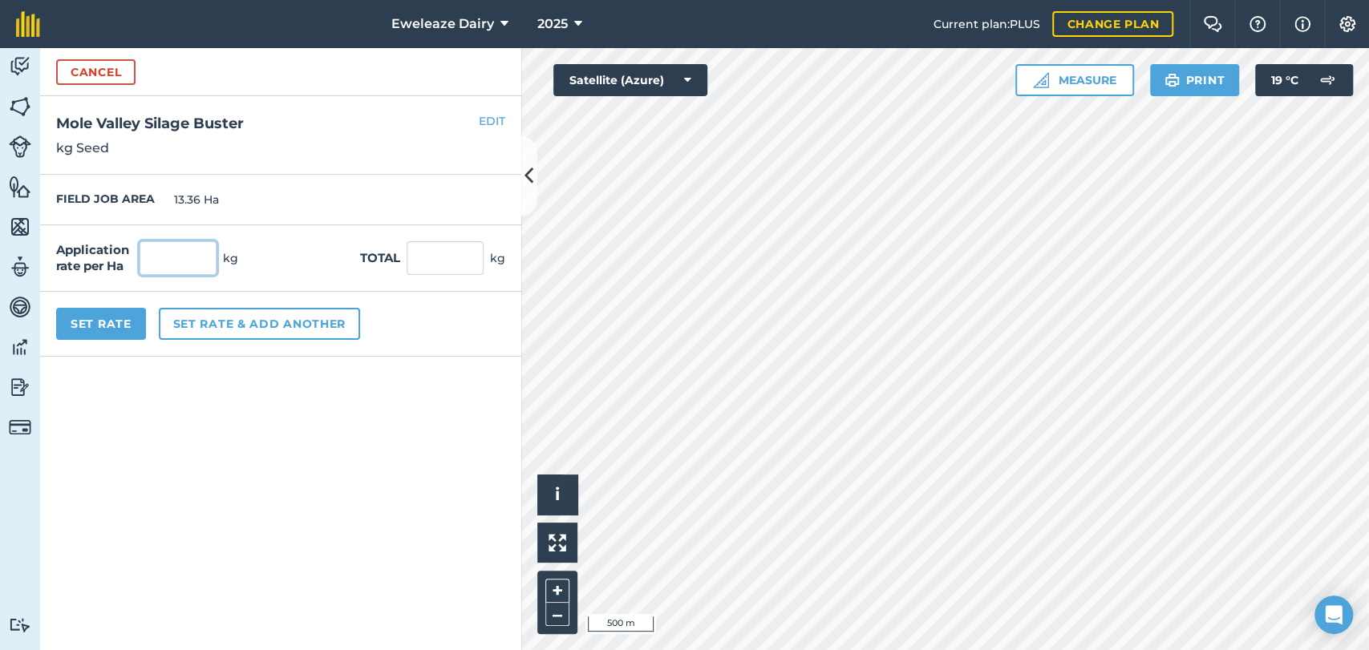
click at [156, 263] on input "text" at bounding box center [178, 258] width 77 height 34
type input "34.6"
type input "462.256"
click at [111, 314] on button "Set Rate" at bounding box center [101, 324] width 90 height 32
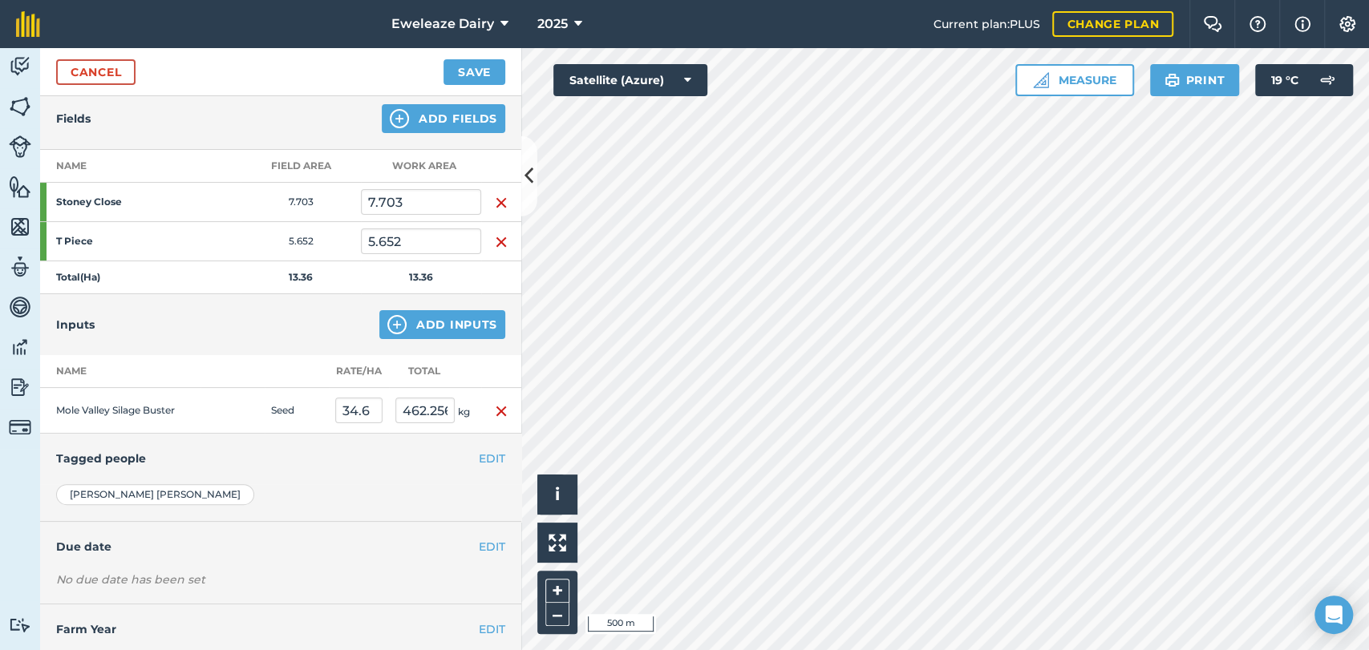
scroll to position [214, 0]
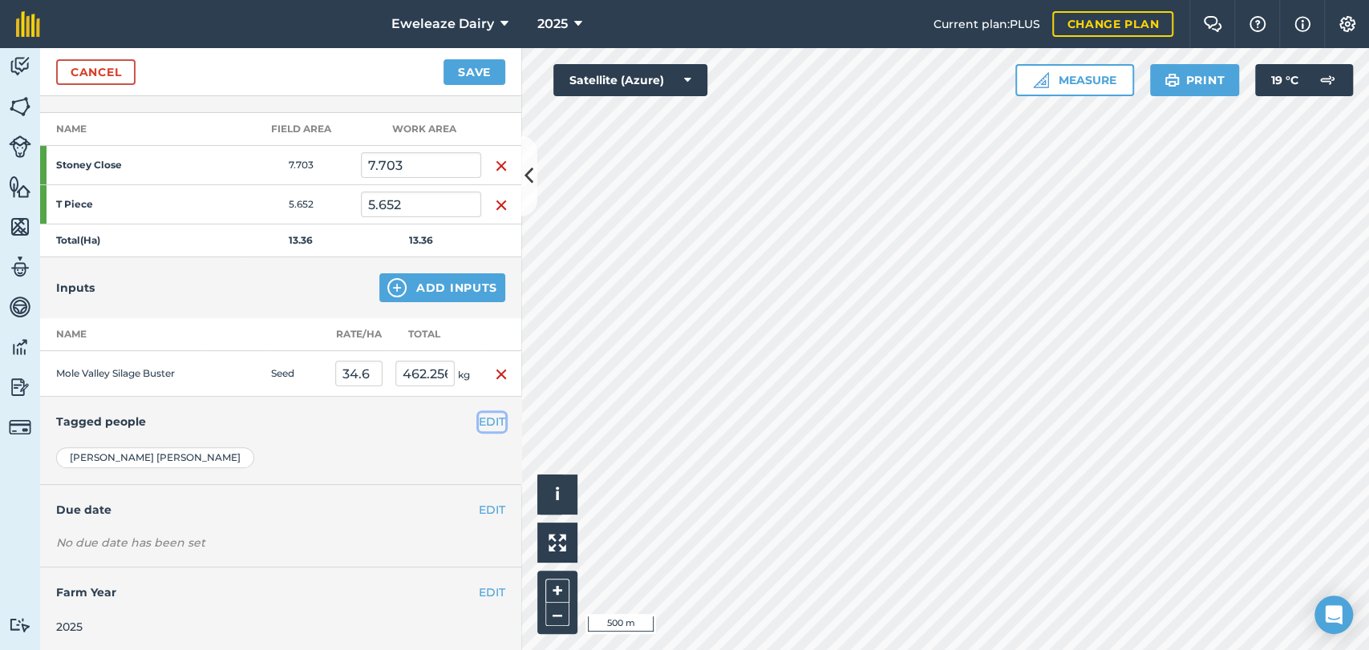
click at [479, 423] on button "EDIT" at bounding box center [492, 422] width 26 height 18
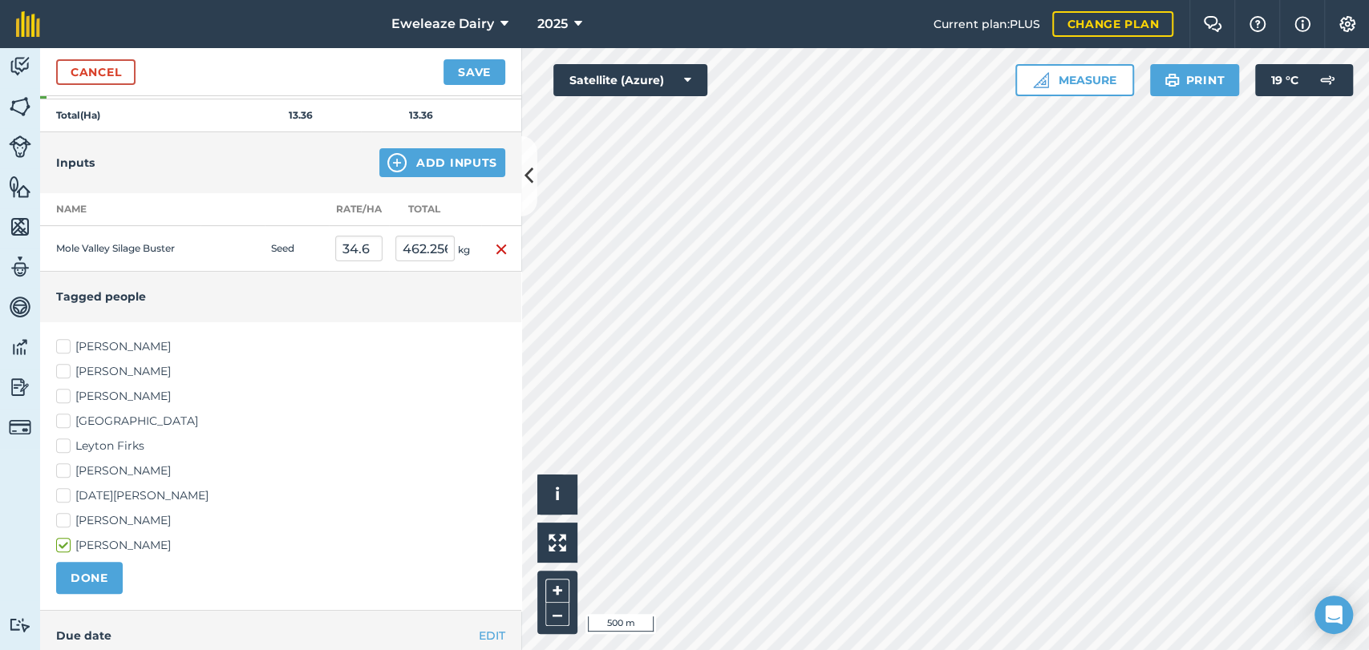
scroll to position [340, 0]
click at [66, 446] on label "Leyton Firks" at bounding box center [280, 445] width 449 height 17
click at [66, 446] on input "Leyton Firks" at bounding box center [61, 442] width 10 height 10
checkbox input "true"
click at [105, 576] on button "DONE" at bounding box center [89, 577] width 67 height 32
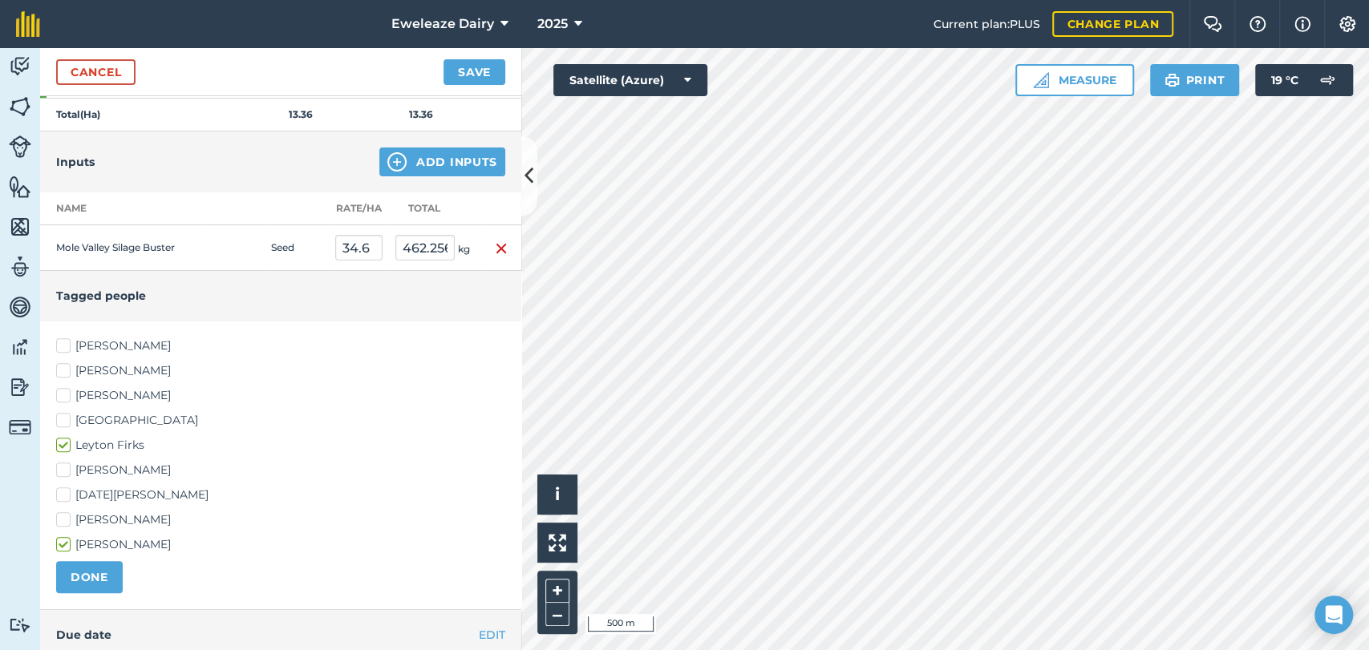
scroll to position [214, 0]
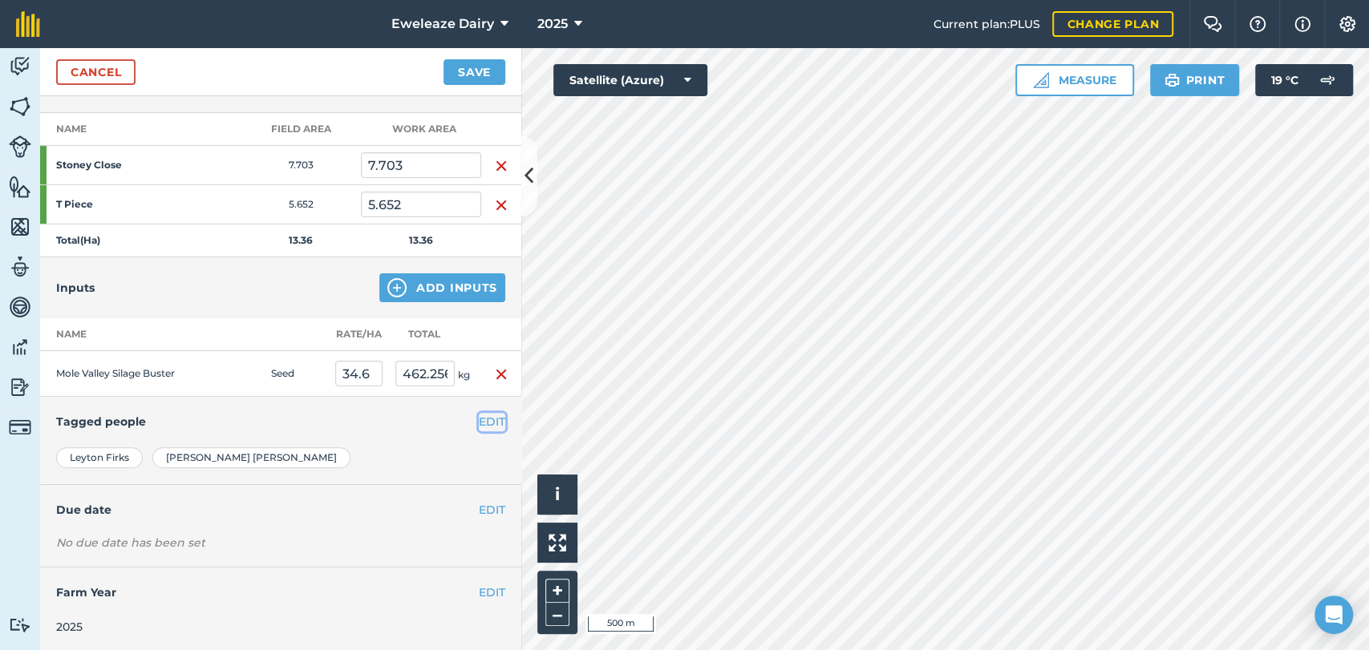
click at [479, 419] on button "EDIT" at bounding box center [492, 422] width 26 height 18
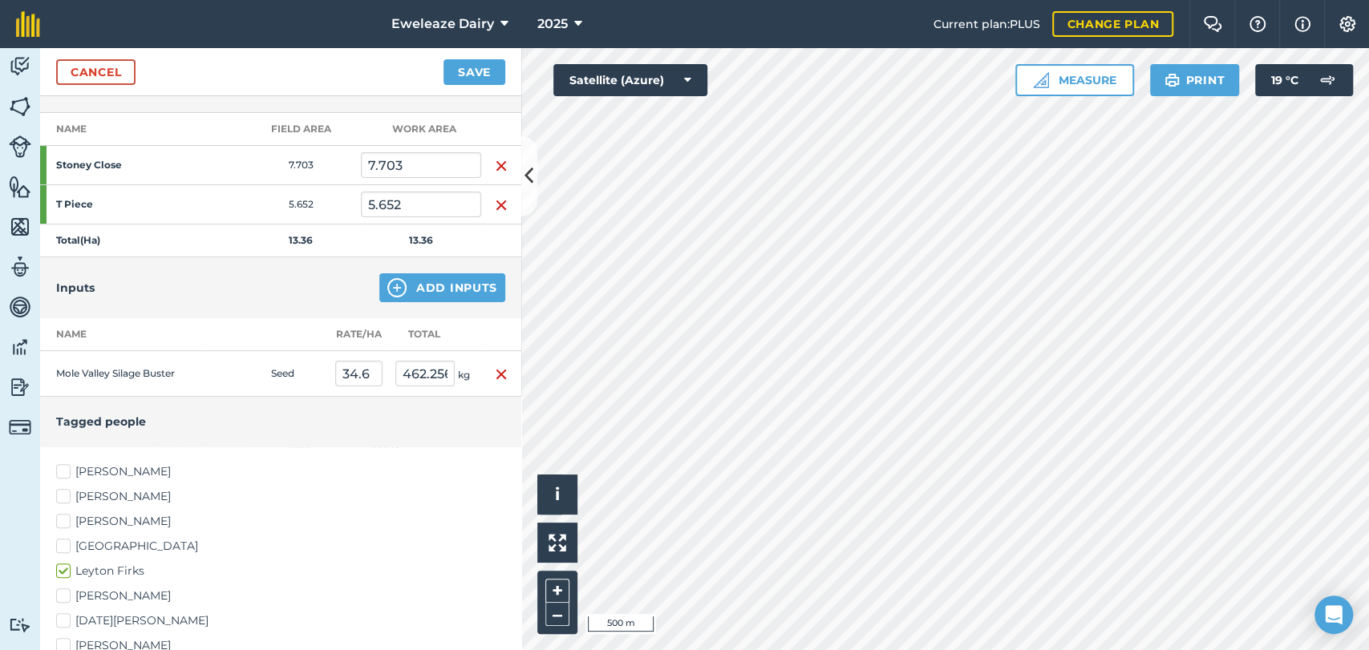
click at [476, 419] on h4 "Tagged people" at bounding box center [280, 422] width 449 height 18
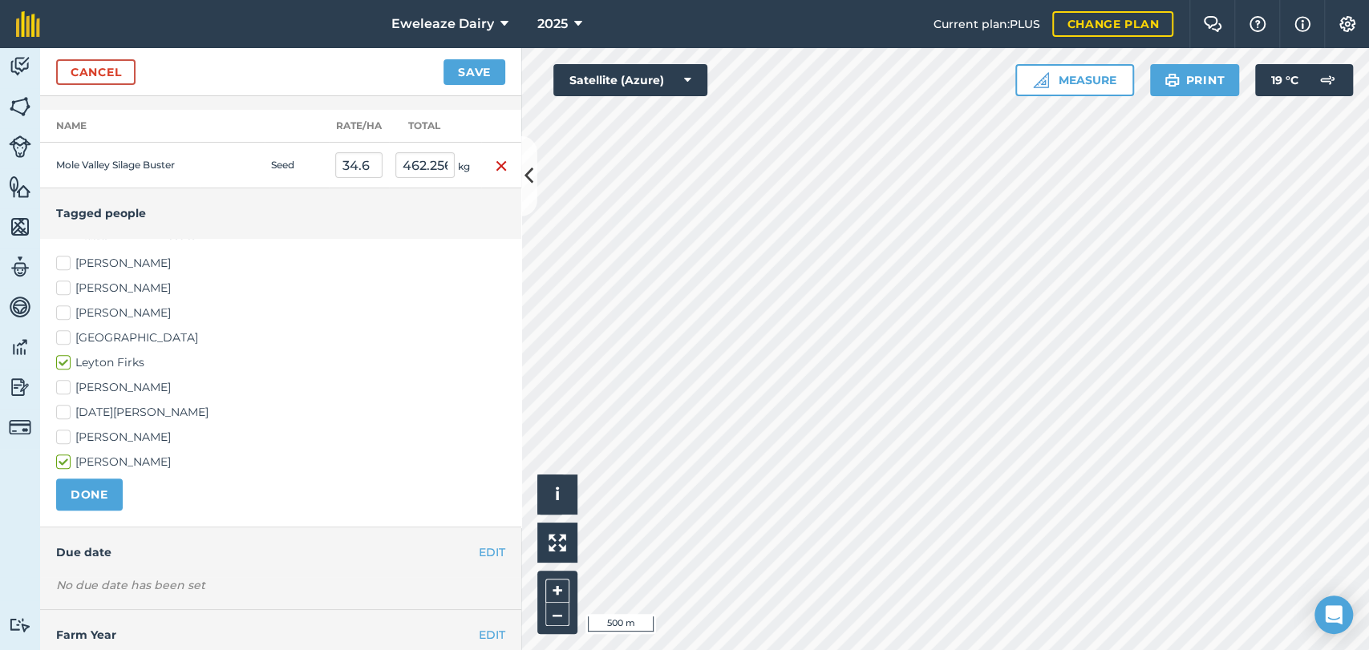
scroll to position [465, 0]
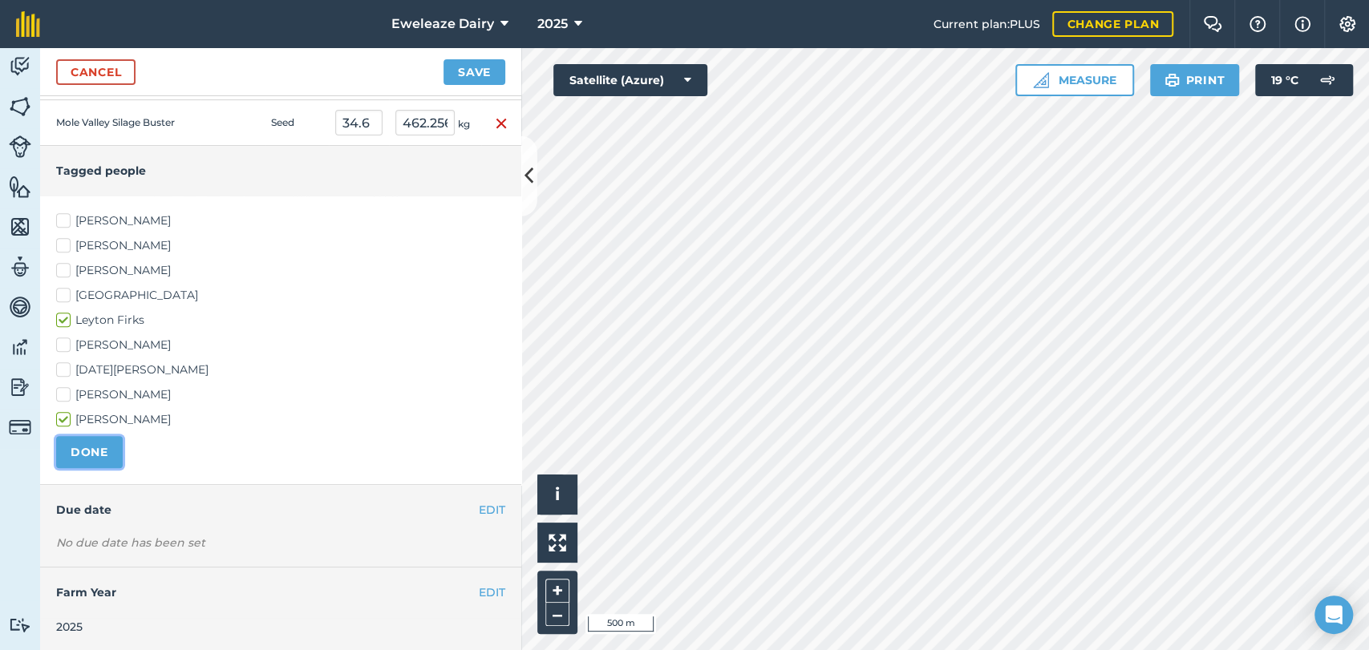
click at [89, 454] on button "DONE" at bounding box center [89, 452] width 67 height 32
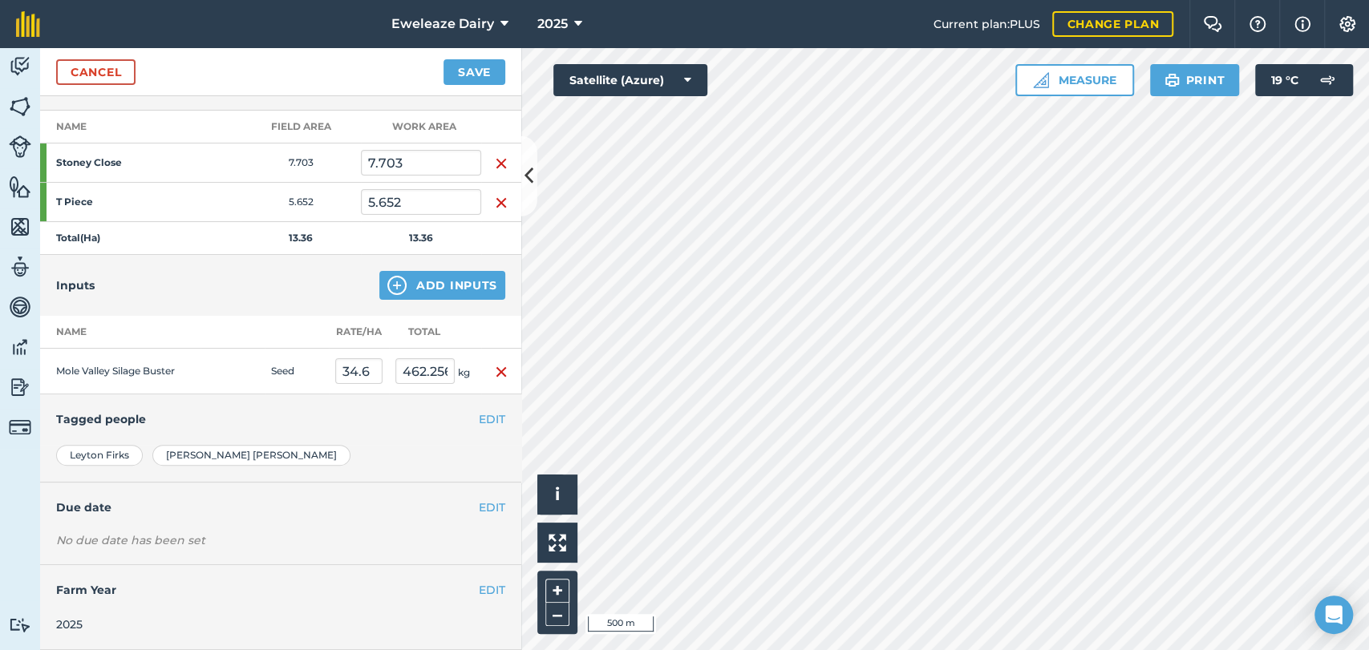
scroll to position [214, 0]
click at [486, 502] on button "EDIT" at bounding box center [492, 510] width 26 height 18
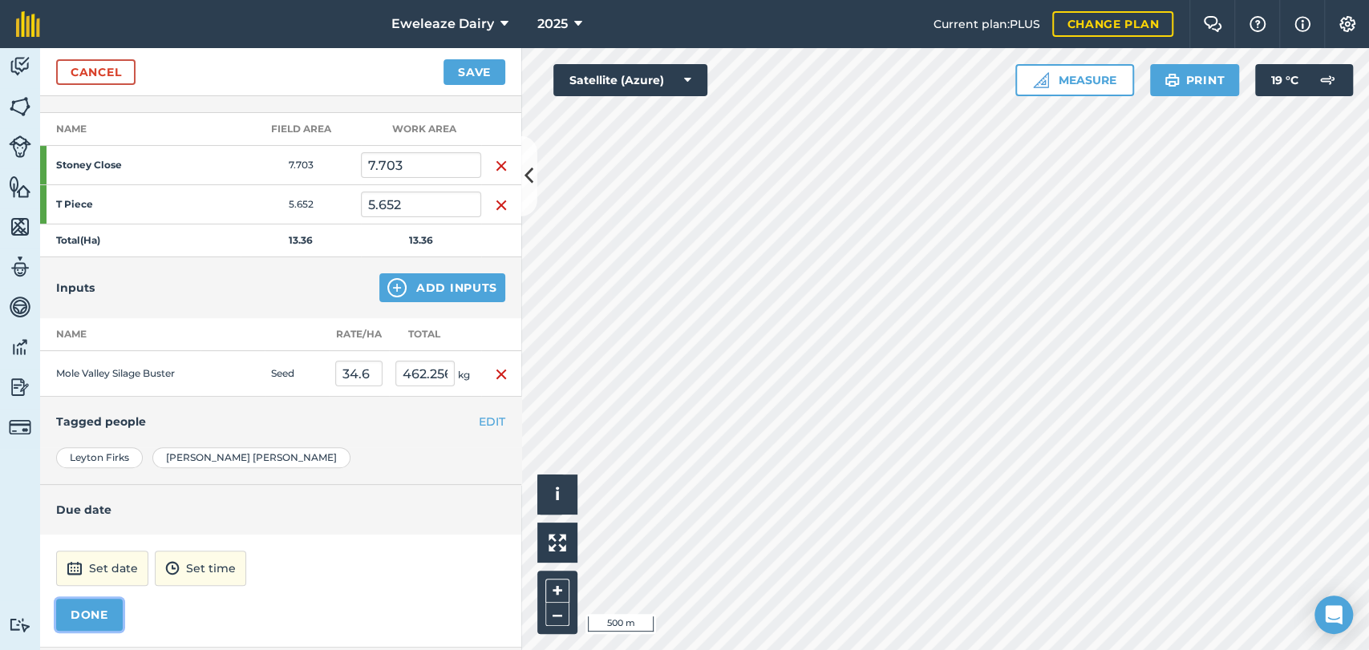
click at [90, 612] on button "DONE" at bounding box center [89, 615] width 67 height 32
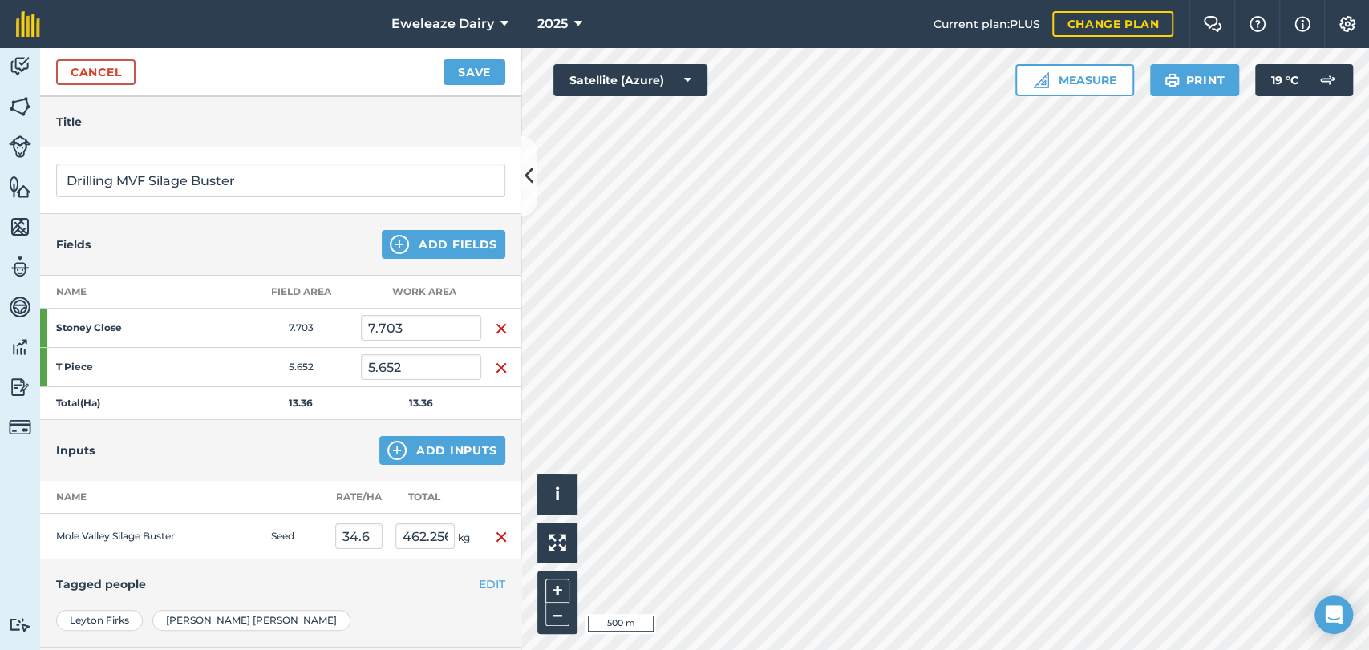
scroll to position [52, 0]
click at [497, 136] on div "Title" at bounding box center [280, 121] width 481 height 51
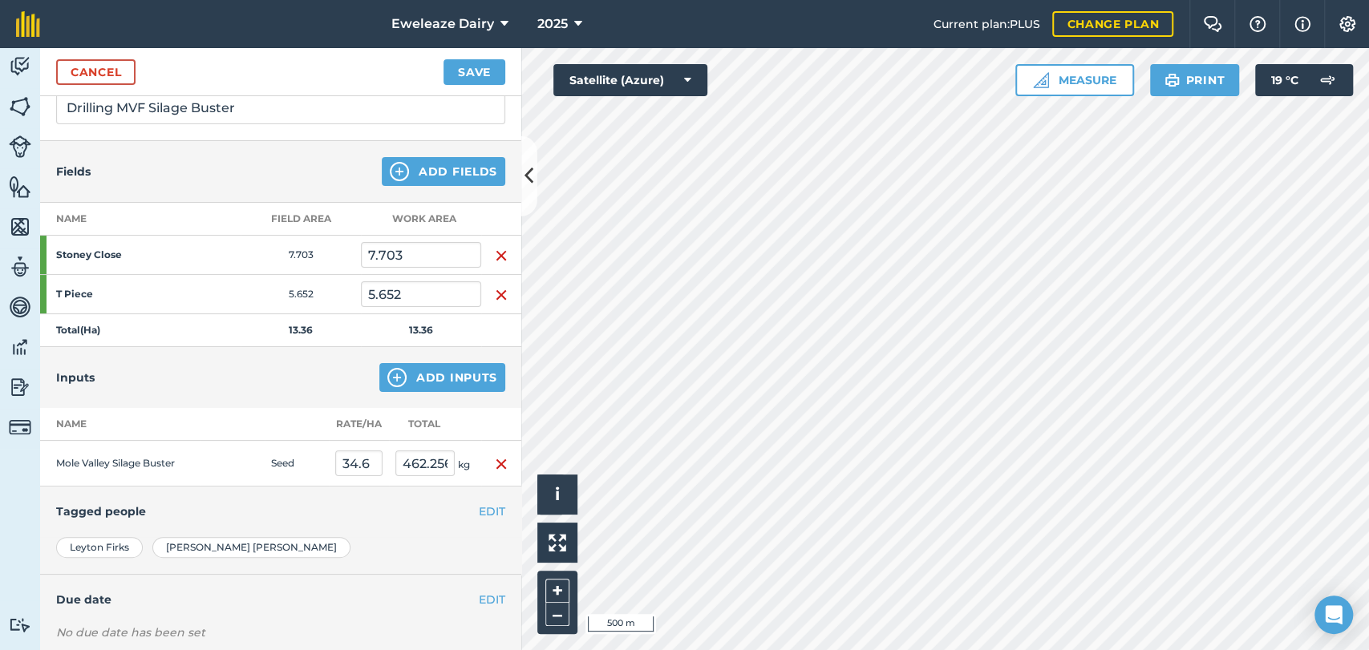
scroll to position [0, 0]
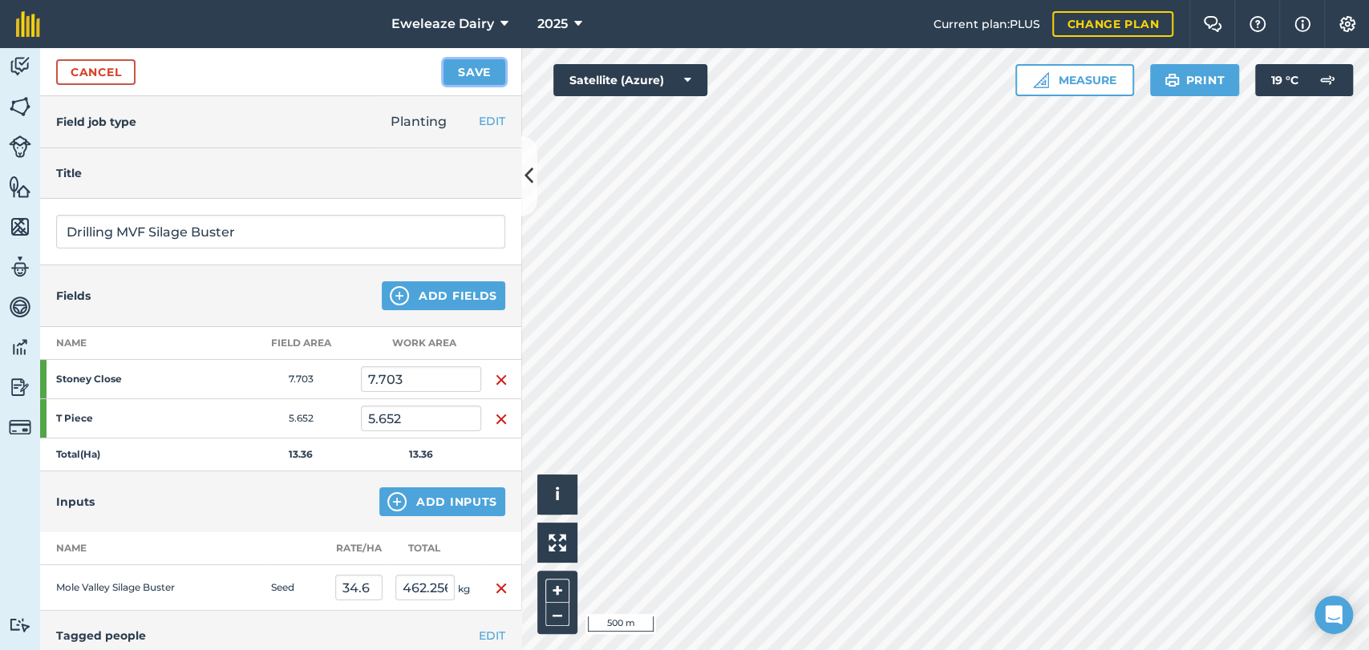
click at [468, 71] on button "Save" at bounding box center [474, 72] width 62 height 26
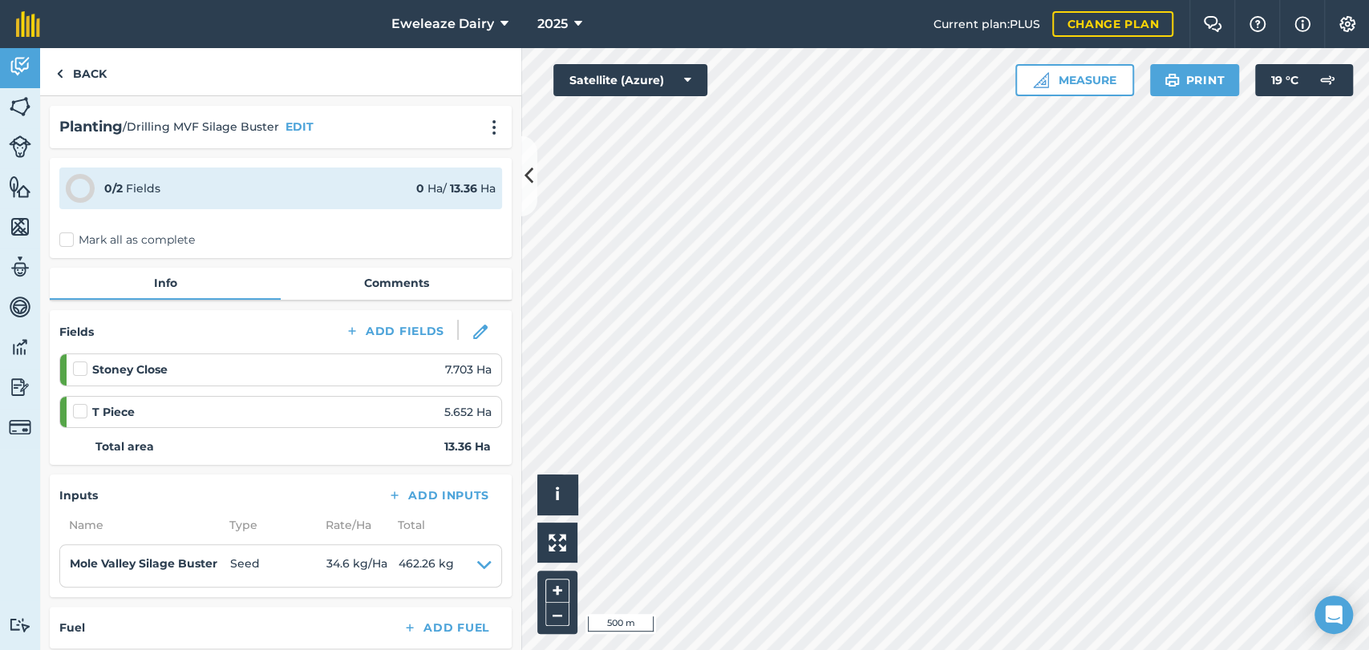
click at [69, 239] on label "Mark all as complete" at bounding box center [127, 240] width 136 height 17
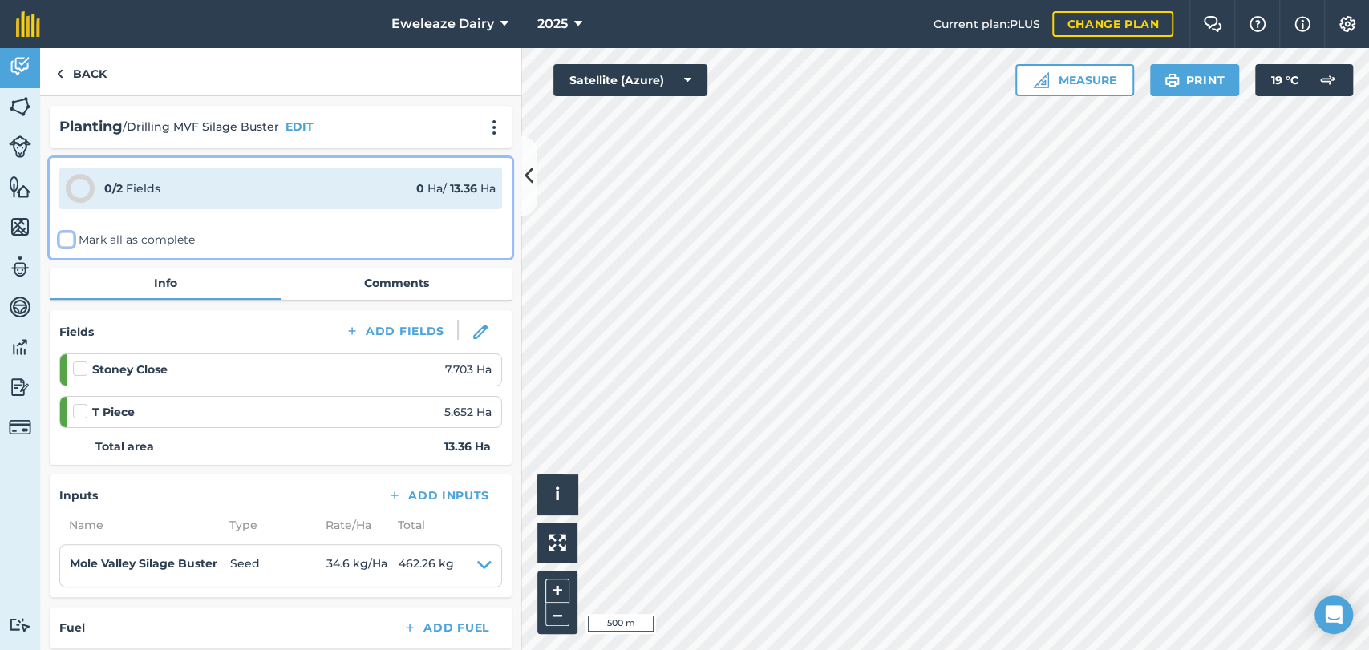
click at [69, 239] on input "Mark all as complete" at bounding box center [64, 237] width 10 height 10
checkbox input "false"
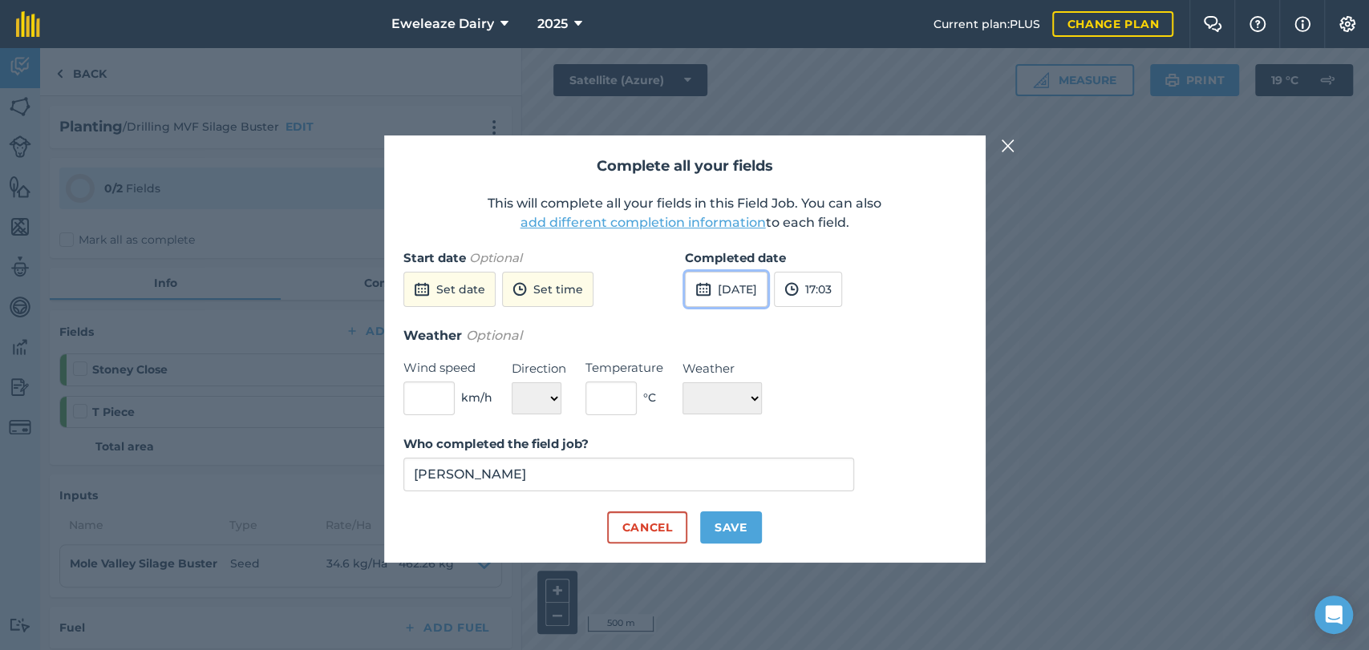
click at [739, 288] on button "[DATE]" at bounding box center [726, 289] width 83 height 35
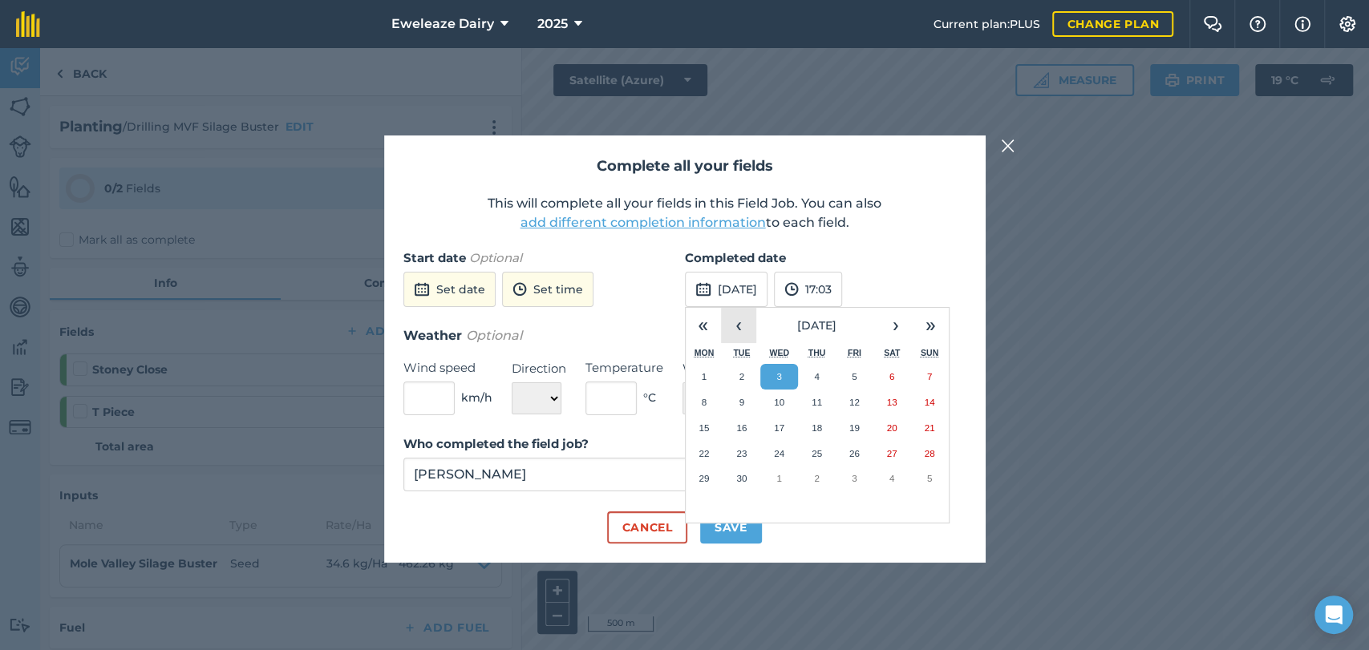
click at [735, 317] on button "‹" at bounding box center [738, 325] width 35 height 35
click at [783, 483] on abbr "27" at bounding box center [779, 478] width 10 height 10
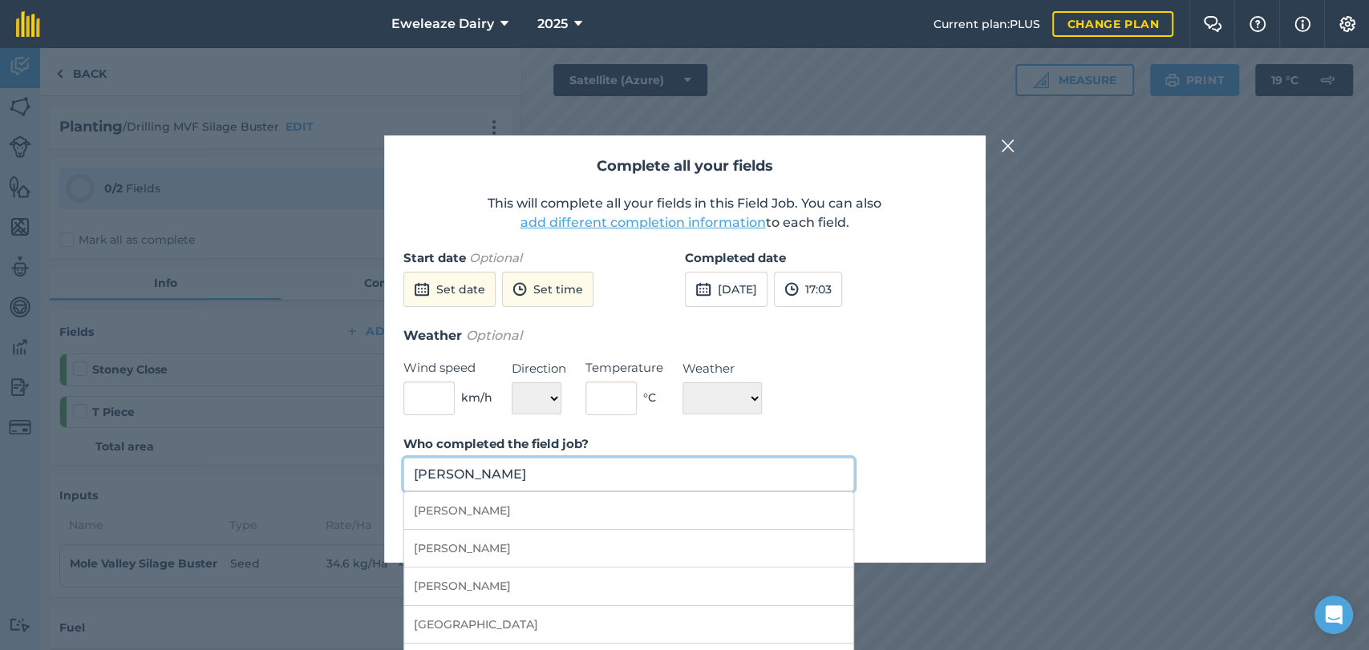
click at [708, 478] on input "[PERSON_NAME]" at bounding box center [628, 475] width 451 height 34
click at [467, 617] on li "Leyton Firks" at bounding box center [629, 628] width 450 height 38
type input "Leyton Firks"
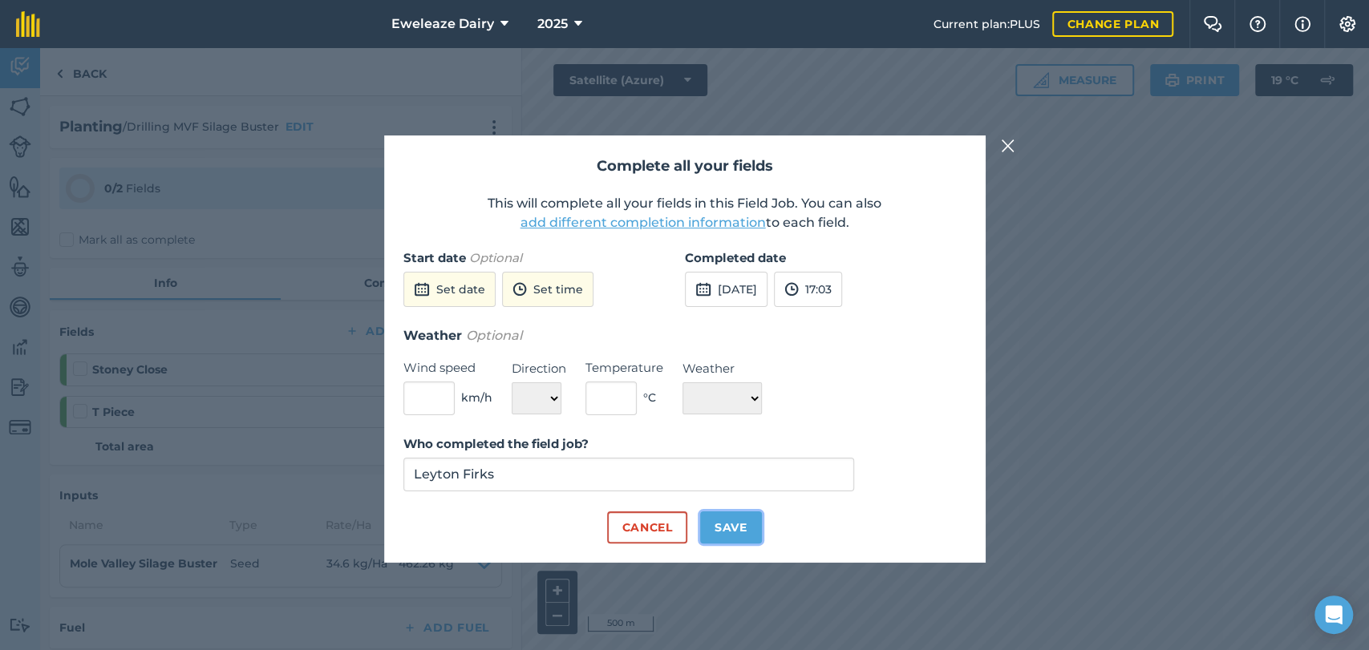
click at [753, 534] on button "Save" at bounding box center [731, 528] width 62 height 32
checkbox input "true"
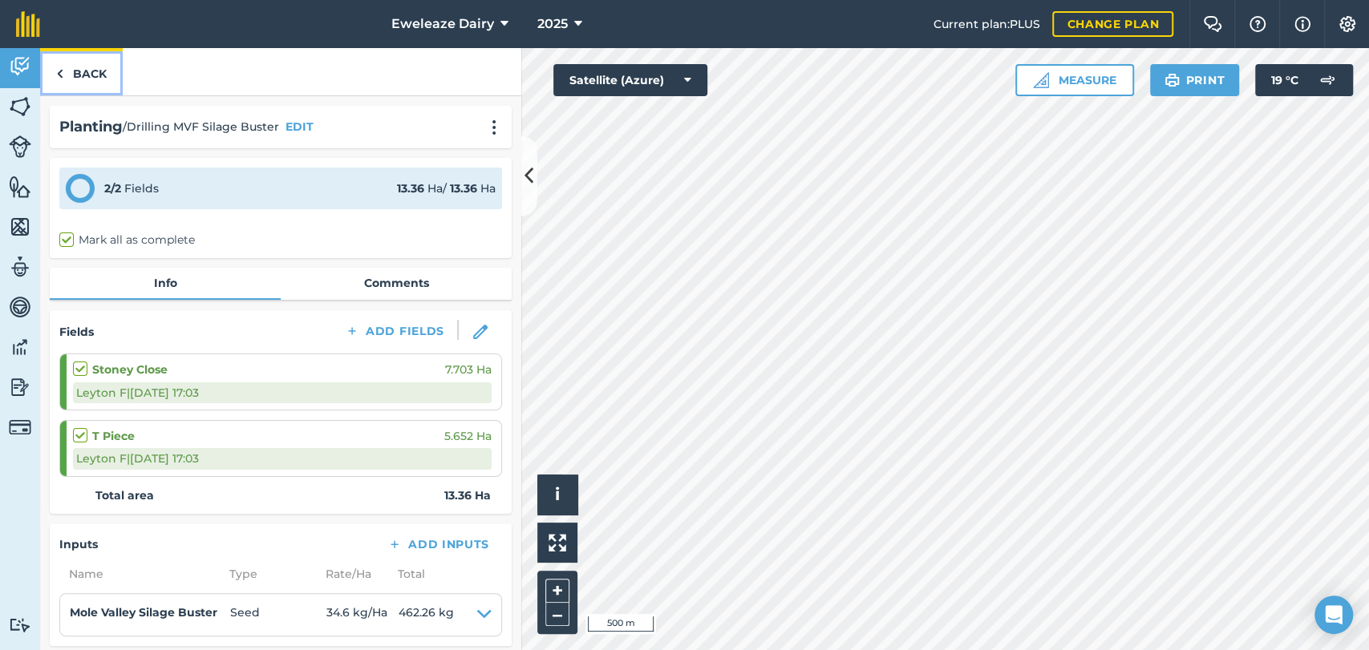
click at [83, 66] on link "Back" at bounding box center [81, 71] width 83 height 47
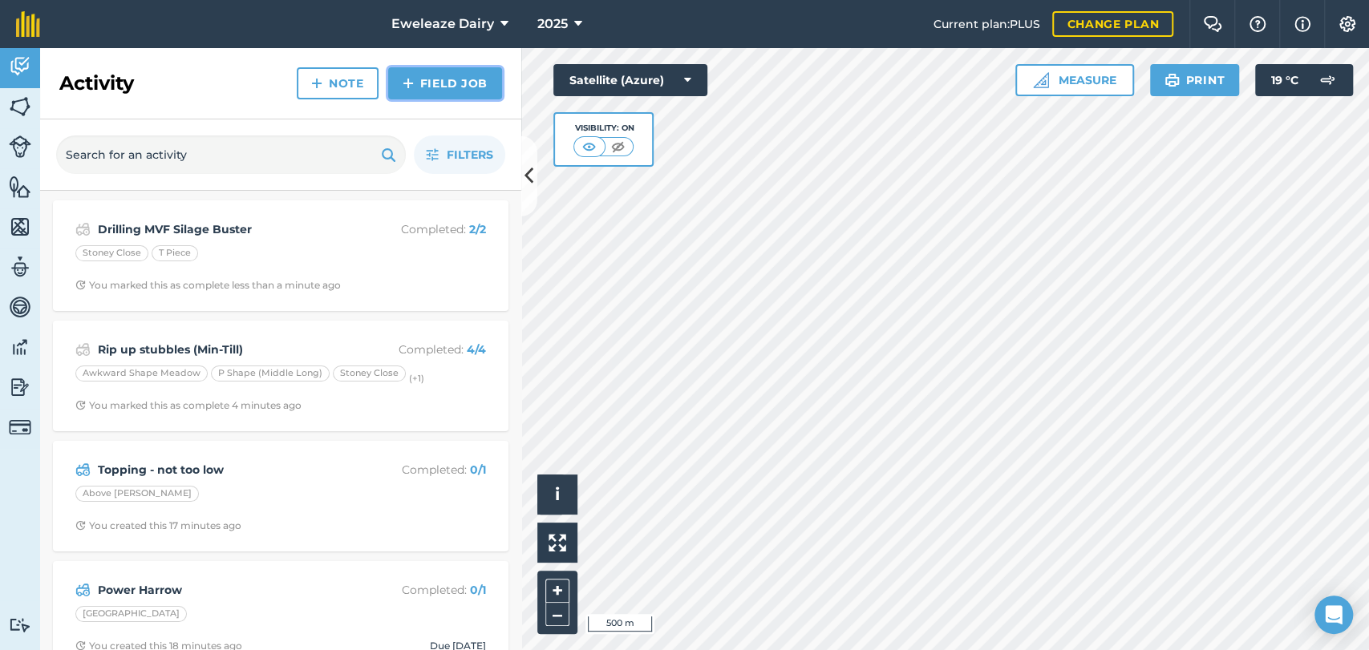
click at [459, 86] on link "Field Job" at bounding box center [445, 83] width 114 height 32
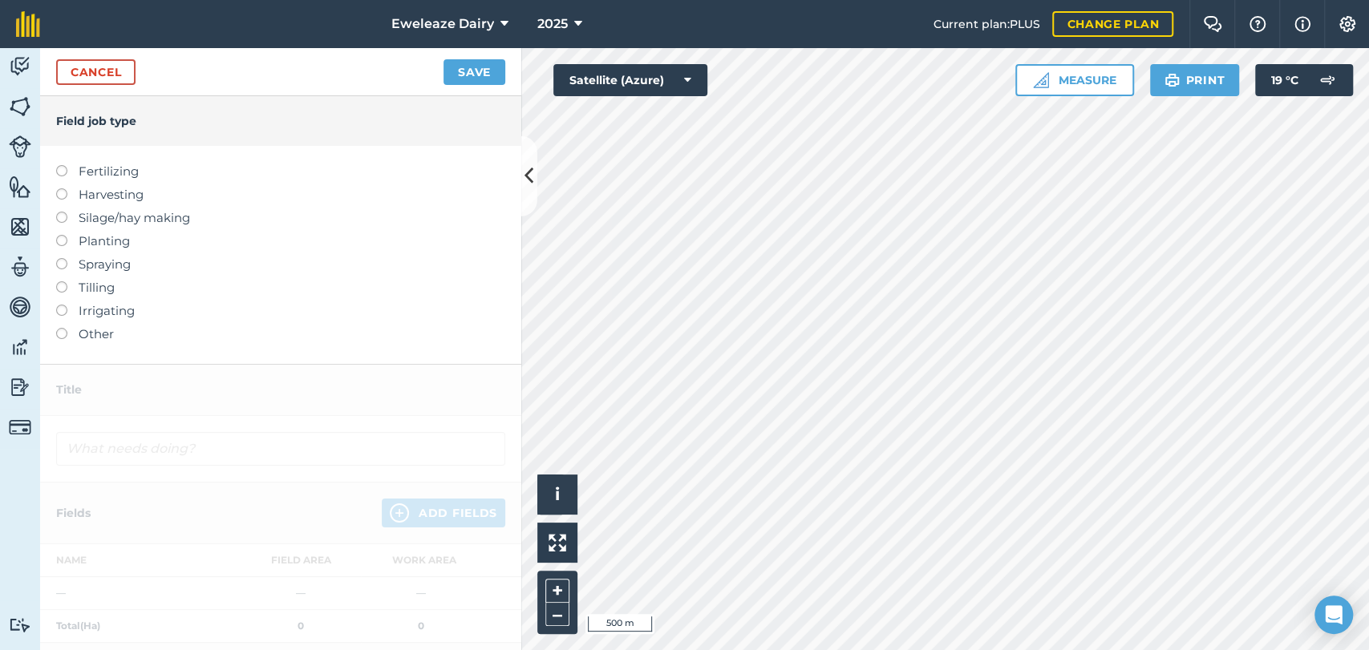
click at [62, 235] on label at bounding box center [67, 235] width 22 height 0
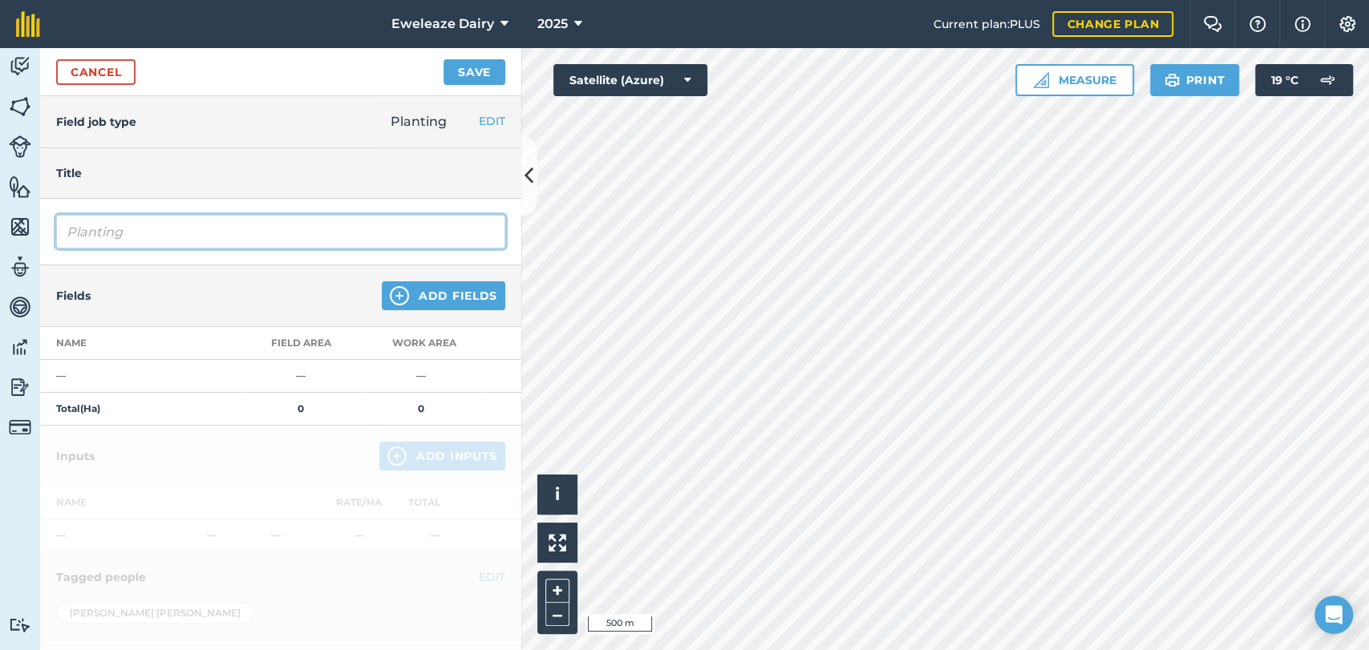
click at [122, 238] on input "Planting" at bounding box center [280, 232] width 449 height 34
type input "P"
type input "Drilling [PERSON_NAME] Green Circle"
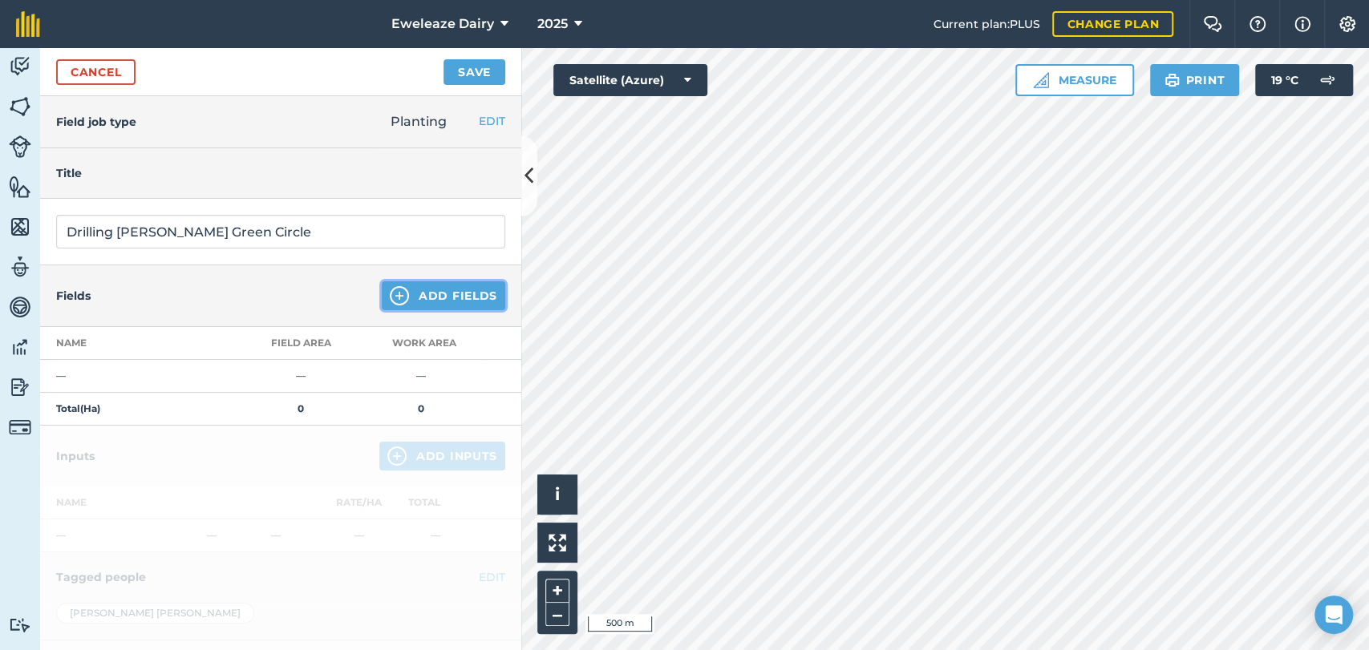
click at [410, 310] on button "Add Fields" at bounding box center [443, 295] width 123 height 29
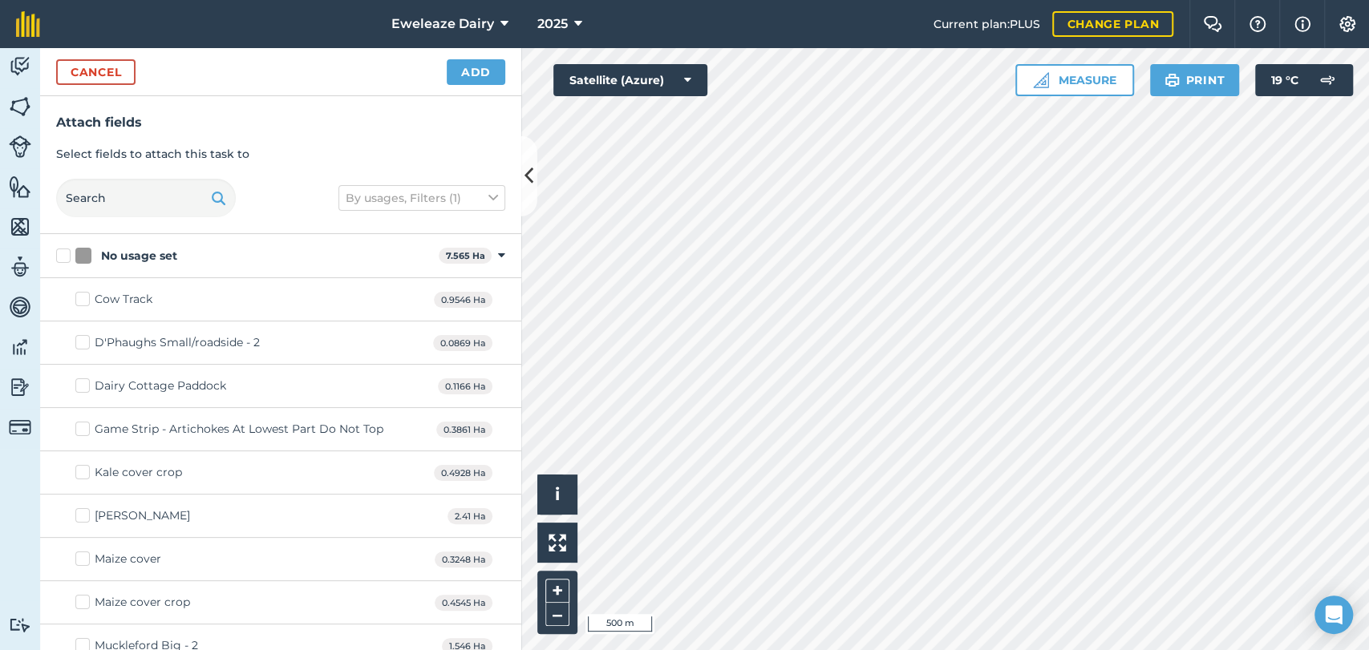
checkbox input "true"
click at [473, 68] on button "Add" at bounding box center [476, 72] width 59 height 26
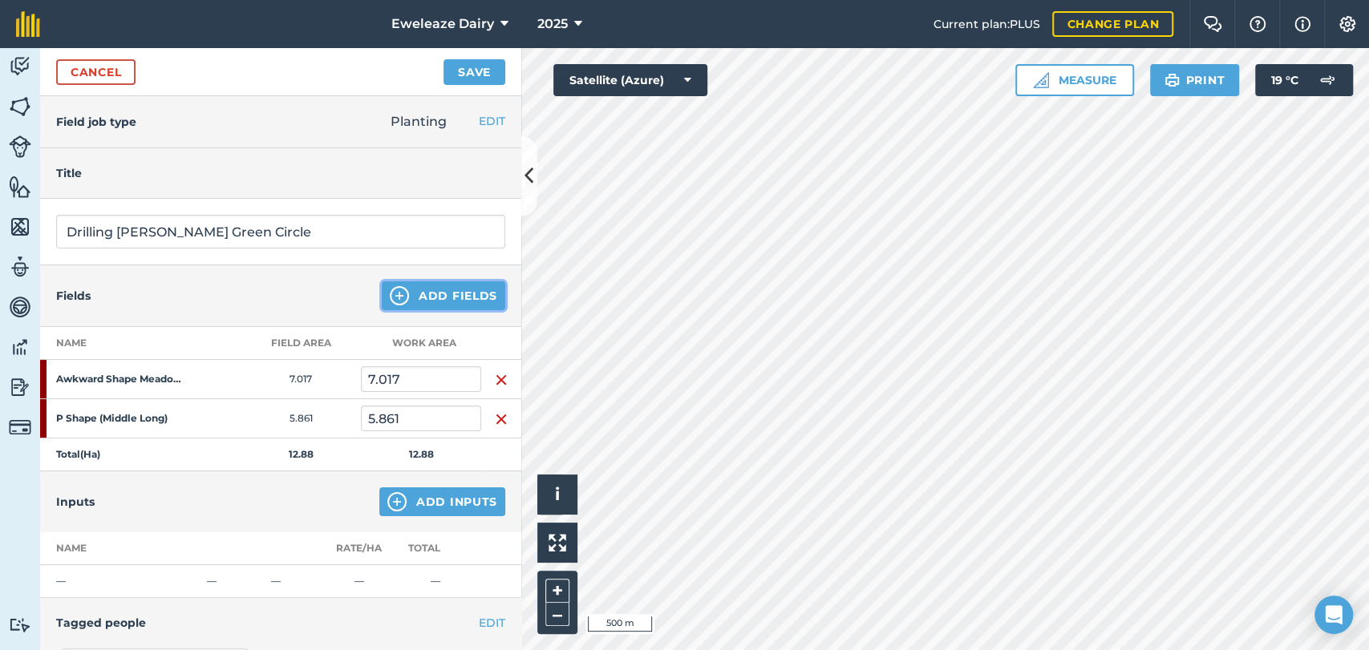
click at [466, 289] on button "Add Fields" at bounding box center [443, 295] width 123 height 29
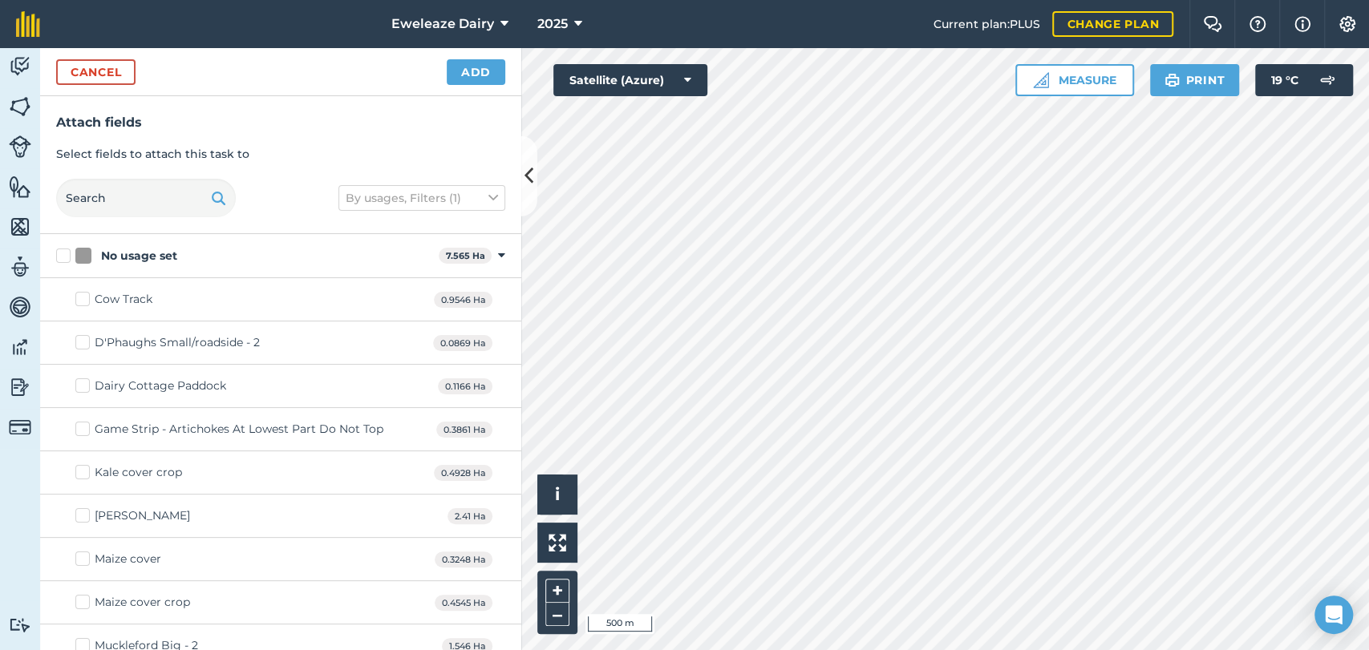
click at [466, 289] on div "Cow Track 0.9546 Ha" at bounding box center [280, 299] width 481 height 43
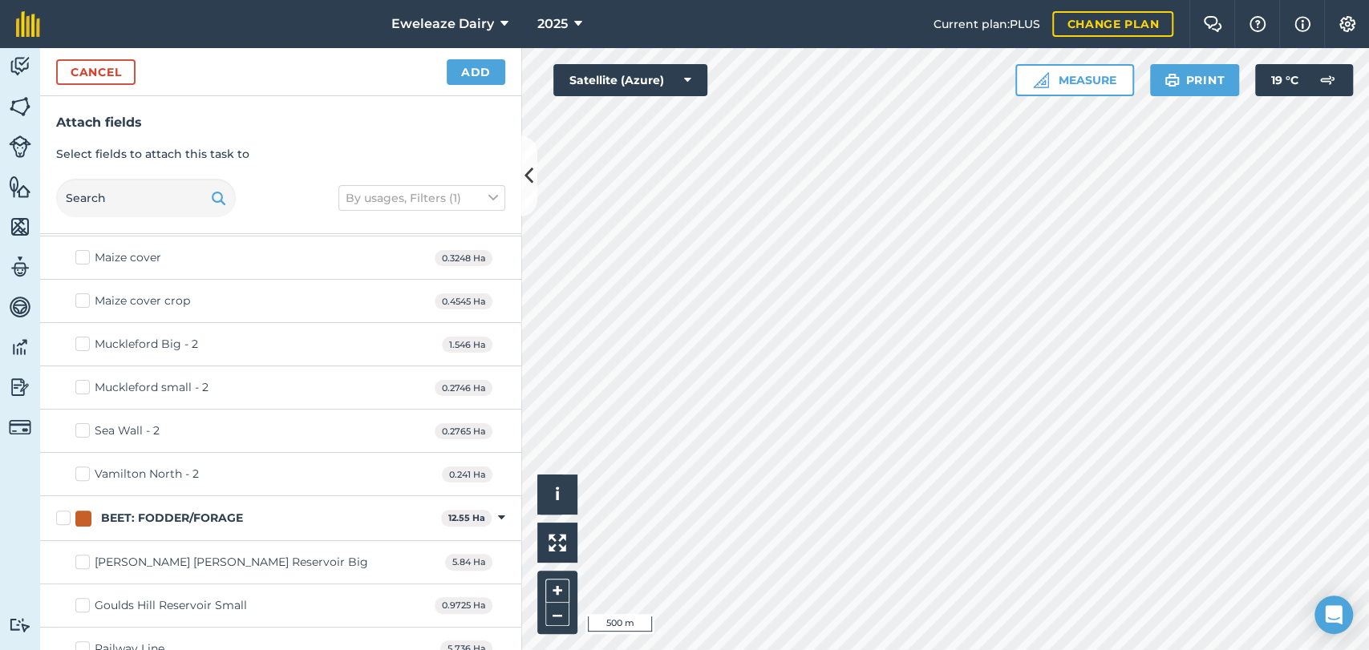
scroll to position [306, 0]
click at [484, 83] on button "Add" at bounding box center [476, 72] width 59 height 26
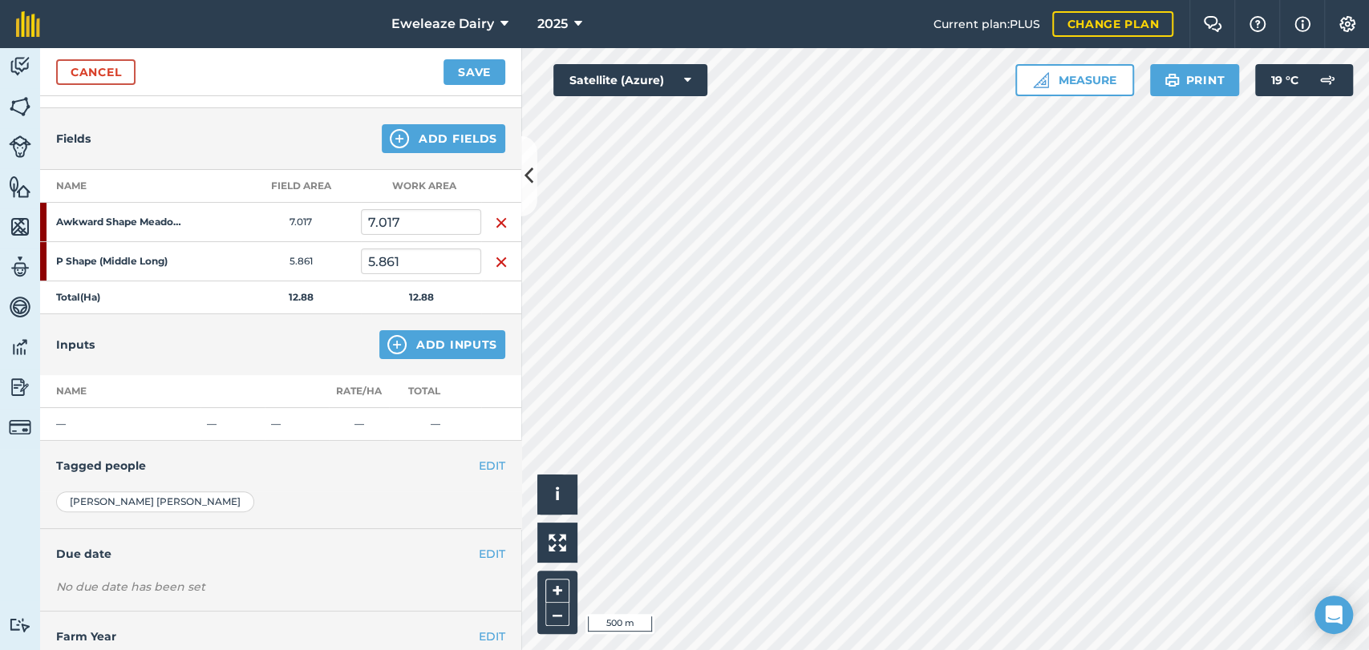
scroll to position [175, 0]
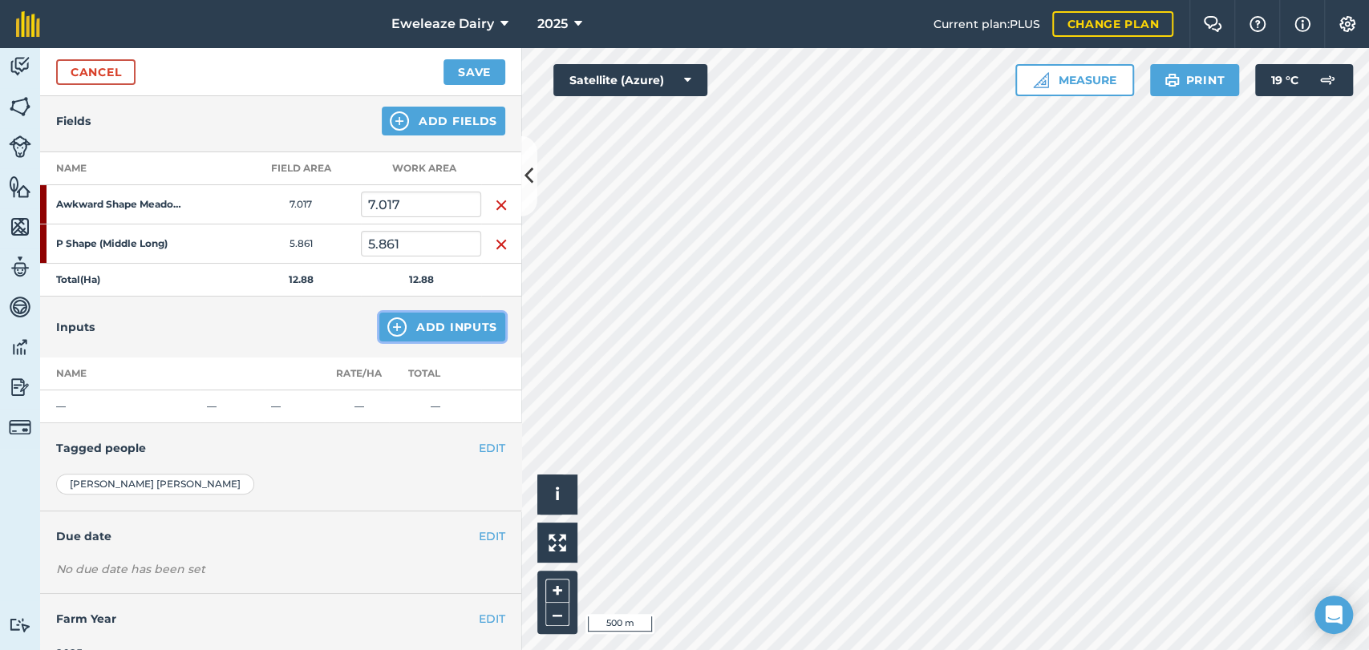
click at [435, 317] on button "Add Inputs" at bounding box center [442, 327] width 126 height 29
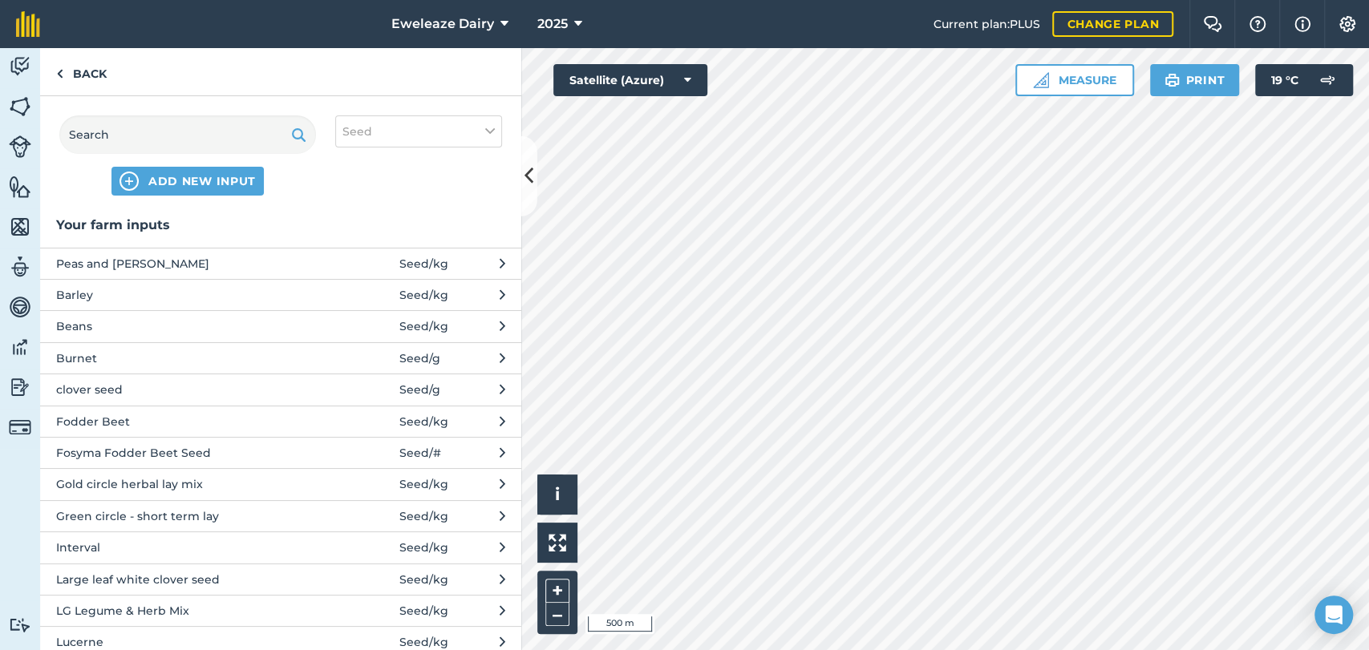
click at [180, 510] on span "Green circle - short term lay" at bounding box center [187, 517] width 262 height 18
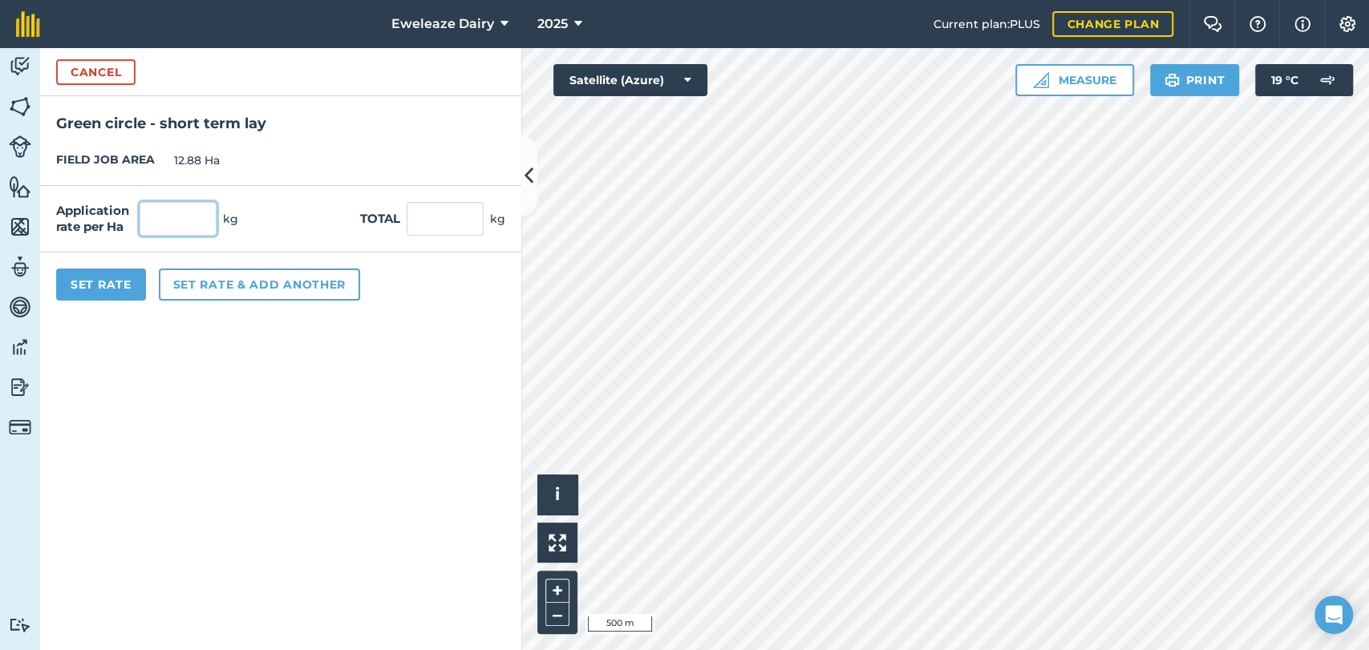
click at [187, 221] on input "text" at bounding box center [178, 219] width 77 height 34
type input "1"
type input "24"
type input "309.12"
click at [100, 285] on button "Set Rate" at bounding box center [101, 285] width 90 height 32
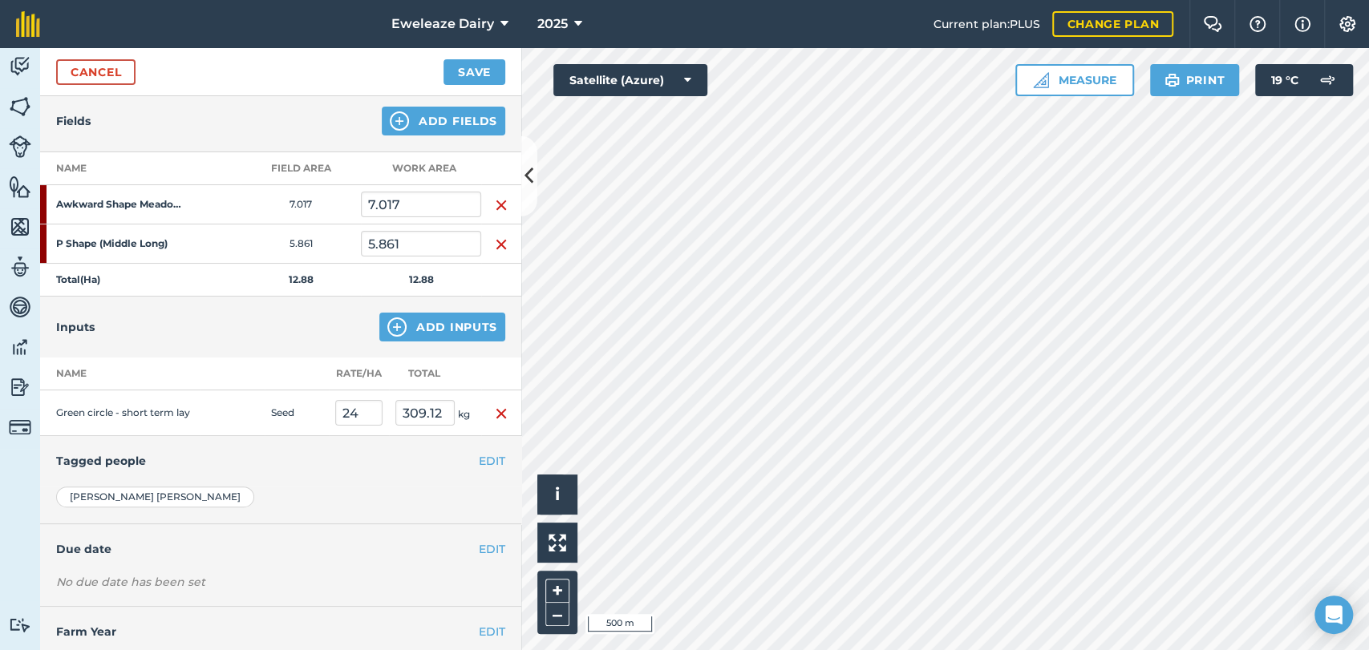
click at [396, 341] on div "Inputs Add Inputs" at bounding box center [280, 327] width 481 height 61
click at [388, 331] on img at bounding box center [396, 327] width 19 height 19
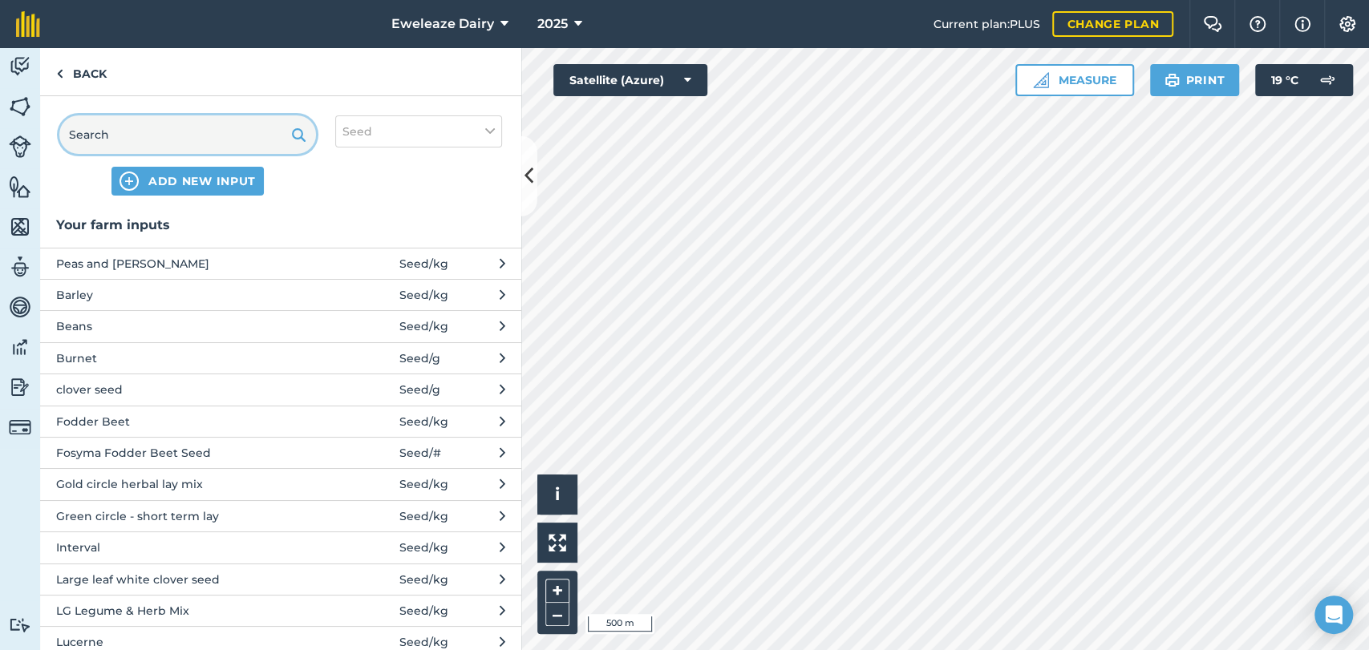
click at [162, 128] on input "text" at bounding box center [187, 134] width 257 height 38
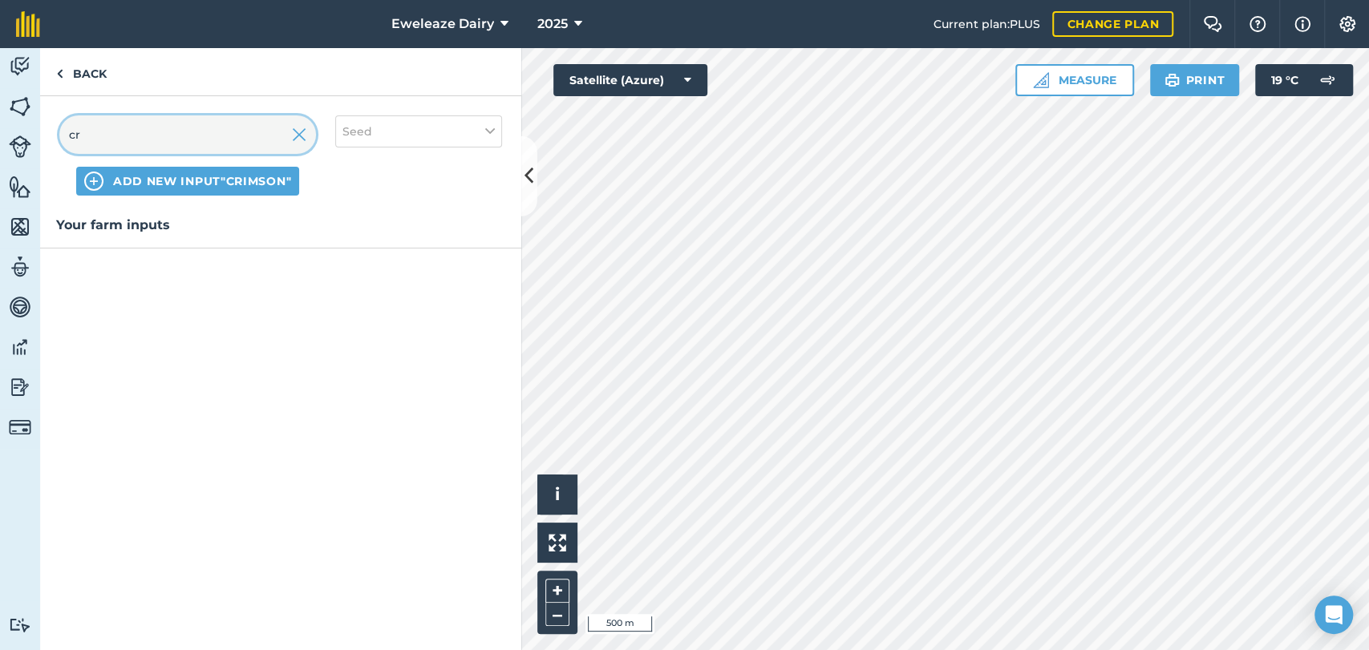
type input "c"
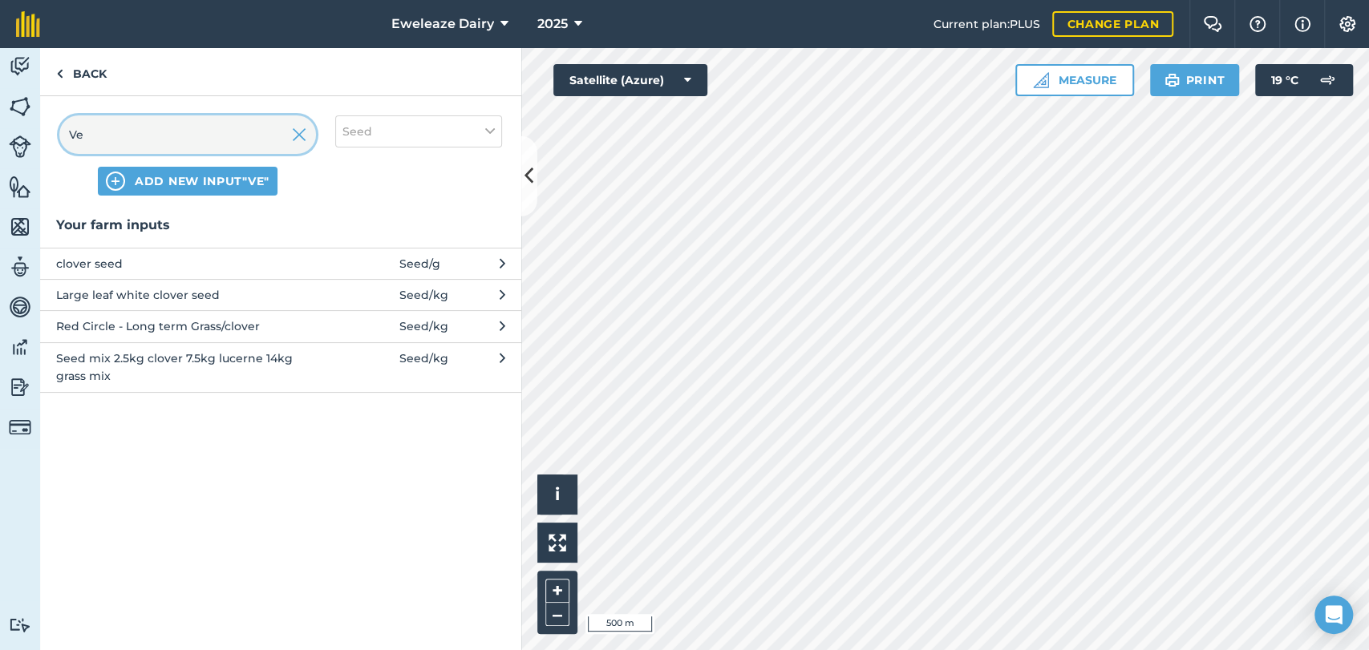
type input "V"
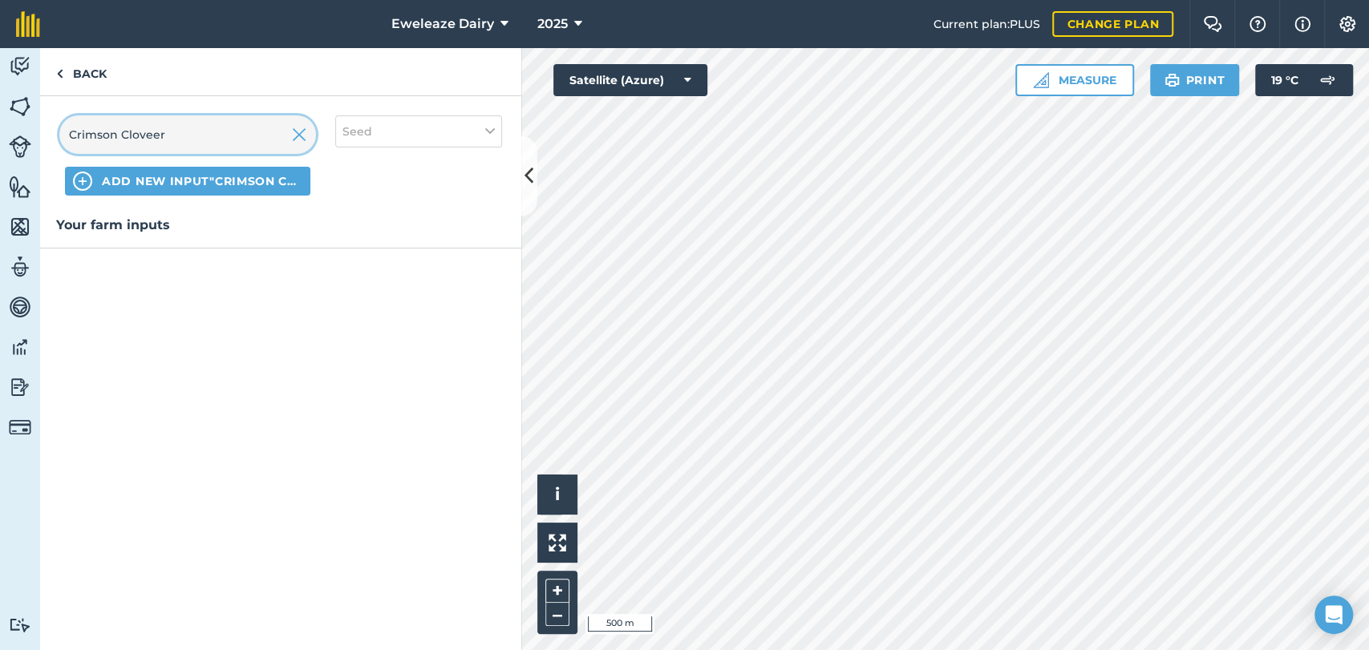
type input "Crimson Cloveer"
click at [181, 172] on button "ADD NEW INPUT "Crimson Cloveer"" at bounding box center [187, 181] width 245 height 29
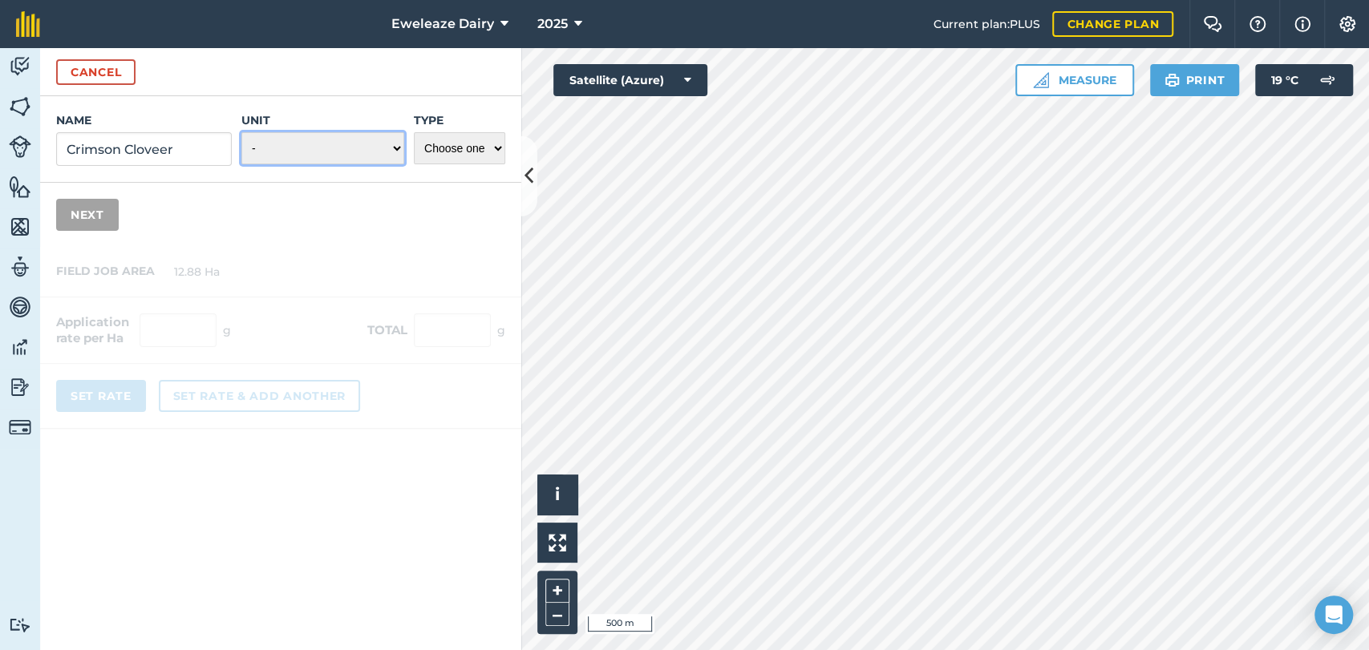
click at [322, 150] on select "- Grams/g Kilograms/kg Metric tonnes/t Millilitres/ml Litres/L Ounces/oz Pounds…" at bounding box center [322, 148] width 163 height 32
select select "KILOGRAMS"
click at [241, 132] on select "- Grams/g Kilograms/kg Metric tonnes/t Millilitres/ml Litres/L Ounces/oz Pounds…" at bounding box center [322, 148] width 163 height 32
click at [436, 149] on select "Choose one Fertilizer Seed Spray Fuel Other" at bounding box center [459, 148] width 91 height 32
select select "SEED"
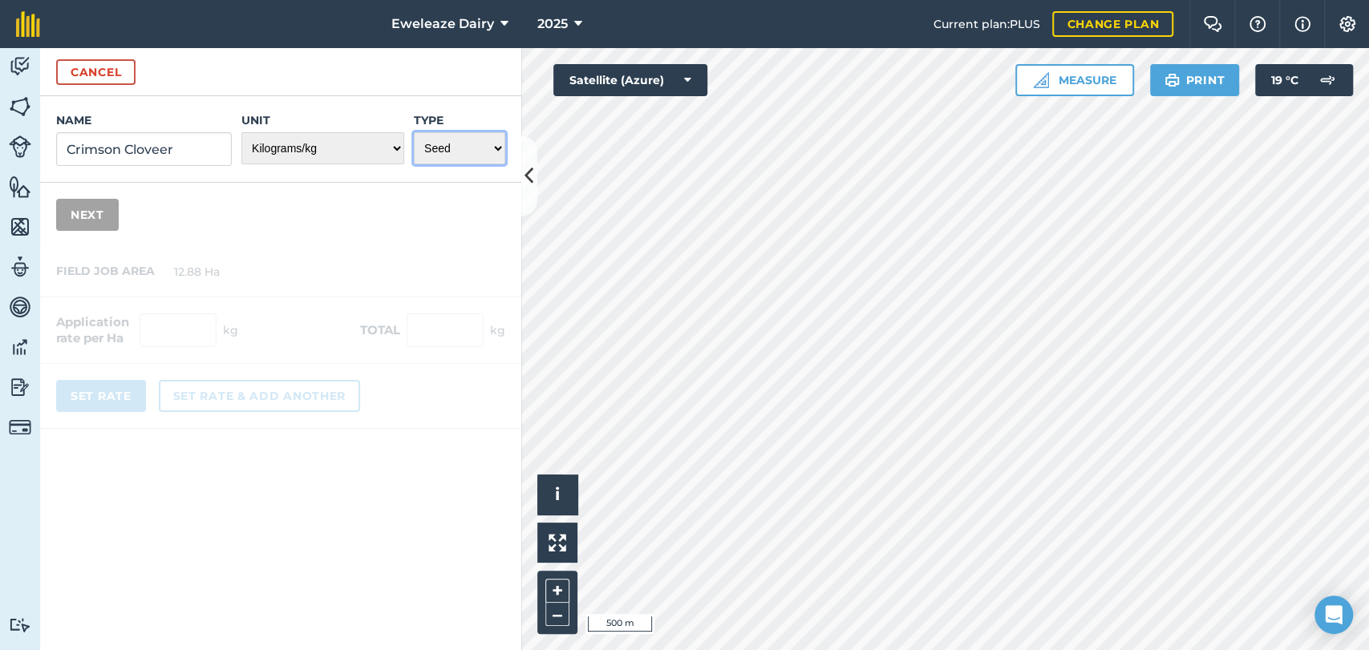
click at [414, 132] on select "Choose one Fertilizer Seed Spray Fuel Other" at bounding box center [459, 148] width 91 height 32
click at [160, 156] on input "Crimson Cloveer" at bounding box center [144, 149] width 176 height 34
type input "Crimson Clover"
click at [95, 209] on button "Next" at bounding box center [87, 215] width 63 height 32
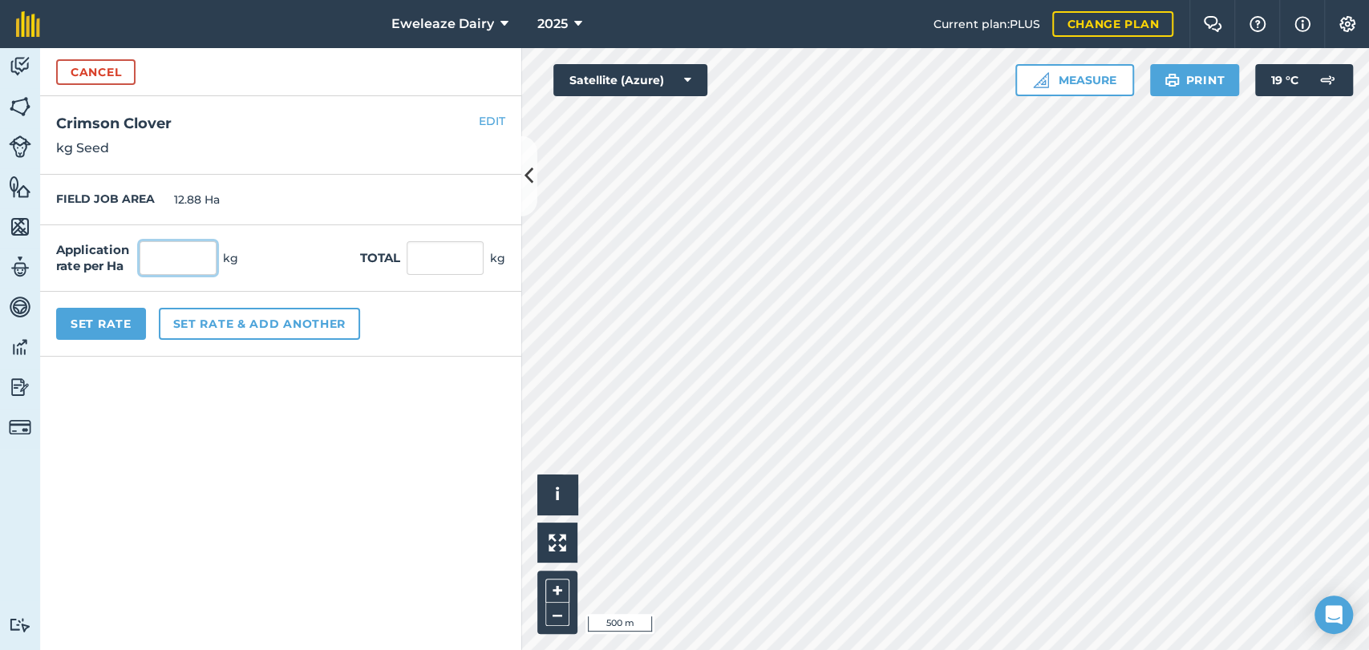
click at [183, 262] on input "text" at bounding box center [178, 258] width 77 height 34
type input "2"
type input "25.76"
click at [104, 318] on button "Set Rate" at bounding box center [101, 324] width 90 height 32
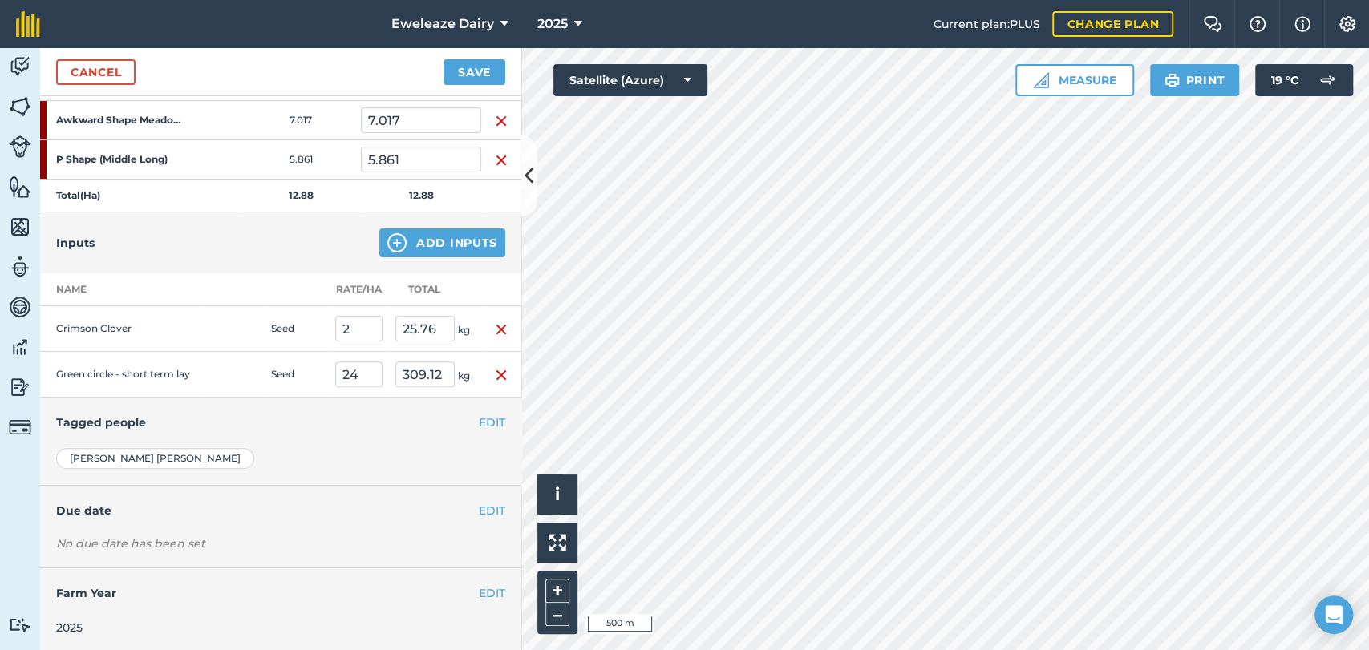
scroll to position [260, 0]
click at [479, 415] on button "EDIT" at bounding box center [492, 422] width 26 height 18
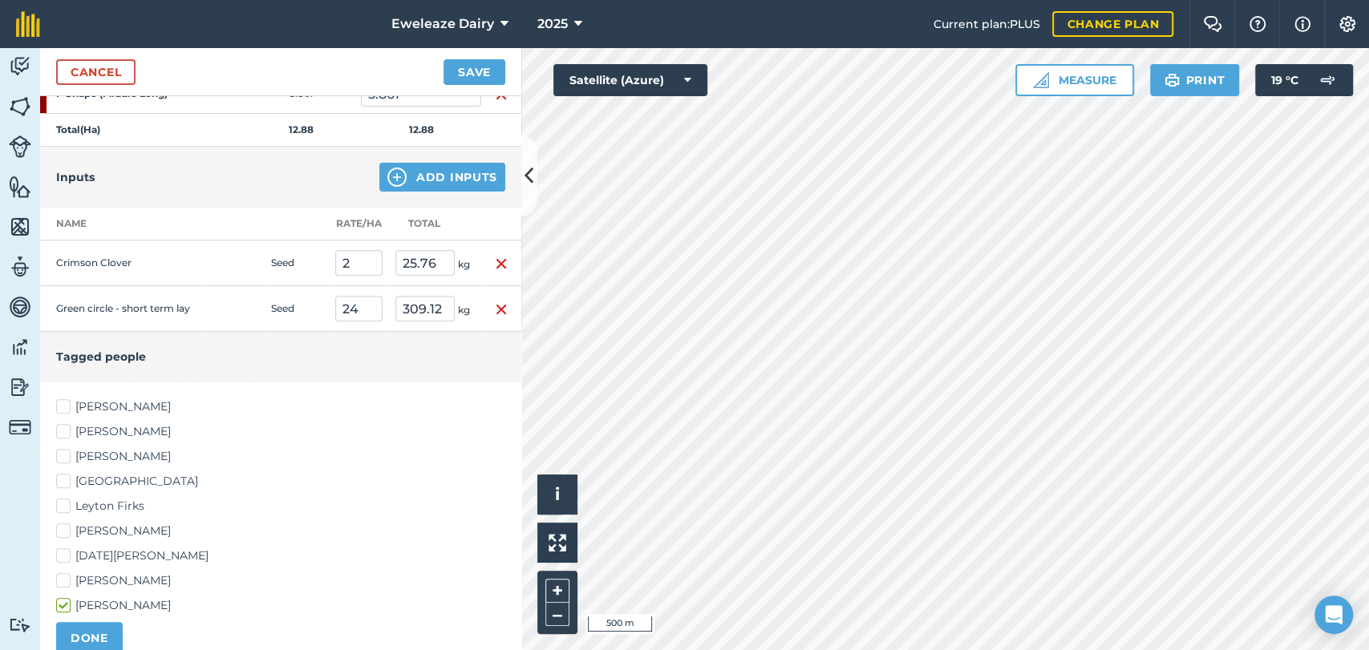
scroll to position [330, 0]
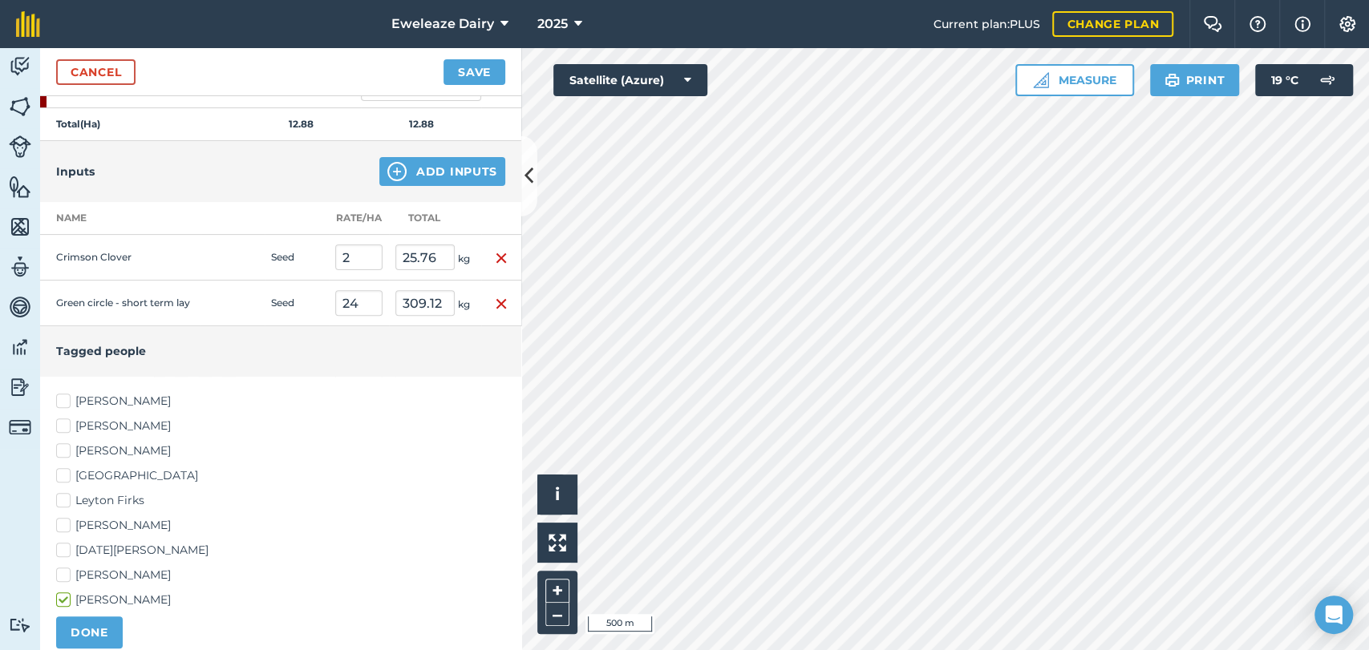
click at [65, 495] on label "Leyton Firks" at bounding box center [280, 500] width 449 height 17
click at [65, 495] on input "Leyton Firks" at bounding box center [61, 497] width 10 height 10
checkbox input "true"
click at [95, 621] on button "DONE" at bounding box center [89, 633] width 67 height 32
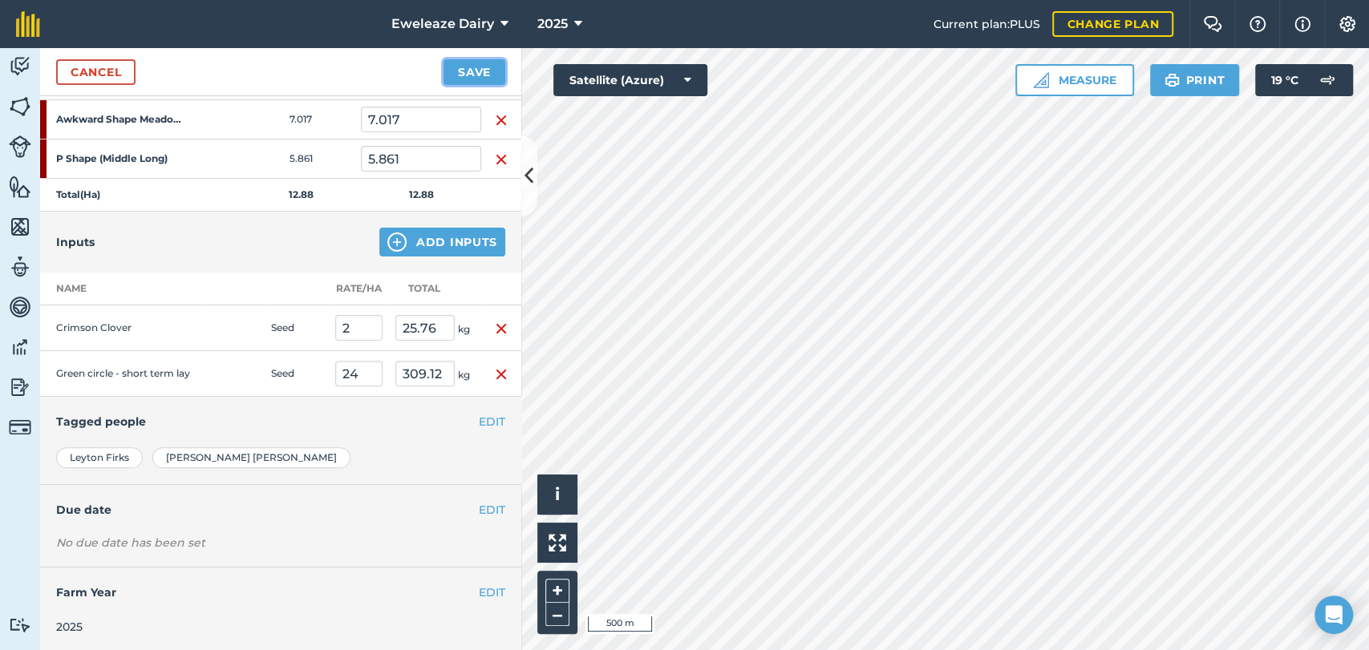
click at [472, 66] on button "Save" at bounding box center [474, 72] width 62 height 26
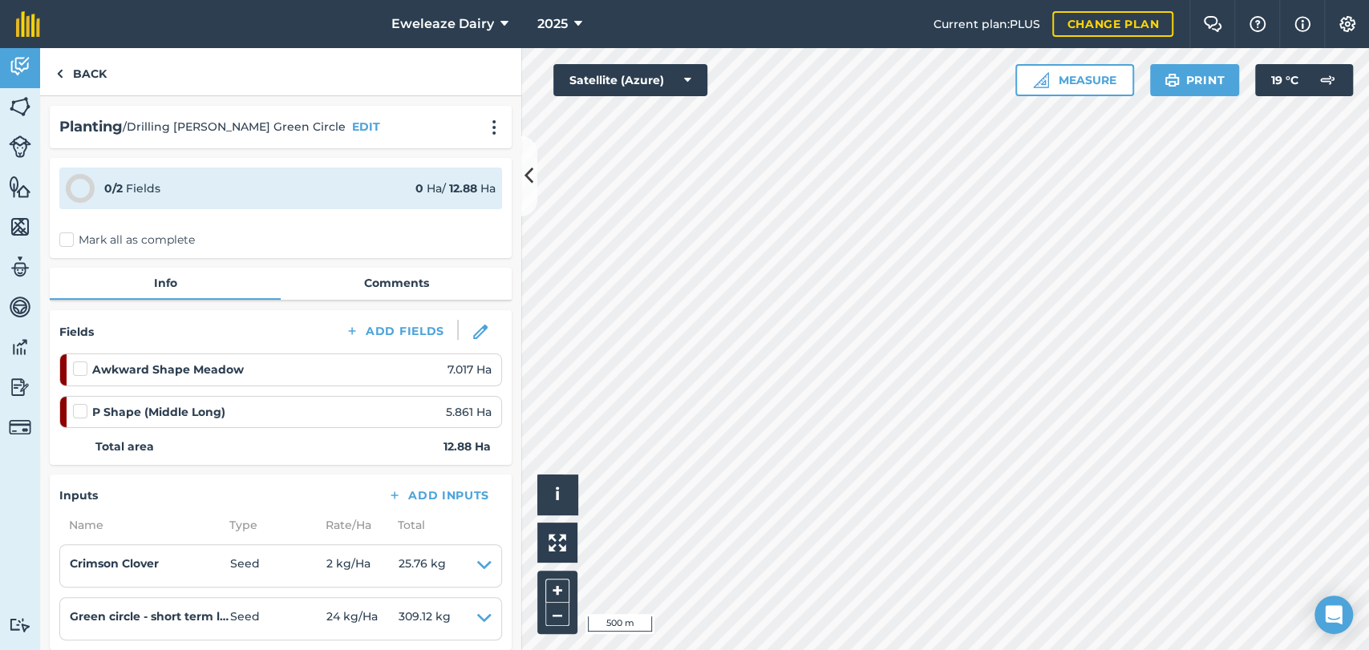
click at [63, 232] on label "Mark all as complete" at bounding box center [127, 240] width 136 height 17
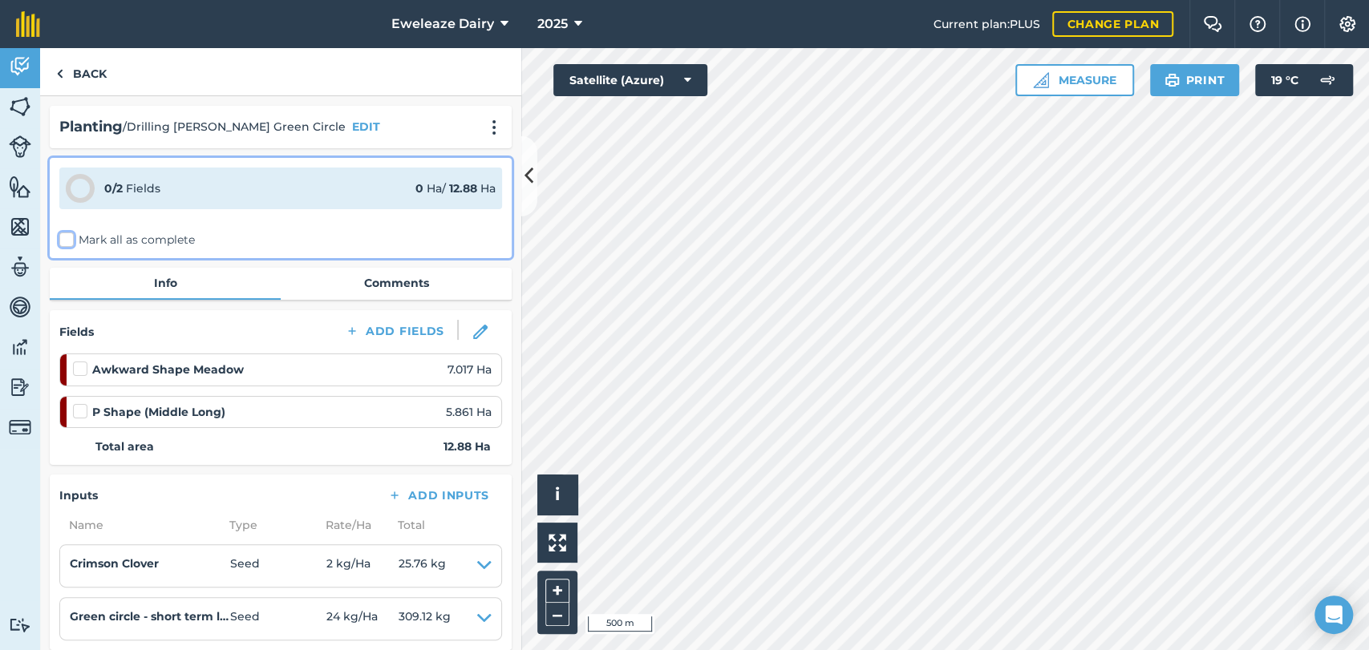
click at [63, 232] on input "Mark all as complete" at bounding box center [64, 237] width 10 height 10
checkbox input "false"
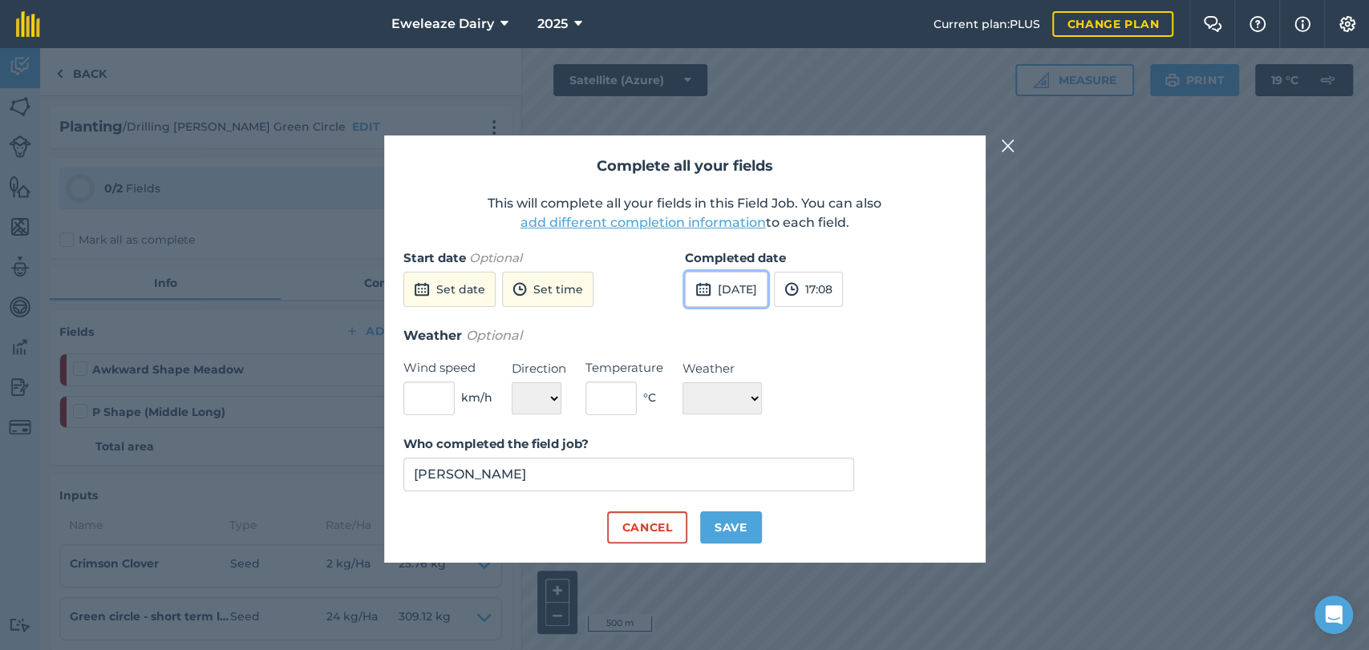
click at [756, 306] on button "[DATE]" at bounding box center [726, 289] width 83 height 35
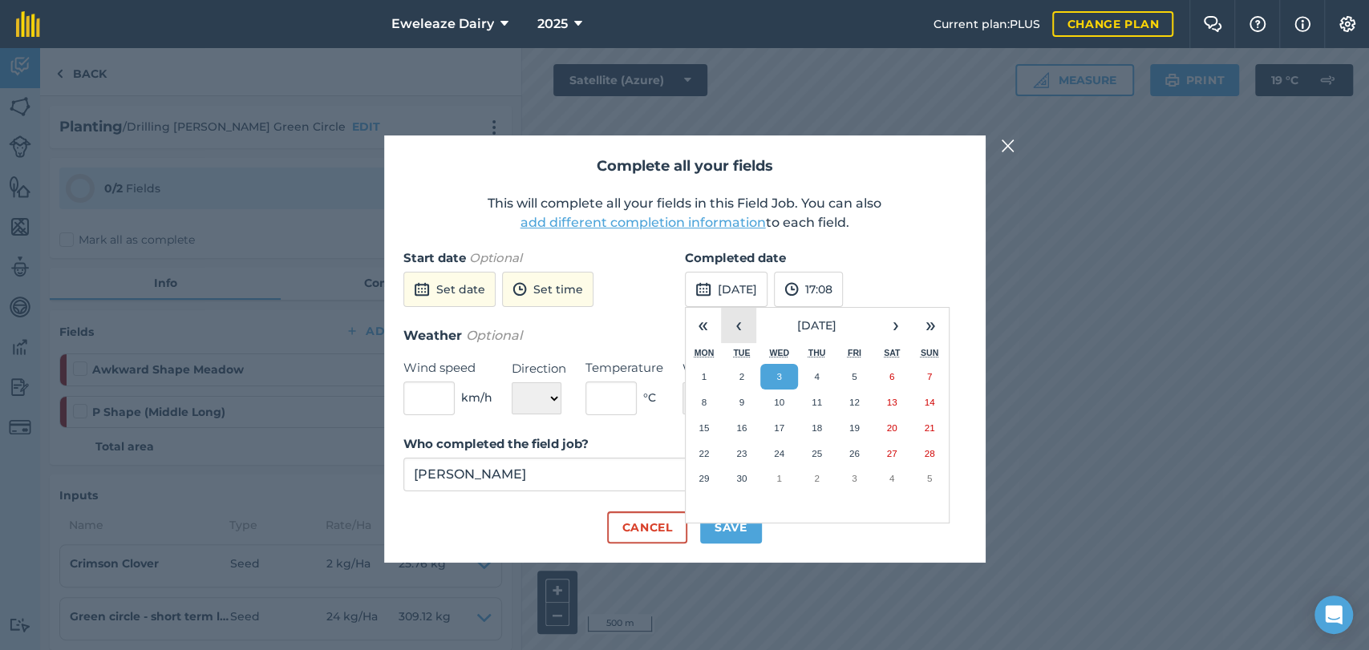
click at [749, 328] on button "‹" at bounding box center [738, 325] width 35 height 35
click at [822, 482] on button "28" at bounding box center [817, 479] width 38 height 26
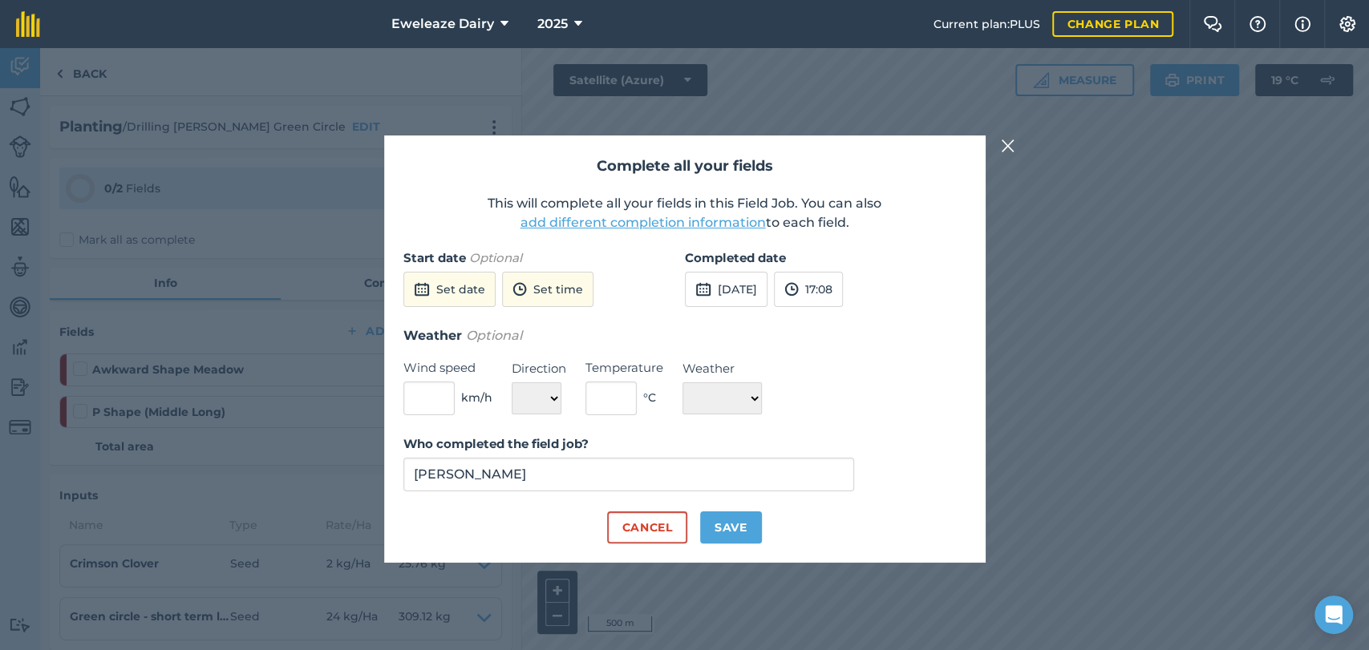
click at [769, 516] on div "Cancel Save" at bounding box center [684, 528] width 563 height 32
click at [764, 516] on div "Cancel Save" at bounding box center [684, 528] width 563 height 32
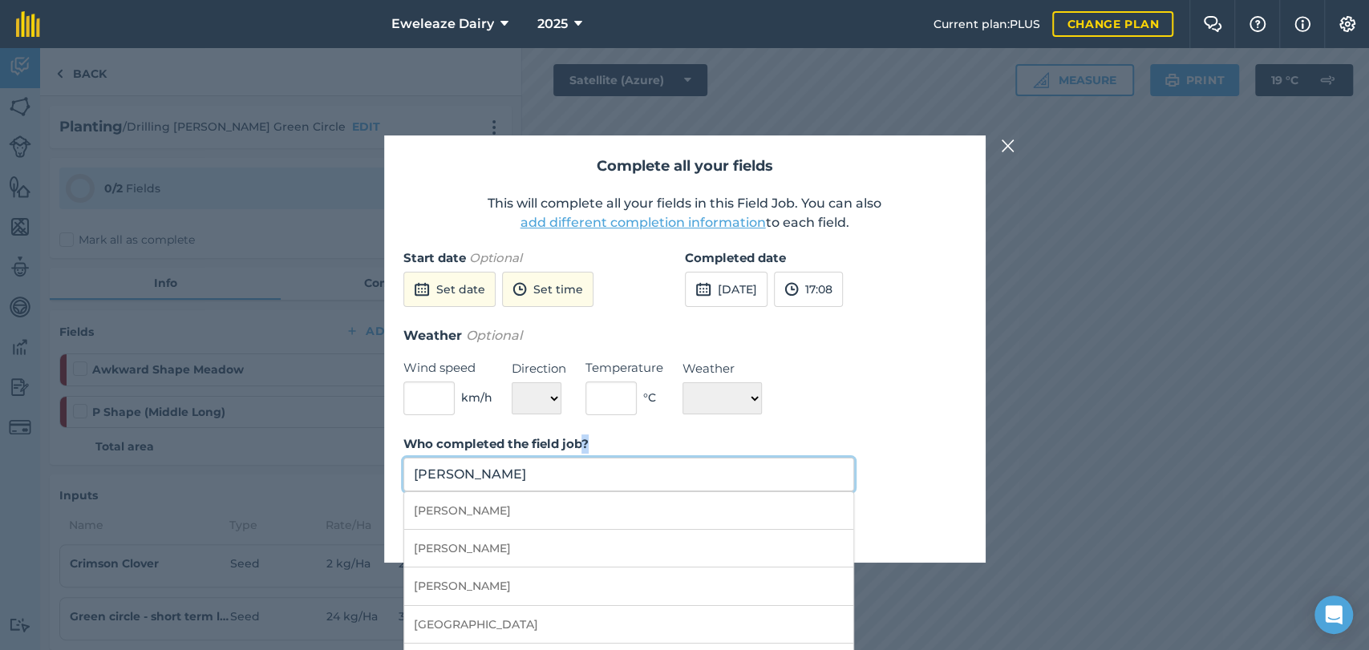
click at [797, 469] on input "[PERSON_NAME]" at bounding box center [628, 475] width 451 height 34
click at [537, 624] on li "Leyton Firks" at bounding box center [629, 628] width 450 height 38
type input "Leyton Firks"
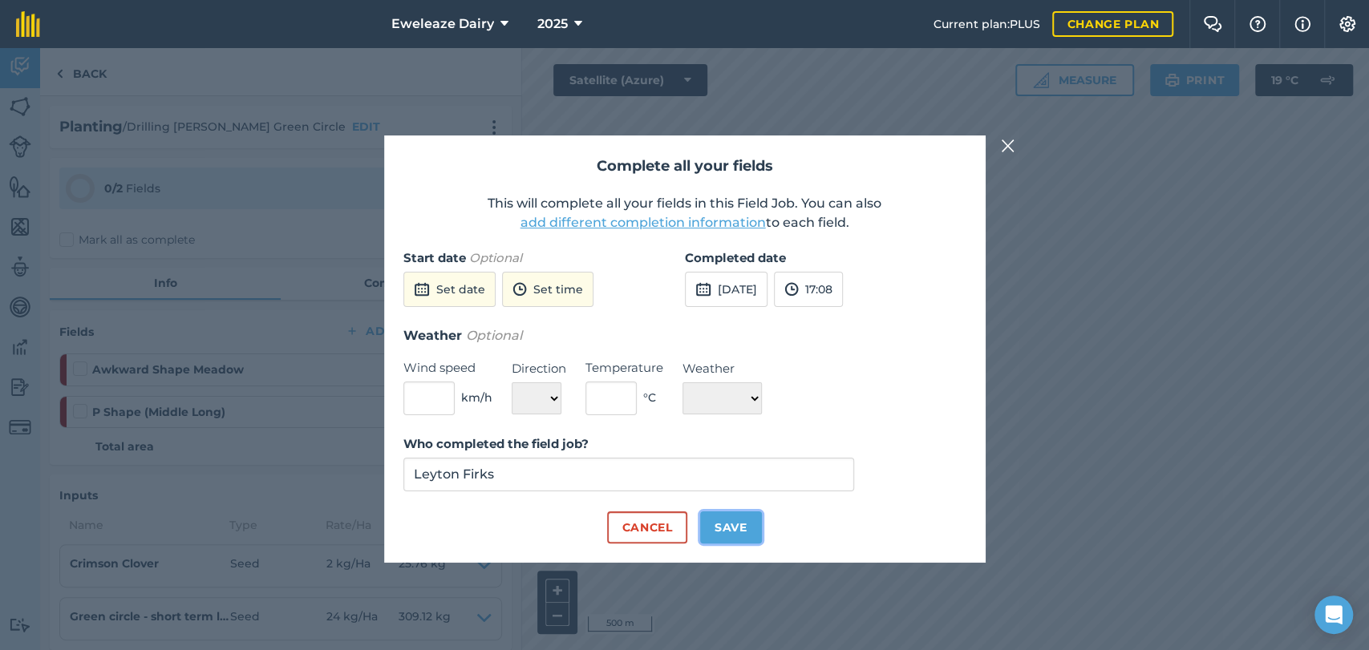
click at [723, 516] on button "Save" at bounding box center [731, 528] width 62 height 32
checkbox input "true"
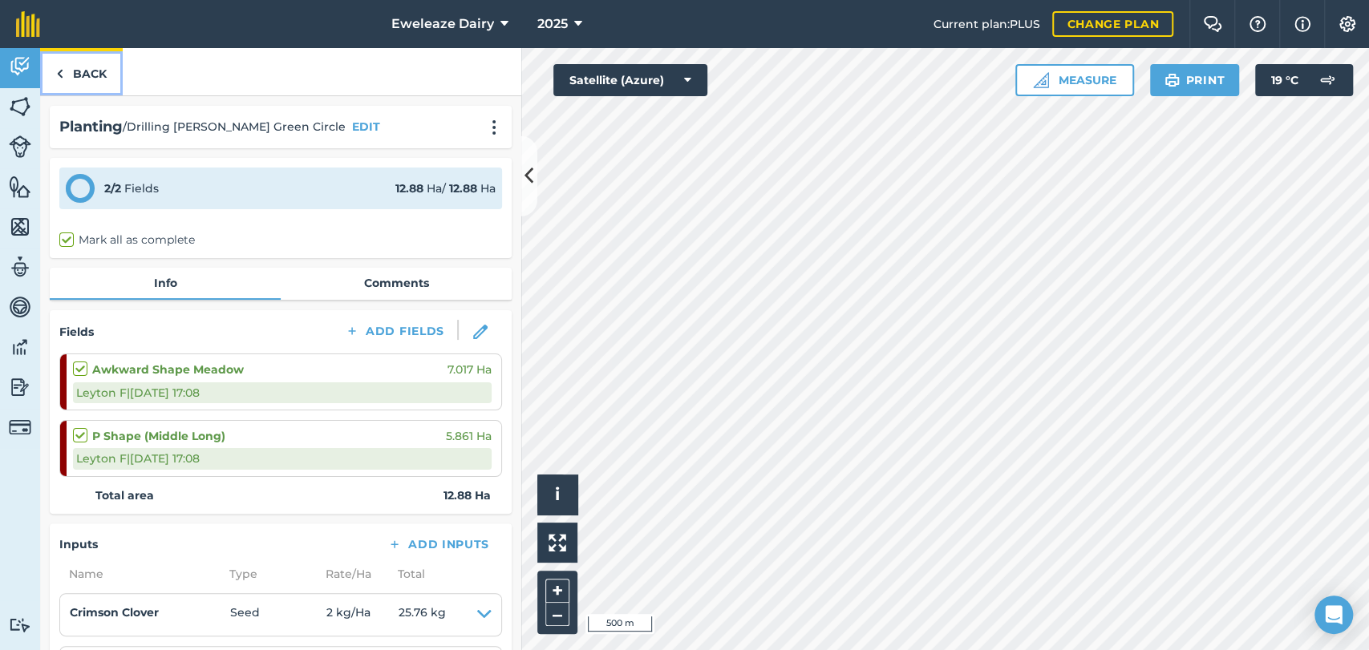
click at [96, 79] on link "Back" at bounding box center [81, 71] width 83 height 47
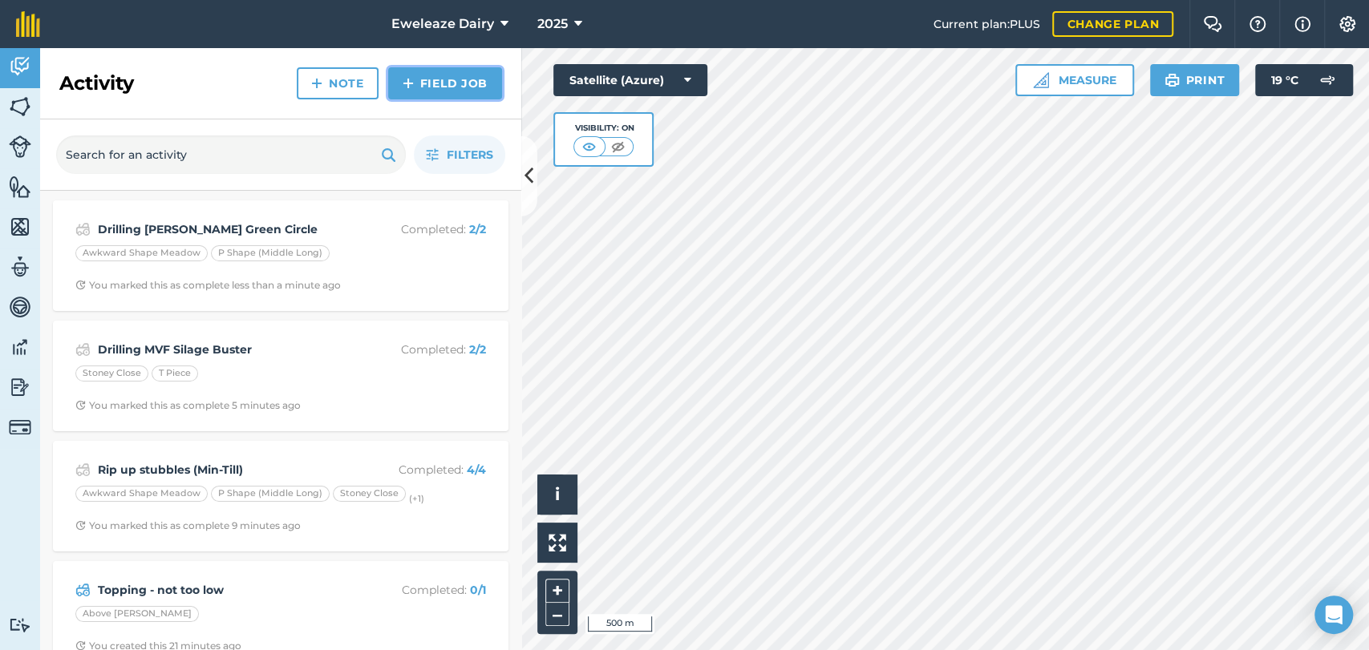
click at [427, 80] on link "Field Job" at bounding box center [445, 83] width 114 height 32
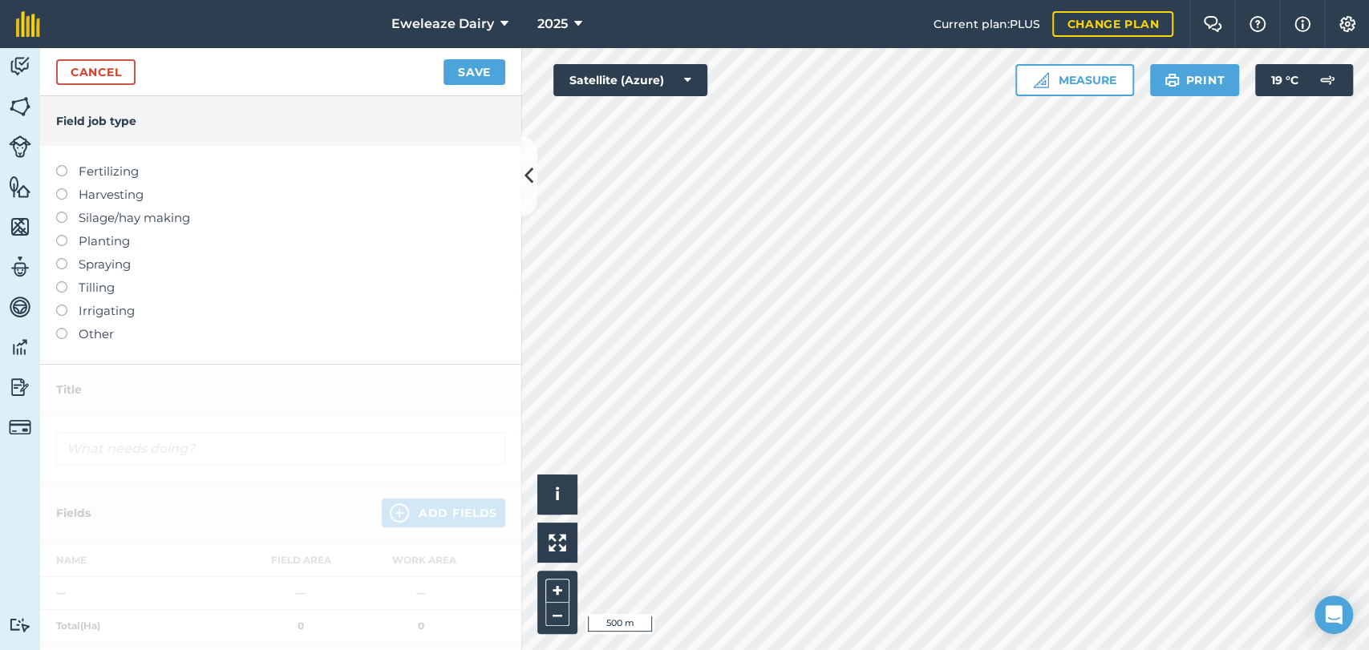
click at [59, 235] on label at bounding box center [67, 235] width 22 height 0
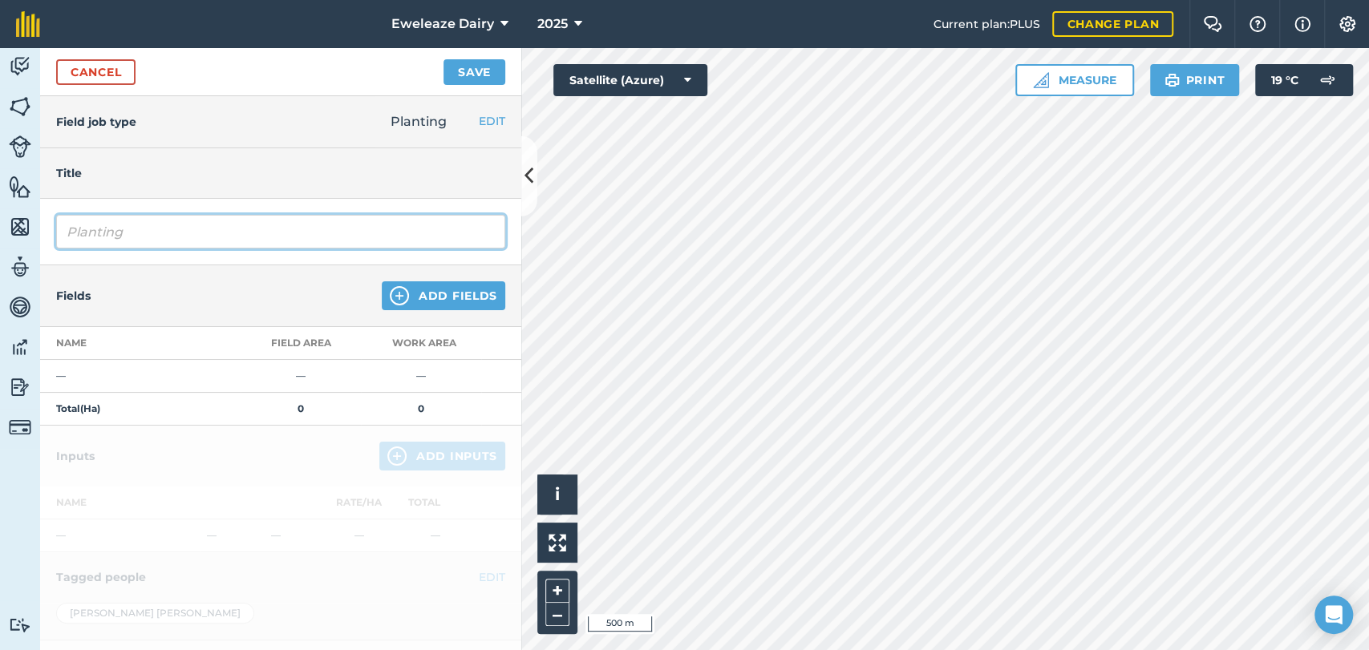
click at [145, 236] on input "Planting" at bounding box center [280, 232] width 449 height 34
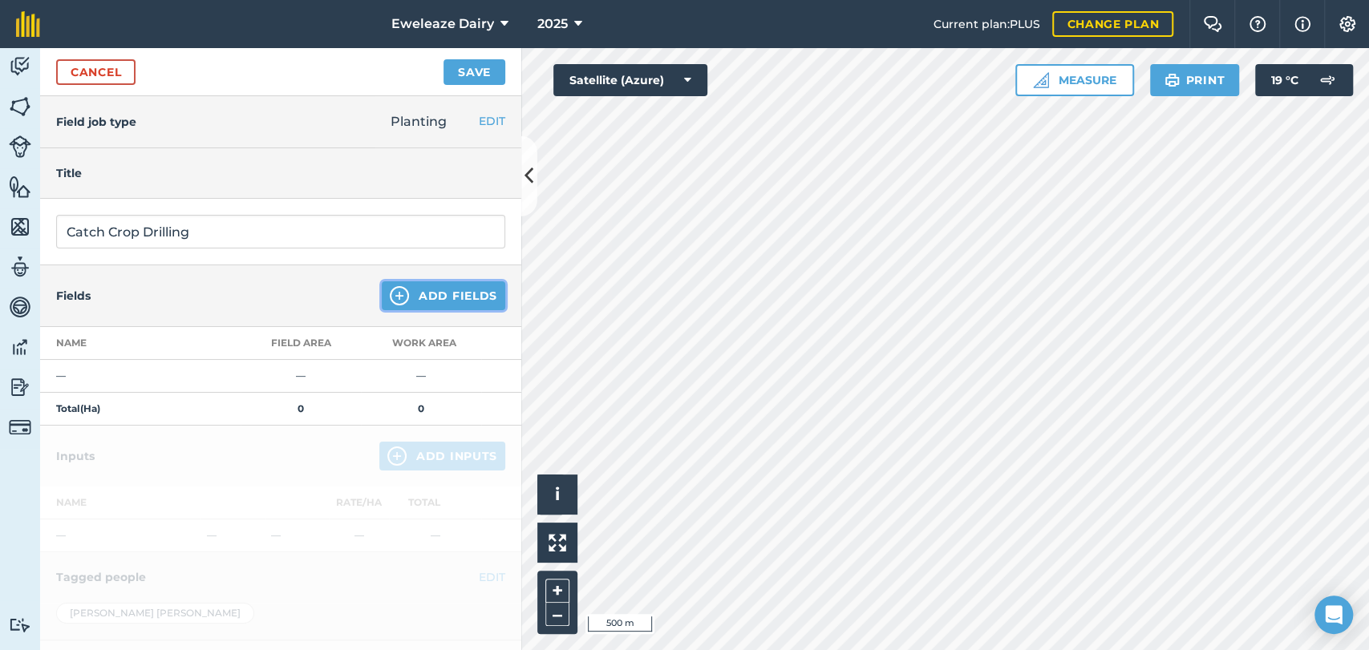
click at [423, 294] on button "Add Fields" at bounding box center [443, 295] width 123 height 29
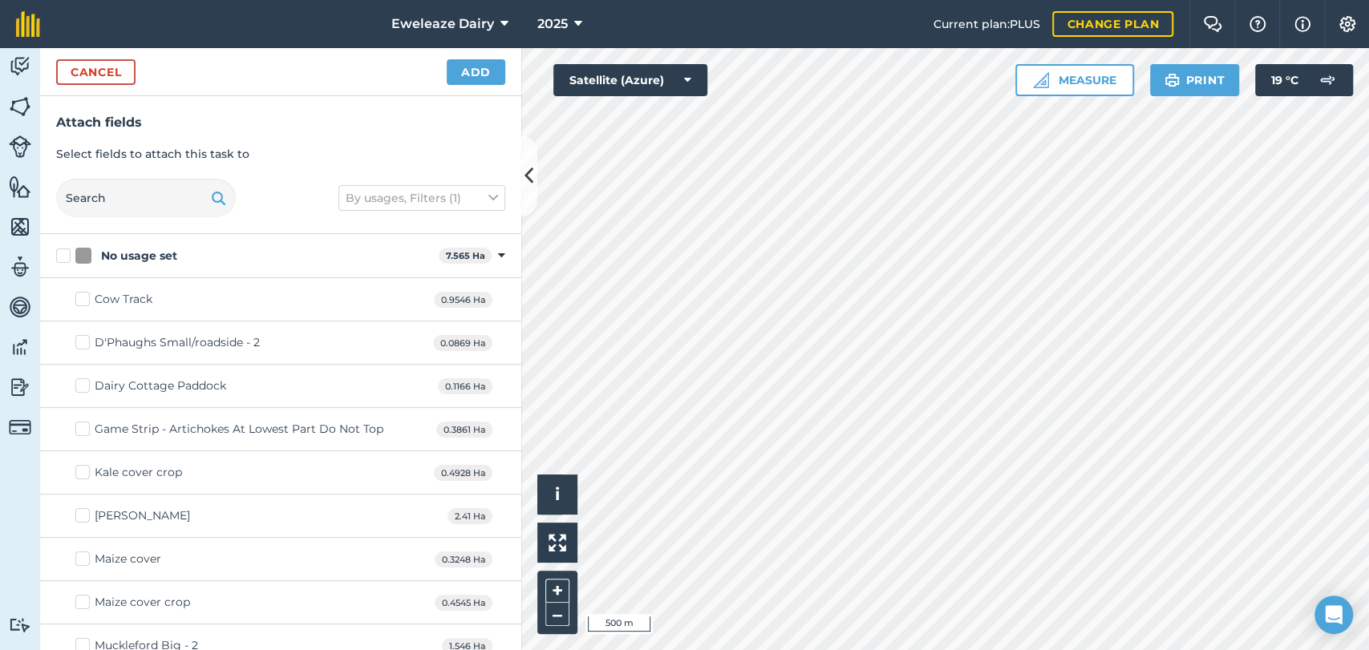
click at [736, 650] on html "Eweleaze Dairy 2025 Current plan : PLUS Change plan Farm Chat Help Info Setting…" at bounding box center [684, 325] width 1369 height 650
click at [474, 79] on button "Add" at bounding box center [476, 72] width 59 height 26
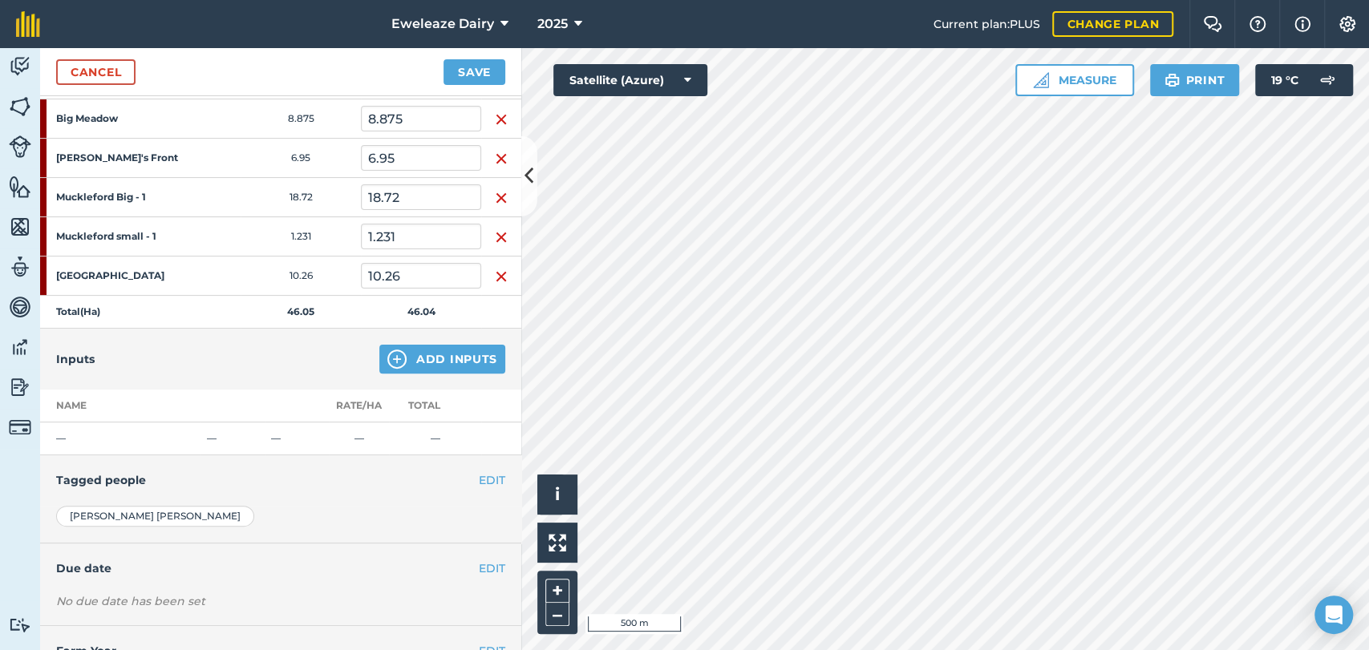
scroll to position [269, 0]
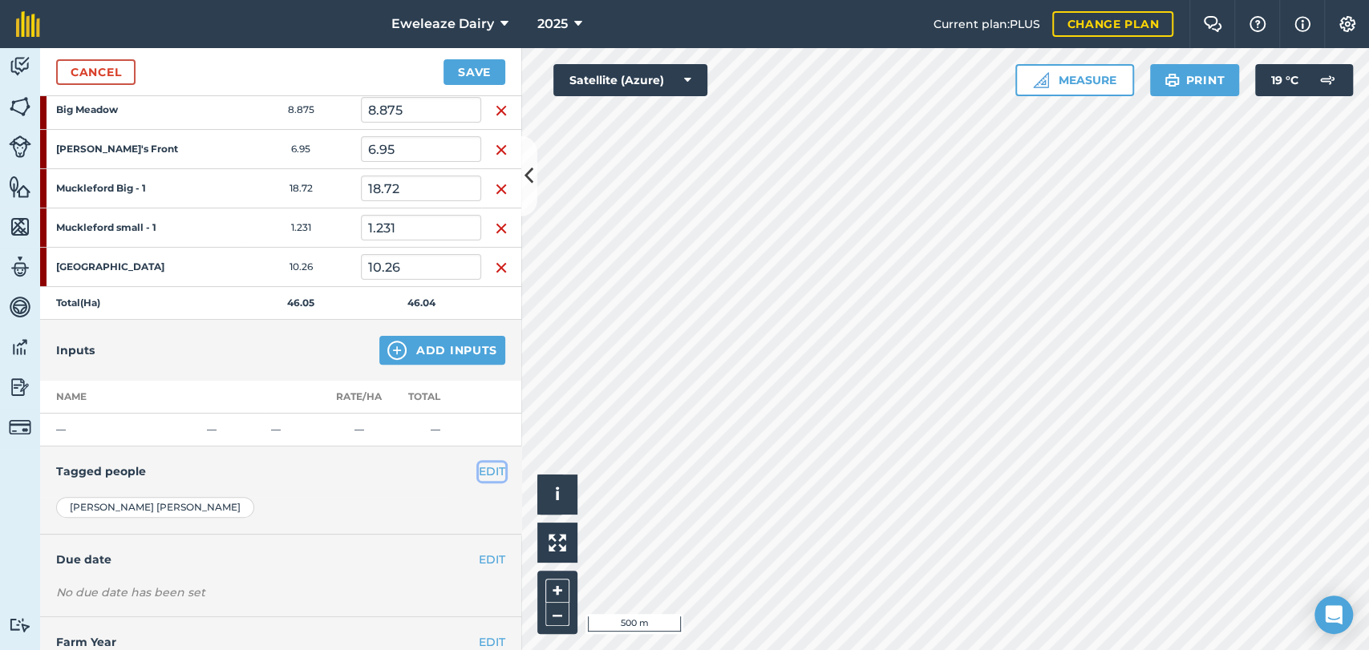
click at [481, 470] on button "EDIT" at bounding box center [492, 472] width 26 height 18
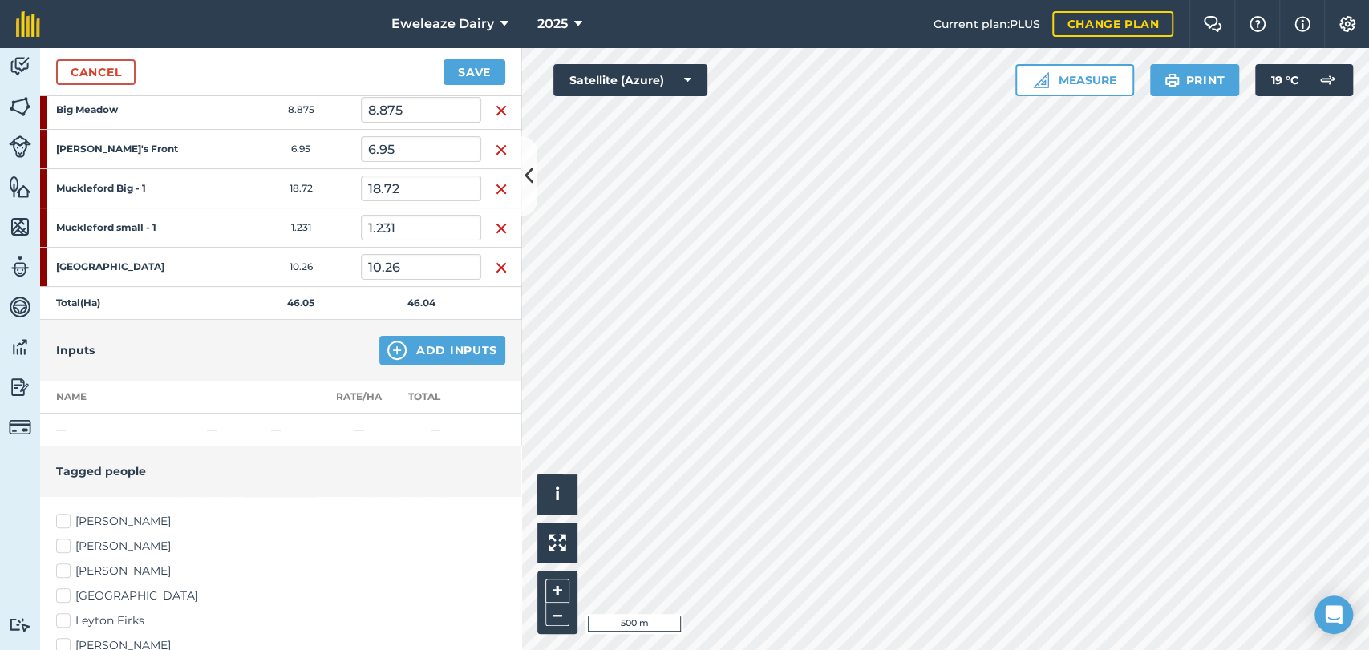
click at [61, 519] on label "[PERSON_NAME]" at bounding box center [280, 521] width 449 height 17
click at [61, 519] on input "[PERSON_NAME]" at bounding box center [61, 518] width 10 height 10
click at [64, 621] on label "Leyton Firks" at bounding box center [280, 621] width 449 height 17
click at [64, 621] on input "Leyton Firks" at bounding box center [61, 618] width 10 height 10
click at [484, 74] on button "Save" at bounding box center [474, 72] width 62 height 26
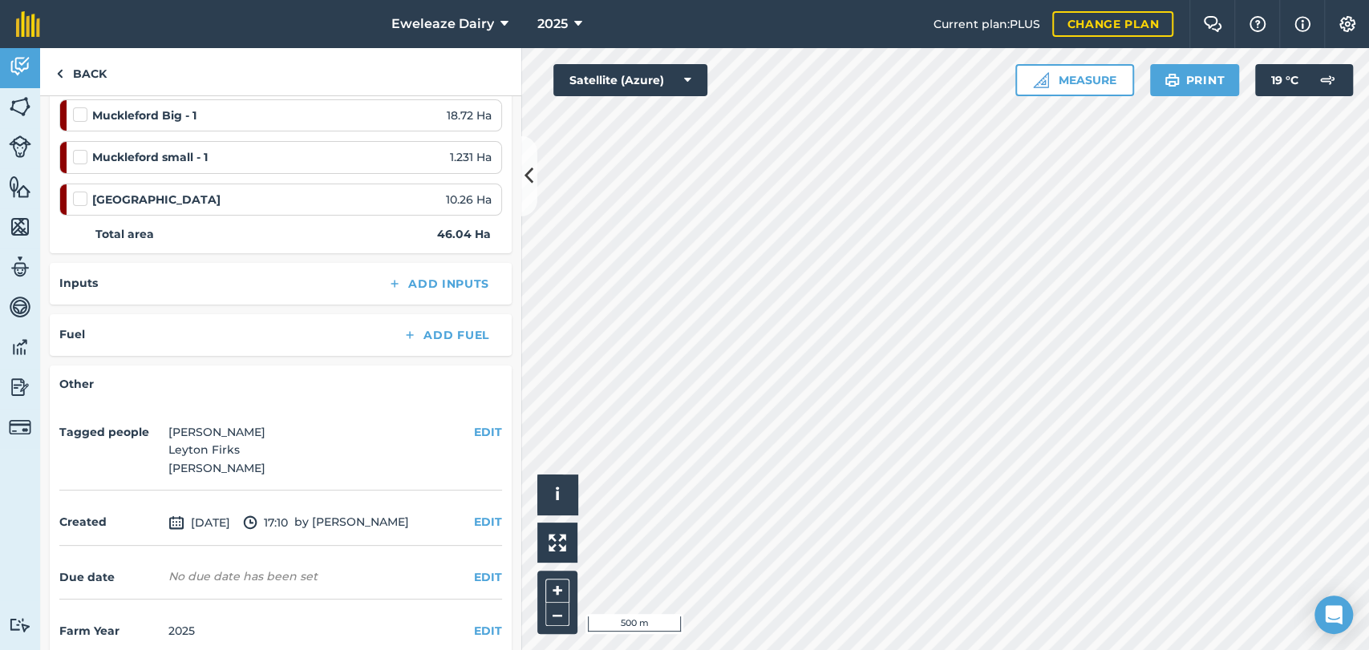
scroll to position [359, 0]
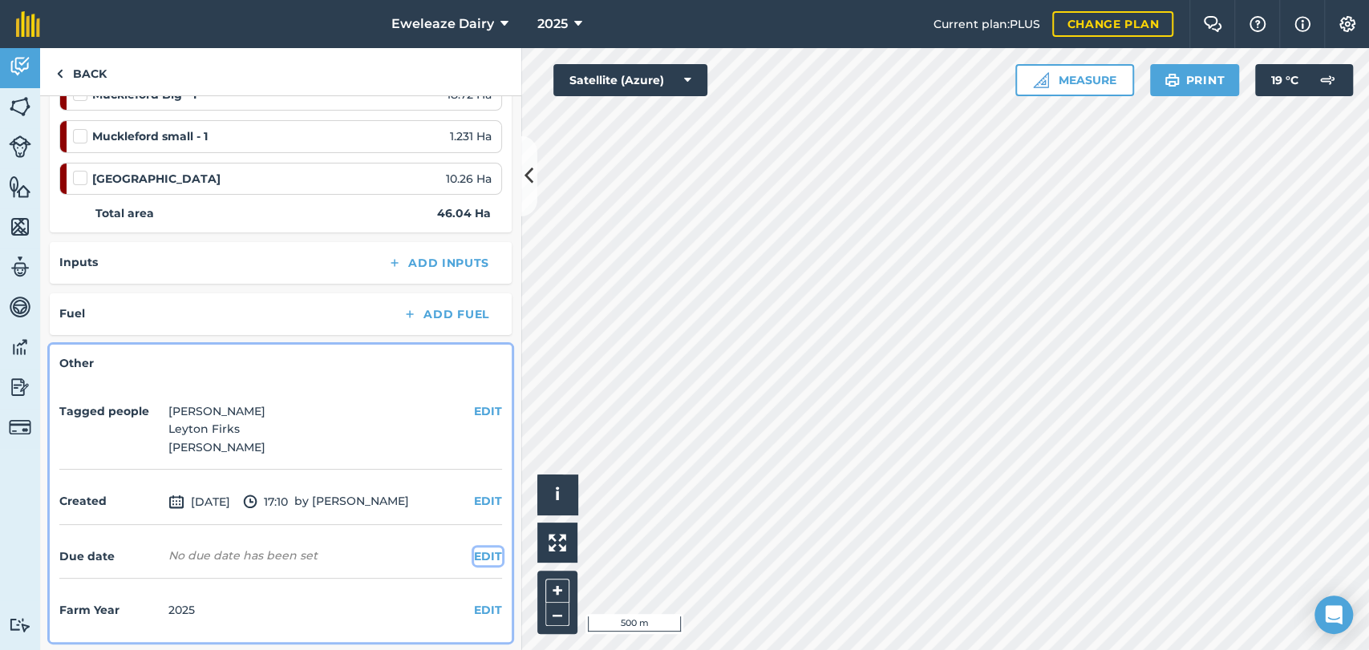
click at [474, 551] on button "EDIT" at bounding box center [488, 557] width 28 height 18
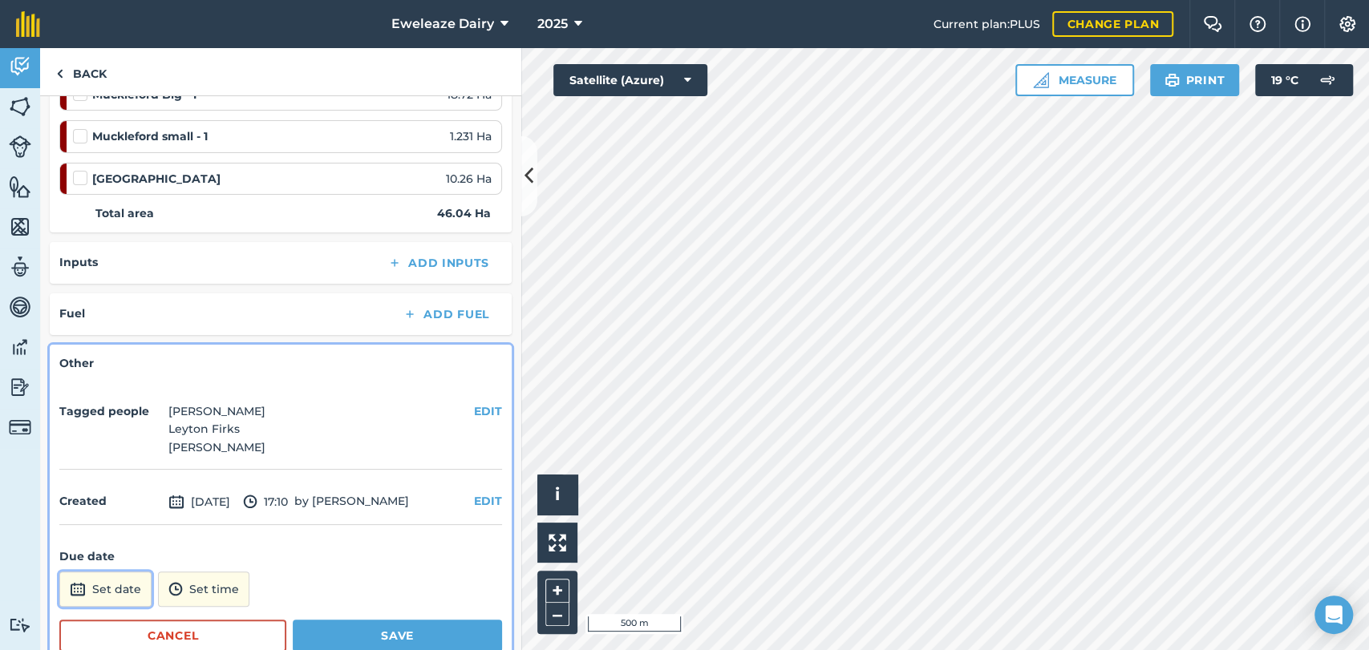
click at [103, 573] on button "Set date" at bounding box center [105, 589] width 92 height 35
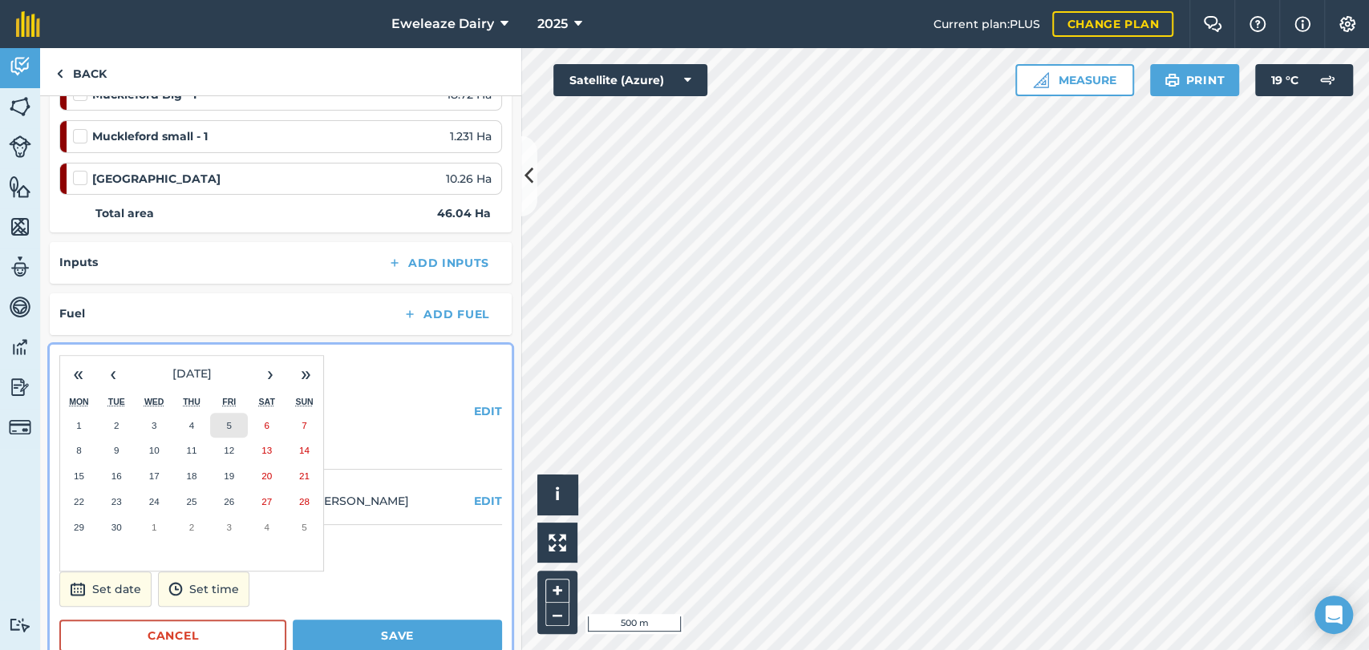
click at [224, 422] on button "5" at bounding box center [229, 426] width 38 height 26
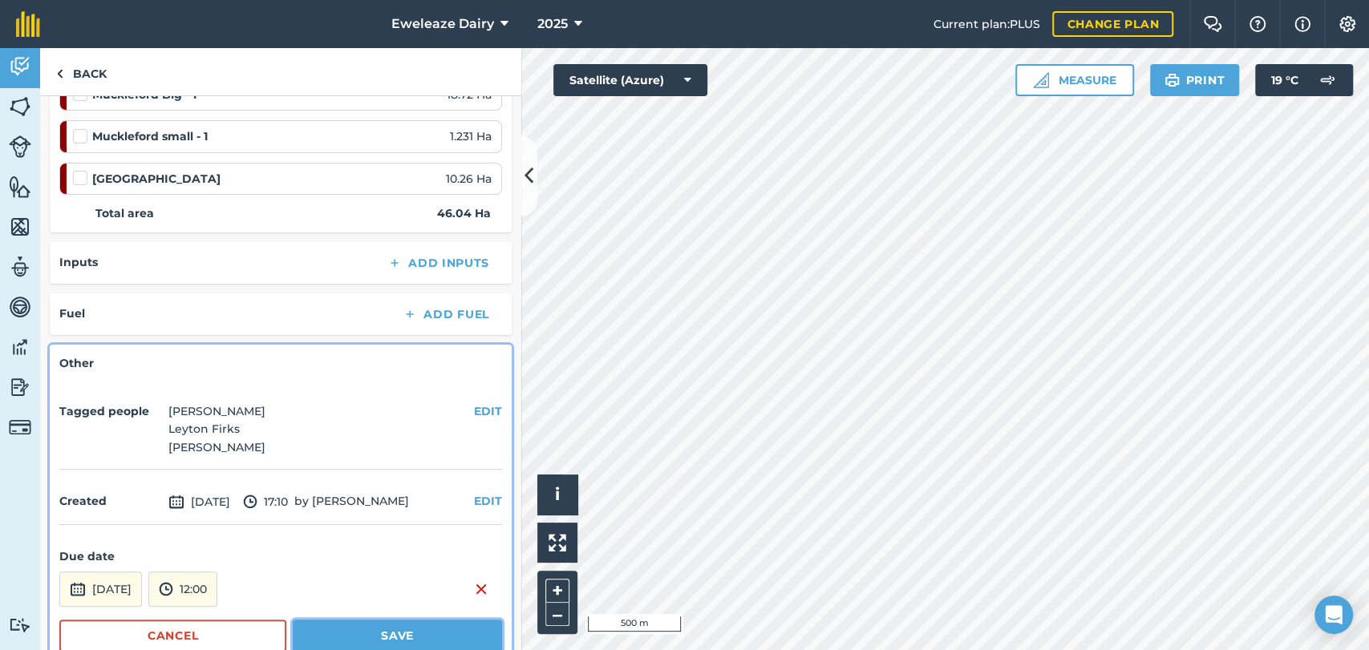
click at [385, 624] on button "Save" at bounding box center [397, 636] width 209 height 32
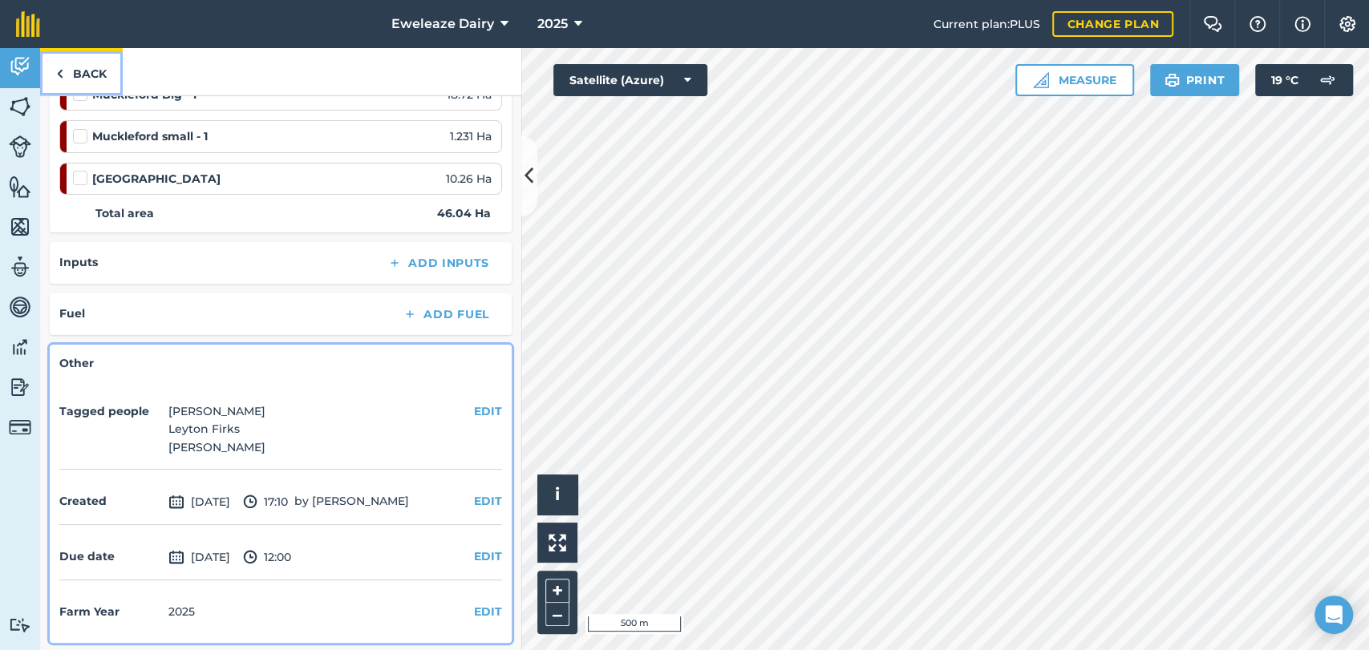
click at [89, 68] on link "Back" at bounding box center [81, 71] width 83 height 47
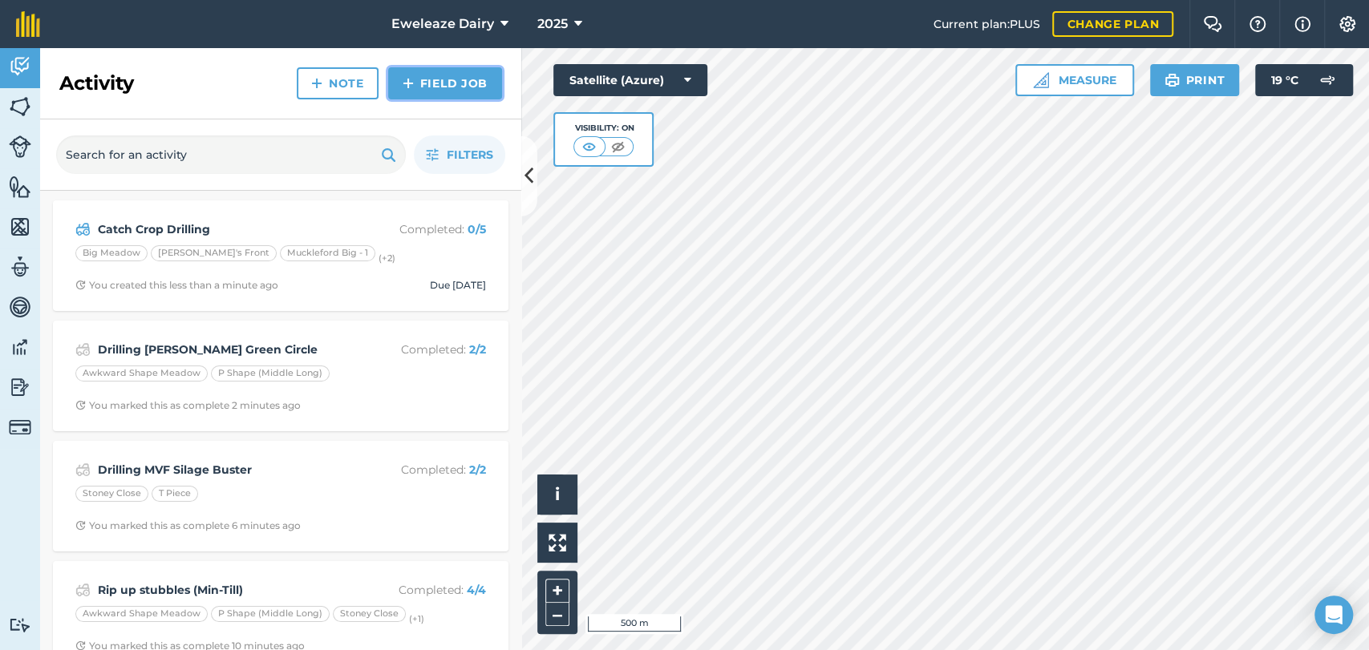
click at [451, 87] on link "Field Job" at bounding box center [445, 83] width 114 height 32
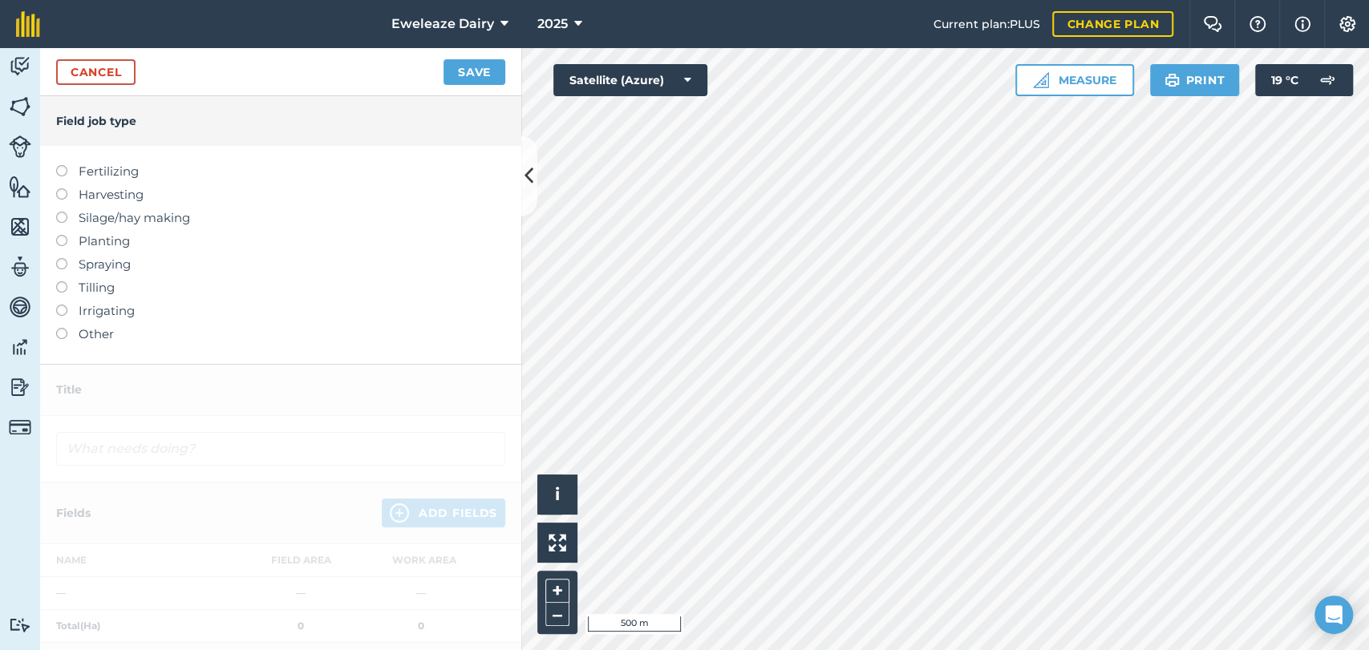
click at [62, 281] on label at bounding box center [67, 281] width 22 height 0
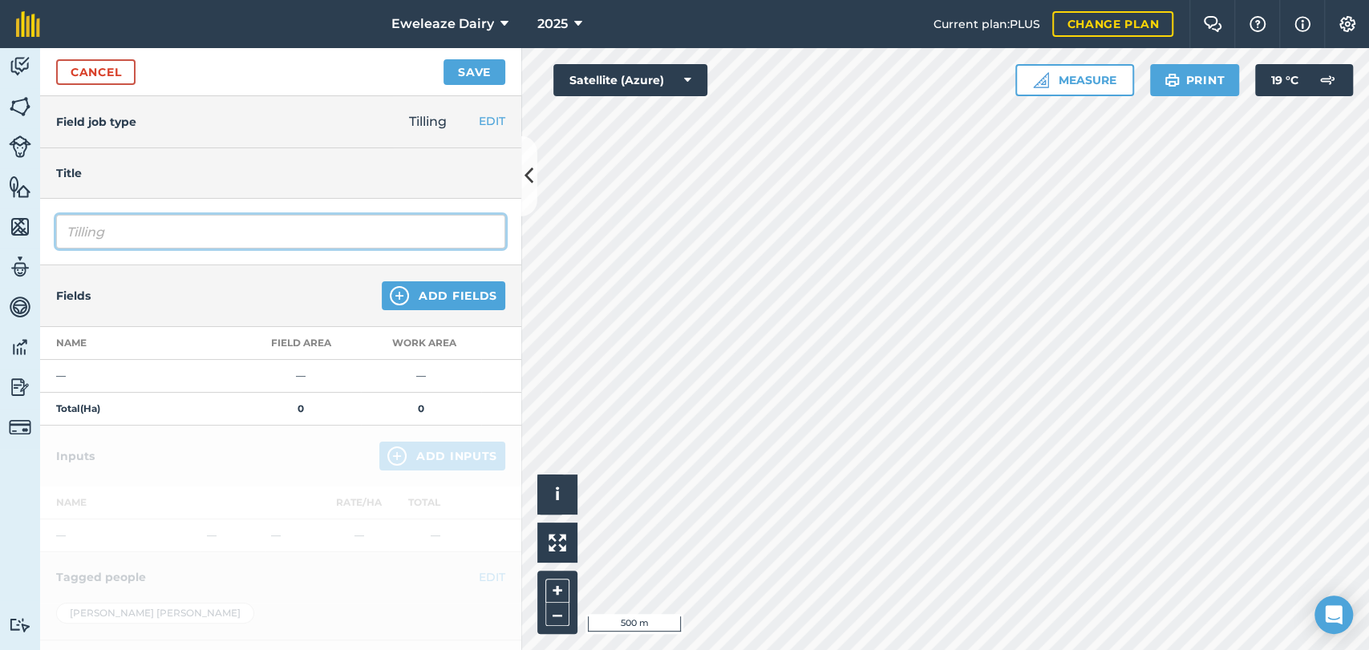
click at [122, 243] on input "Tilling" at bounding box center [280, 232] width 449 height 34
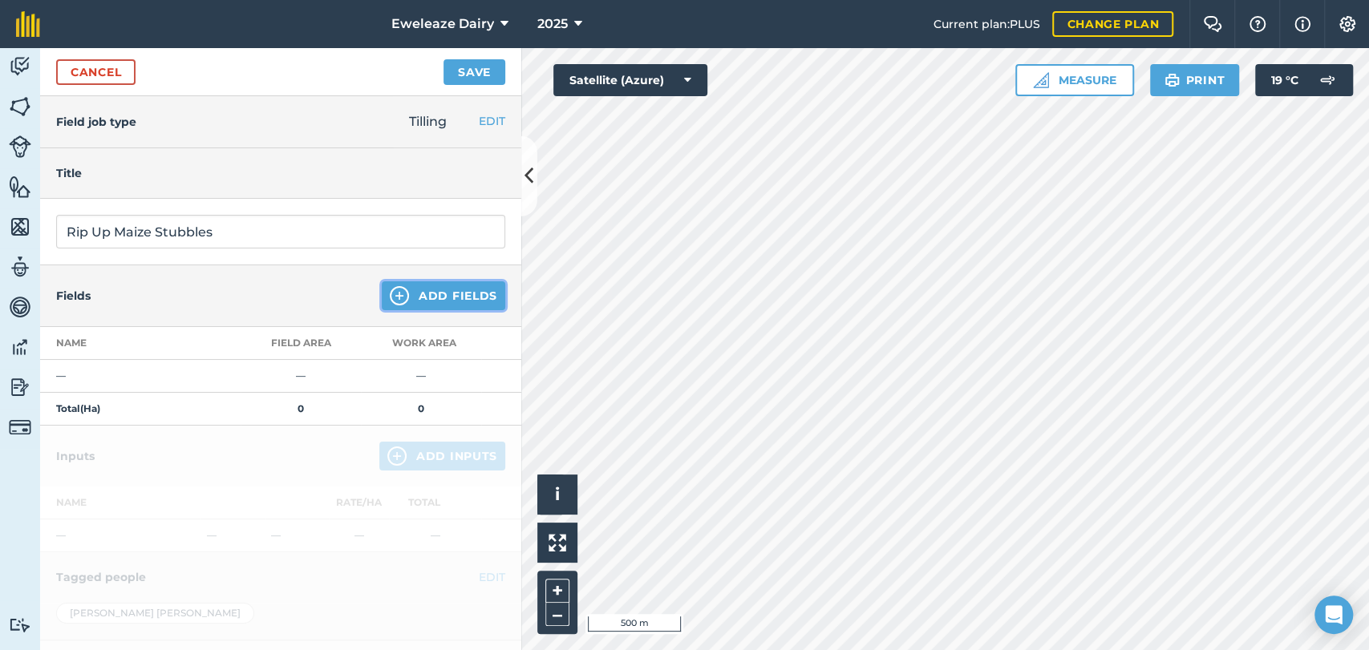
click at [424, 289] on button "Add Fields" at bounding box center [443, 295] width 123 height 29
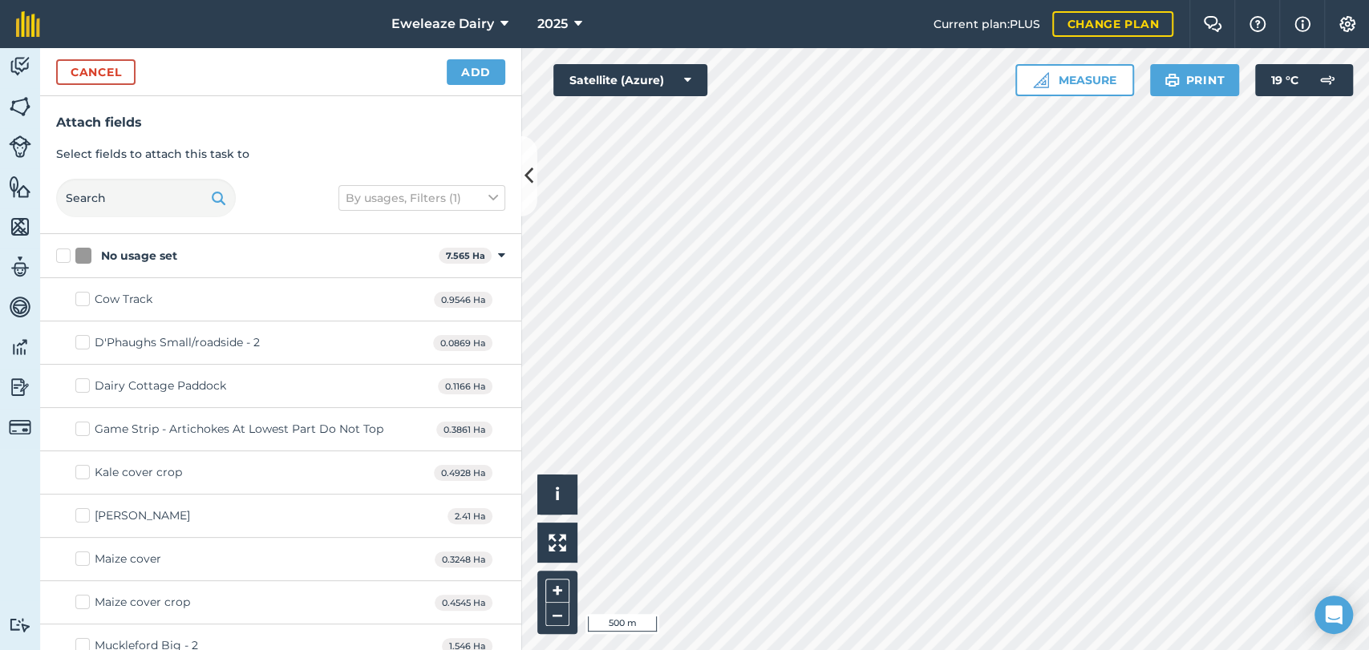
click at [375, 52] on div "Activity Fields Livestock Features Maps Team Vehicles Data Reporting Billing Tu…" at bounding box center [684, 349] width 1369 height 602
click at [480, 77] on button "Add" at bounding box center [476, 72] width 59 height 26
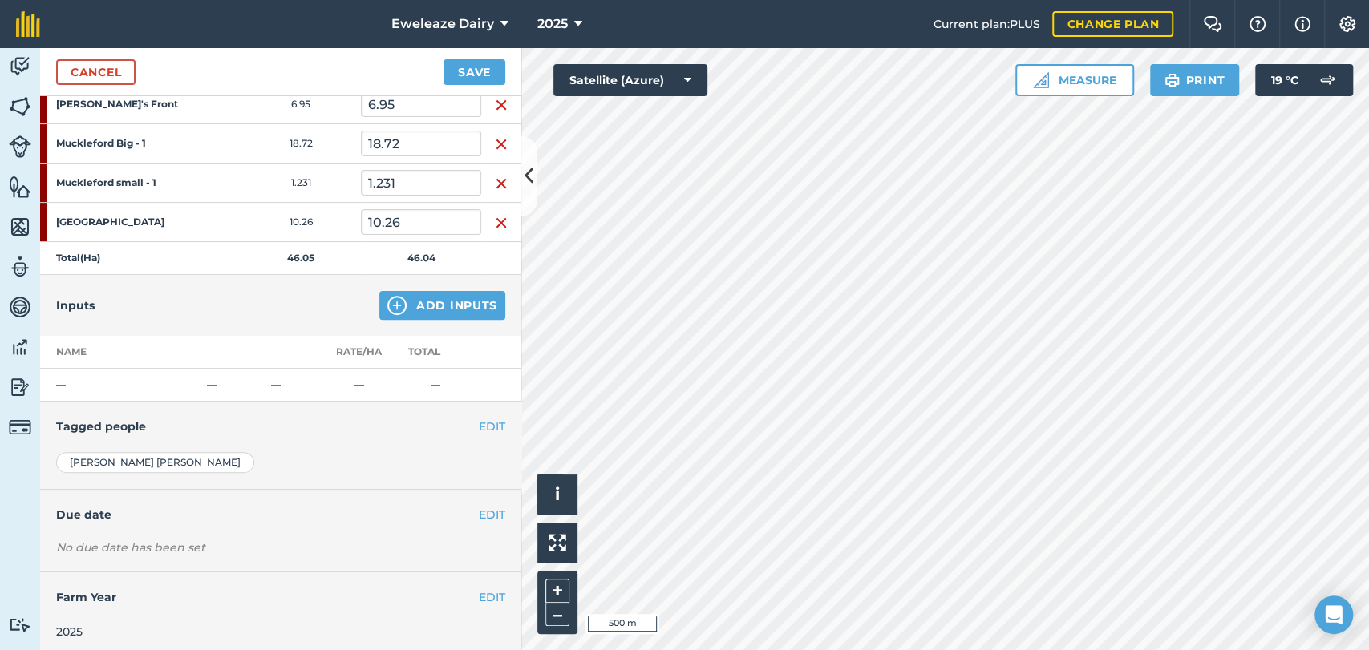
scroll to position [315, 0]
click at [494, 419] on div "EDIT Tagged people" at bounding box center [280, 426] width 481 height 50
click at [486, 421] on button "EDIT" at bounding box center [492, 426] width 26 height 18
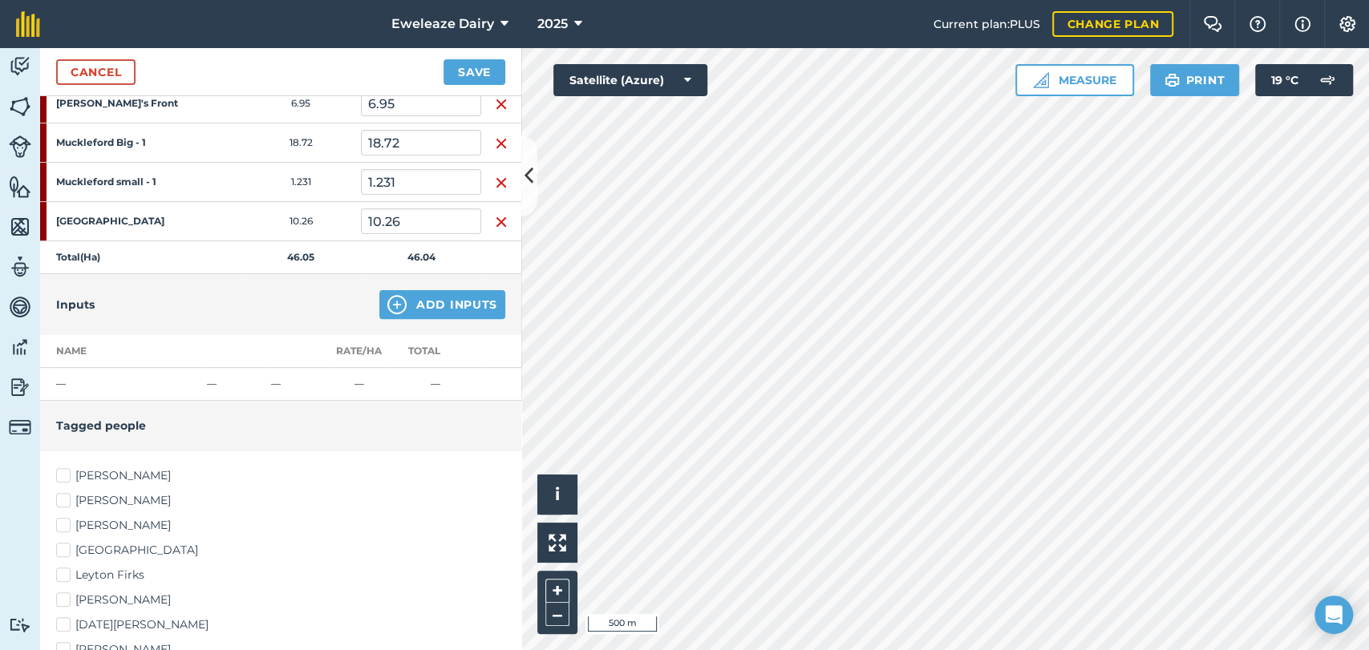
click at [74, 472] on label "[PERSON_NAME]" at bounding box center [280, 476] width 449 height 17
click at [67, 472] on input "[PERSON_NAME]" at bounding box center [61, 473] width 10 height 10
drag, startPoint x: 328, startPoint y: 284, endPoint x: 323, endPoint y: 477, distance: 193.3
click at [323, 477] on div "Inputs Add Inputs Name Rate/ Ha Total — — — — — Tagged people [PERSON_NAME] [PE…" at bounding box center [280, 590] width 481 height 633
click at [366, 477] on label "[PERSON_NAME]" at bounding box center [280, 476] width 449 height 17
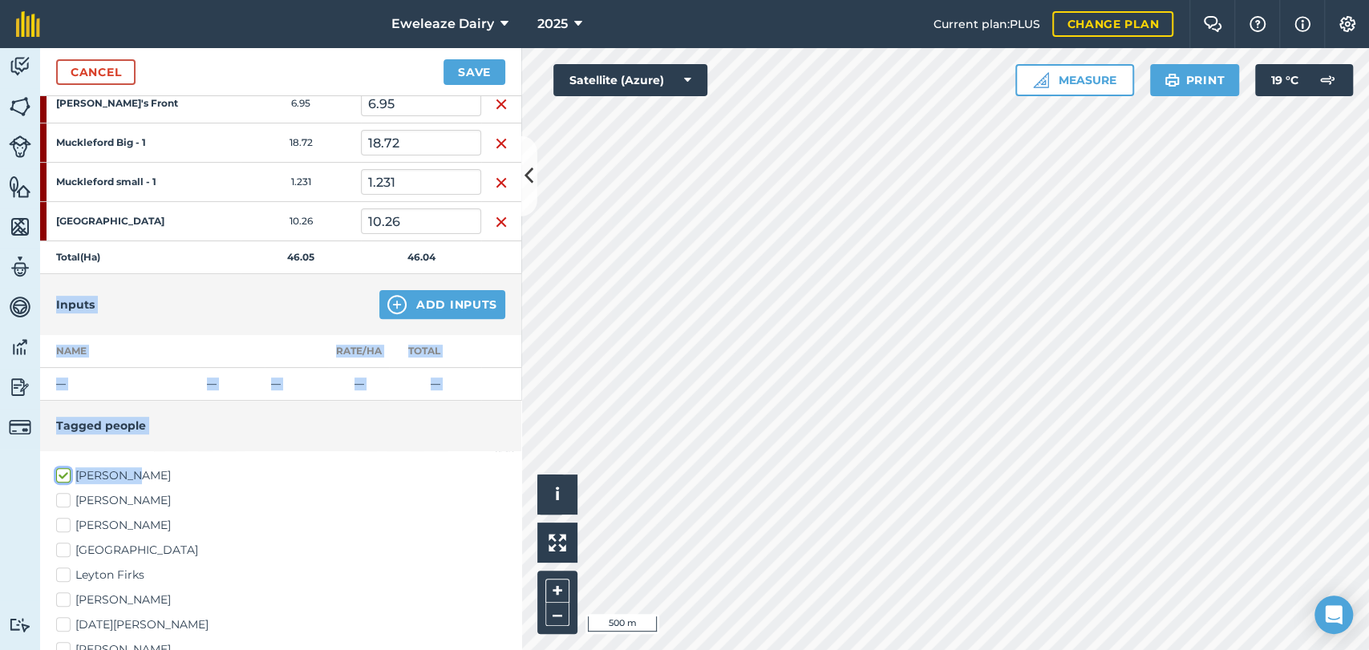
click at [67, 477] on input "[PERSON_NAME]" at bounding box center [61, 473] width 10 height 10
click at [65, 474] on label "[PERSON_NAME]" at bounding box center [280, 476] width 449 height 17
click at [65, 474] on input "[PERSON_NAME]" at bounding box center [61, 473] width 10 height 10
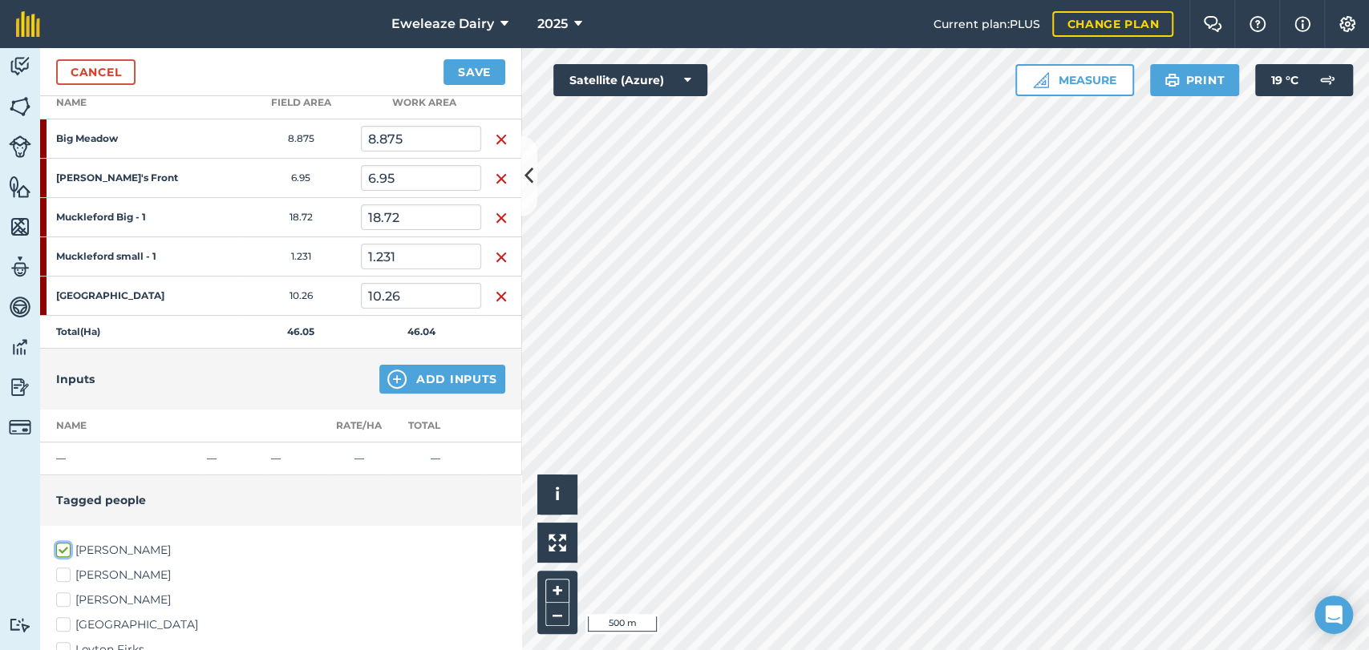
scroll to position [242, 0]
click at [483, 72] on button "Save" at bounding box center [474, 72] width 62 height 26
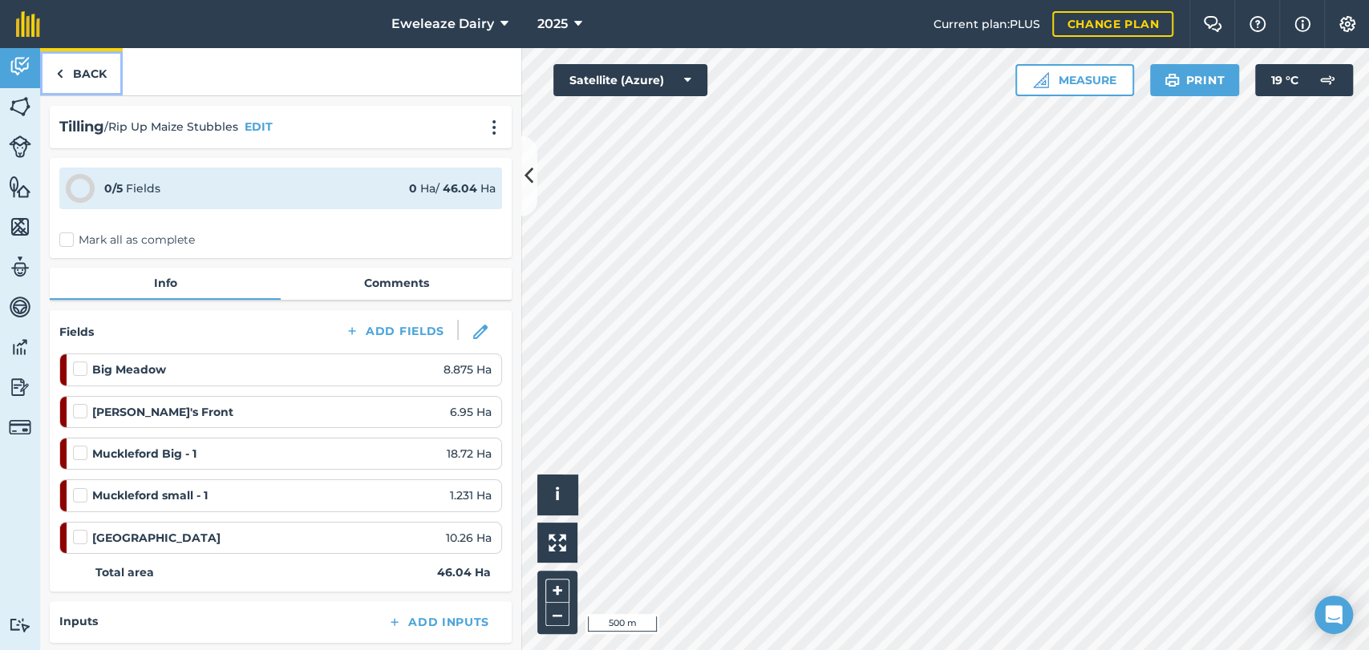
click at [99, 75] on link "Back" at bounding box center [81, 71] width 83 height 47
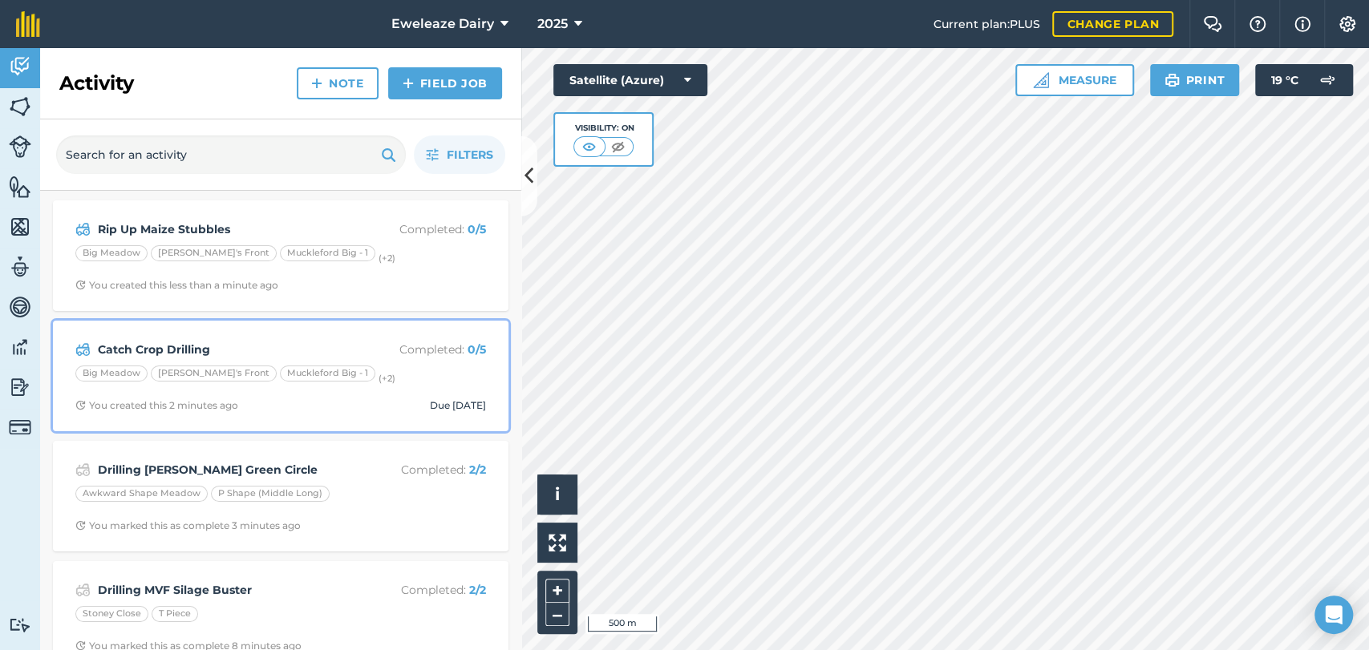
click at [346, 361] on div "Catch Crop Drilling Completed : 0 / 5 Big Meadow [PERSON_NAME]'s Front Mucklefo…" at bounding box center [281, 375] width 436 height 91
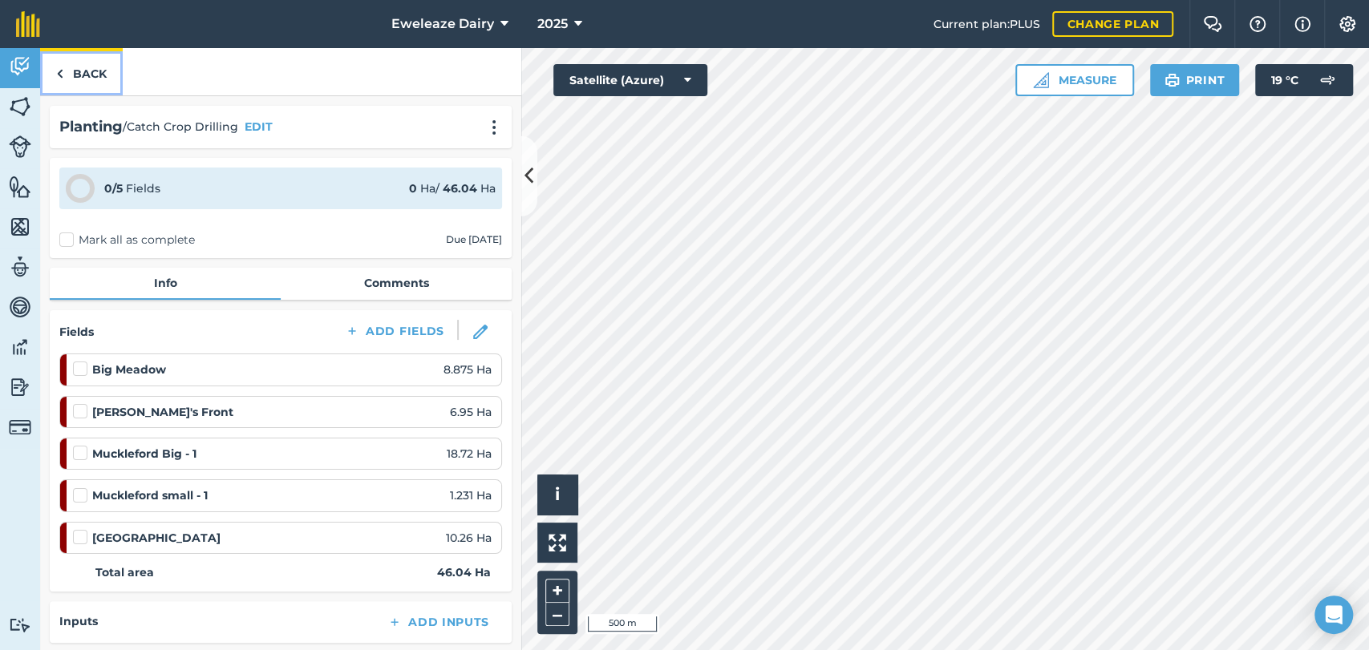
click at [91, 81] on link "Back" at bounding box center [81, 71] width 83 height 47
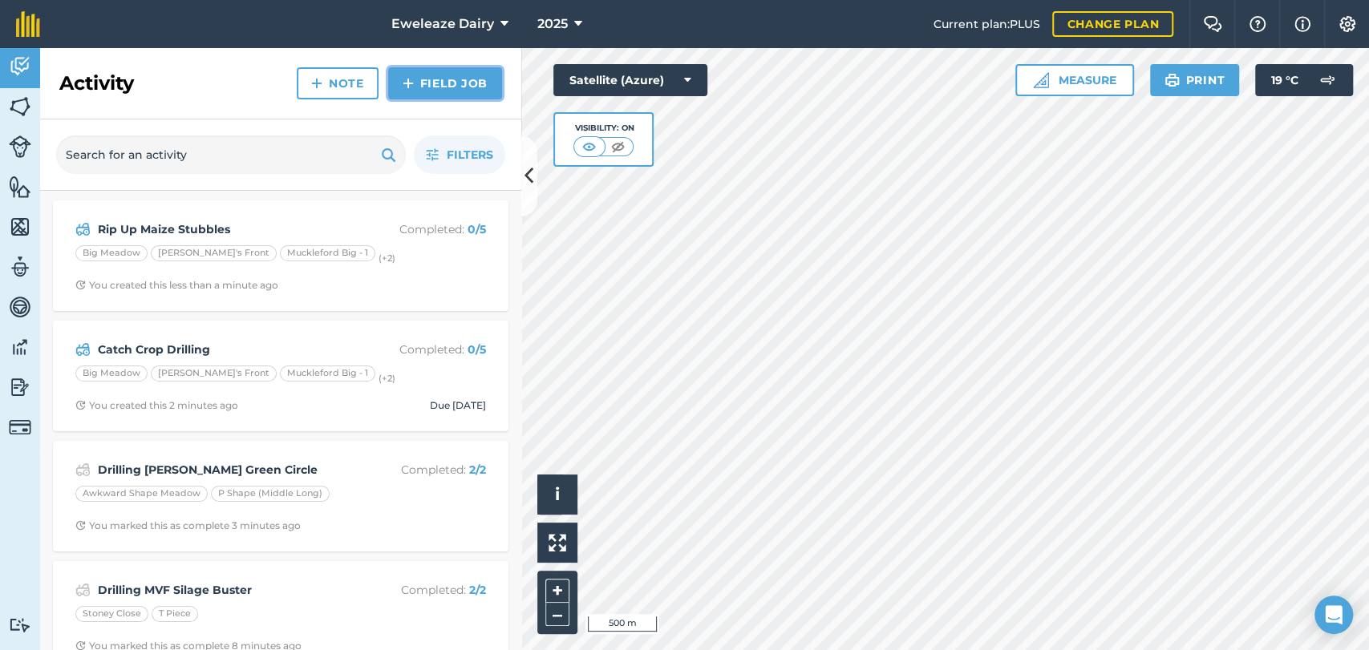
click at [468, 77] on link "Field Job" at bounding box center [445, 83] width 114 height 32
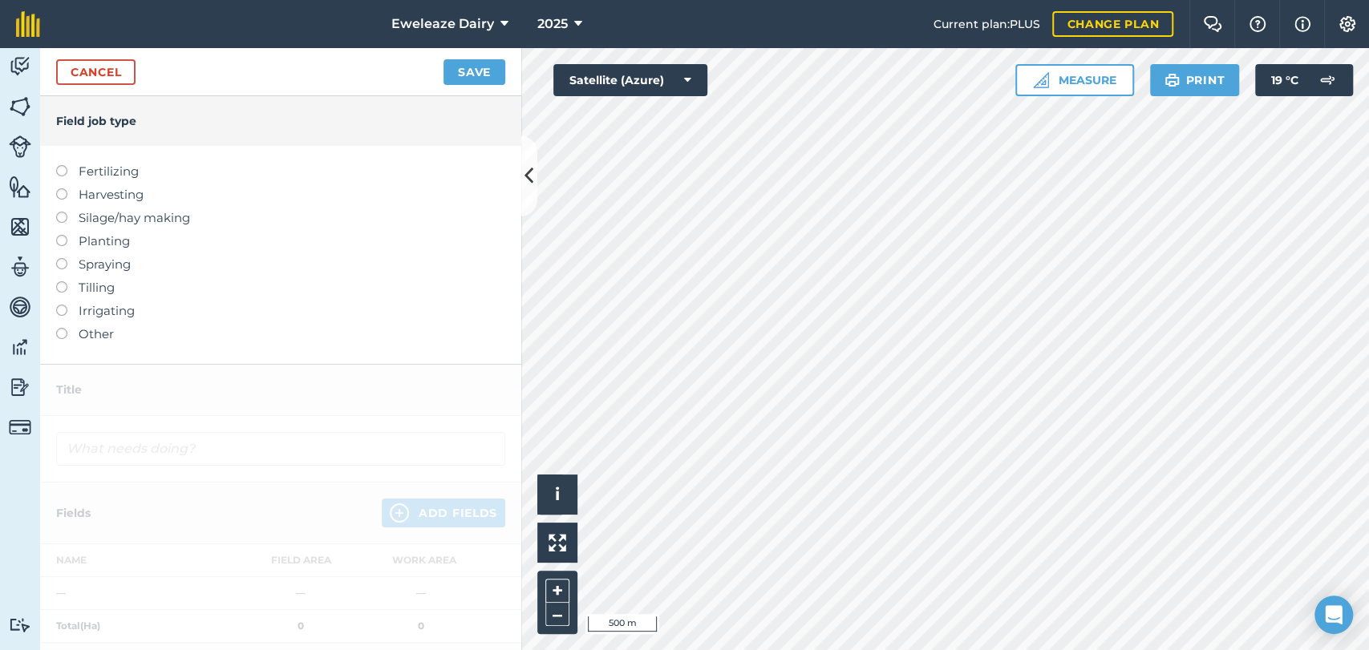
click at [61, 281] on label at bounding box center [67, 281] width 22 height 0
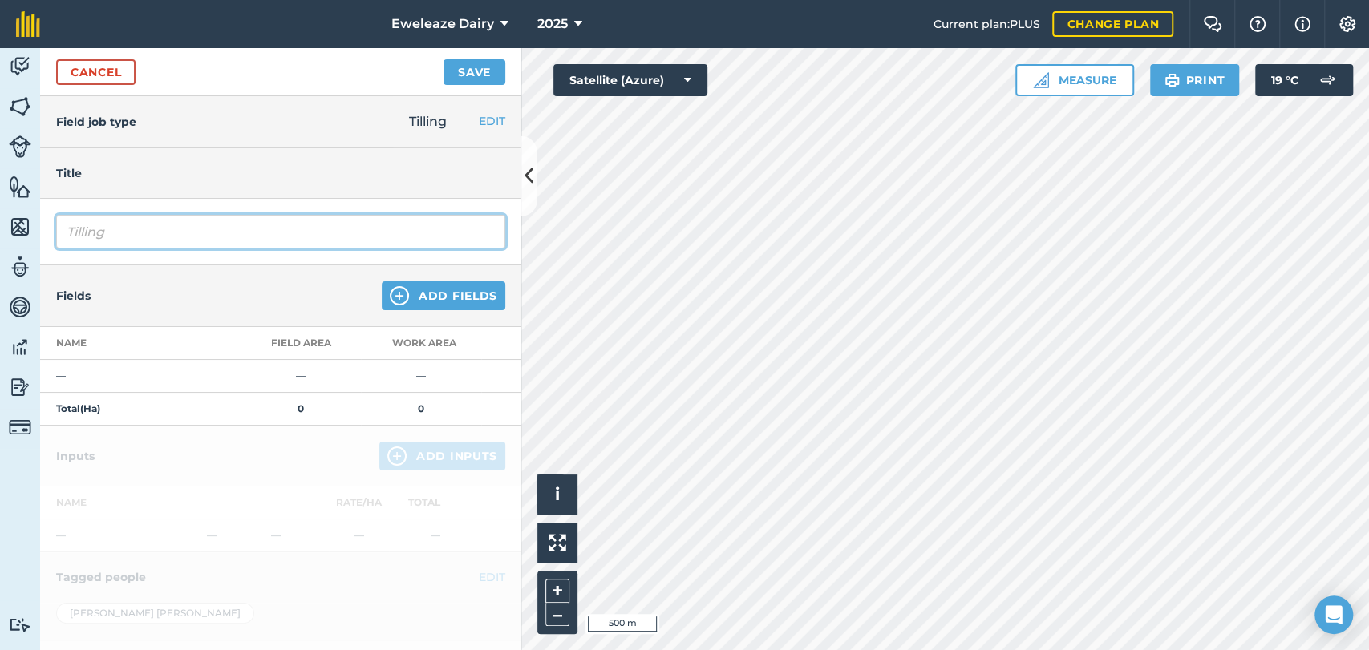
click at [100, 218] on input "Tilling" at bounding box center [280, 232] width 449 height 34
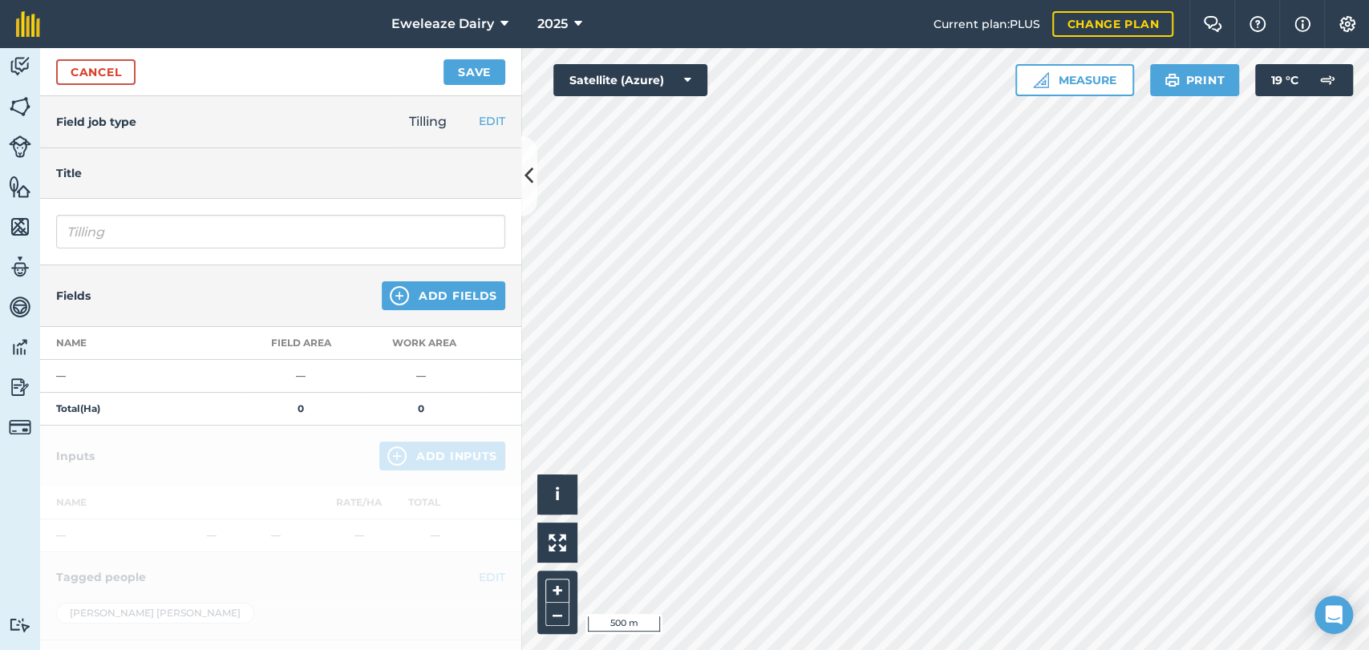
click at [846, 650] on html "Eweleaze Dairy 2025 Current plan : PLUS Change plan Farm Chat Help Info Setting…" at bounding box center [684, 325] width 1369 height 650
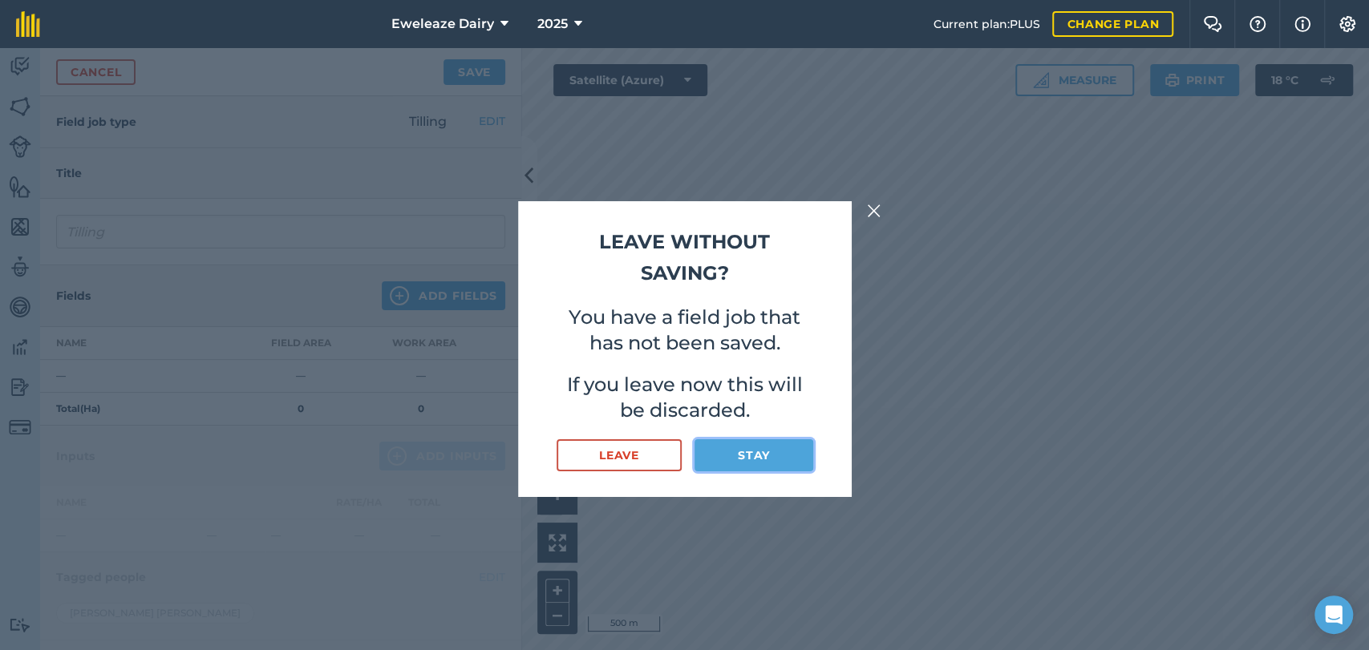
click at [716, 454] on button "Stay" at bounding box center [753, 455] width 118 height 32
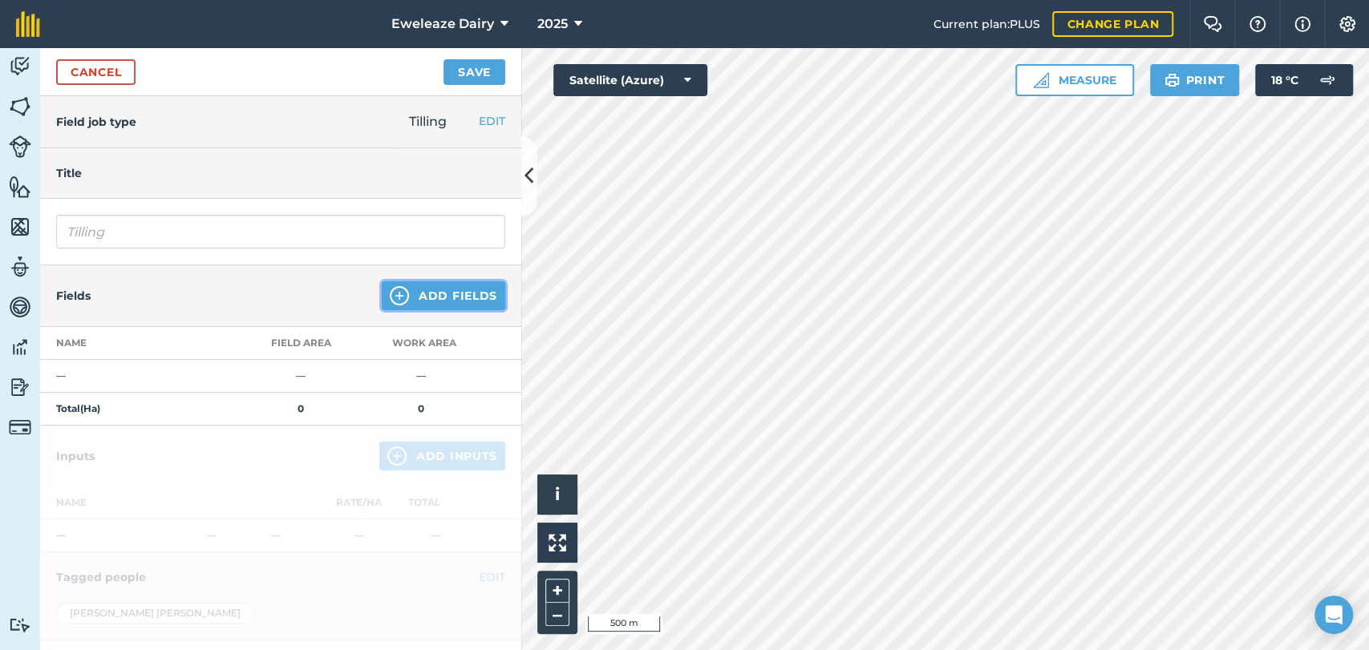
click at [427, 305] on button "Add Fields" at bounding box center [443, 295] width 123 height 29
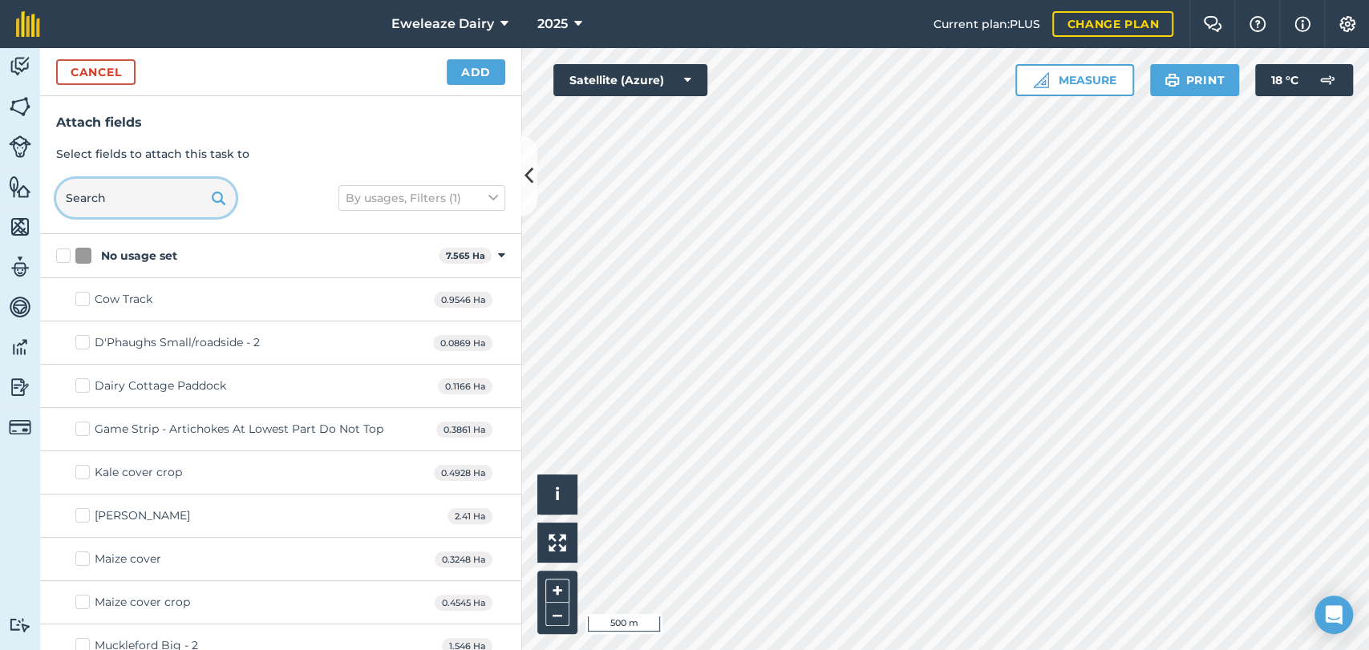
click at [145, 196] on input "text" at bounding box center [146, 198] width 180 height 38
click at [490, 77] on button "Add" at bounding box center [476, 72] width 59 height 26
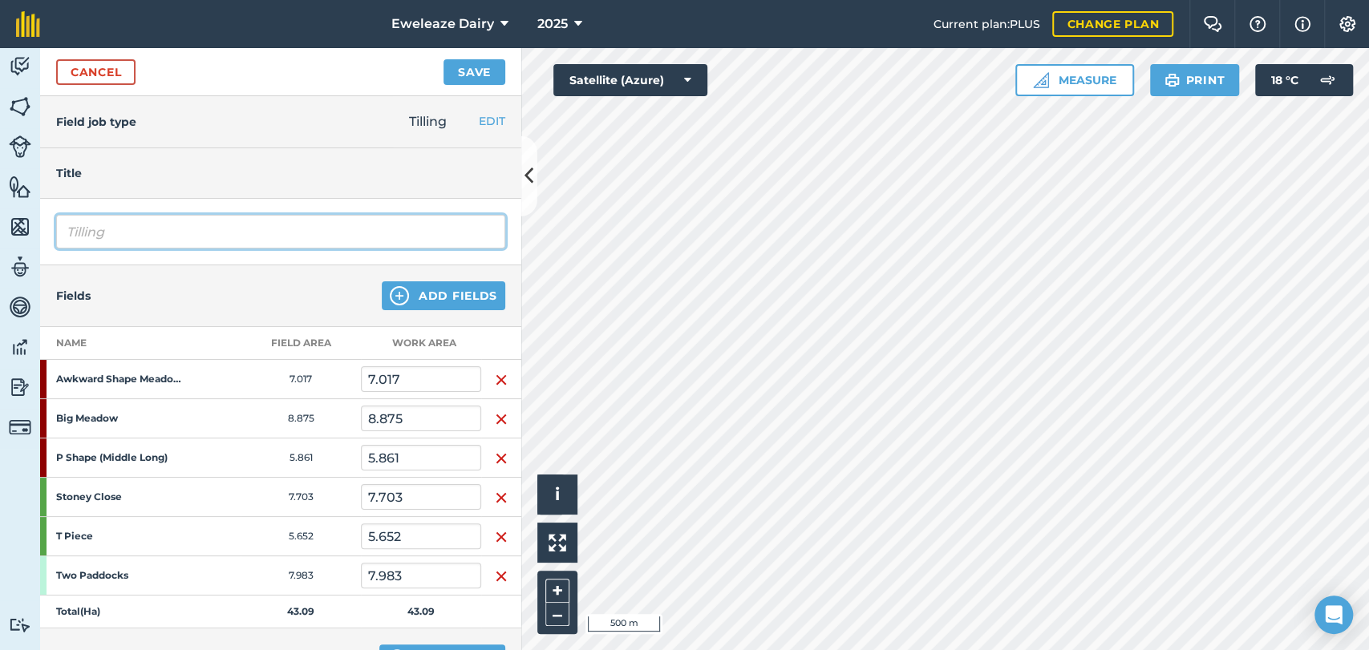
click at [188, 231] on input "Tilling" at bounding box center [280, 232] width 449 height 34
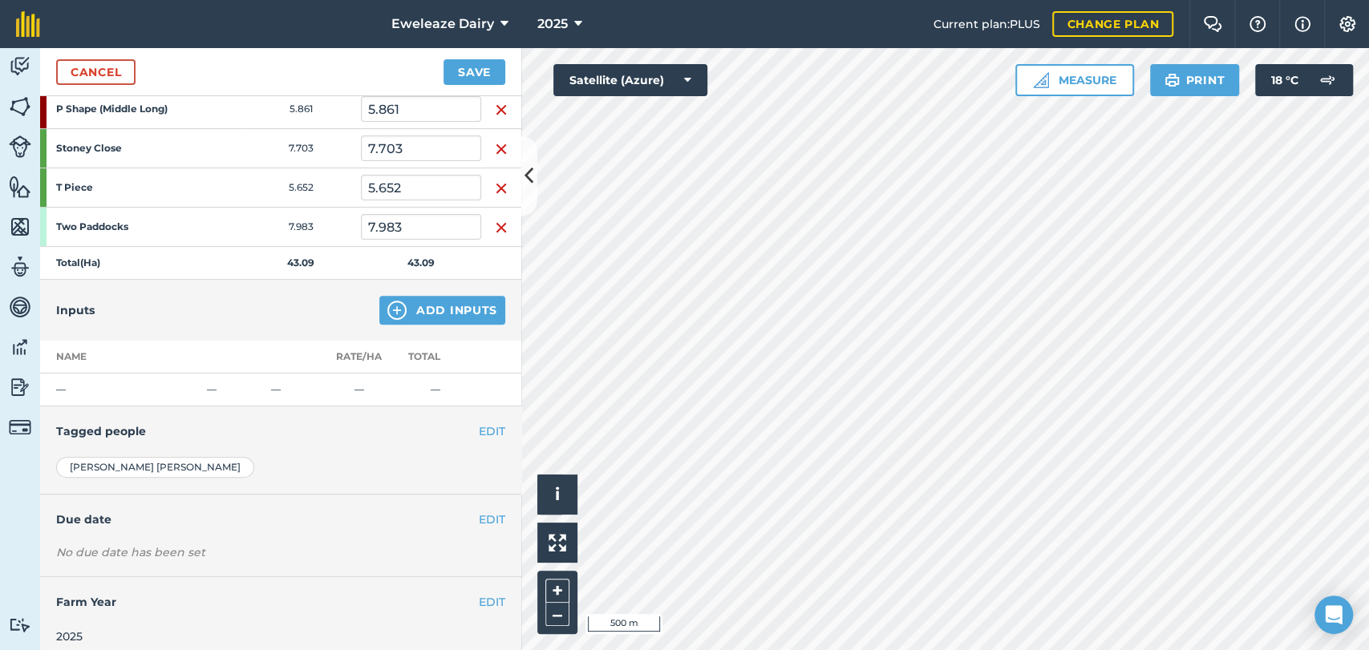
scroll to position [358, 0]
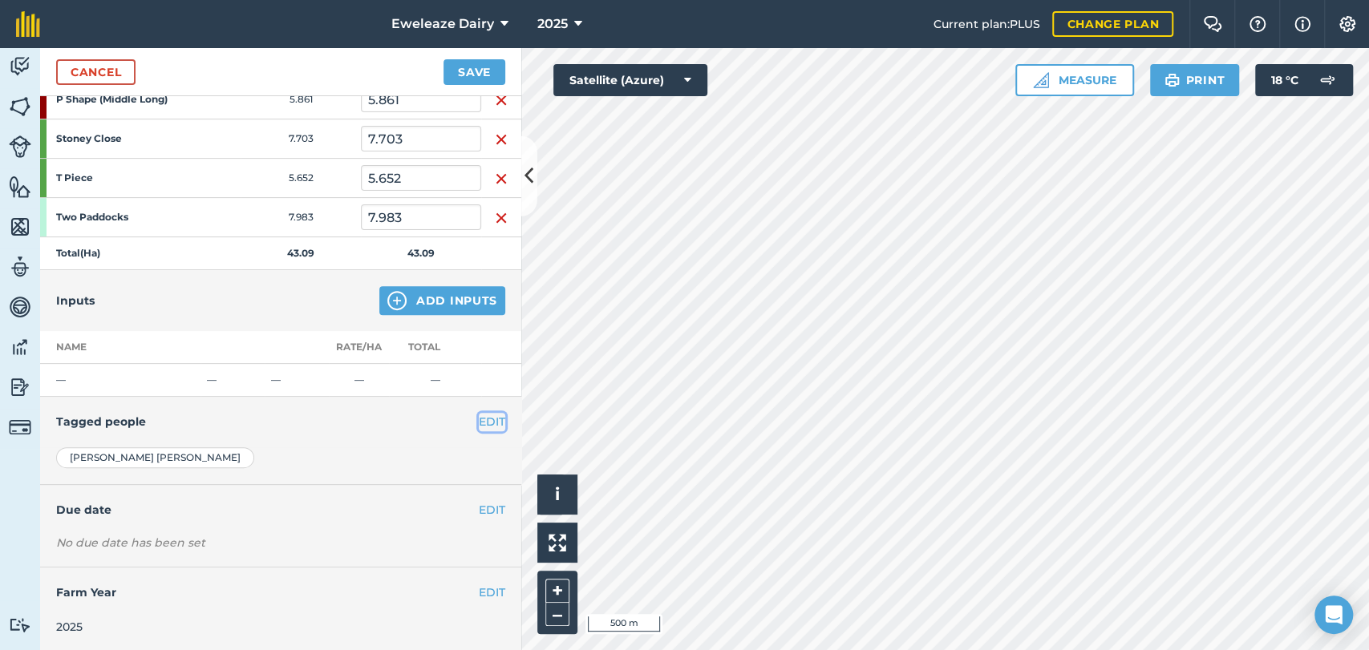
click at [479, 421] on button "EDIT" at bounding box center [492, 422] width 26 height 18
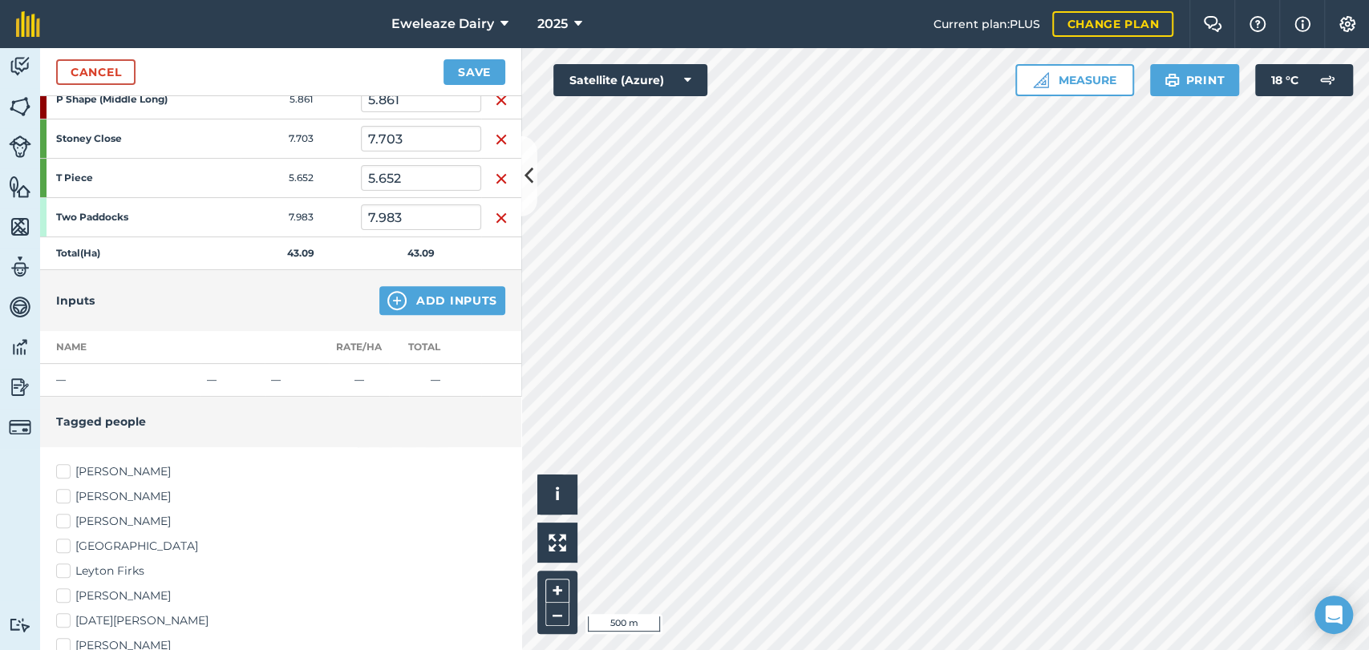
click at [71, 463] on label "[PERSON_NAME]" at bounding box center [280, 471] width 449 height 17
click at [67, 463] on input "[PERSON_NAME]" at bounding box center [61, 468] width 10 height 10
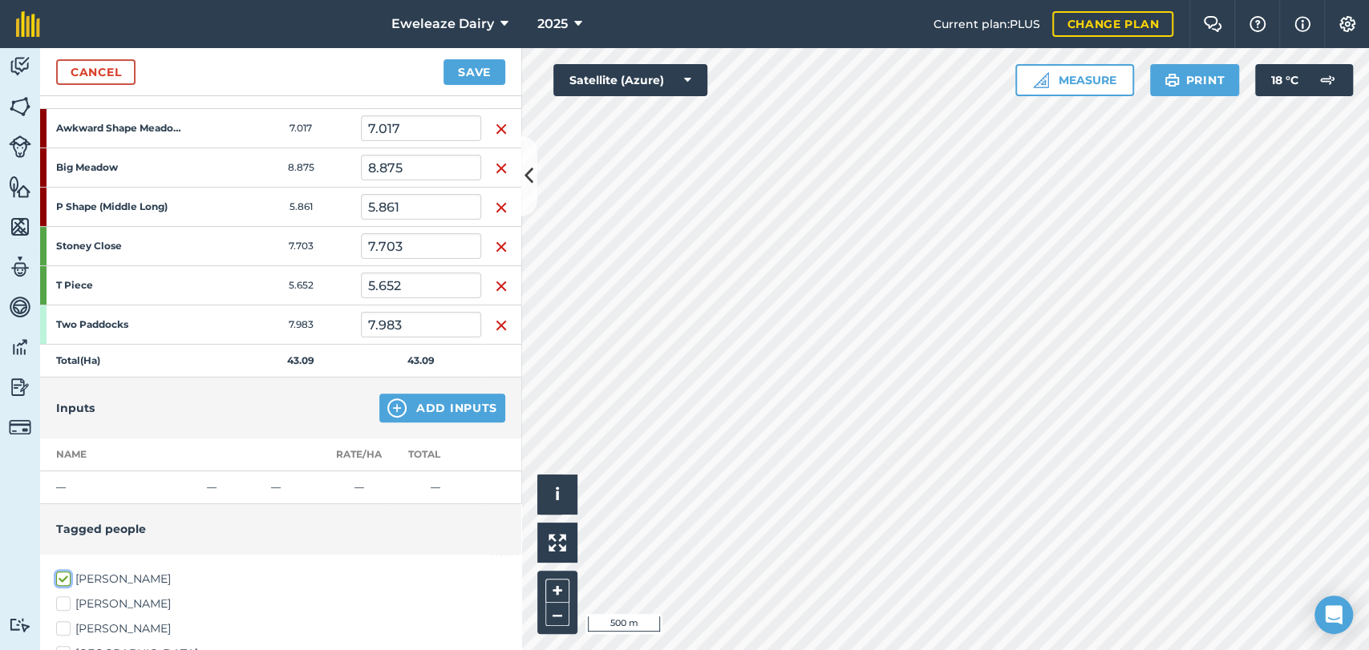
scroll to position [0, 0]
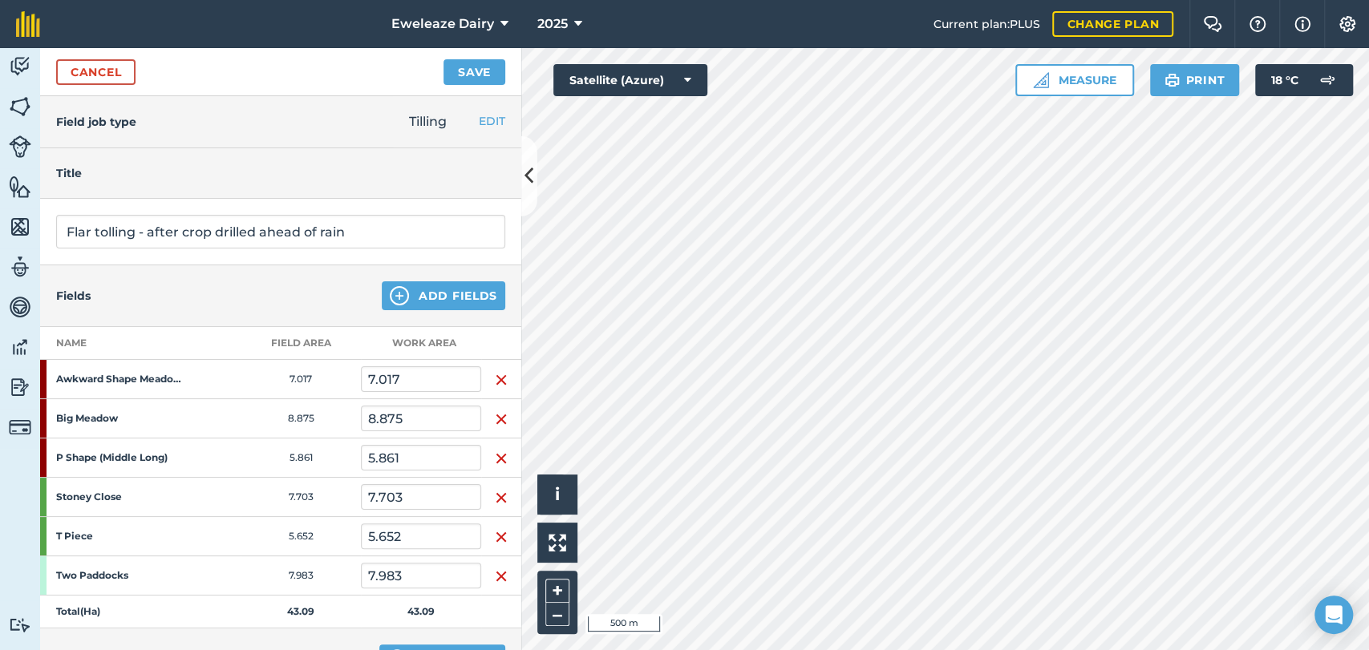
drag, startPoint x: 387, startPoint y: 211, endPoint x: 366, endPoint y: 233, distance: 30.1
click at [366, 233] on div "Flar tolling - after crop drilled ahead of rain" at bounding box center [280, 232] width 481 height 67
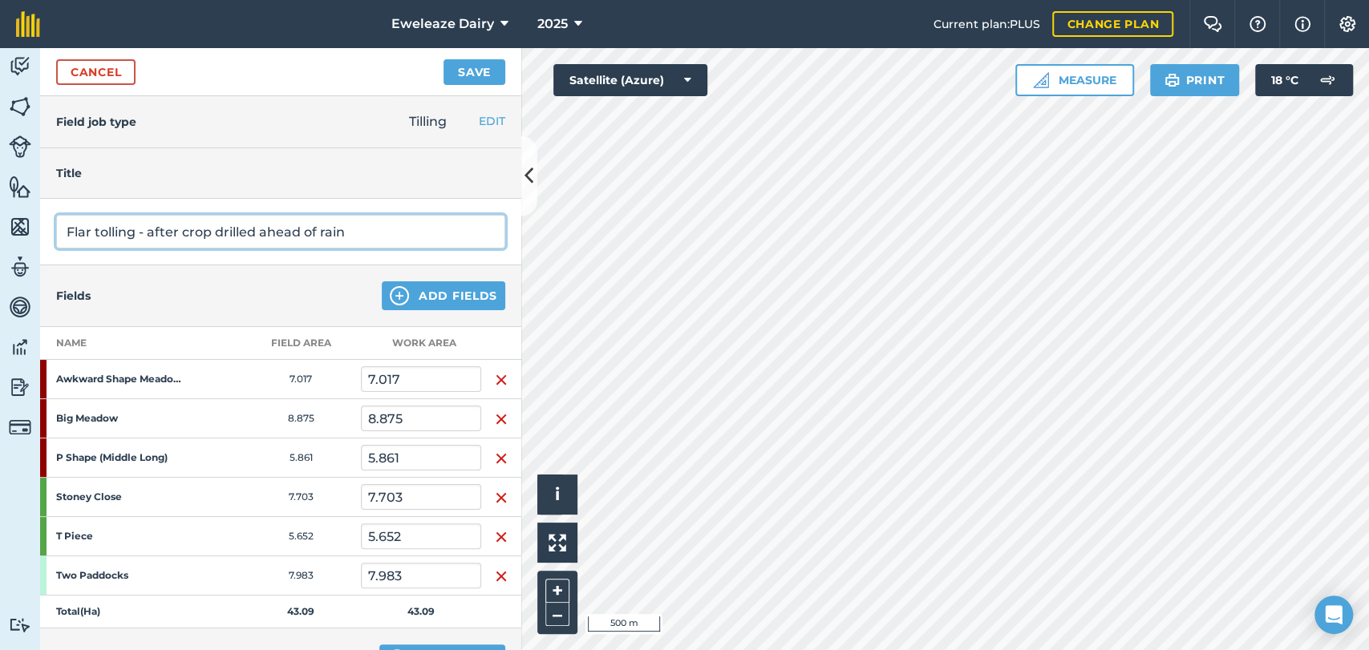
click at [366, 233] on input "Flar tolling - after crop drilled ahead of rain" at bounding box center [280, 232] width 449 height 34
click at [359, 227] on input "Flar tolling - after crop drilled ahead of rain 5km/H" at bounding box center [280, 232] width 449 height 34
click at [344, 229] on input "Flar tolling - after crop drilled ahead of rain 5Km/H" at bounding box center [280, 232] width 449 height 34
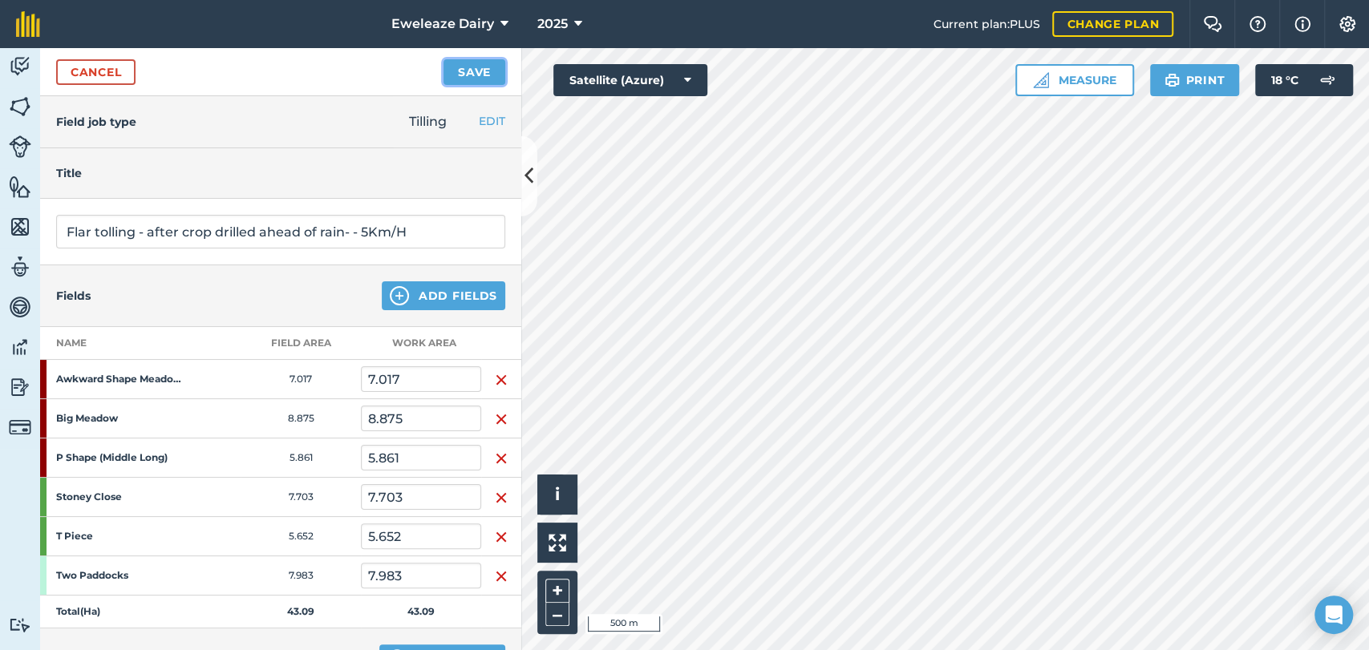
click at [481, 81] on button "Save" at bounding box center [474, 72] width 62 height 26
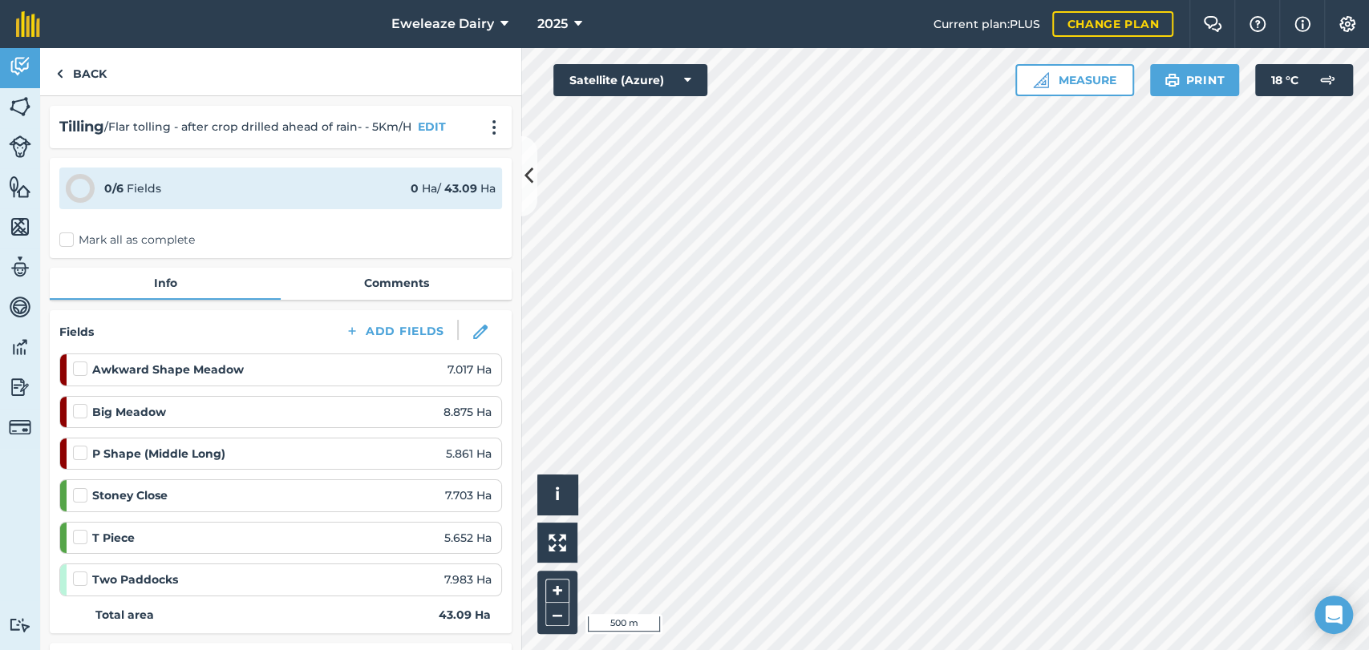
click at [75, 488] on label at bounding box center [82, 488] width 19 height 0
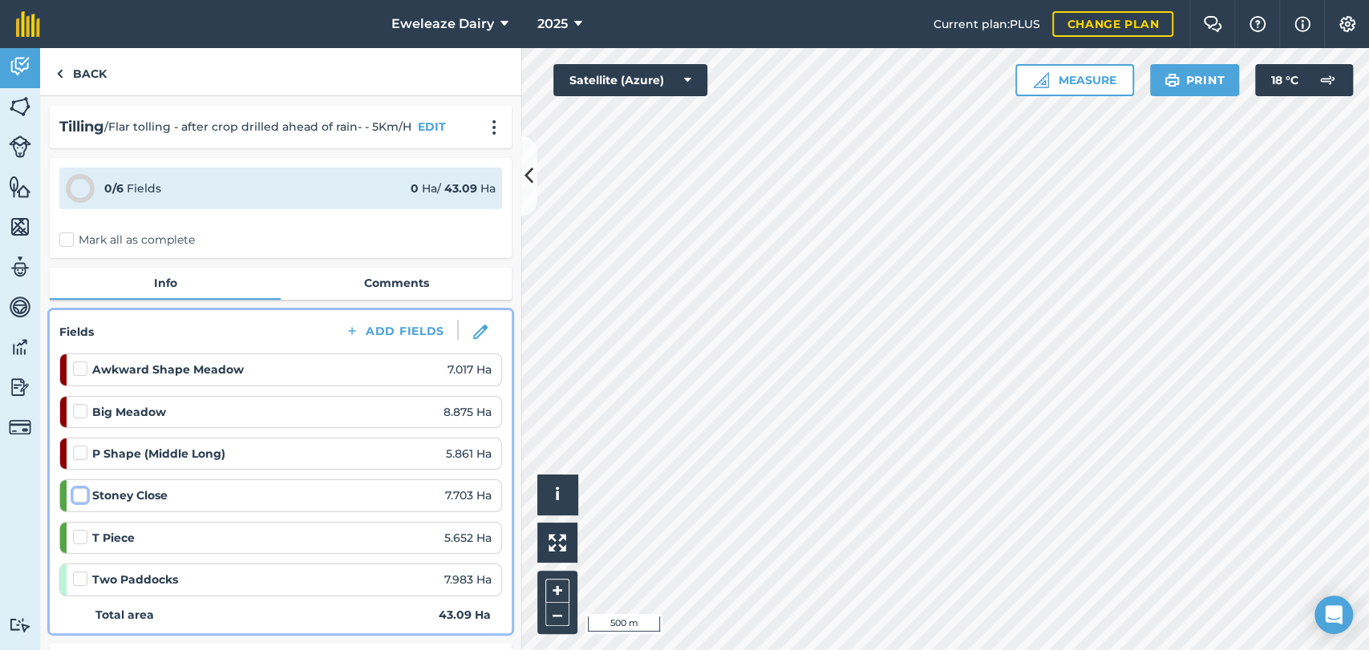
click at [75, 489] on input "checkbox" at bounding box center [78, 493] width 10 height 10
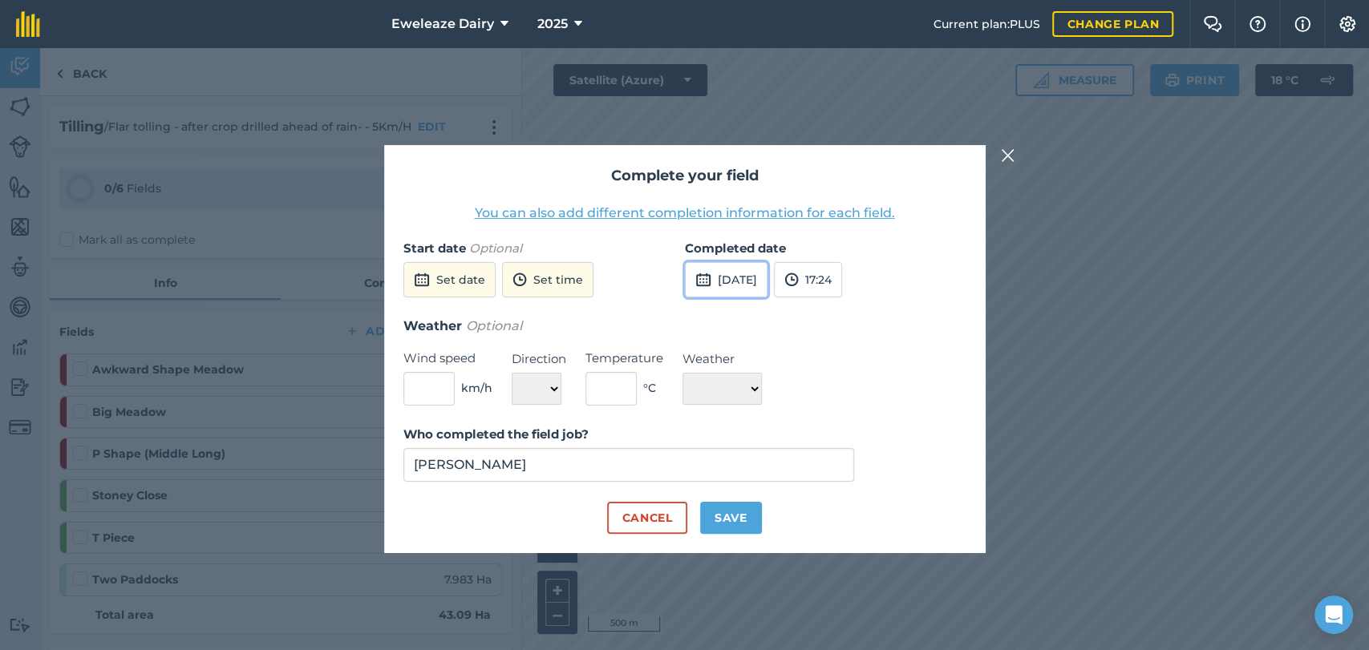
click at [738, 271] on button "[DATE]" at bounding box center [726, 279] width 83 height 35
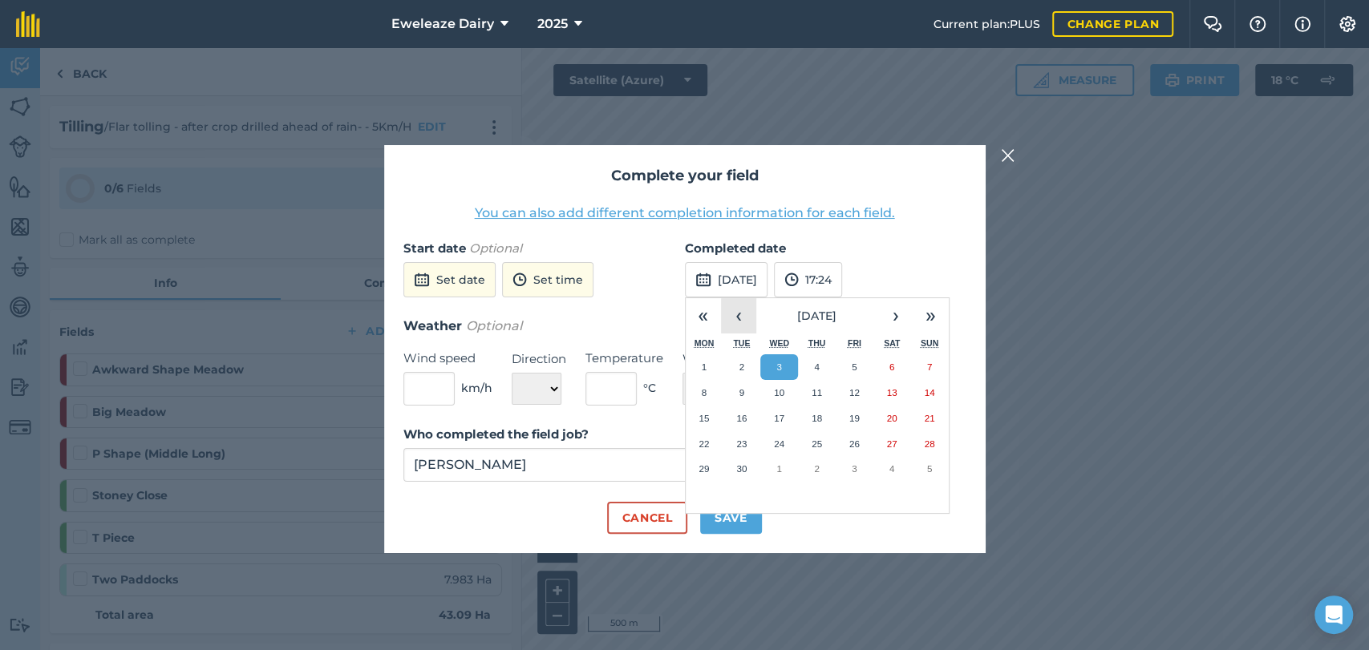
click at [740, 324] on button "‹" at bounding box center [738, 315] width 35 height 35
click at [791, 468] on button "27" at bounding box center [779, 469] width 38 height 26
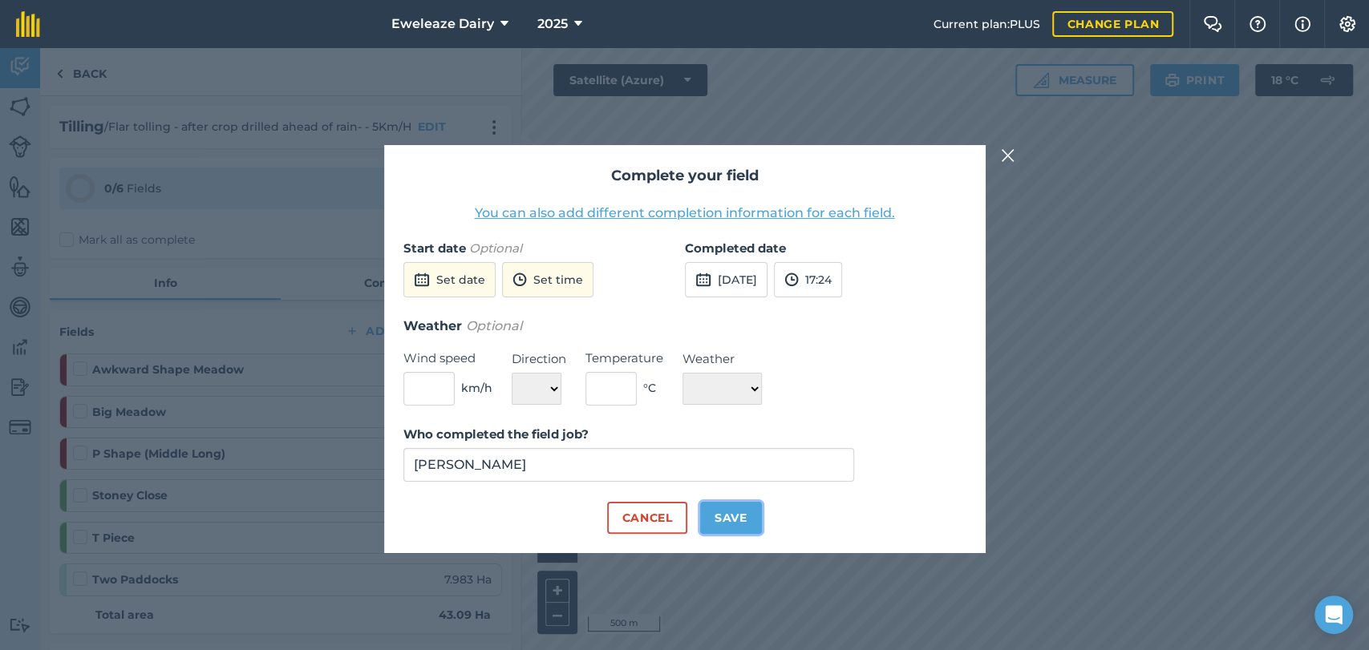
click at [743, 513] on button "Save" at bounding box center [731, 518] width 62 height 32
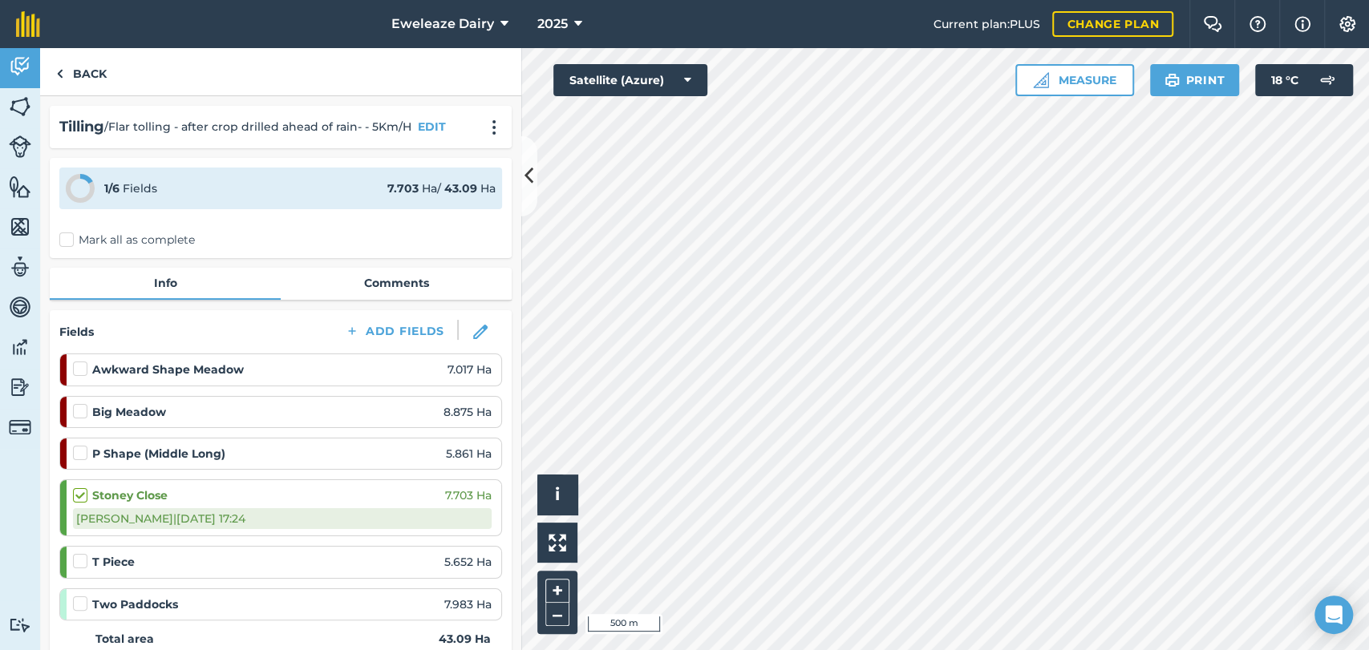
click at [76, 553] on label at bounding box center [82, 553] width 19 height 0
click at [76, 563] on input "checkbox" at bounding box center [78, 558] width 10 height 10
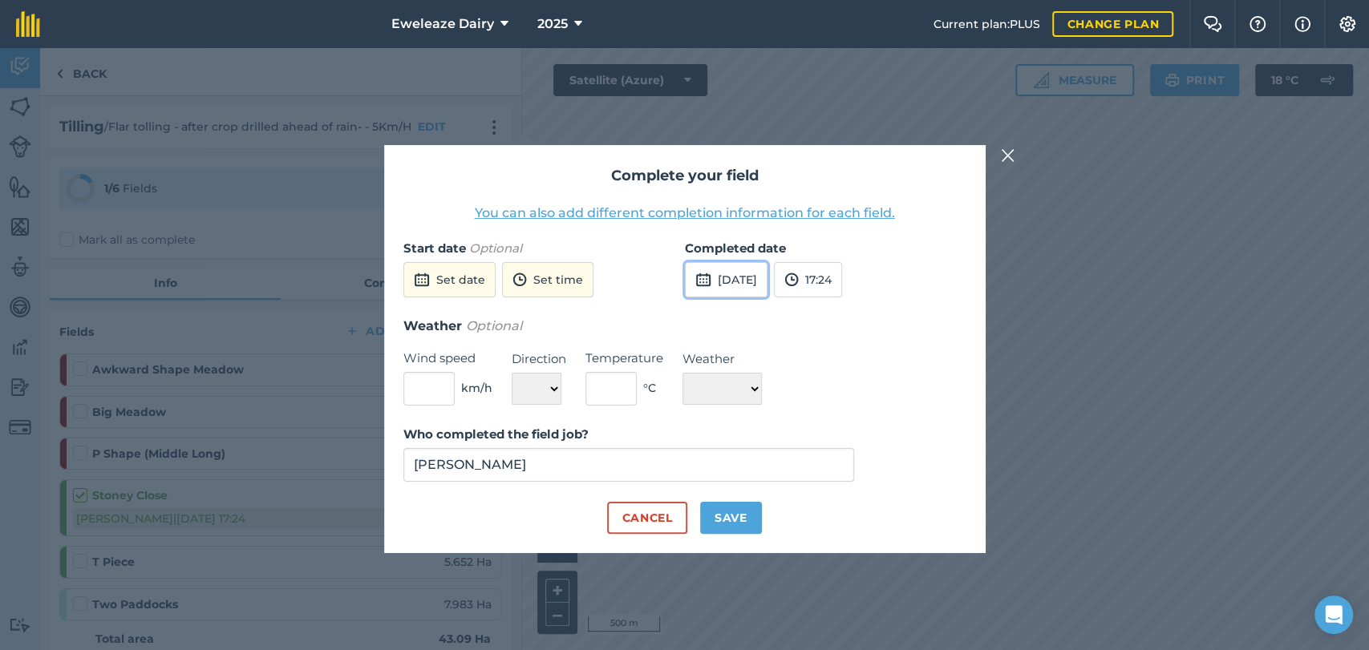
click at [728, 280] on button "[DATE]" at bounding box center [726, 279] width 83 height 35
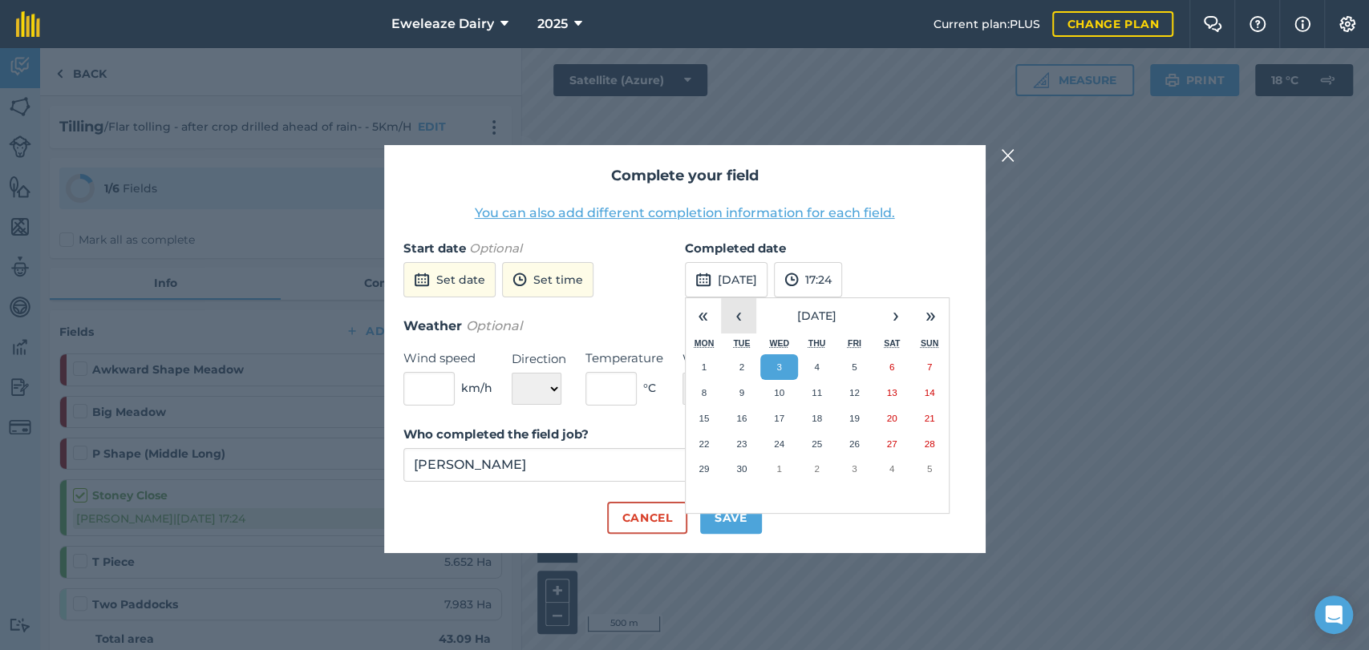
click at [740, 323] on button "‹" at bounding box center [738, 315] width 35 height 35
click at [772, 470] on button "27" at bounding box center [779, 469] width 38 height 26
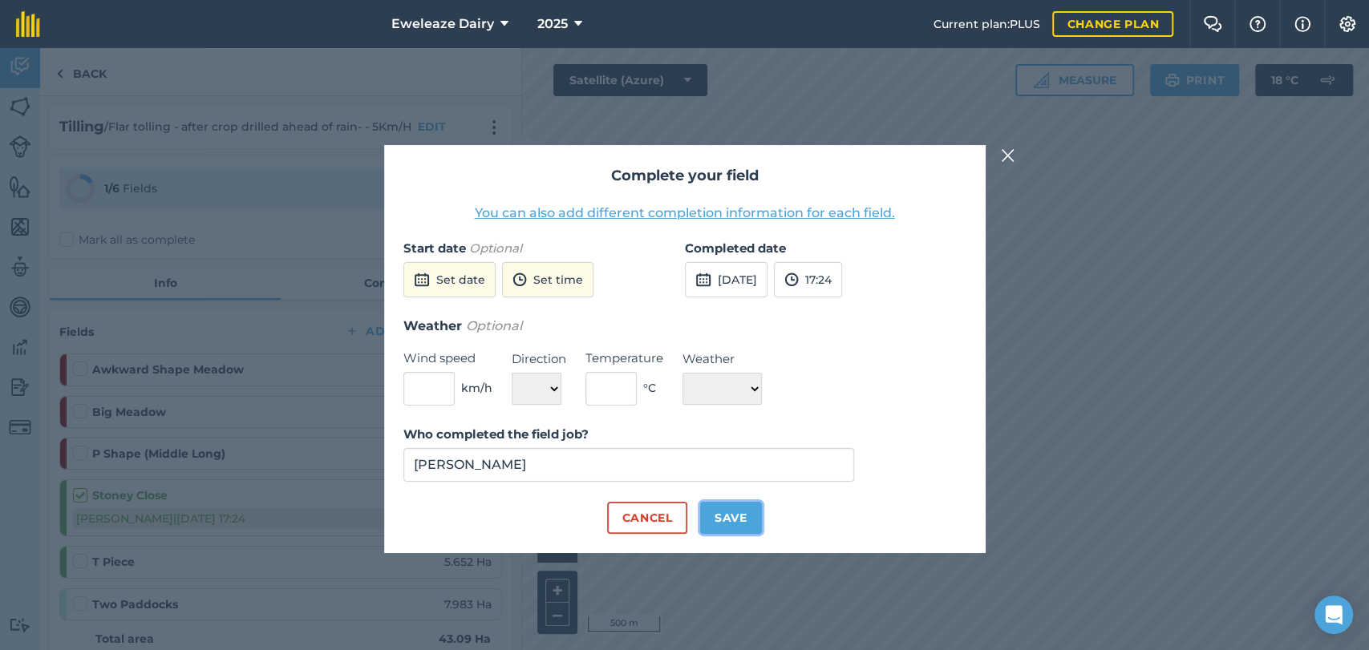
click at [735, 525] on button "Save" at bounding box center [731, 518] width 62 height 32
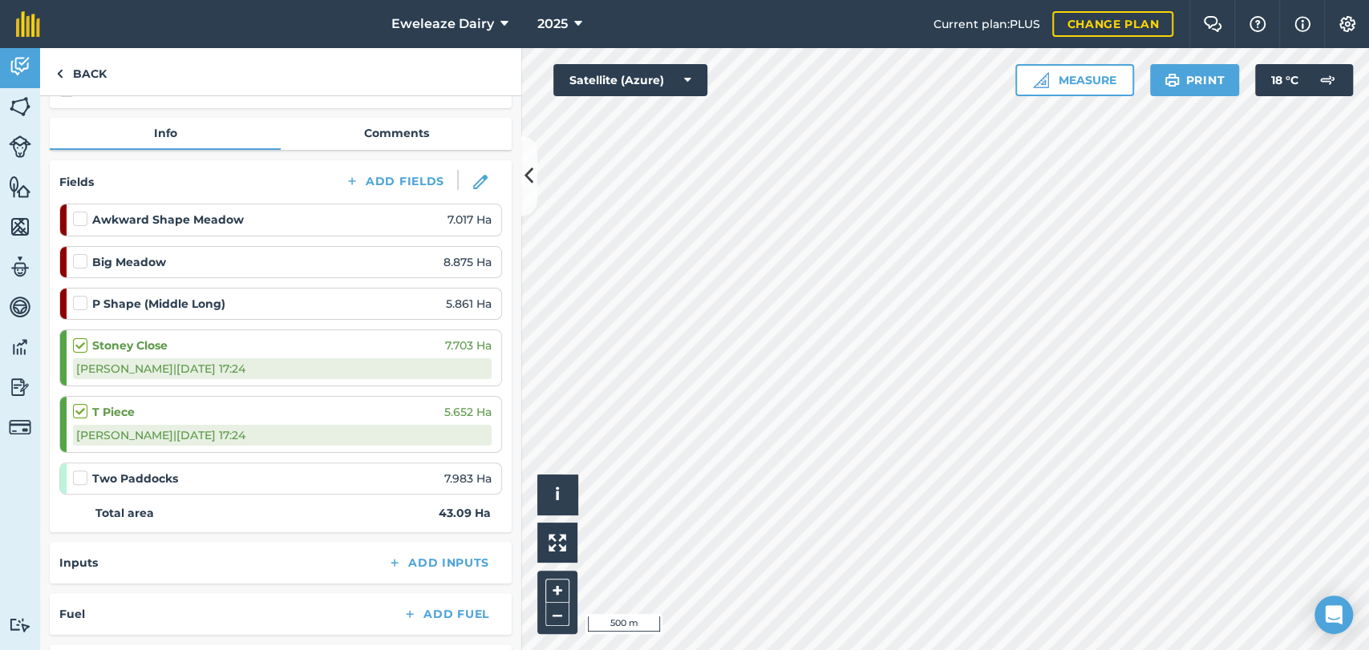
scroll to position [157, 0]
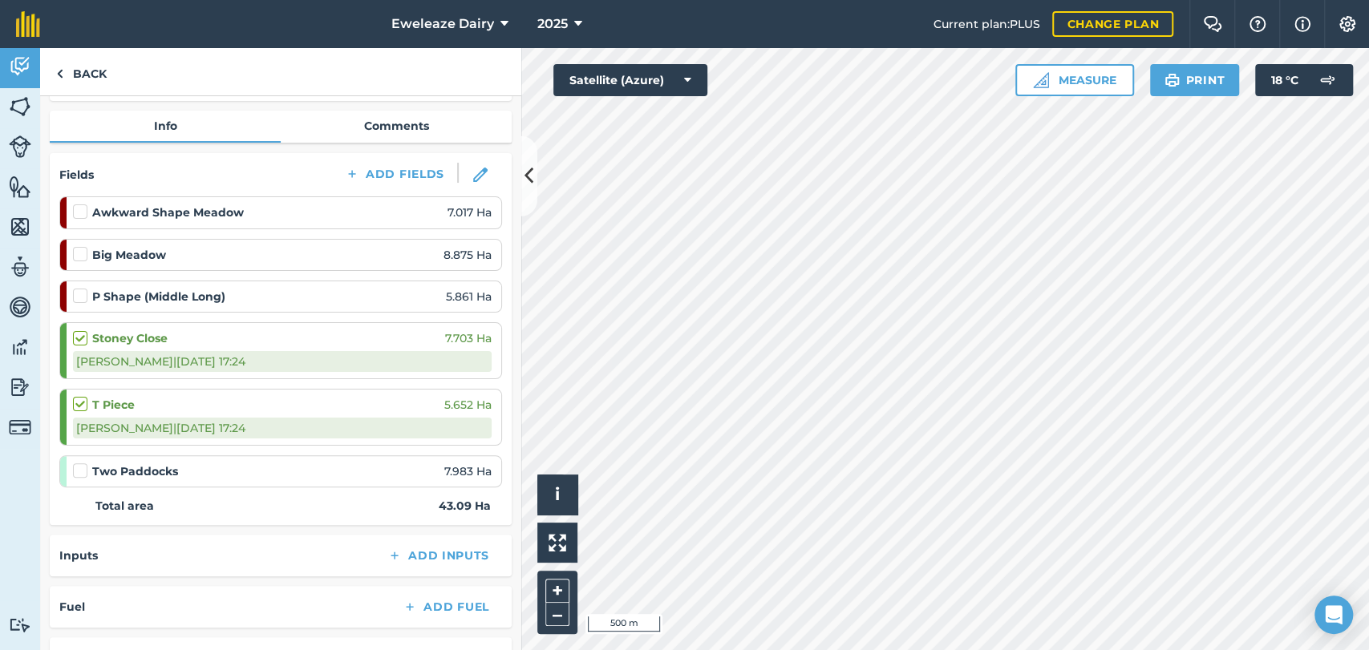
click at [79, 463] on label at bounding box center [82, 463] width 19 height 0
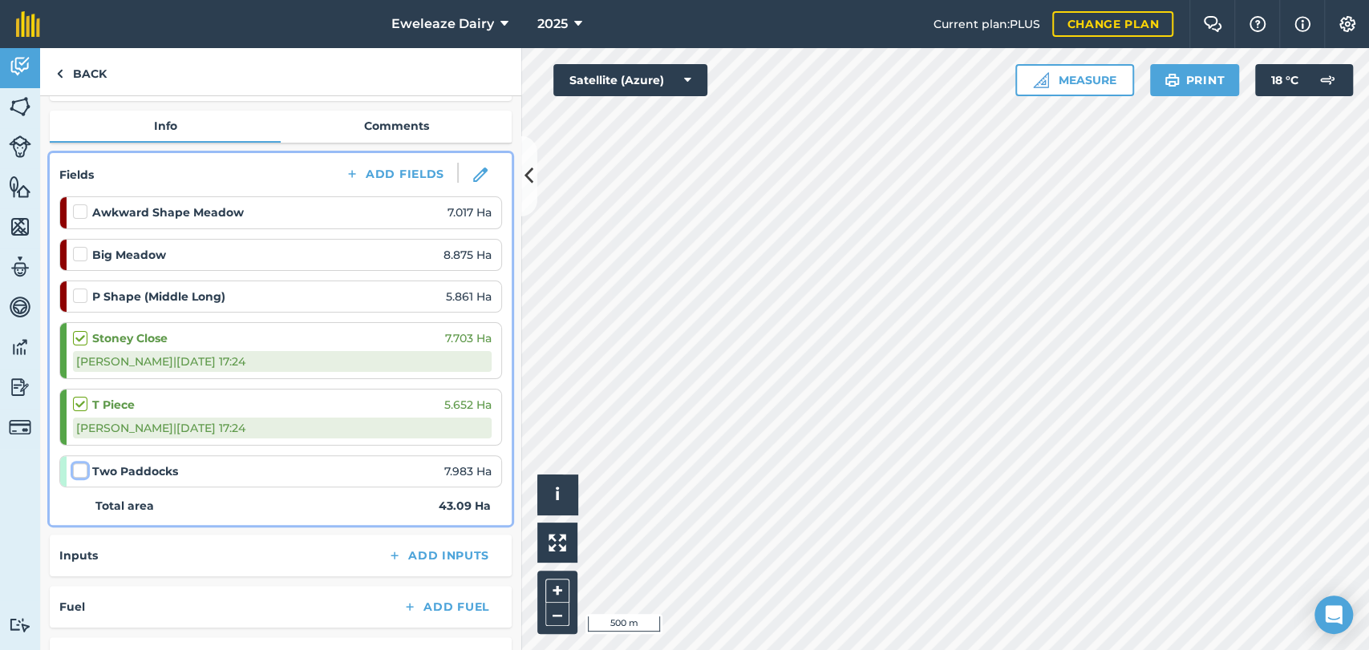
click at [79, 472] on input "checkbox" at bounding box center [78, 468] width 10 height 10
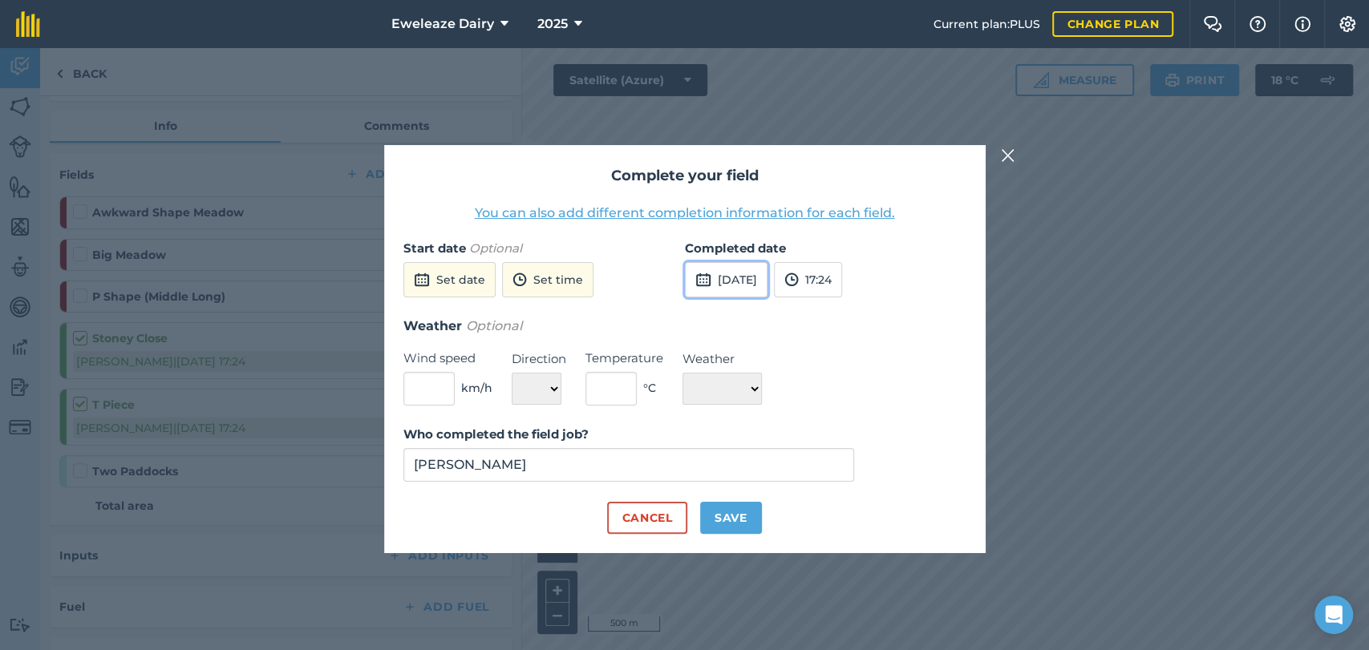
click at [734, 289] on button "[DATE]" at bounding box center [726, 279] width 83 height 35
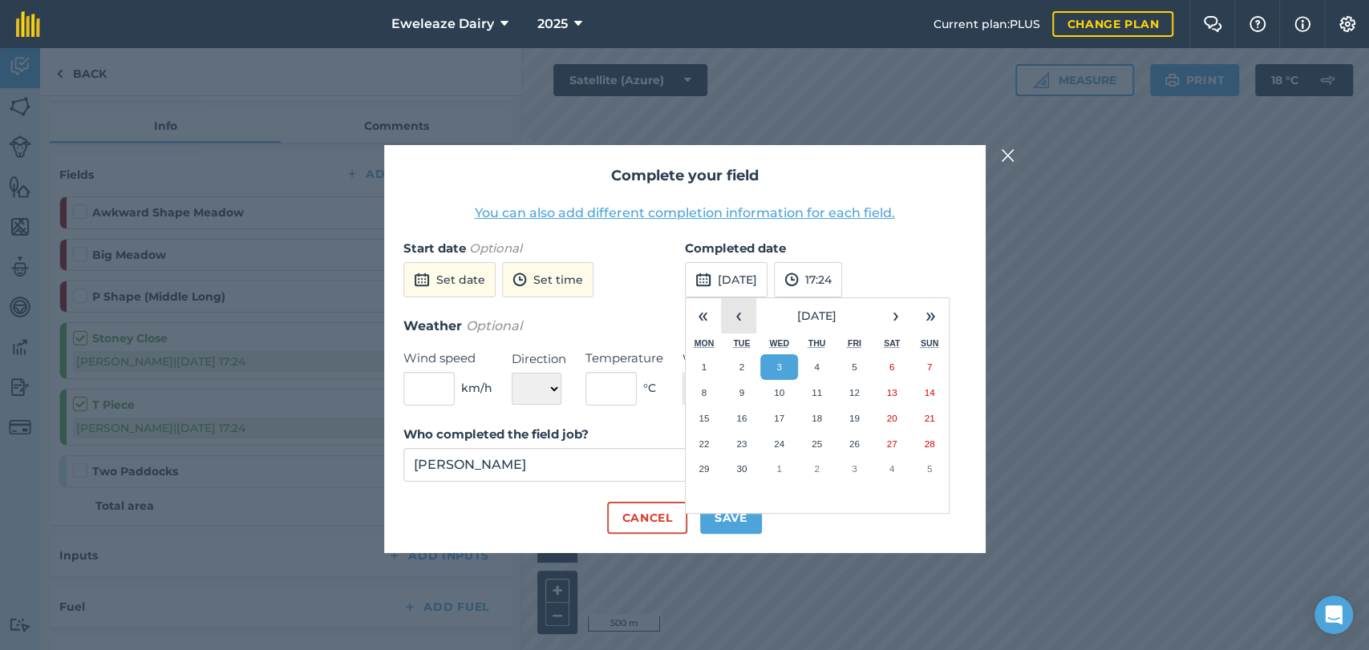
click at [740, 316] on button "‹" at bounding box center [738, 315] width 35 height 35
click at [822, 475] on button "28" at bounding box center [817, 469] width 38 height 26
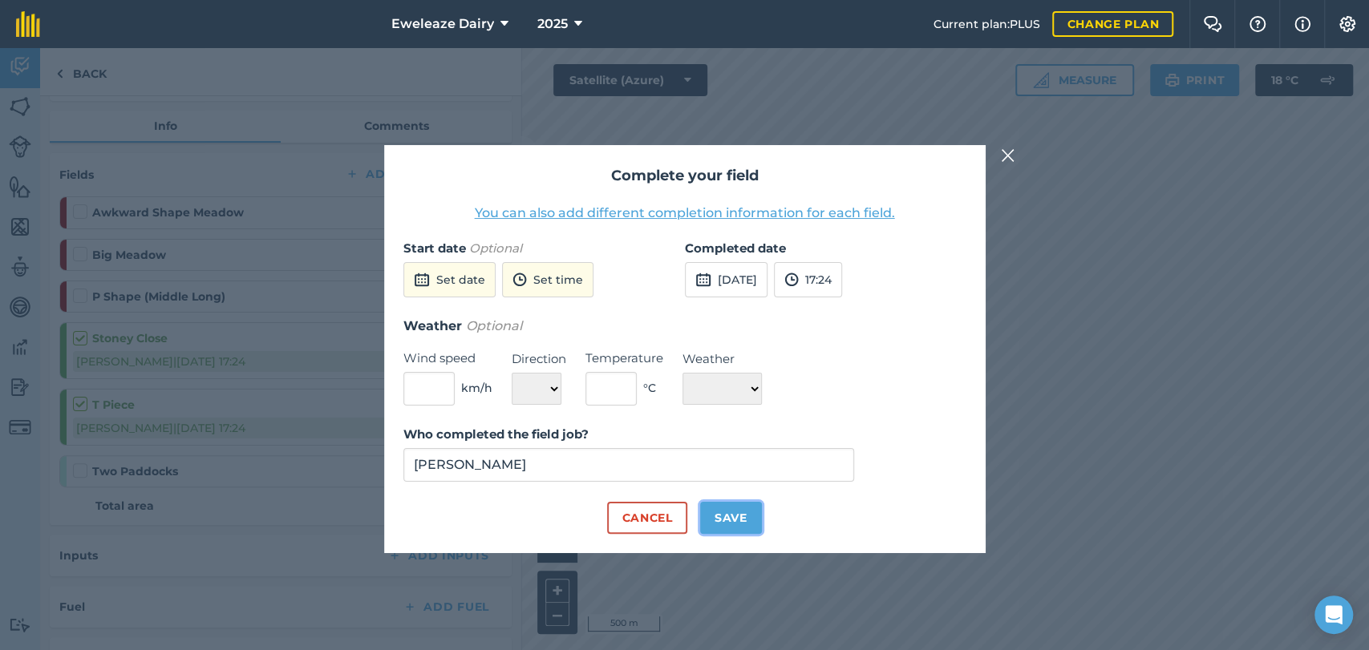
click at [728, 520] on button "Save" at bounding box center [731, 518] width 62 height 32
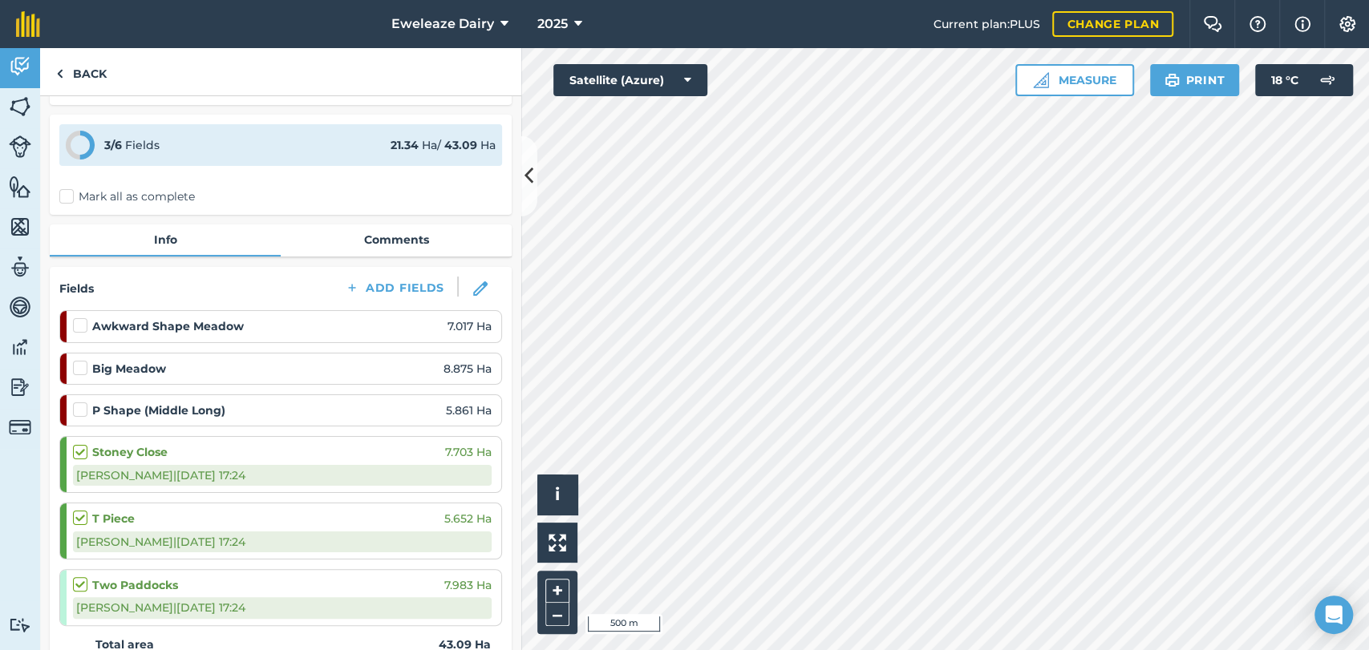
scroll to position [32, 0]
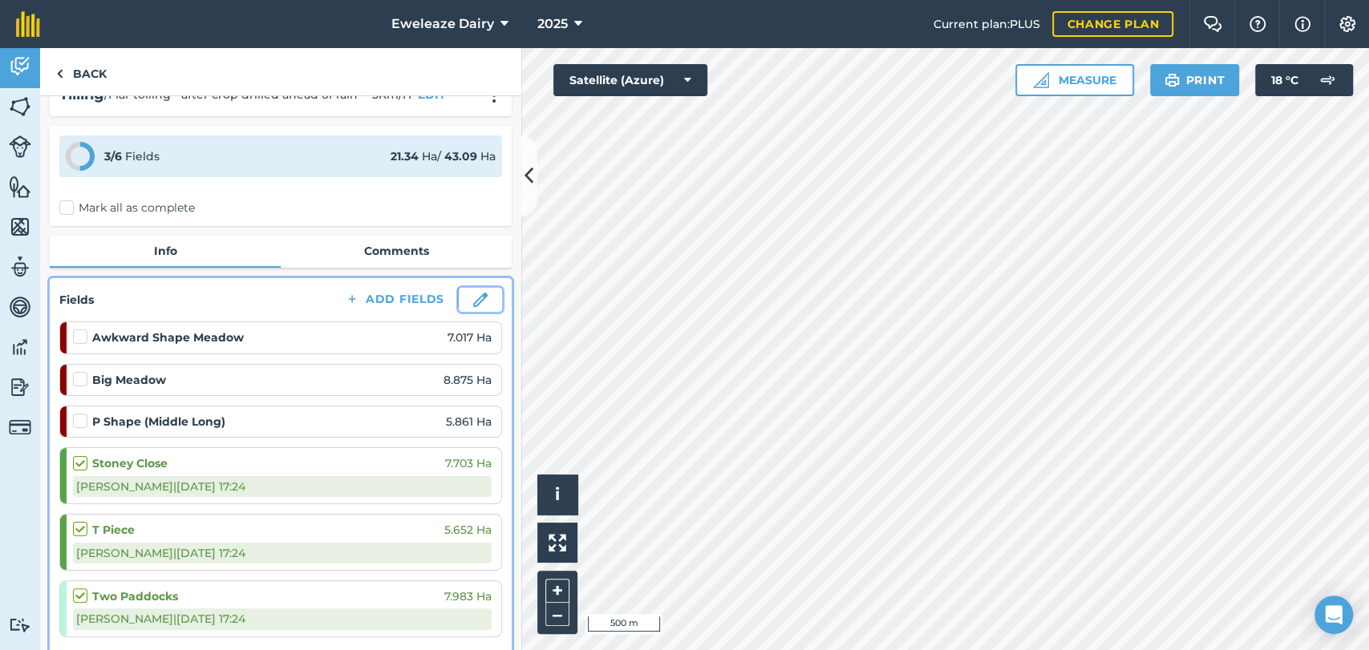
click at [474, 301] on img at bounding box center [480, 300] width 14 height 14
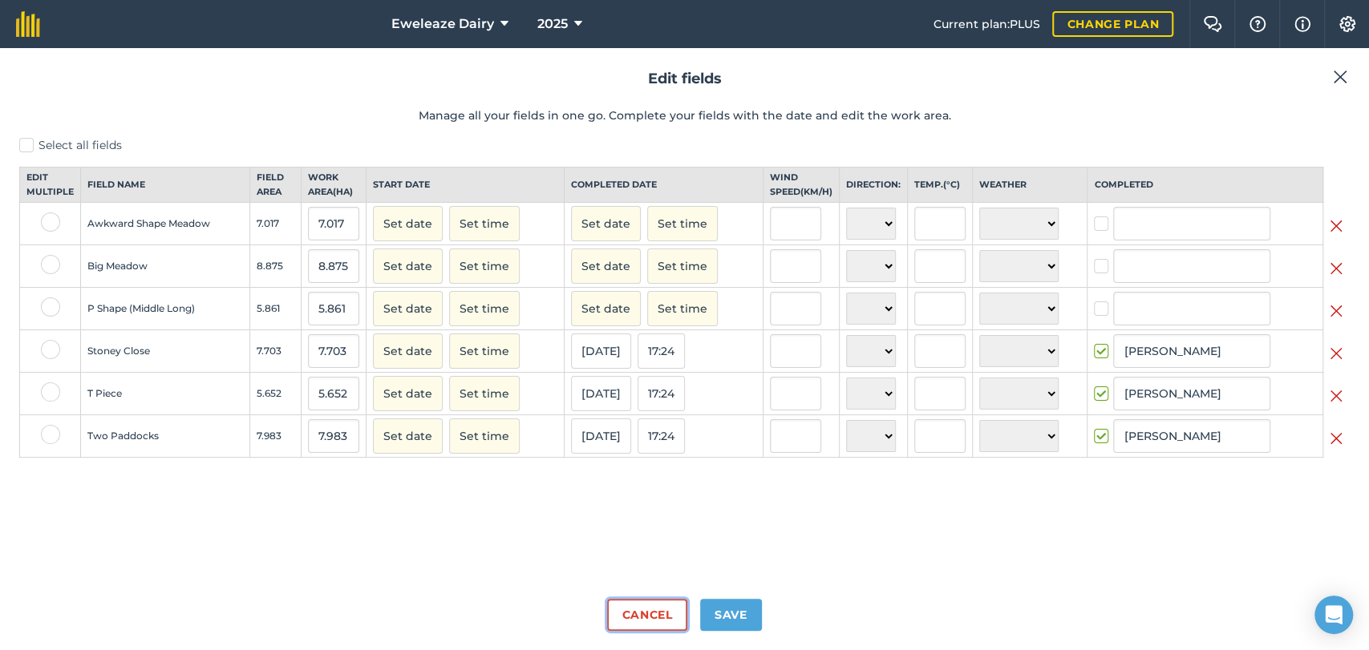
click at [651, 613] on button "Cancel" at bounding box center [646, 615] width 79 height 32
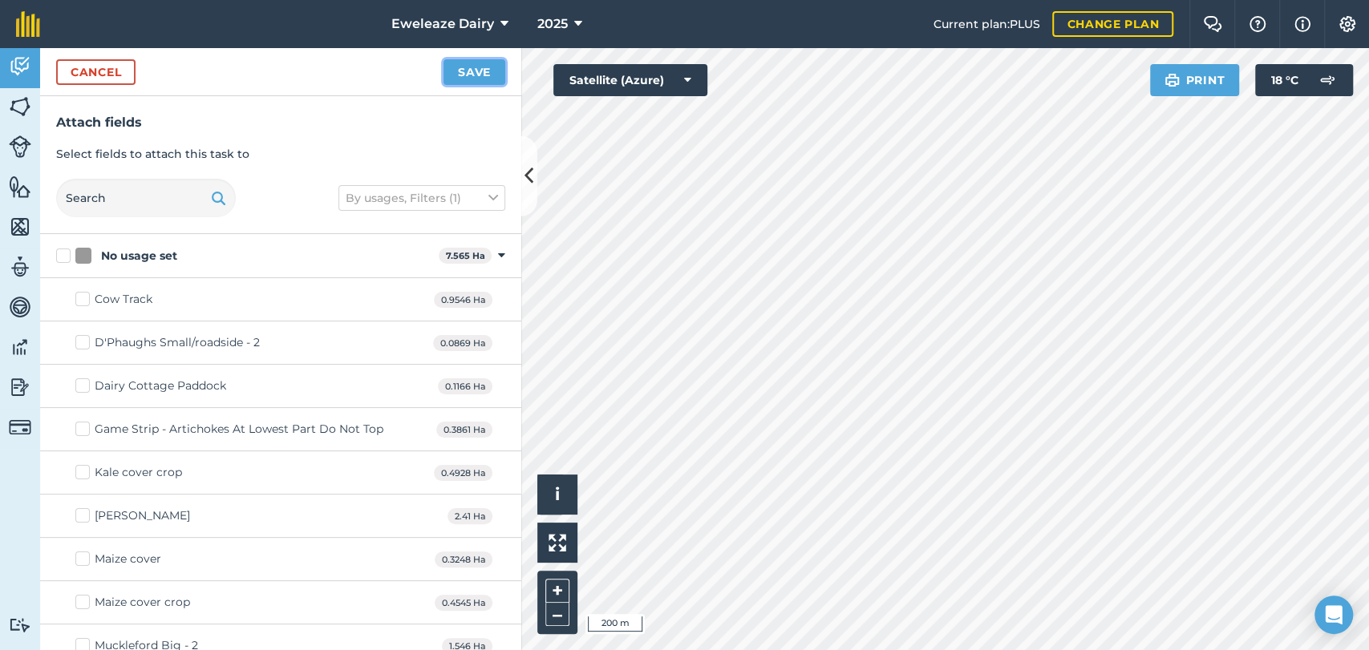
click at [479, 78] on button "Save" at bounding box center [474, 72] width 62 height 26
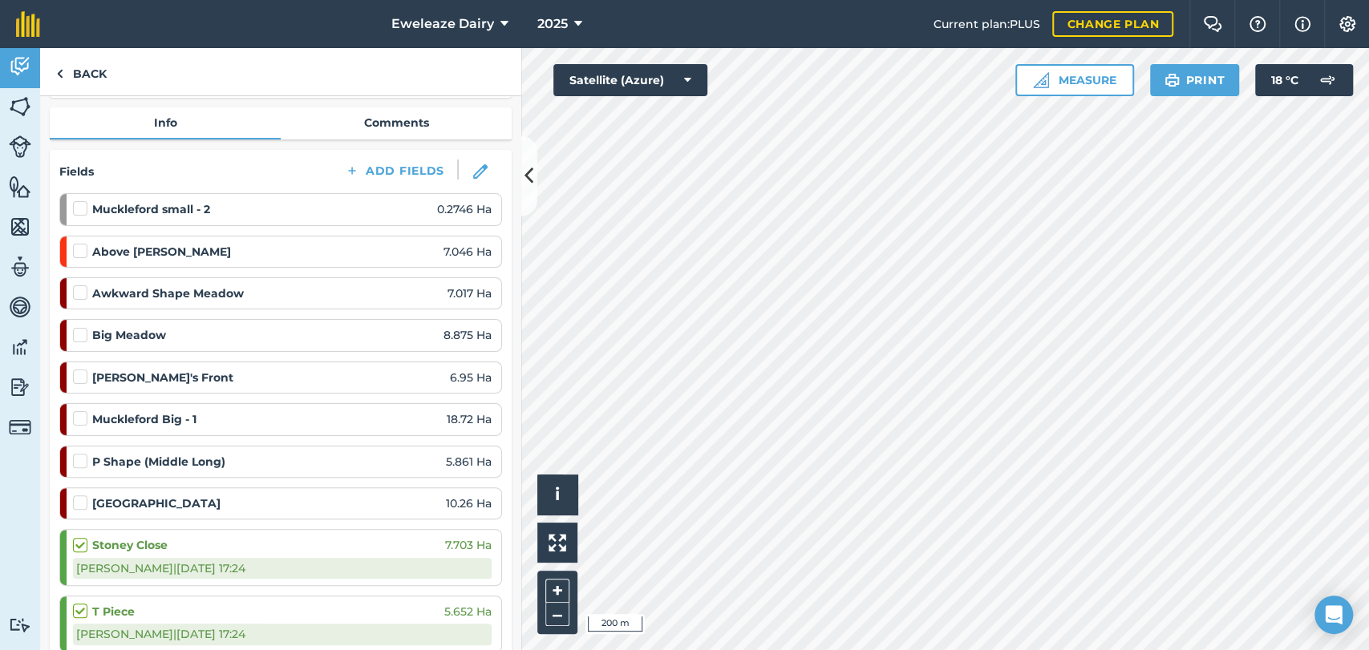
scroll to position [202, 0]
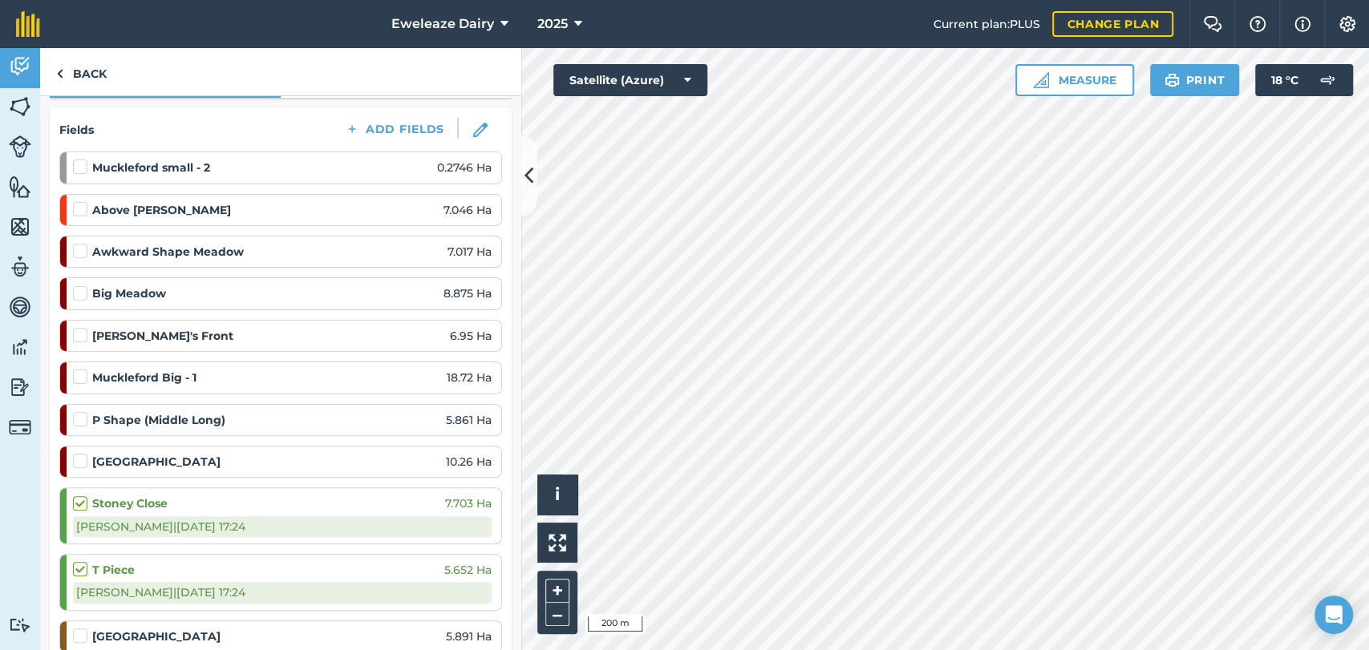
click at [80, 411] on label at bounding box center [82, 411] width 19 height 0
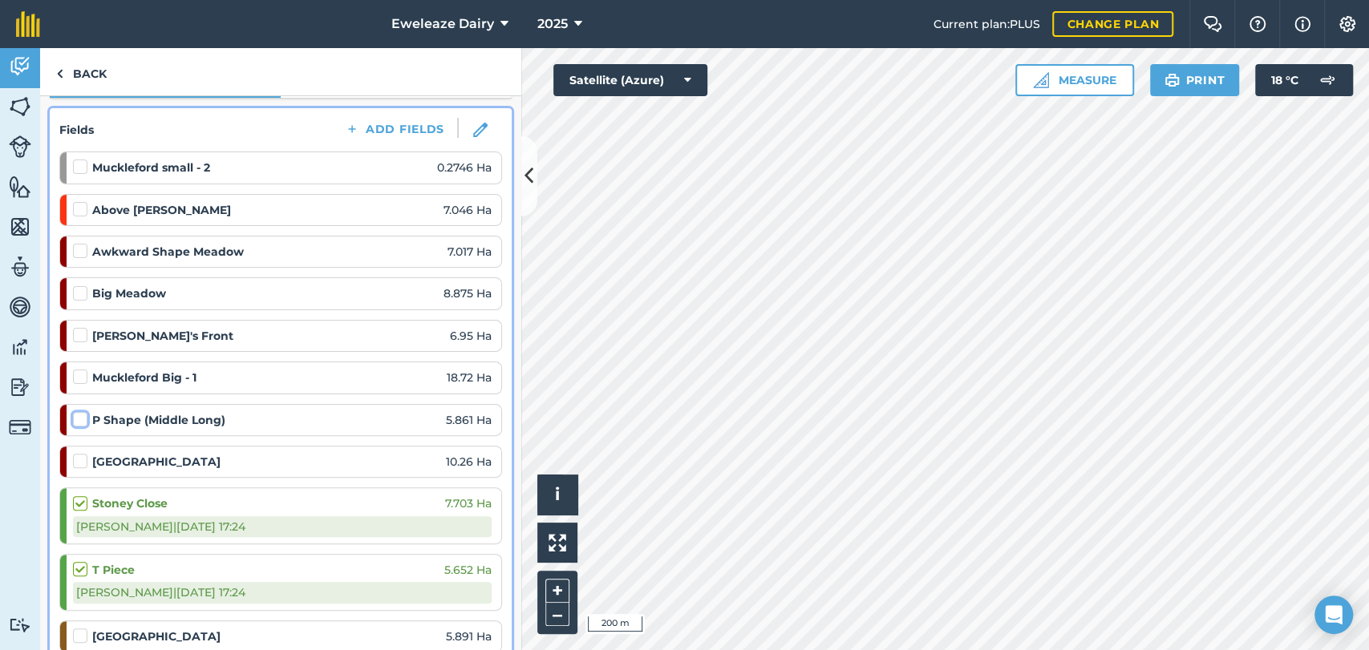
click at [80, 417] on input "checkbox" at bounding box center [78, 416] width 10 height 10
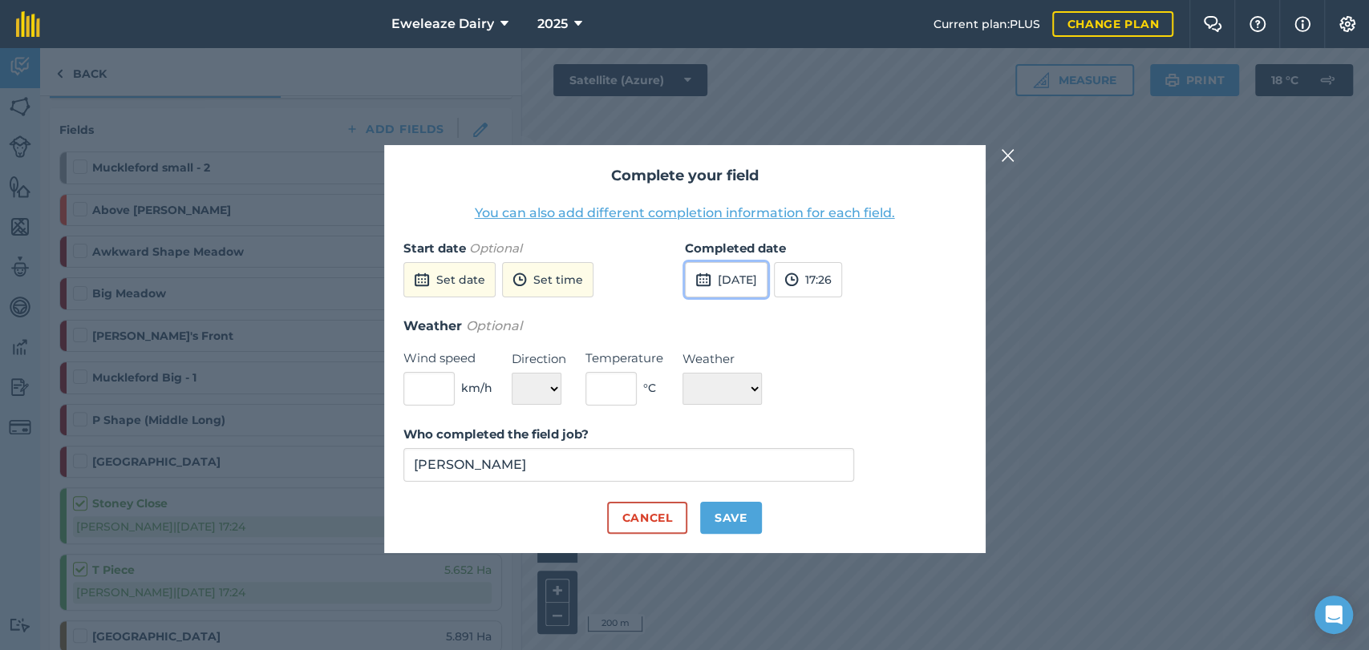
click at [746, 291] on button "[DATE]" at bounding box center [726, 279] width 83 height 35
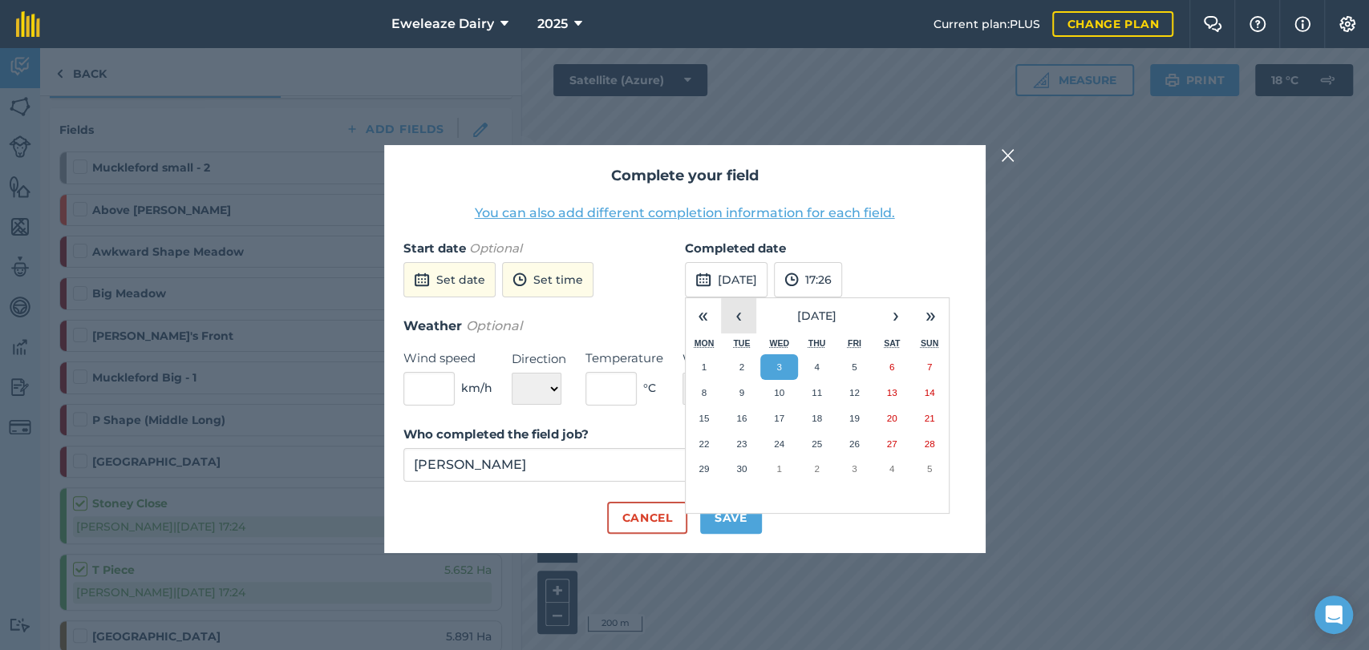
click at [743, 322] on button "‹" at bounding box center [738, 315] width 35 height 35
click at [815, 472] on abbr "28" at bounding box center [817, 468] width 10 height 10
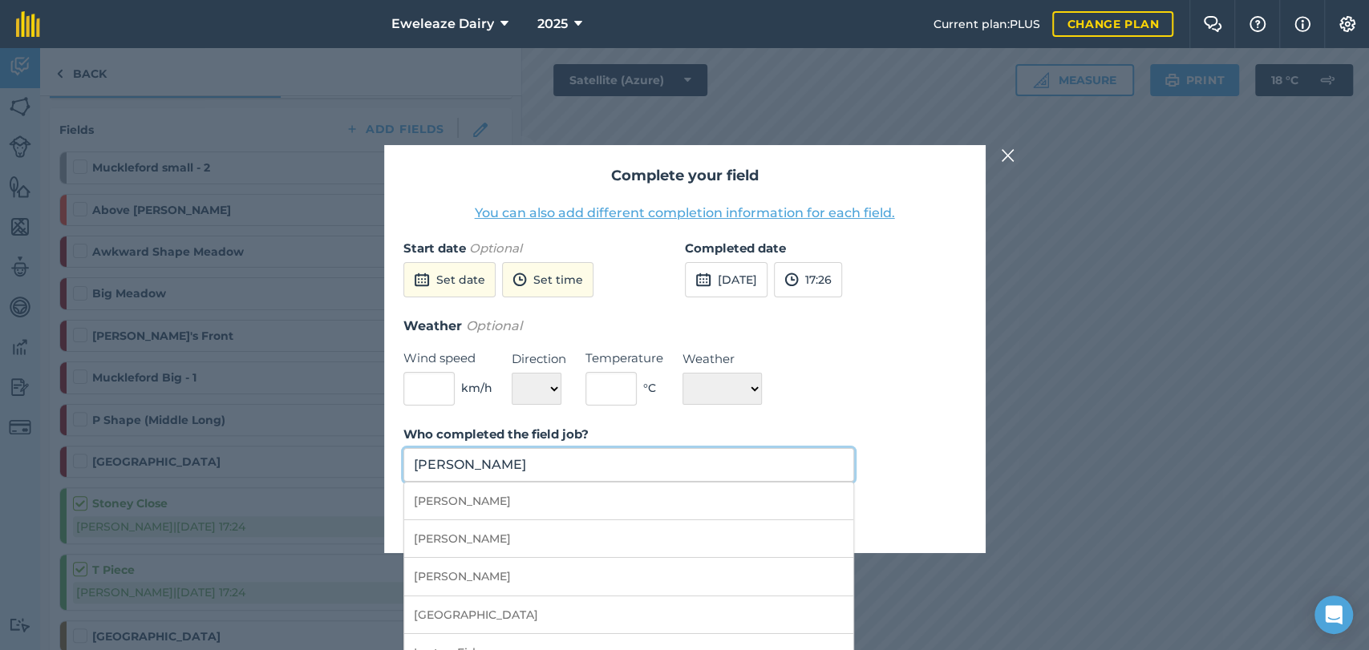
click at [598, 461] on input "[PERSON_NAME]" at bounding box center [628, 465] width 451 height 34
click at [476, 503] on li "[PERSON_NAME]" at bounding box center [629, 502] width 450 height 38
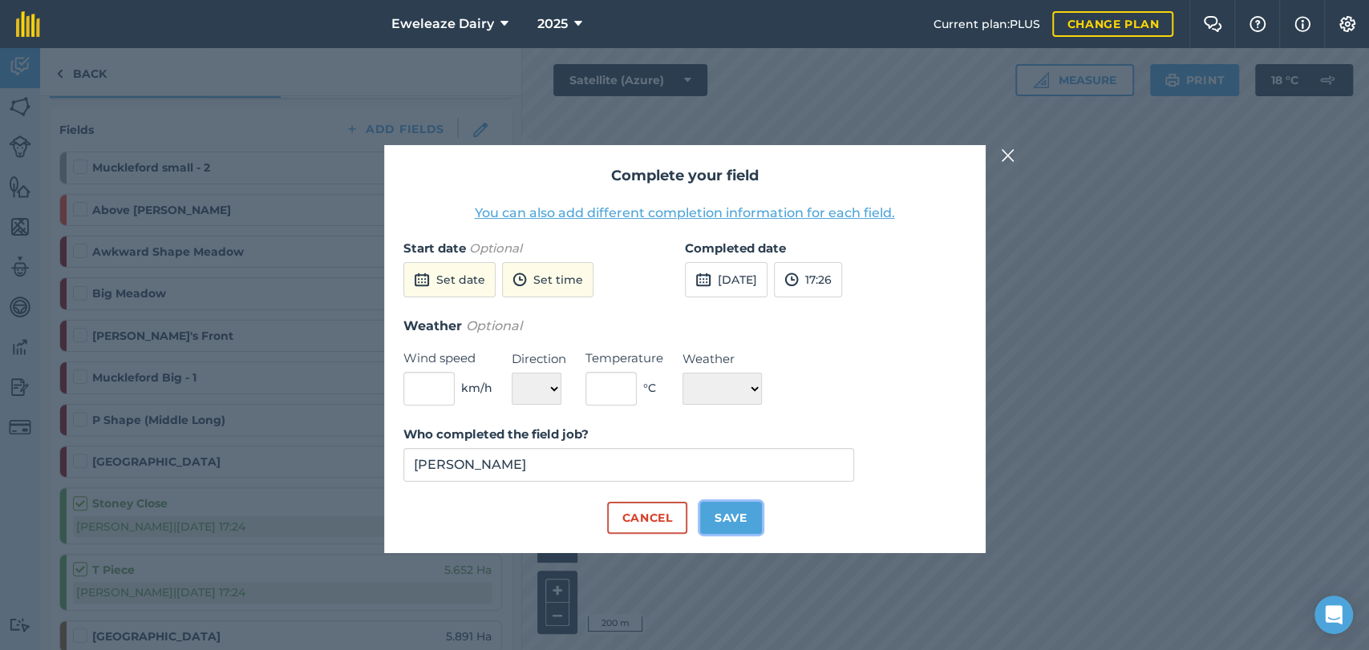
click at [725, 512] on button "Save" at bounding box center [731, 518] width 62 height 32
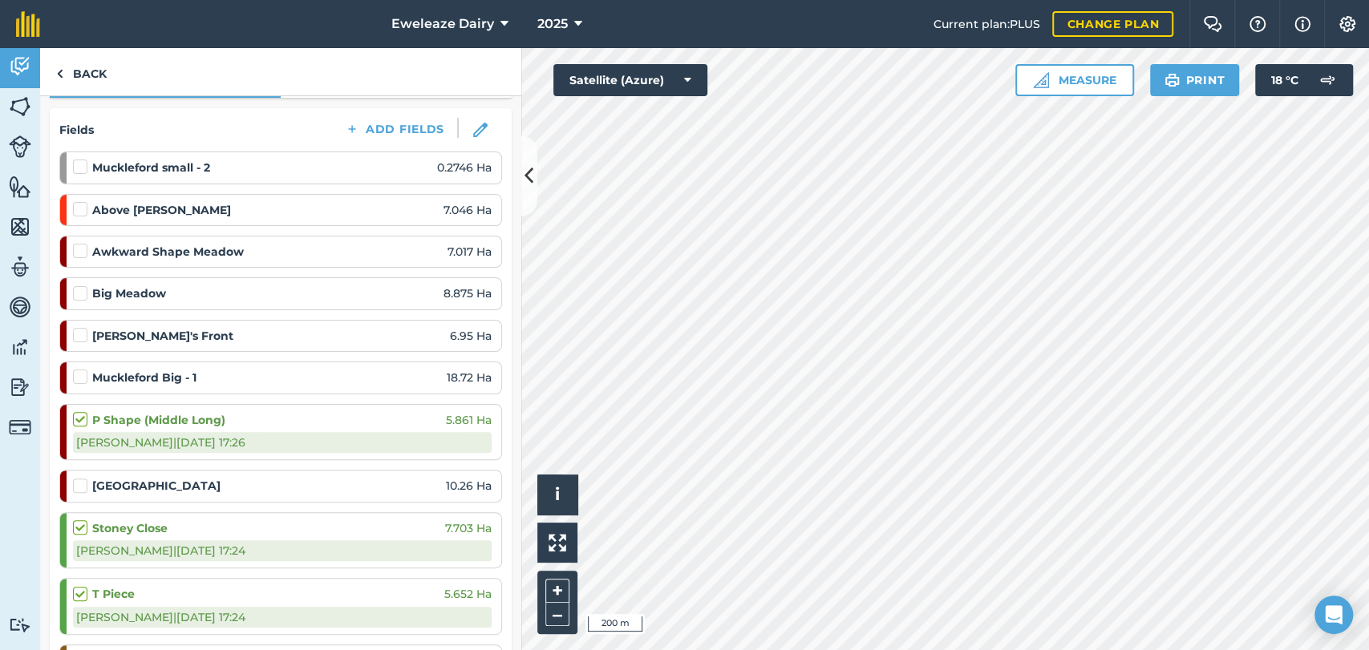
click at [80, 243] on label at bounding box center [82, 243] width 19 height 0
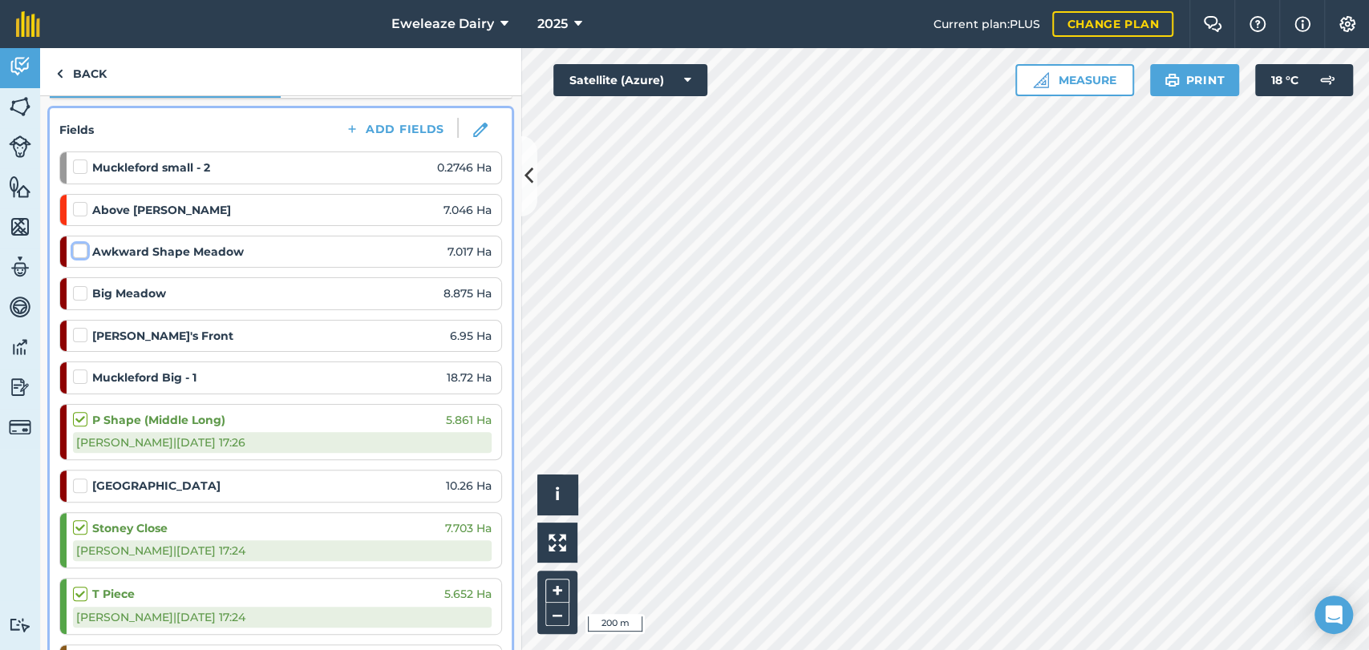
click at [80, 253] on input "checkbox" at bounding box center [78, 248] width 10 height 10
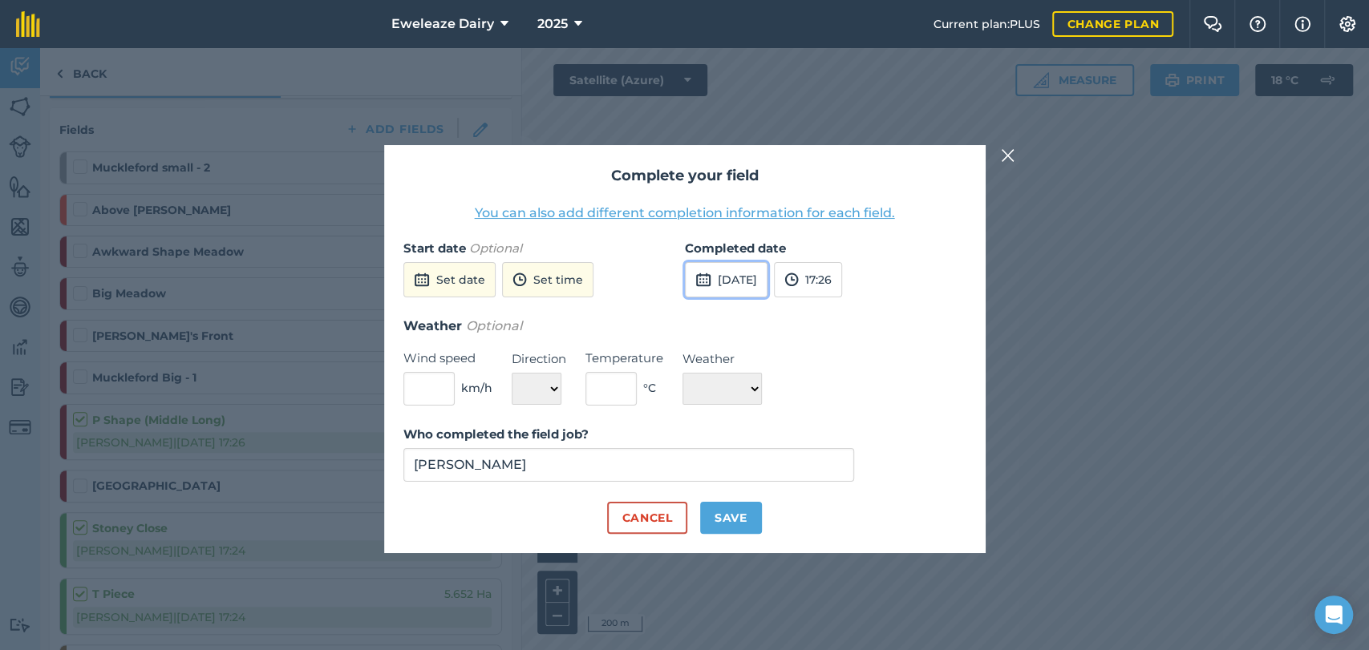
click at [723, 275] on button "[DATE]" at bounding box center [726, 279] width 83 height 35
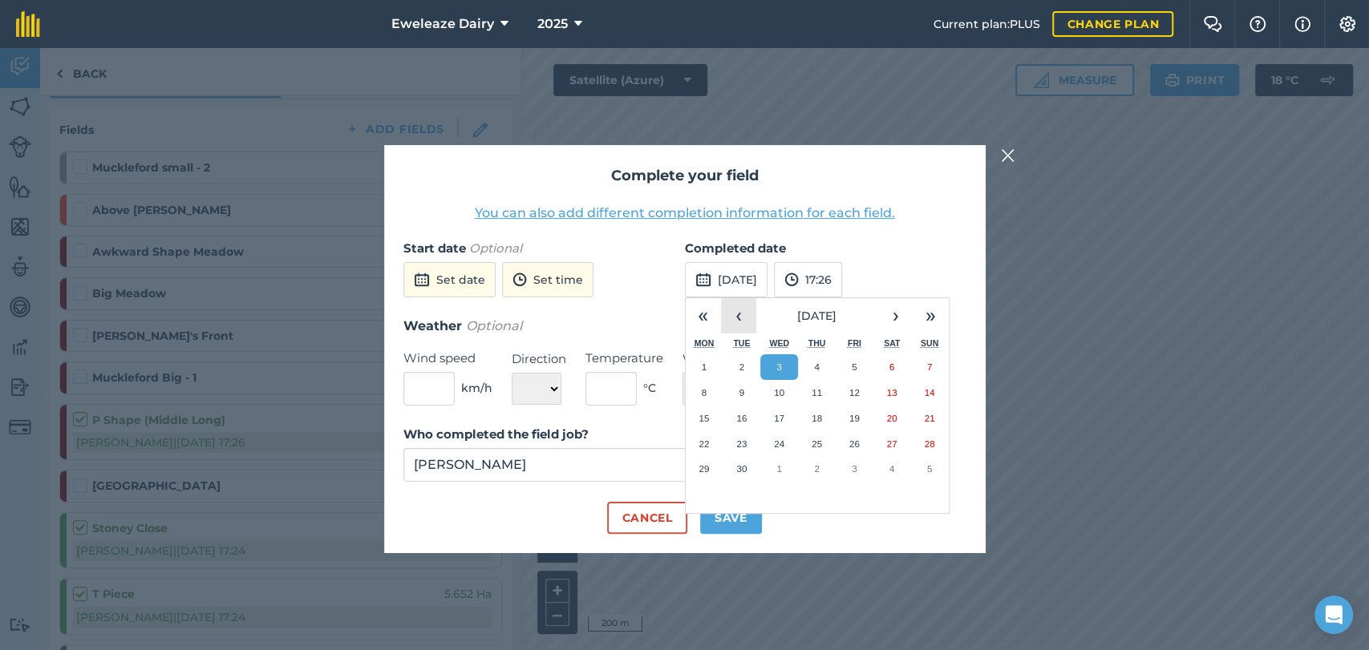
click at [745, 316] on button "‹" at bounding box center [738, 315] width 35 height 35
click at [864, 476] on button "29" at bounding box center [855, 469] width 38 height 26
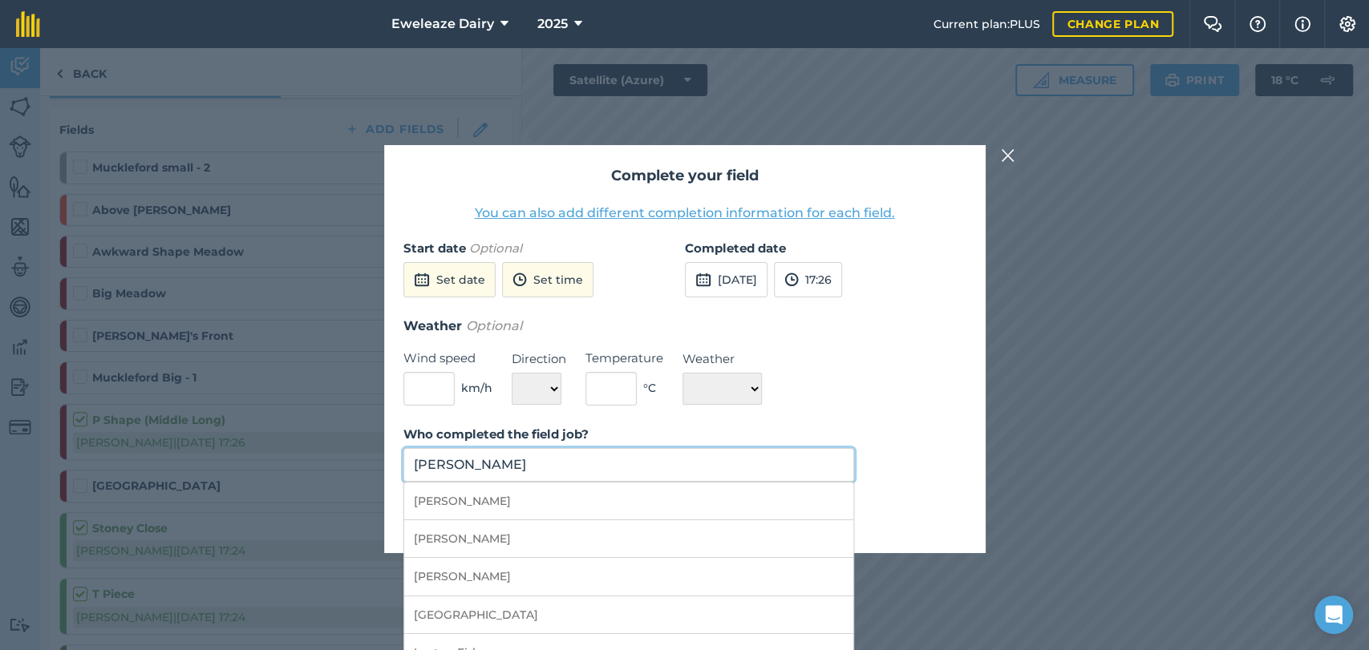
click at [726, 472] on input "[PERSON_NAME]" at bounding box center [628, 465] width 451 height 34
click at [575, 496] on li "[PERSON_NAME]" at bounding box center [629, 502] width 450 height 38
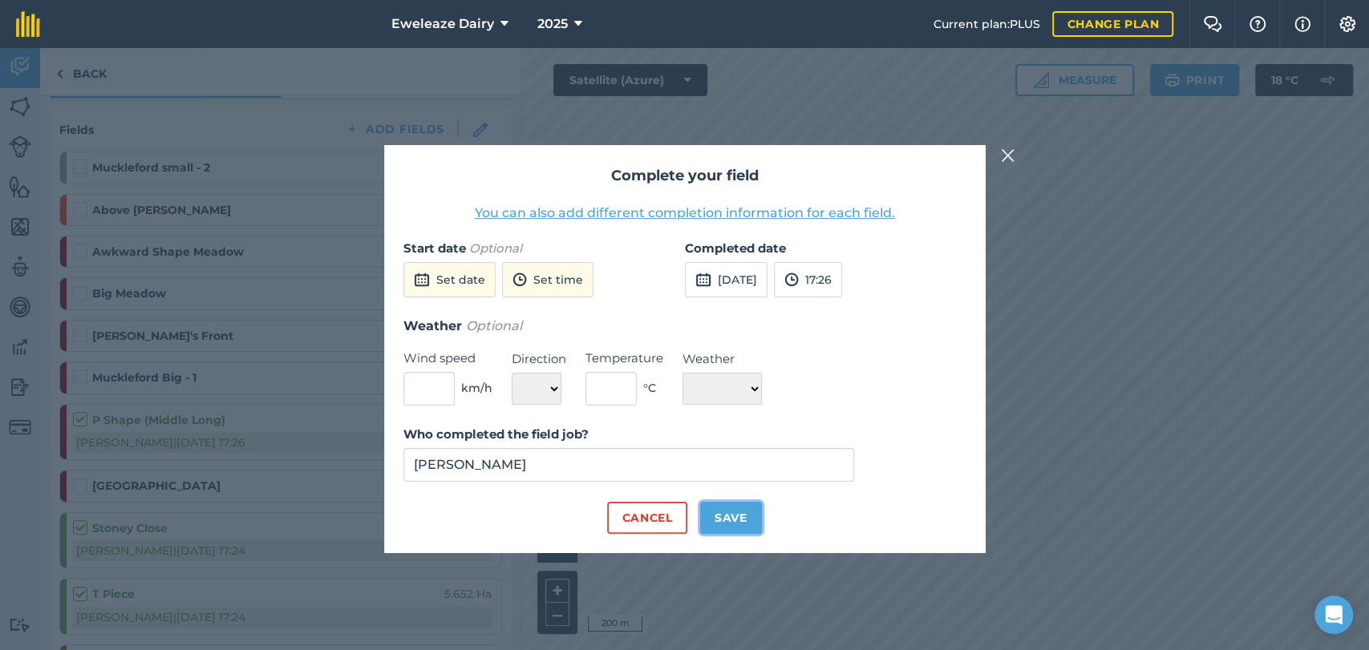
click at [739, 515] on button "Save" at bounding box center [731, 518] width 62 height 32
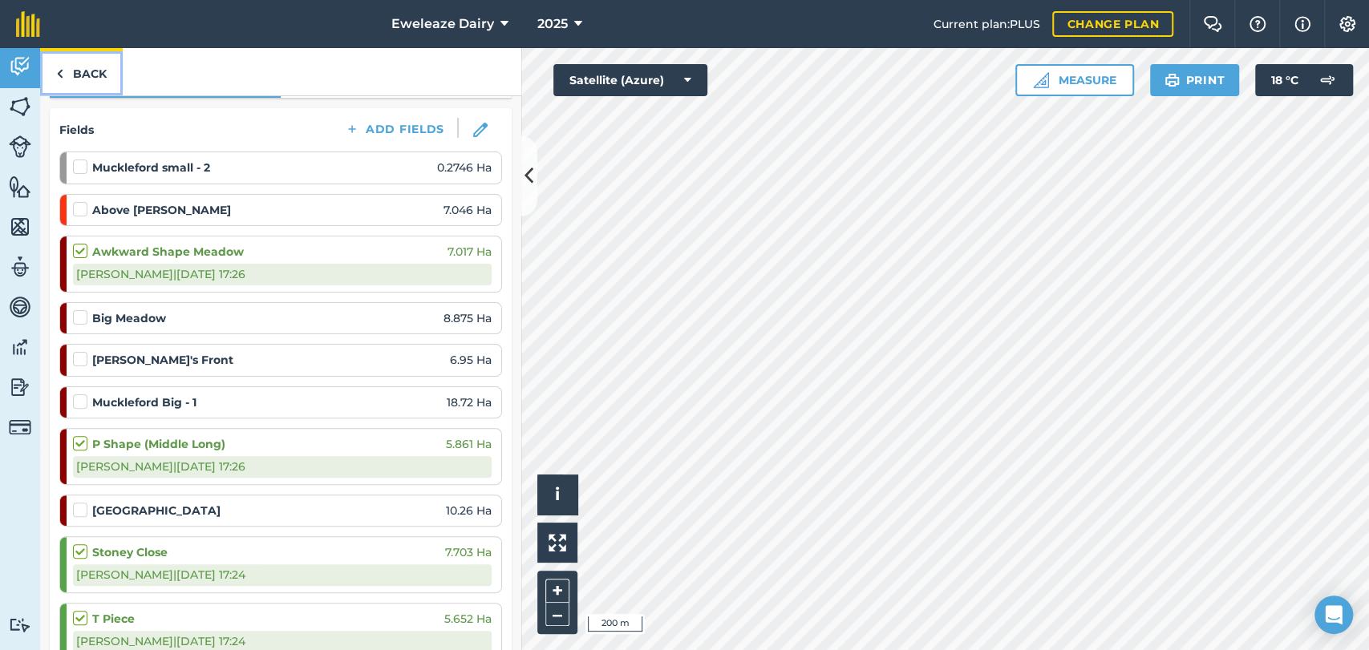
click at [94, 73] on link "Back" at bounding box center [81, 71] width 83 height 47
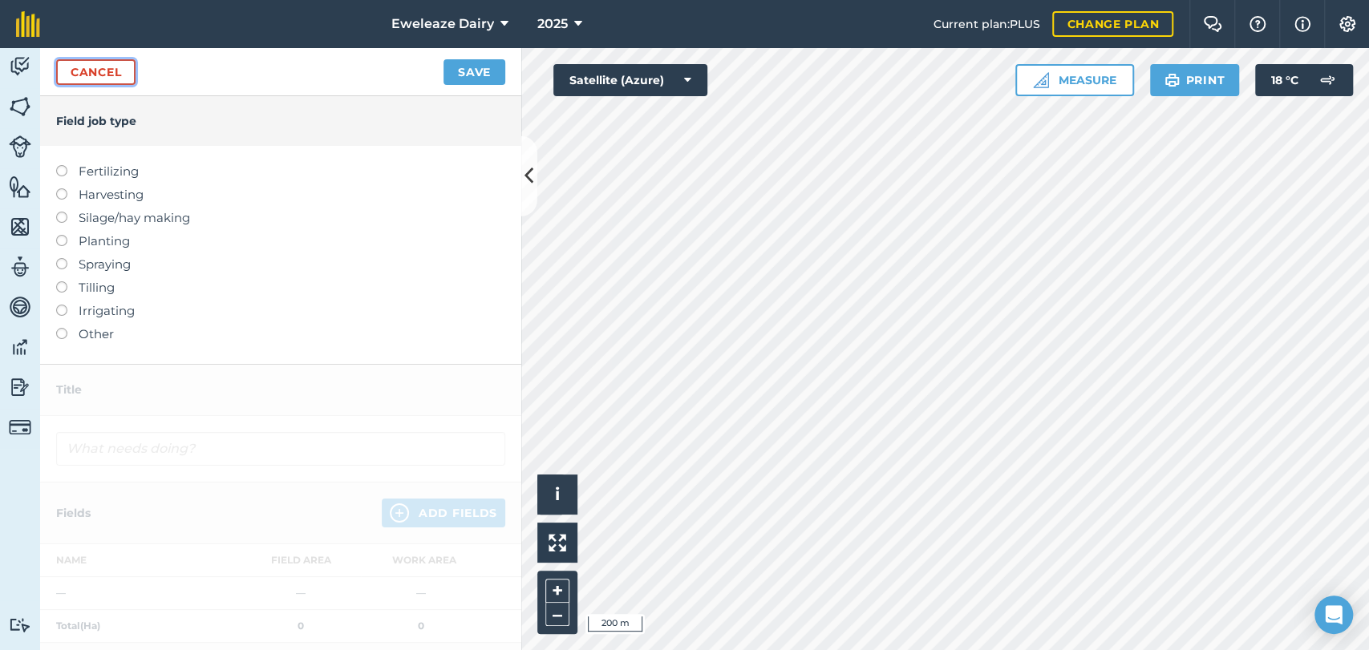
click at [107, 76] on link "Cancel" at bounding box center [95, 72] width 79 height 26
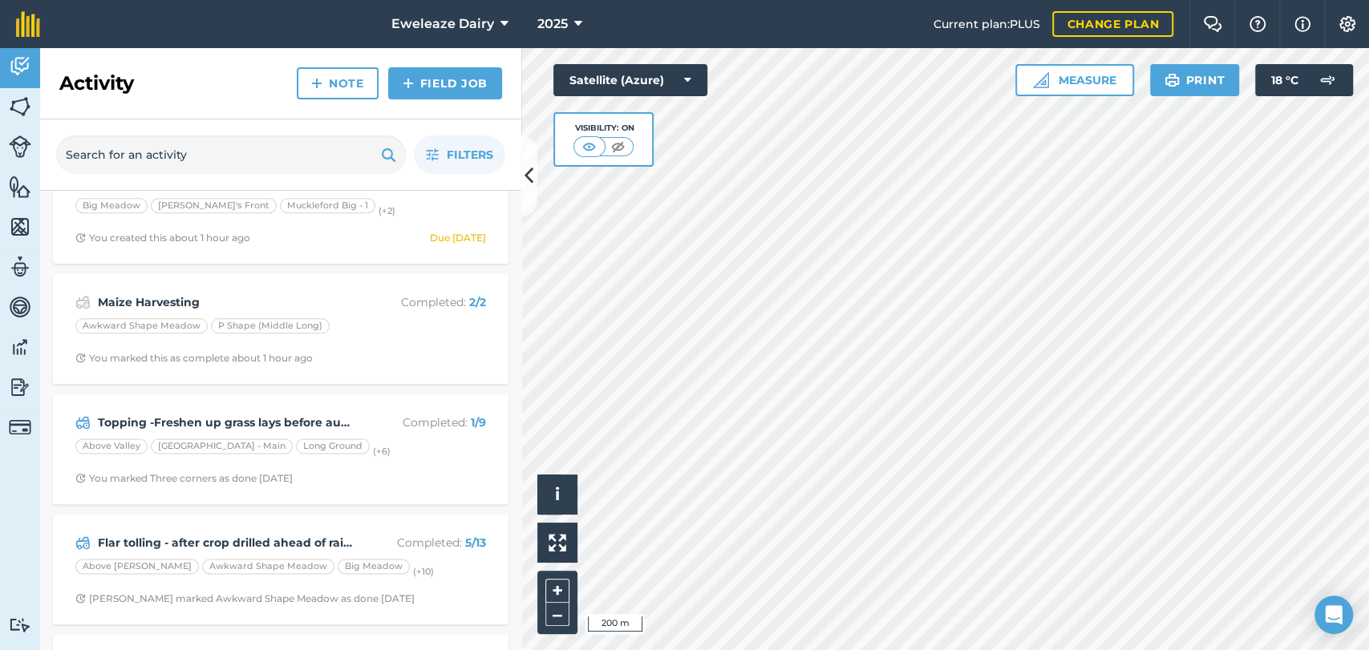
scroll to position [1374, 0]
click at [494, 82] on link "Field Job" at bounding box center [445, 83] width 114 height 32
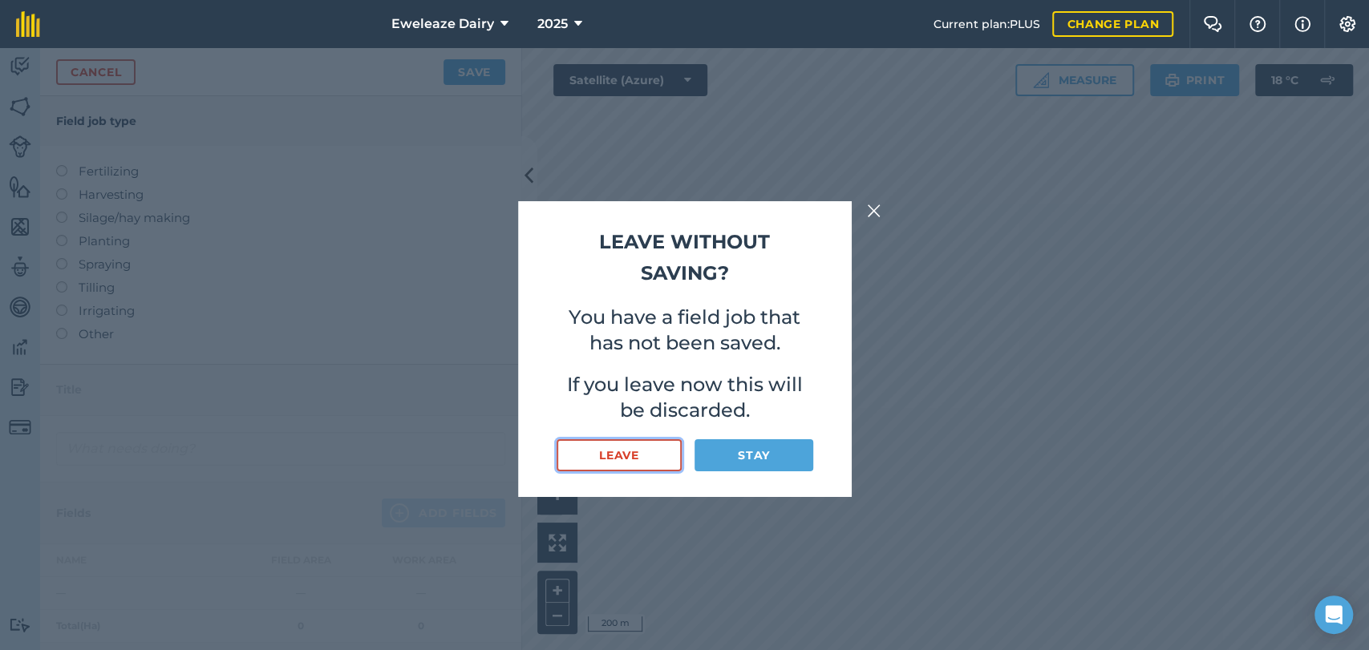
click at [638, 459] on button "Leave" at bounding box center [620, 455] width 126 height 32
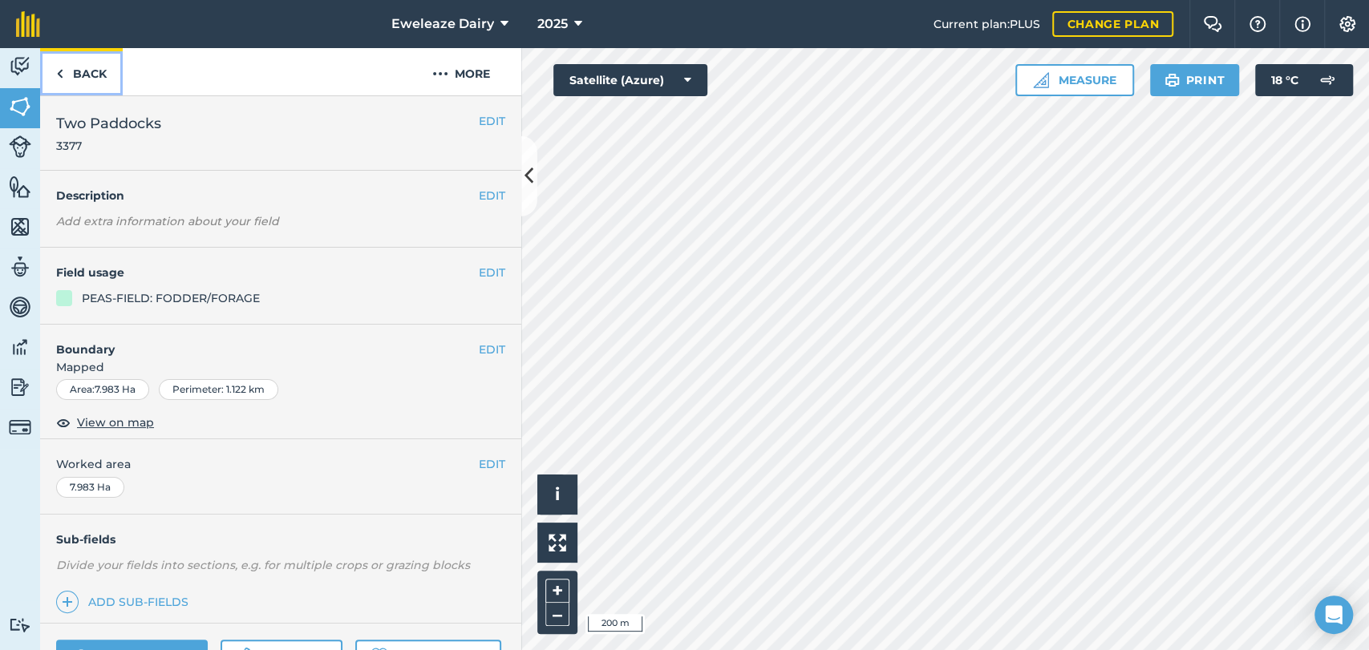
click at [84, 65] on link "Back" at bounding box center [81, 71] width 83 height 47
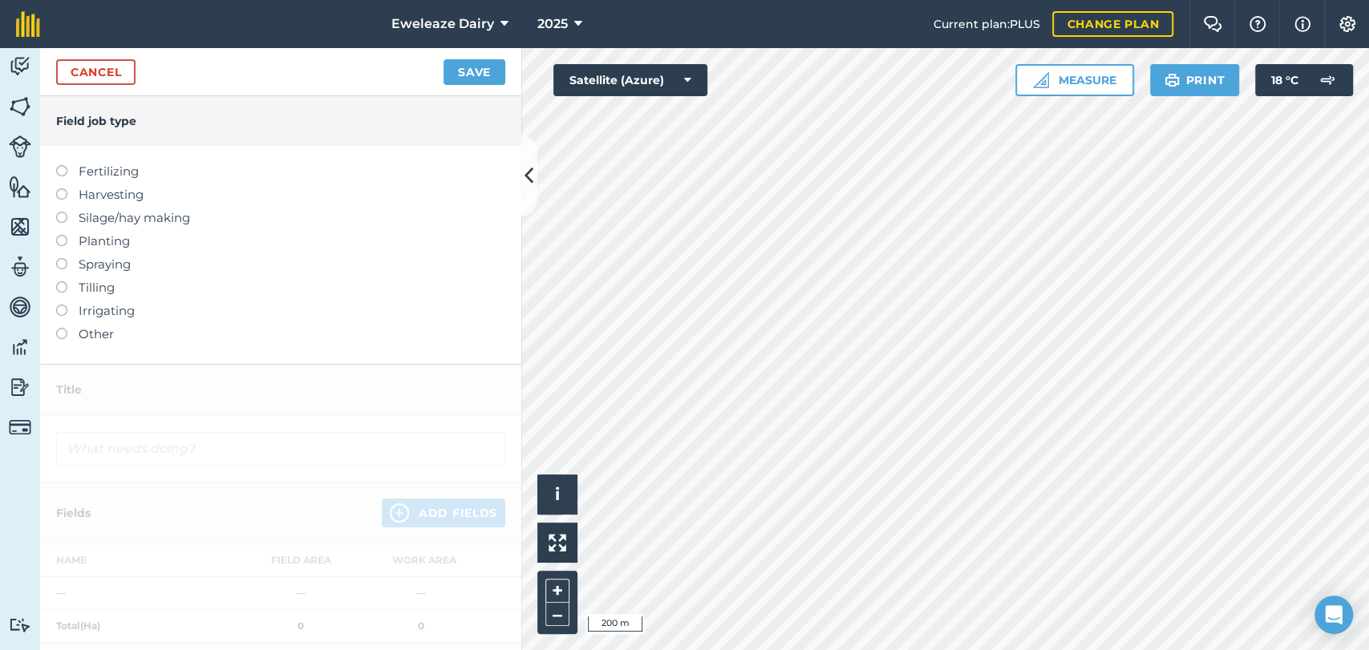
click at [64, 235] on label at bounding box center [67, 235] width 22 height 0
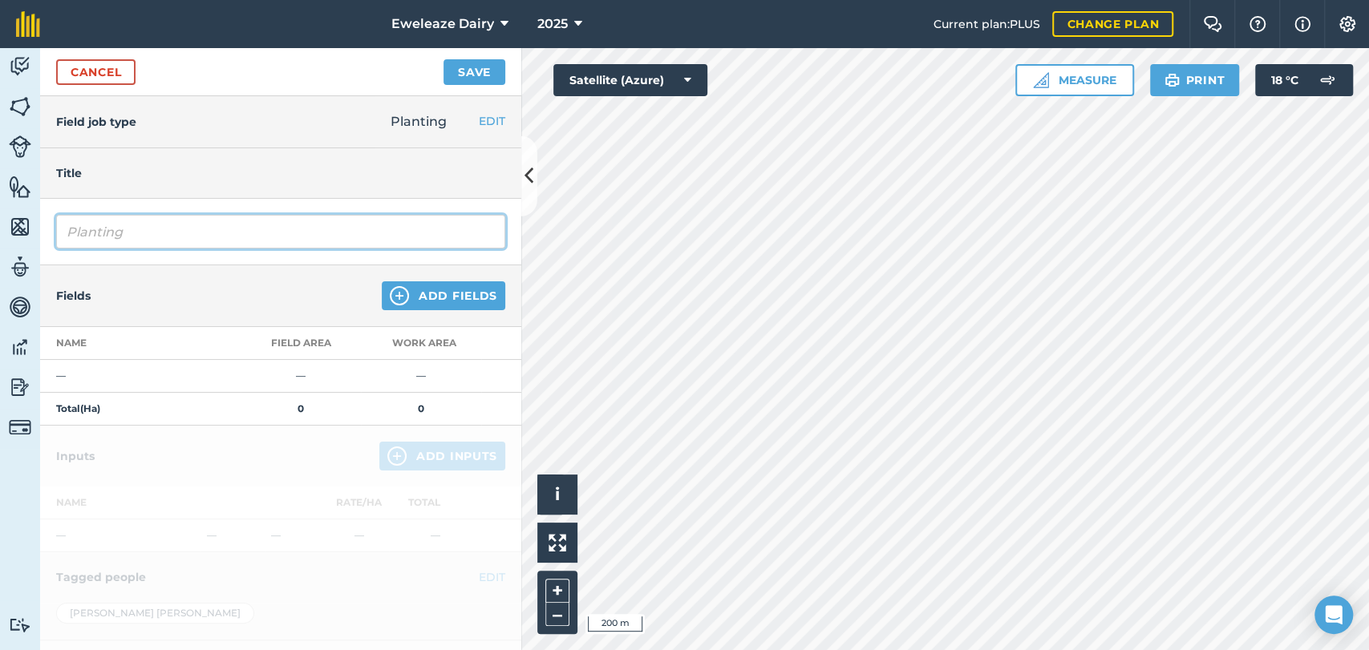
click at [200, 227] on input "Planting" at bounding box center [280, 232] width 449 height 34
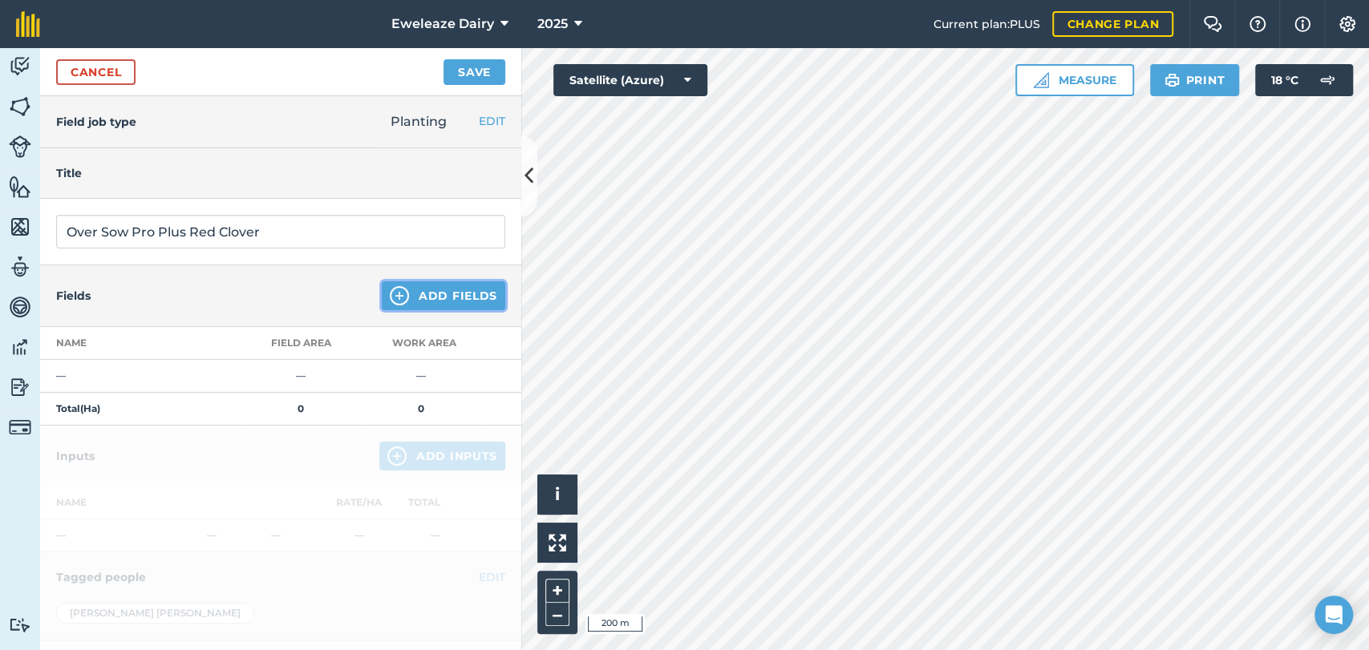
click at [469, 289] on button "Add Fields" at bounding box center [443, 295] width 123 height 29
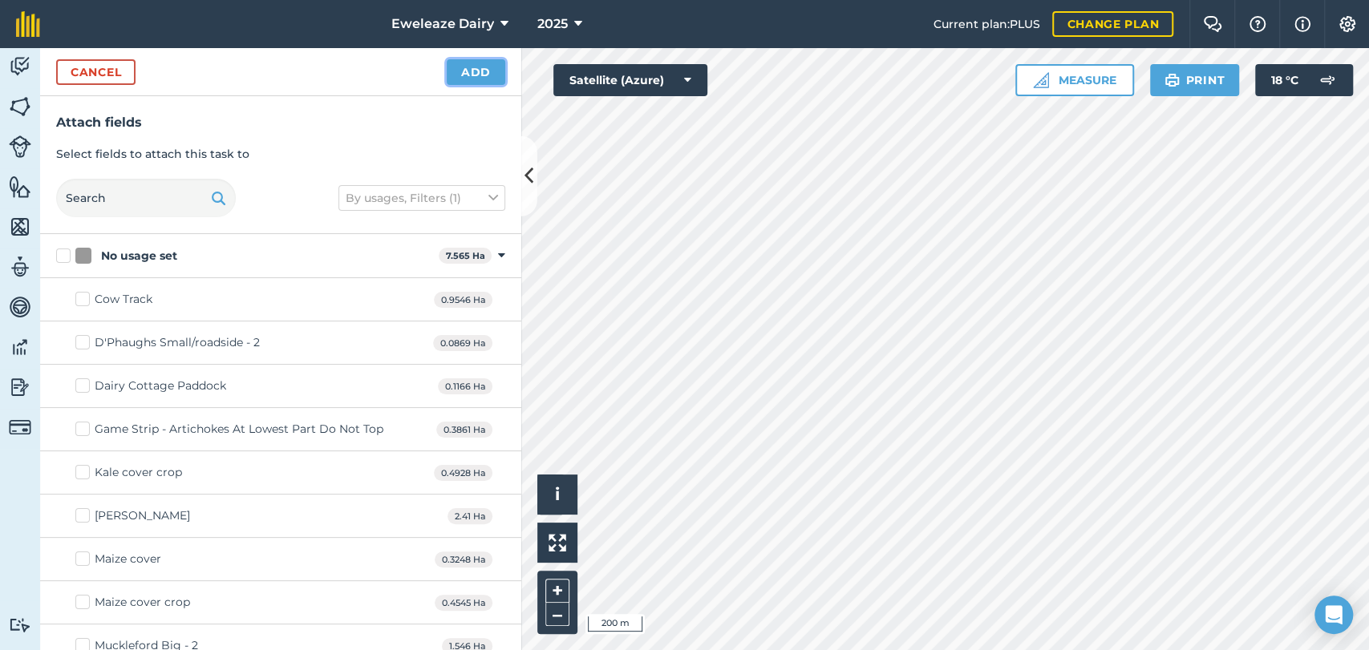
click at [476, 75] on button "Add" at bounding box center [476, 72] width 59 height 26
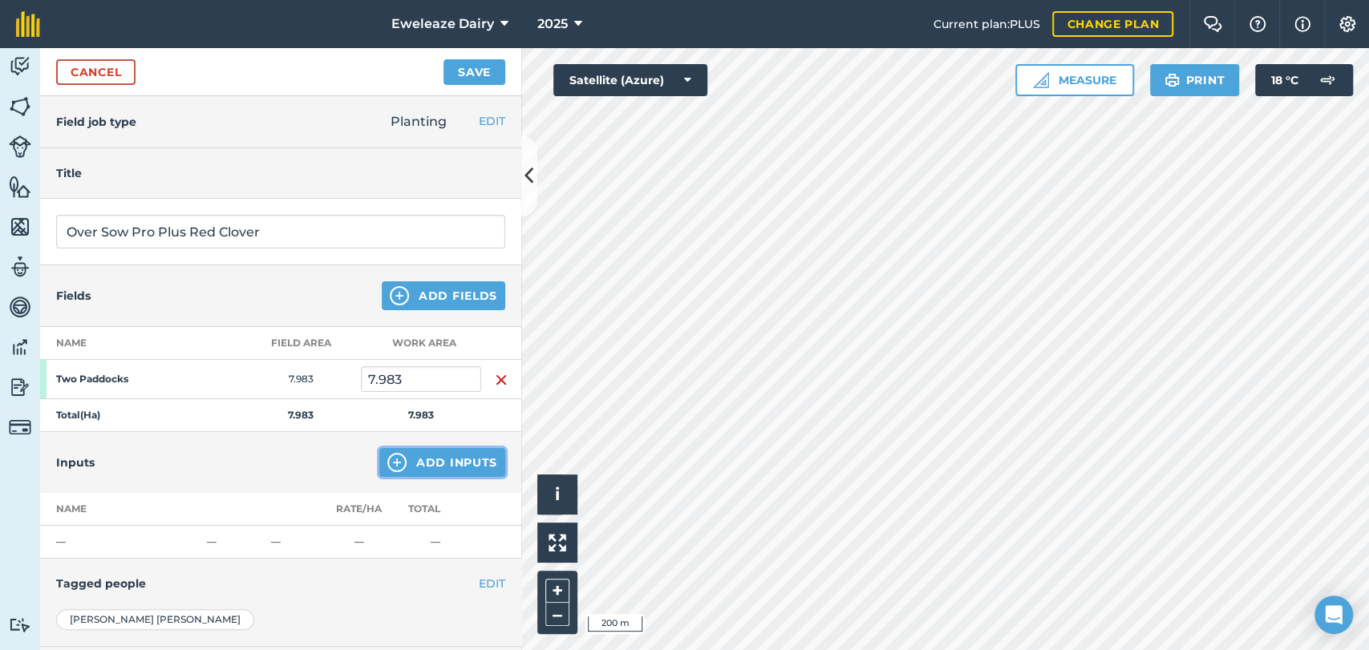
click at [427, 469] on button "Add Inputs" at bounding box center [442, 462] width 126 height 29
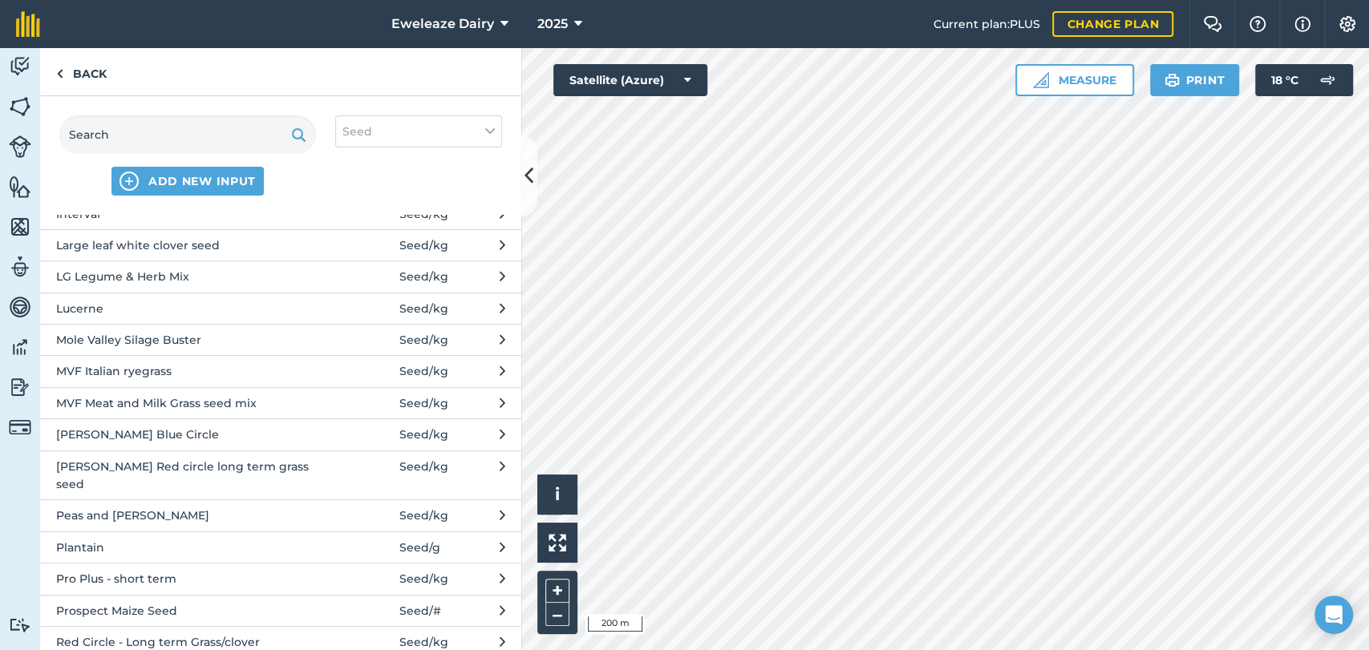
scroll to position [372, 0]
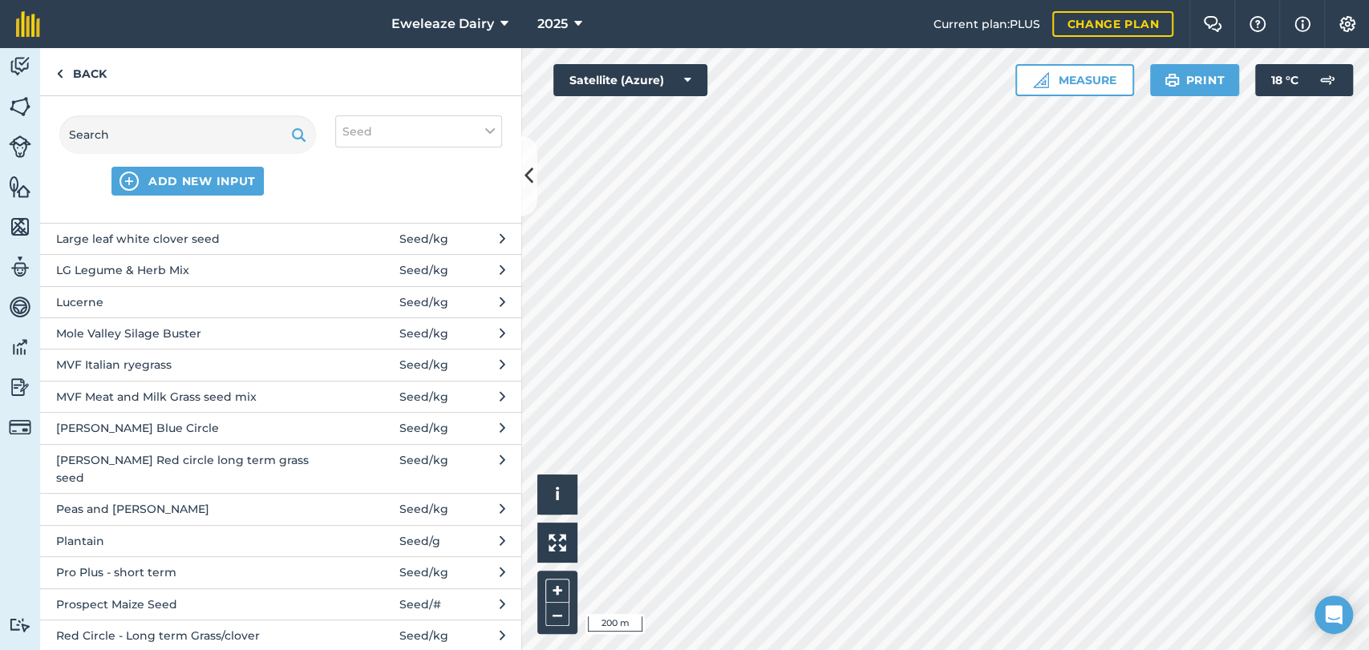
click at [180, 561] on button "Pro Plus - short term Seed / kg" at bounding box center [280, 572] width 481 height 31
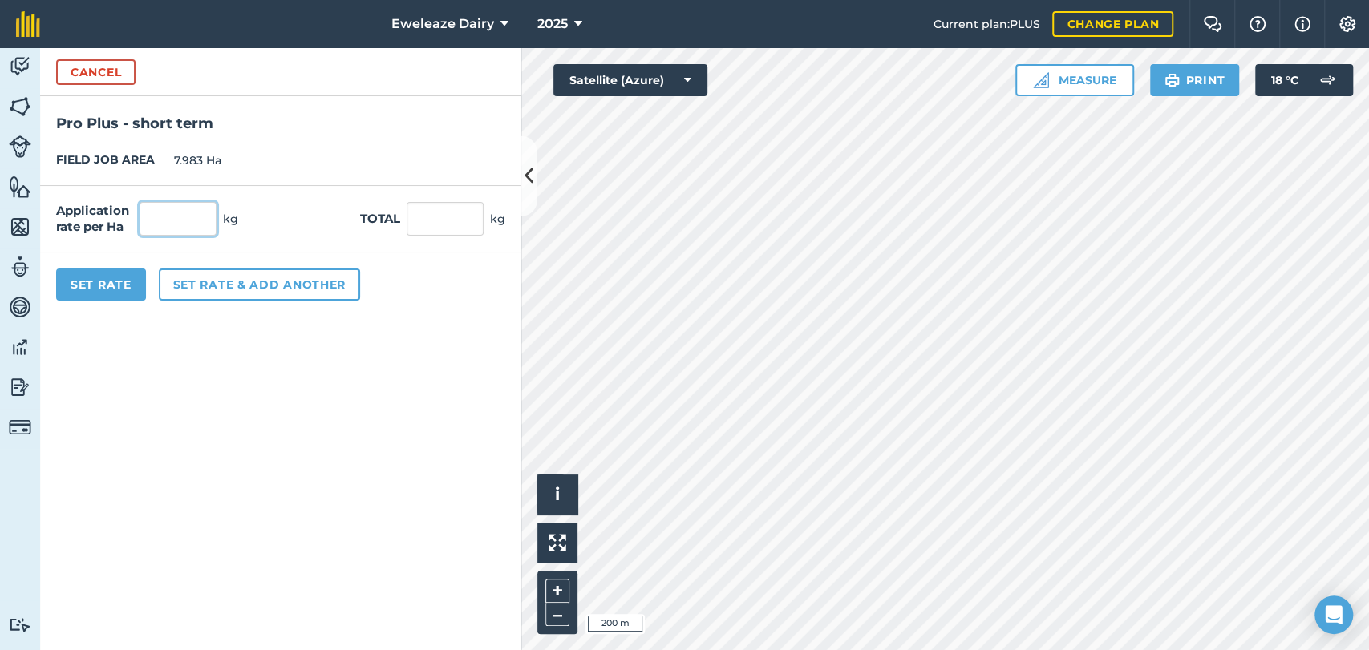
click at [169, 221] on input "text" at bounding box center [178, 219] width 77 height 34
click at [75, 279] on button "Set Rate" at bounding box center [101, 285] width 90 height 32
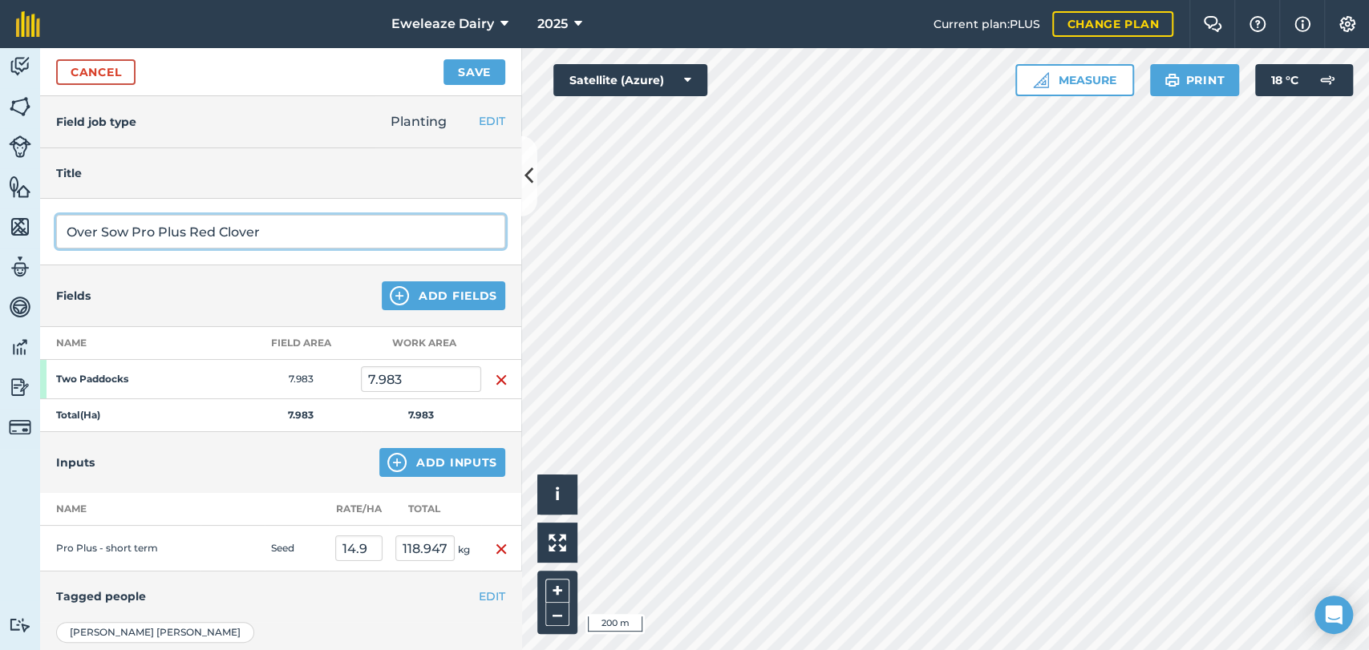
click at [294, 218] on input "Over Sow Pro Plus Red Clover" at bounding box center [280, 232] width 449 height 34
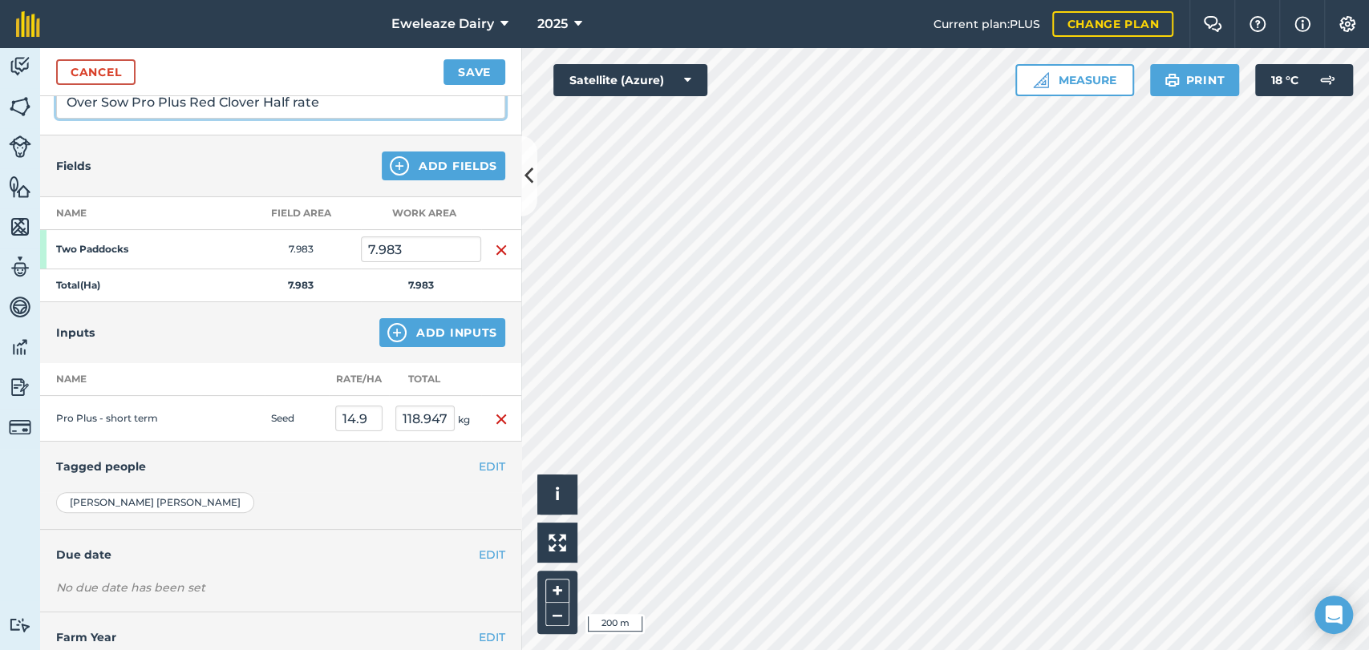
scroll to position [164, 0]
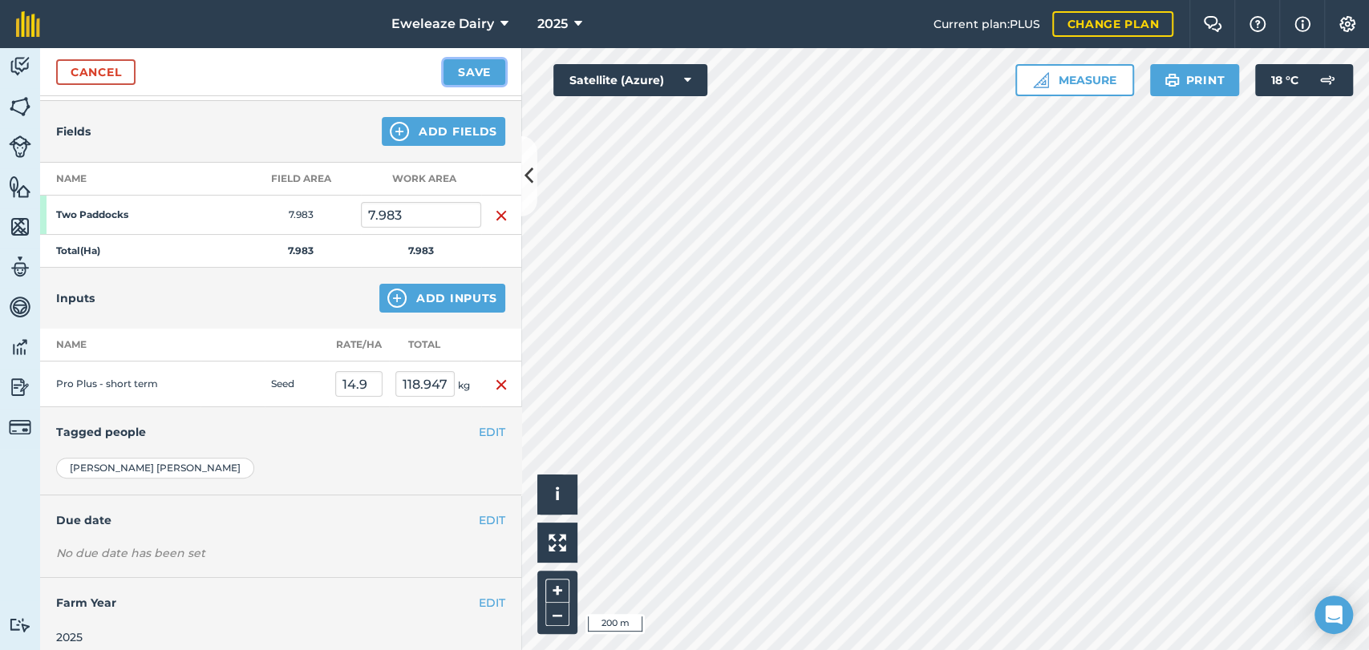
click at [476, 72] on button "Save" at bounding box center [474, 72] width 62 height 26
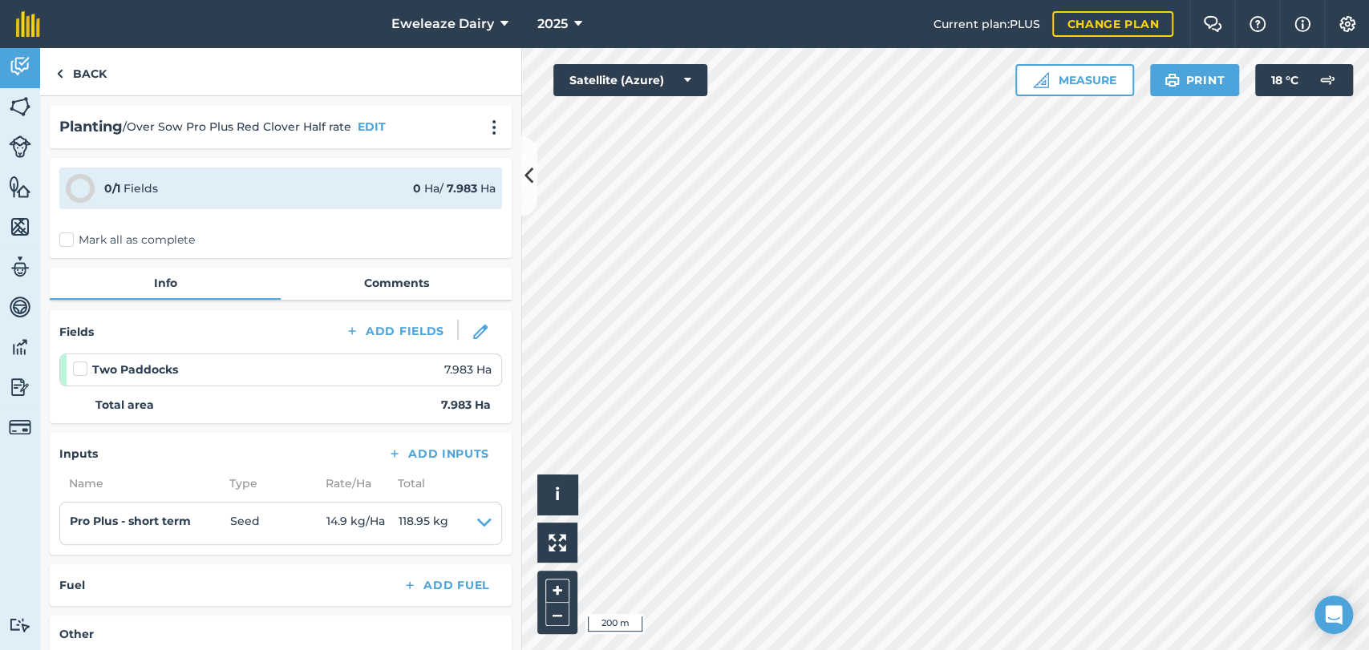
click at [71, 235] on label "Mark all as complete" at bounding box center [127, 240] width 136 height 17
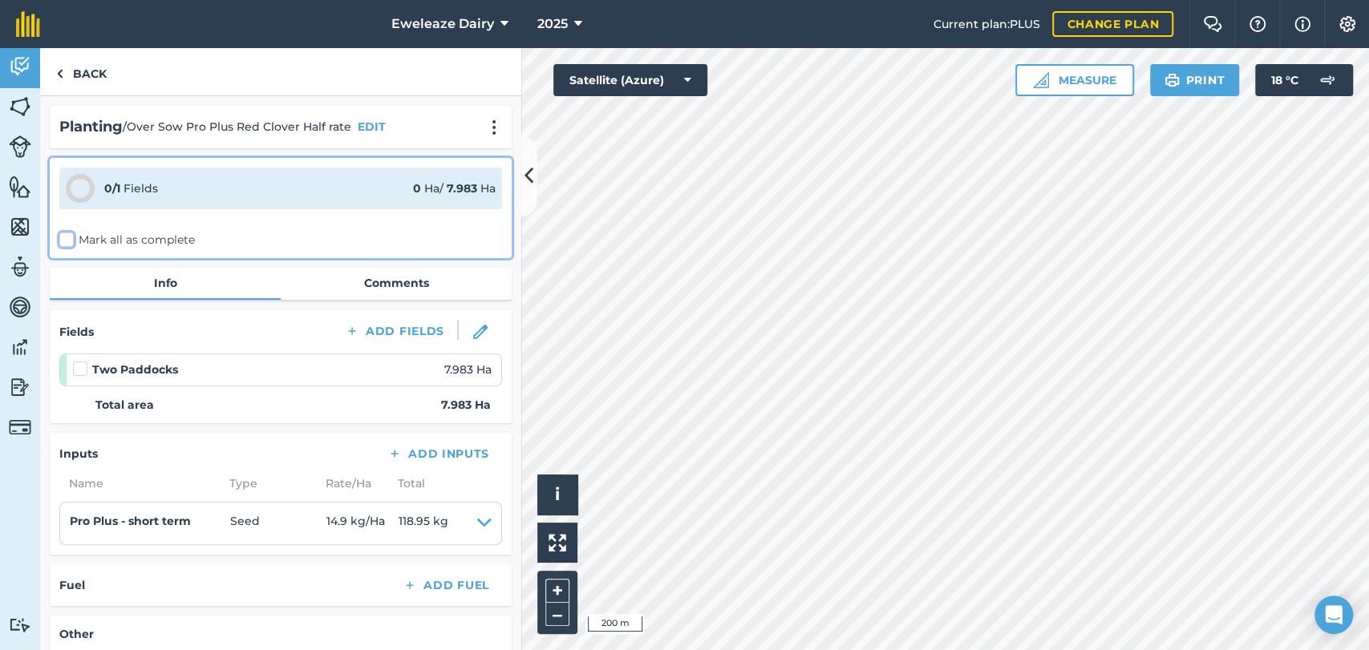
click at [70, 235] on input "Mark all as complete" at bounding box center [64, 237] width 10 height 10
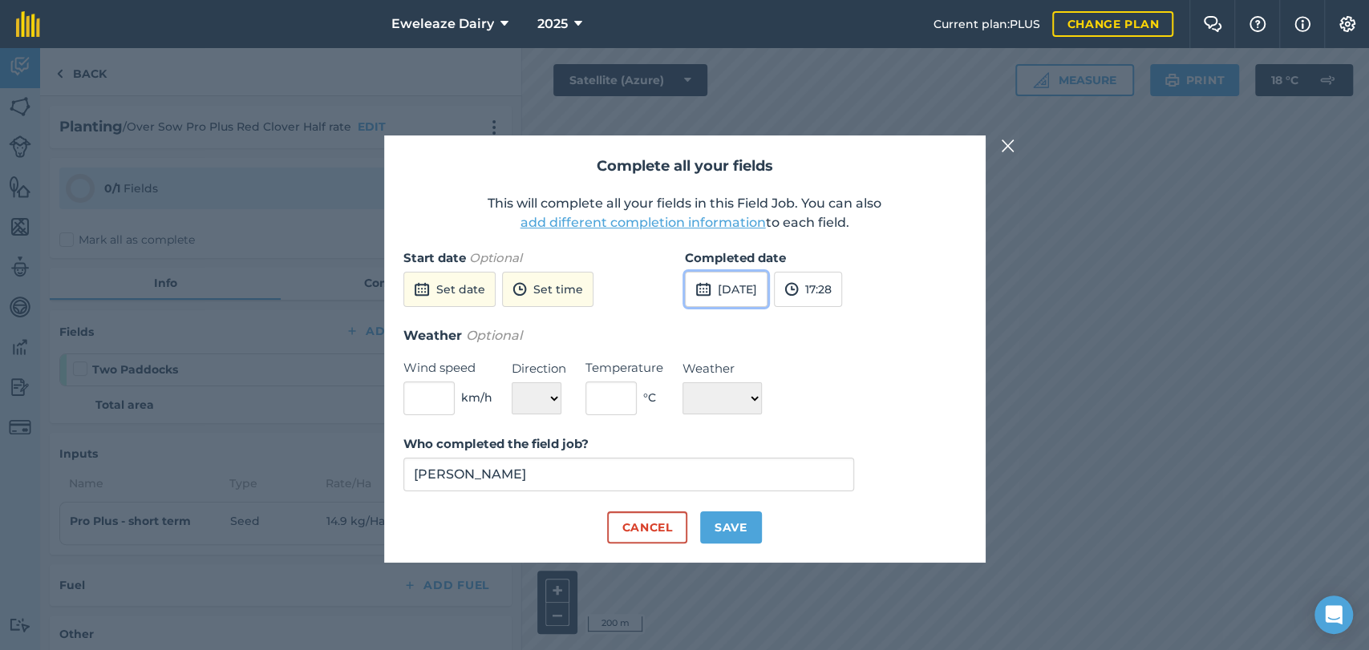
click at [760, 290] on button "[DATE]" at bounding box center [726, 289] width 83 height 35
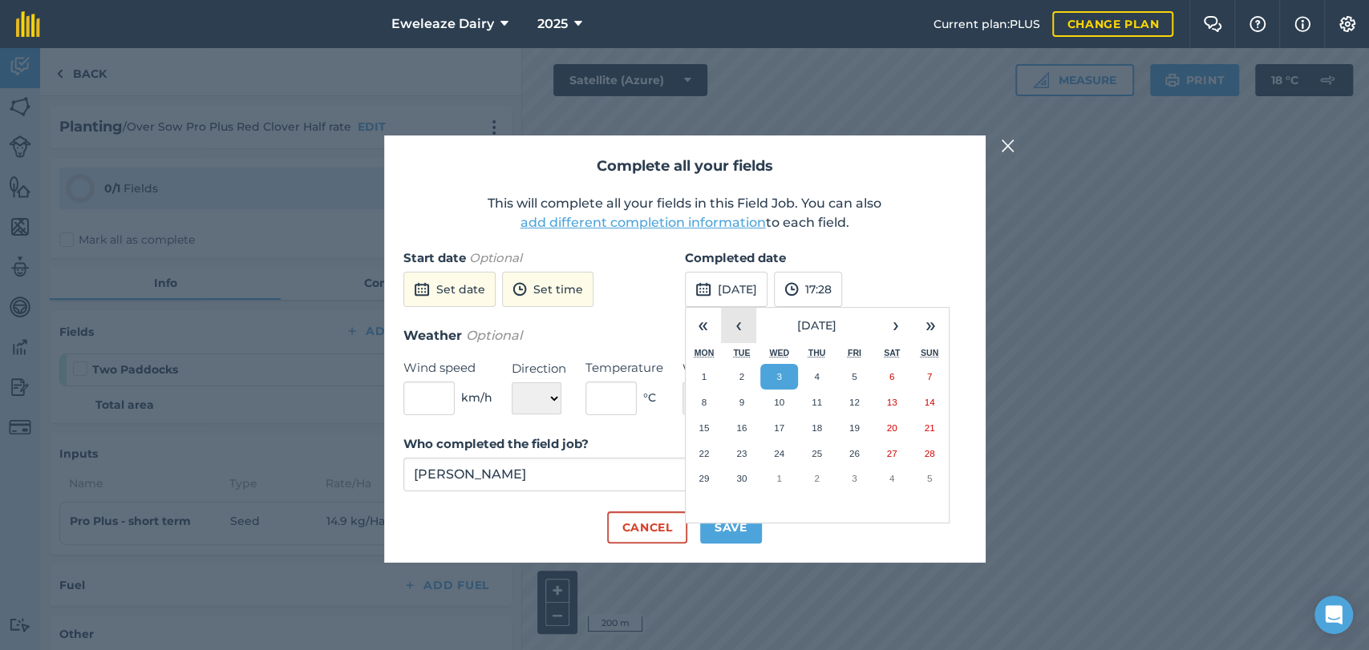
click at [734, 335] on button "‹" at bounding box center [738, 325] width 35 height 35
click at [821, 480] on abbr "28" at bounding box center [817, 478] width 10 height 10
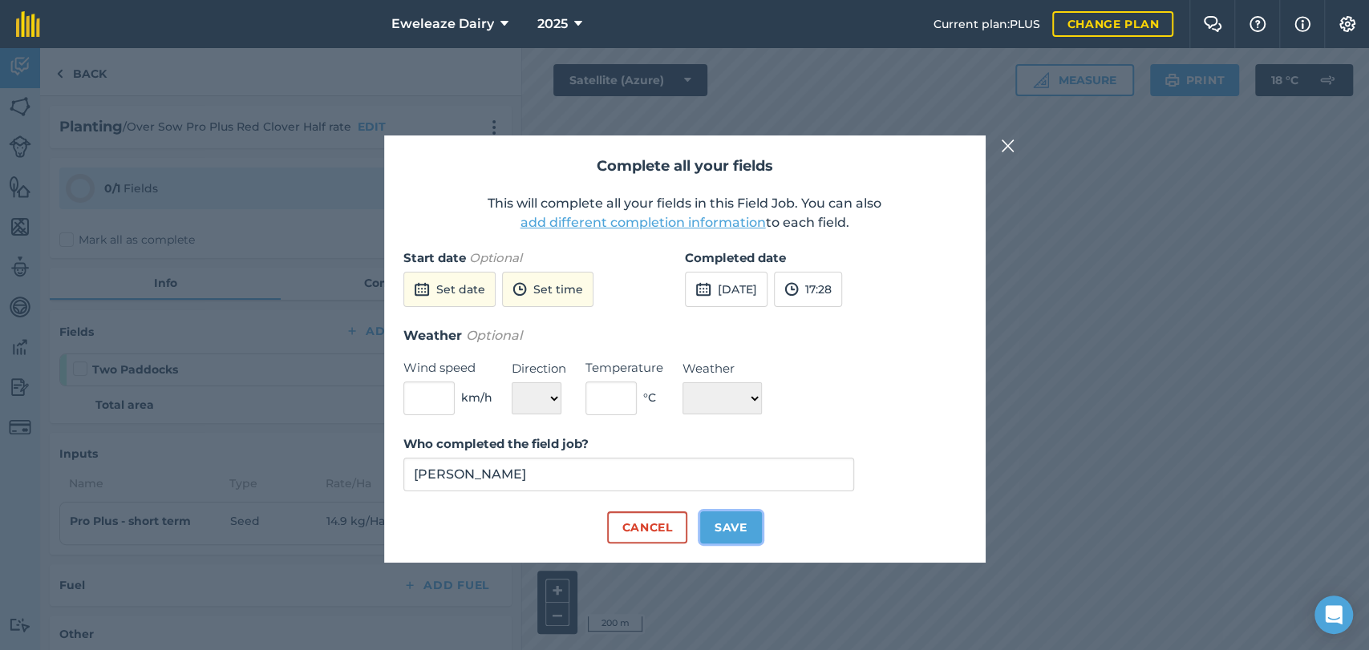
click at [718, 529] on button "Save" at bounding box center [731, 528] width 62 height 32
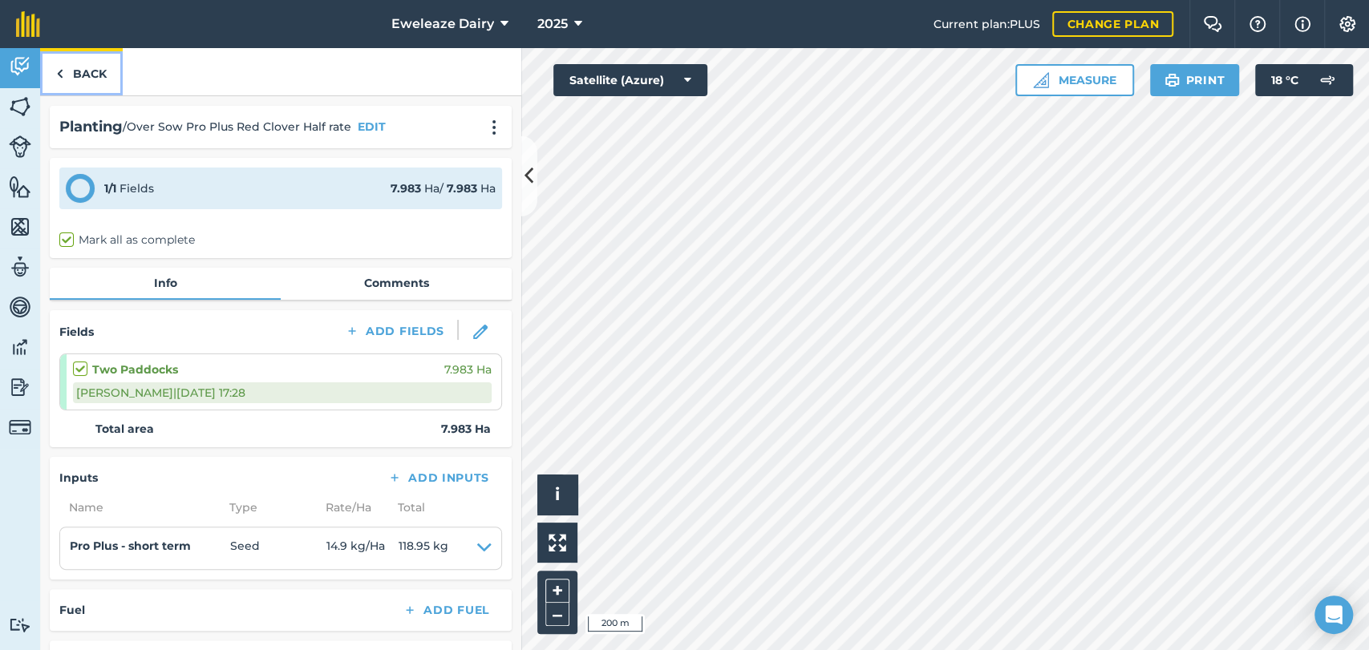
click at [89, 67] on link "Back" at bounding box center [81, 71] width 83 height 47
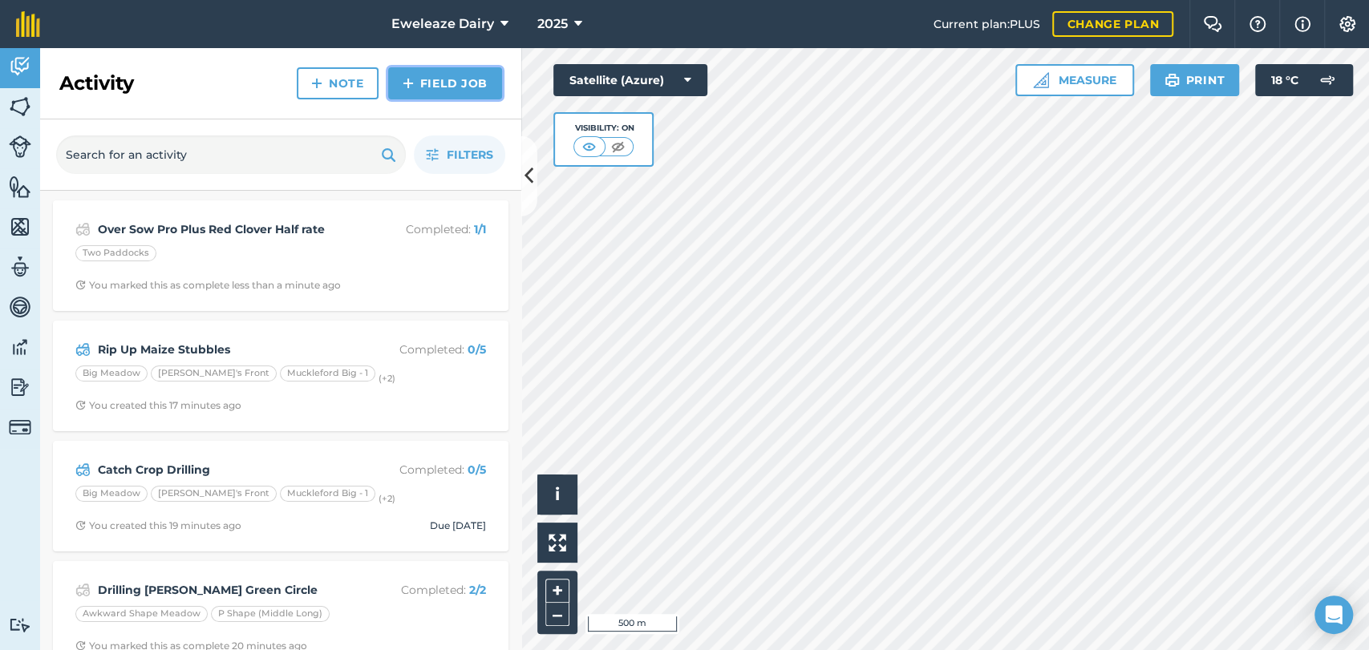
click at [422, 93] on link "Field Job" at bounding box center [445, 83] width 114 height 32
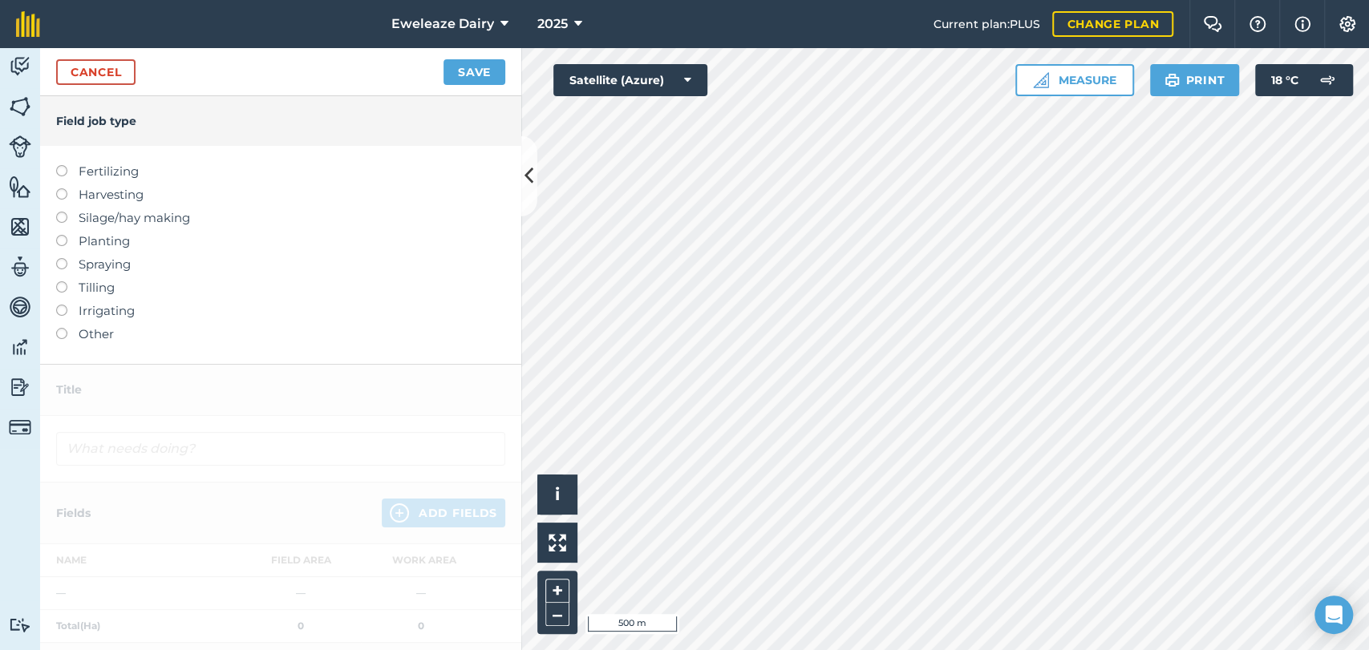
click at [64, 176] on label "Fertilizing" at bounding box center [280, 171] width 449 height 19
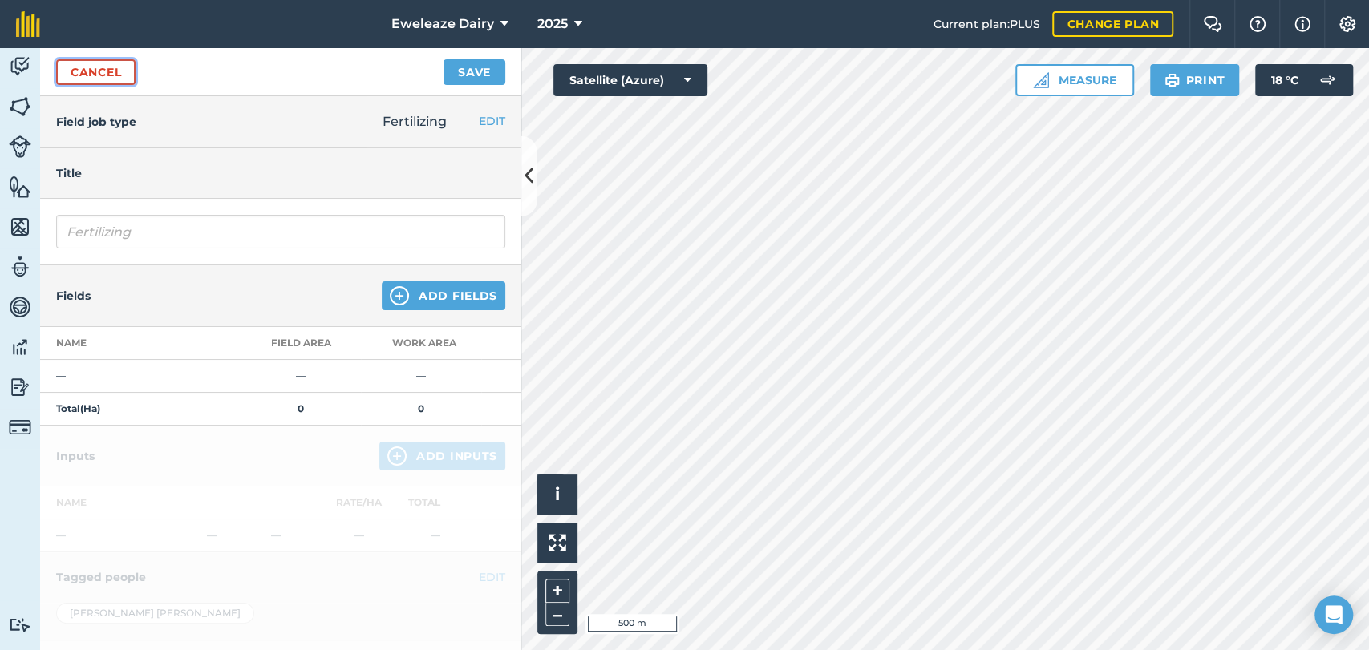
click at [99, 64] on link "Cancel" at bounding box center [95, 72] width 79 height 26
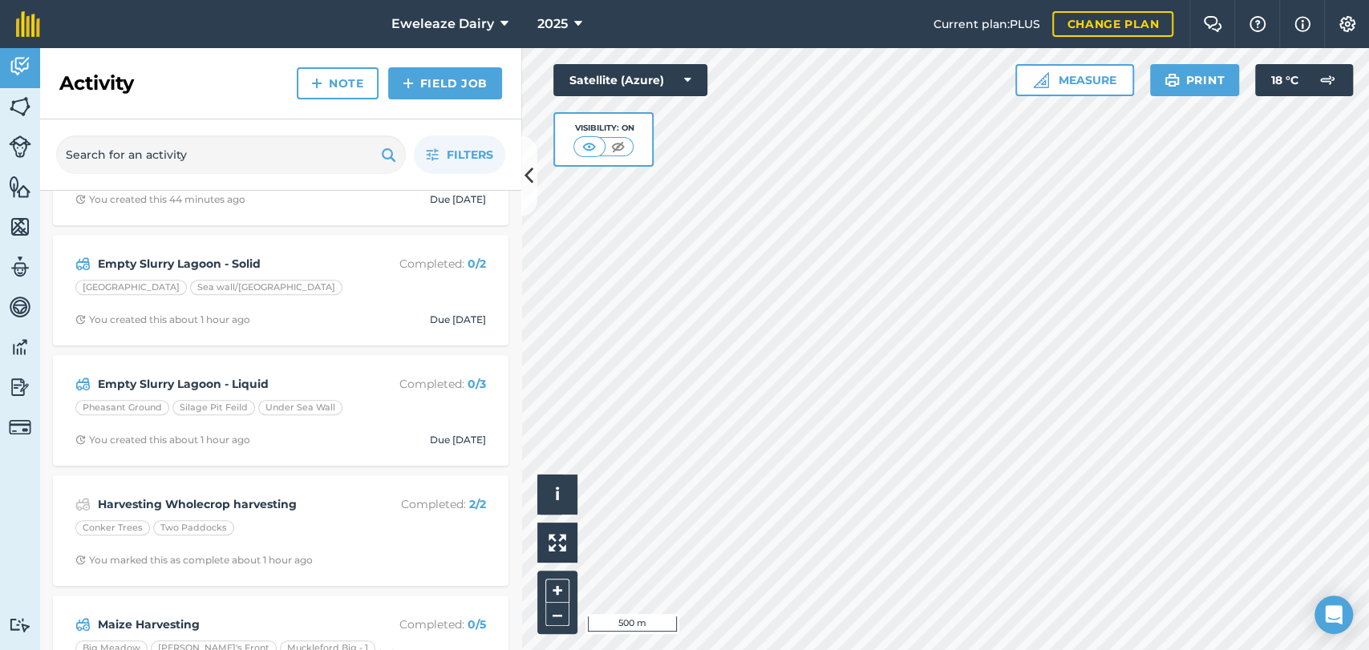
scroll to position [1050, 0]
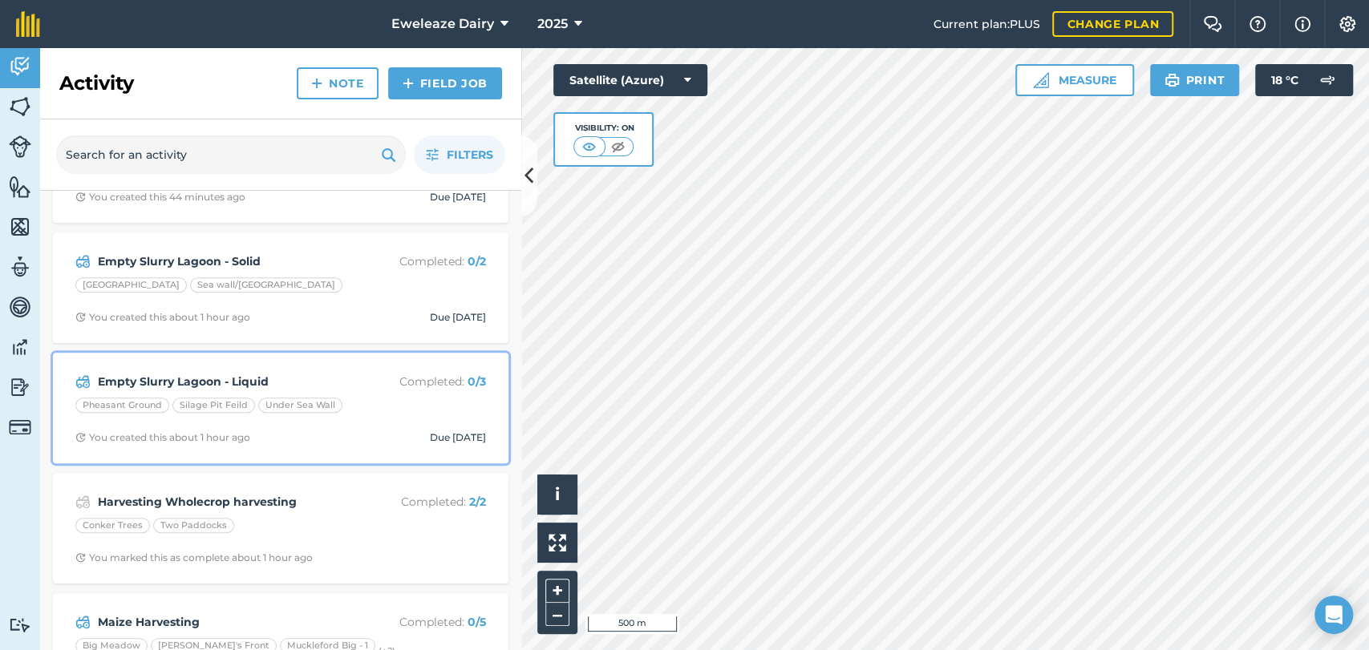
click at [427, 393] on div "Empty Slurry Lagoon - Liquid Completed : 0 / 3 Pheasant Ground Silage Pit Feild…" at bounding box center [281, 407] width 436 height 91
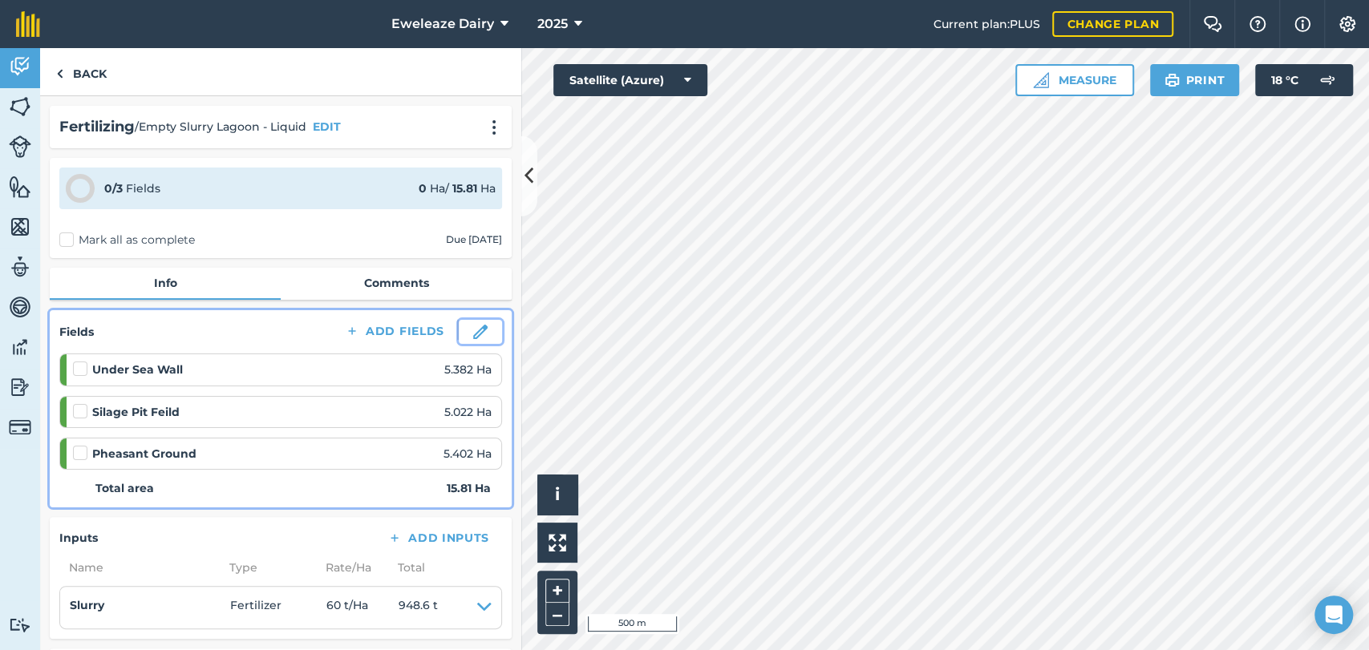
click at [473, 333] on img at bounding box center [480, 332] width 14 height 14
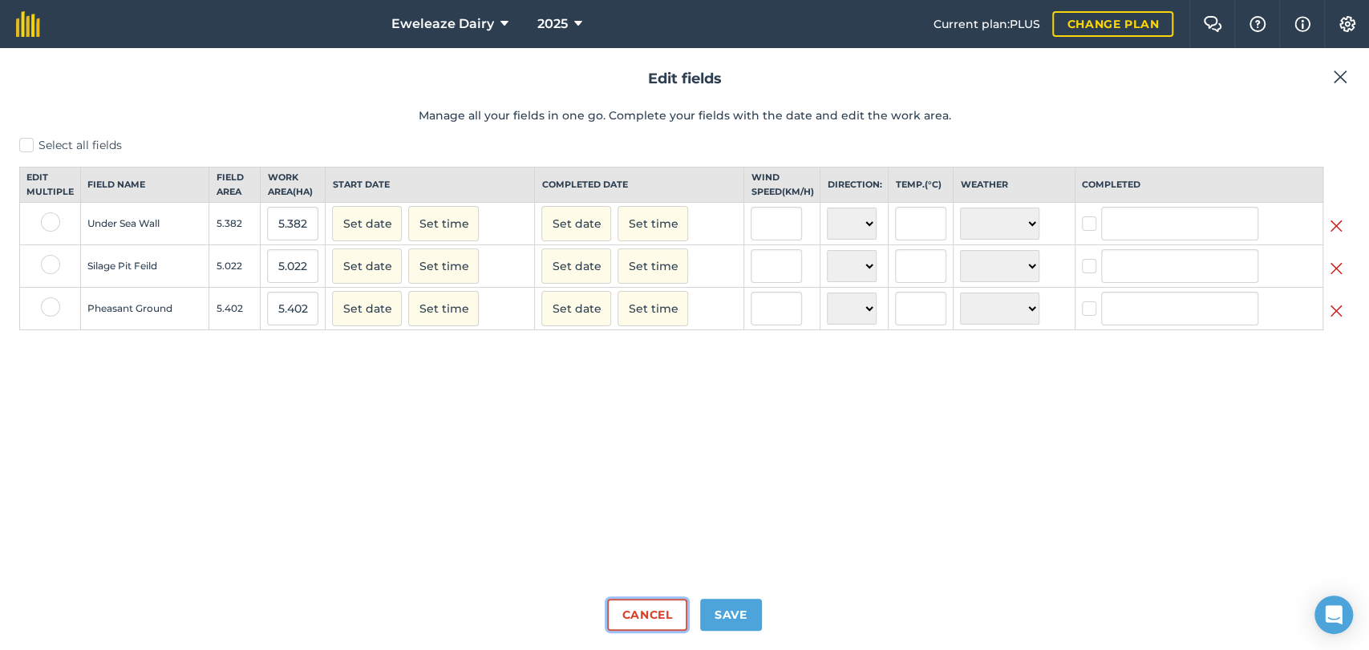
click at [640, 629] on button "Cancel" at bounding box center [646, 615] width 79 height 32
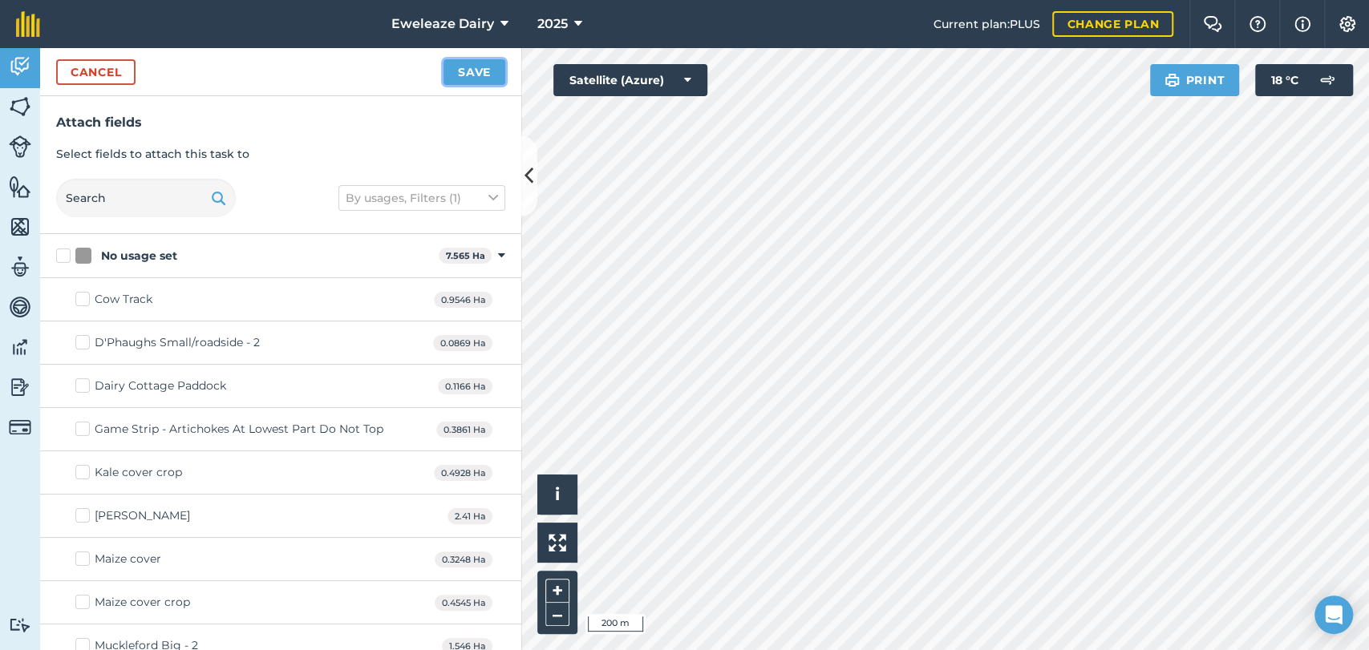
click at [475, 69] on button "Save" at bounding box center [474, 72] width 62 height 26
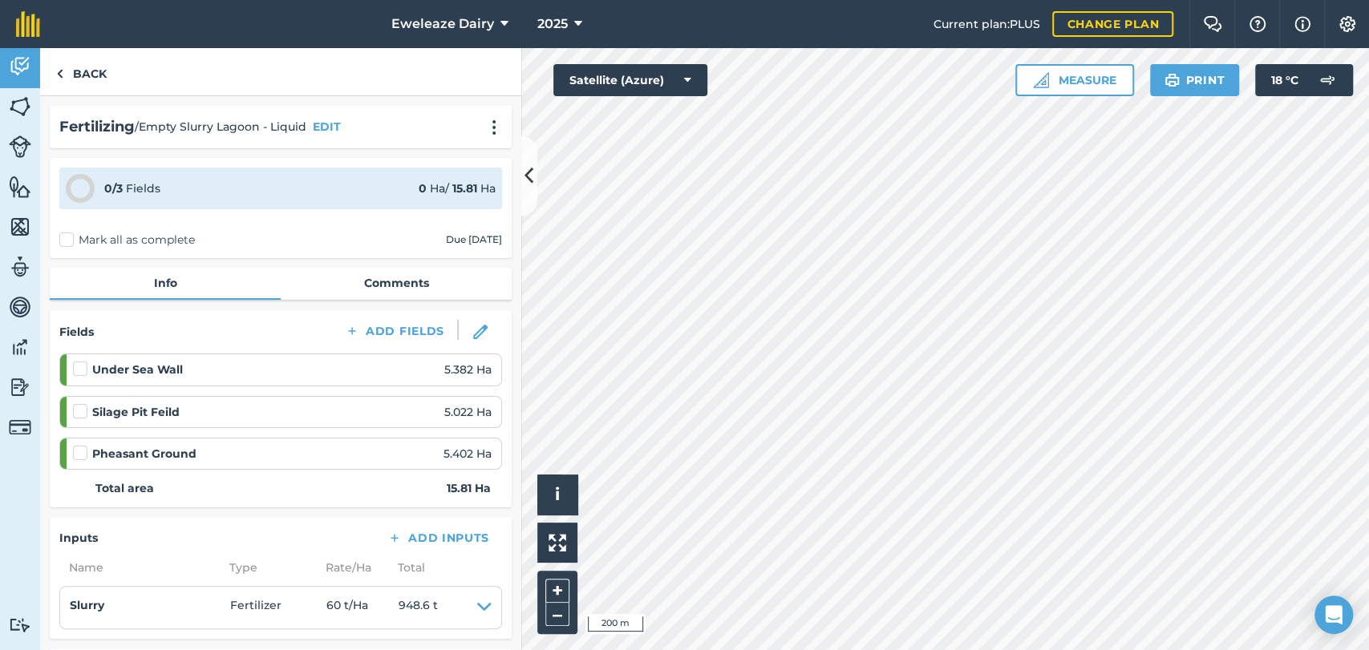
click at [69, 235] on label "Mark all as complete" at bounding box center [127, 240] width 136 height 17
click at [69, 235] on input "Mark all as complete" at bounding box center [64, 237] width 10 height 10
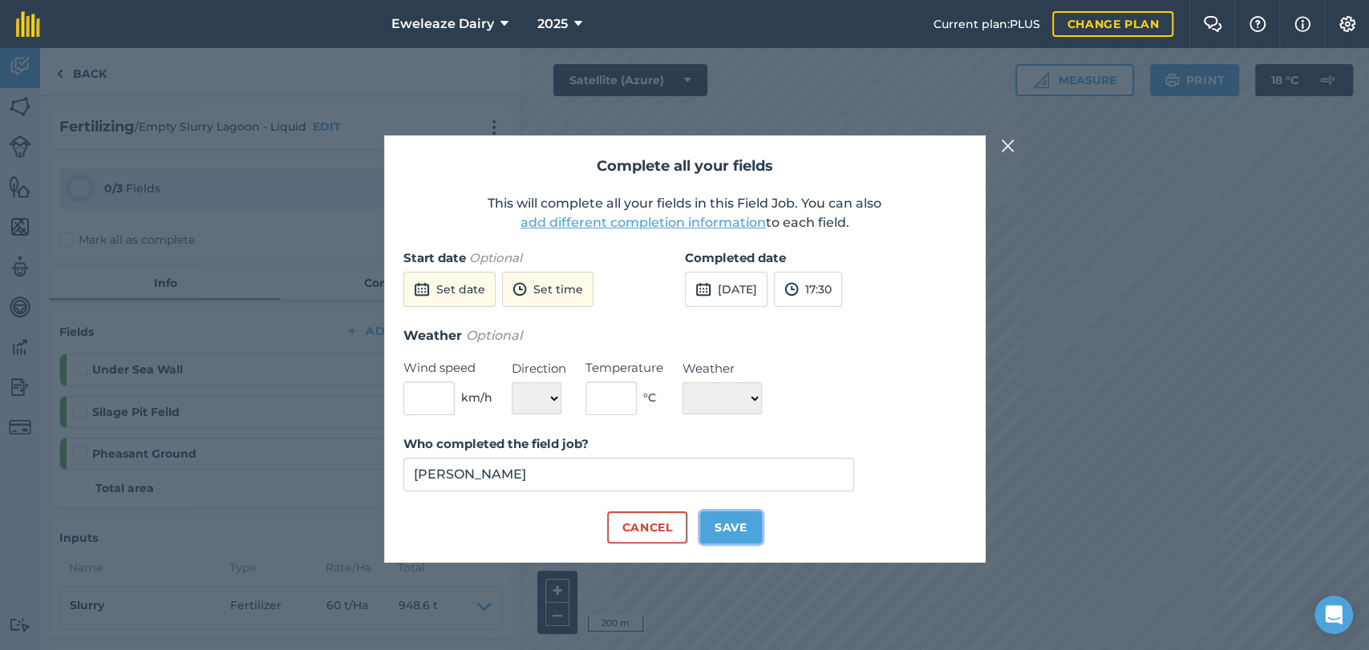
click at [735, 538] on button "Save" at bounding box center [731, 528] width 62 height 32
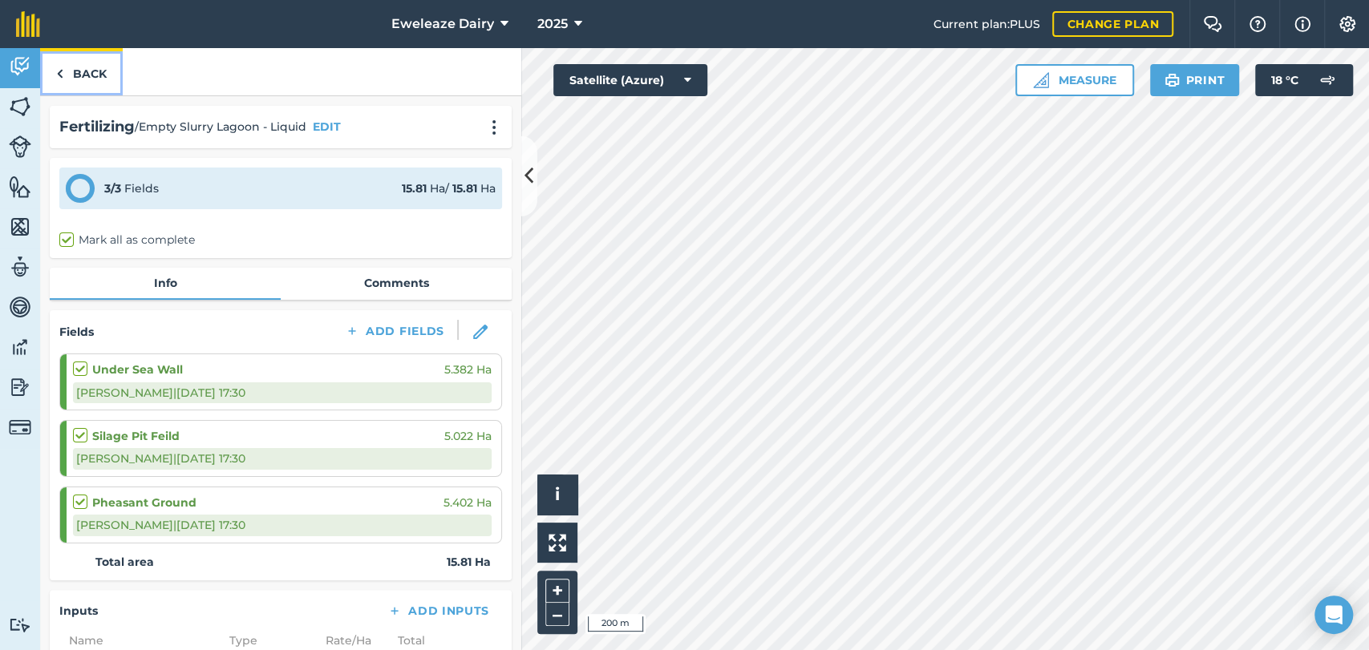
click at [90, 77] on link "Back" at bounding box center [81, 71] width 83 height 47
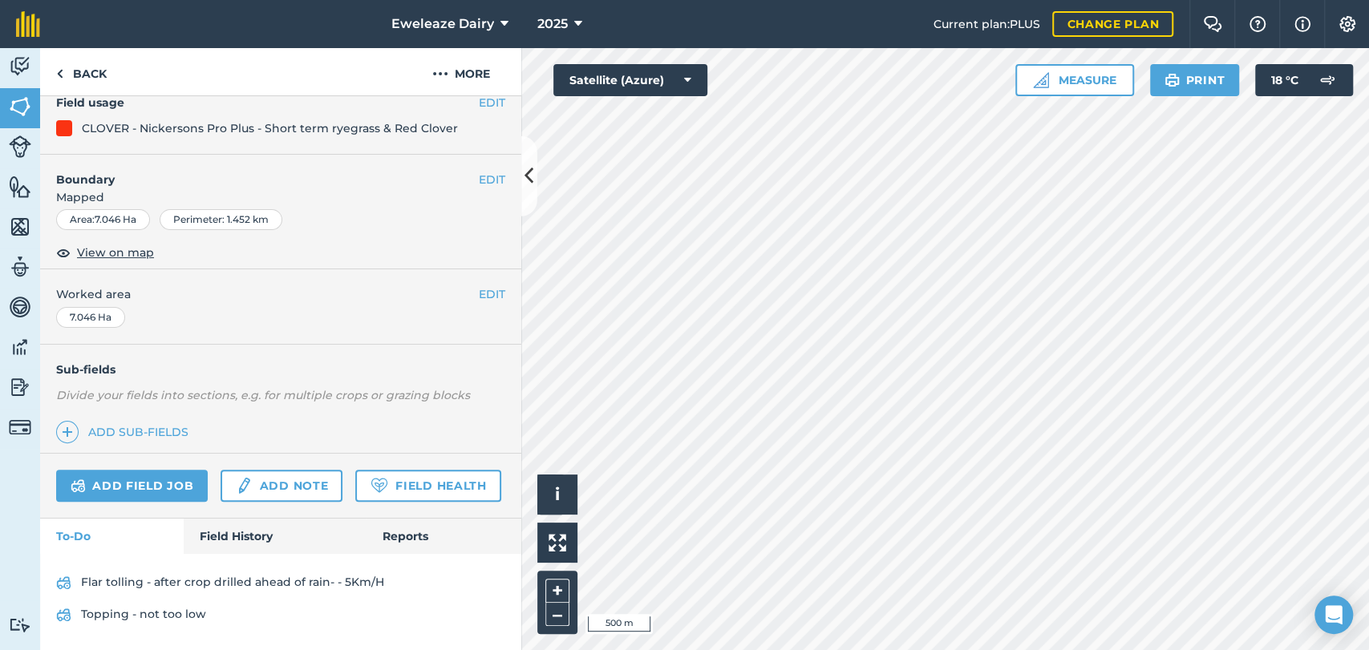
scroll to position [213, 0]
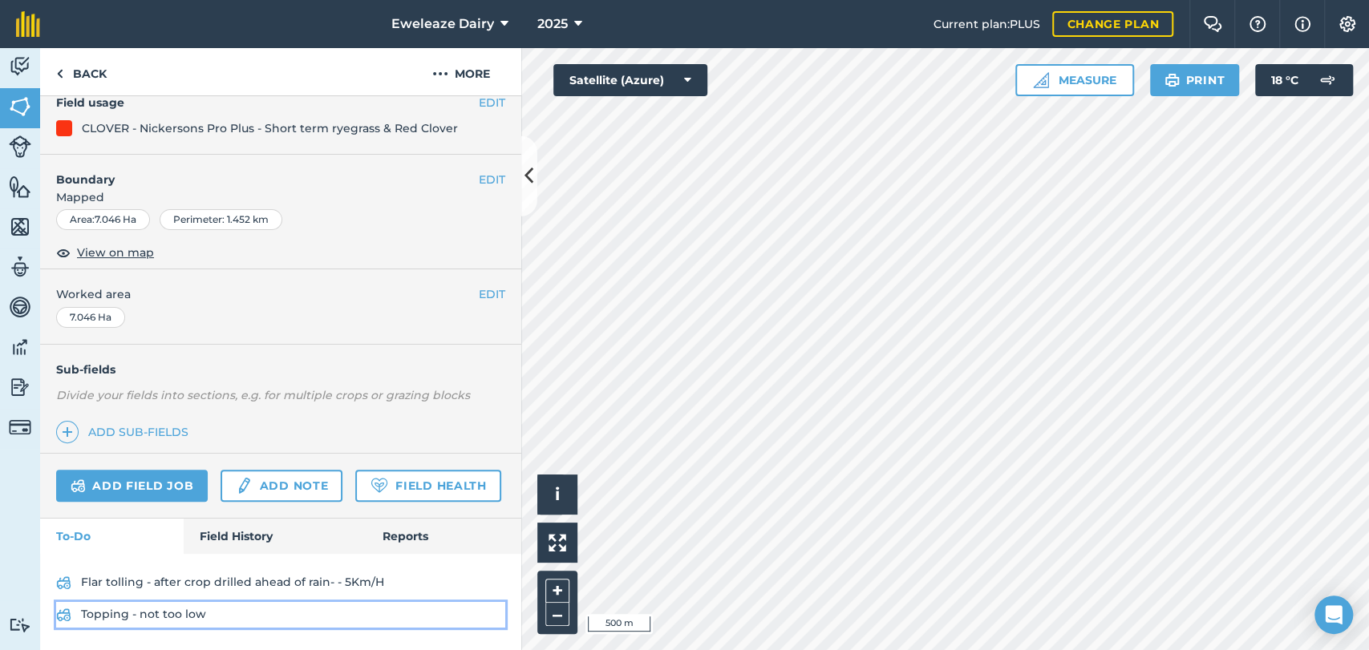
click at [144, 612] on link "Topping - not too low" at bounding box center [280, 615] width 449 height 26
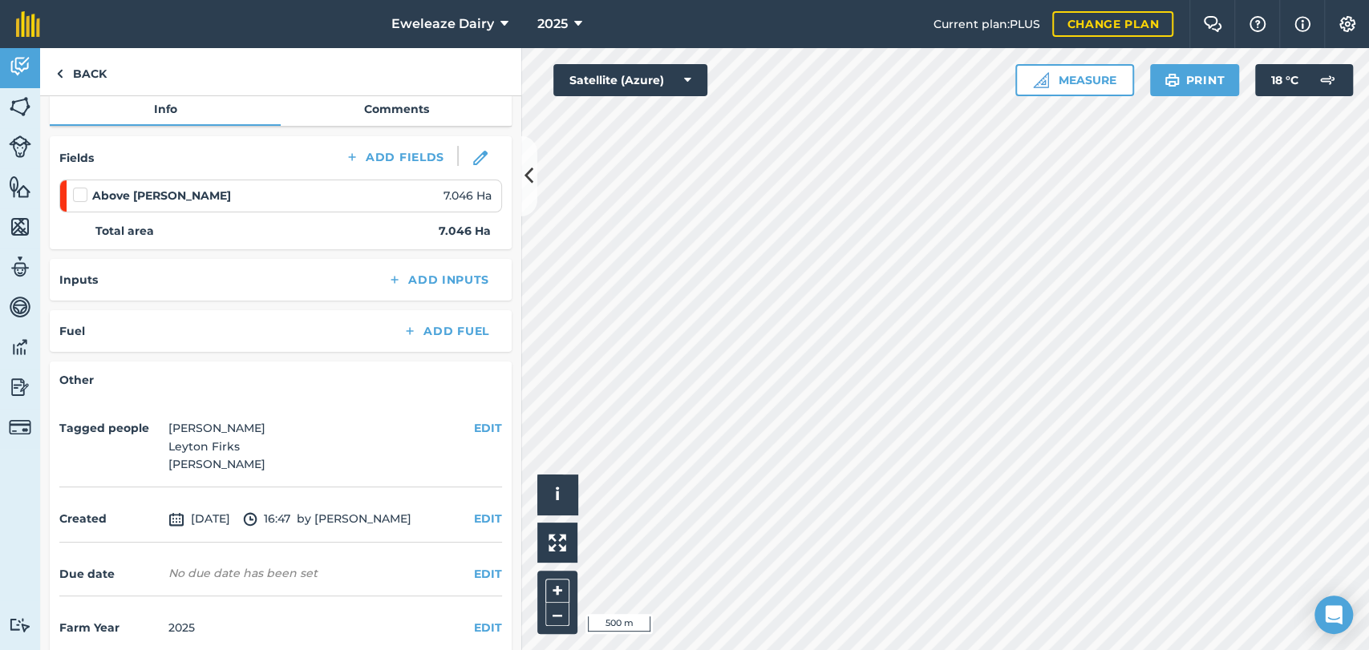
scroll to position [192, 0]
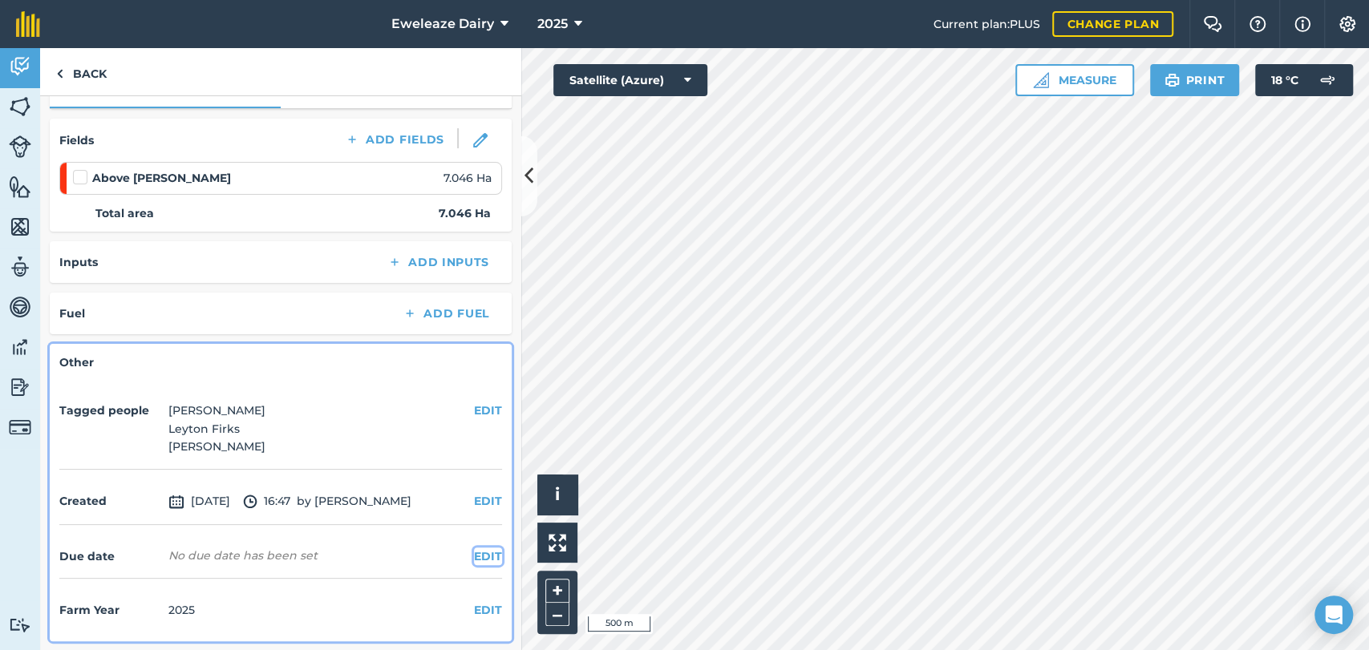
click at [474, 560] on button "EDIT" at bounding box center [488, 557] width 28 height 18
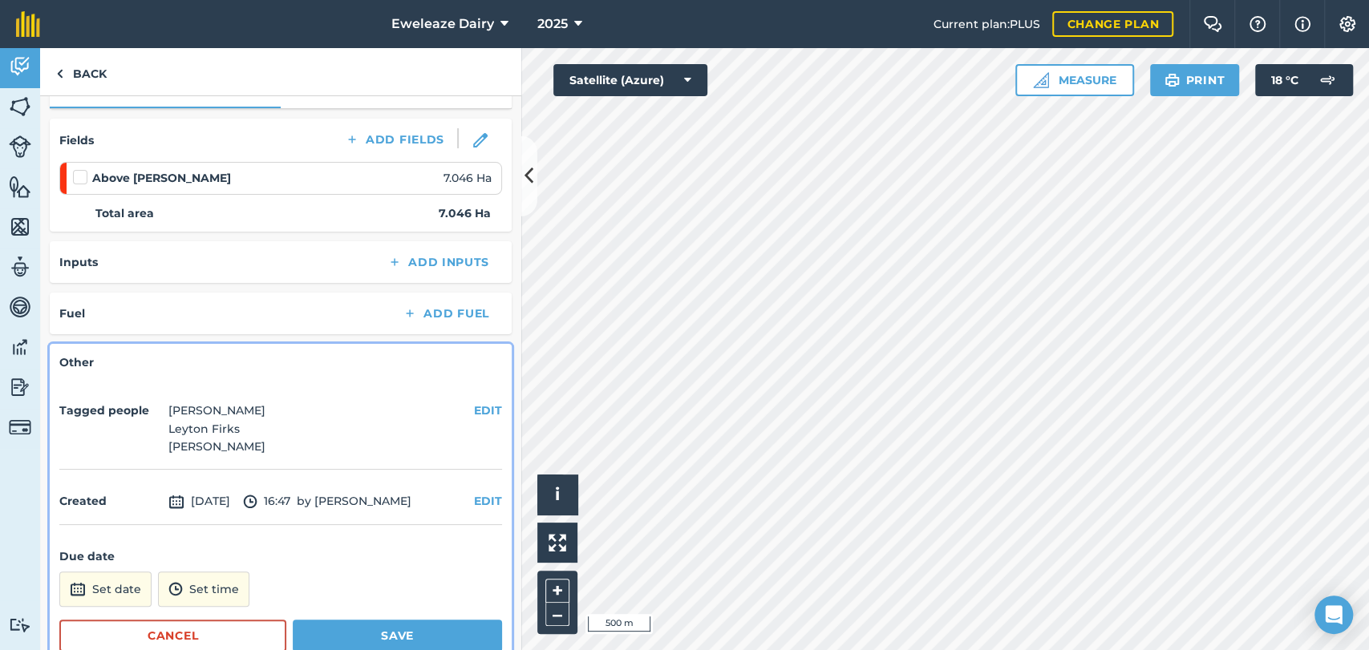
scroll to position [277, 0]
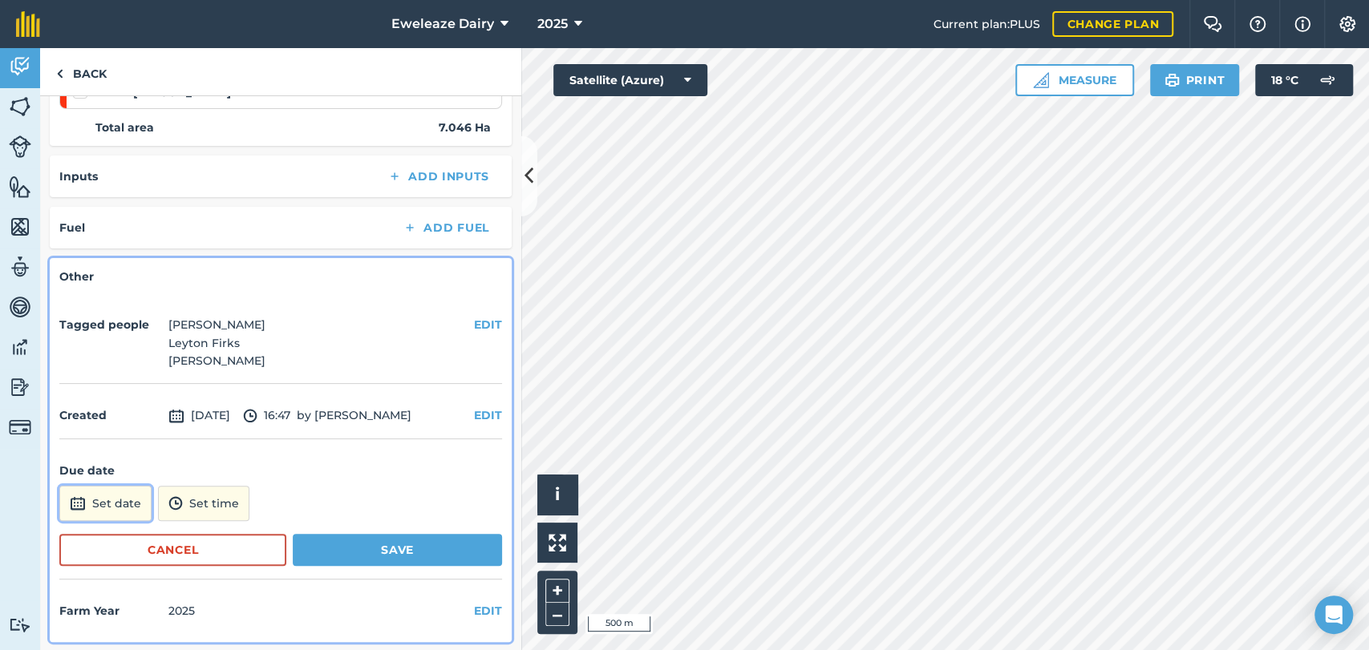
click at [109, 504] on button "Set date" at bounding box center [105, 503] width 92 height 35
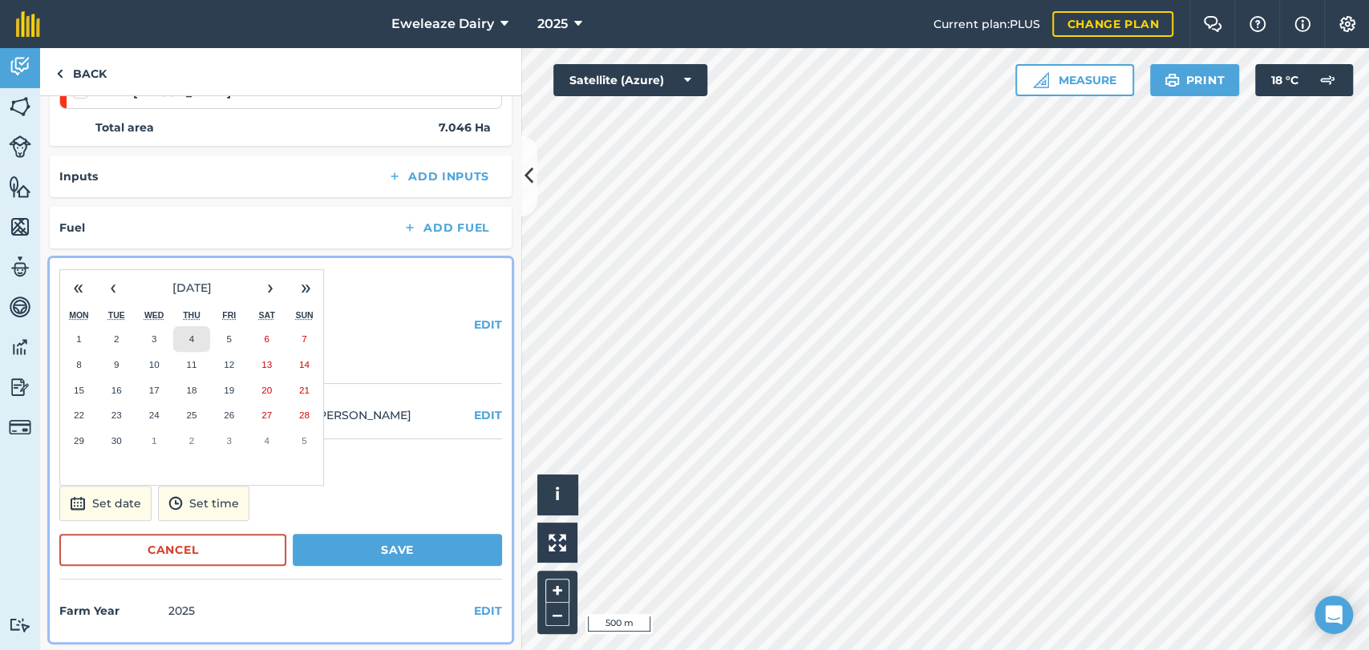
click at [189, 334] on abbr "4" at bounding box center [191, 339] width 5 height 10
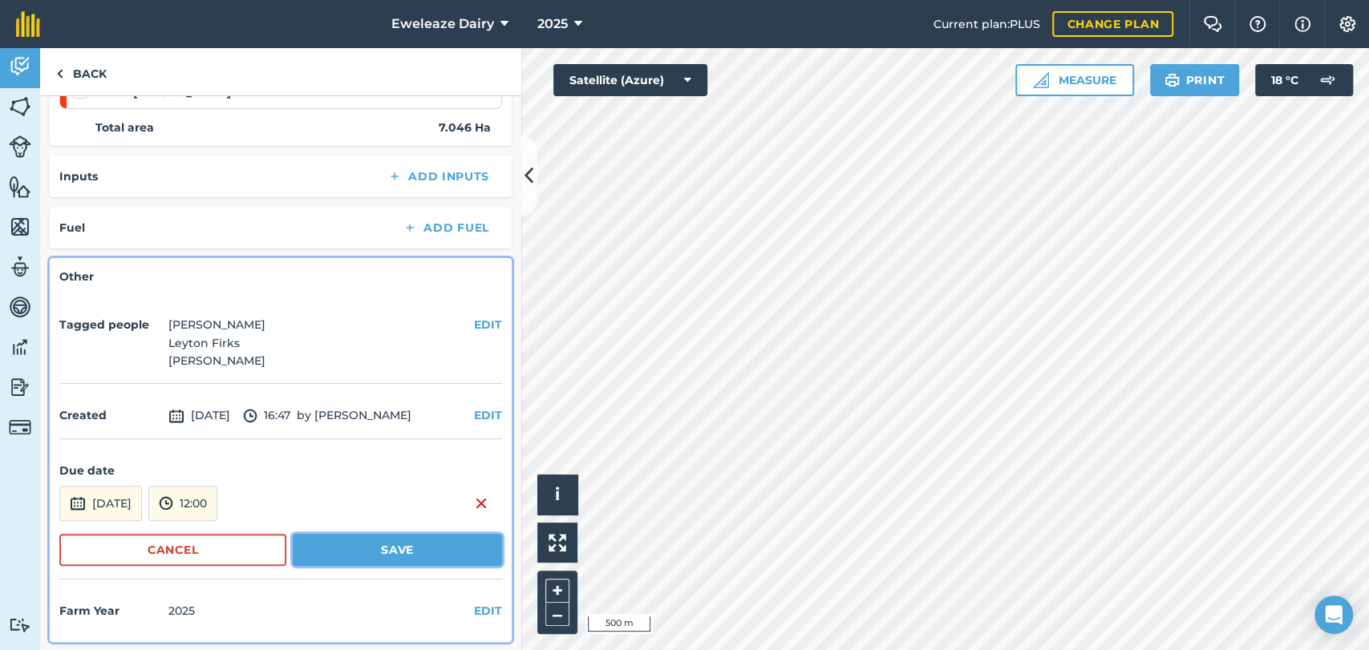
click at [367, 544] on button "Save" at bounding box center [397, 550] width 209 height 32
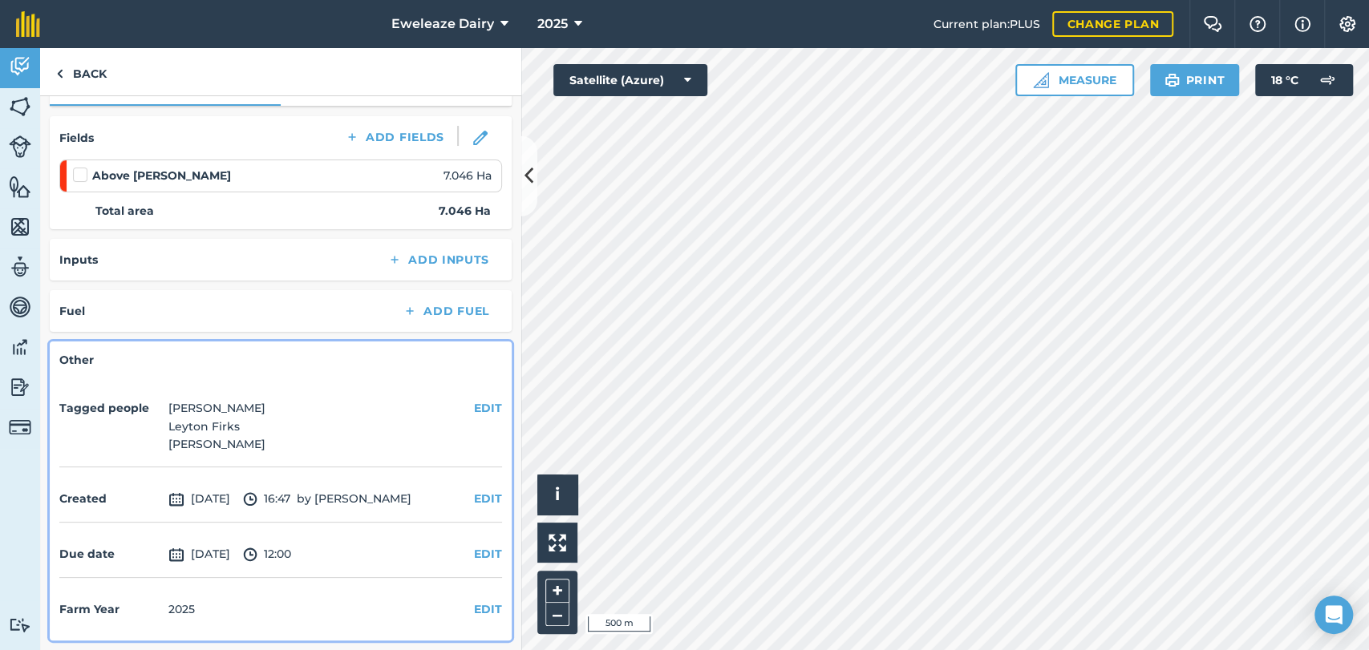
scroll to position [192, 0]
click at [75, 65] on link "Back" at bounding box center [81, 71] width 83 height 47
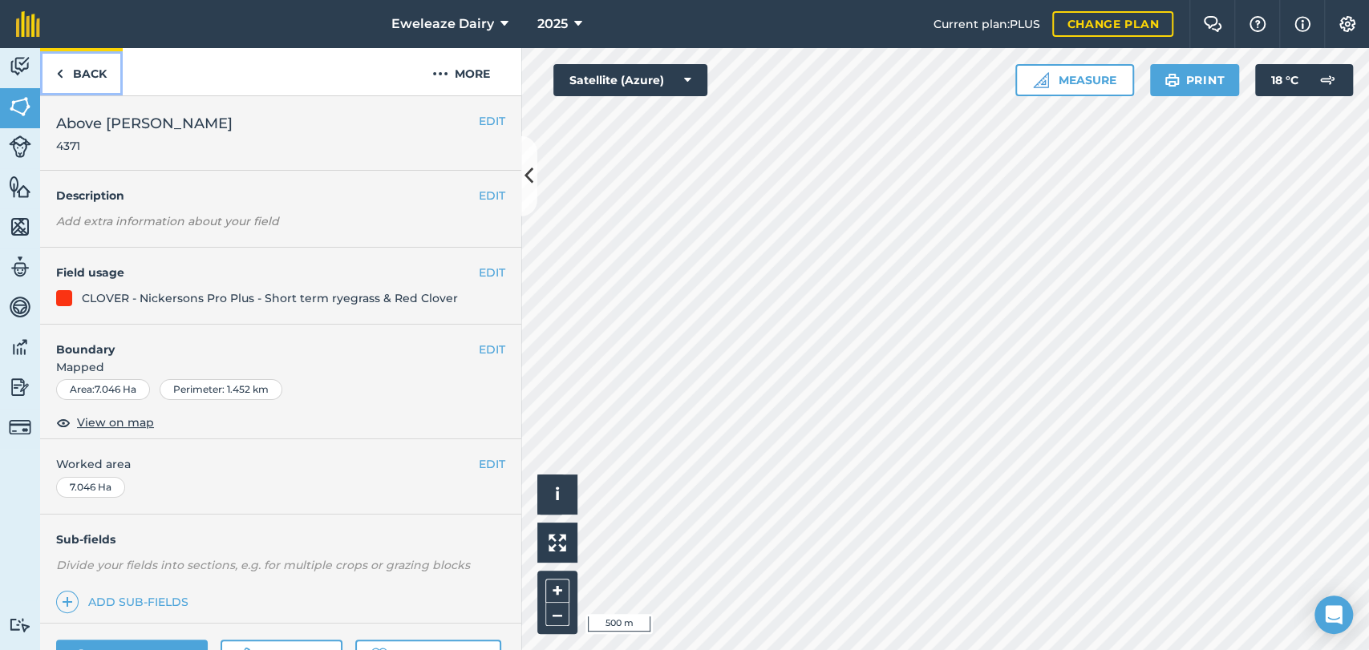
click at [75, 65] on link "Back" at bounding box center [81, 71] width 83 height 47
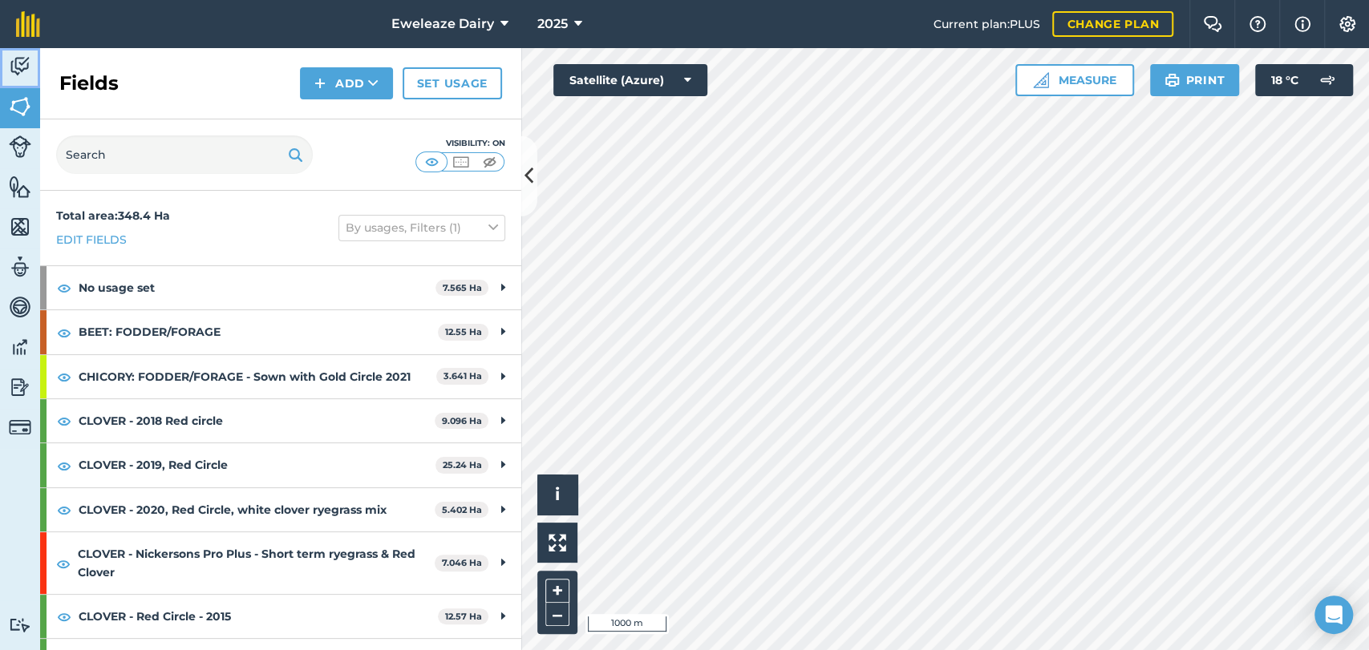
click at [26, 61] on img at bounding box center [20, 67] width 22 height 24
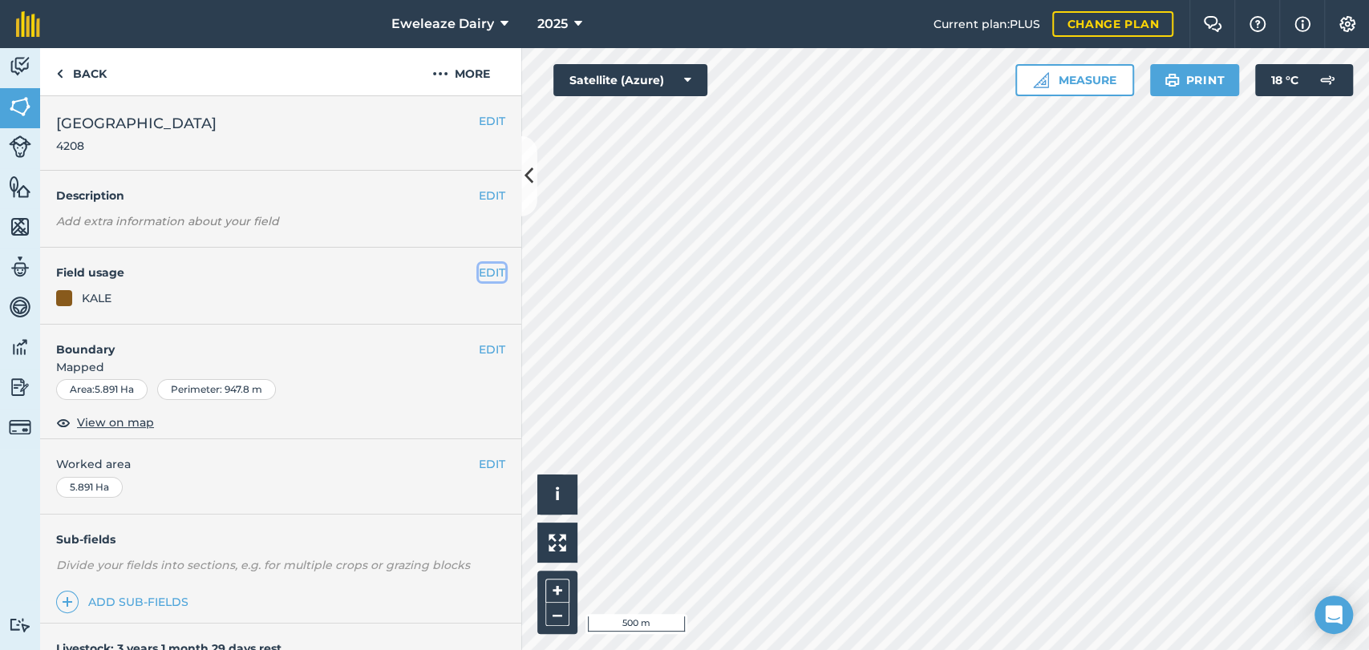
click at [479, 264] on button "EDIT" at bounding box center [492, 273] width 26 height 18
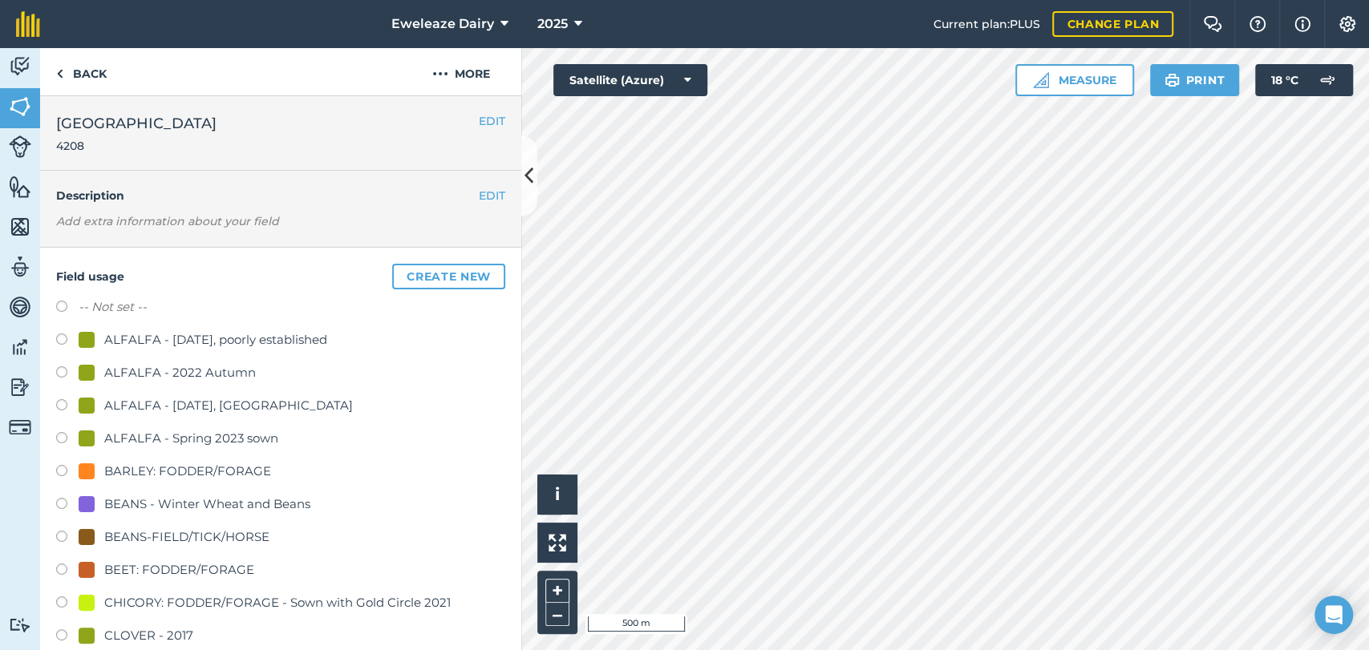
click at [56, 305] on label at bounding box center [67, 309] width 22 height 16
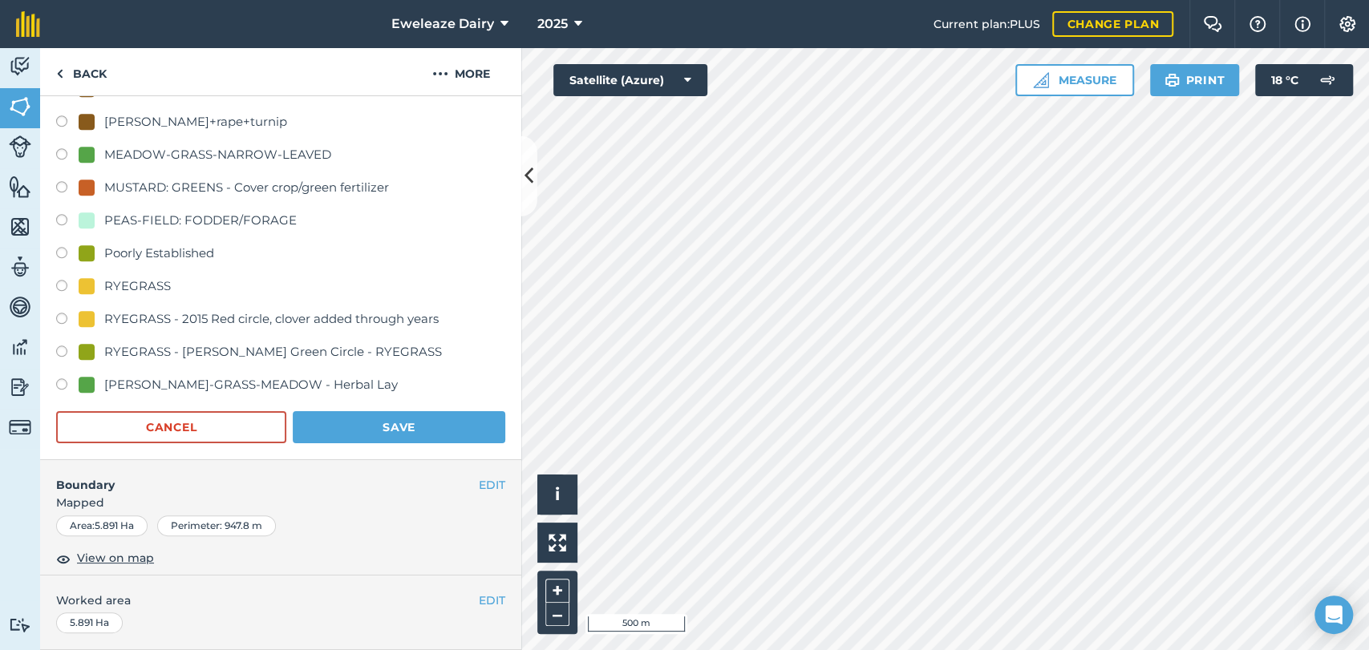
scroll to position [1206, 0]
click at [390, 433] on button "Save" at bounding box center [399, 426] width 213 height 32
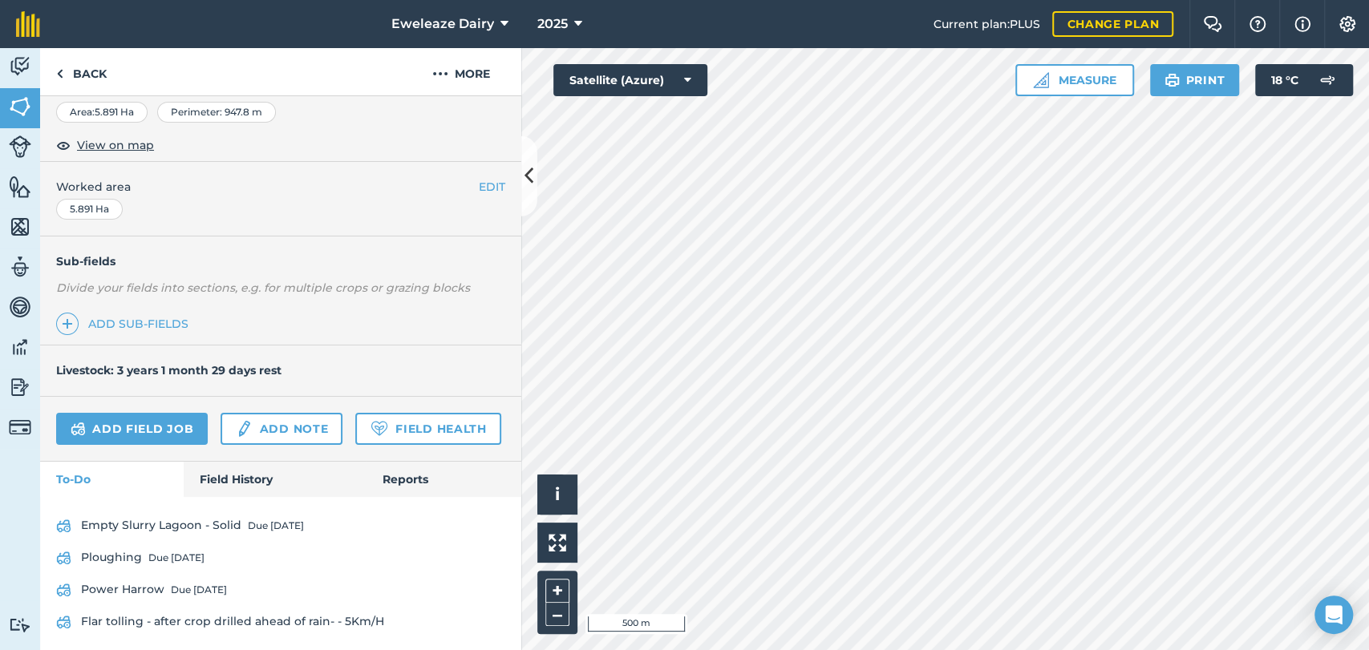
scroll to position [326, 0]
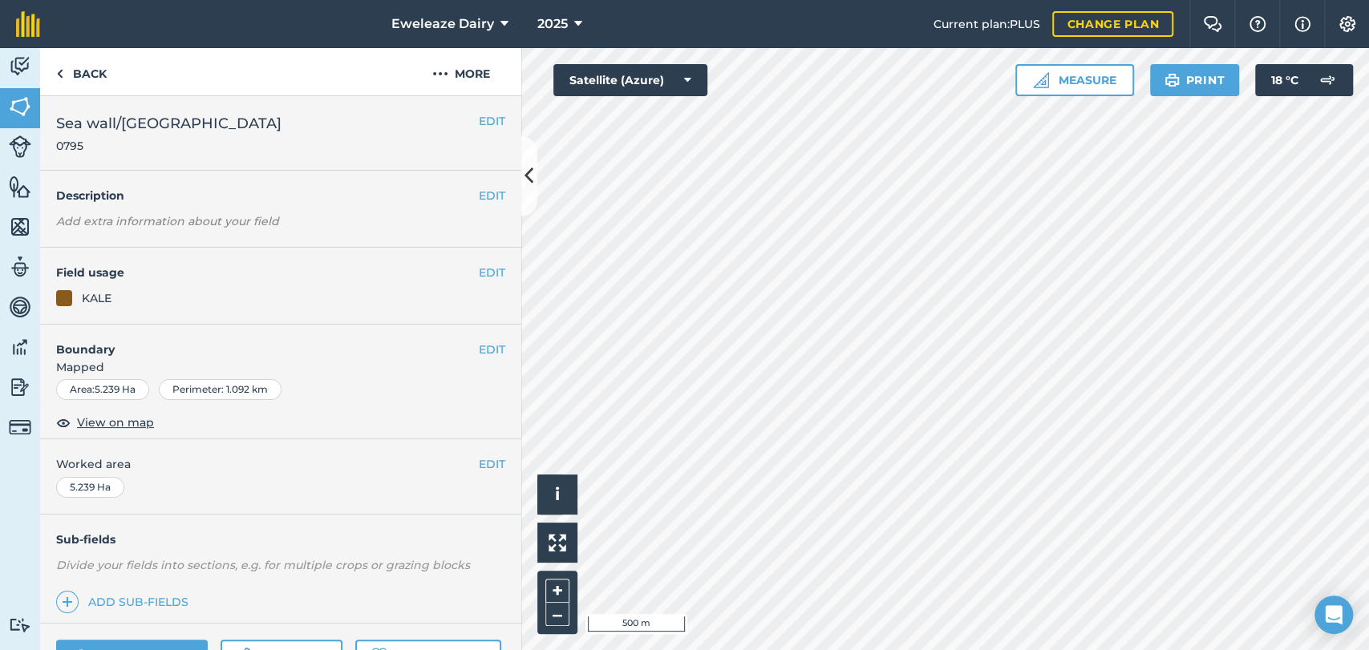
click at [492, 273] on div "EDIT Field usage KALE" at bounding box center [280, 286] width 481 height 77
click at [479, 271] on button "EDIT" at bounding box center [492, 273] width 26 height 18
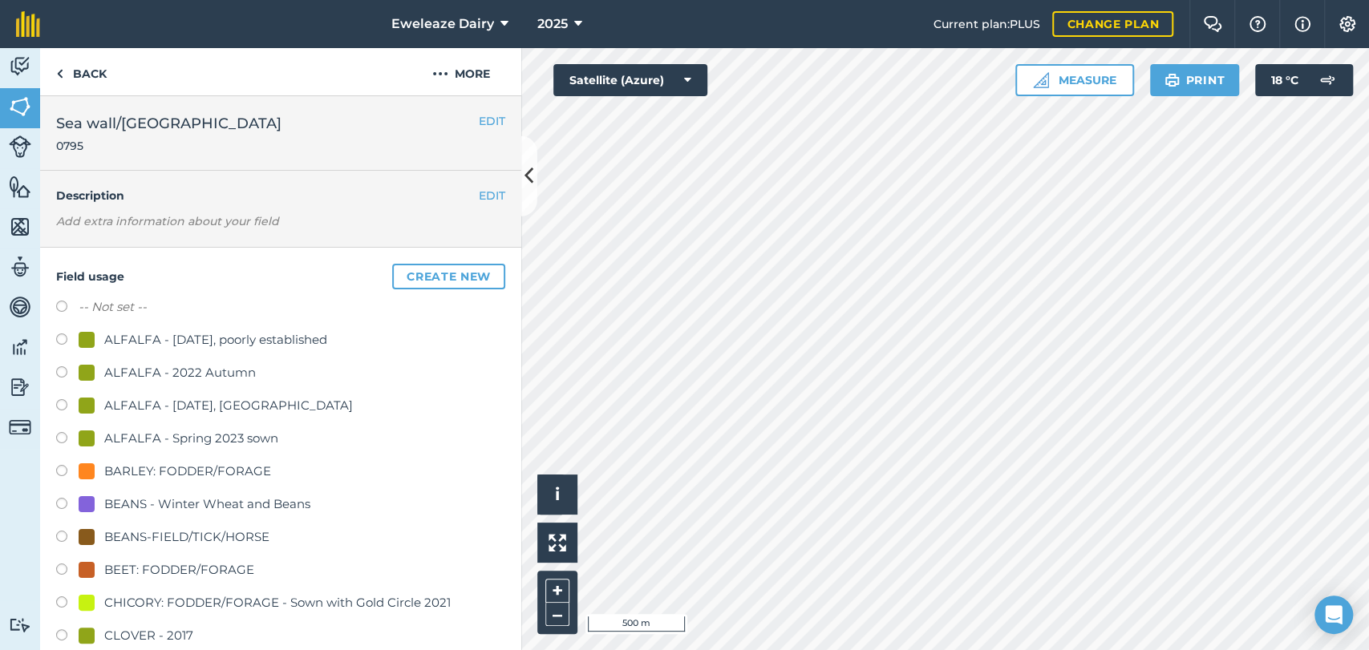
click at [58, 301] on label at bounding box center [67, 309] width 22 height 16
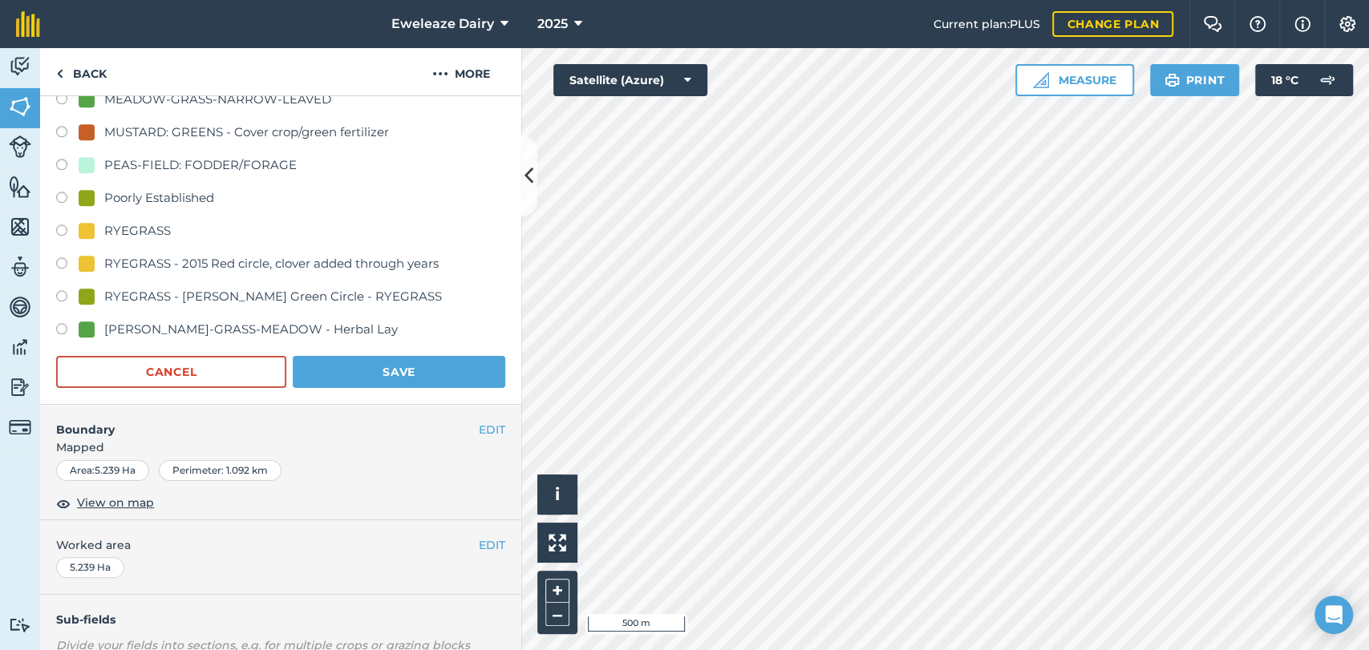
scroll to position [1257, 0]
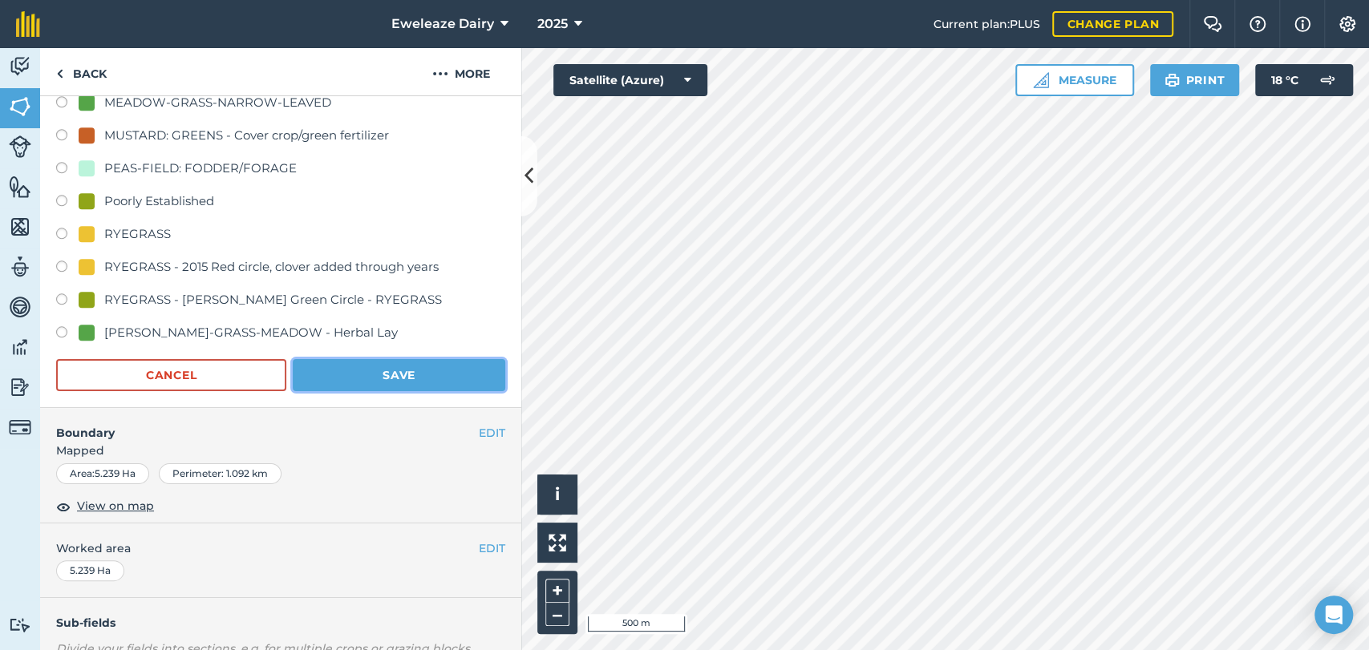
click at [421, 369] on button "Save" at bounding box center [399, 375] width 213 height 32
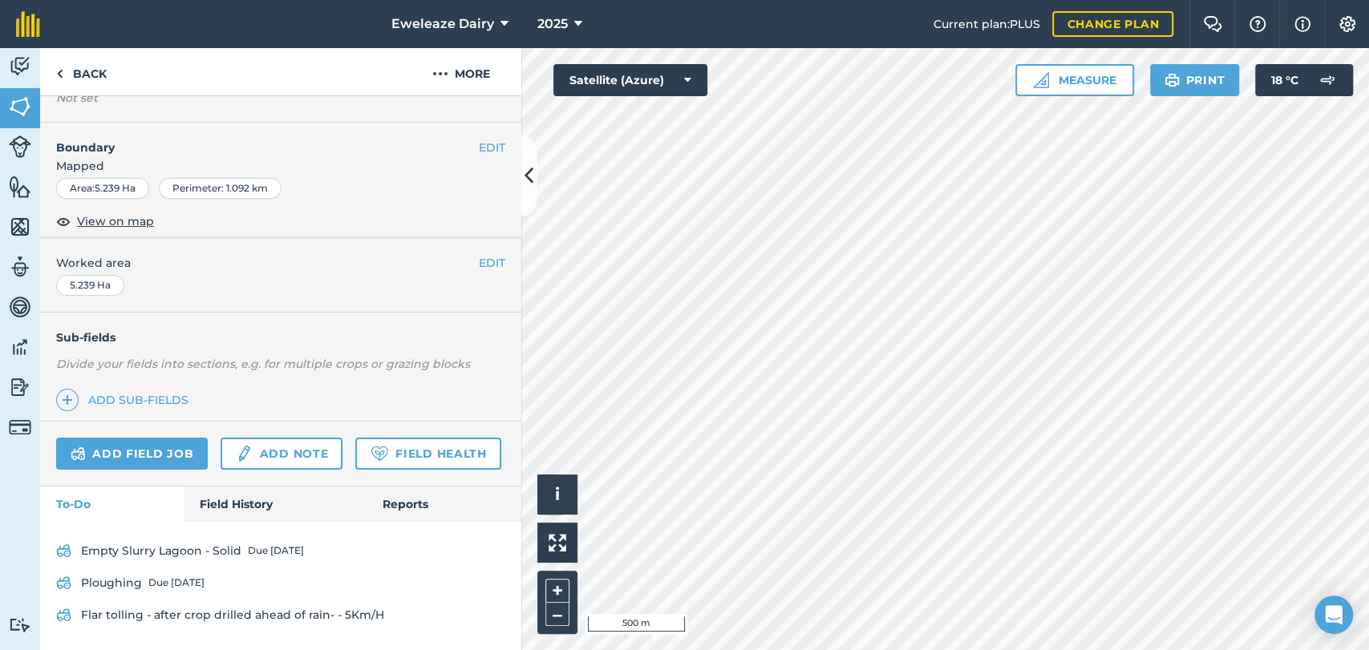
scroll to position [244, 0]
click at [884, 650] on html "Eweleaze Dairy 2025 Current plan : PLUS Change plan Farm Chat Help Info Setting…" at bounding box center [684, 325] width 1369 height 650
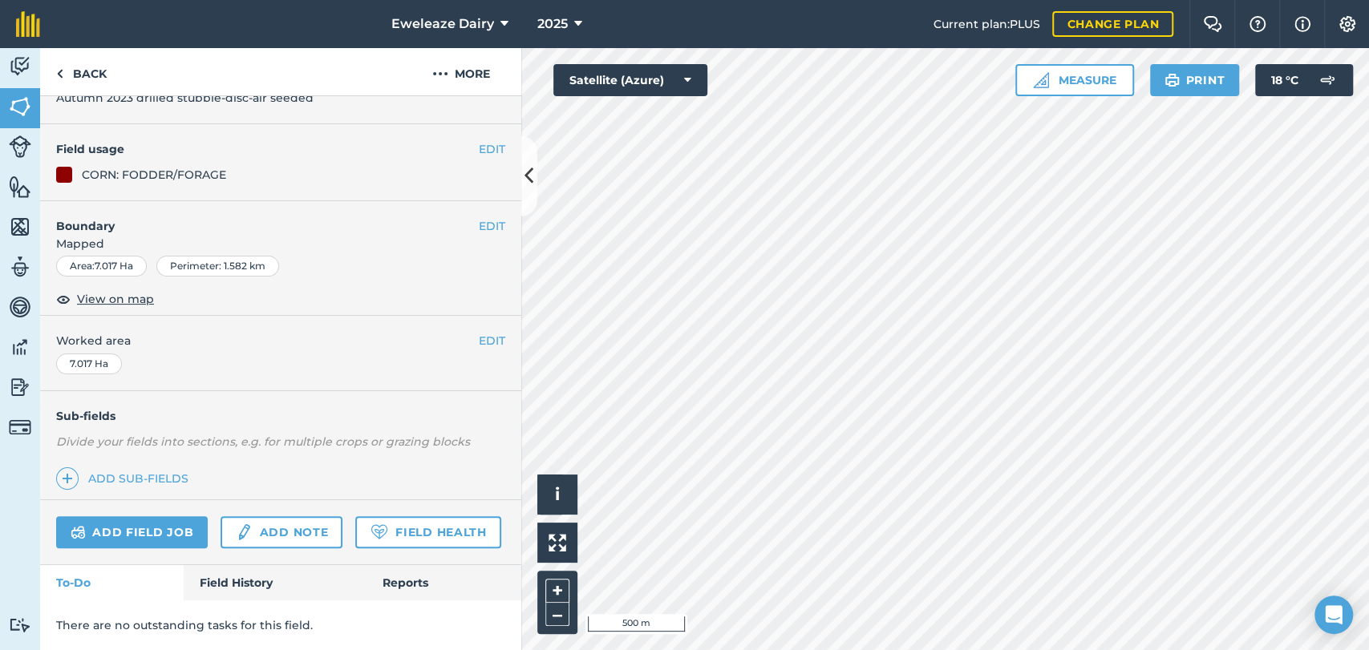
drag, startPoint x: 884, startPoint y: 676, endPoint x: 281, endPoint y: 258, distance: 733.6
click at [281, 258] on div "EDIT Boundary Mapped Area : 7.017 Ha Perimeter : 1.582 km View on map" at bounding box center [280, 258] width 481 height 115
click at [479, 140] on button "EDIT" at bounding box center [492, 149] width 26 height 18
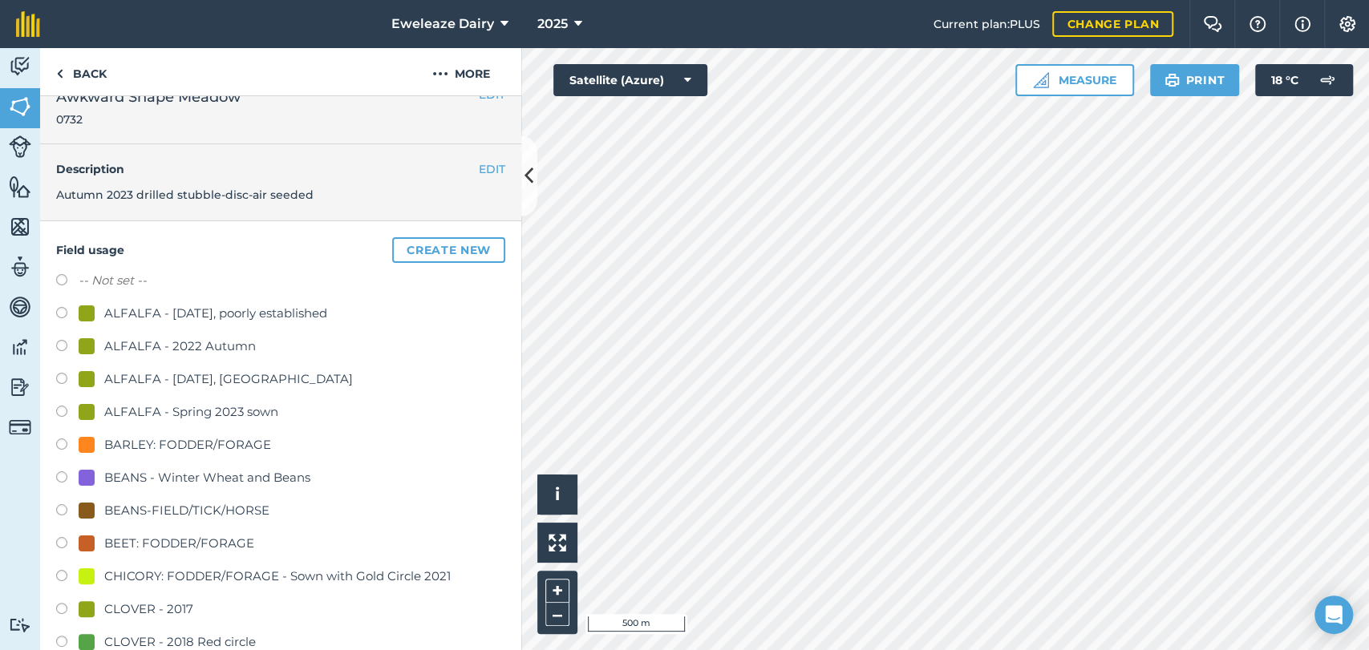
scroll to position [0, 0]
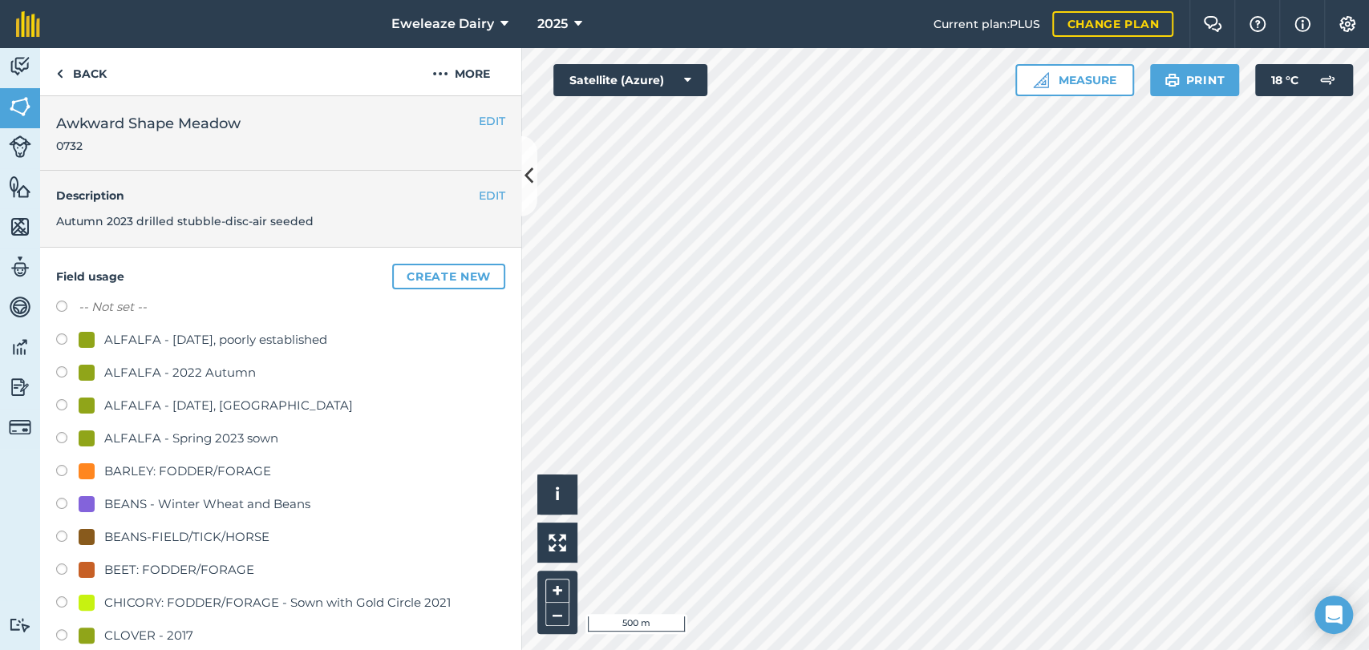
click at [430, 279] on button "Create new" at bounding box center [448, 277] width 113 height 26
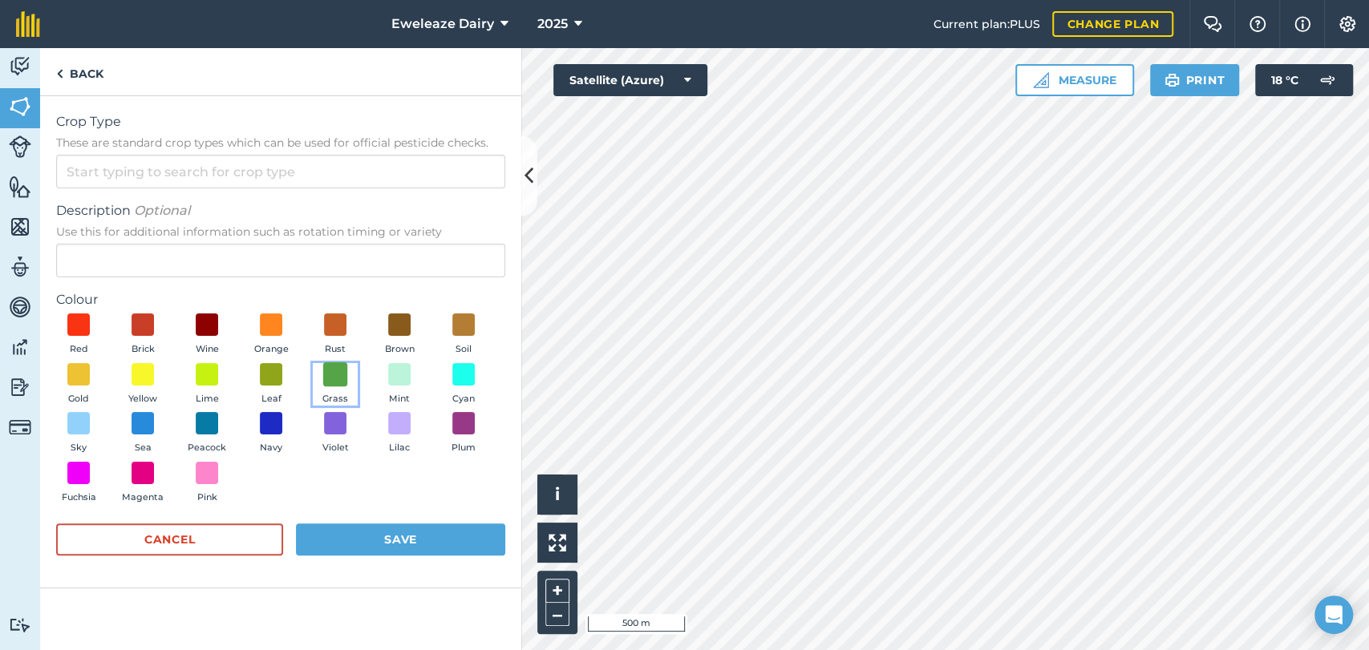
click at [334, 375] on span at bounding box center [335, 374] width 25 height 25
click at [156, 175] on input "Crop Type These are standard crop types which can be used for official pesticid…" at bounding box center [280, 172] width 449 height 34
click at [126, 240] on li "CUT-GRASS" at bounding box center [280, 246] width 447 height 38
click at [120, 262] on input "Description Optional Use this for additional information such as rotation timin…" at bounding box center [280, 261] width 449 height 34
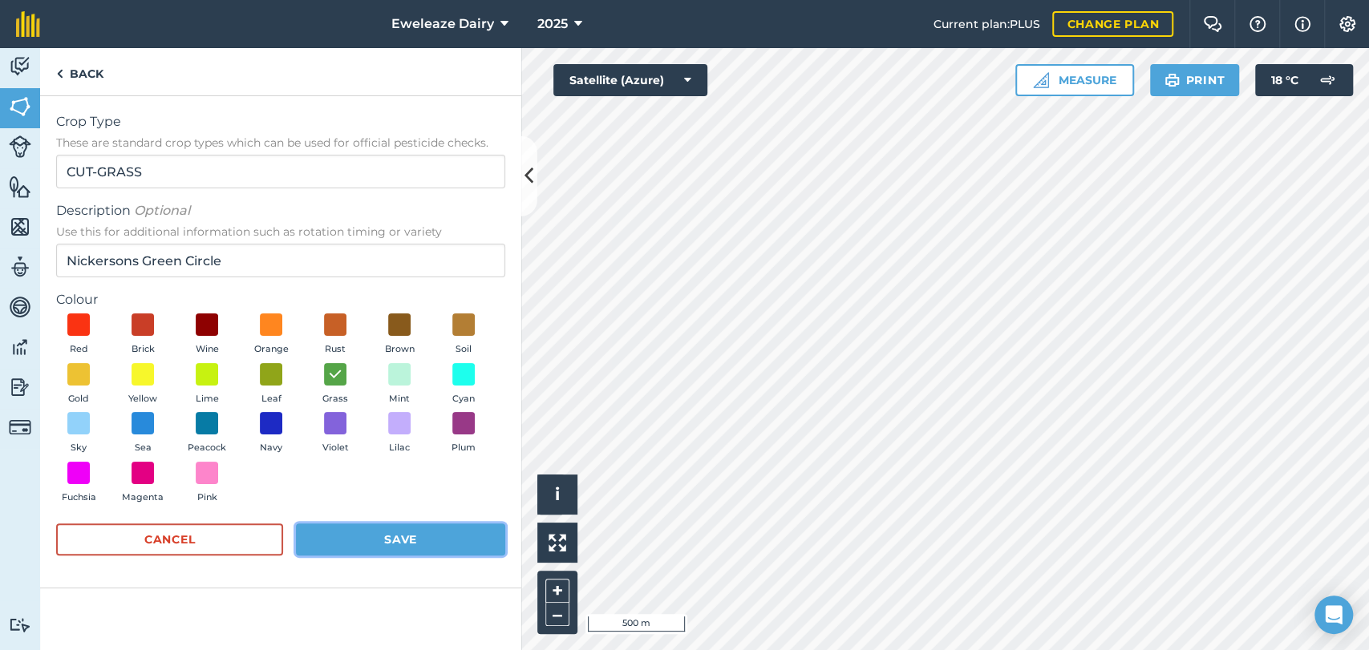
click at [455, 541] on button "Save" at bounding box center [400, 540] width 209 height 32
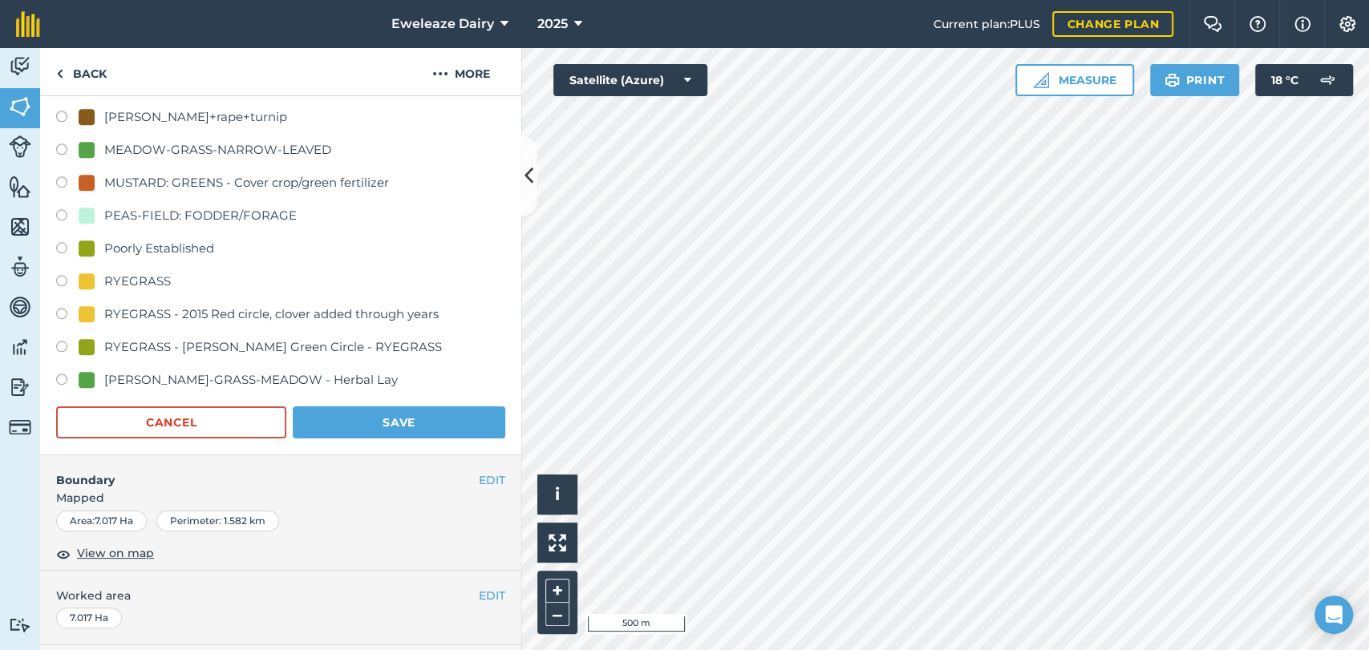
scroll to position [1253, 0]
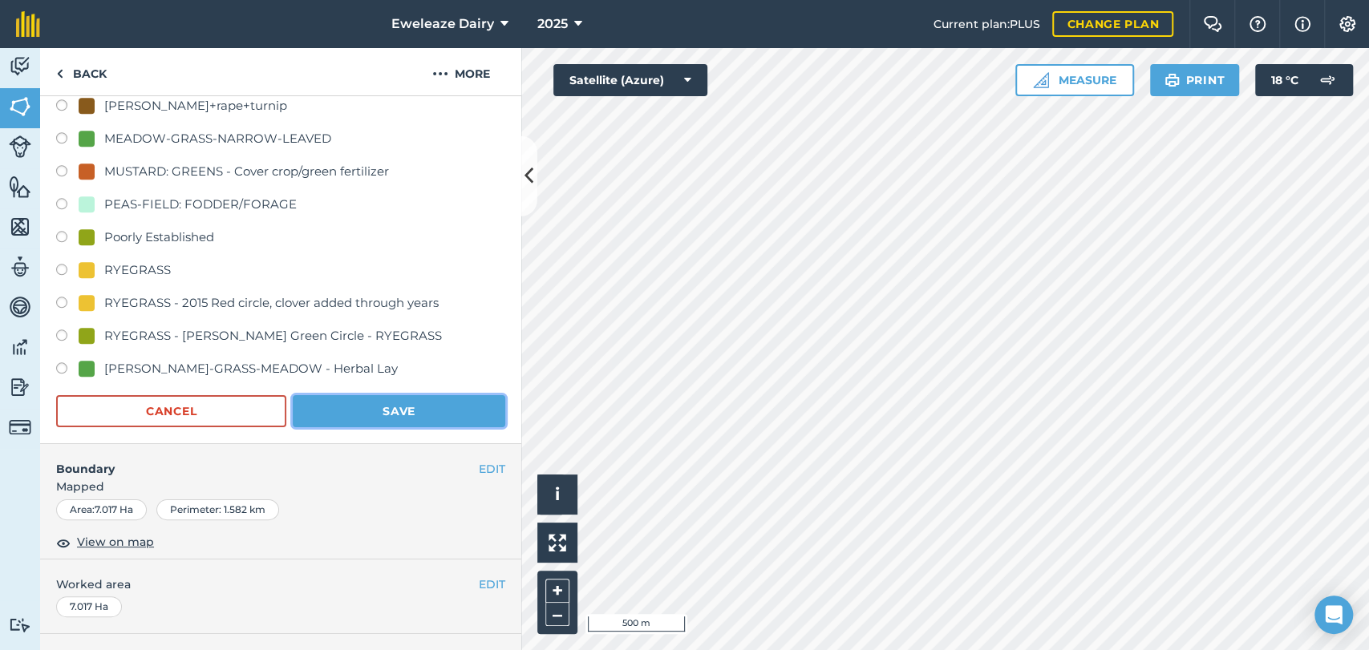
click at [430, 403] on button "Save" at bounding box center [399, 411] width 213 height 32
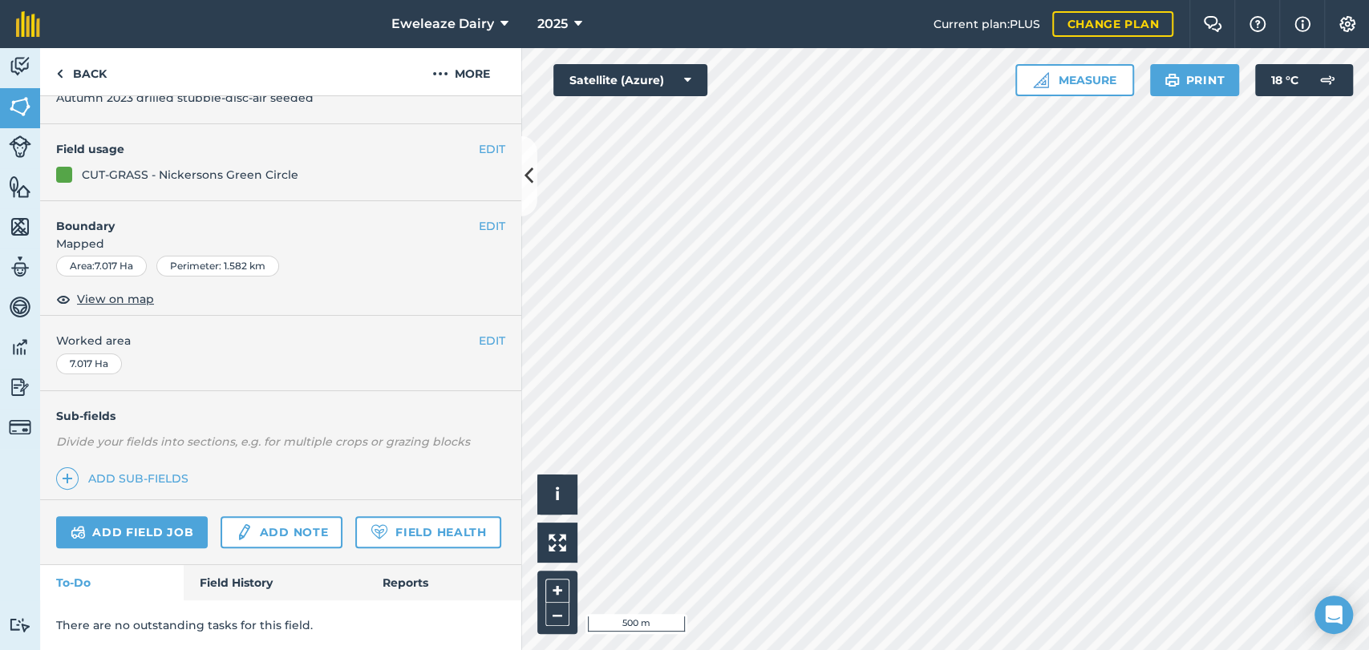
scroll to position [167, 0]
drag, startPoint x: 517, startPoint y: 400, endPoint x: 306, endPoint y: 322, distance: 225.1
click at [306, 322] on div "EDIT P Shape (Middle Long) 7402 EDIT Description Autumn 2022 drilled ploughed-a…" at bounding box center [280, 373] width 481 height 554
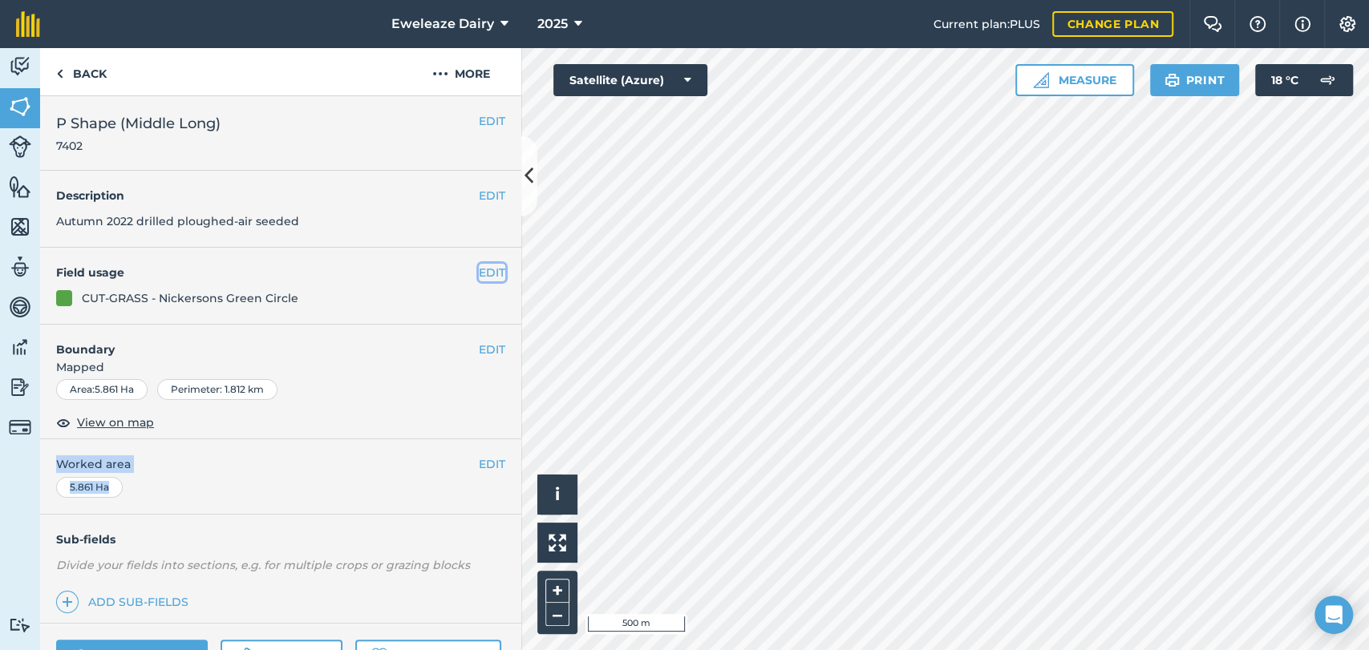
click at [479, 269] on button "EDIT" at bounding box center [492, 273] width 26 height 18
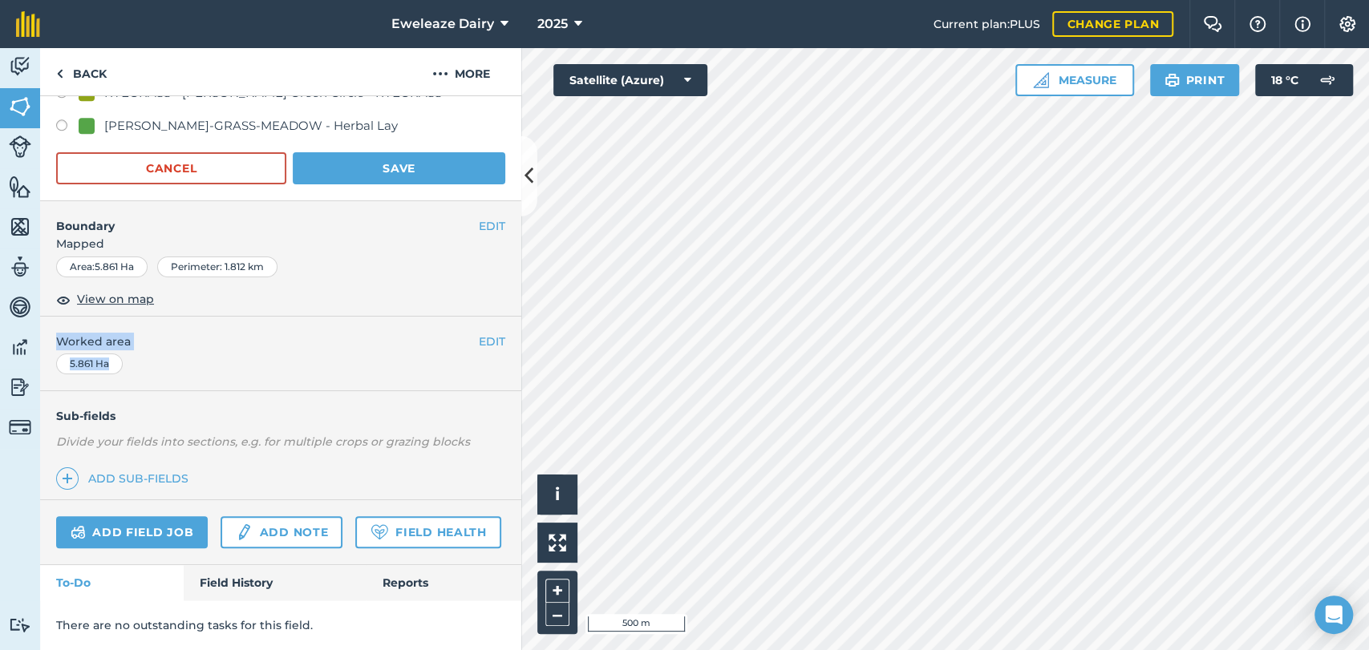
scroll to position [1540, 0]
click at [437, 152] on button "Save" at bounding box center [399, 168] width 213 height 32
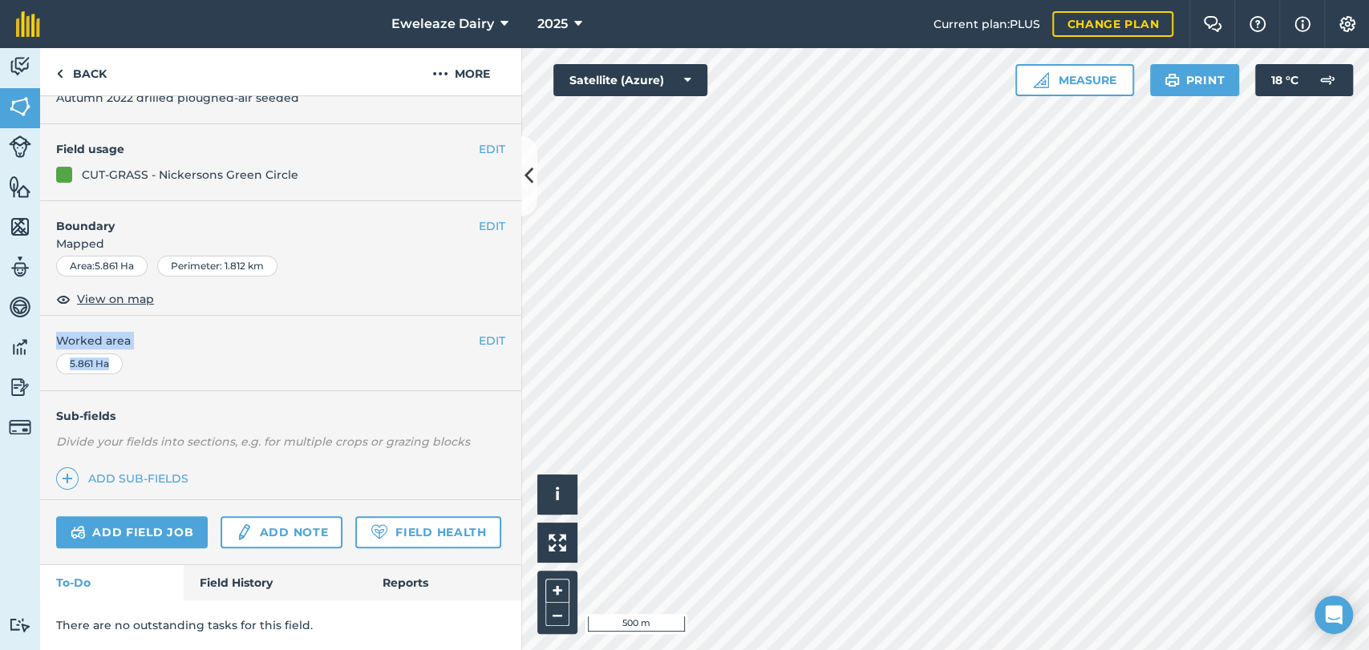
scroll to position [0, 0]
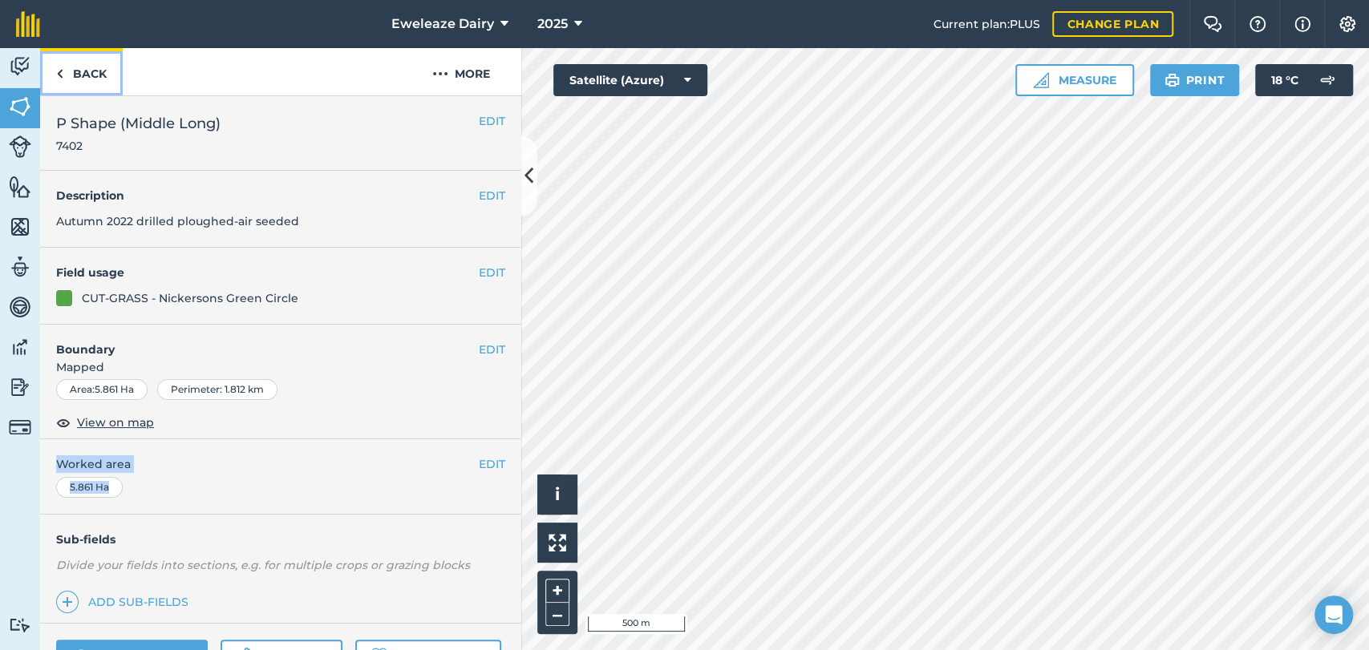
click at [79, 73] on link "Back" at bounding box center [81, 71] width 83 height 47
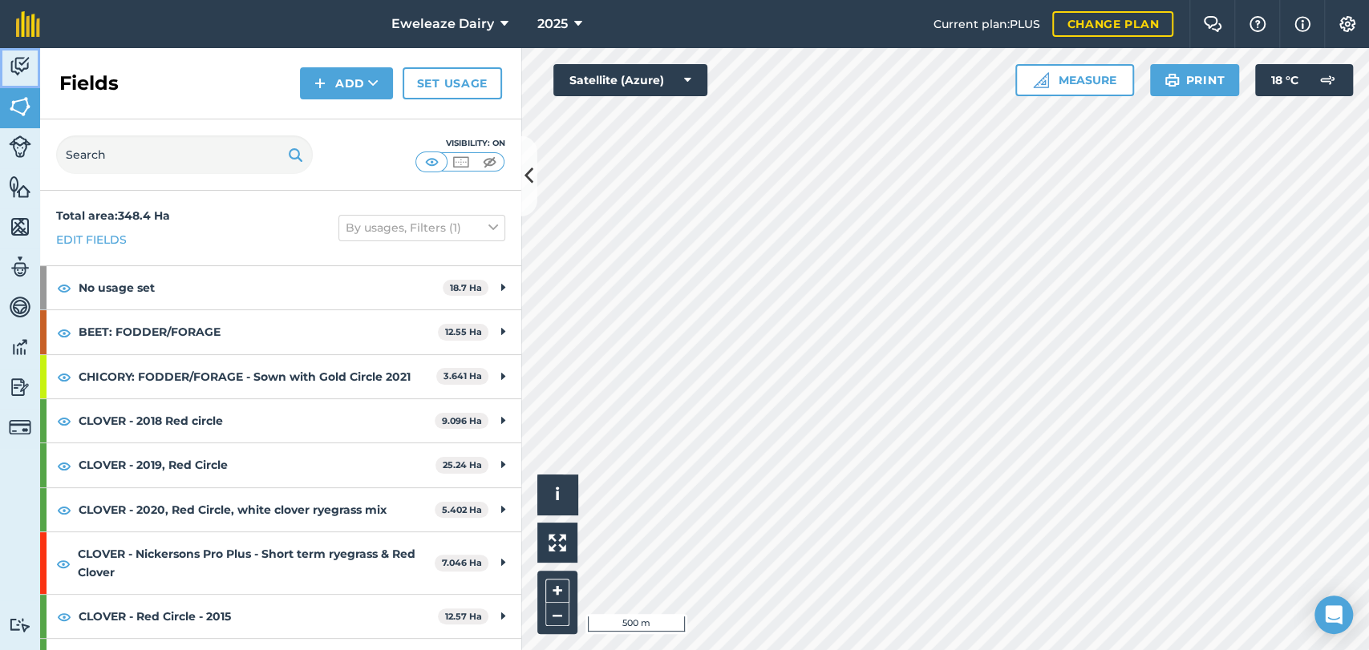
click at [20, 58] on img at bounding box center [20, 67] width 22 height 24
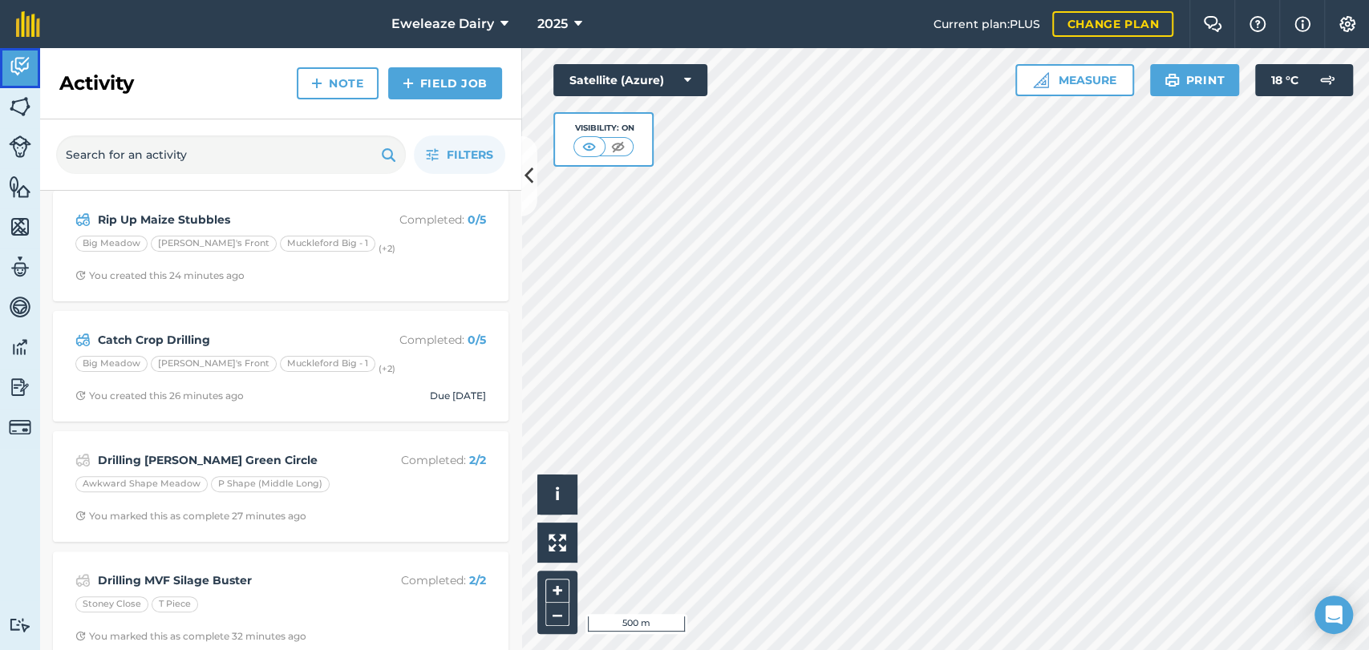
scroll to position [252, 0]
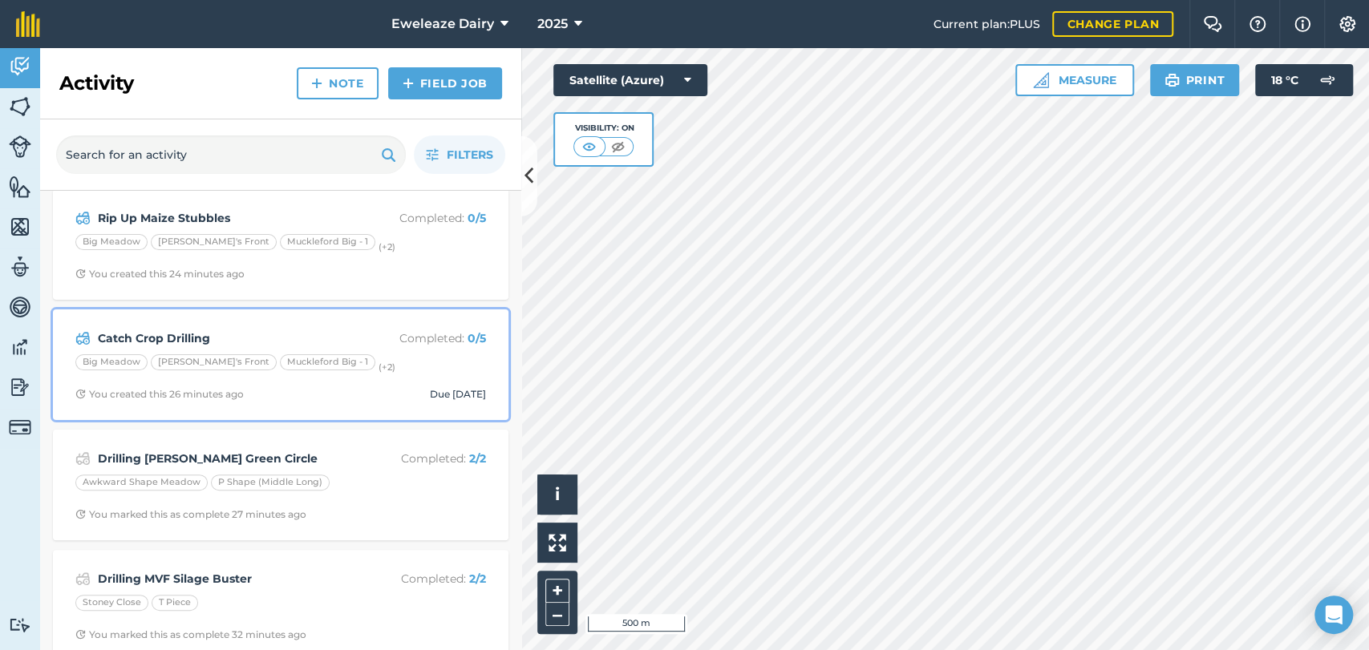
click at [456, 326] on div "Catch Crop Drilling Completed : 0 / 5 Big Meadow [PERSON_NAME]'s Front Mucklefo…" at bounding box center [281, 364] width 436 height 91
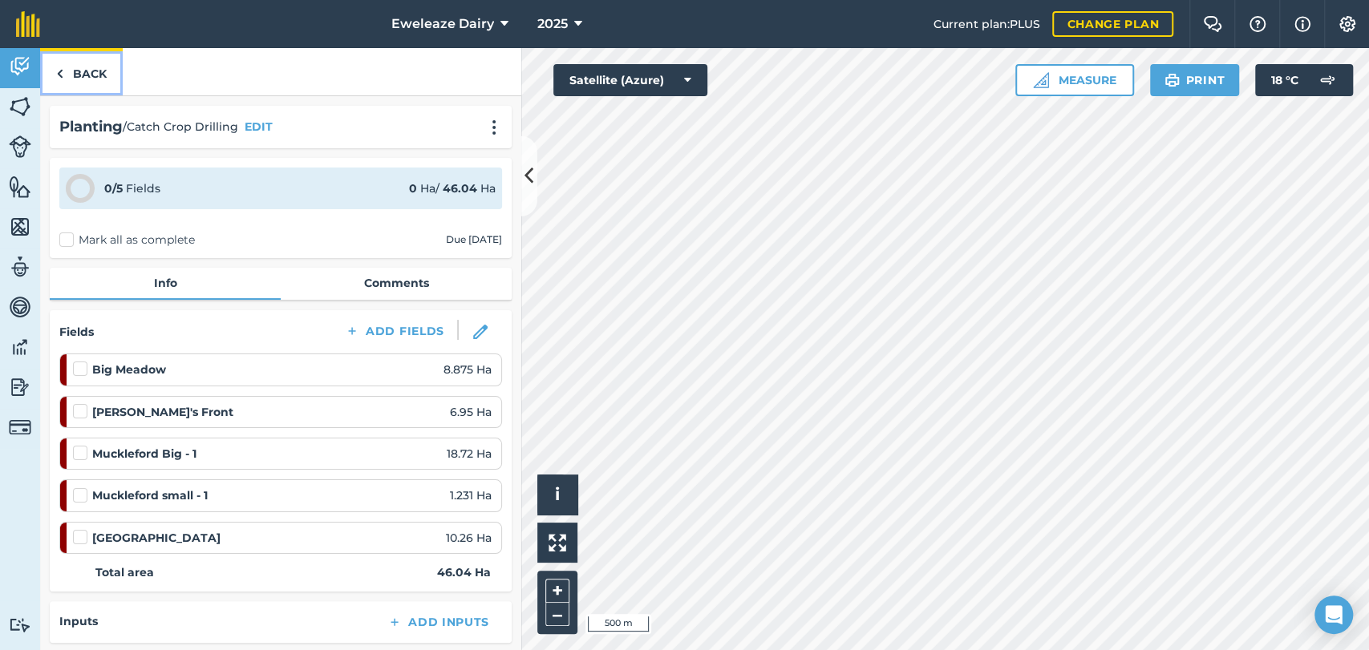
click at [95, 79] on link "Back" at bounding box center [81, 71] width 83 height 47
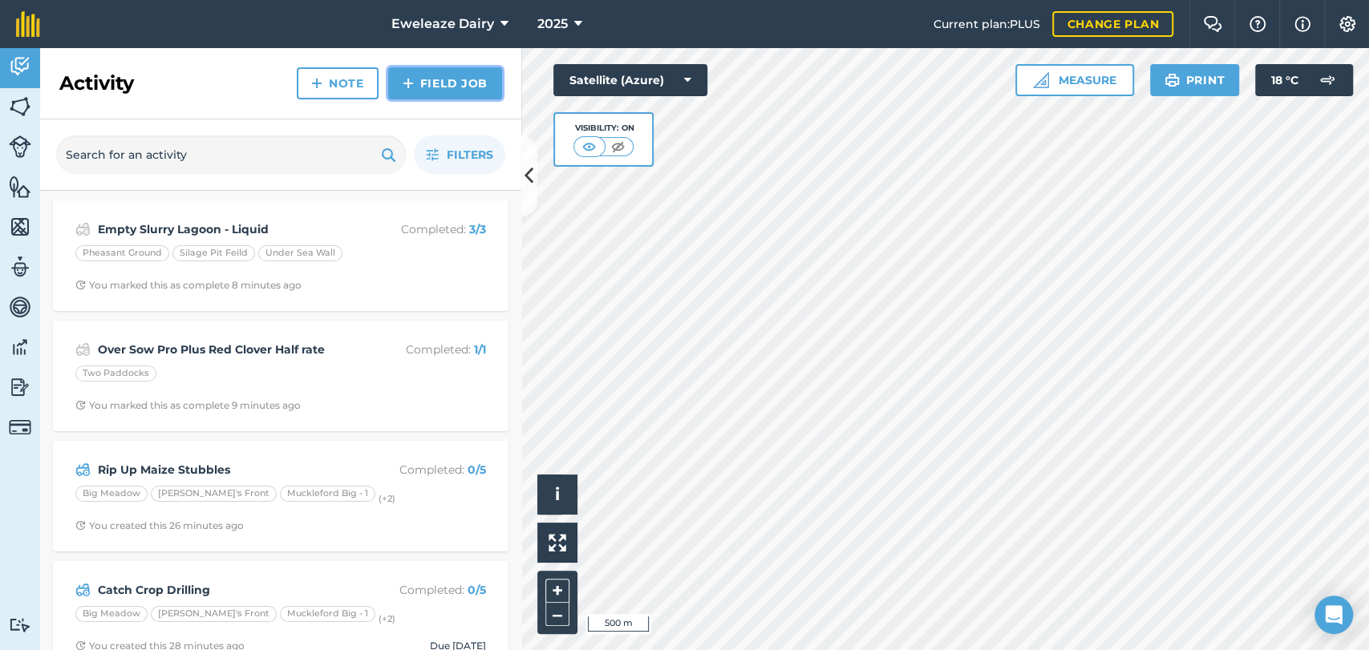
click at [492, 79] on link "Field Job" at bounding box center [445, 83] width 114 height 32
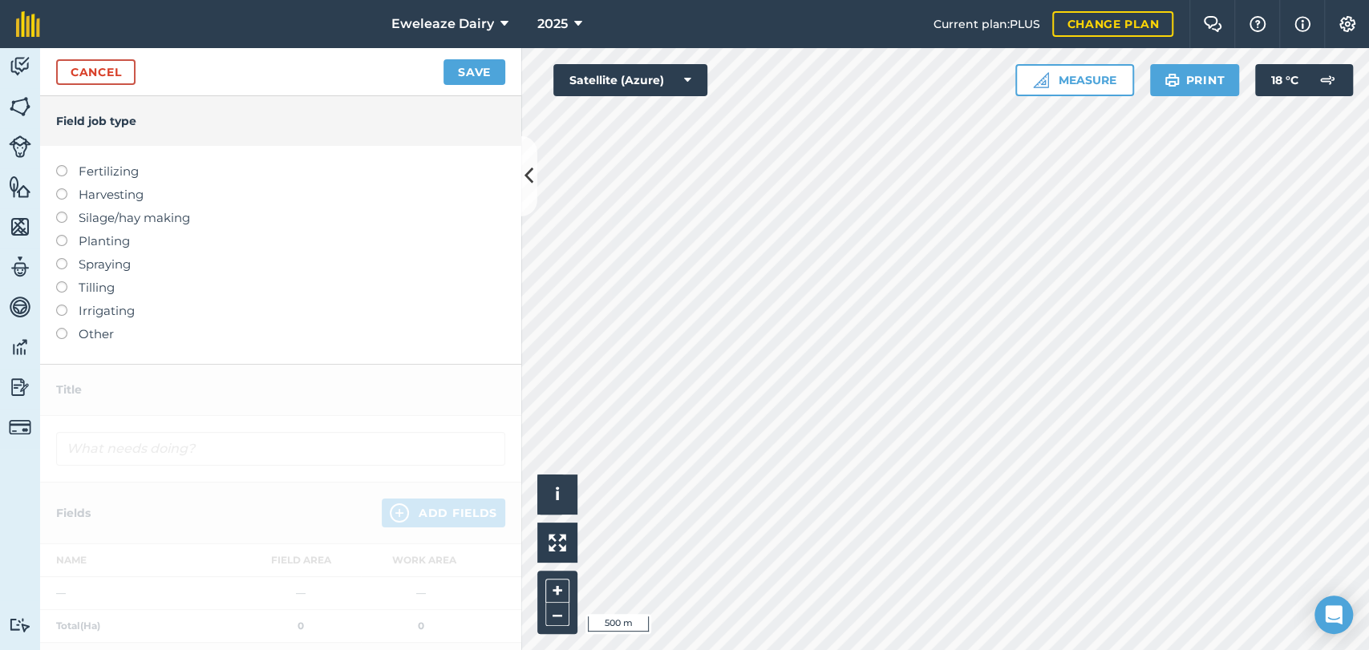
click at [61, 212] on label at bounding box center [67, 212] width 22 height 0
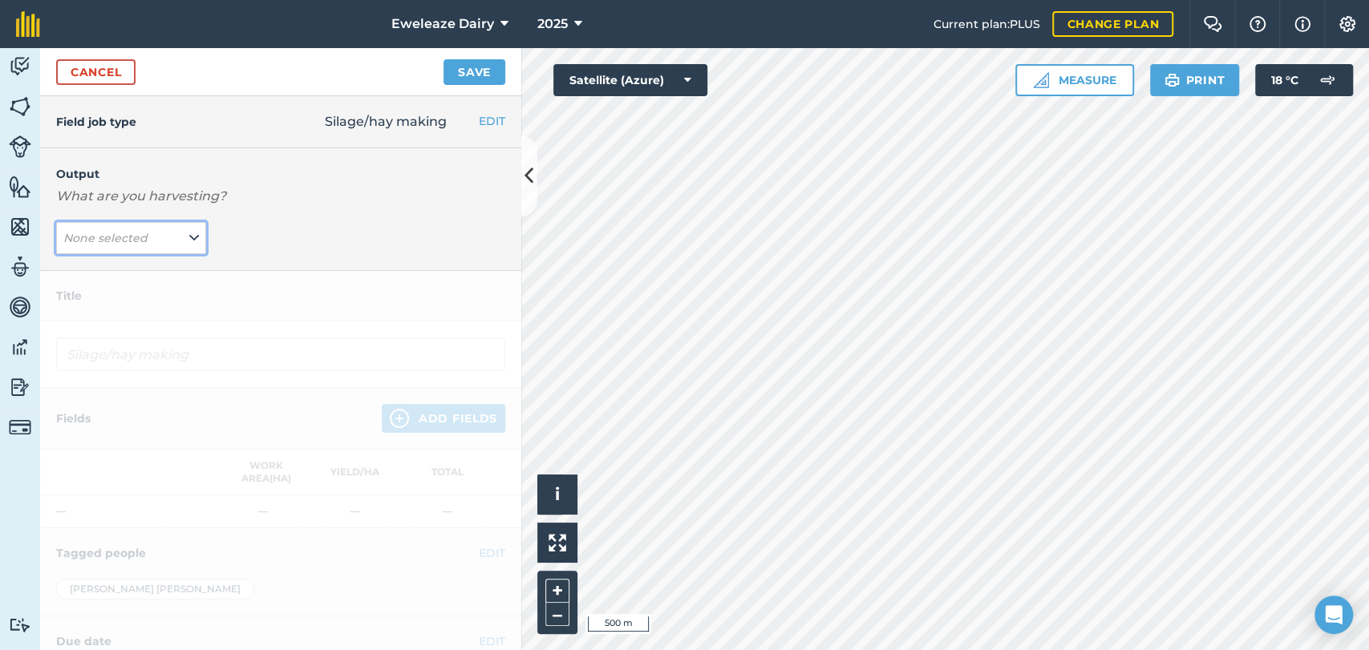
click at [181, 239] on button "None selected" at bounding box center [131, 238] width 150 height 32
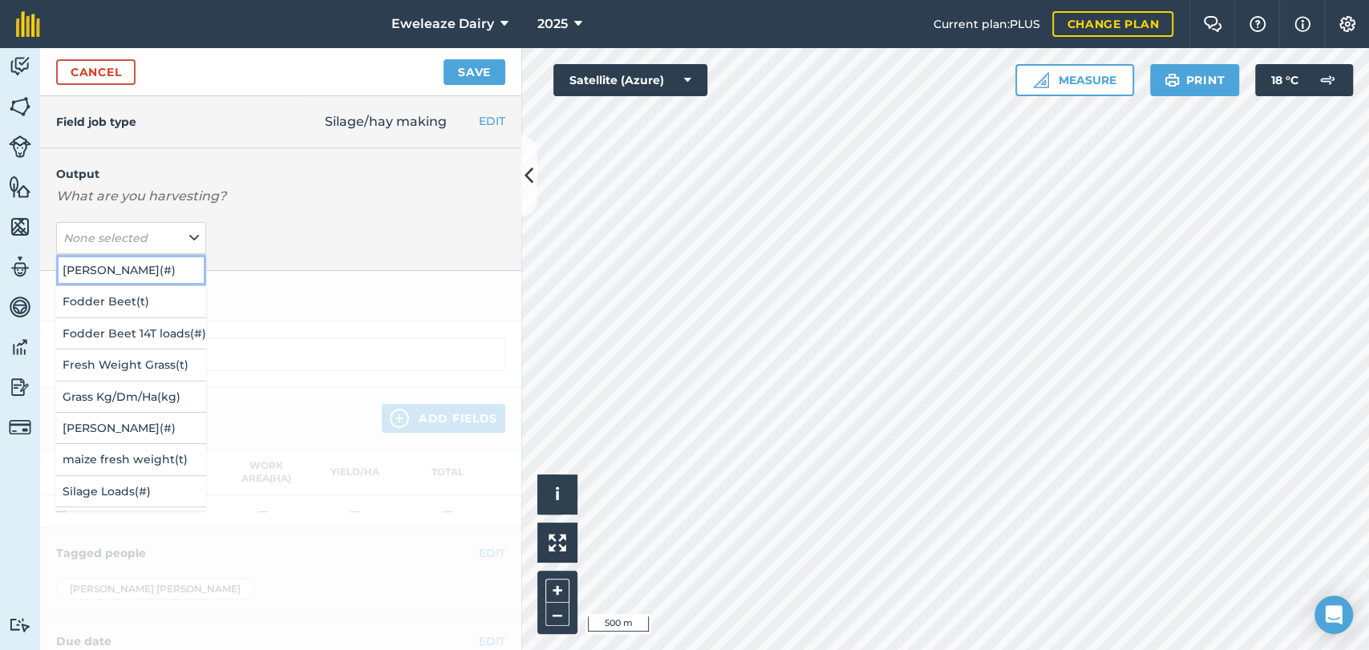
click at [118, 272] on button "[PERSON_NAME] ( # )" at bounding box center [131, 270] width 150 height 30
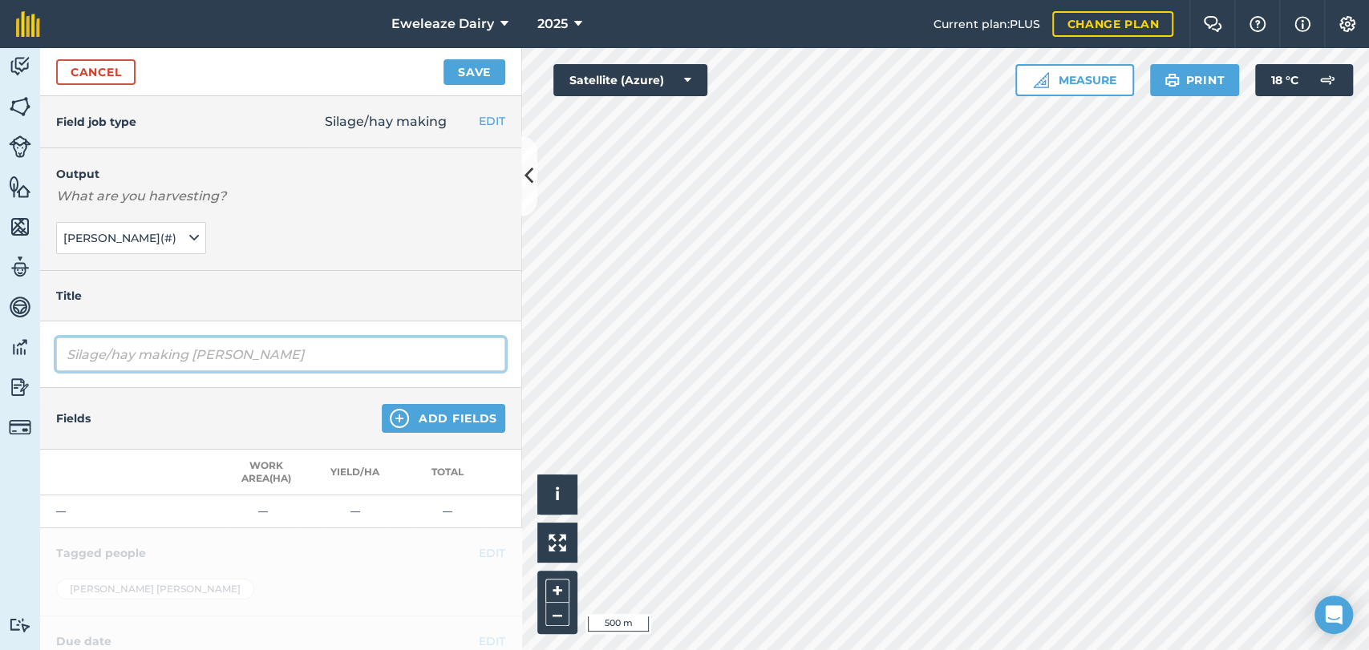
click at [271, 349] on input "Silage/hay making [PERSON_NAME]" at bounding box center [280, 355] width 449 height 34
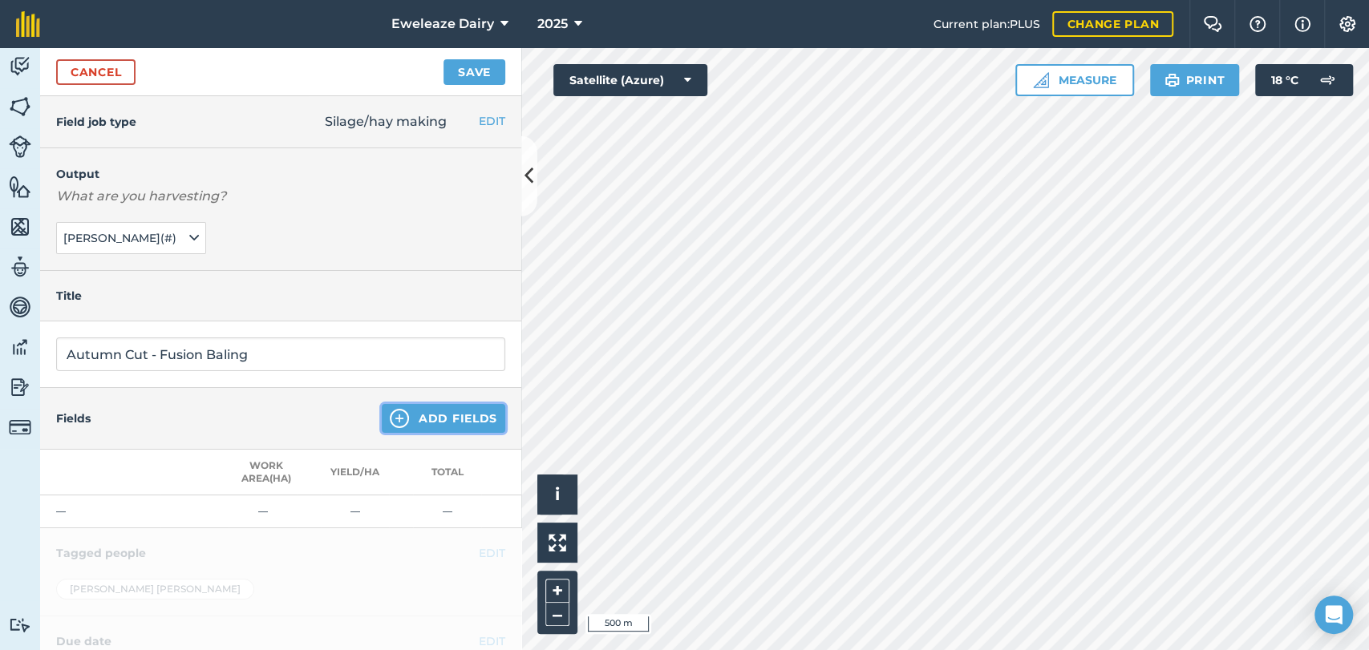
click at [460, 421] on button "Add Fields" at bounding box center [443, 418] width 123 height 29
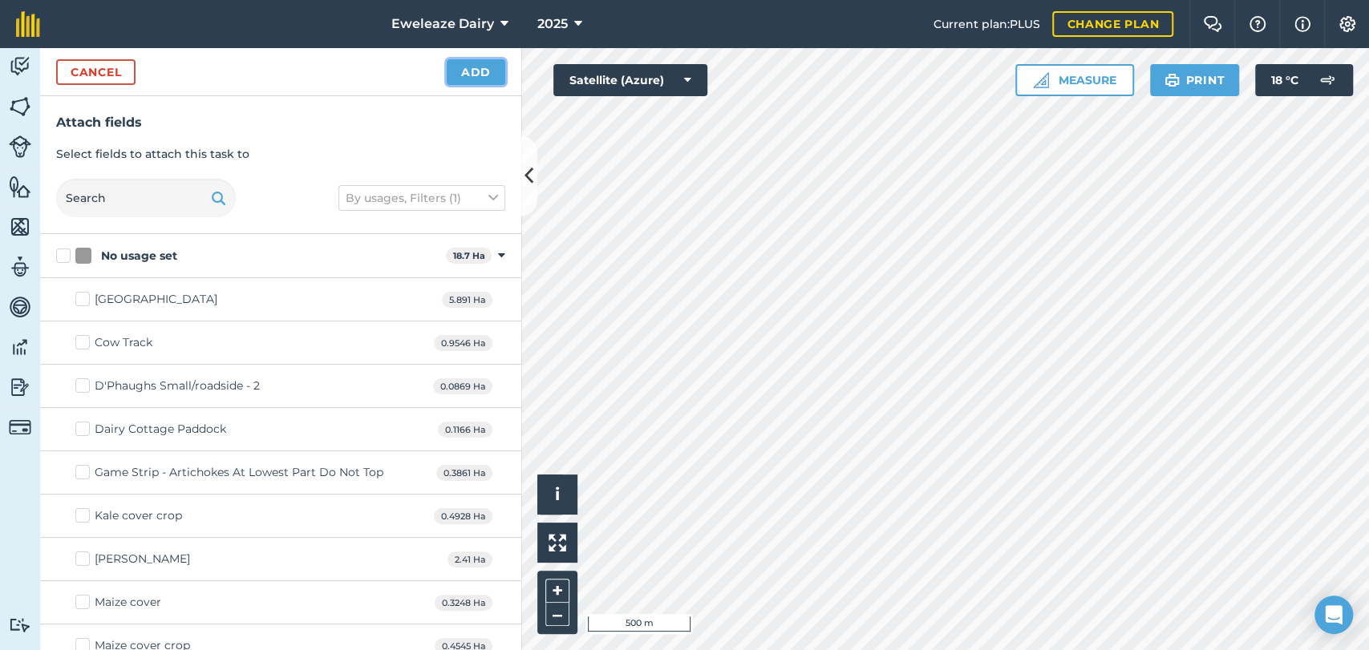
click at [485, 68] on button "Add" at bounding box center [476, 72] width 59 height 26
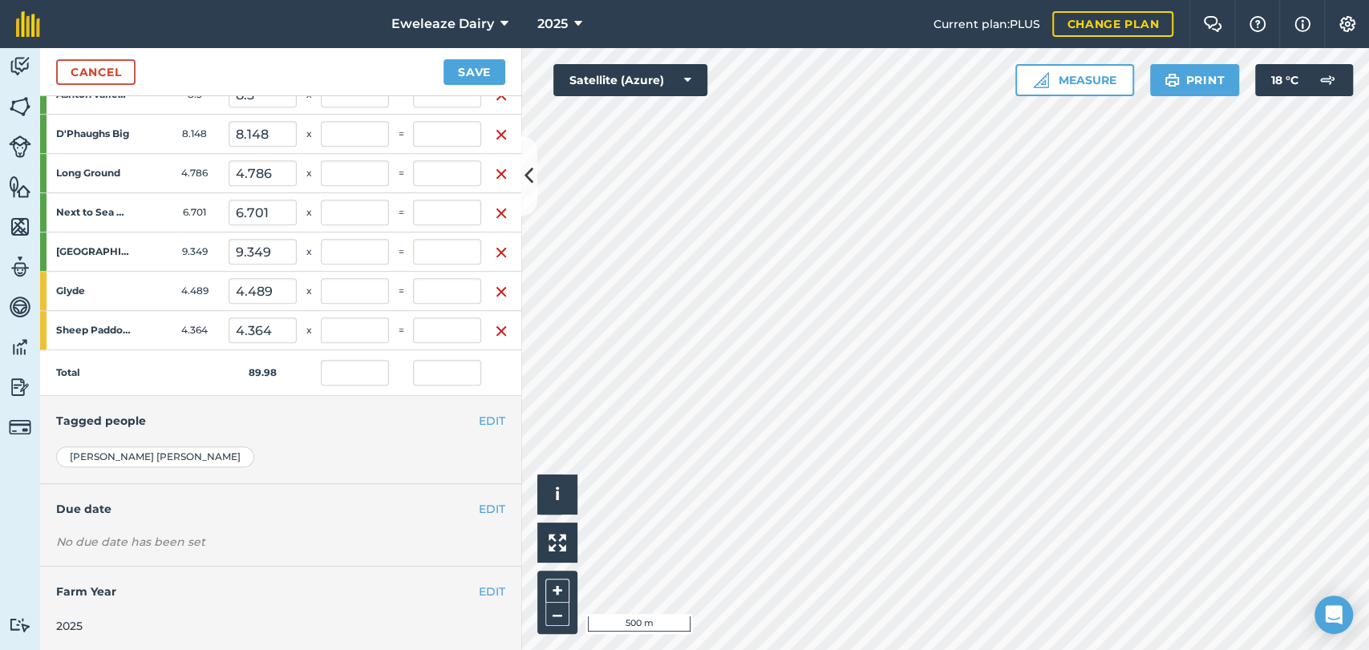
scroll to position [629, 0]
click at [479, 411] on button "EDIT" at bounding box center [492, 420] width 26 height 18
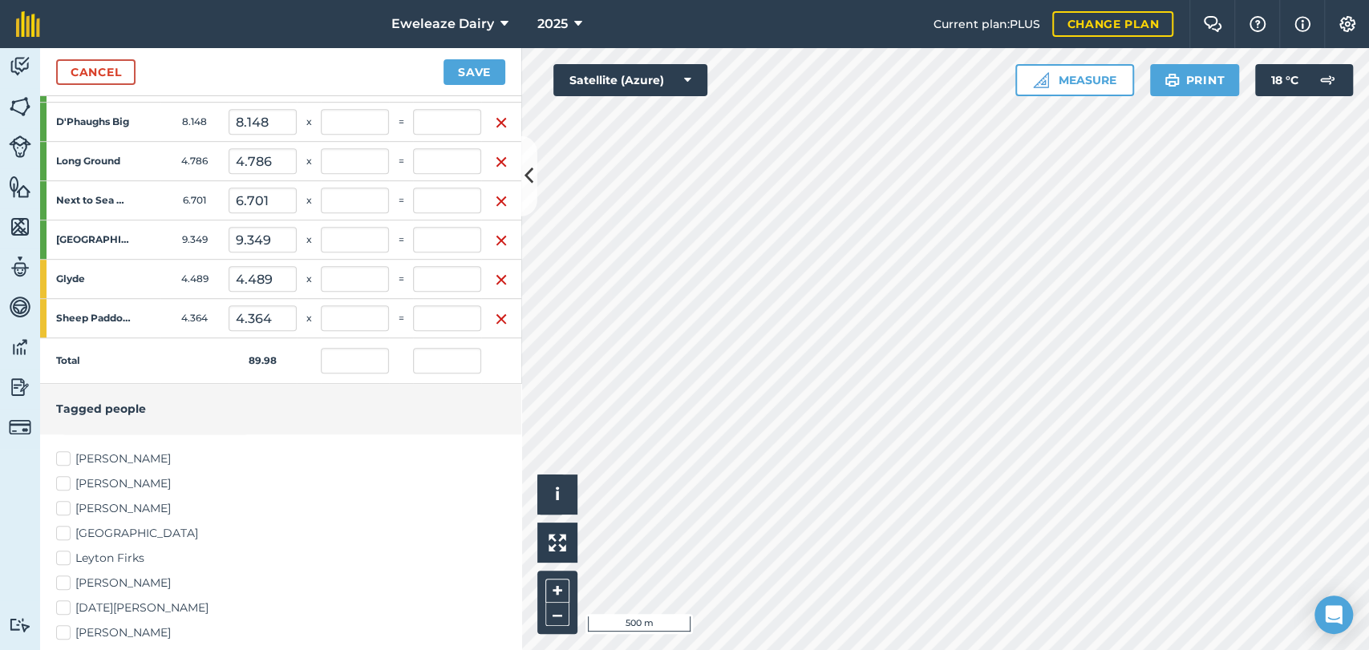
click at [67, 556] on label "Leyton Firks" at bounding box center [280, 558] width 449 height 17
click at [67, 556] on input "Leyton Firks" at bounding box center [61, 555] width 10 height 10
click at [63, 458] on label "[PERSON_NAME]" at bounding box center [280, 459] width 449 height 17
click at [63, 458] on input "[PERSON_NAME]" at bounding box center [61, 456] width 10 height 10
click at [483, 69] on button "Save" at bounding box center [474, 72] width 62 height 26
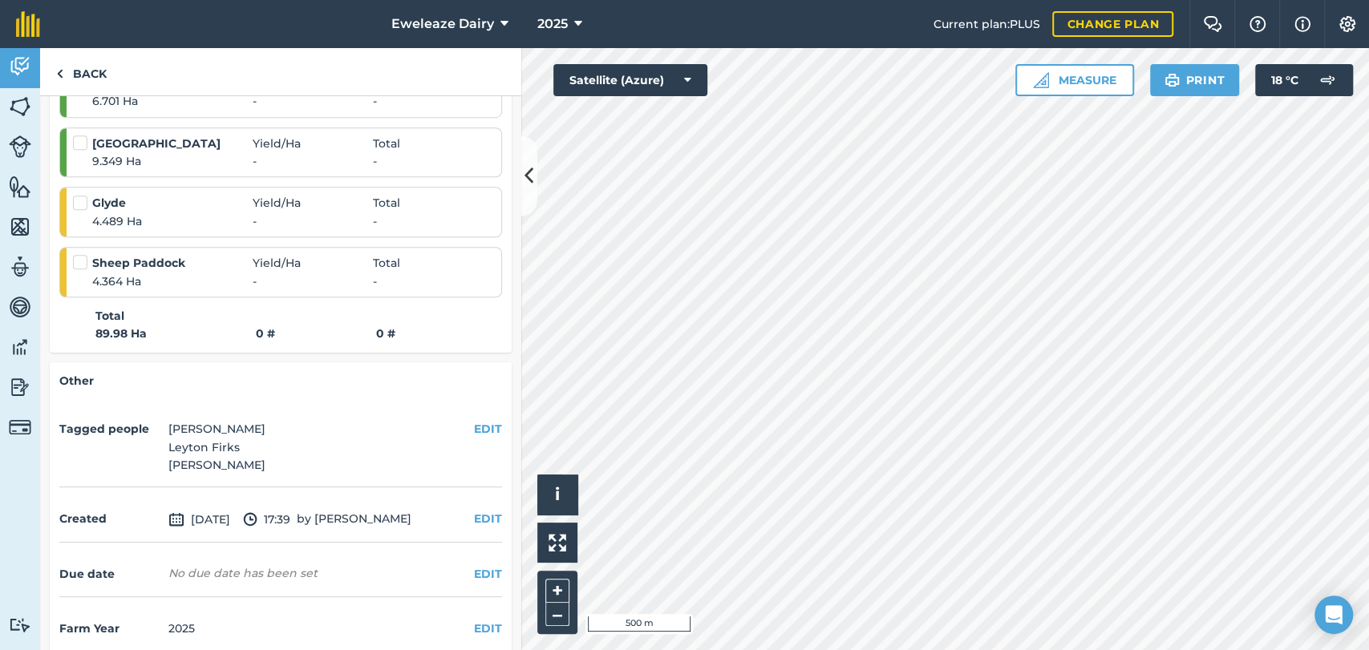
scroll to position [869, 0]
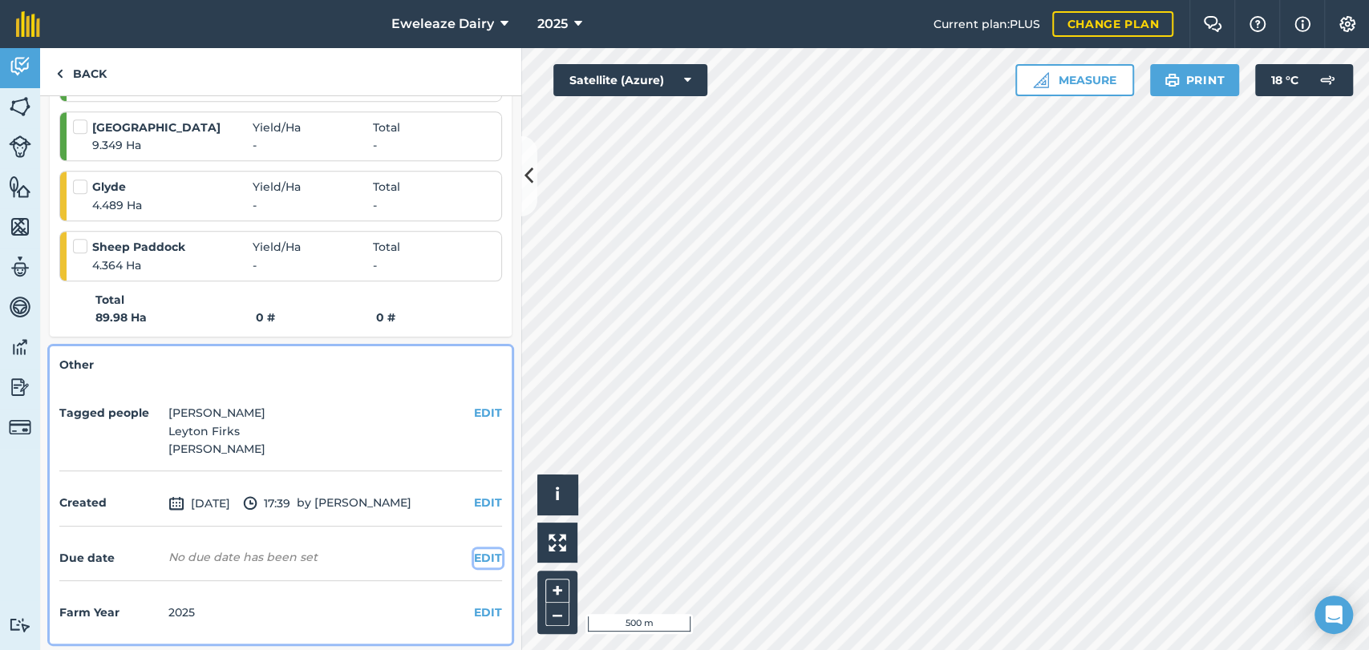
click at [474, 558] on button "EDIT" at bounding box center [488, 558] width 28 height 18
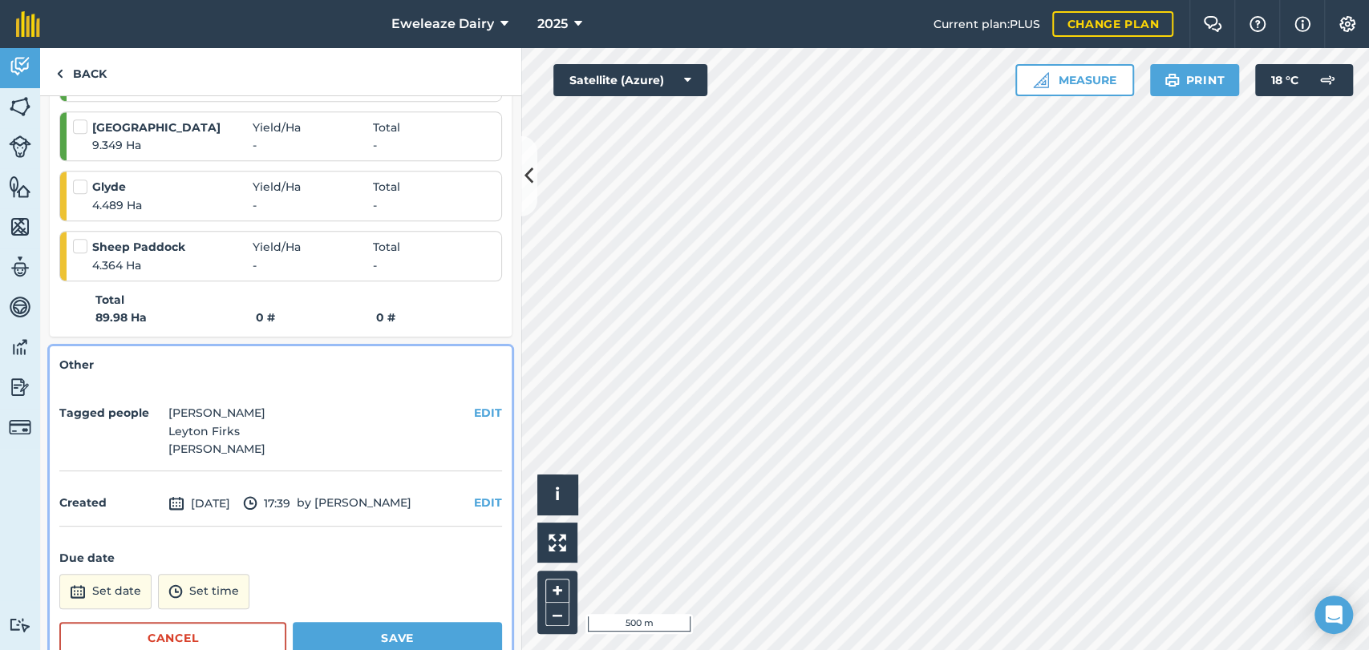
scroll to position [956, 0]
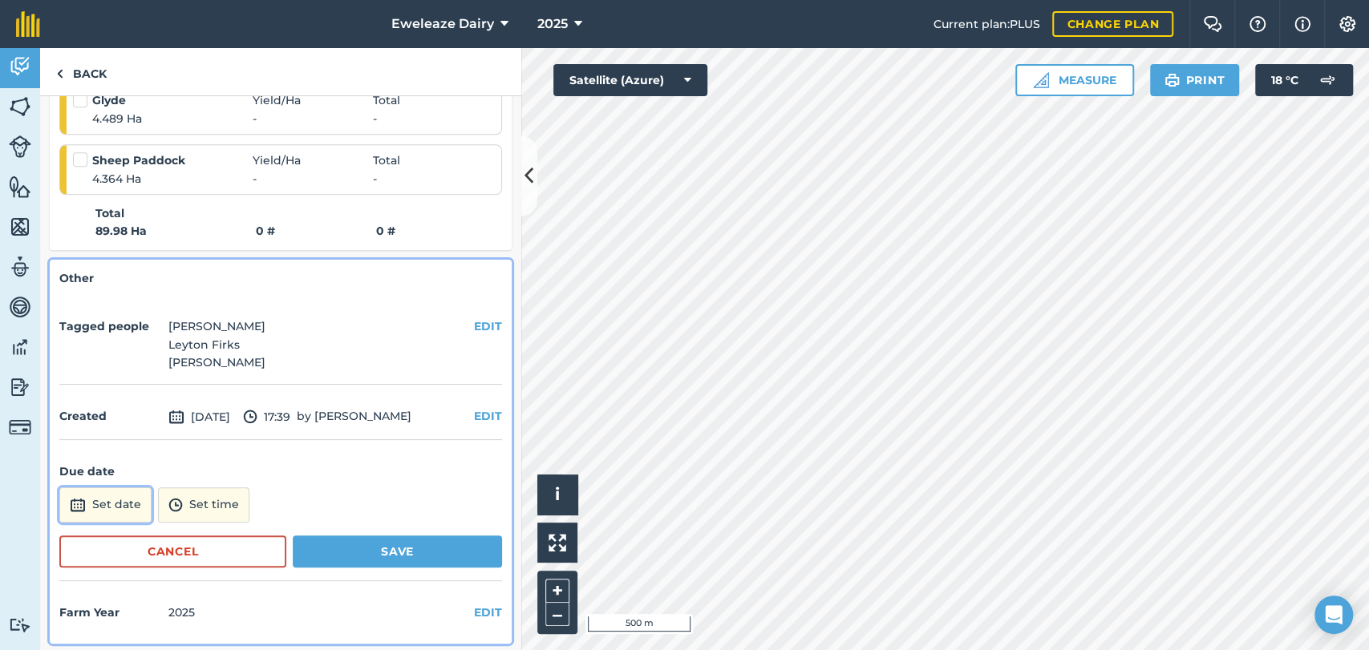
click at [87, 500] on button "Set date" at bounding box center [105, 505] width 92 height 35
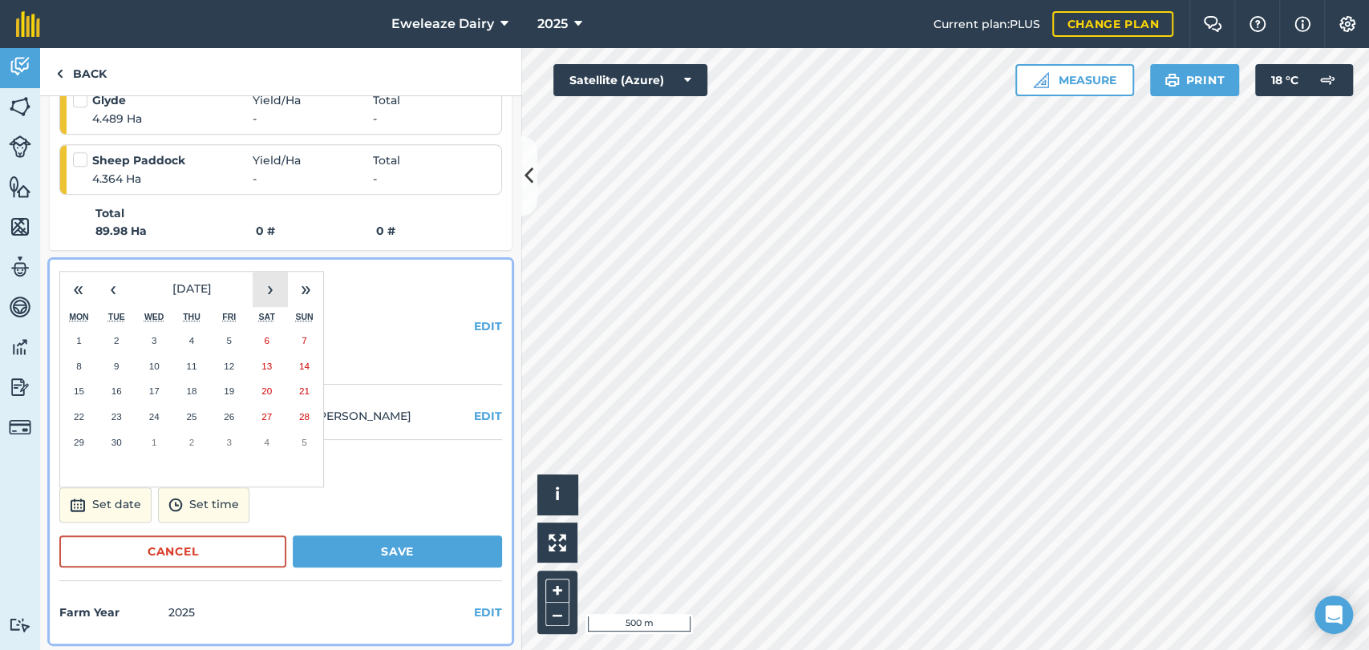
click at [270, 287] on button "›" at bounding box center [270, 289] width 35 height 35
click at [77, 386] on abbr "13" at bounding box center [79, 391] width 10 height 10
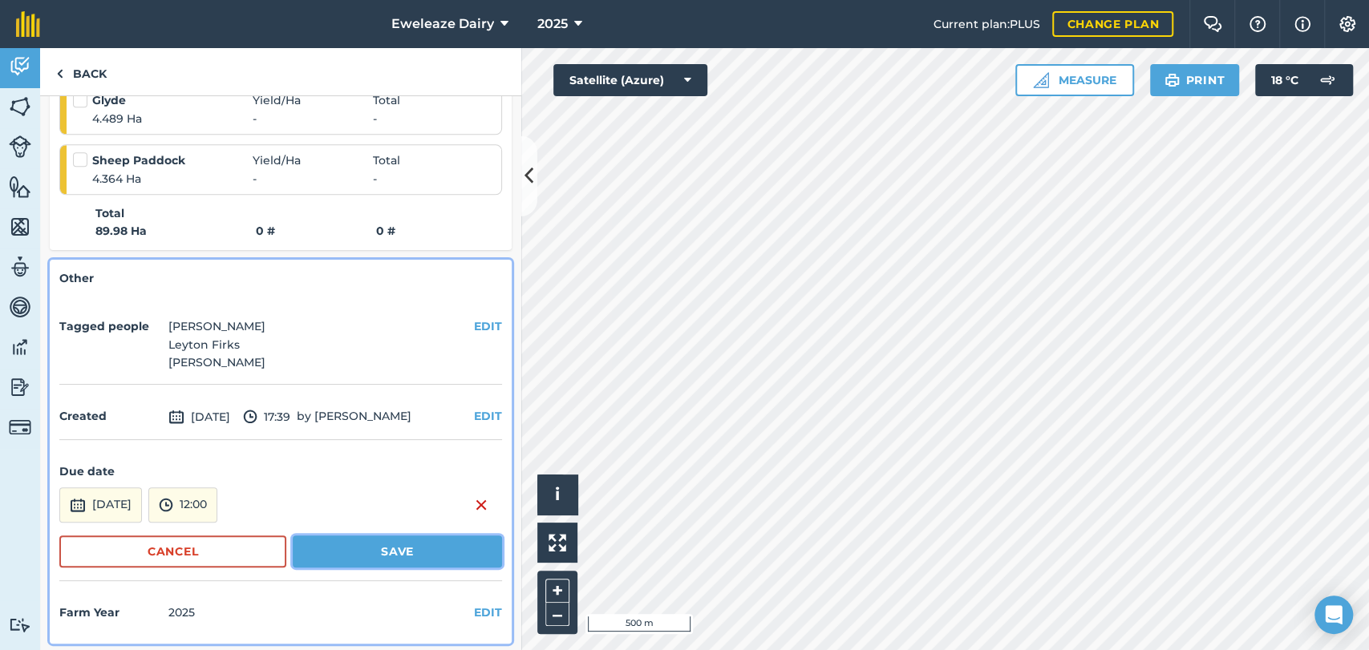
click at [346, 544] on button "Save" at bounding box center [397, 552] width 209 height 32
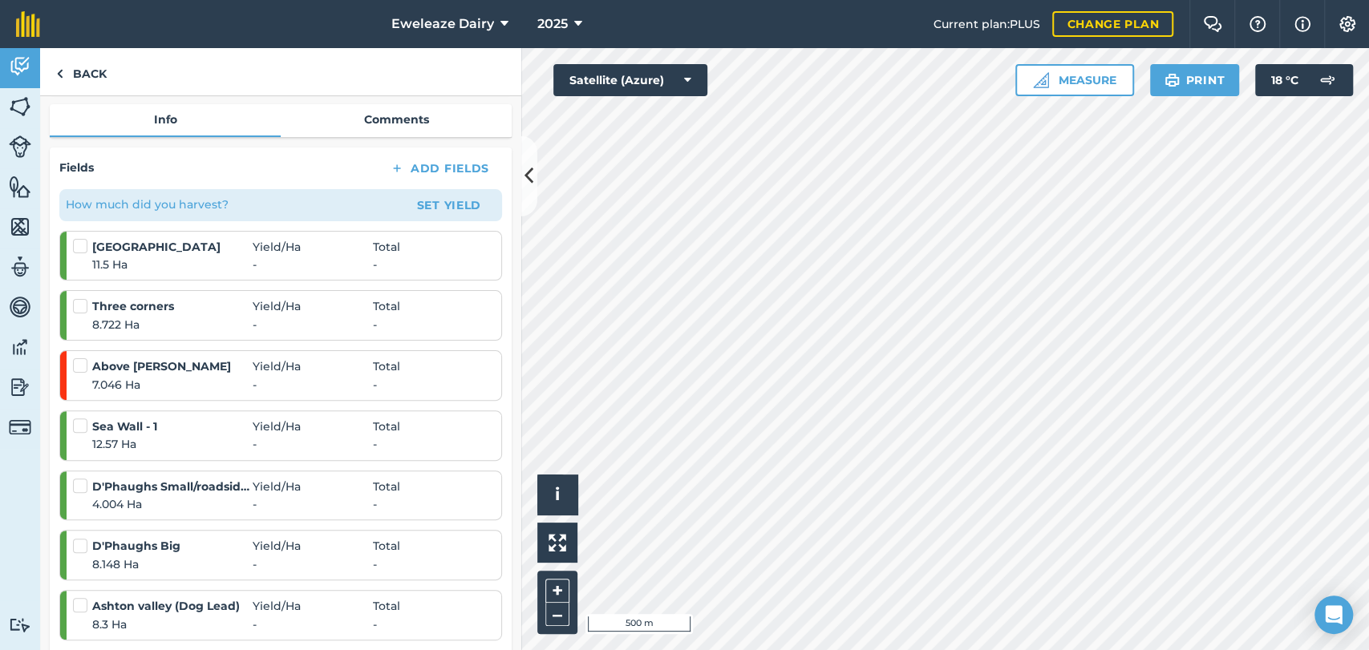
scroll to position [0, 0]
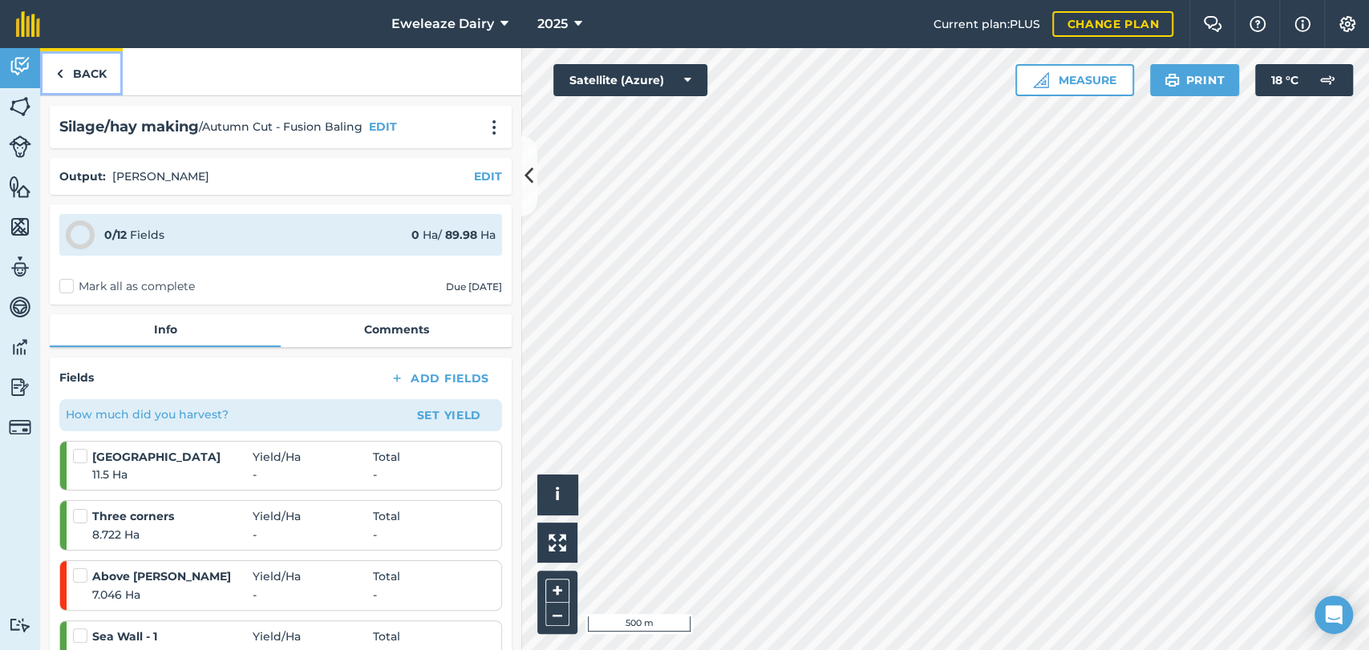
click at [83, 63] on link "Back" at bounding box center [81, 71] width 83 height 47
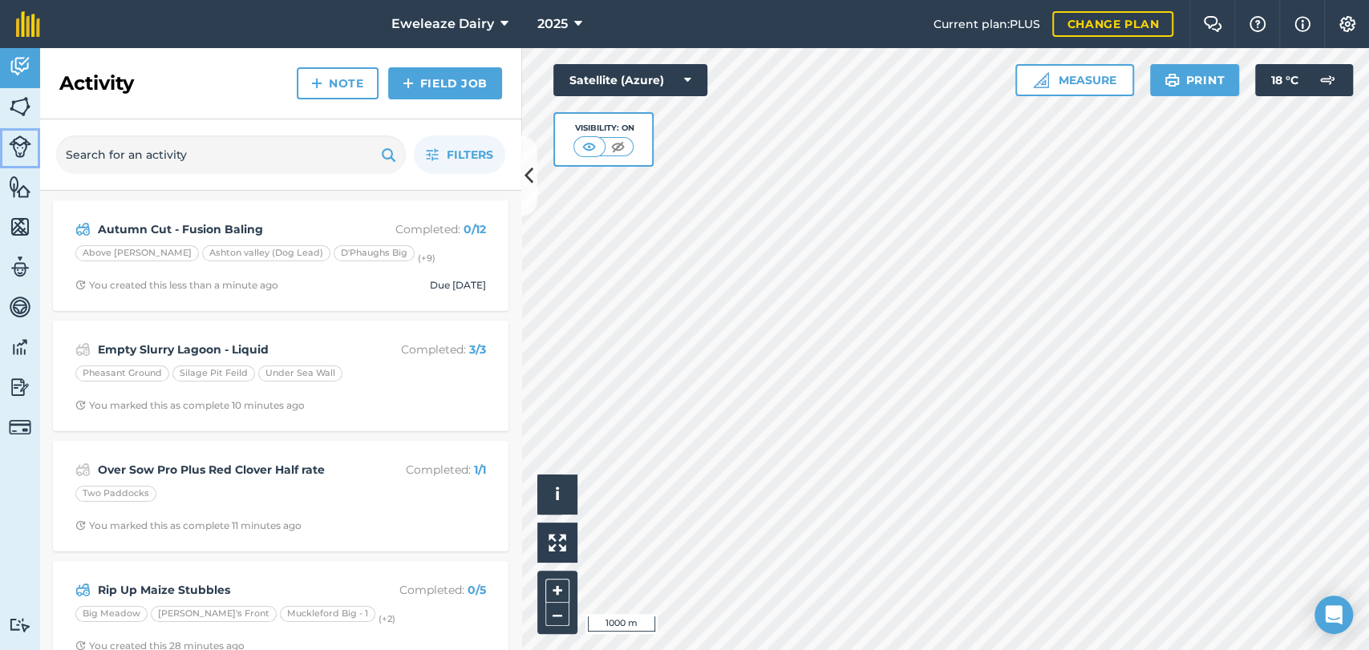
click at [17, 145] on img at bounding box center [20, 147] width 22 height 22
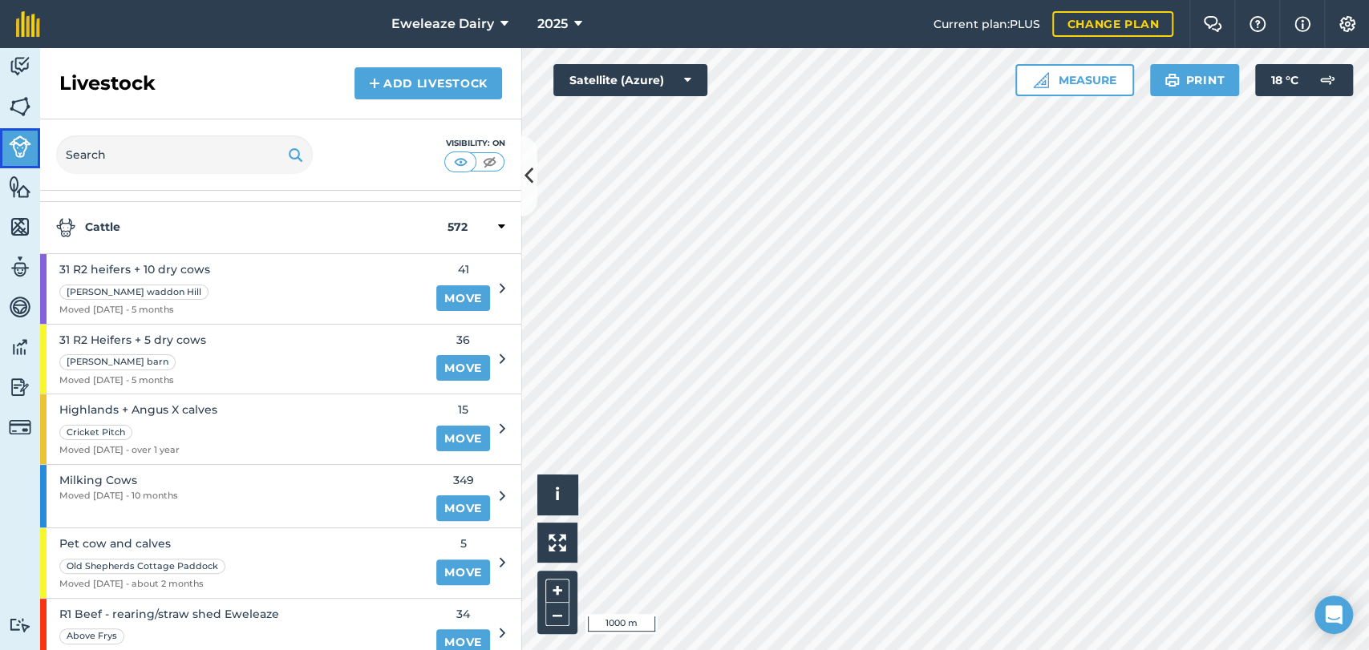
scroll to position [29, 0]
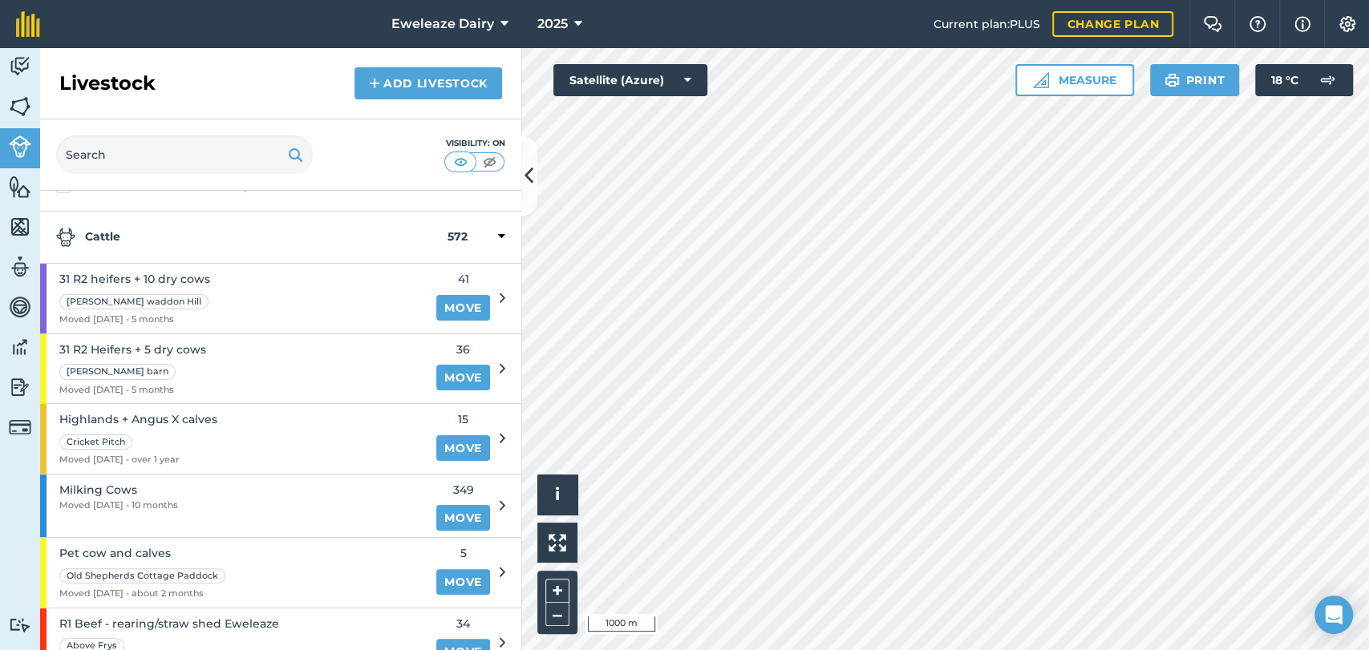
click at [500, 296] on icon at bounding box center [503, 298] width 6 height 14
click at [282, 295] on div "31 R2 heifers + 10 dry cows [PERSON_NAME] waddon Hill Moved [DATE] - 5 months" at bounding box center [233, 299] width 387 height 70
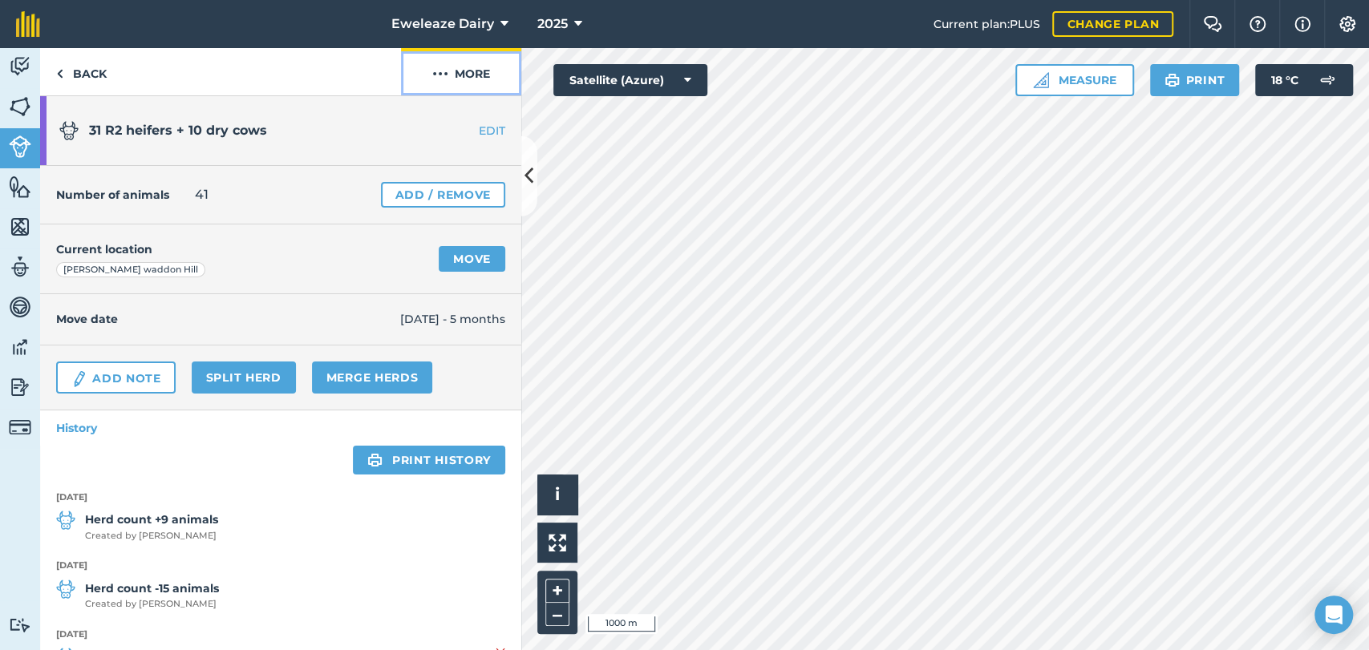
click at [482, 75] on button "More" at bounding box center [461, 71] width 120 height 47
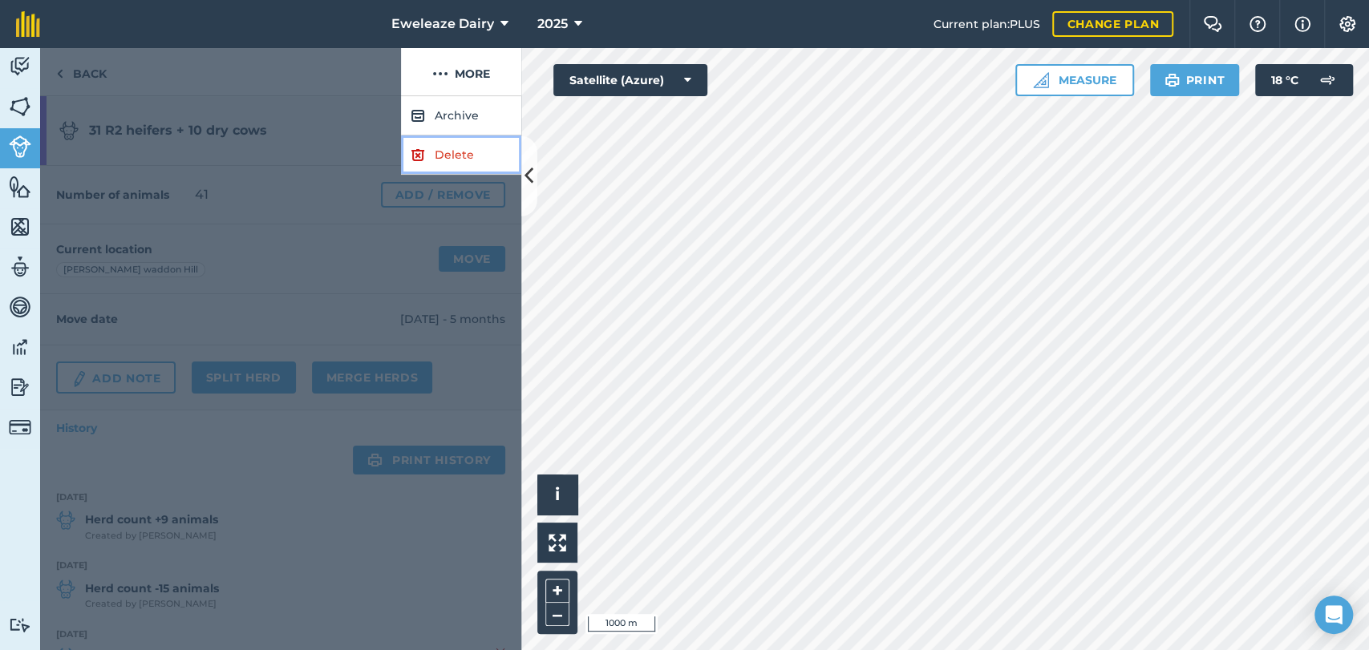
click at [460, 156] on link "Delete" at bounding box center [461, 155] width 120 height 39
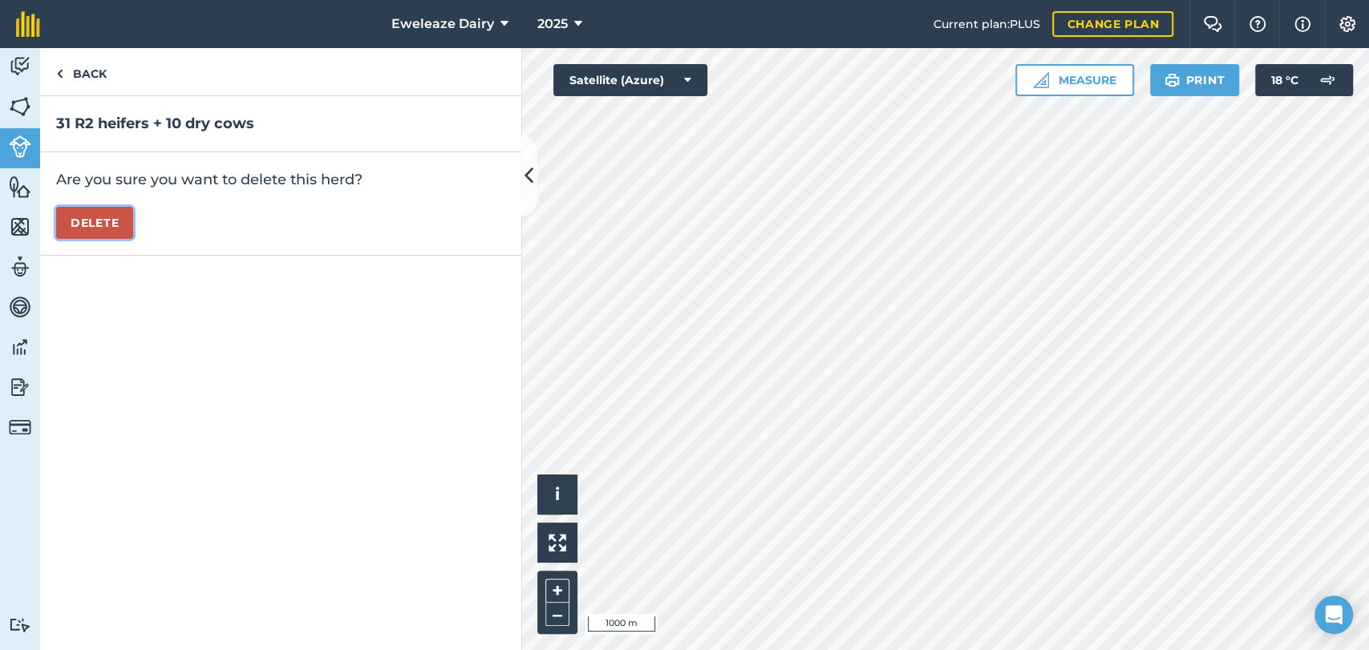
click at [96, 232] on button "Delete" at bounding box center [94, 223] width 77 height 32
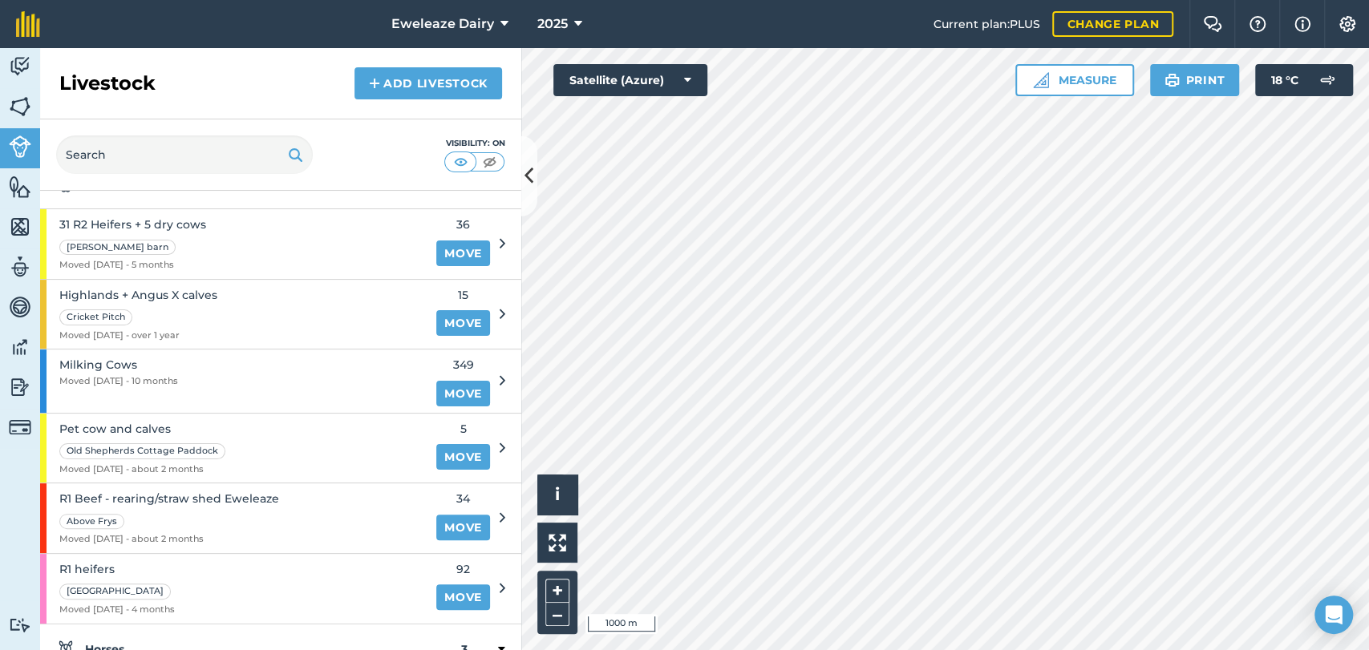
scroll to position [84, 0]
click at [378, 262] on div "31 R2 Heifers + 5 dry cows [PERSON_NAME] barn Moved [DATE] - 5 months" at bounding box center [233, 243] width 387 height 70
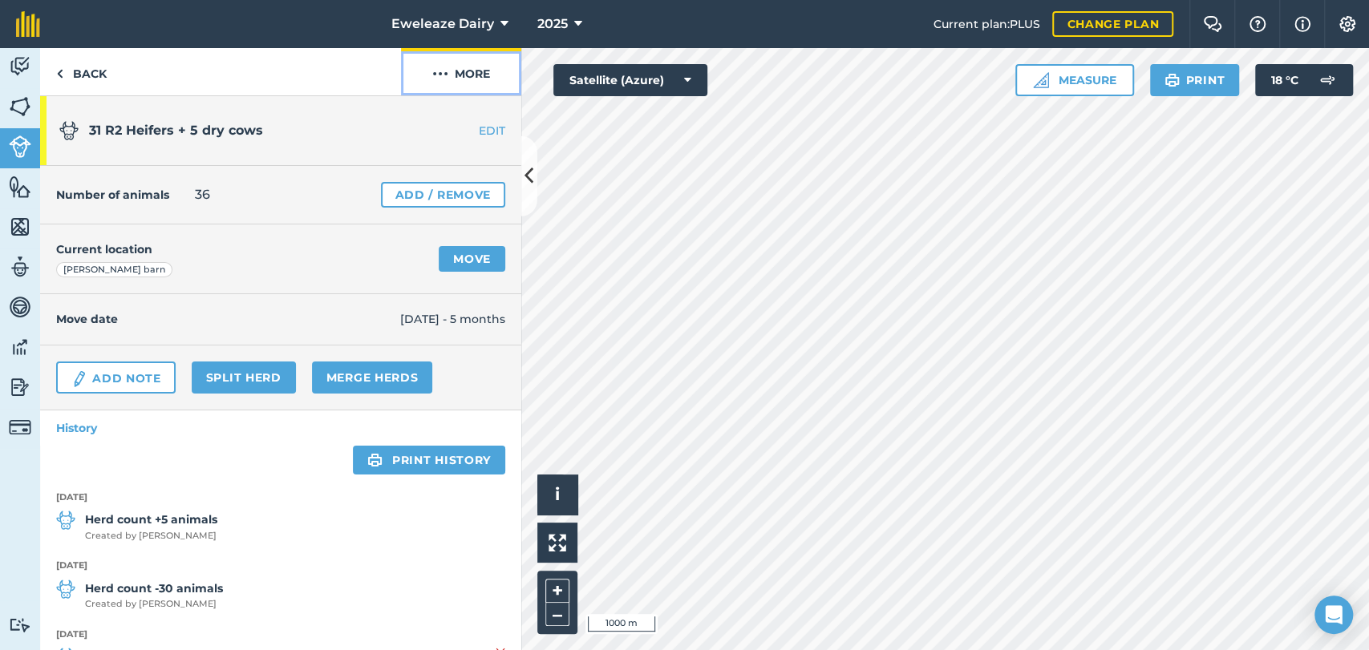
click at [475, 73] on button "More" at bounding box center [461, 71] width 120 height 47
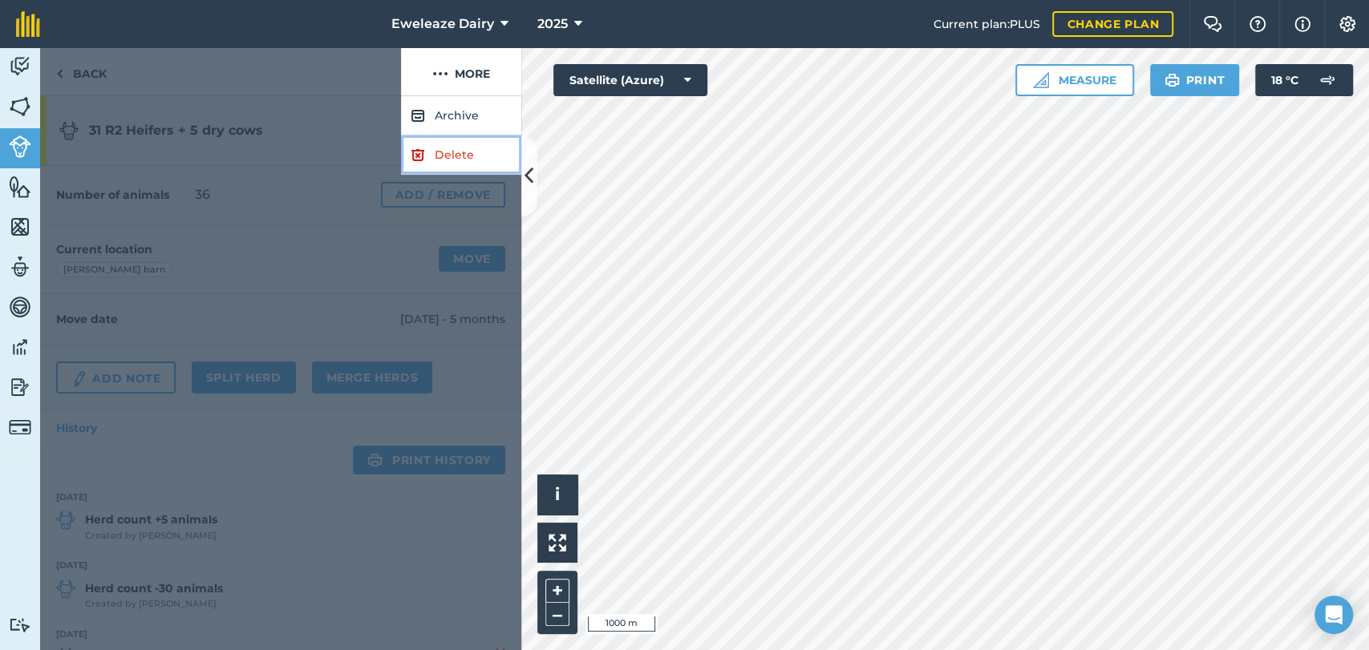
click at [455, 157] on link "Delete" at bounding box center [461, 155] width 120 height 39
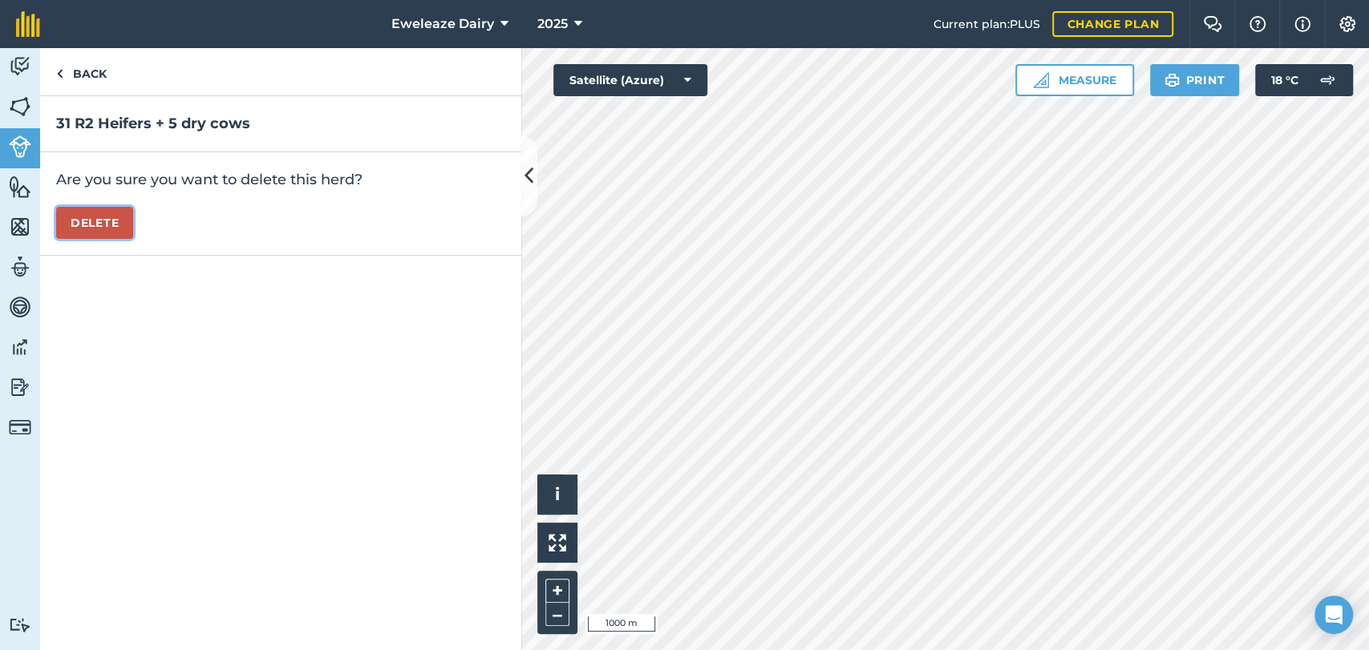
click at [89, 221] on button "Delete" at bounding box center [94, 223] width 77 height 32
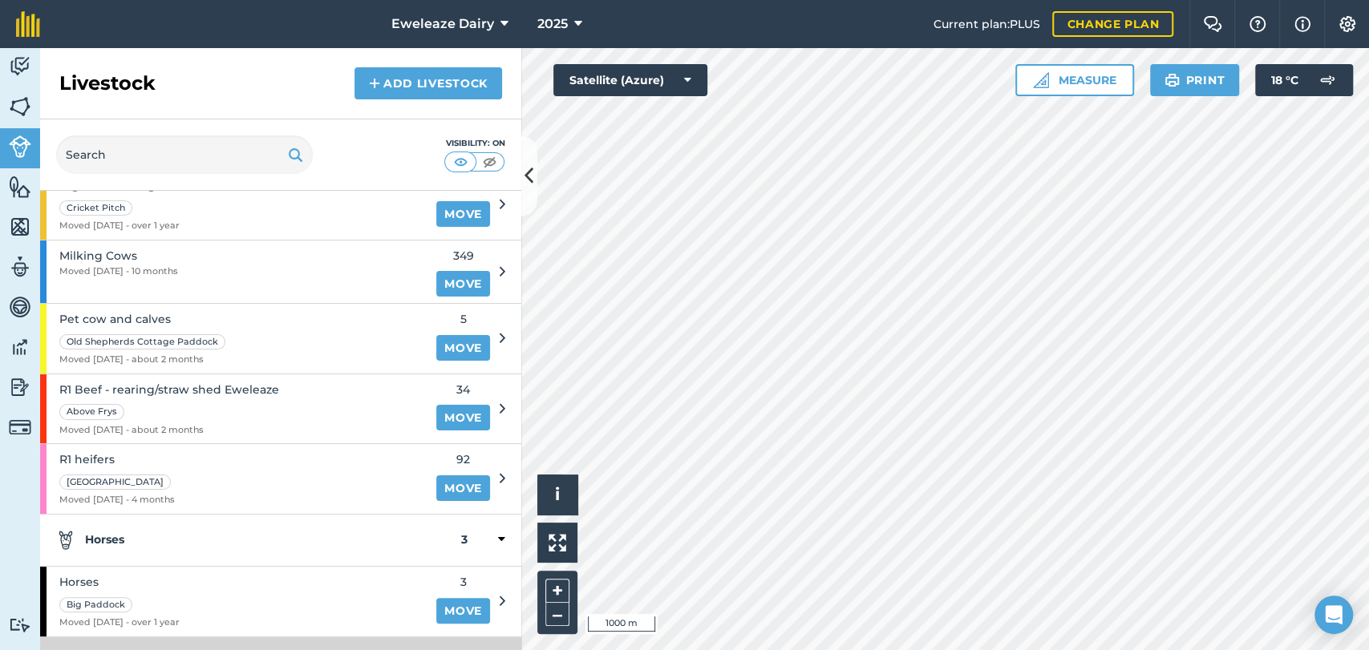
scroll to position [123, 0]
click at [397, 279] on div "Milking Cows Moved [DATE] - 10 months" at bounding box center [233, 271] width 387 height 63
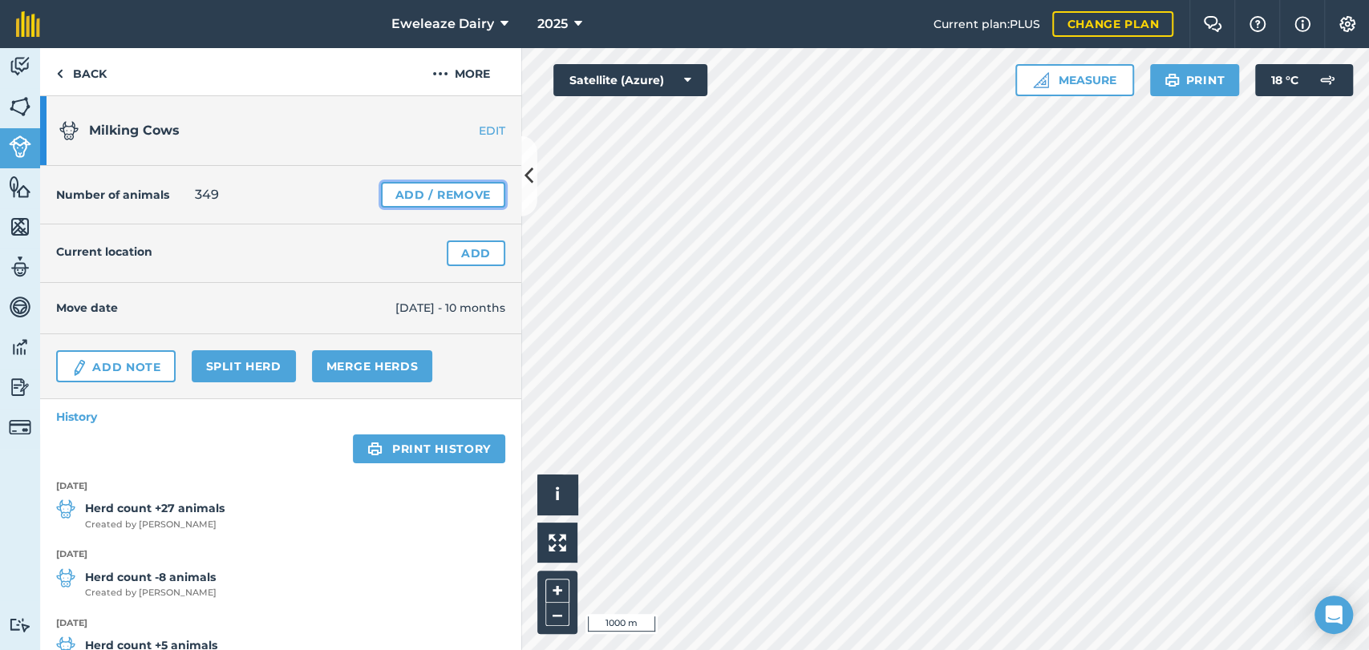
click at [431, 204] on link "Add / Remove" at bounding box center [443, 195] width 124 height 26
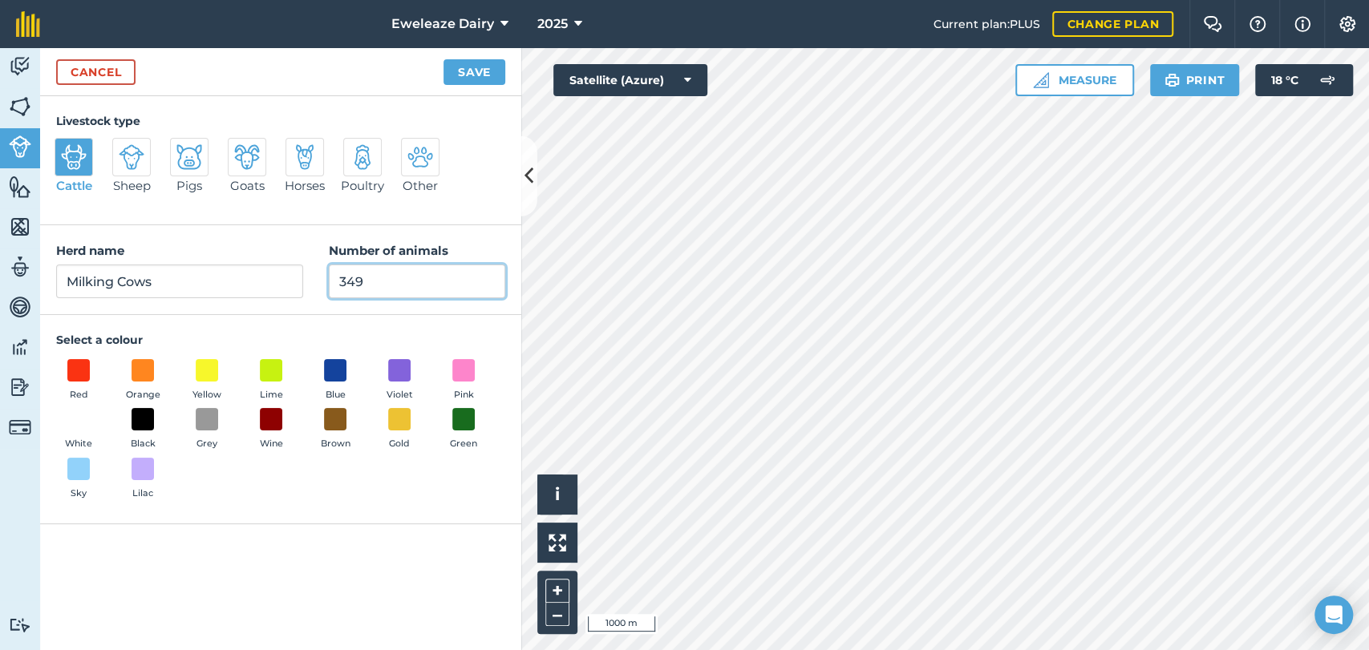
click at [391, 285] on input "349" at bounding box center [417, 282] width 176 height 34
click at [481, 71] on button "Save" at bounding box center [474, 72] width 62 height 26
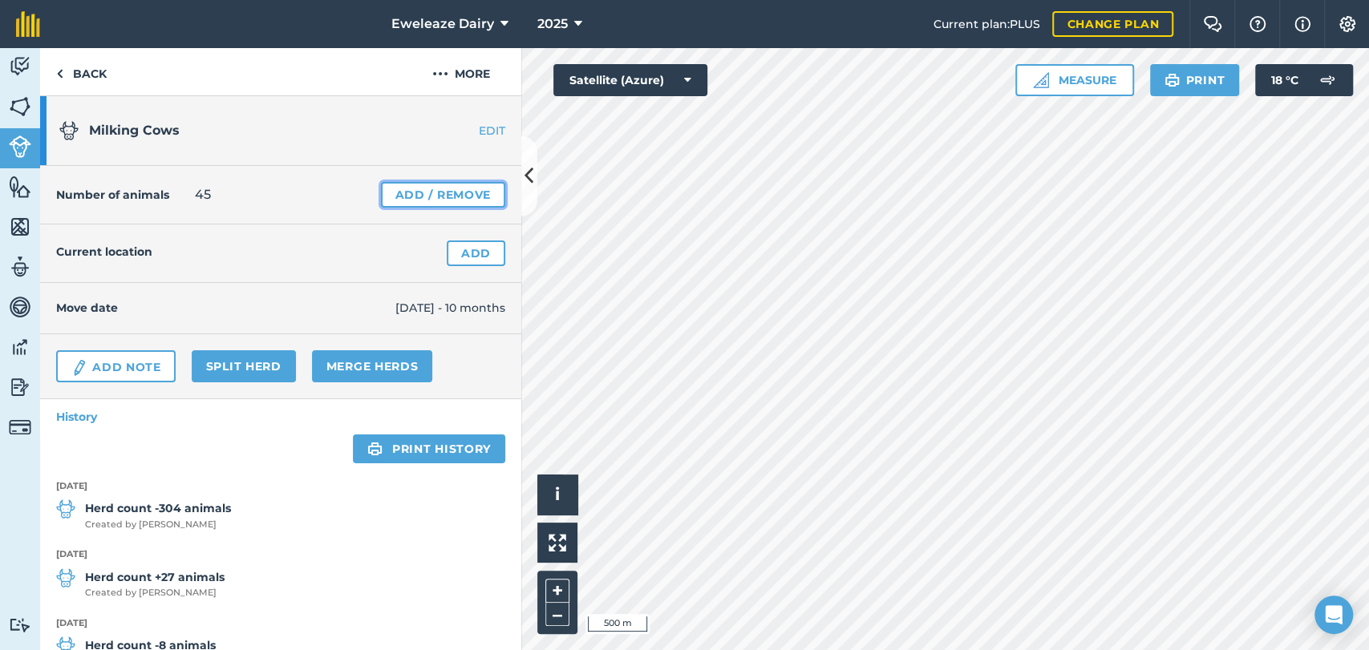
click at [430, 196] on link "Add / Remove" at bounding box center [443, 195] width 124 height 26
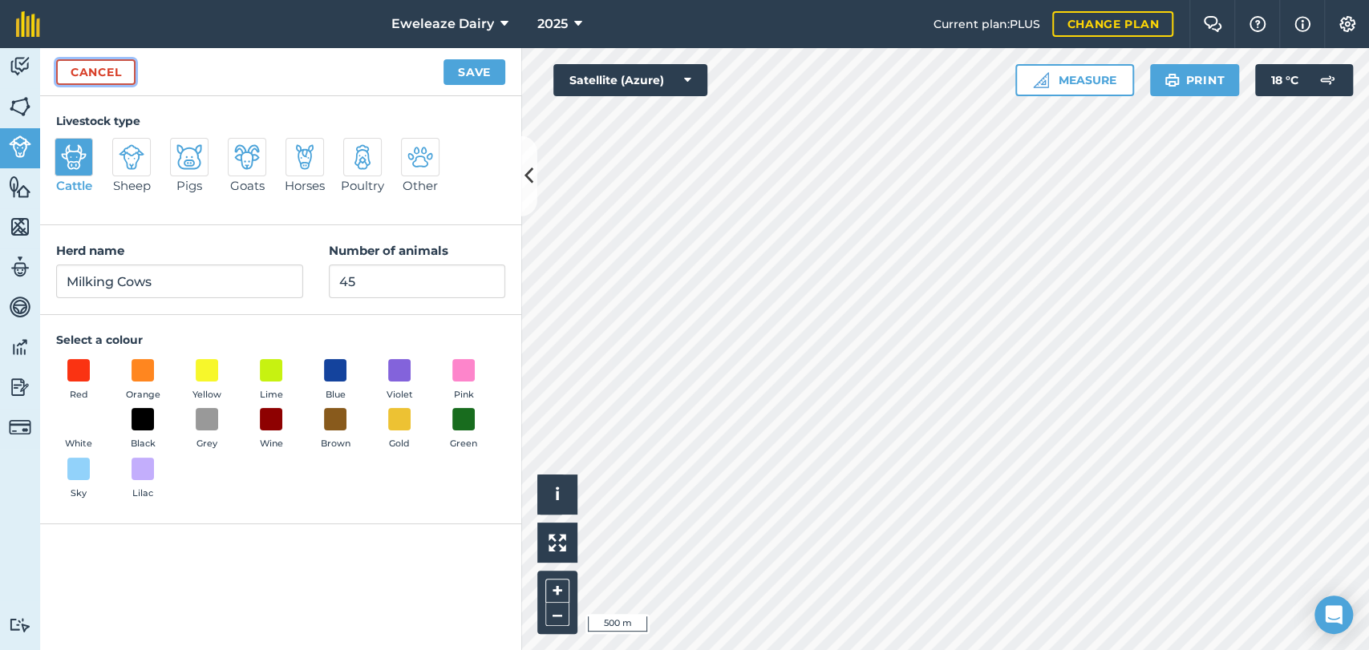
click at [115, 72] on link "Cancel" at bounding box center [95, 72] width 79 height 26
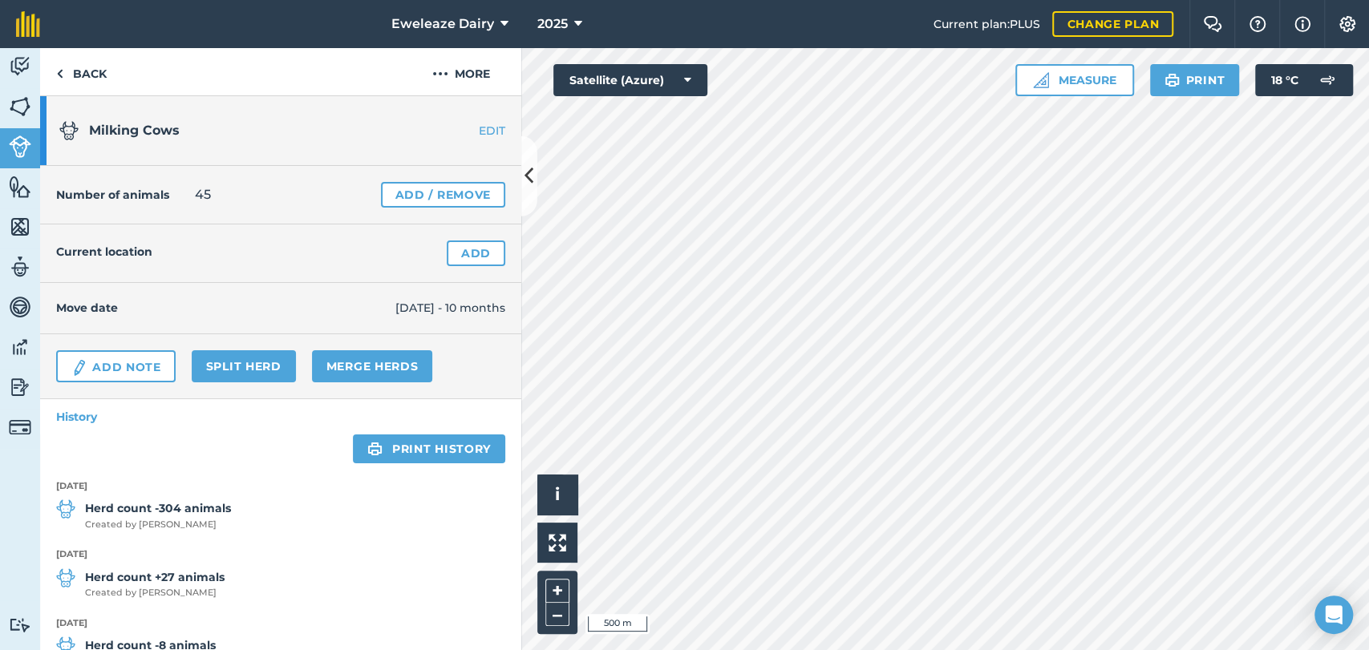
click at [492, 257] on div "Current location Add" at bounding box center [280, 254] width 481 height 59
click at [466, 257] on link "Add" at bounding box center [476, 254] width 59 height 26
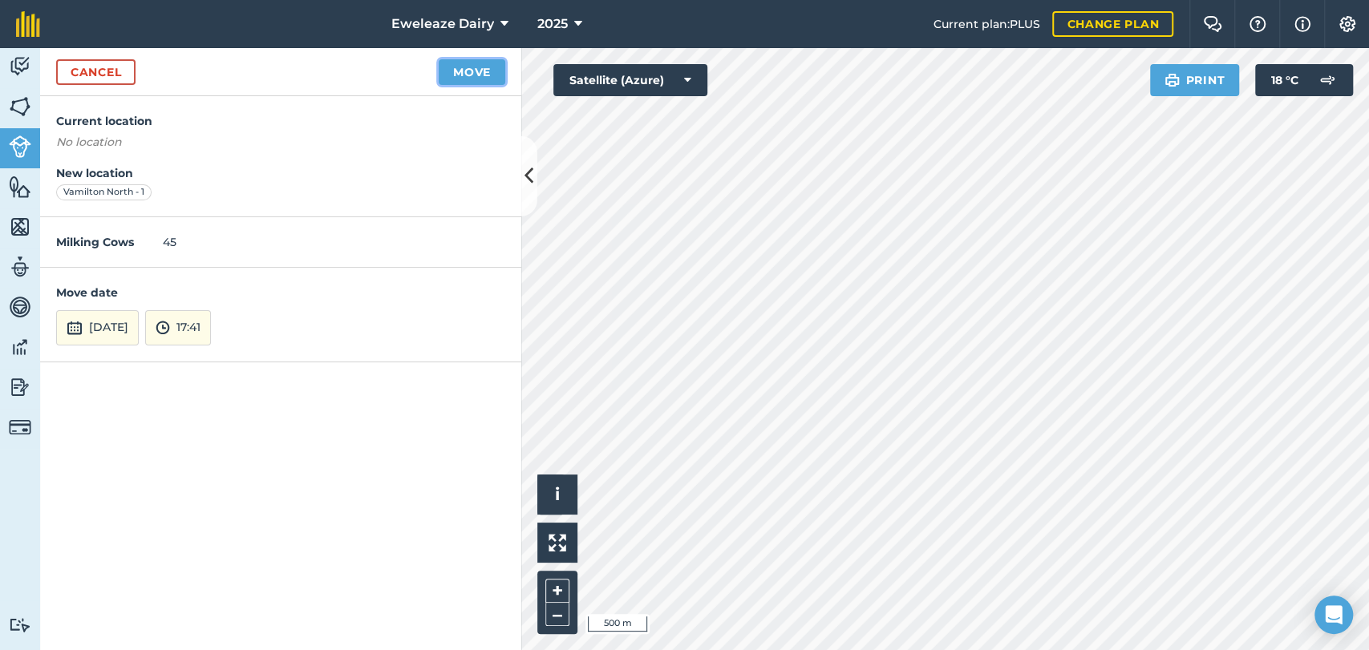
click at [472, 65] on button "Move" at bounding box center [472, 72] width 67 height 26
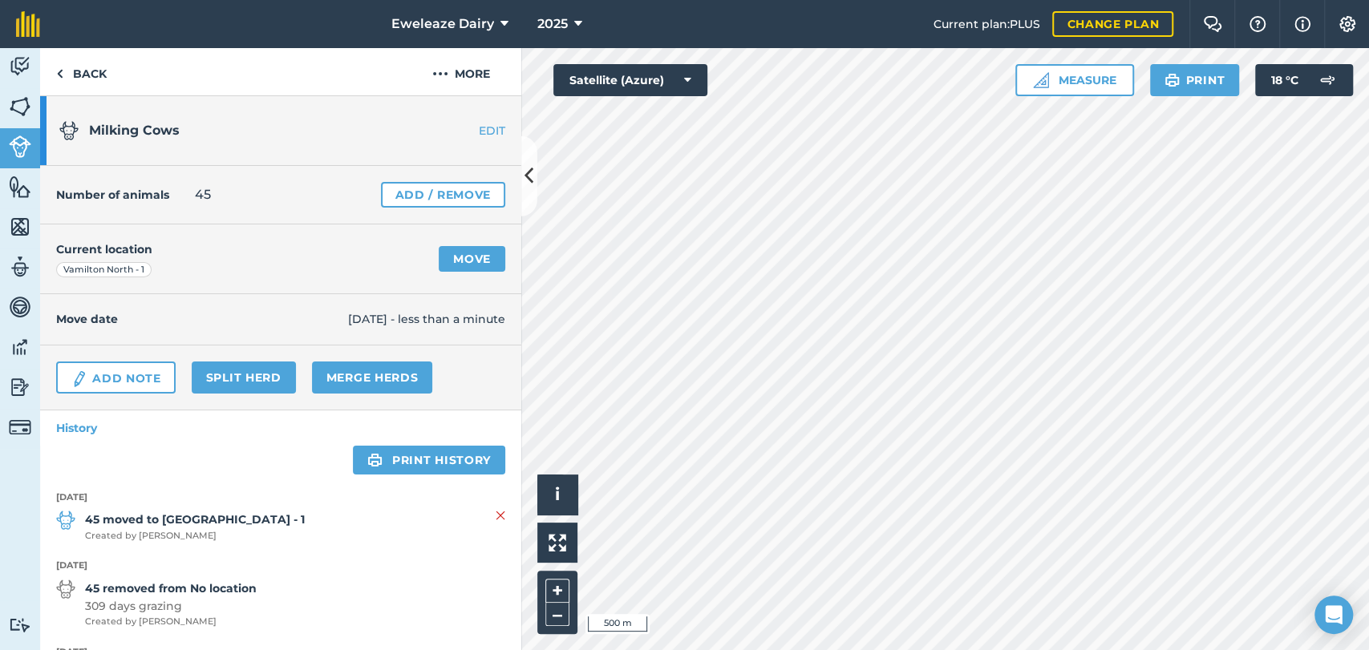
click at [472, 136] on link "EDIT" at bounding box center [470, 131] width 101 height 16
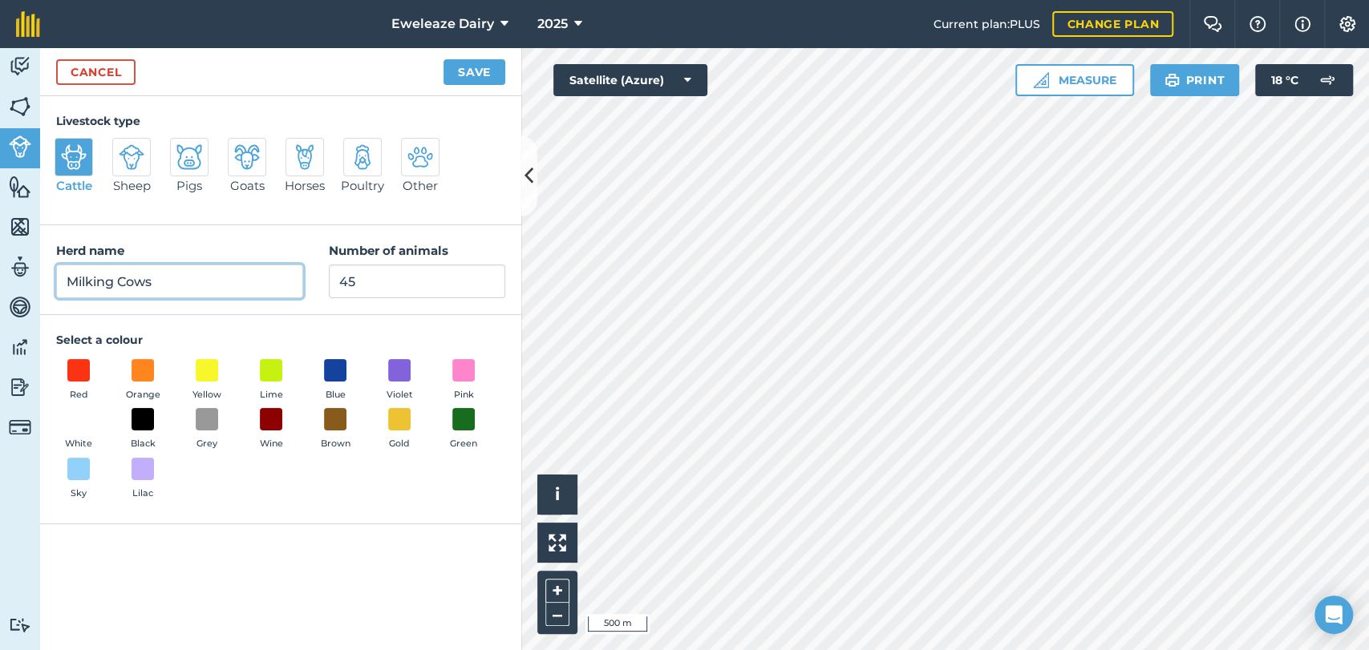
click at [156, 273] on input "Milking Cows" at bounding box center [179, 282] width 247 height 34
click at [463, 82] on button "Save" at bounding box center [474, 72] width 62 height 26
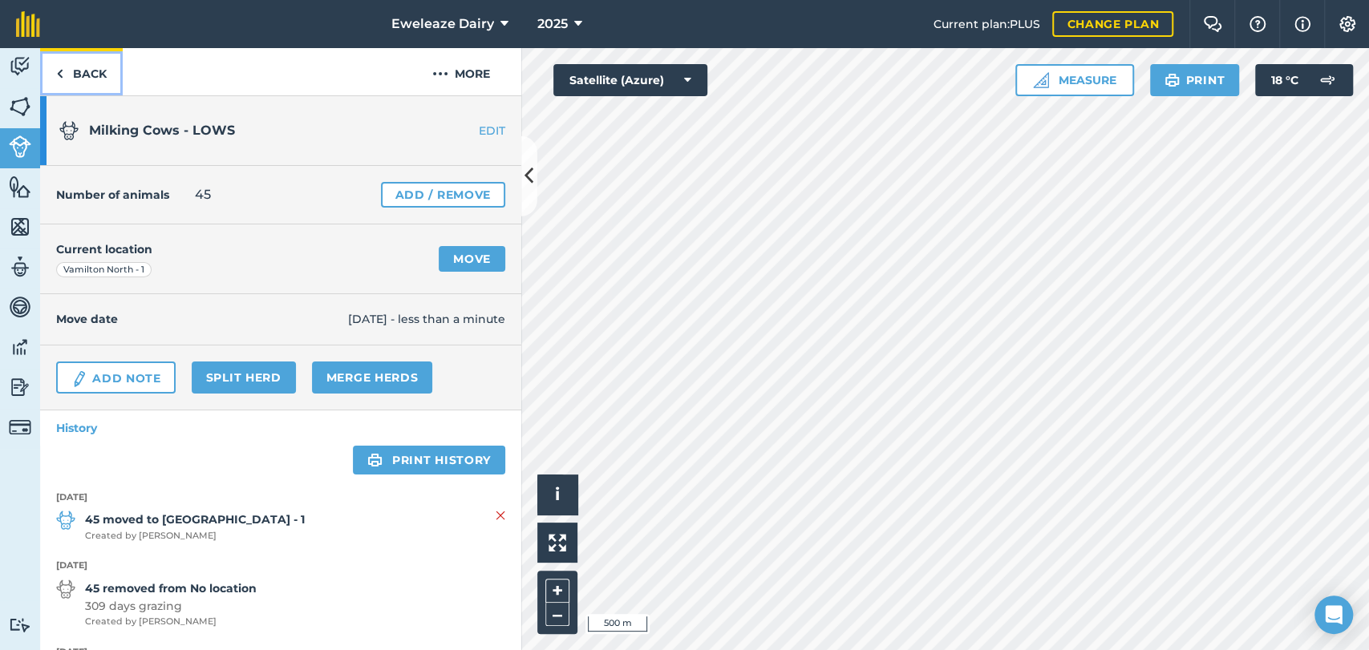
click at [78, 79] on link "Back" at bounding box center [81, 71] width 83 height 47
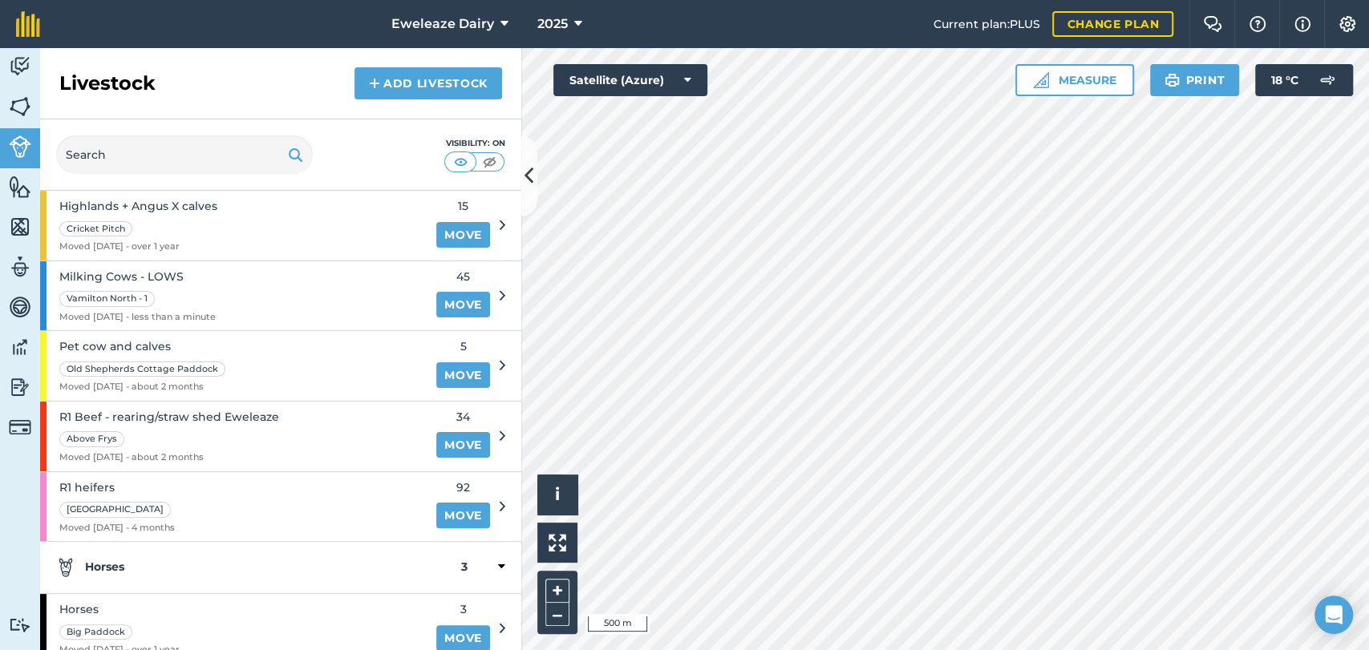
scroll to position [91, 0]
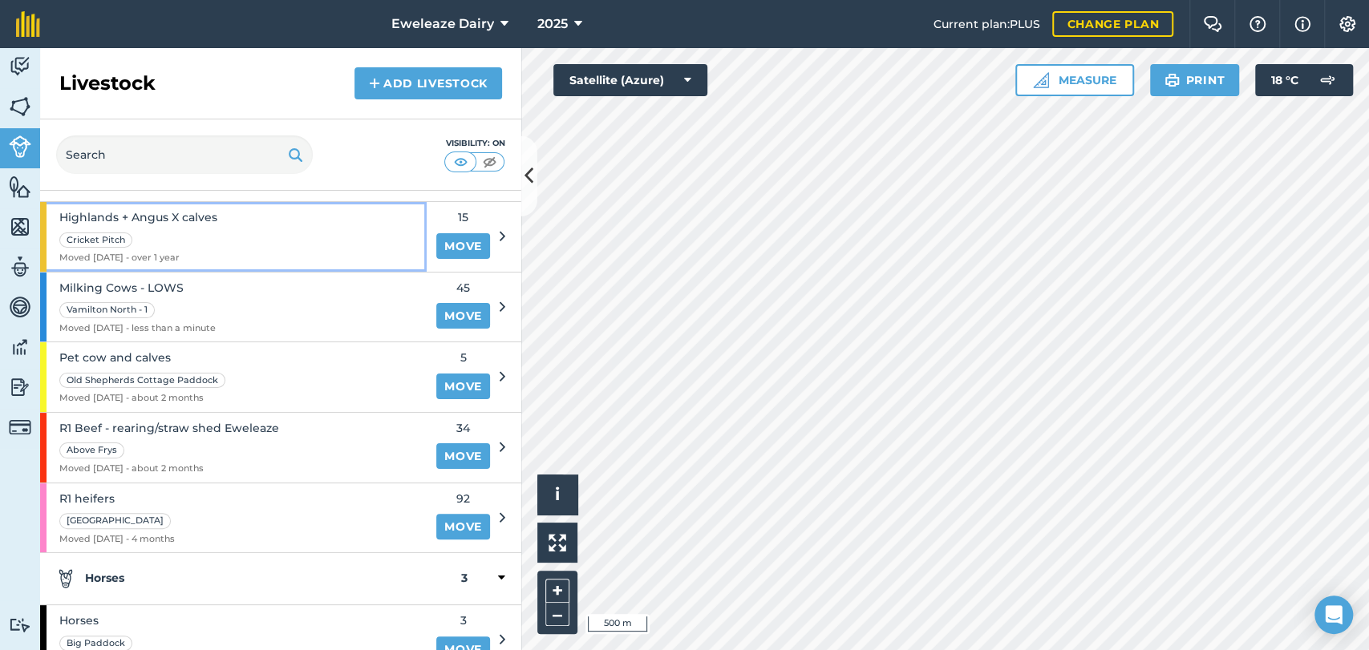
click at [314, 241] on div "Highlands + Angus X calves Cricket Pitch Moved [DATE] - over 1 year" at bounding box center [233, 237] width 387 height 70
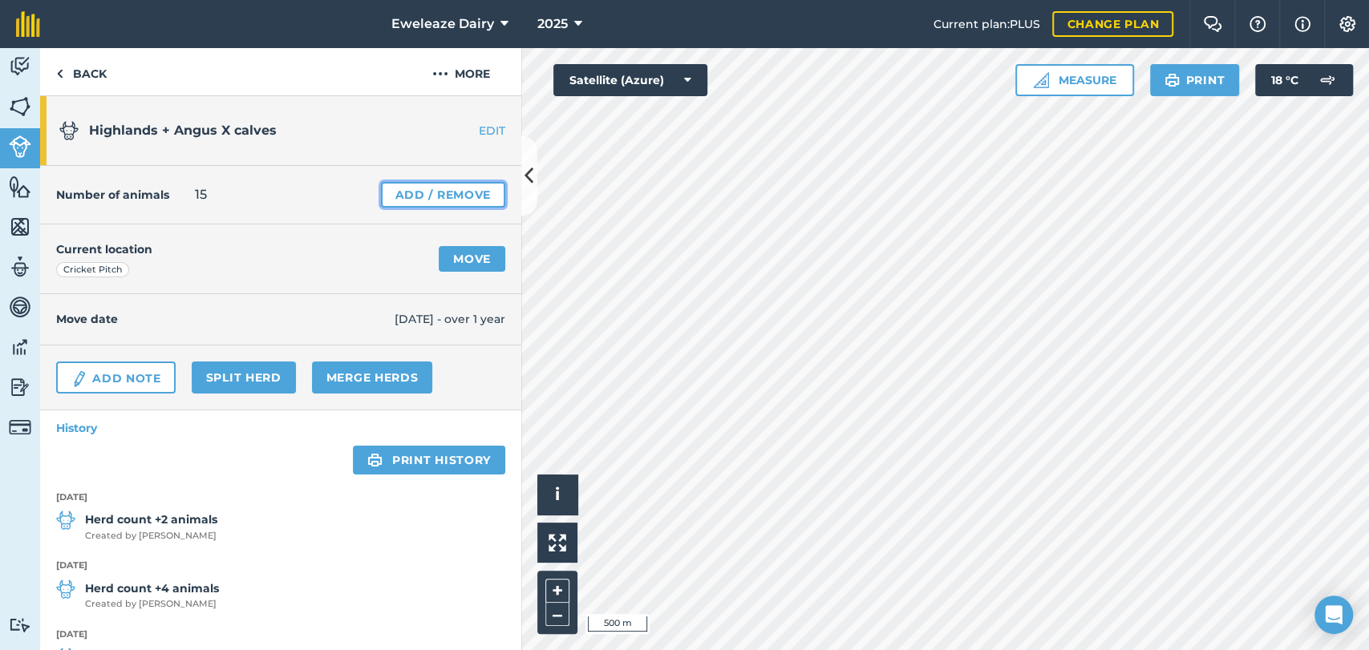
click at [443, 194] on link "Add / Remove" at bounding box center [443, 195] width 124 height 26
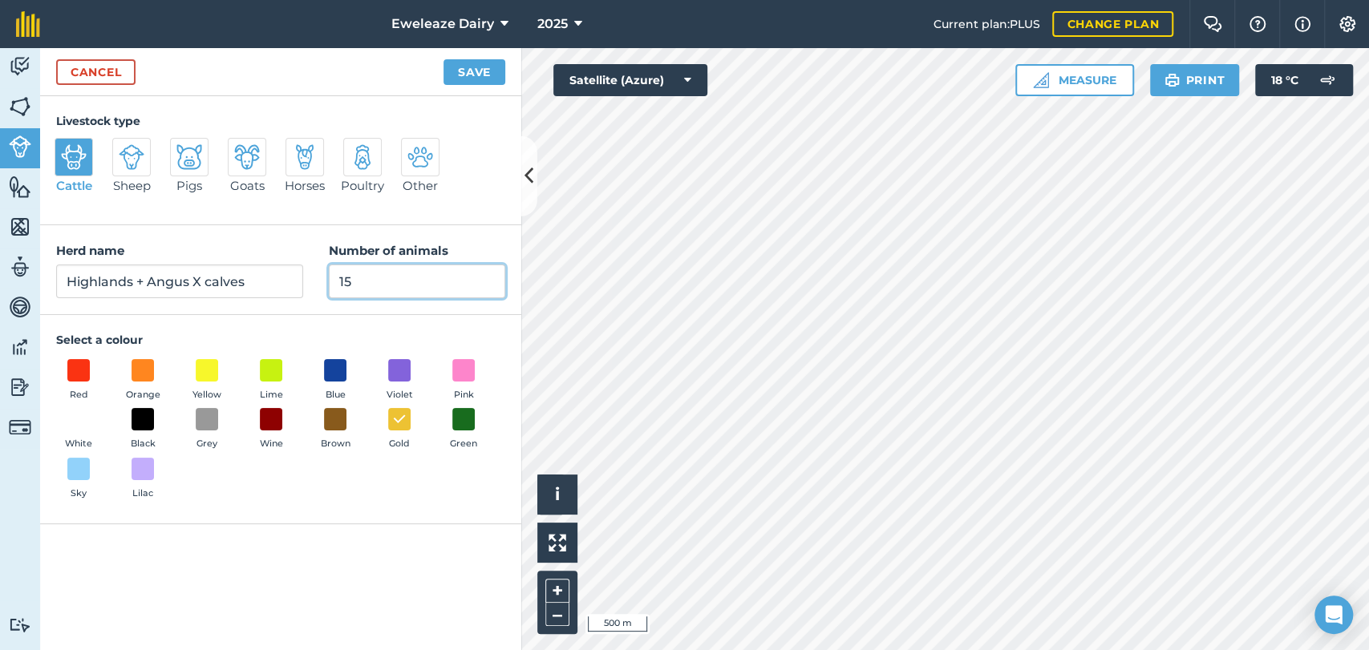
click at [406, 277] on input "15" at bounding box center [417, 282] width 176 height 34
click at [476, 72] on button "Save" at bounding box center [474, 72] width 62 height 26
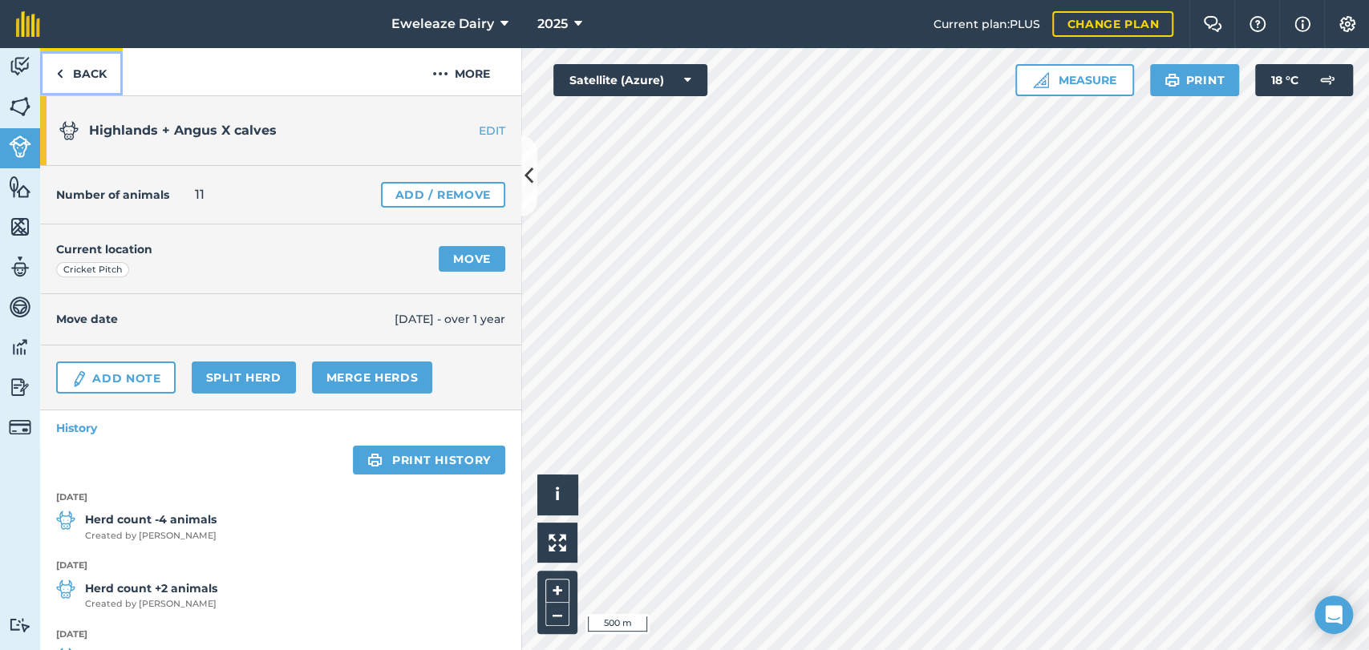
click at [91, 59] on link "Back" at bounding box center [81, 71] width 83 height 47
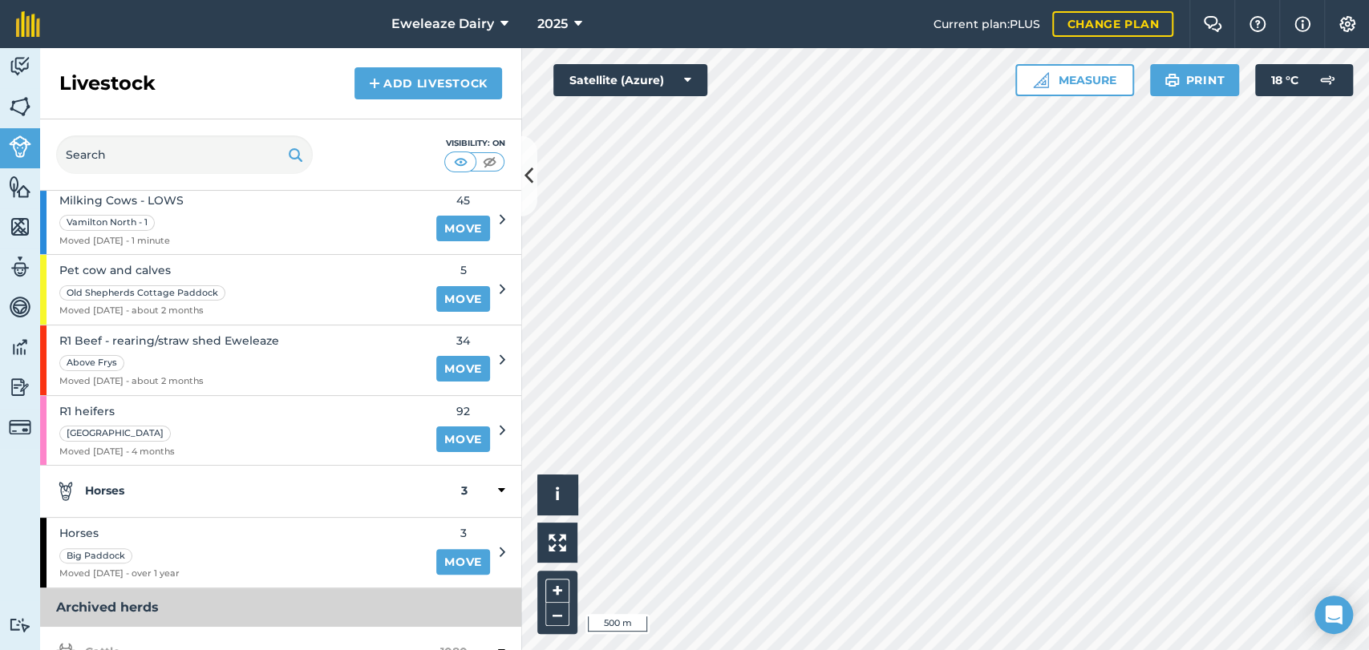
scroll to position [198, 0]
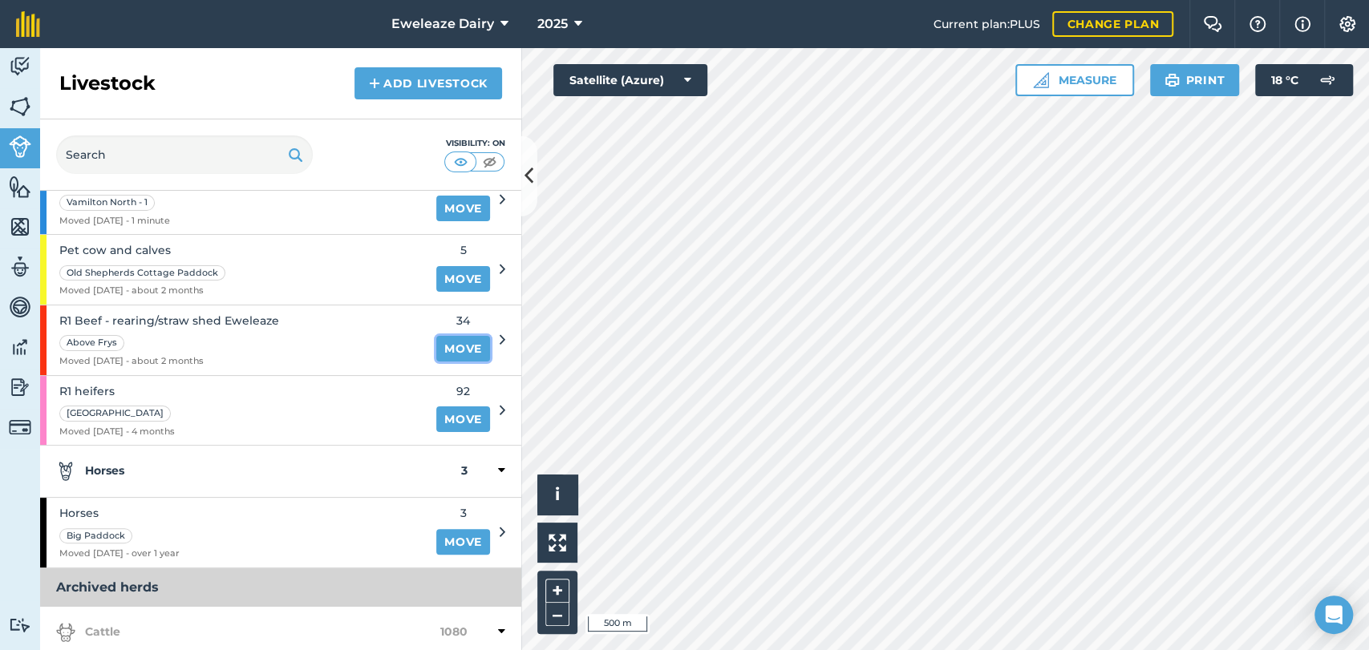
click at [452, 348] on link "Move" at bounding box center [463, 349] width 54 height 26
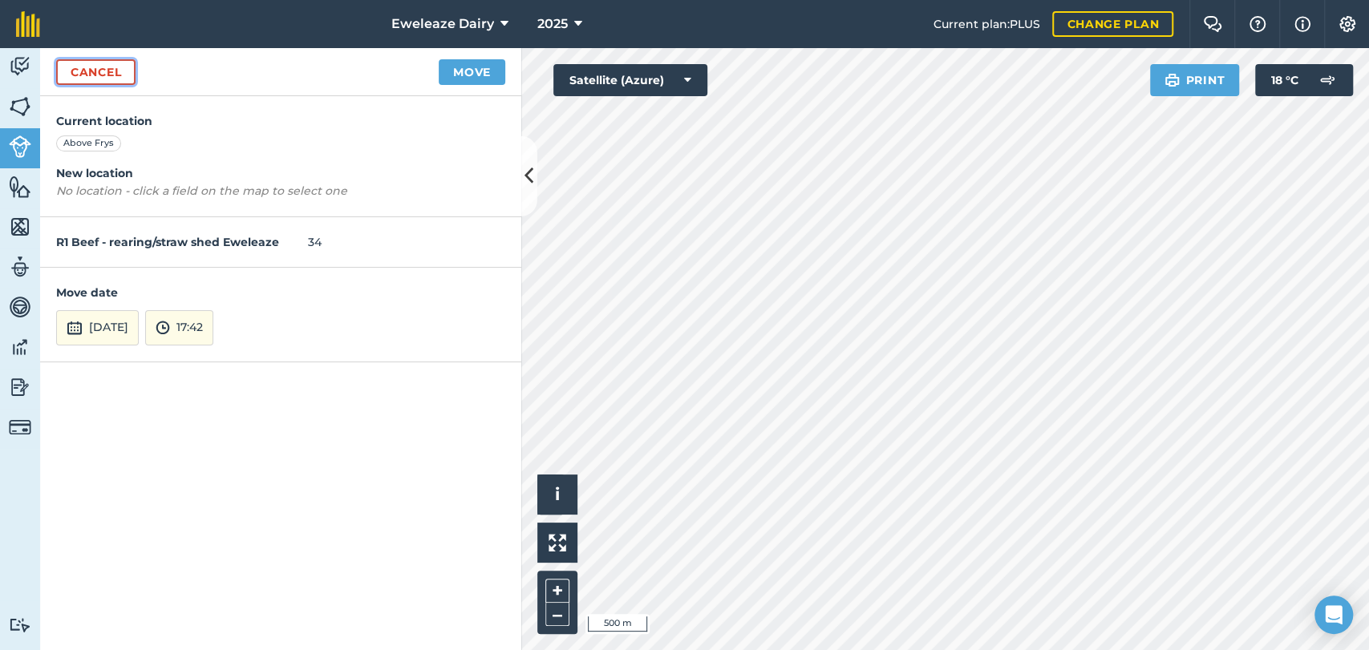
click at [87, 67] on link "Cancel" at bounding box center [95, 72] width 79 height 26
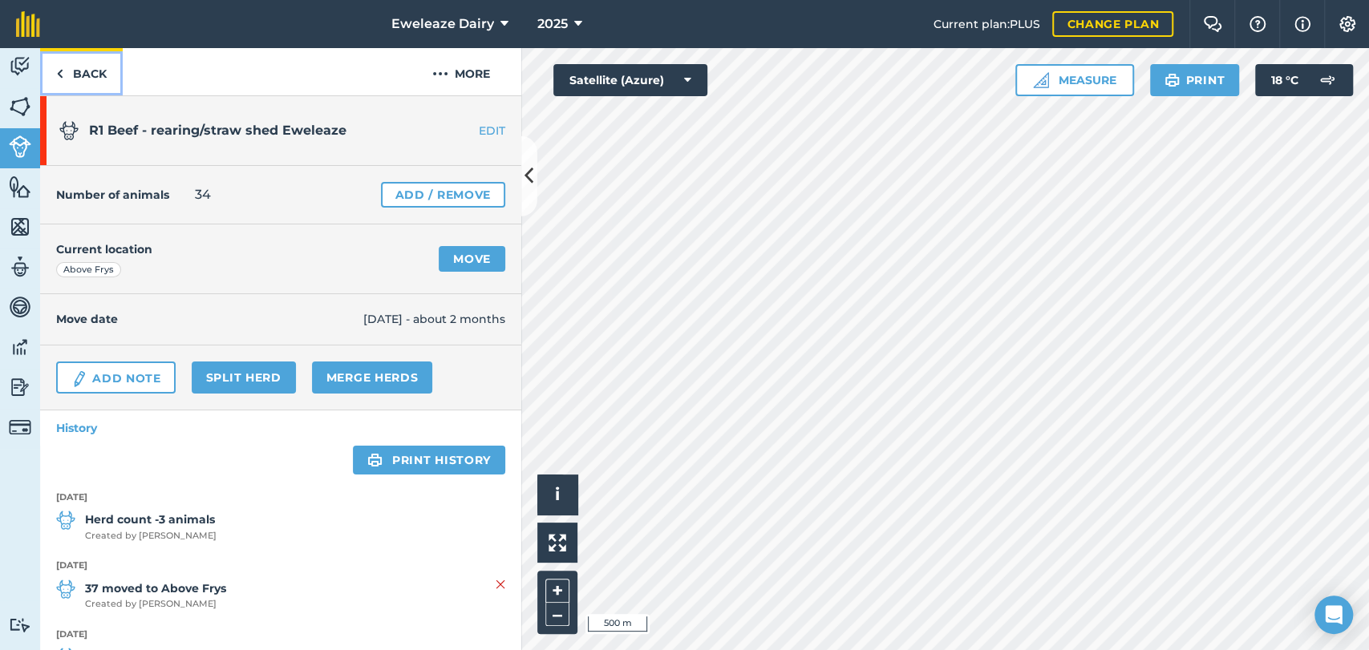
click at [81, 64] on link "Back" at bounding box center [81, 71] width 83 height 47
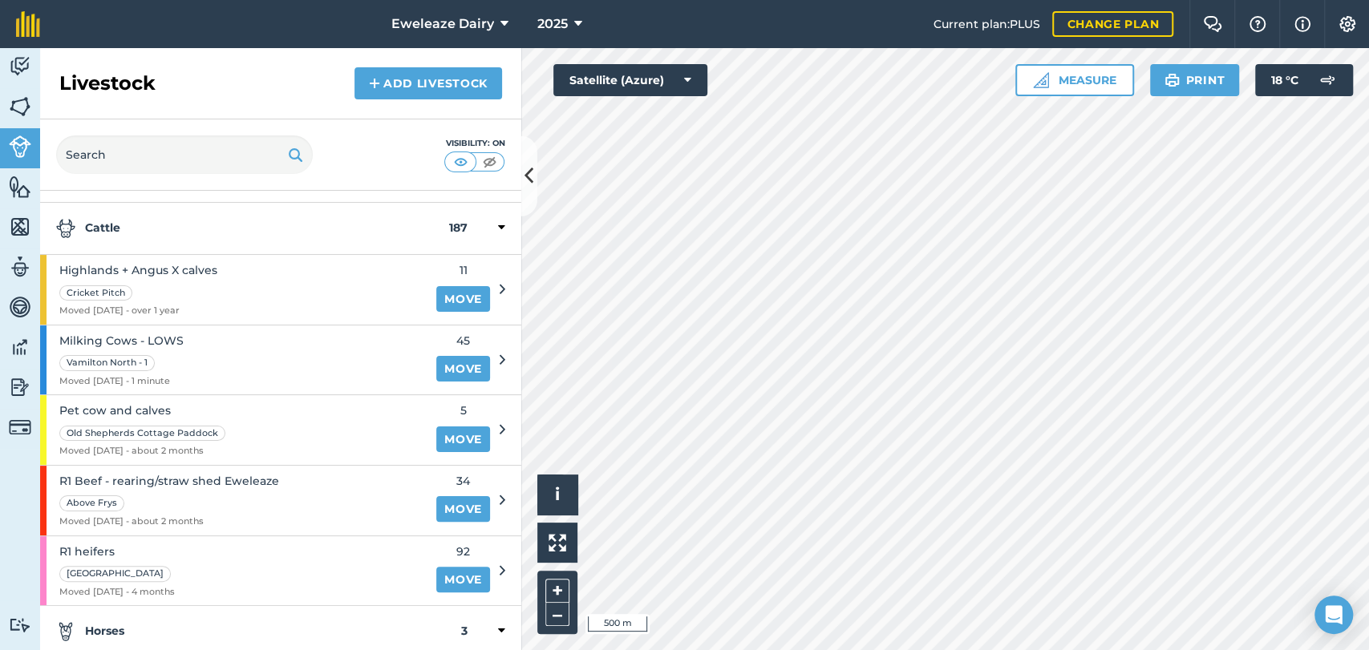
scroll to position [35, 0]
drag, startPoint x: 266, startPoint y: 509, endPoint x: 378, endPoint y: 173, distance: 354.3
click at [378, 173] on div "Visibility: On" at bounding box center [280, 154] width 481 height 71
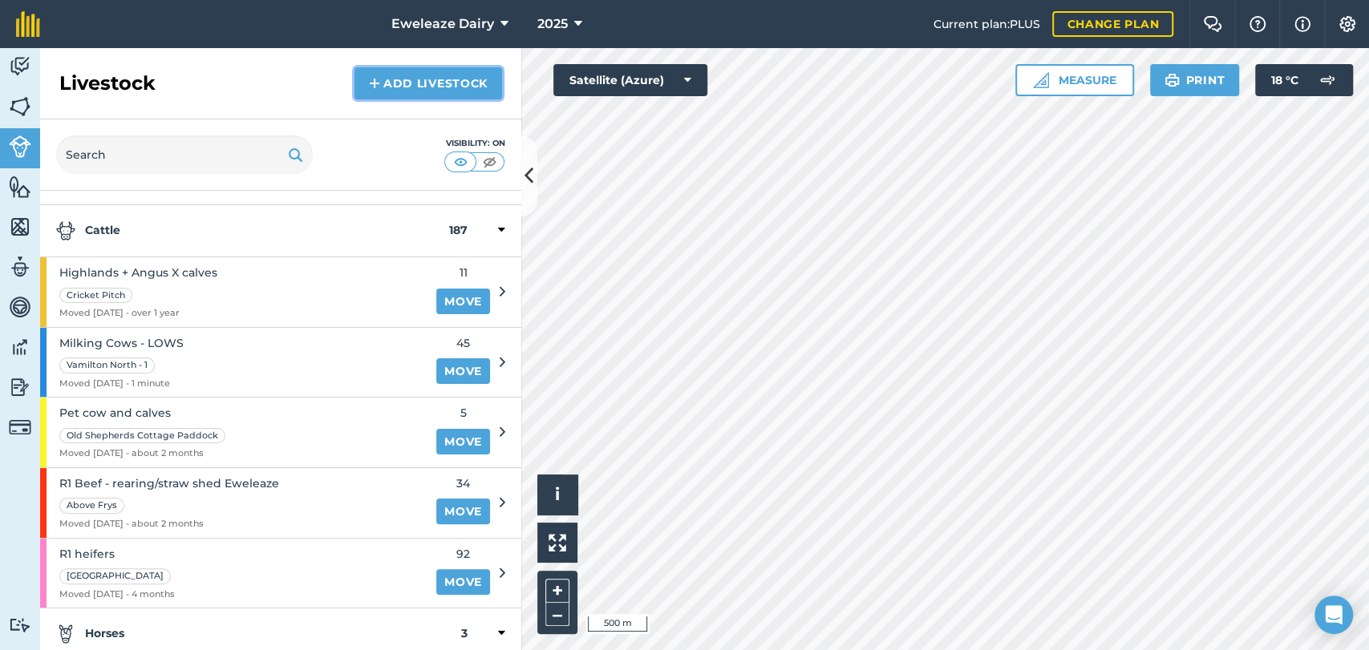
click at [411, 95] on link "Add Livestock" at bounding box center [428, 83] width 148 height 32
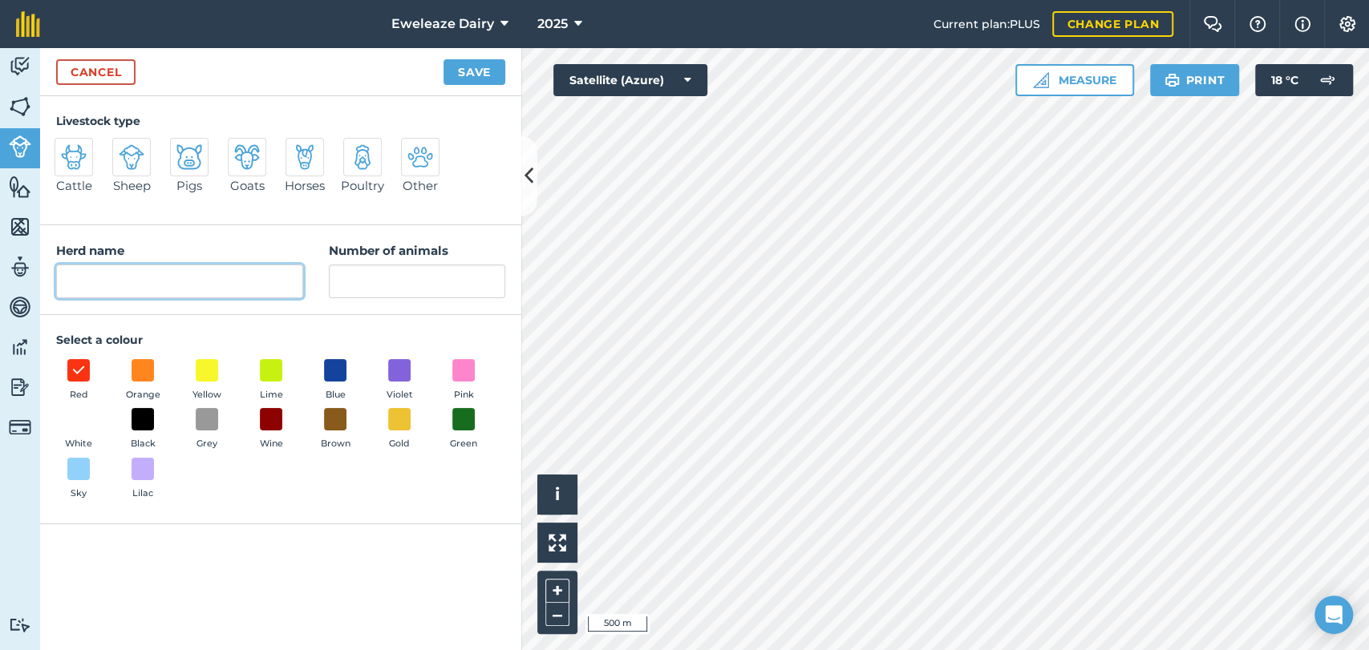
click at [145, 275] on input "Herd name" at bounding box center [179, 282] width 247 height 34
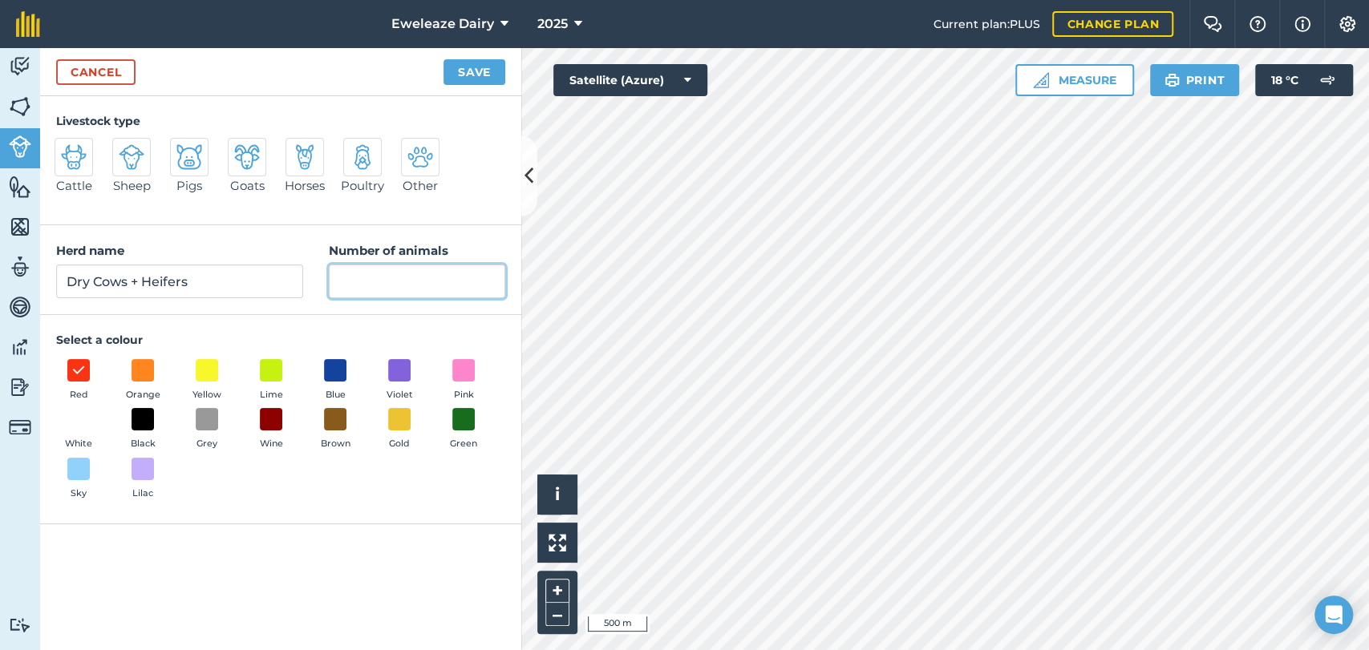
click at [367, 290] on input "Number of animals" at bounding box center [417, 282] width 176 height 34
click at [470, 64] on button "Save" at bounding box center [474, 72] width 62 height 26
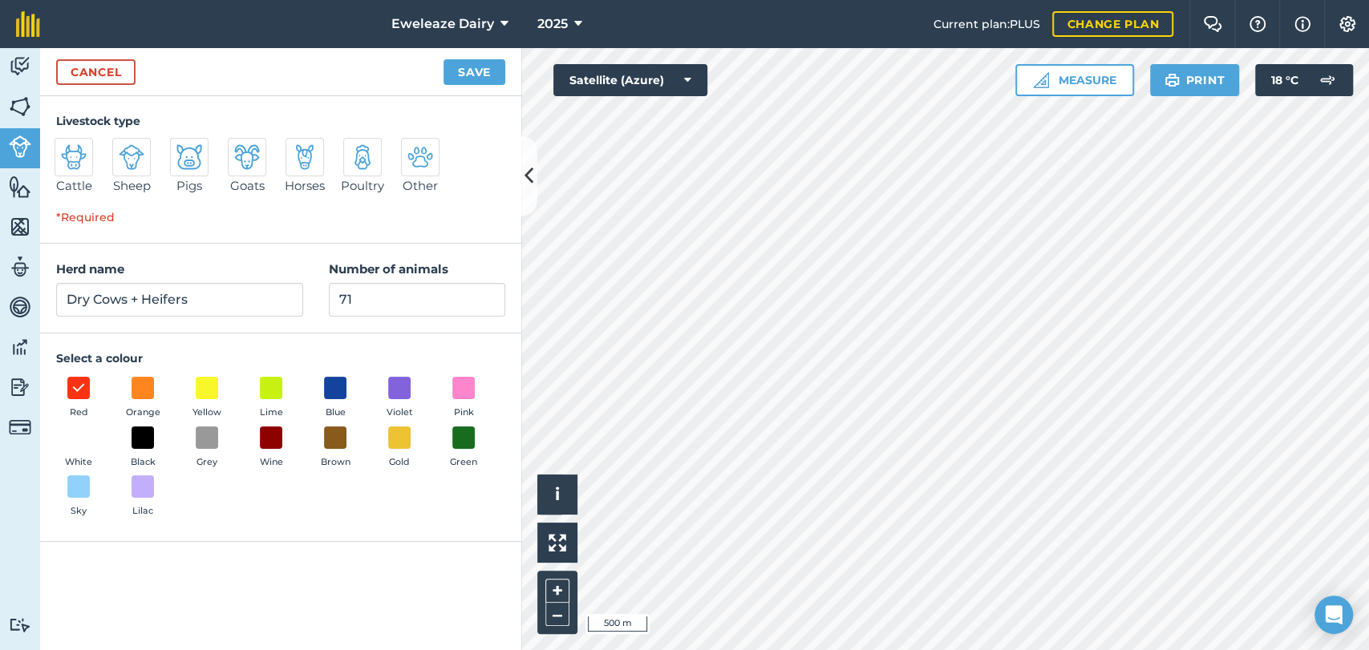
click at [75, 156] on img at bounding box center [74, 157] width 26 height 26
click at [67, 148] on input "Cattle" at bounding box center [61, 143] width 10 height 10
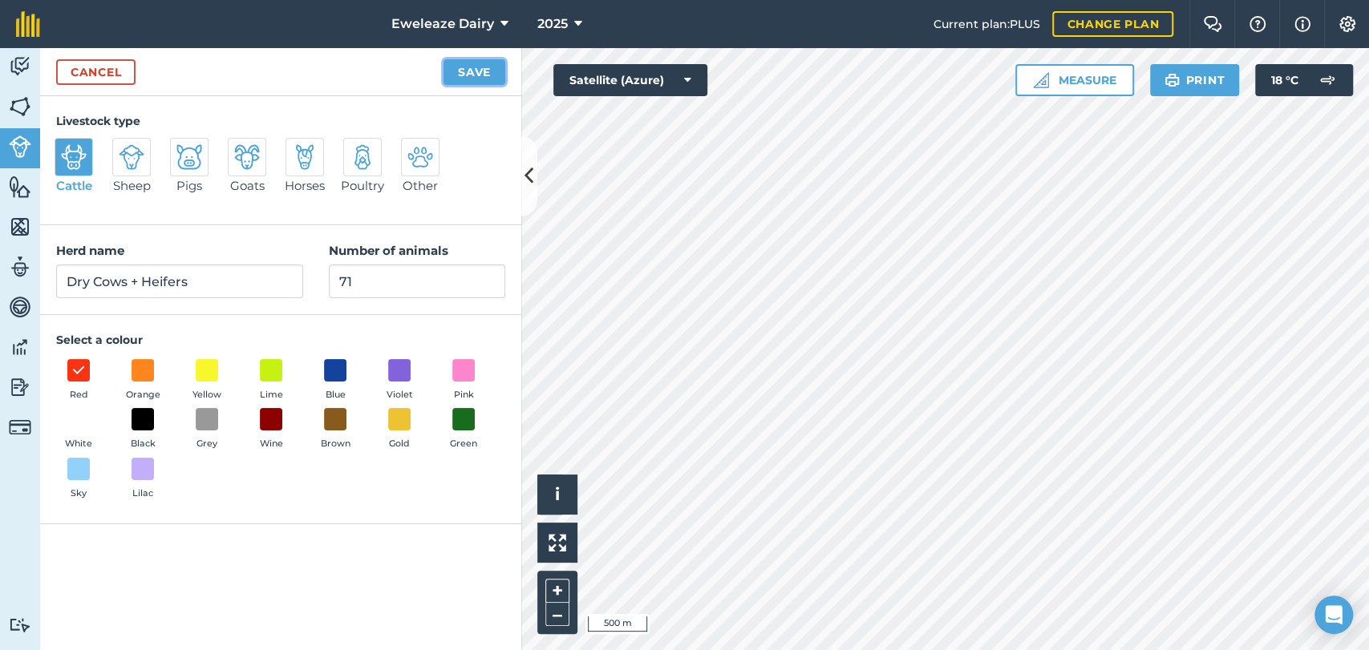
click at [463, 80] on button "Save" at bounding box center [474, 72] width 62 height 26
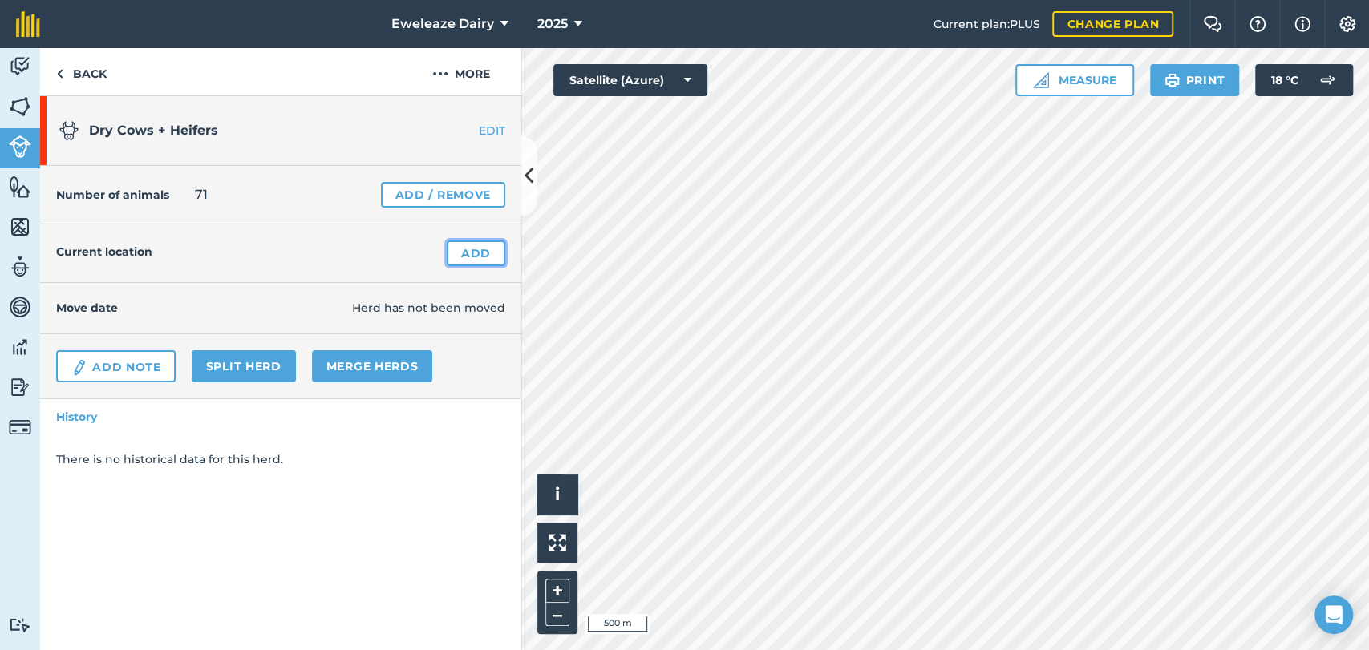
click at [487, 250] on link "Add" at bounding box center [476, 254] width 59 height 26
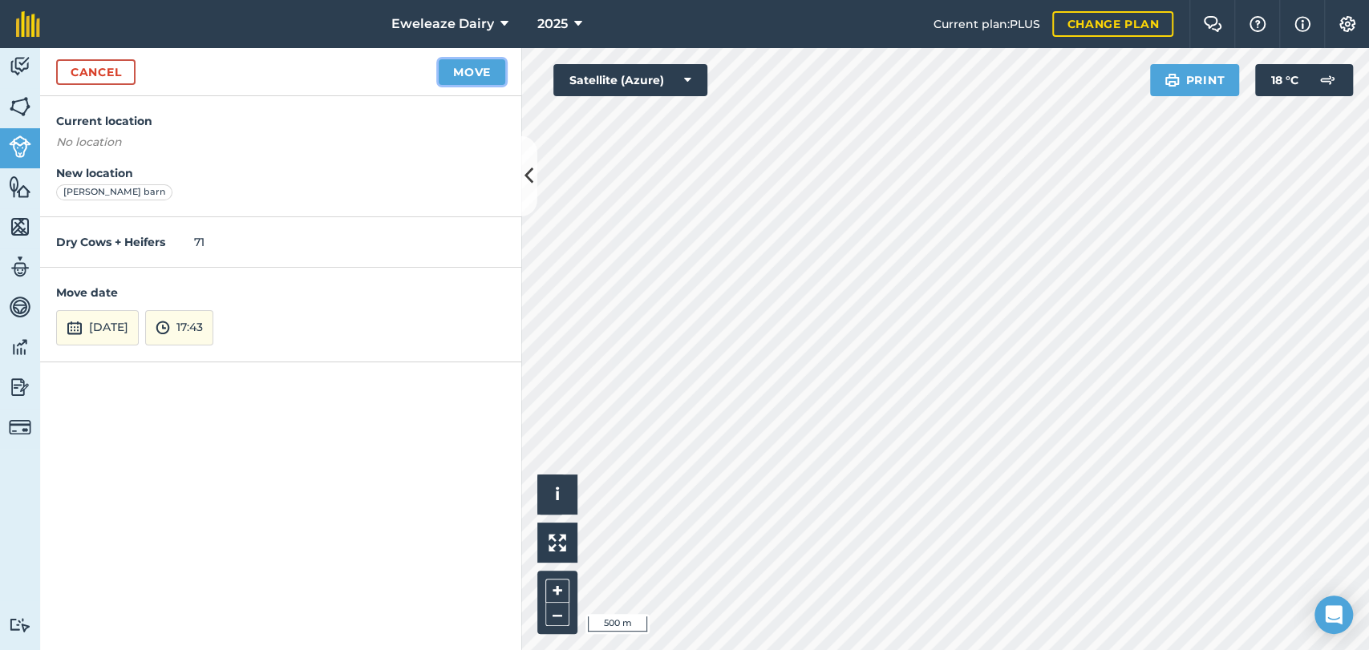
click at [475, 72] on button "Move" at bounding box center [472, 72] width 67 height 26
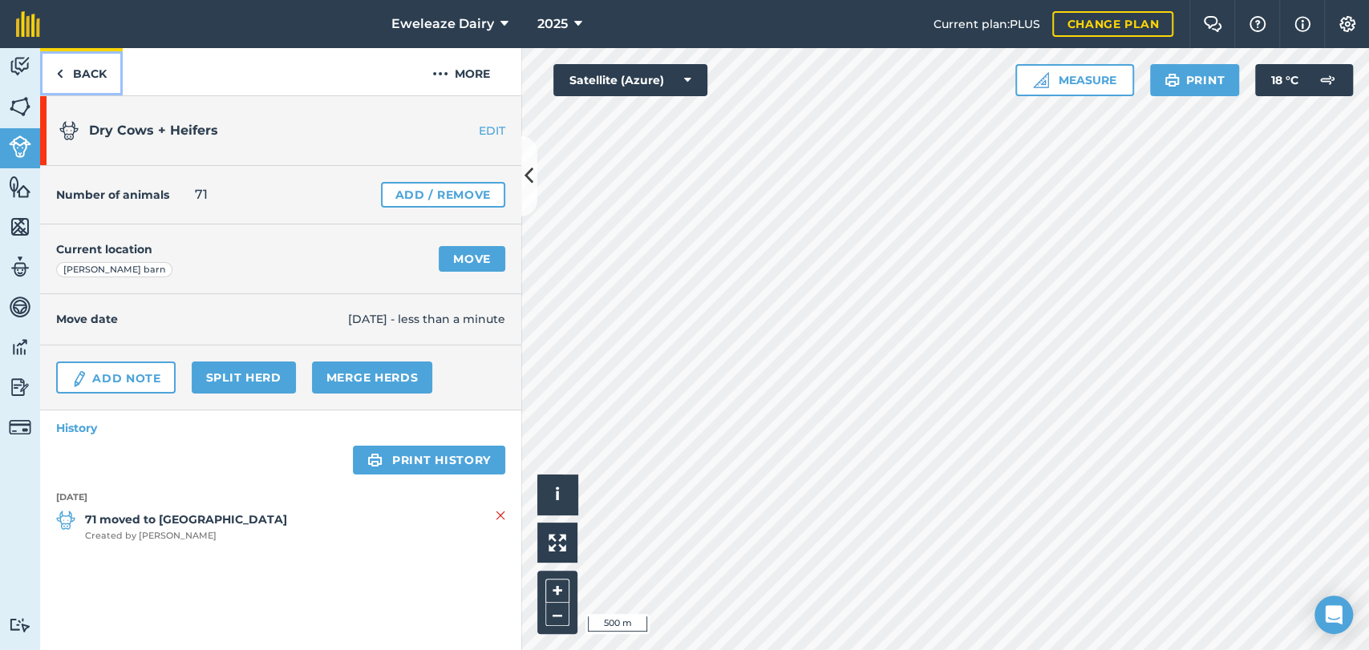
click at [81, 75] on link "Back" at bounding box center [81, 71] width 83 height 47
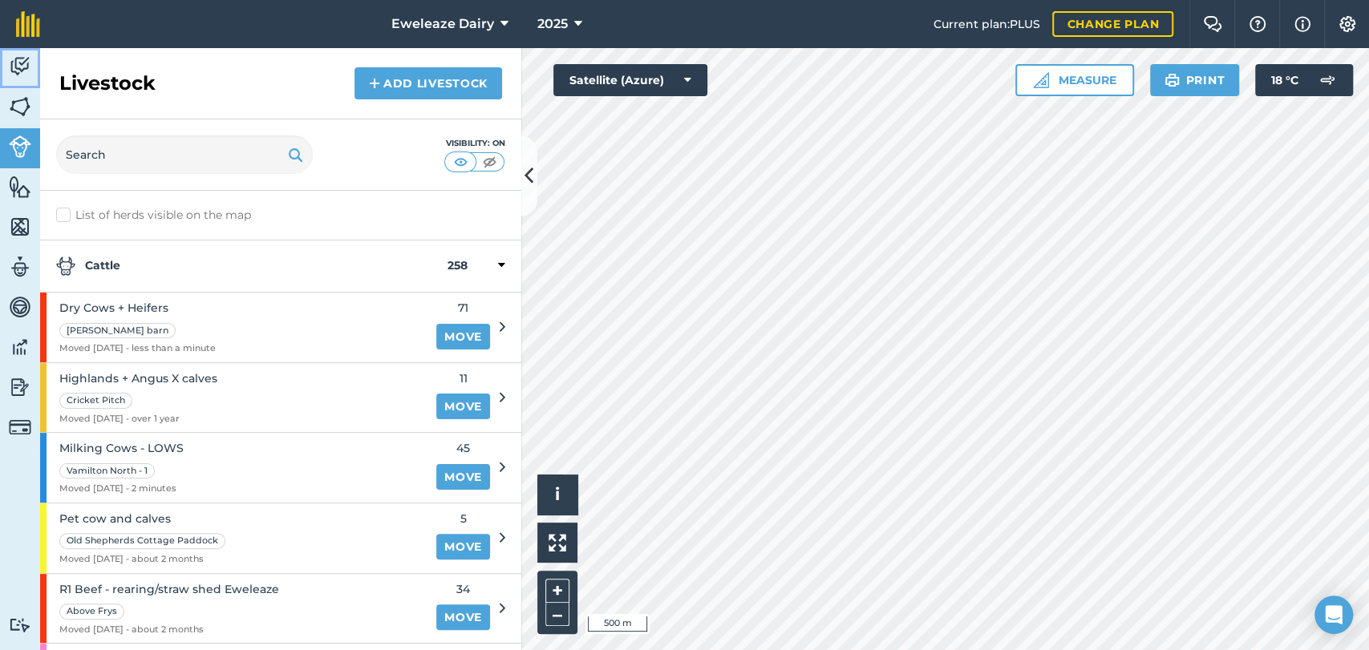
click at [25, 68] on img at bounding box center [20, 67] width 22 height 24
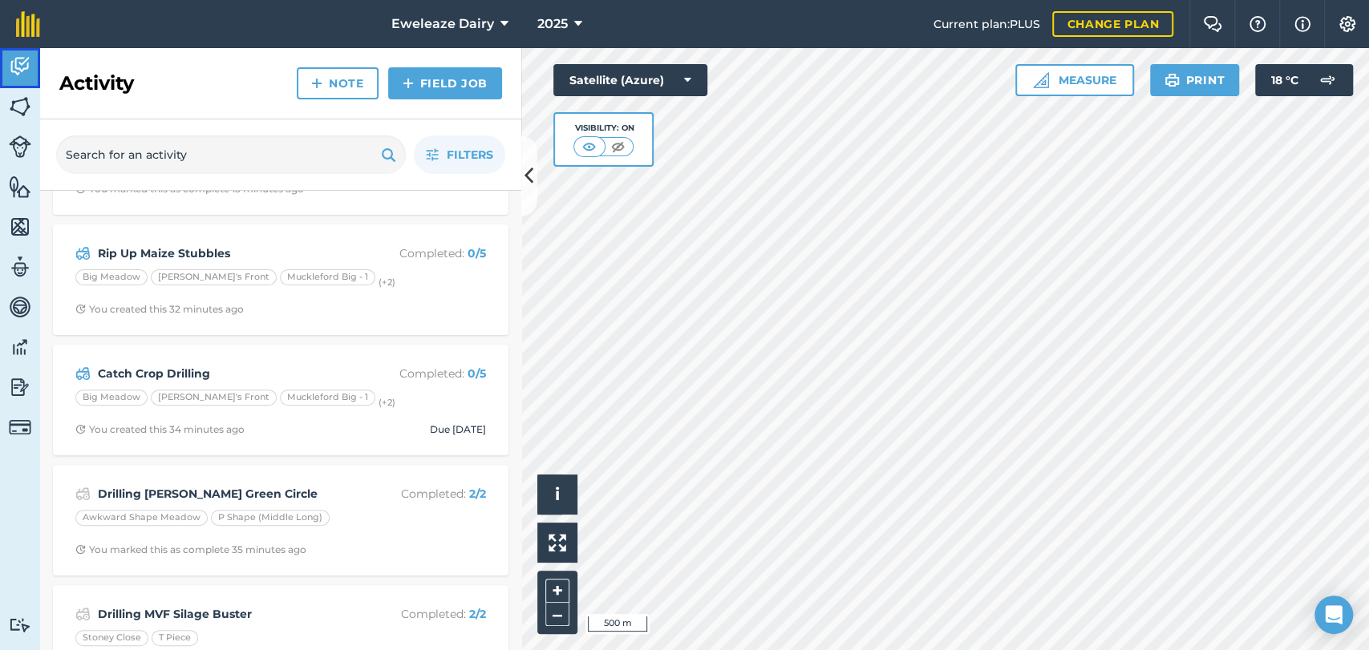
scroll to position [342, 0]
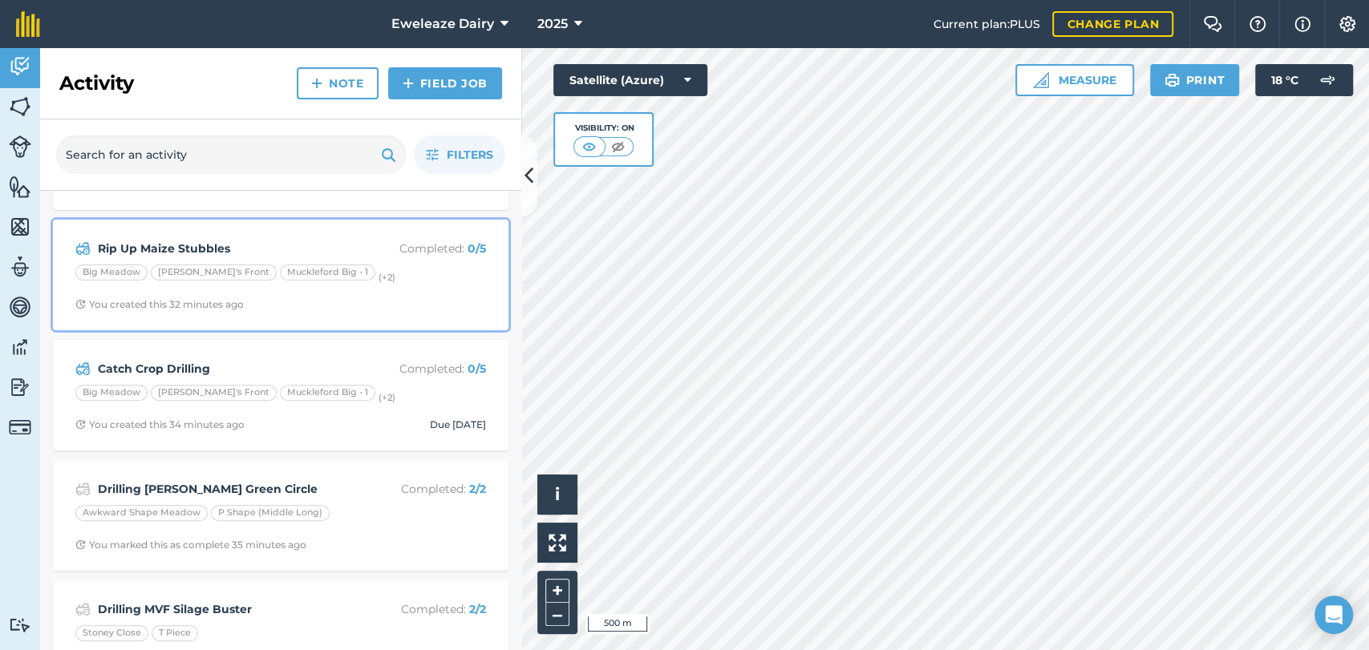
click at [410, 245] on p "Completed : 0 / 5" at bounding box center [422, 249] width 128 height 18
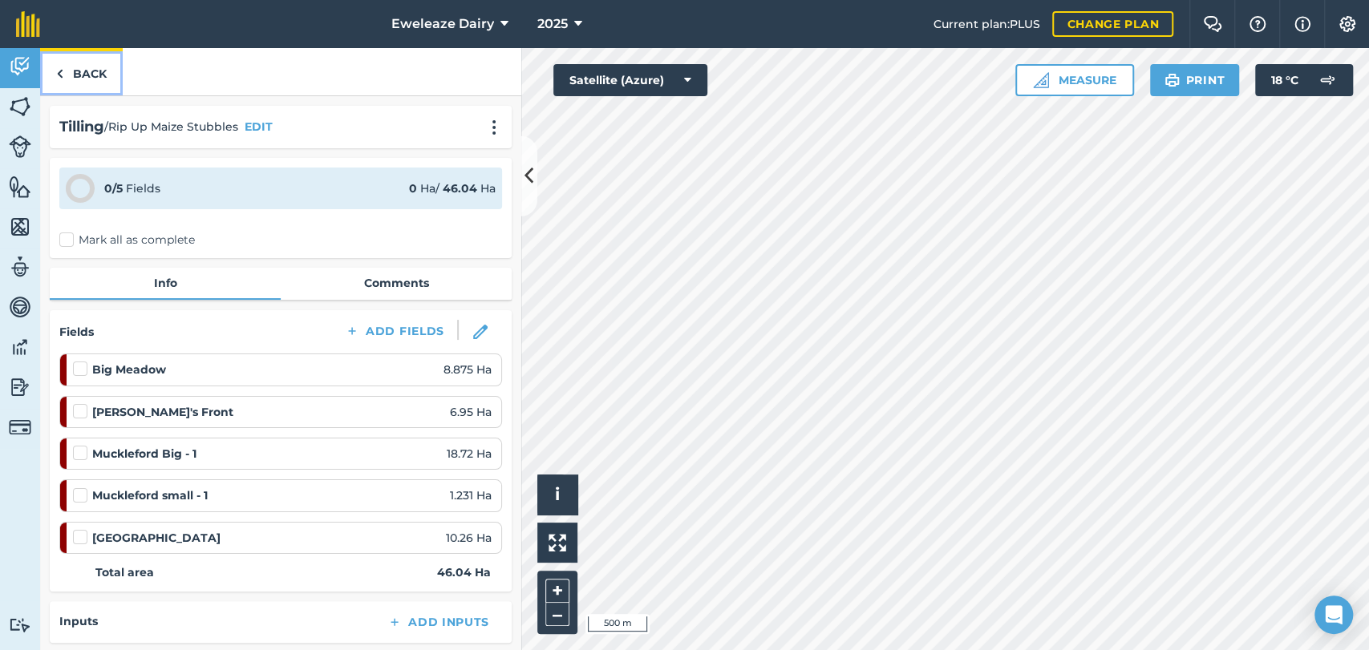
click at [90, 71] on link "Back" at bounding box center [81, 71] width 83 height 47
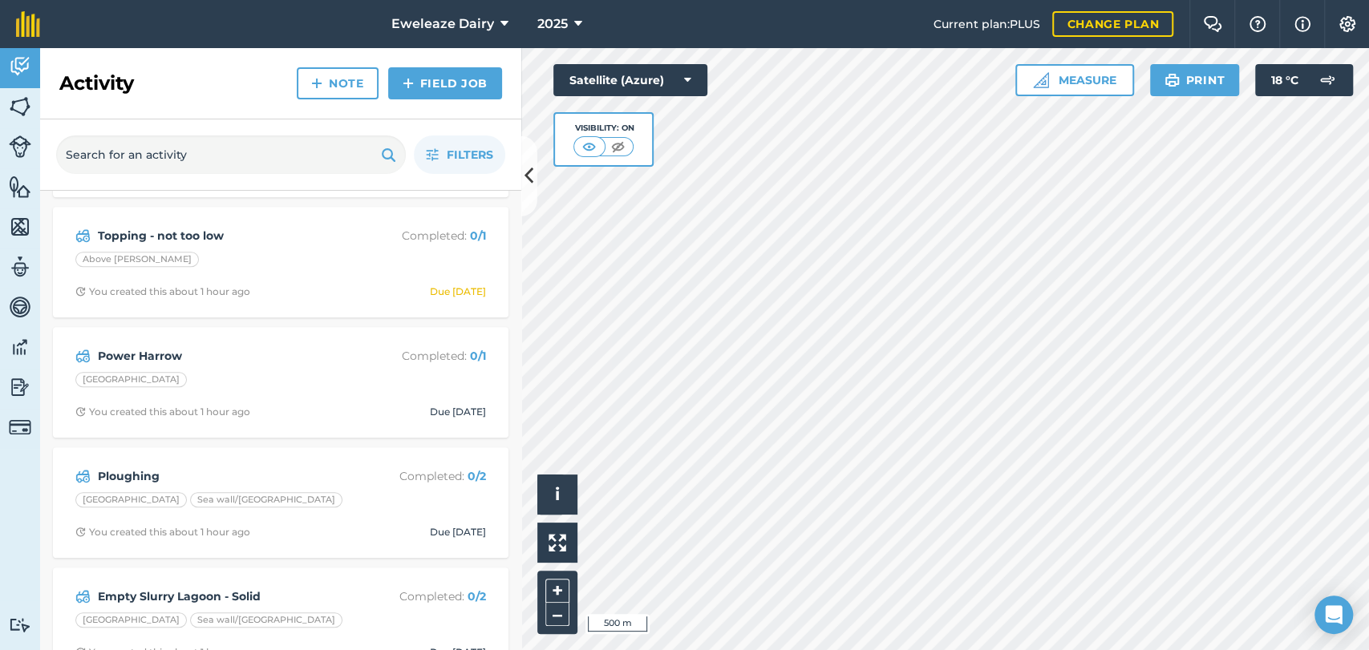
scroll to position [962, 0]
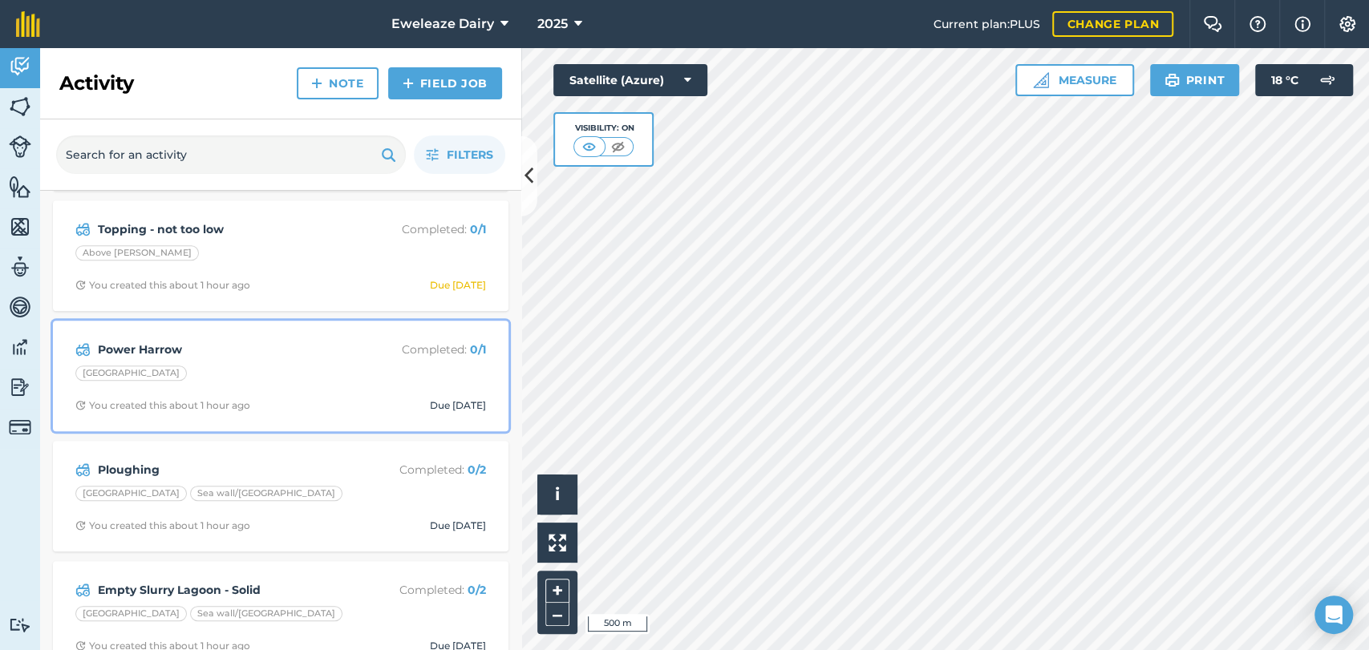
click at [356, 361] on div "Power Harrow Completed : 0 / 1 Bowl Field You created this about 1 hour ago Due…" at bounding box center [281, 375] width 436 height 91
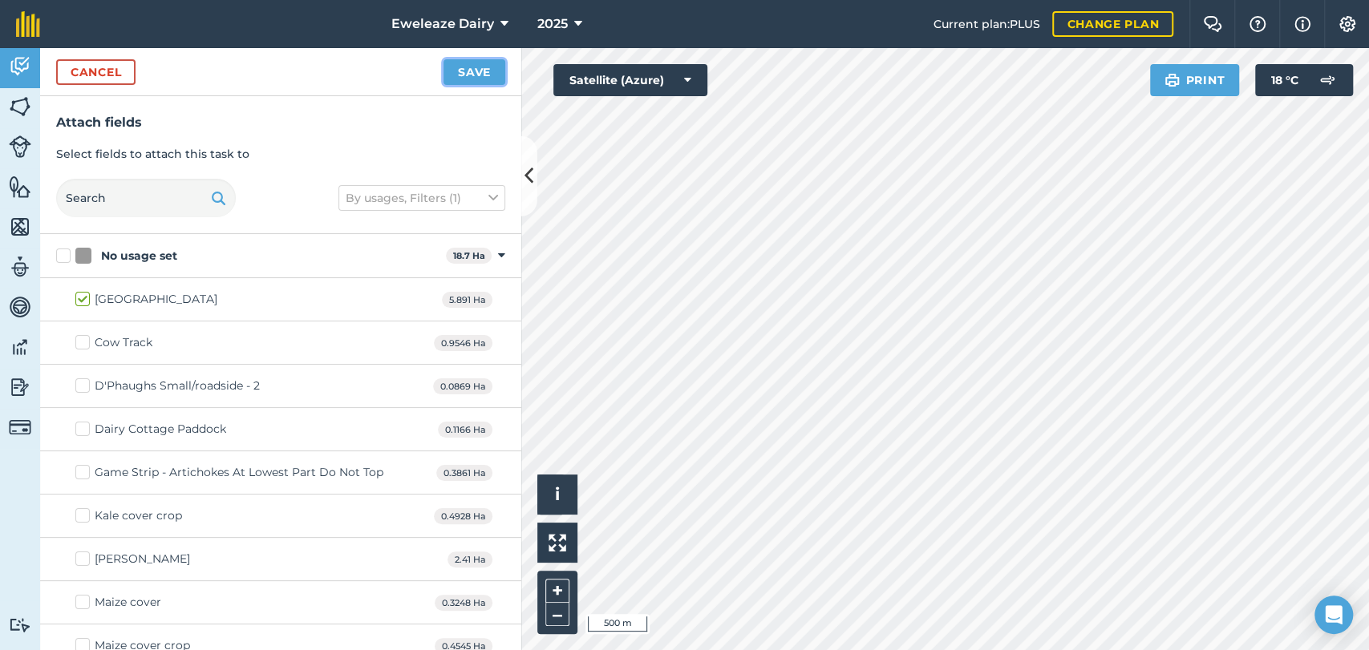
click at [481, 64] on button "Save" at bounding box center [474, 72] width 62 height 26
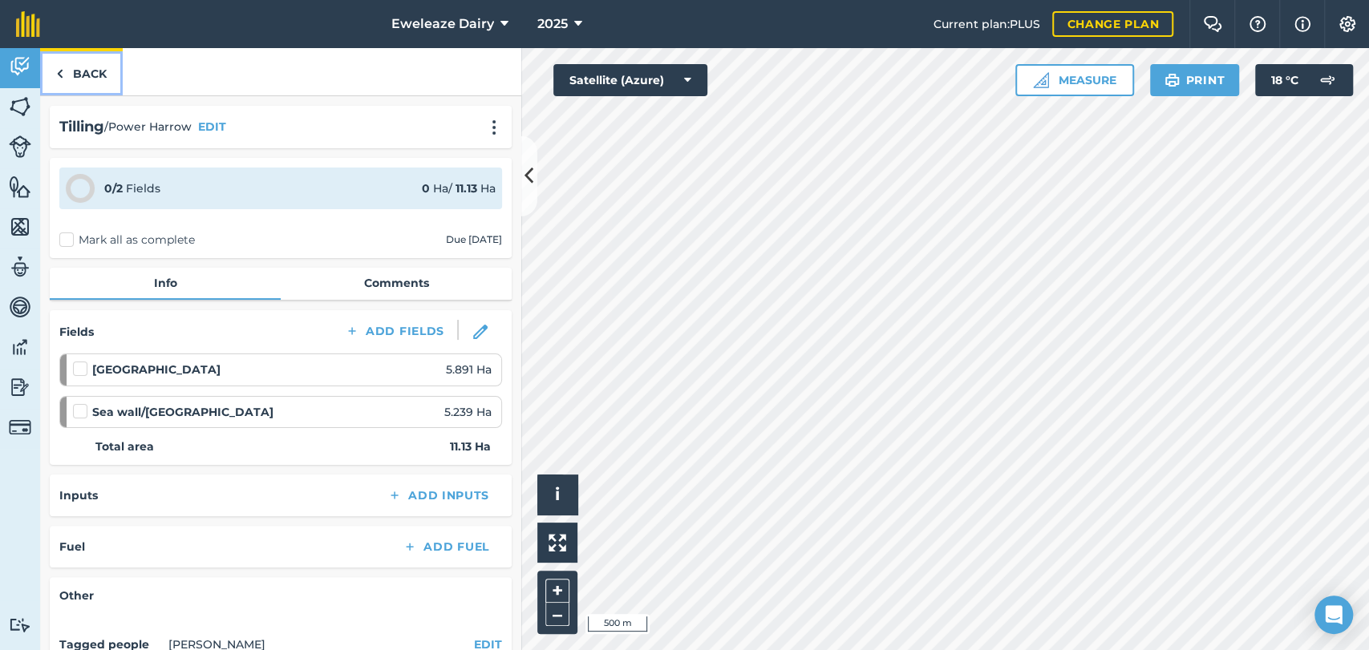
click at [83, 72] on link "Back" at bounding box center [81, 71] width 83 height 47
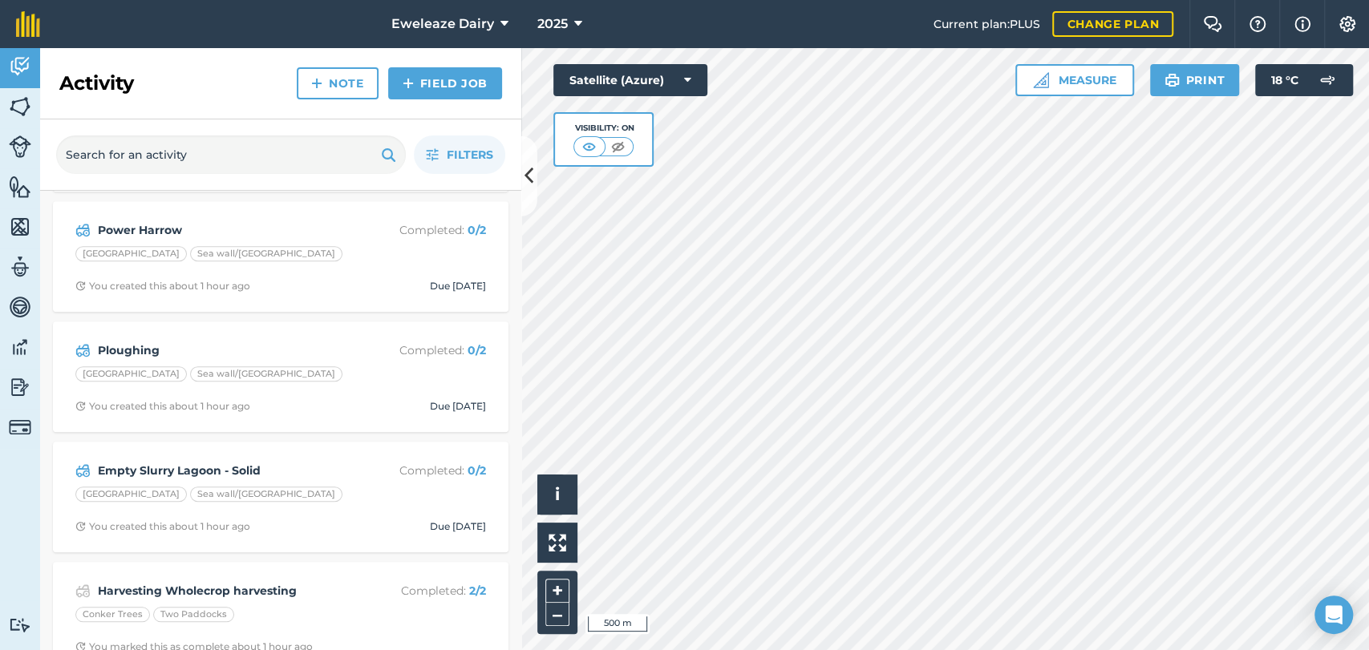
scroll to position [1089, 0]
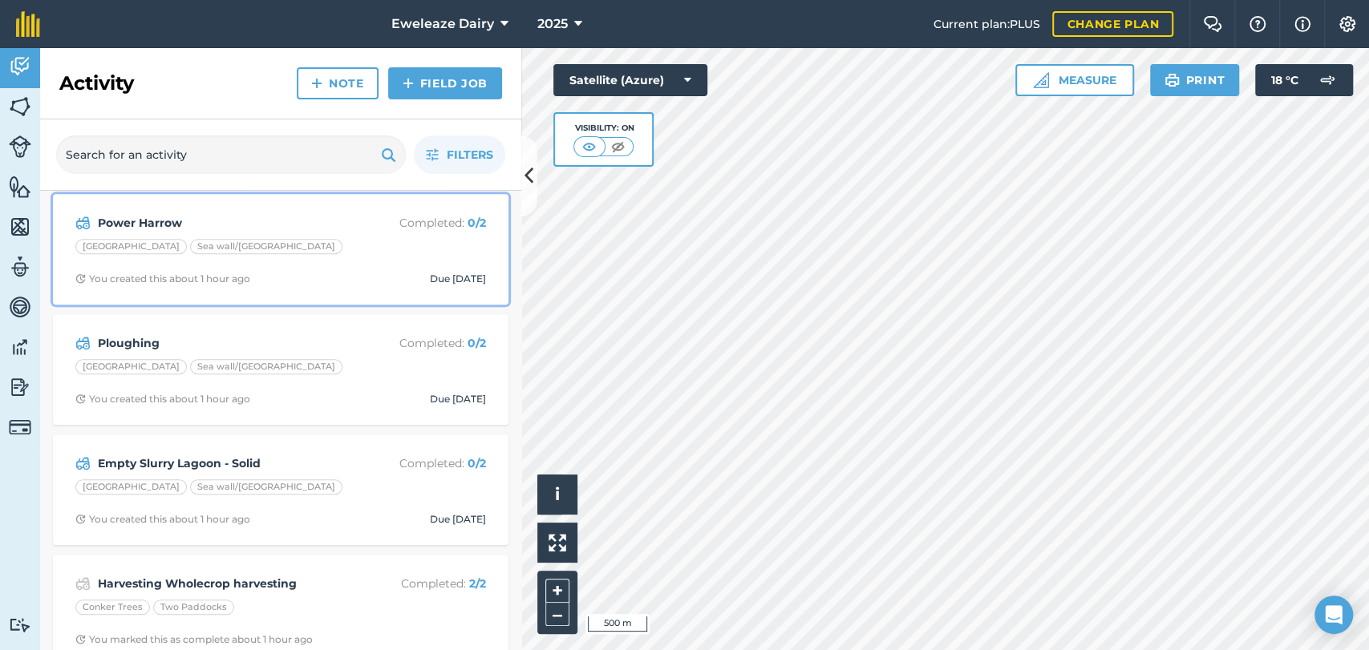
click at [366, 245] on div "Bowl Field Sea wall/[GEOGRAPHIC_DATA]" at bounding box center [280, 249] width 411 height 21
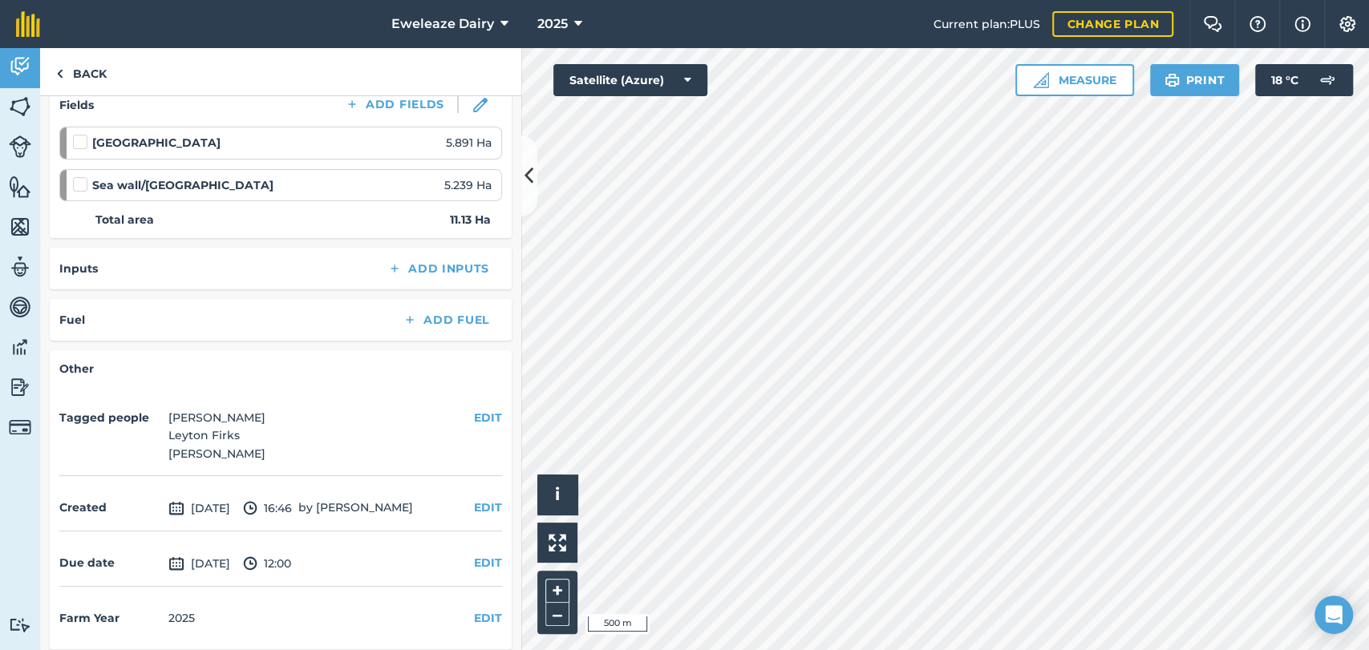
scroll to position [235, 0]
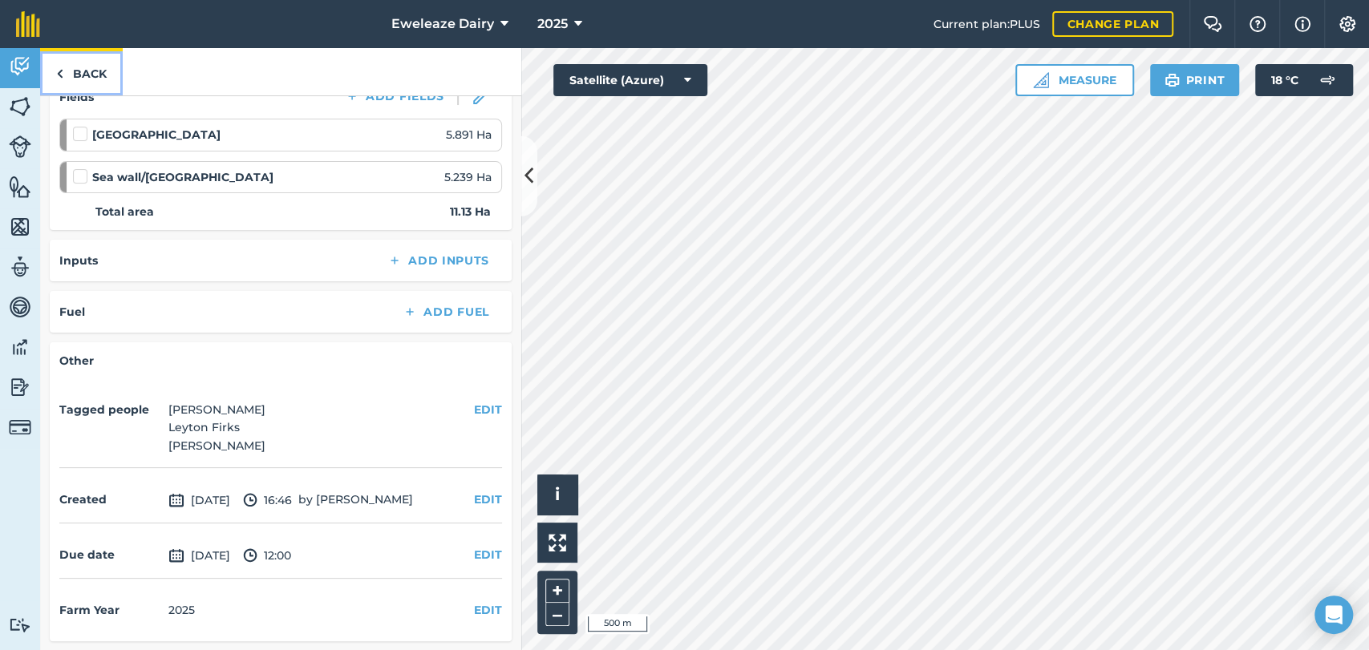
click at [81, 79] on link "Back" at bounding box center [81, 71] width 83 height 47
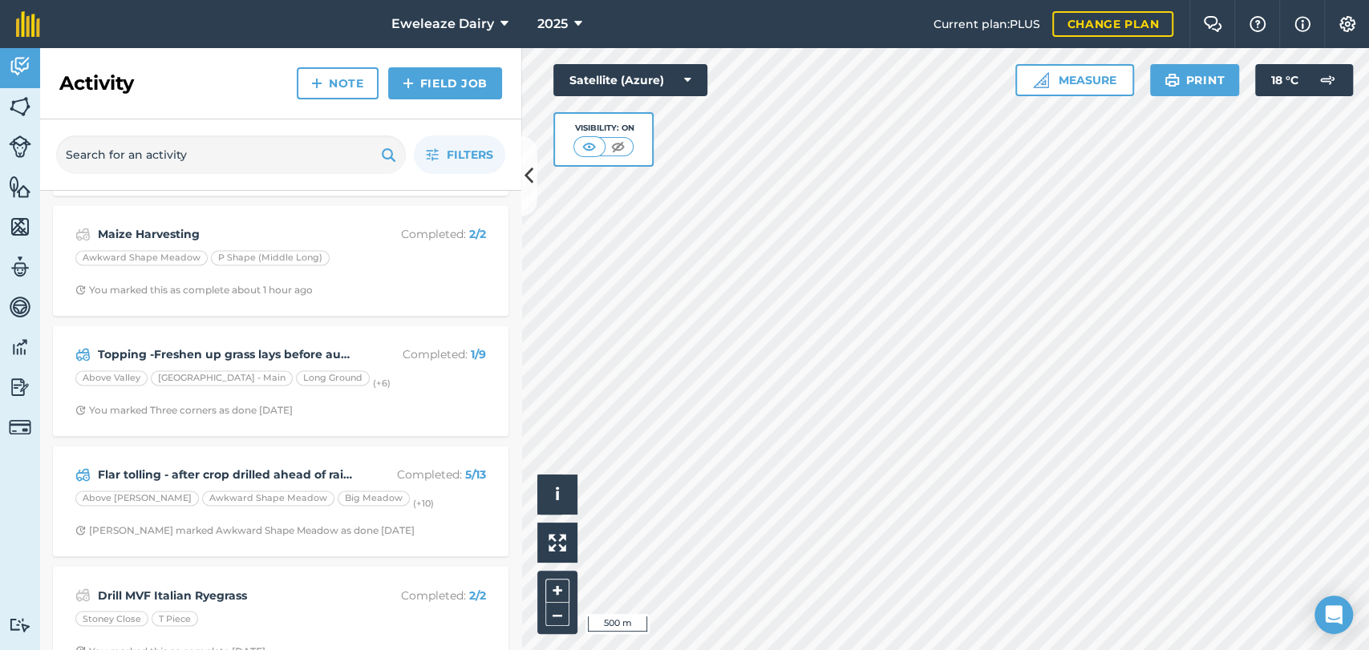
scroll to position [1687, 0]
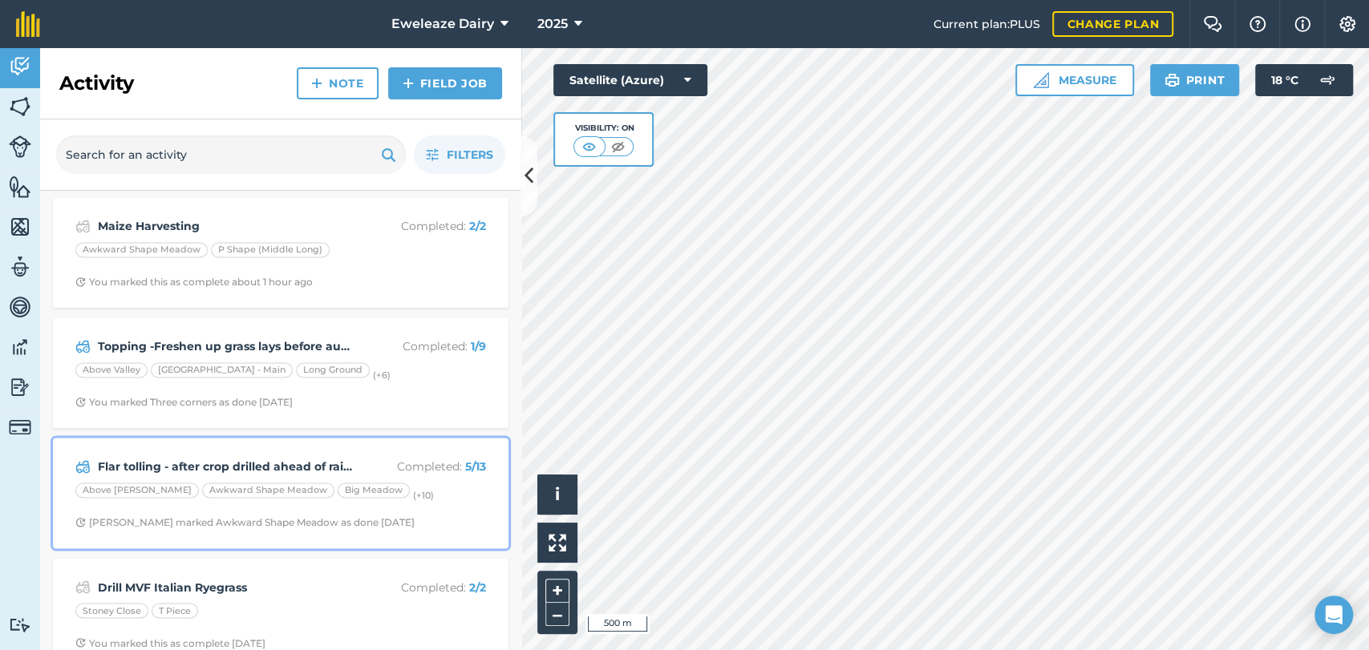
click at [408, 468] on p "Completed : 5 / 13" at bounding box center [422, 467] width 128 height 18
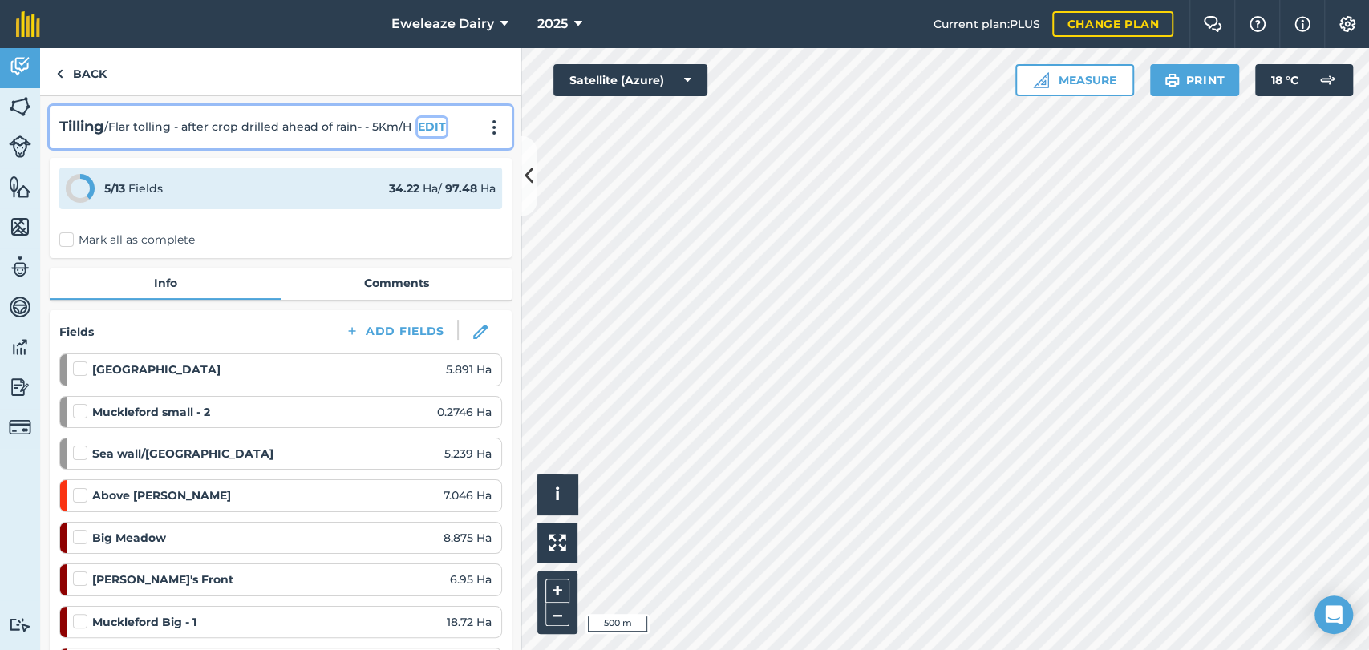
click at [430, 128] on button "EDIT" at bounding box center [432, 127] width 28 height 18
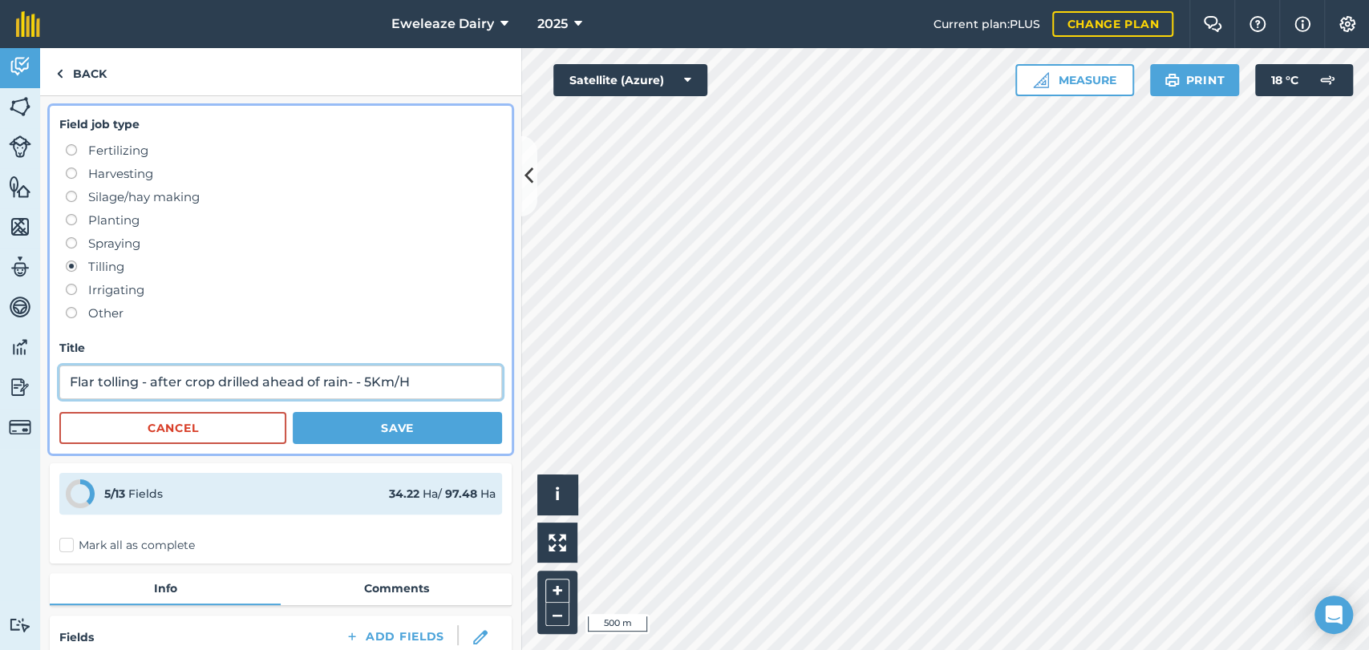
click at [89, 381] on input "Flar tolling - after crop drilled ahead of rain- - 5Km/H" at bounding box center [280, 383] width 443 height 34
click at [104, 380] on input "Flar tolling - after crop drilled ahead of rain- - 5Km/H" at bounding box center [280, 383] width 443 height 34
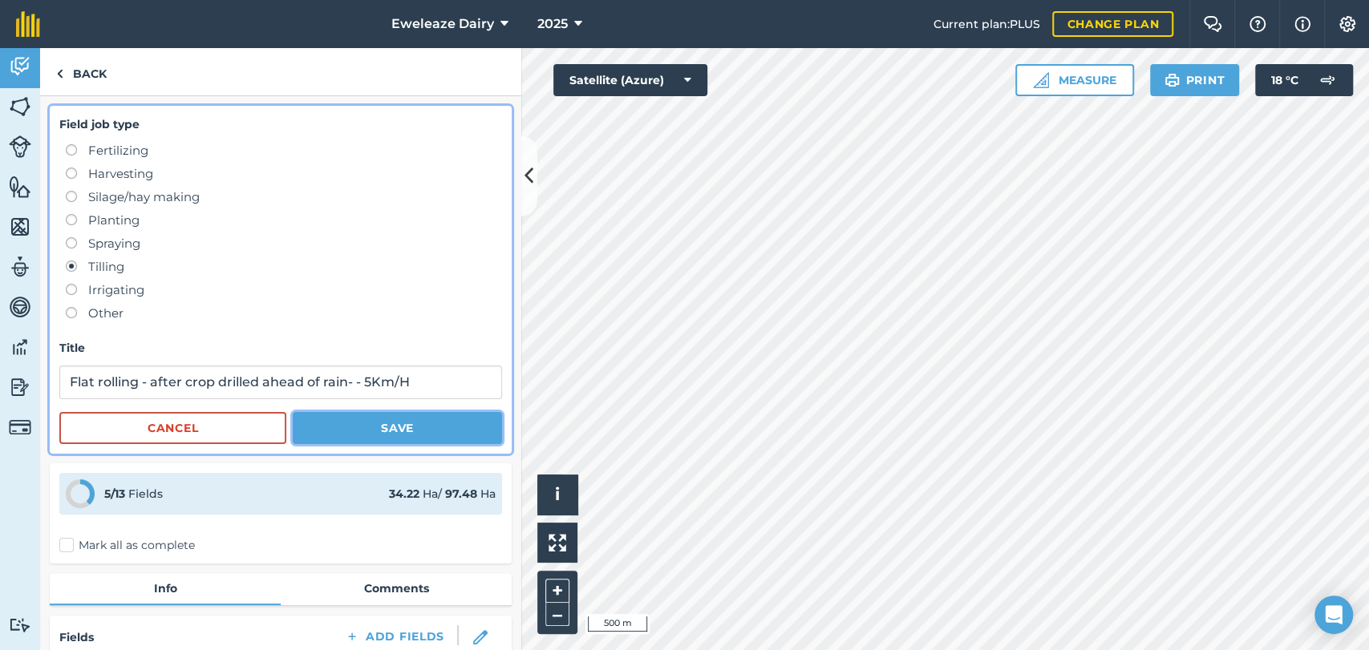
click at [355, 425] on button "Save" at bounding box center [397, 428] width 209 height 32
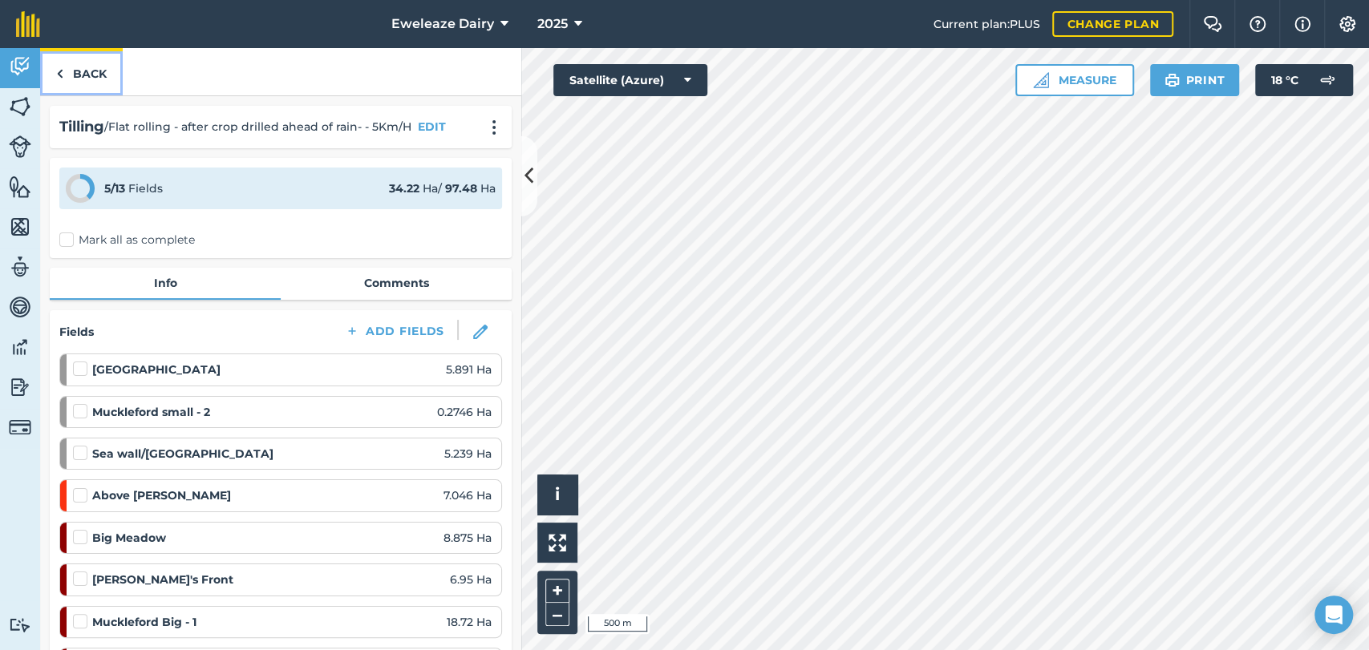
click at [83, 55] on link "Back" at bounding box center [81, 71] width 83 height 47
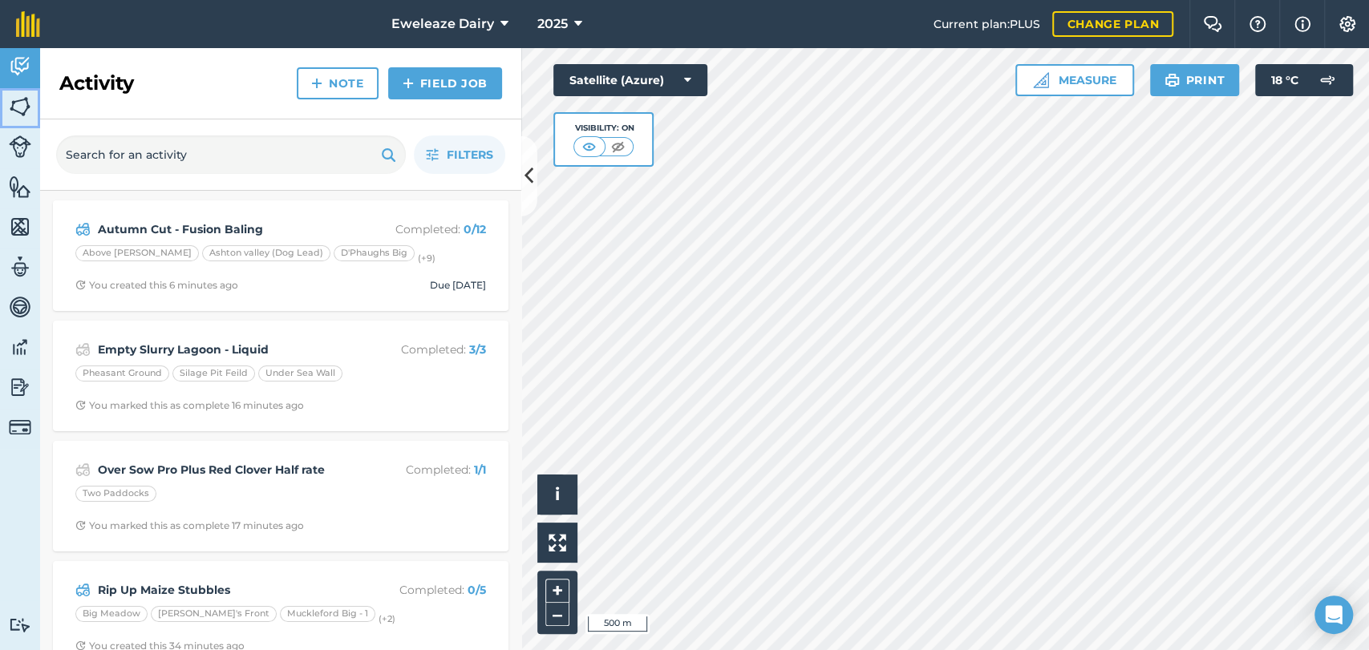
click at [19, 92] on link "Fields" at bounding box center [20, 108] width 40 height 40
